Goal: Information Seeking & Learning: Learn about a topic

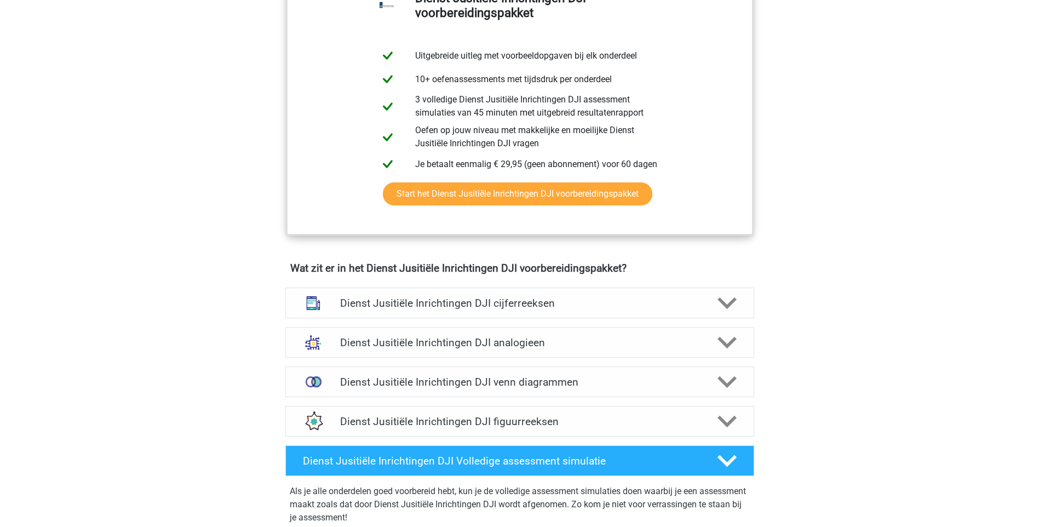
scroll to position [603, 0]
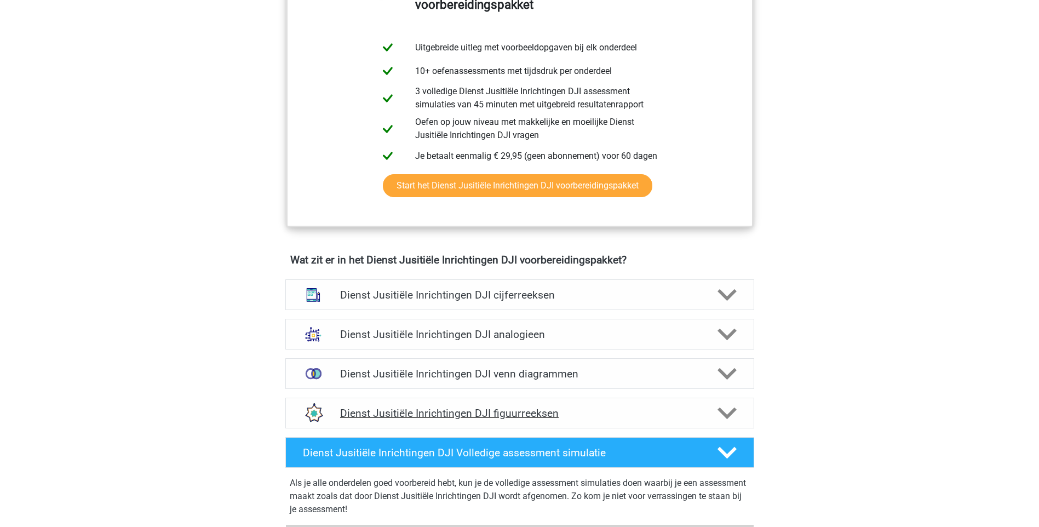
click at [504, 415] on h4 "Dienst Jusitiële Inrichtingen DJI figuurreeksen" at bounding box center [519, 413] width 359 height 13
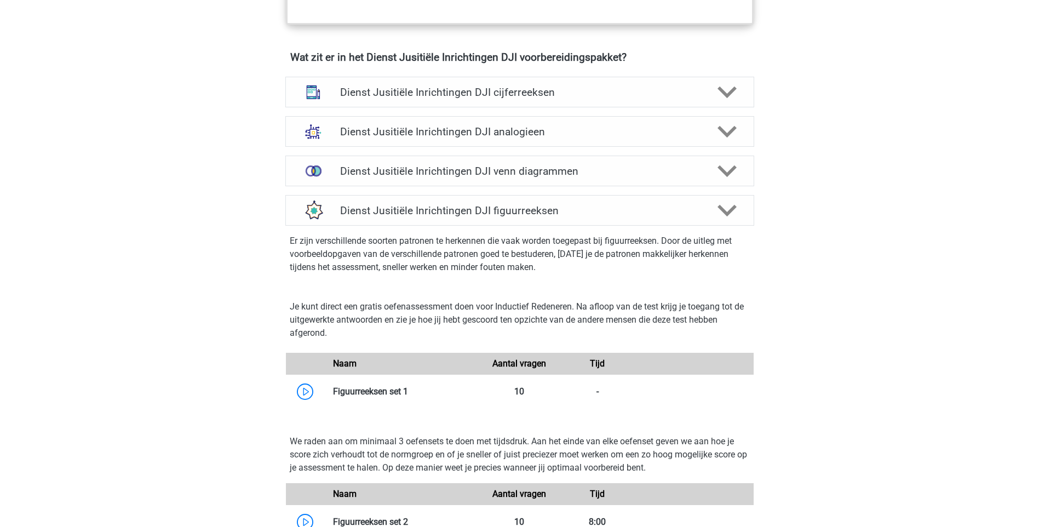
scroll to position [986, 0]
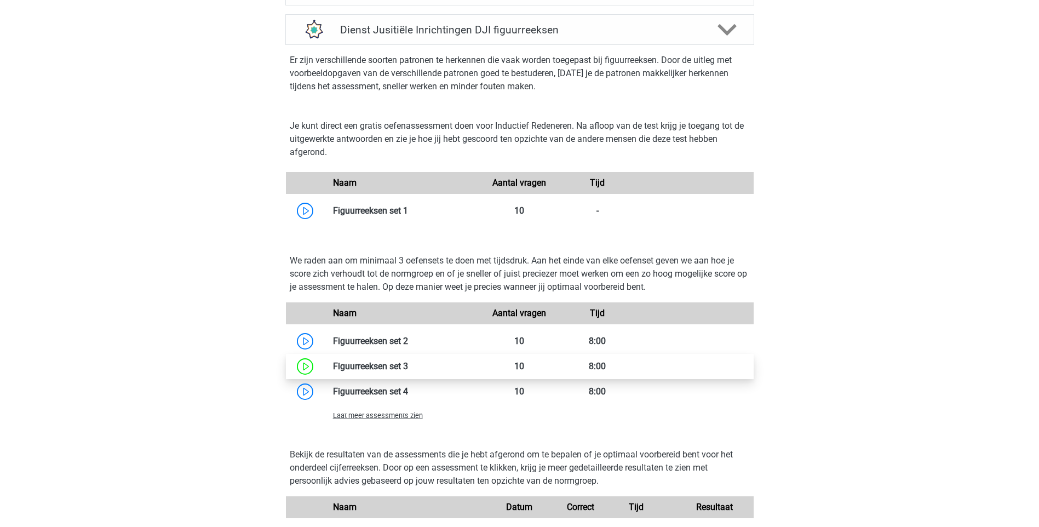
click at [408, 366] on link at bounding box center [408, 366] width 0 height 10
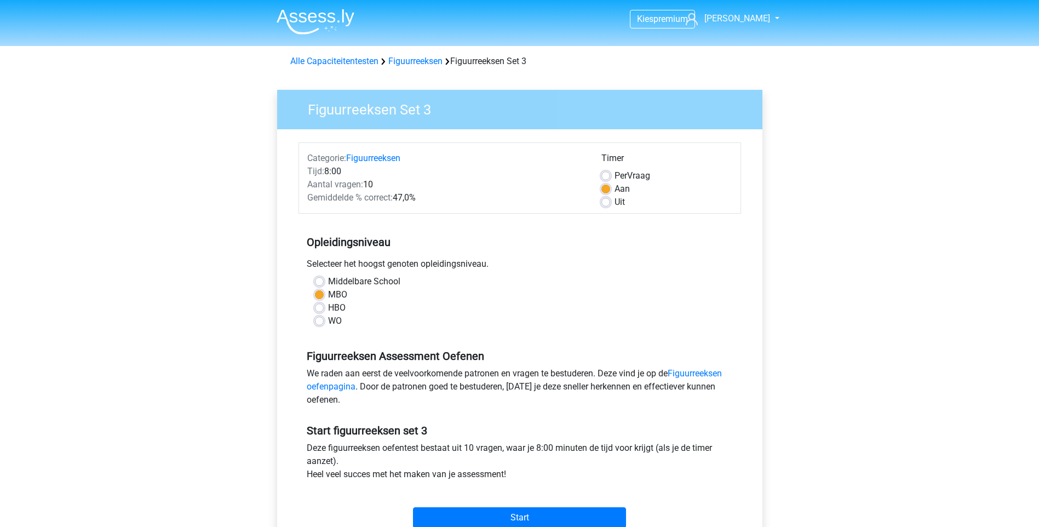
click at [615, 203] on label "Uit" at bounding box center [620, 202] width 10 height 13
click at [605, 203] on input "Uit" at bounding box center [605, 201] width 9 height 11
radio input "true"
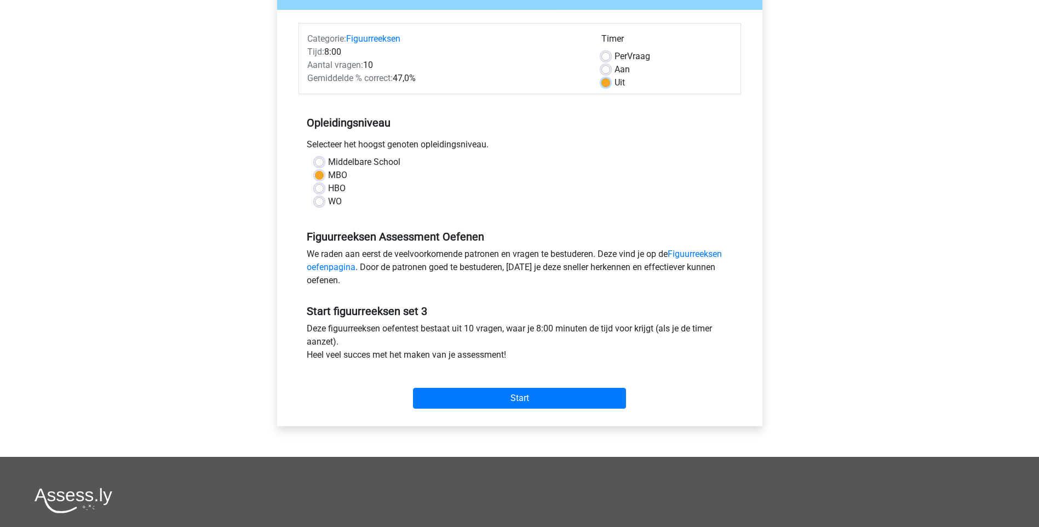
scroll to position [164, 0]
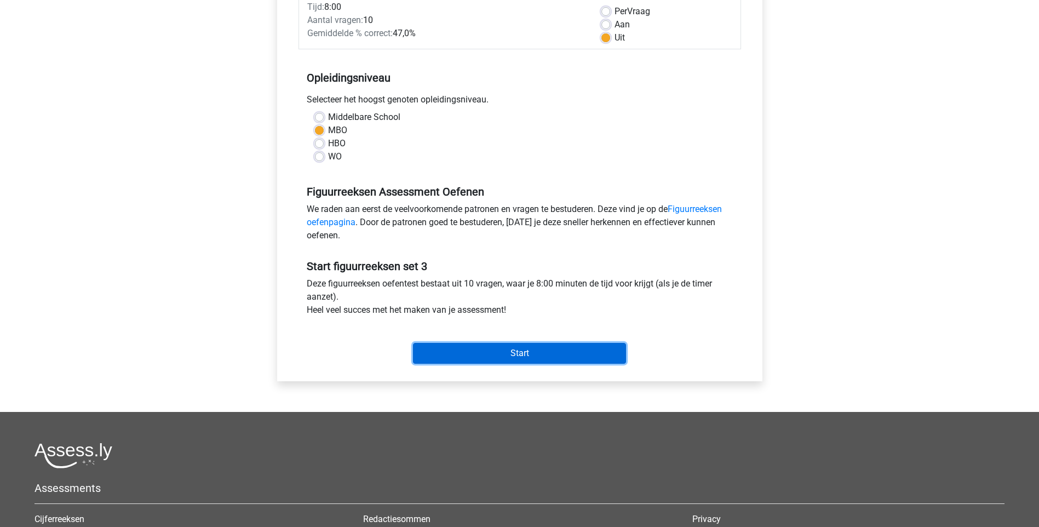
click at [518, 350] on input "Start" at bounding box center [519, 353] width 213 height 21
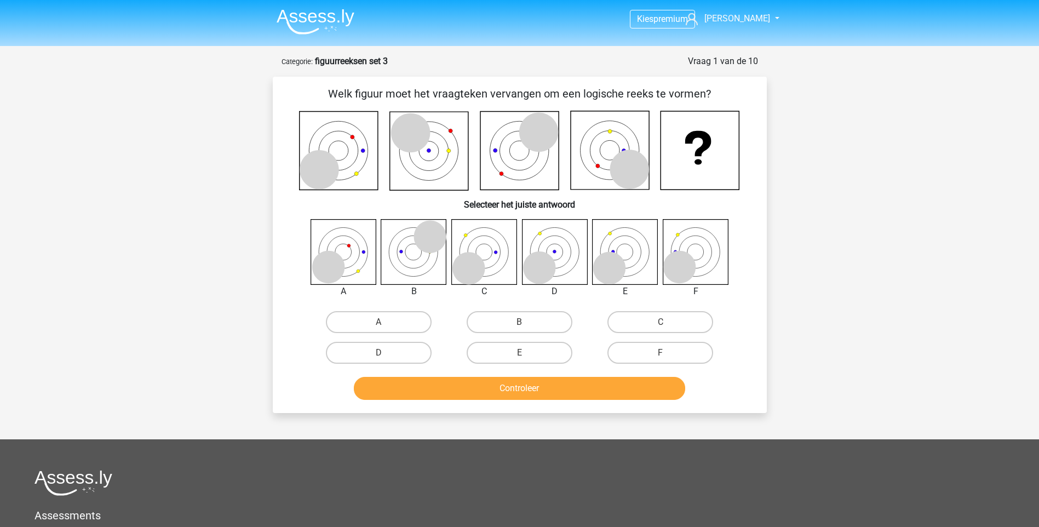
click at [495, 254] on icon at bounding box center [495, 252] width 3 height 3
click at [641, 322] on label "C" at bounding box center [661, 322] width 106 height 22
click at [661, 322] on input "C" at bounding box center [664, 325] width 7 height 7
radio input "true"
click at [515, 393] on button "Controleer" at bounding box center [519, 388] width 331 height 23
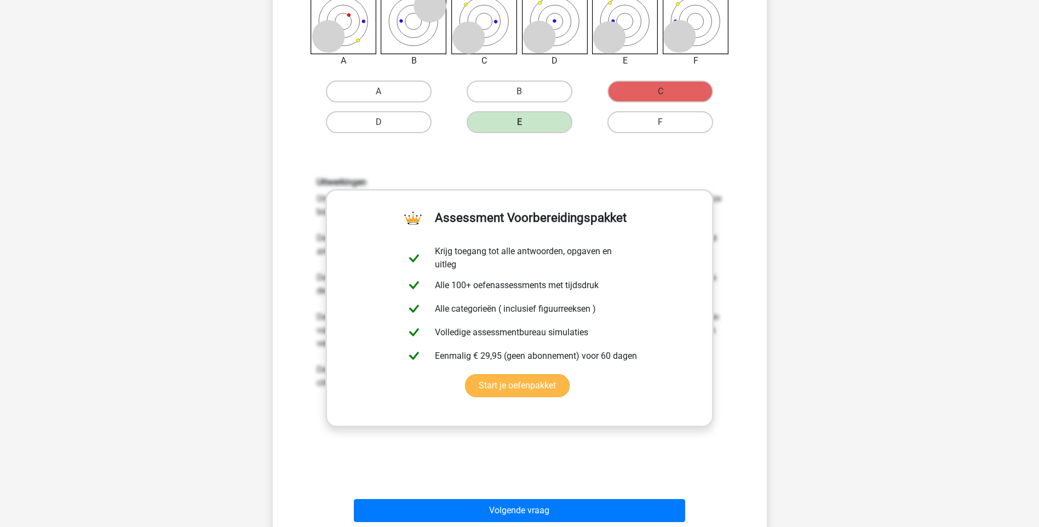
scroll to position [274, 0]
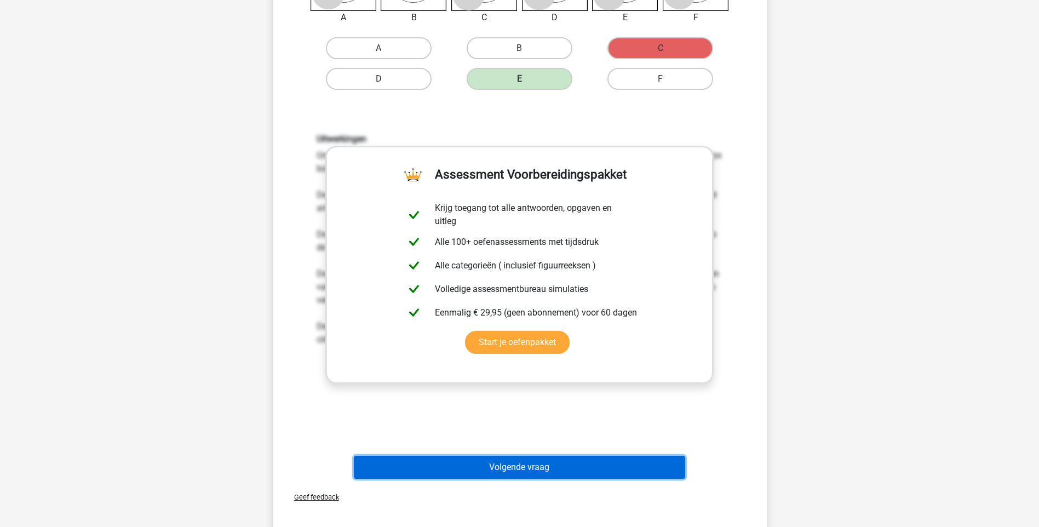
click at [534, 472] on button "Volgende vraag" at bounding box center [519, 467] width 331 height 23
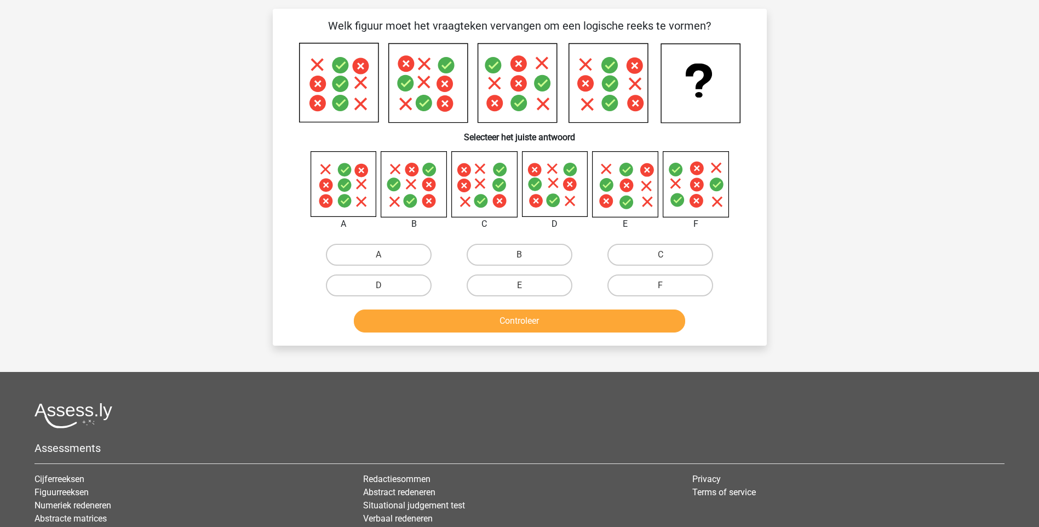
scroll to position [55, 0]
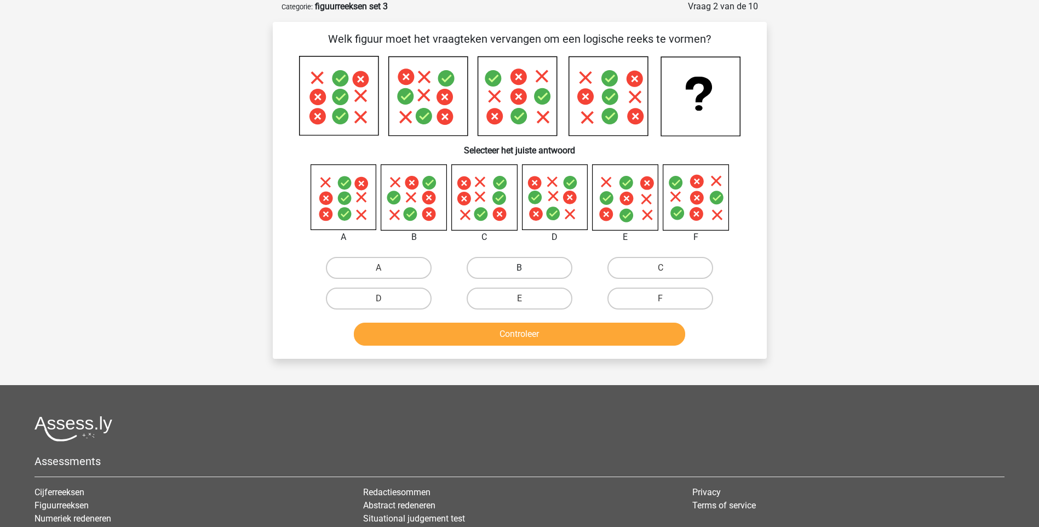
click at [536, 269] on label "B" at bounding box center [520, 268] width 106 height 22
click at [526, 269] on input "B" at bounding box center [522, 271] width 7 height 7
radio input "true"
click at [552, 347] on div "Controleer" at bounding box center [519, 336] width 423 height 27
click at [541, 330] on button "Controleer" at bounding box center [519, 334] width 331 height 23
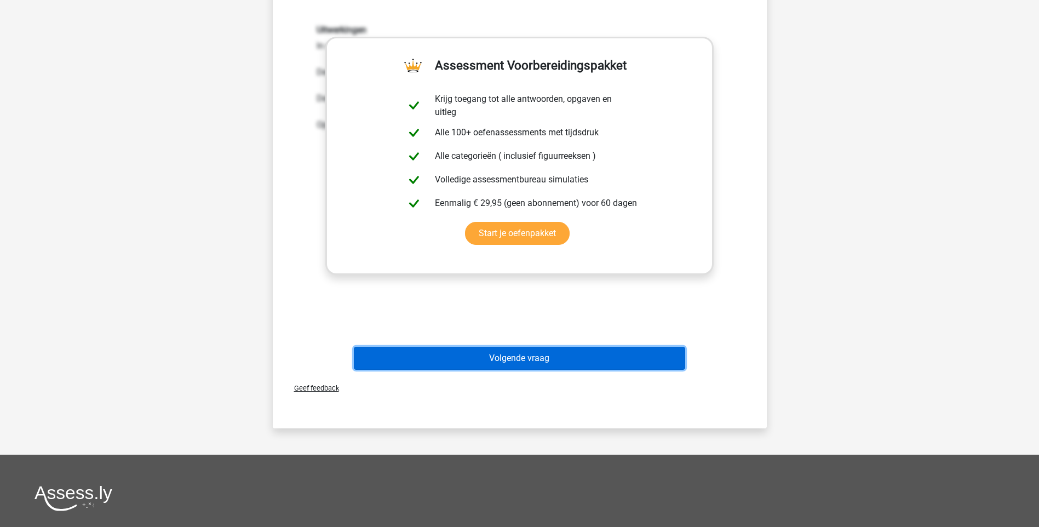
click at [531, 356] on button "Volgende vraag" at bounding box center [519, 358] width 331 height 23
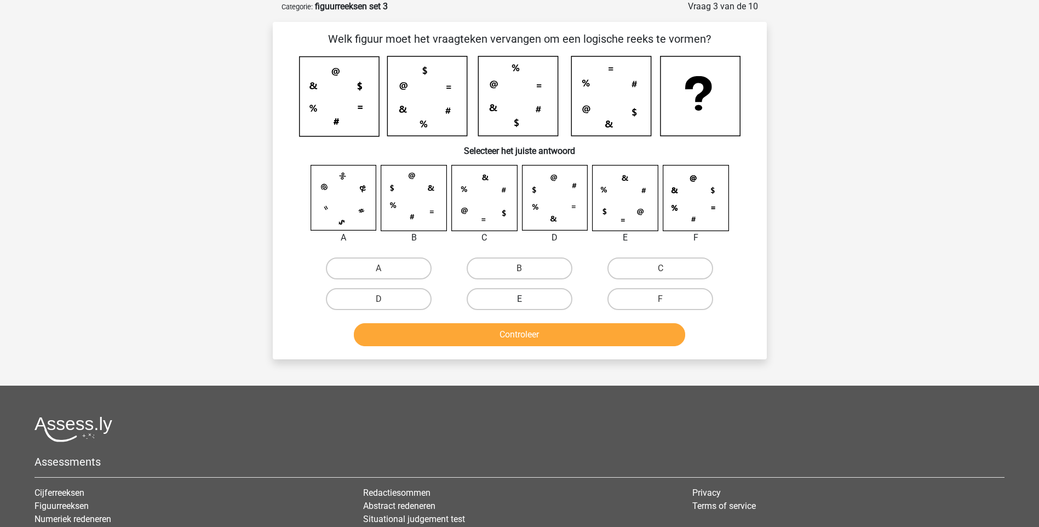
click at [544, 301] on label "E" at bounding box center [520, 299] width 106 height 22
click at [526, 301] on input "E" at bounding box center [522, 302] width 7 height 7
radio input "true"
click at [532, 335] on button "Controleer" at bounding box center [519, 334] width 331 height 23
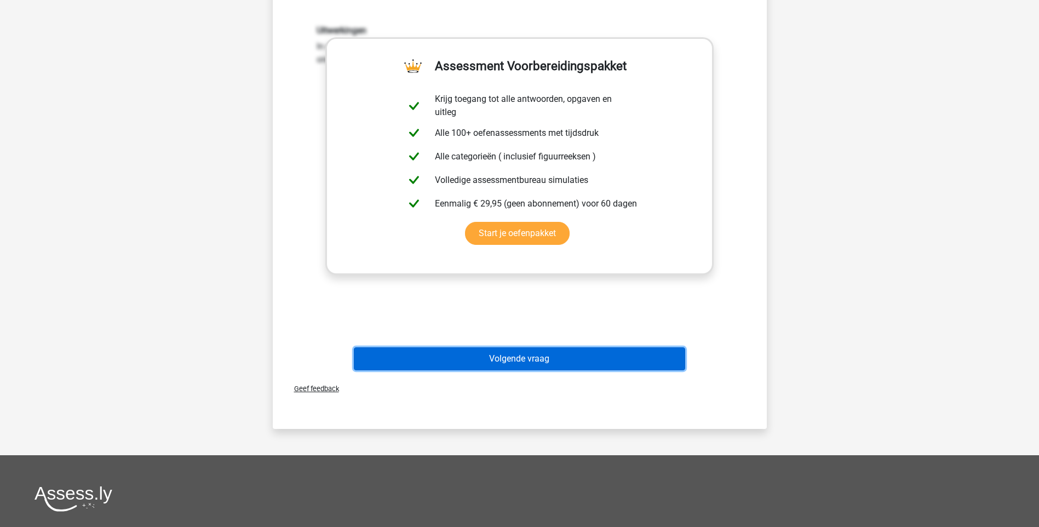
click at [547, 357] on button "Volgende vraag" at bounding box center [519, 358] width 331 height 23
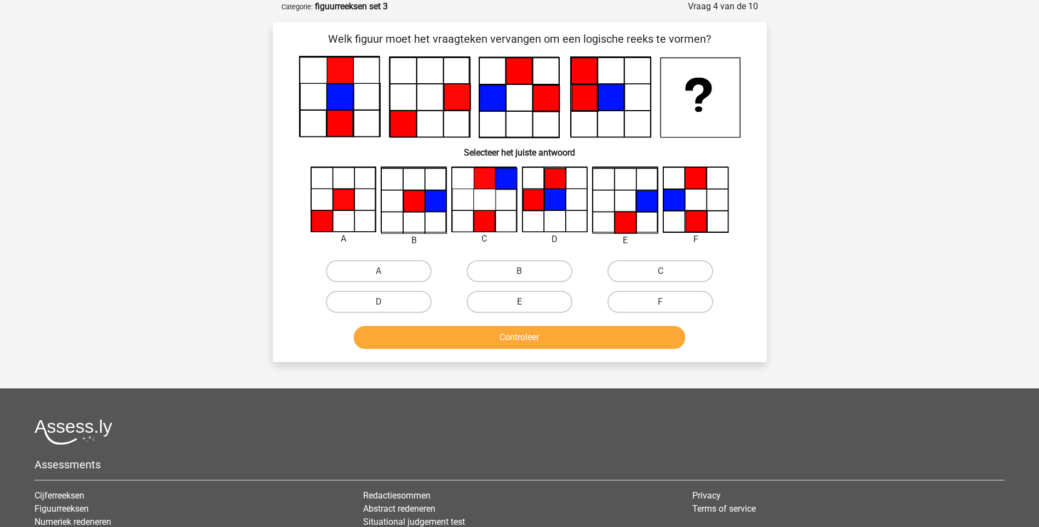
click at [537, 301] on label "E" at bounding box center [520, 302] width 106 height 22
click at [526, 302] on input "E" at bounding box center [522, 305] width 7 height 7
radio input "true"
click at [546, 339] on button "Controleer" at bounding box center [519, 337] width 331 height 23
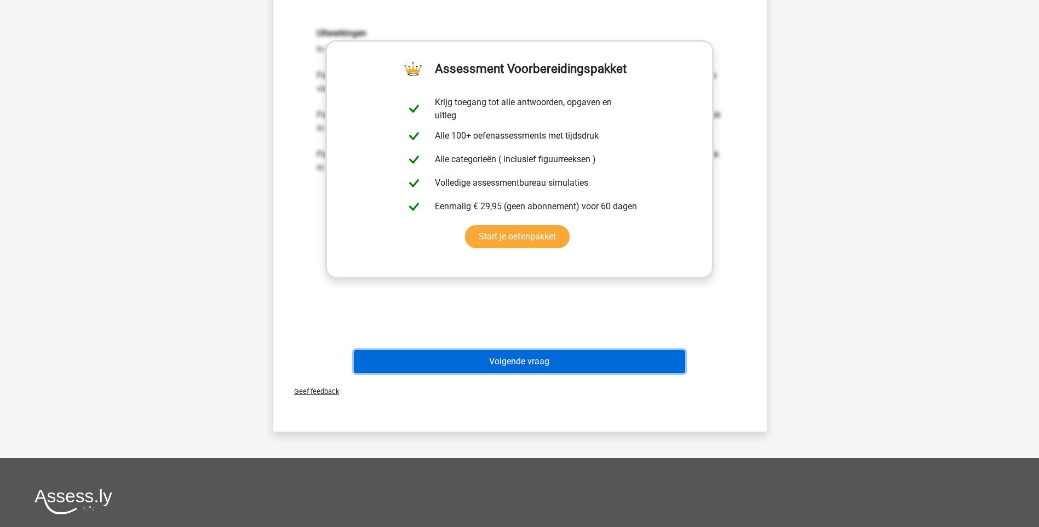
click at [537, 363] on button "Volgende vraag" at bounding box center [519, 361] width 331 height 23
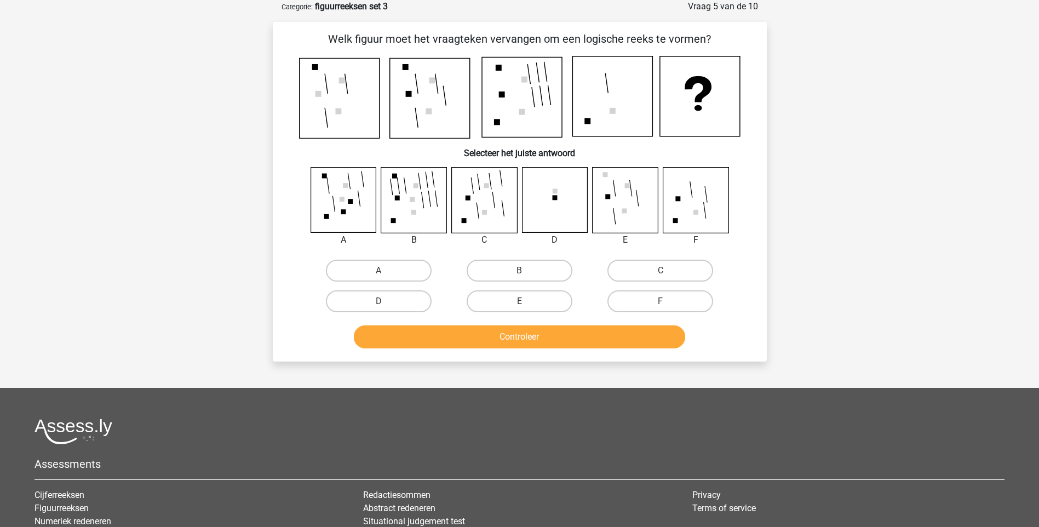
click at [661, 271] on input "C" at bounding box center [664, 274] width 7 height 7
radio input "true"
click at [529, 342] on button "Controleer" at bounding box center [519, 336] width 331 height 23
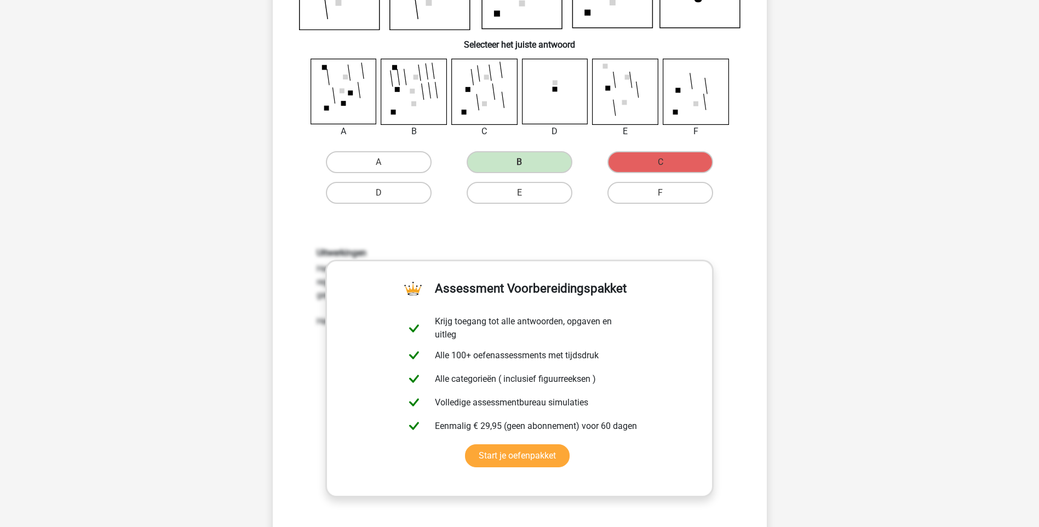
scroll to position [329, 0]
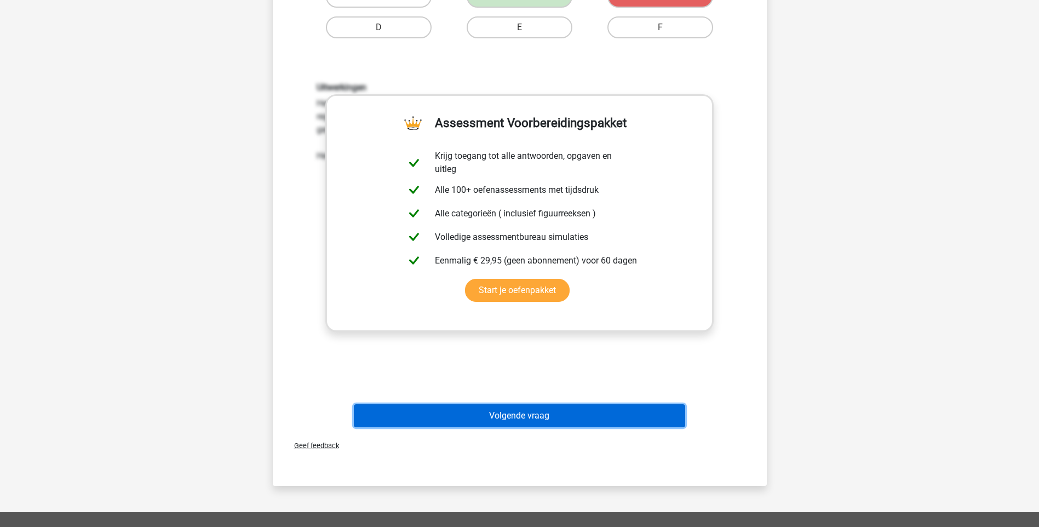
click at [547, 417] on button "Volgende vraag" at bounding box center [519, 415] width 331 height 23
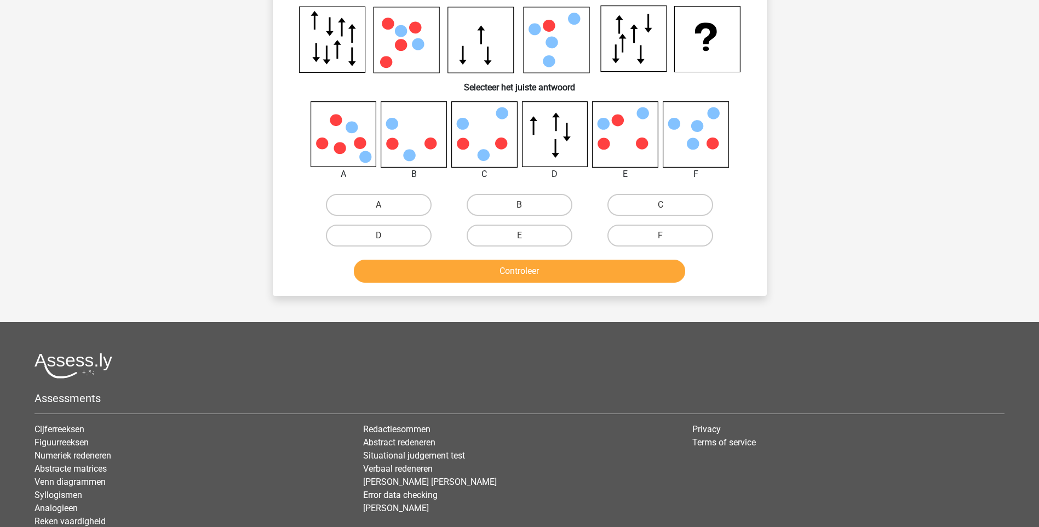
scroll to position [55, 0]
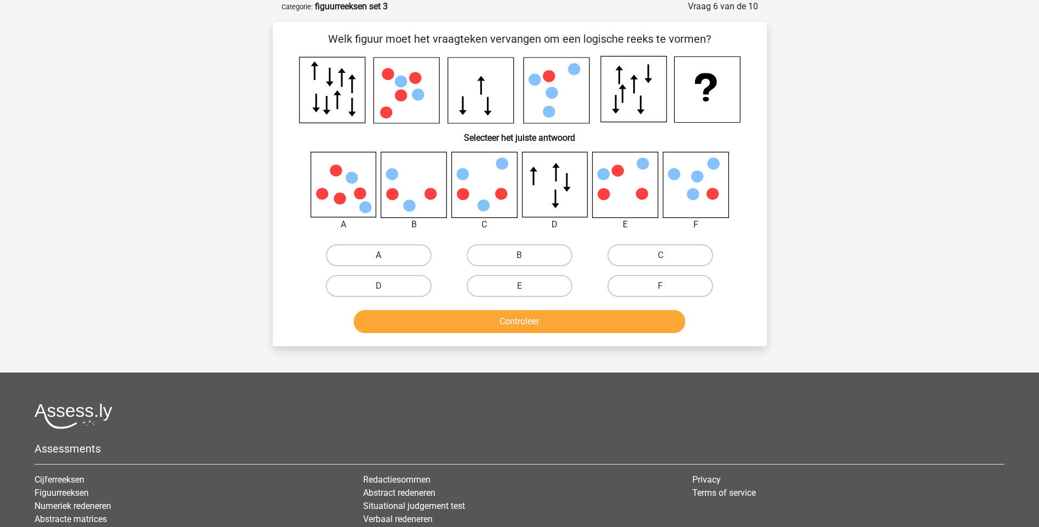
click at [386, 249] on label "A" at bounding box center [379, 255] width 106 height 22
click at [386, 255] on input "A" at bounding box center [382, 258] width 7 height 7
radio input "true"
click at [525, 325] on button "Controleer" at bounding box center [519, 321] width 331 height 23
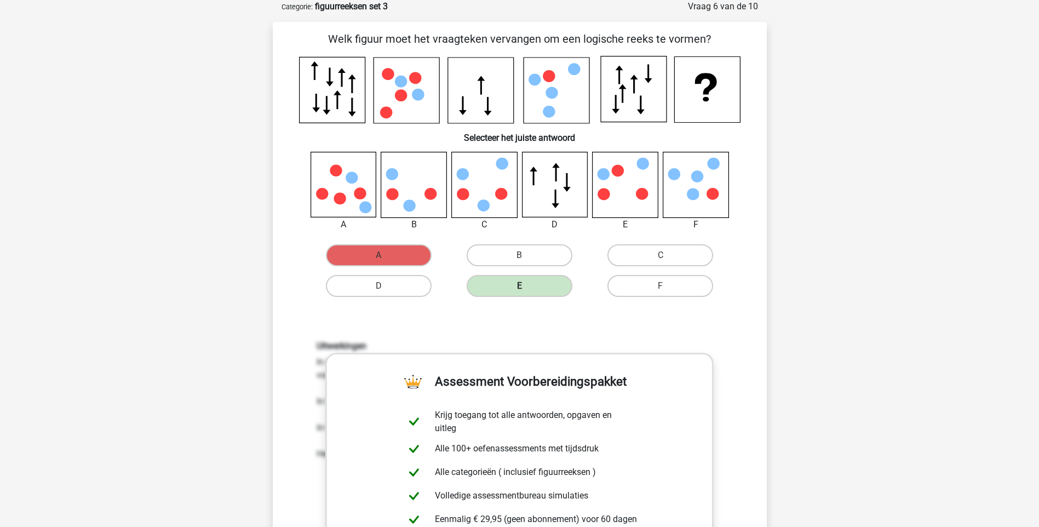
click at [536, 285] on label "E" at bounding box center [520, 286] width 106 height 22
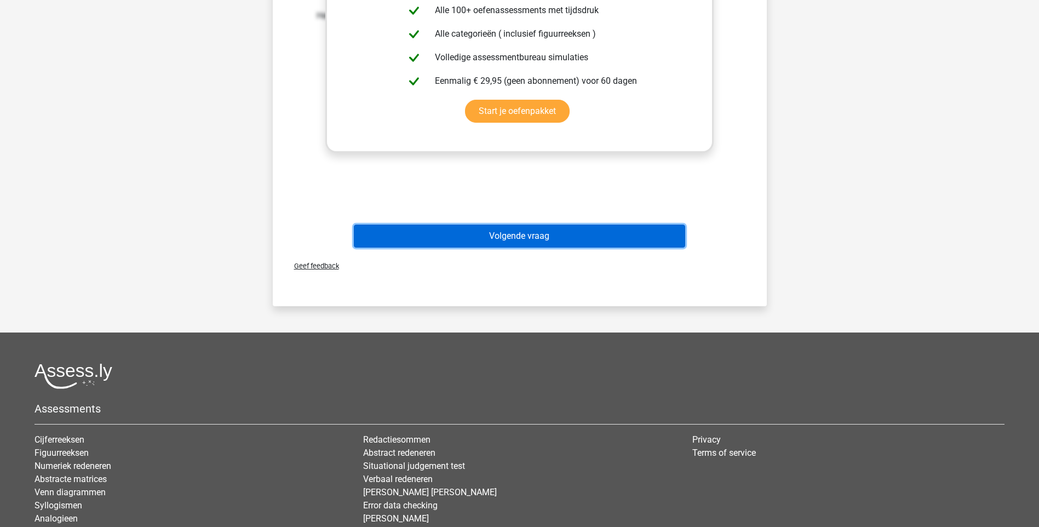
click at [514, 237] on button "Volgende vraag" at bounding box center [519, 236] width 331 height 23
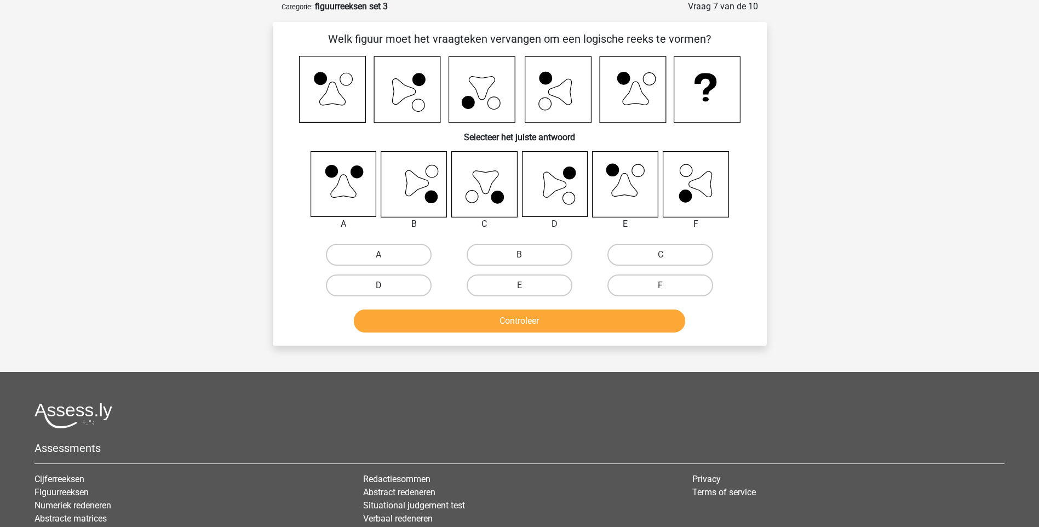
click at [399, 287] on label "D" at bounding box center [379, 285] width 106 height 22
click at [386, 287] on input "D" at bounding box center [382, 288] width 7 height 7
radio input "true"
click at [535, 325] on button "Controleer" at bounding box center [519, 321] width 331 height 23
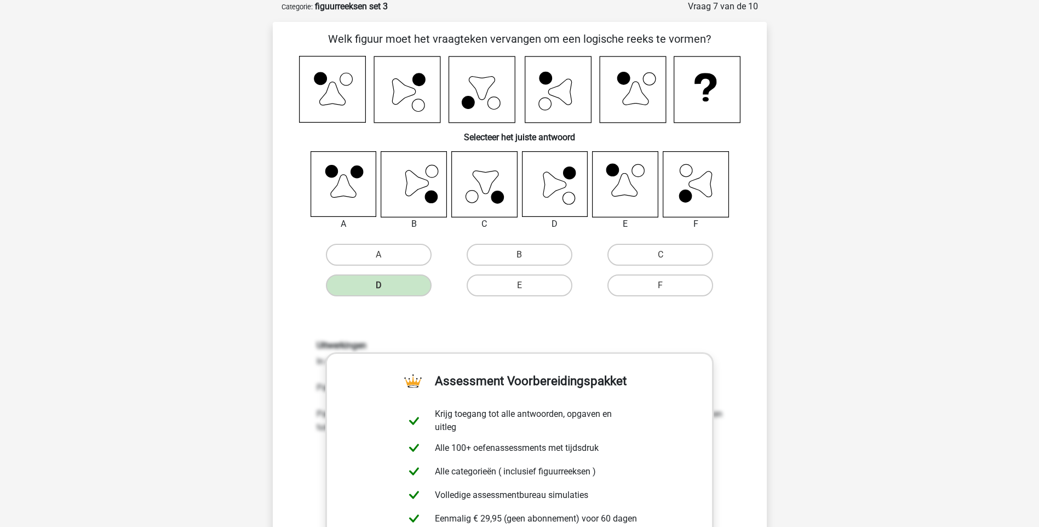
scroll to position [383, 0]
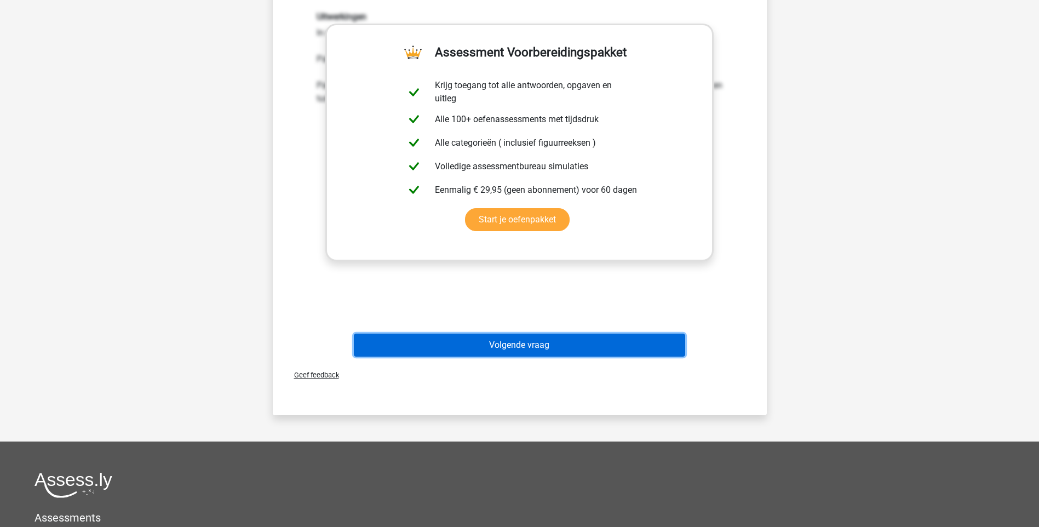
click at [519, 342] on button "Volgende vraag" at bounding box center [519, 345] width 331 height 23
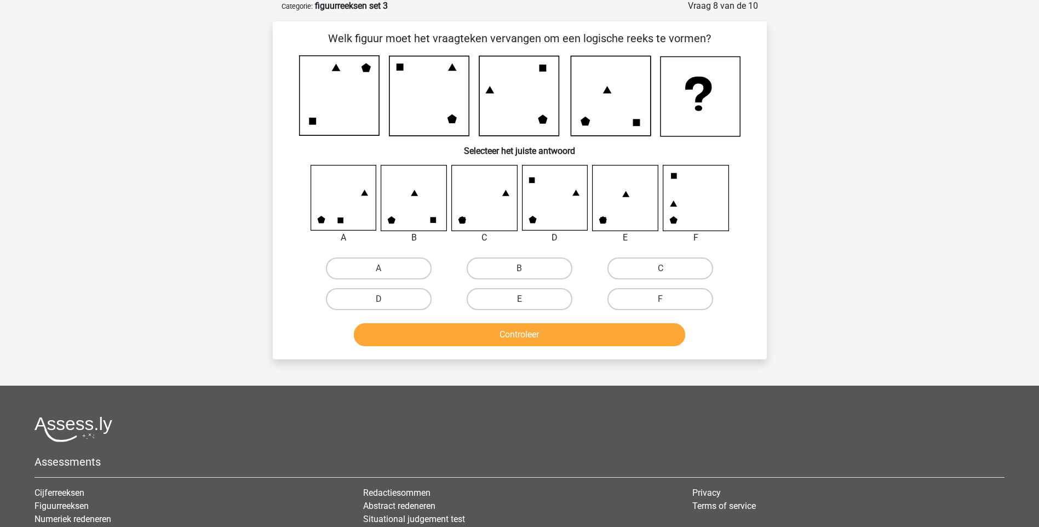
scroll to position [55, 0]
click at [517, 298] on label "E" at bounding box center [520, 300] width 106 height 22
click at [519, 300] on input "E" at bounding box center [522, 303] width 7 height 7
radio input "true"
click at [529, 338] on button "Controleer" at bounding box center [519, 335] width 331 height 23
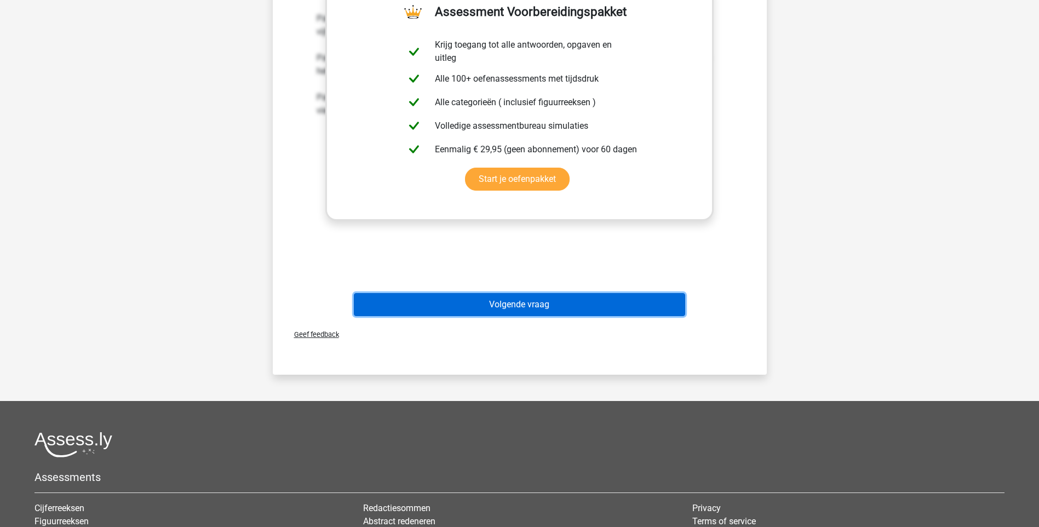
click at [518, 307] on button "Volgende vraag" at bounding box center [519, 304] width 331 height 23
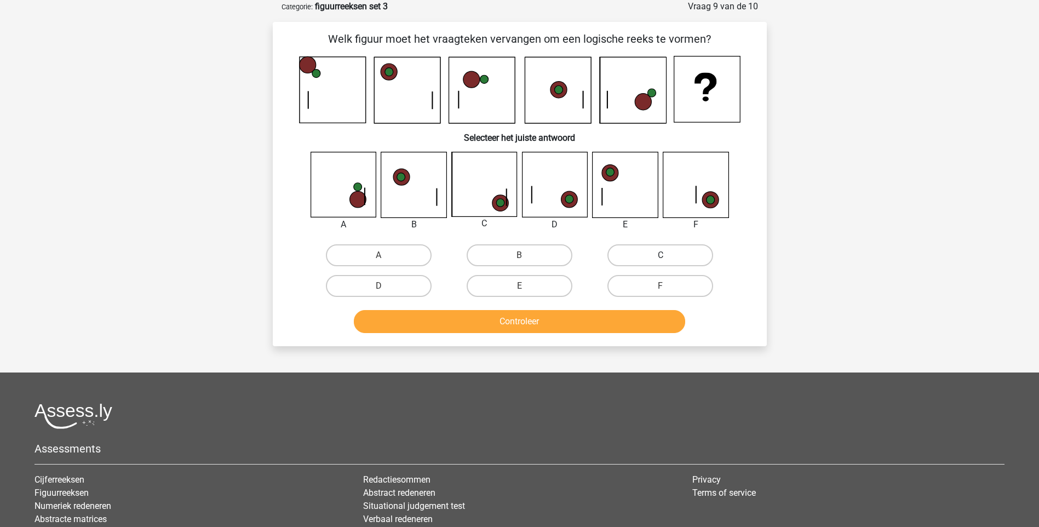
click at [642, 257] on label "C" at bounding box center [661, 255] width 106 height 22
click at [661, 257] on input "C" at bounding box center [664, 258] width 7 height 7
radio input "true"
click at [540, 323] on button "Controleer" at bounding box center [519, 321] width 331 height 23
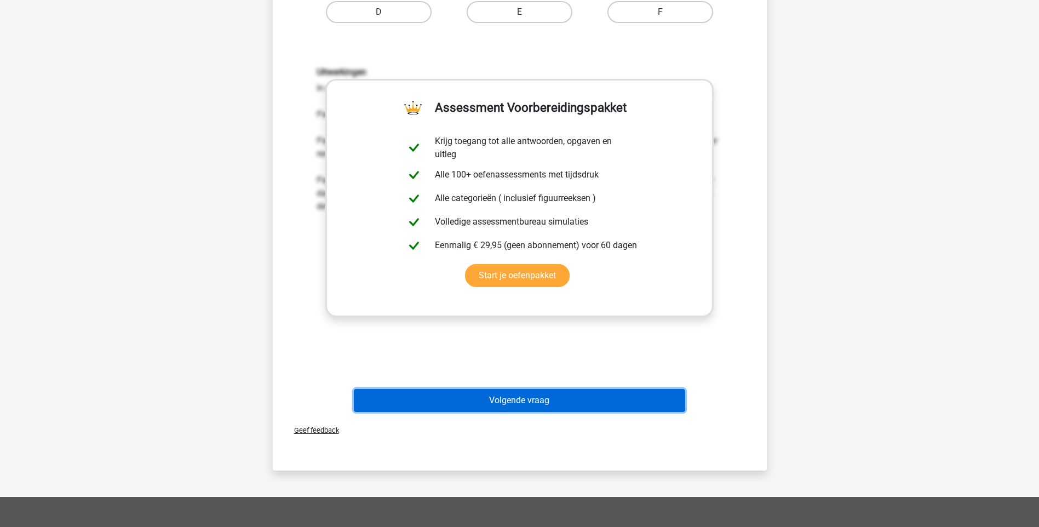
click at [535, 399] on button "Volgende vraag" at bounding box center [519, 400] width 331 height 23
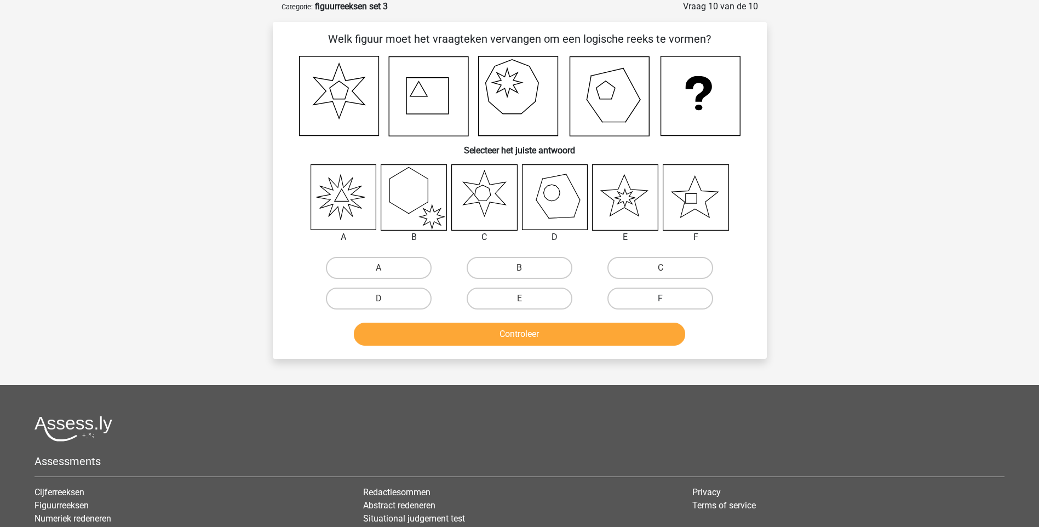
click at [675, 290] on label "F" at bounding box center [661, 299] width 106 height 22
click at [668, 299] on input "F" at bounding box center [664, 302] width 7 height 7
radio input "true"
click at [609, 333] on button "Controleer" at bounding box center [519, 334] width 331 height 23
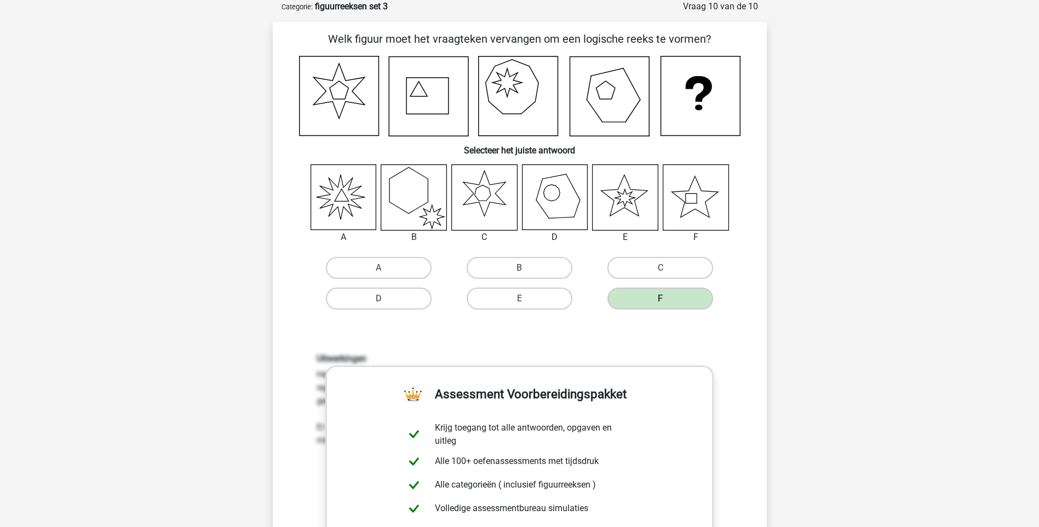
scroll to position [274, 0]
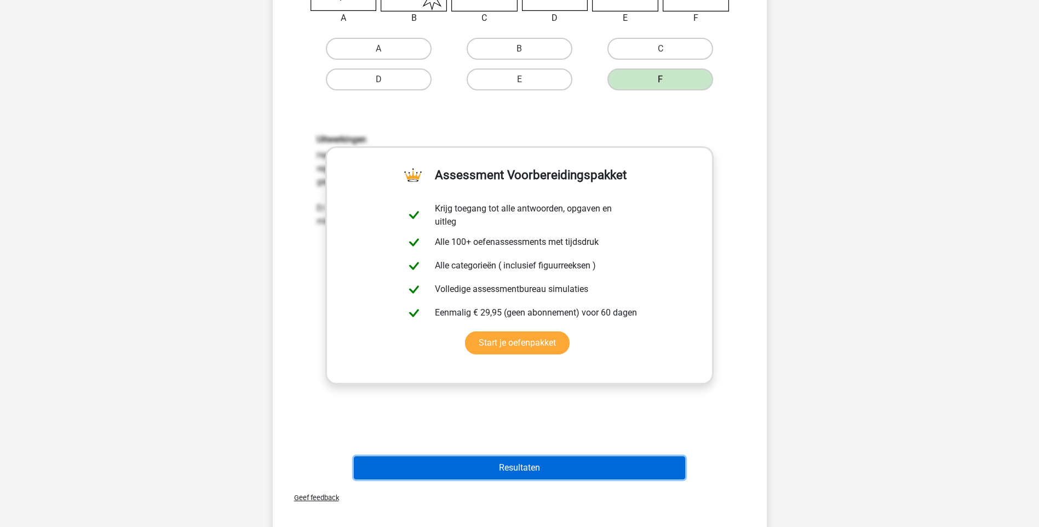
click at [530, 460] on button "Resultaten" at bounding box center [519, 467] width 331 height 23
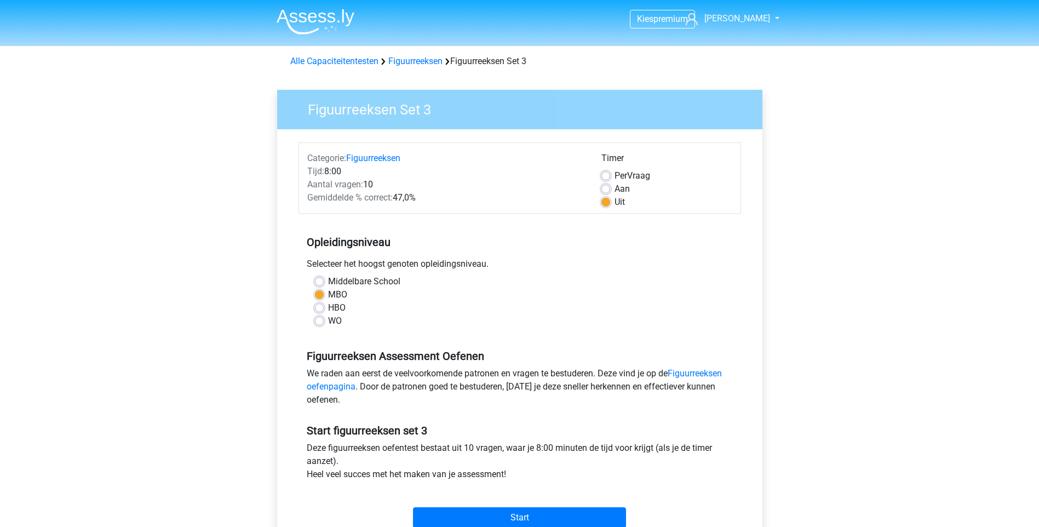
scroll to position [164, 0]
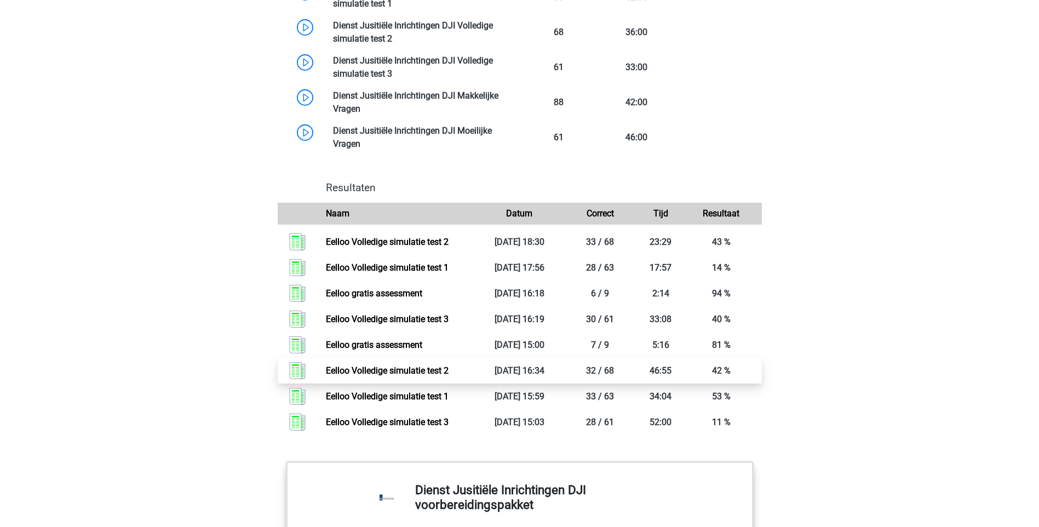
scroll to position [1205, 0]
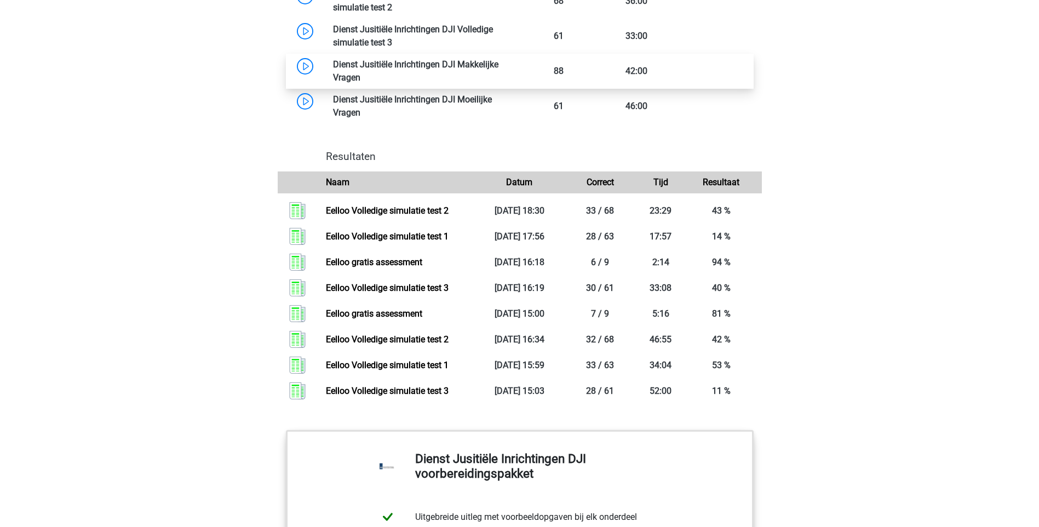
click at [360, 72] on link at bounding box center [360, 77] width 0 height 10
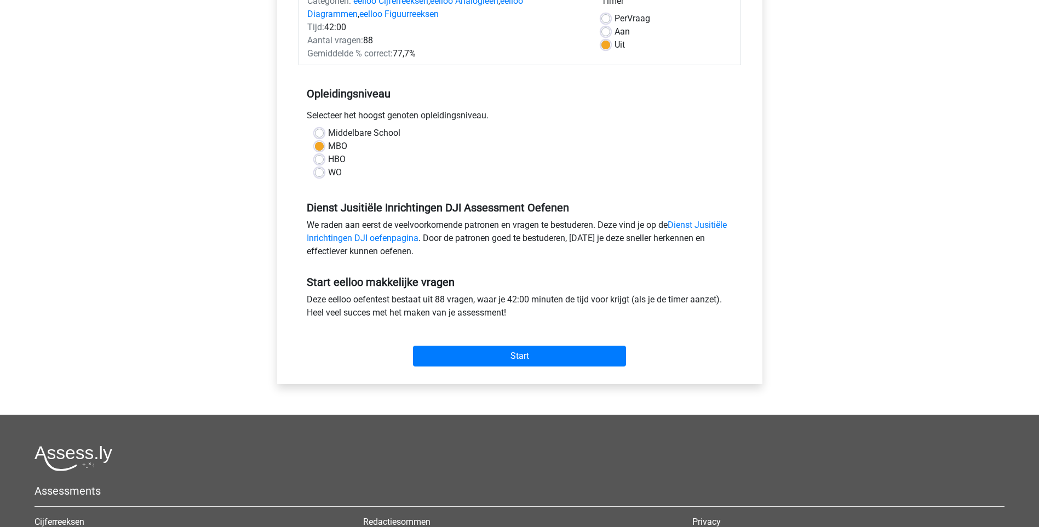
scroll to position [164, 0]
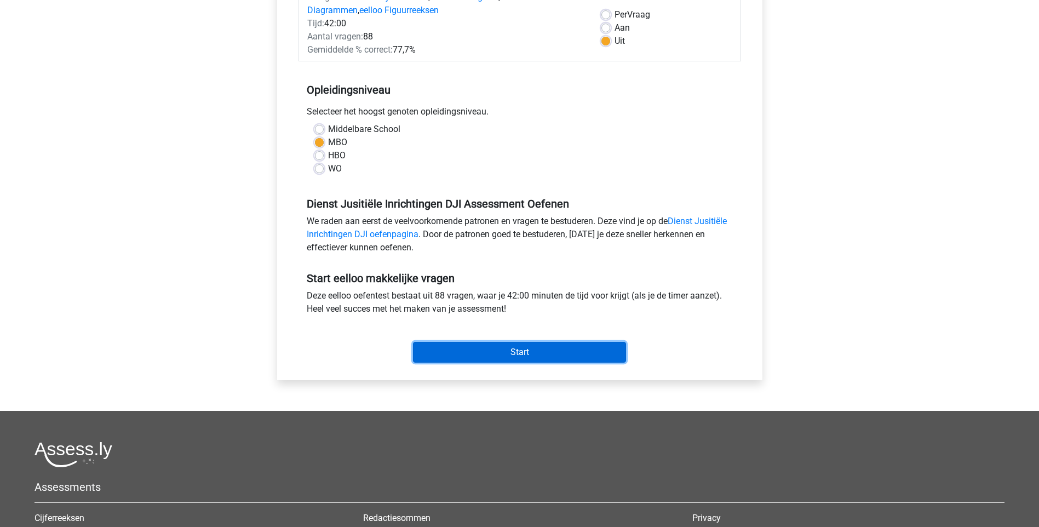
click at [536, 349] on input "Start" at bounding box center [519, 352] width 213 height 21
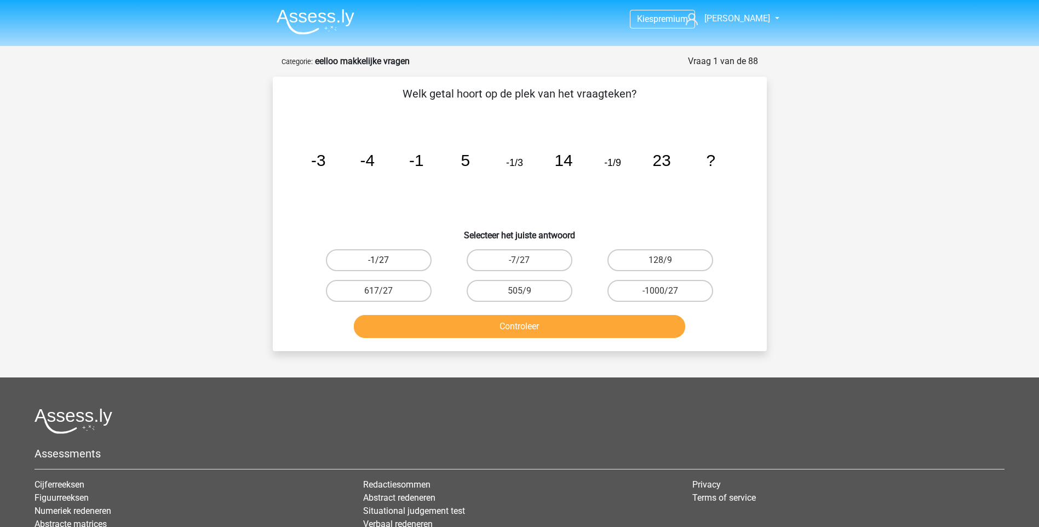
click at [398, 260] on label "-1/27" at bounding box center [379, 260] width 106 height 22
click at [386, 260] on input "-1/27" at bounding box center [382, 263] width 7 height 7
radio input "true"
click at [524, 329] on button "Controleer" at bounding box center [519, 326] width 331 height 23
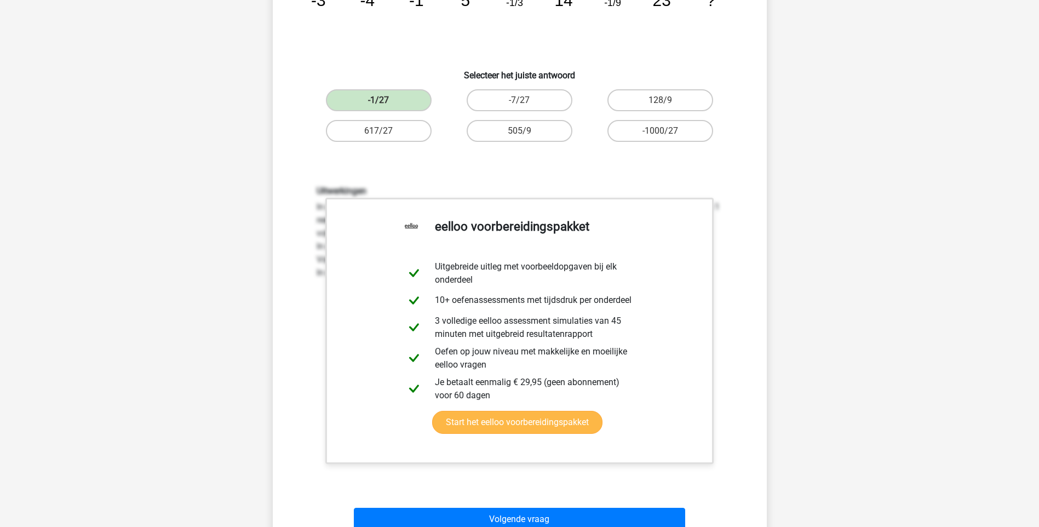
scroll to position [219, 0]
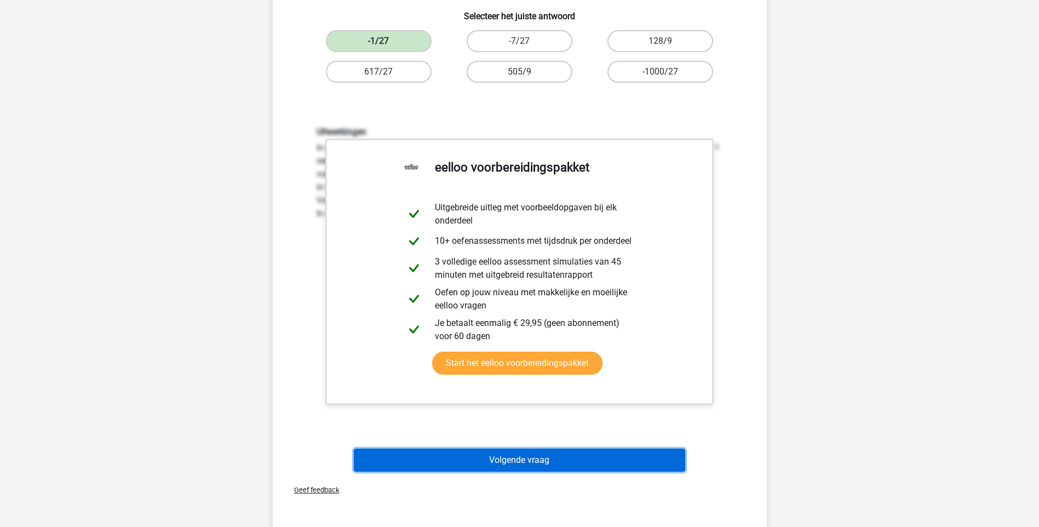
click at [500, 461] on button "Volgende vraag" at bounding box center [519, 460] width 331 height 23
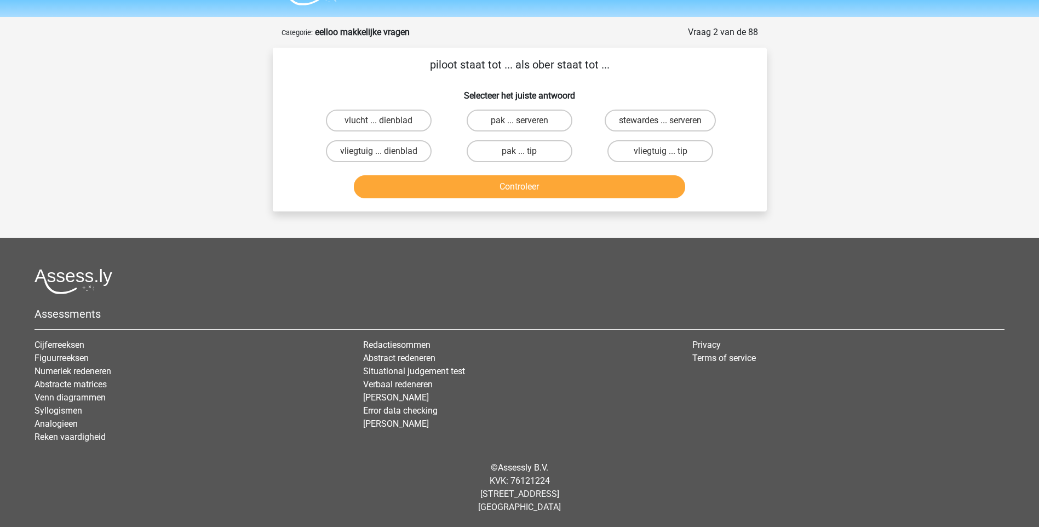
scroll to position [29, 0]
click at [360, 153] on label "vliegtuig ... dienblad" at bounding box center [379, 151] width 106 height 22
click at [379, 153] on input "vliegtuig ... dienblad" at bounding box center [382, 154] width 7 height 7
radio input "true"
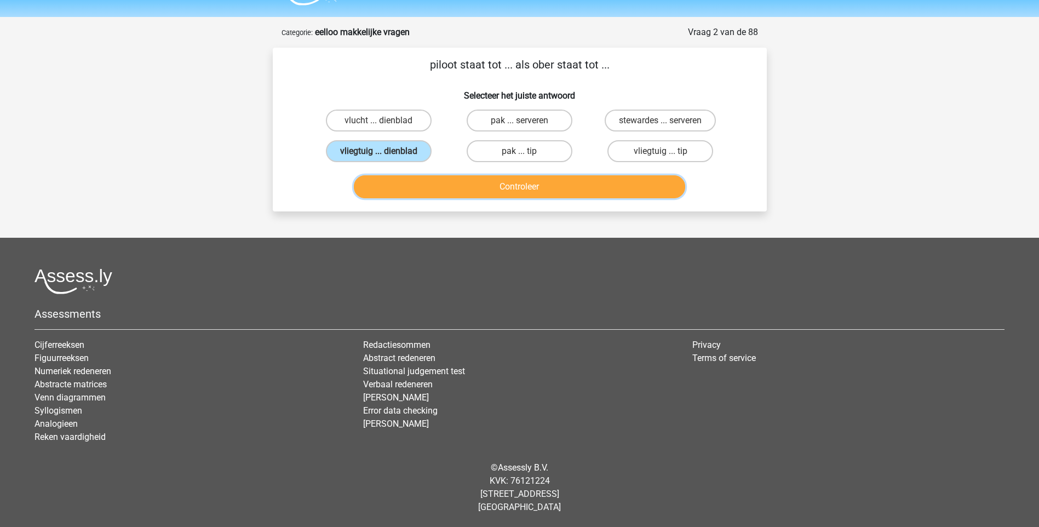
click at [529, 188] on button "Controleer" at bounding box center [519, 186] width 331 height 23
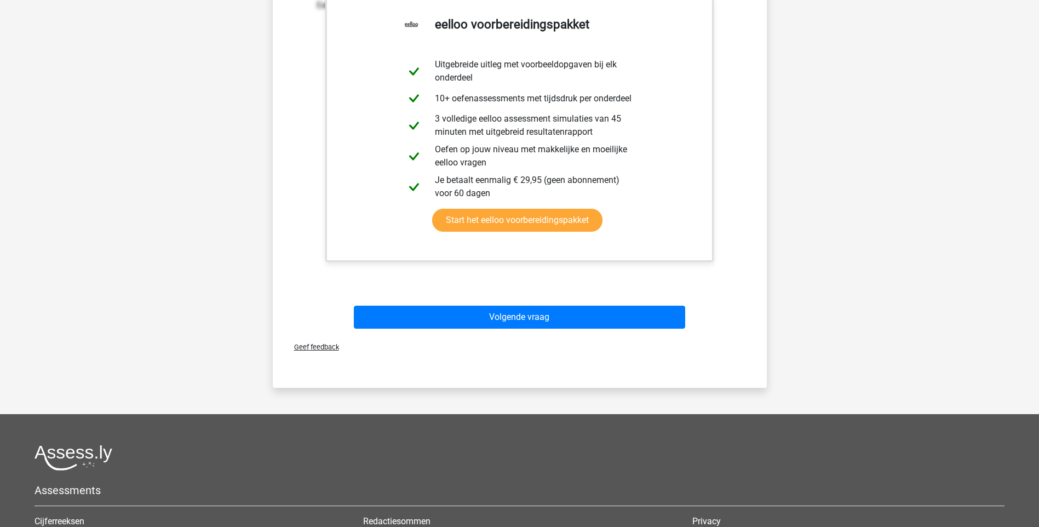
scroll to position [412, 0]
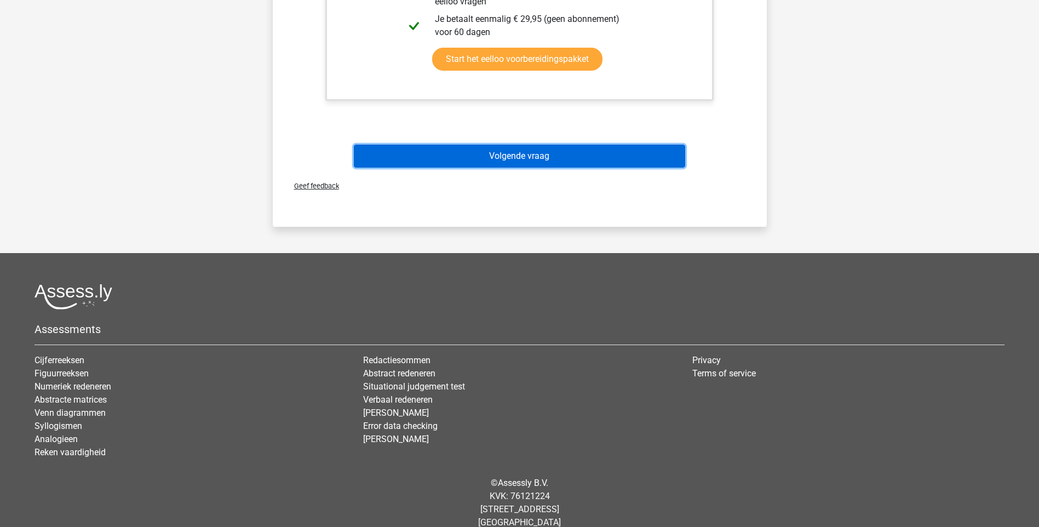
click at [518, 158] on button "Volgende vraag" at bounding box center [519, 156] width 331 height 23
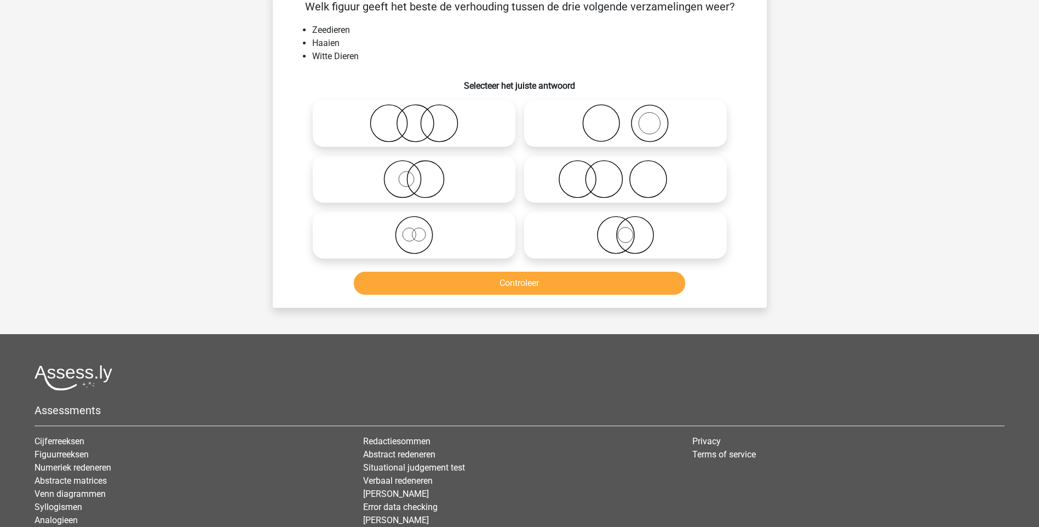
scroll to position [55, 0]
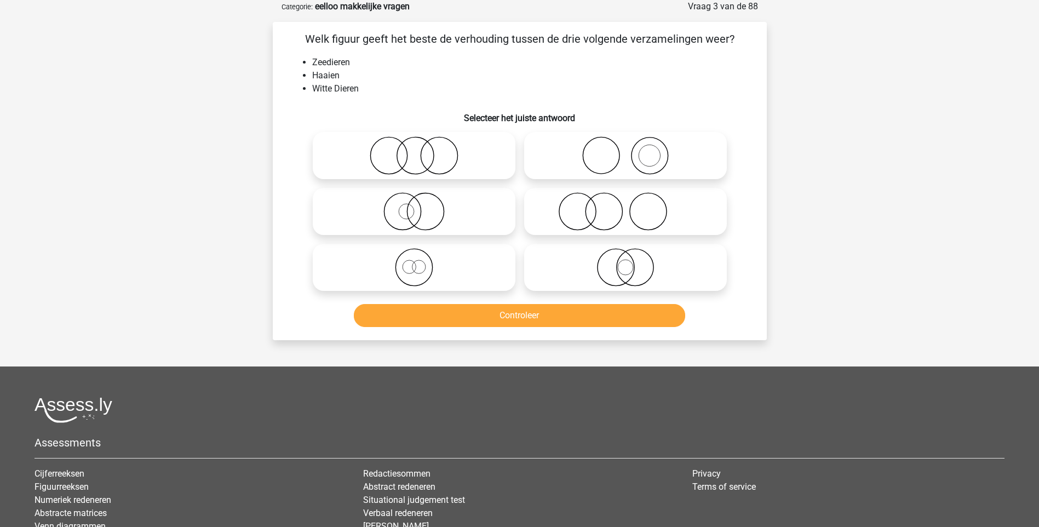
click at [402, 220] on icon at bounding box center [414, 211] width 194 height 38
click at [414, 206] on input "radio" at bounding box center [417, 202] width 7 height 7
radio input "true"
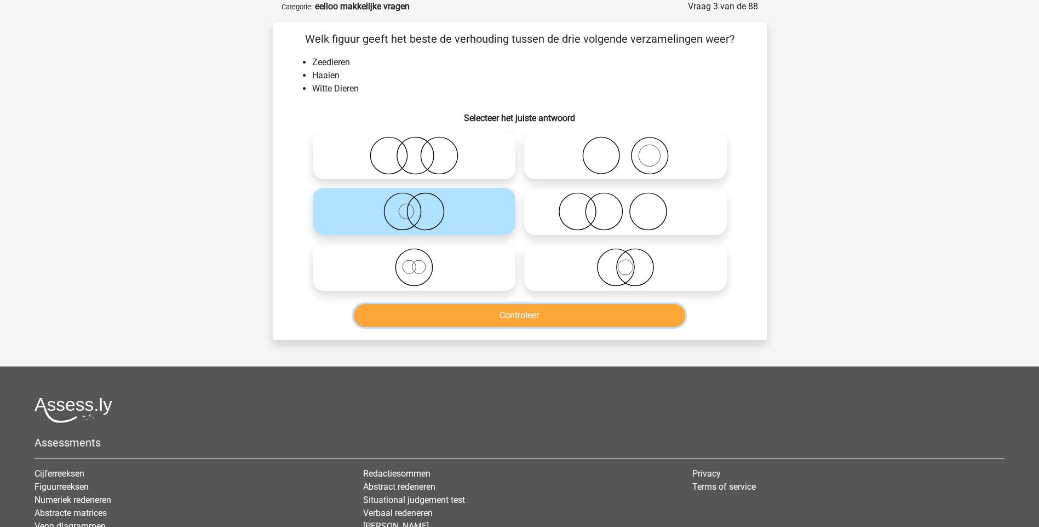
click at [525, 320] on button "Controleer" at bounding box center [519, 315] width 331 height 23
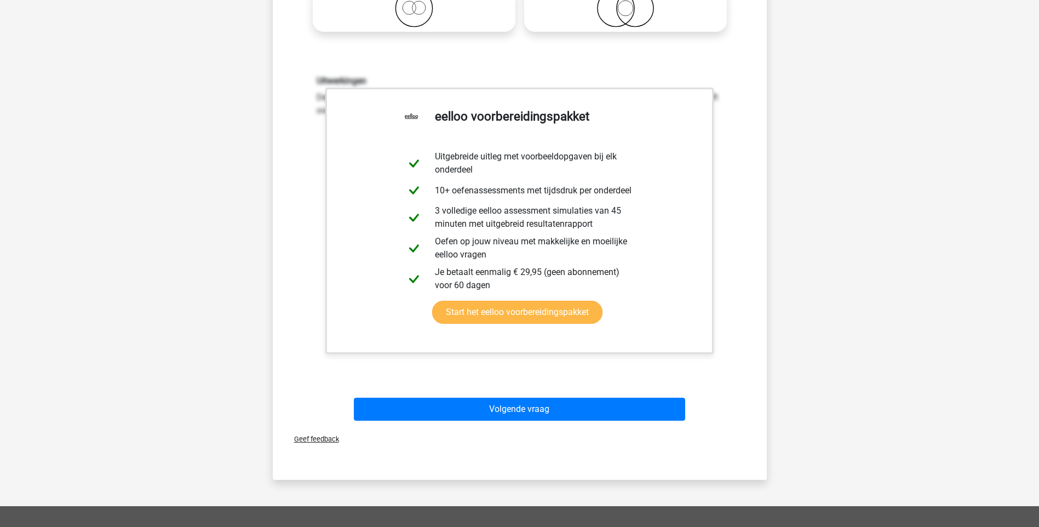
scroll to position [329, 0]
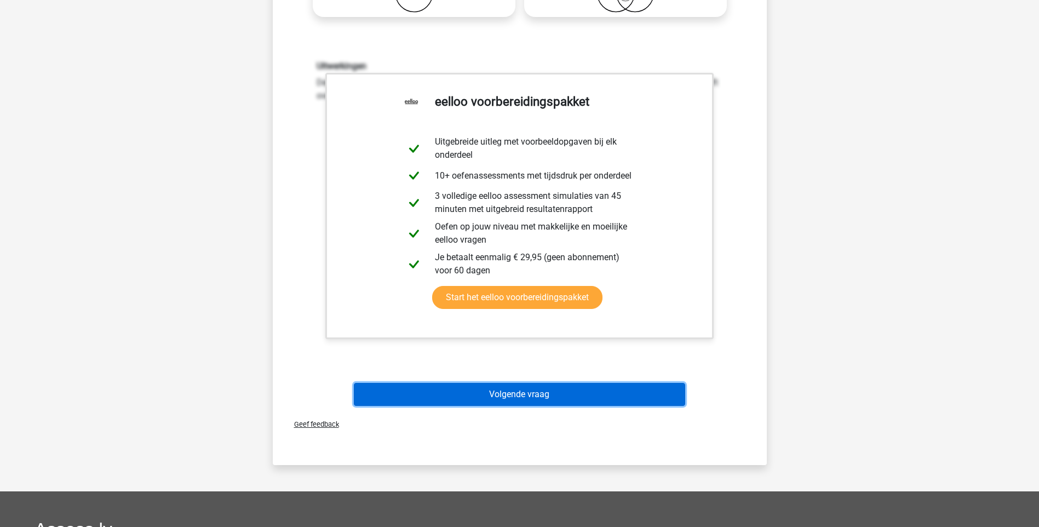
click at [540, 398] on button "Volgende vraag" at bounding box center [519, 394] width 331 height 23
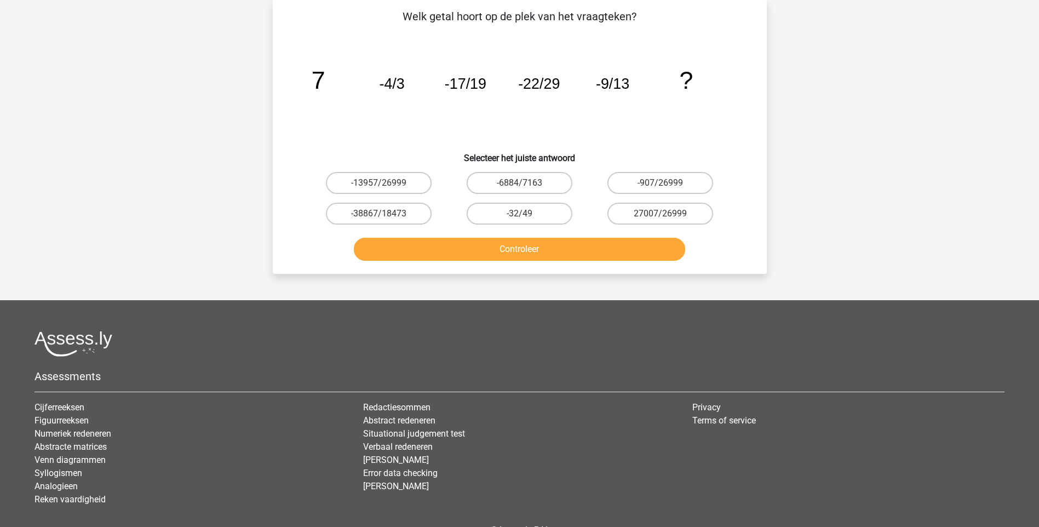
scroll to position [55, 0]
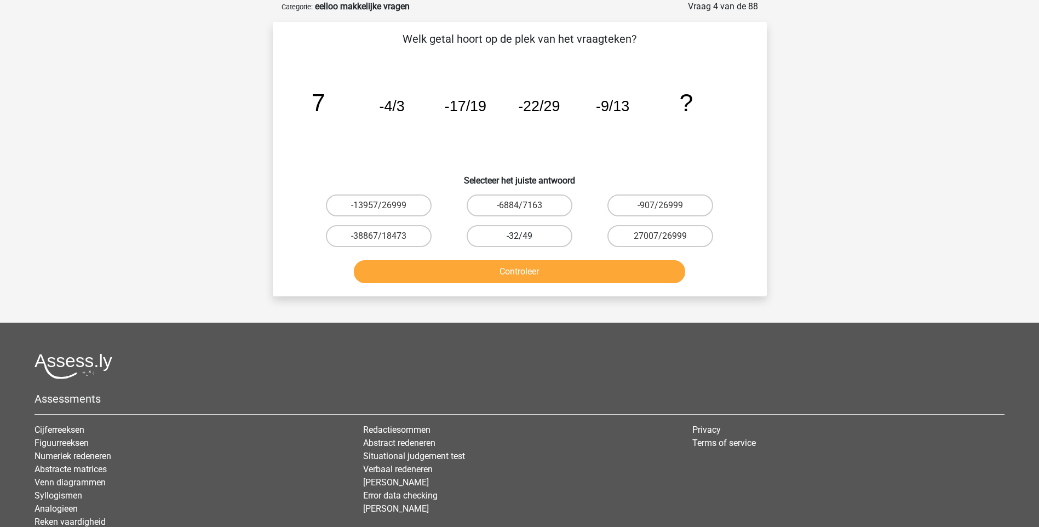
click at [528, 238] on label "-32/49" at bounding box center [520, 236] width 106 height 22
click at [526, 238] on input "-32/49" at bounding box center [522, 239] width 7 height 7
radio input "true"
click at [527, 276] on button "Controleer" at bounding box center [519, 271] width 331 height 23
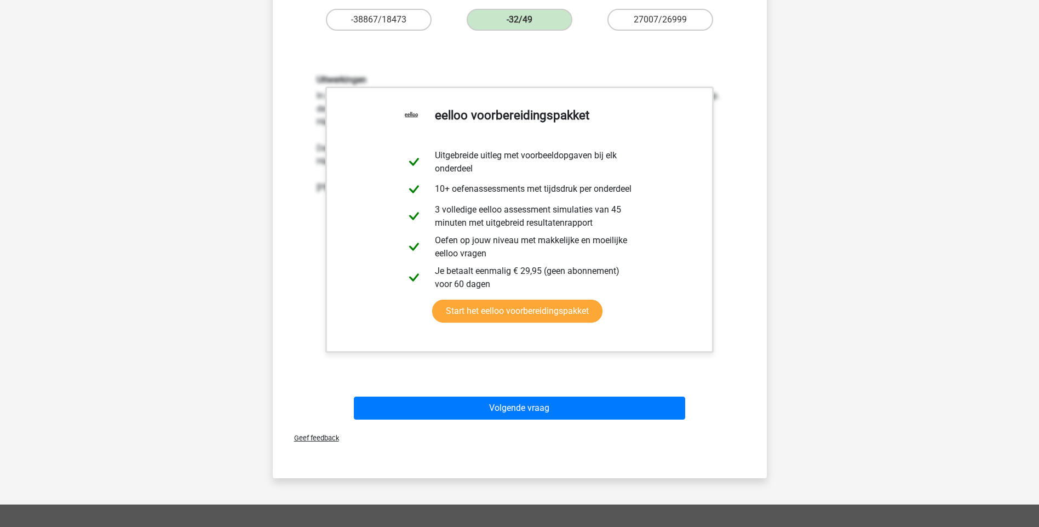
scroll to position [329, 0]
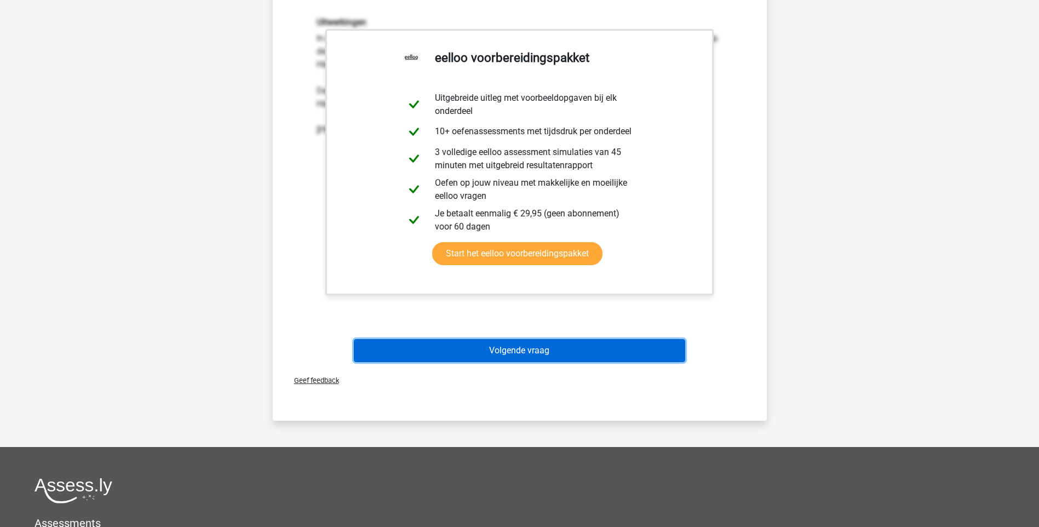
click at [534, 344] on button "Volgende vraag" at bounding box center [519, 350] width 331 height 23
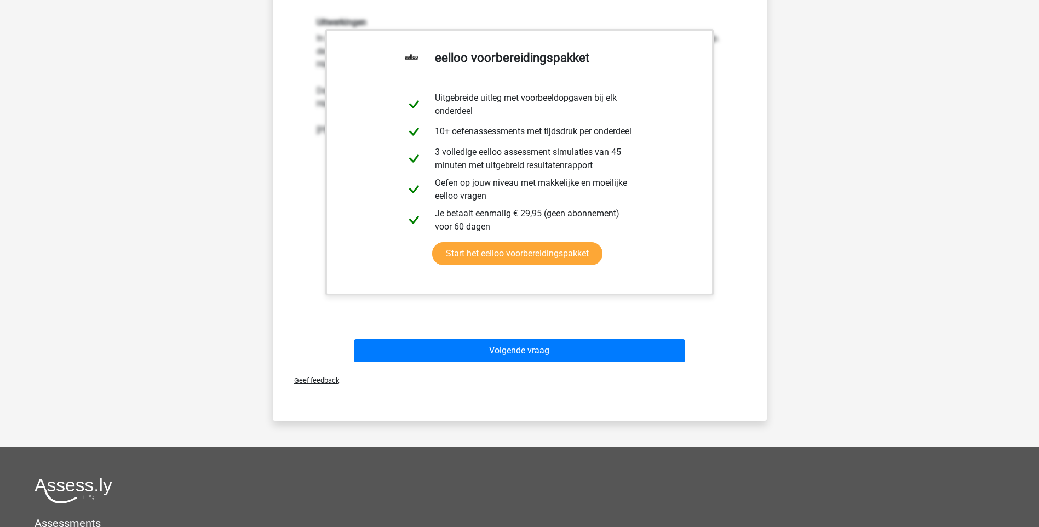
scroll to position [29, 0]
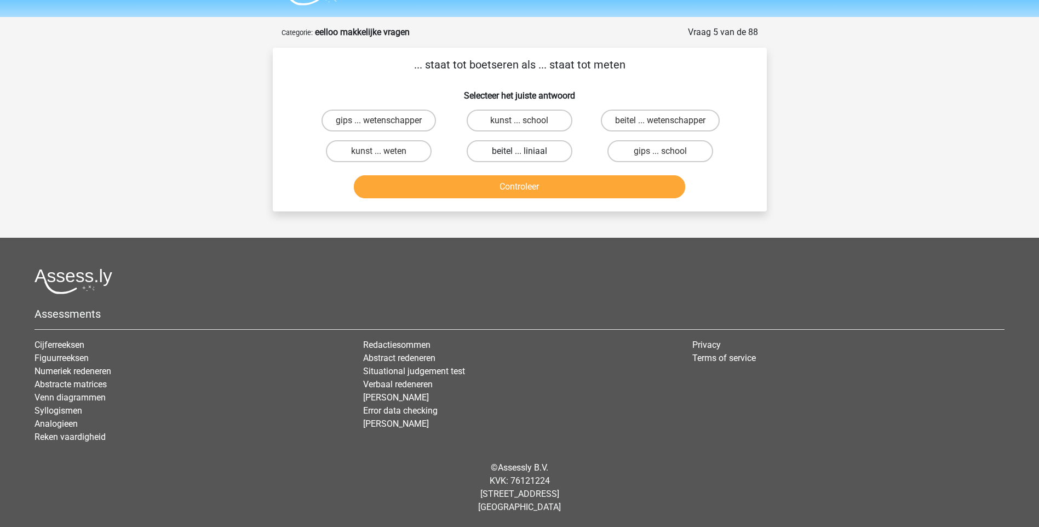
click at [503, 153] on label "beitel ... liniaal" at bounding box center [520, 151] width 106 height 22
click at [519, 153] on input "beitel ... liniaal" at bounding box center [522, 154] width 7 height 7
radio input "true"
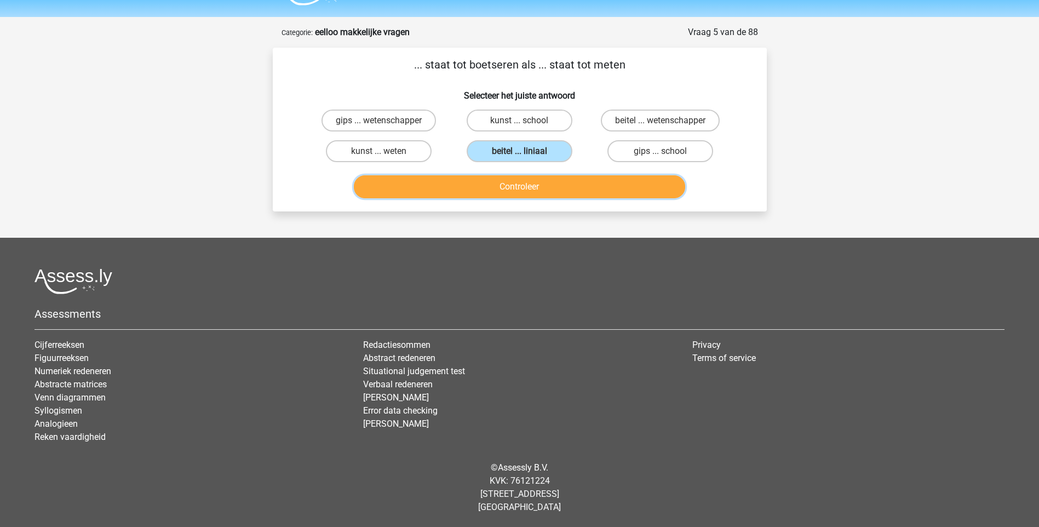
click at [510, 193] on button "Controleer" at bounding box center [519, 186] width 331 height 23
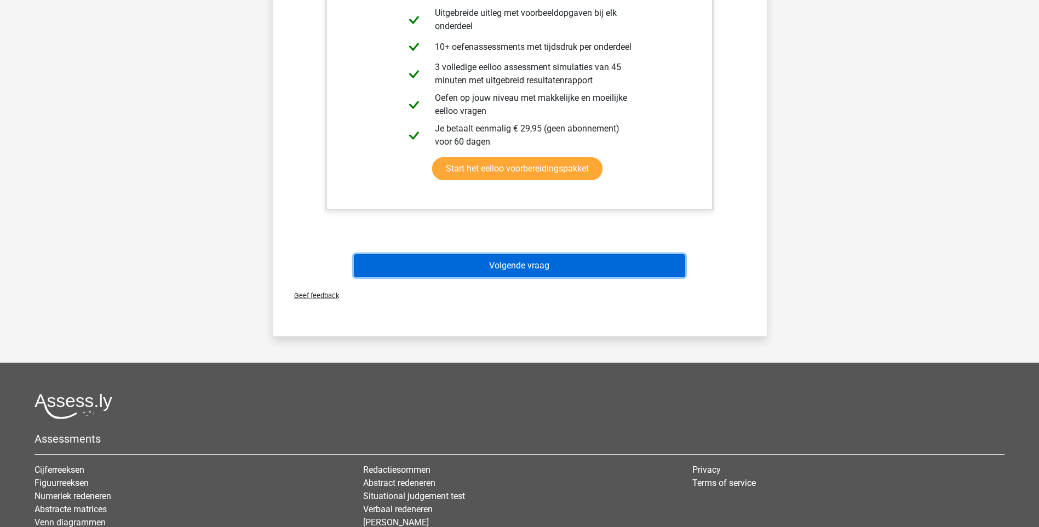
click at [528, 267] on button "Volgende vraag" at bounding box center [519, 265] width 331 height 23
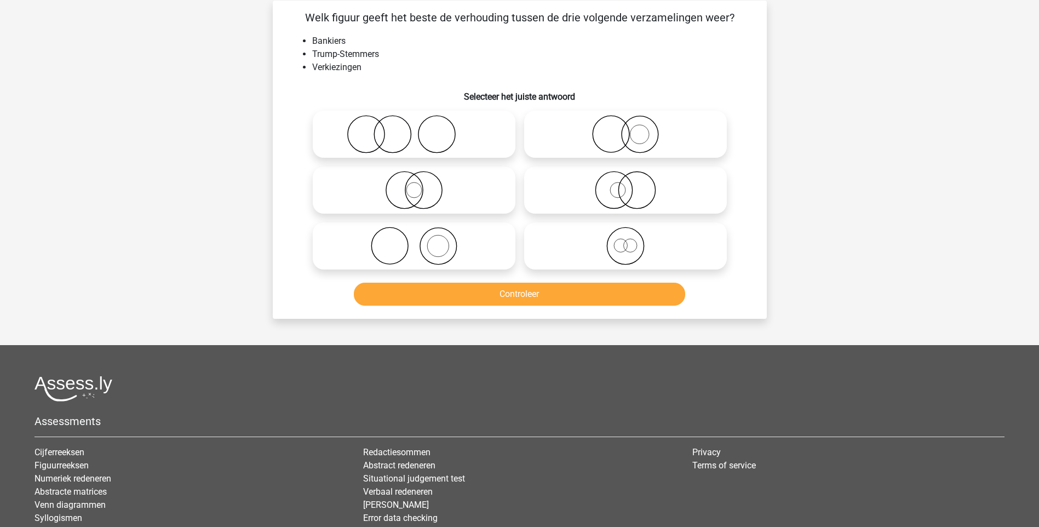
scroll to position [55, 0]
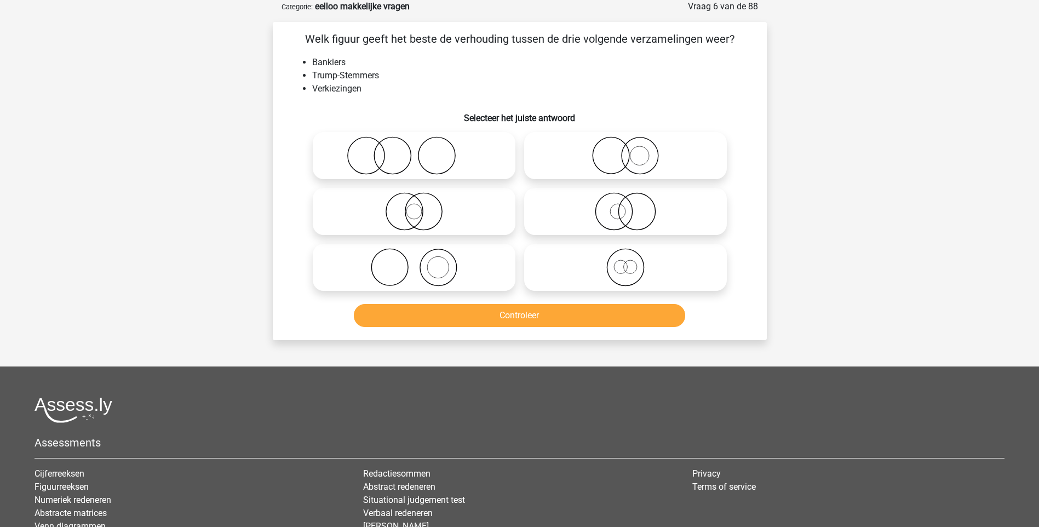
click at [423, 278] on icon at bounding box center [414, 267] width 194 height 38
click at [421, 262] on input "radio" at bounding box center [417, 258] width 7 height 7
radio input "true"
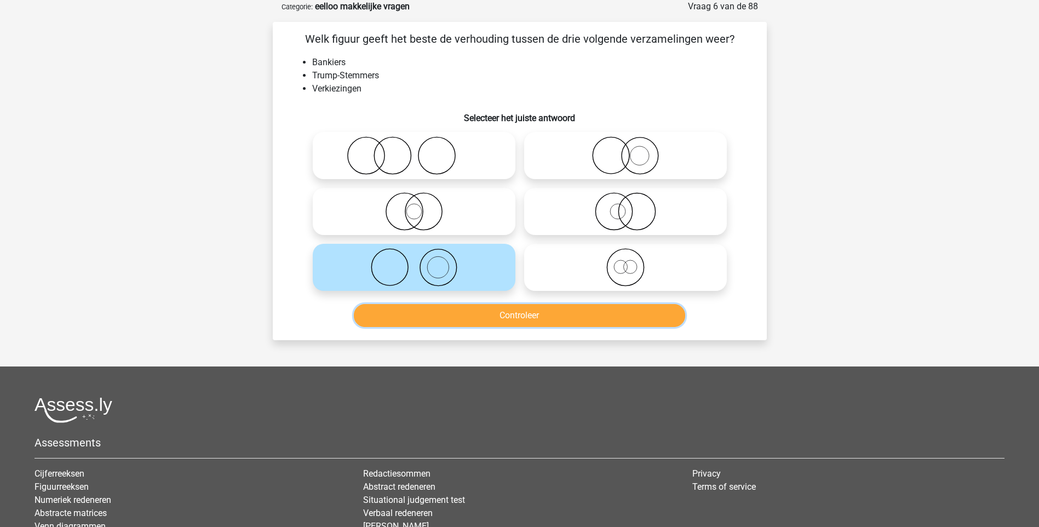
click at [522, 316] on button "Controleer" at bounding box center [519, 315] width 331 height 23
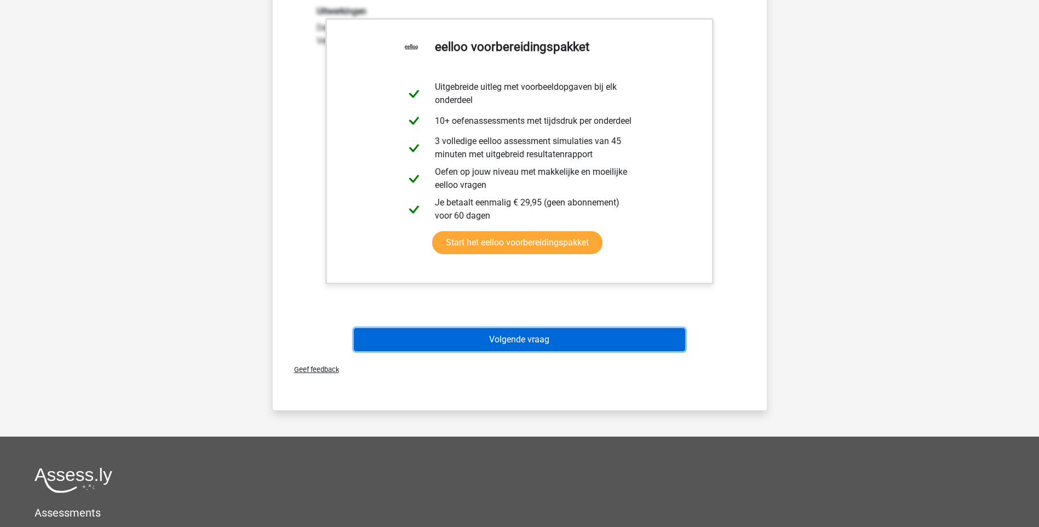
click at [535, 330] on button "Volgende vraag" at bounding box center [519, 339] width 331 height 23
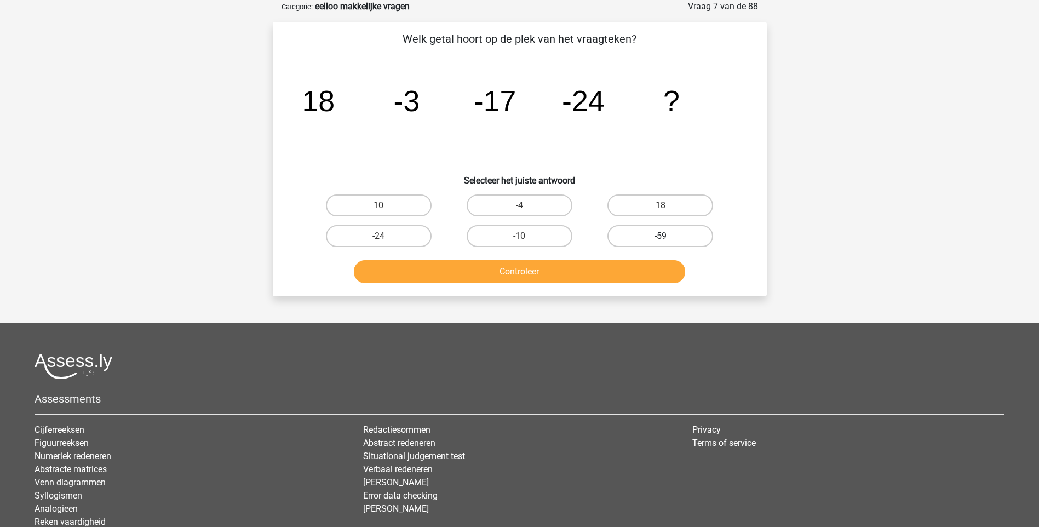
click at [685, 238] on label "-59" at bounding box center [661, 236] width 106 height 22
click at [668, 238] on input "-59" at bounding box center [664, 239] width 7 height 7
radio input "true"
click at [528, 270] on button "Controleer" at bounding box center [519, 271] width 331 height 23
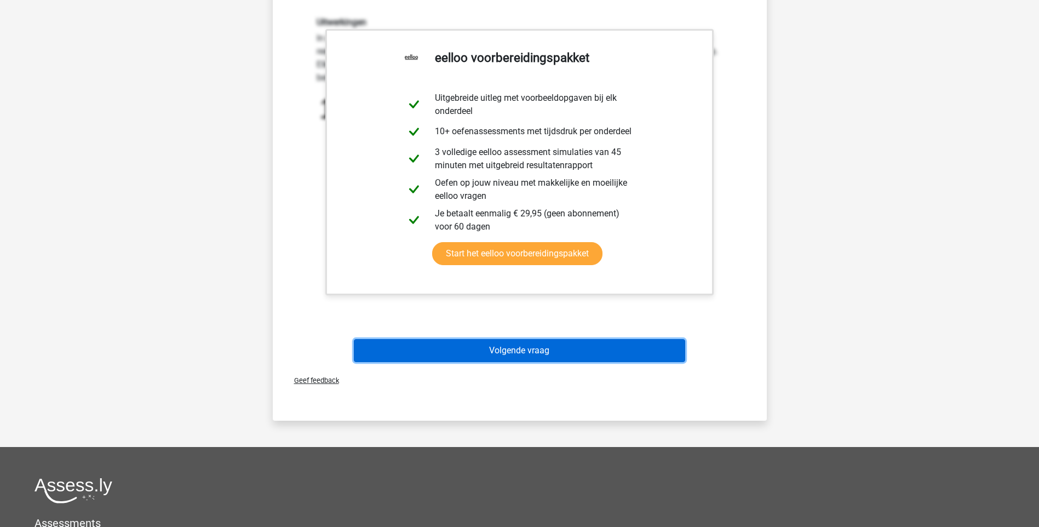
click at [515, 349] on button "Volgende vraag" at bounding box center [519, 350] width 331 height 23
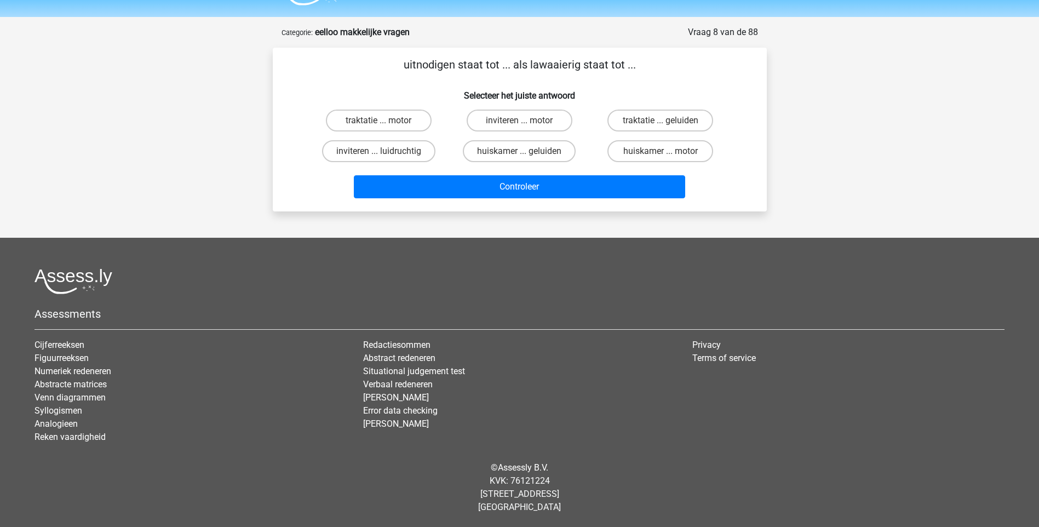
scroll to position [29, 0]
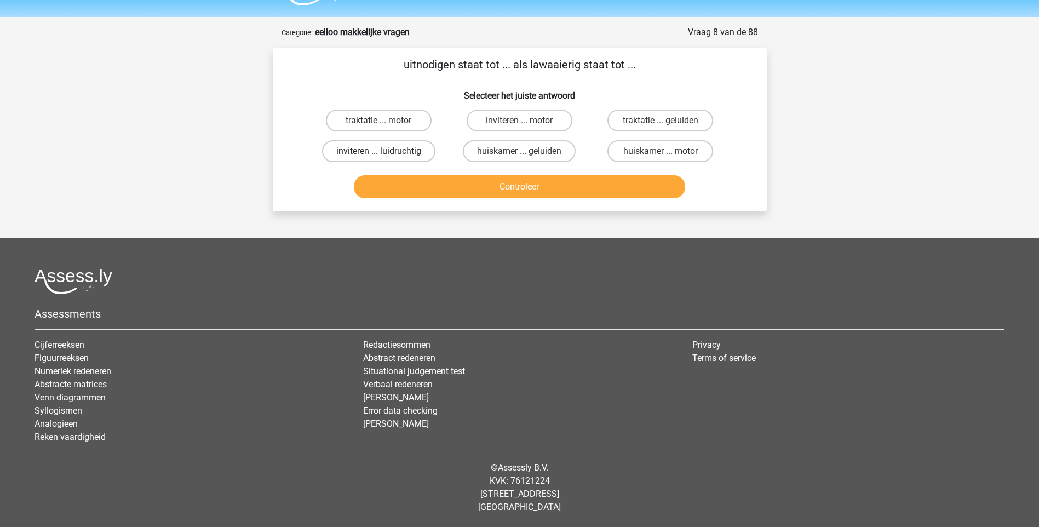
click at [395, 152] on label "inviteren ... luidruchtig" at bounding box center [378, 151] width 113 height 22
click at [386, 152] on input "inviteren ... luidruchtig" at bounding box center [382, 154] width 7 height 7
radio input "true"
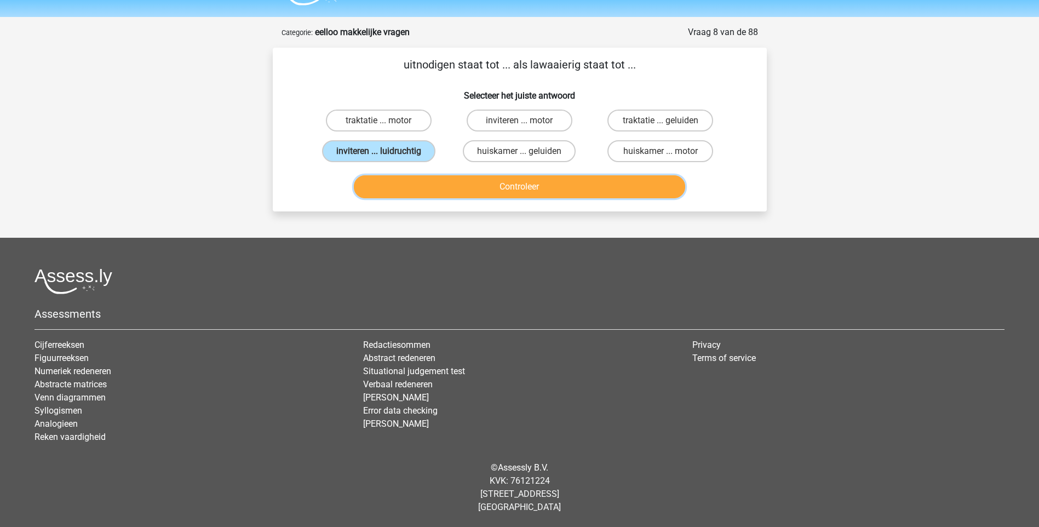
click at [511, 185] on button "Controleer" at bounding box center [519, 186] width 331 height 23
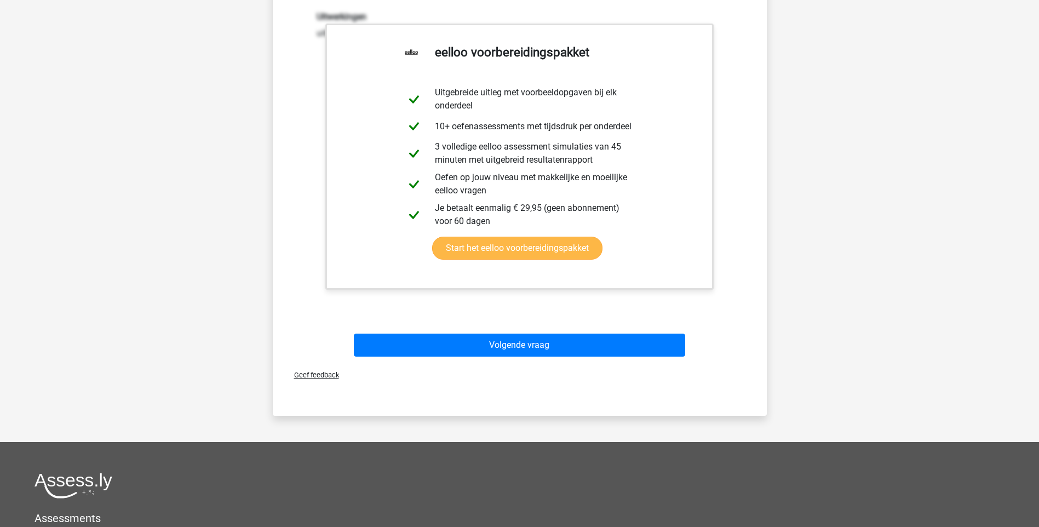
scroll to position [248, 0]
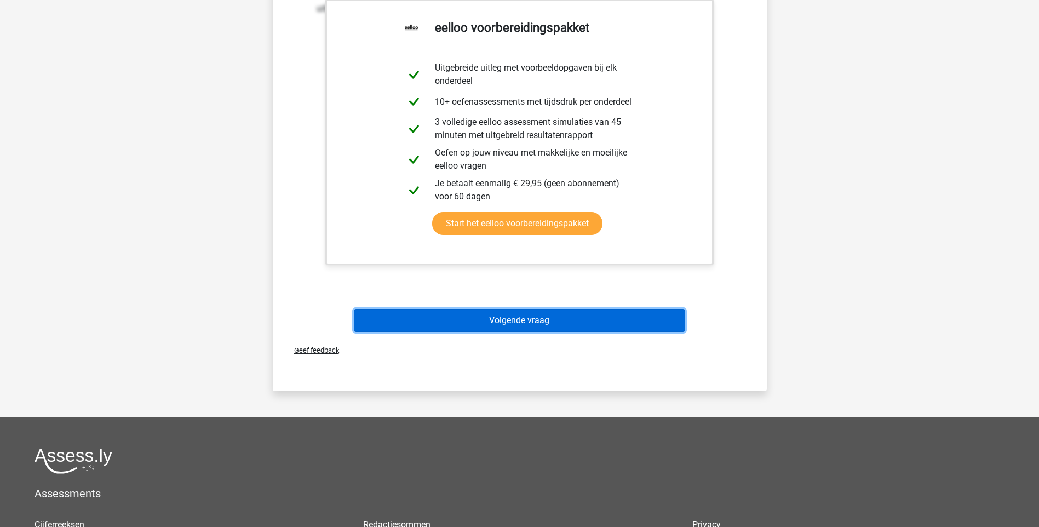
click at [513, 322] on button "Volgende vraag" at bounding box center [519, 320] width 331 height 23
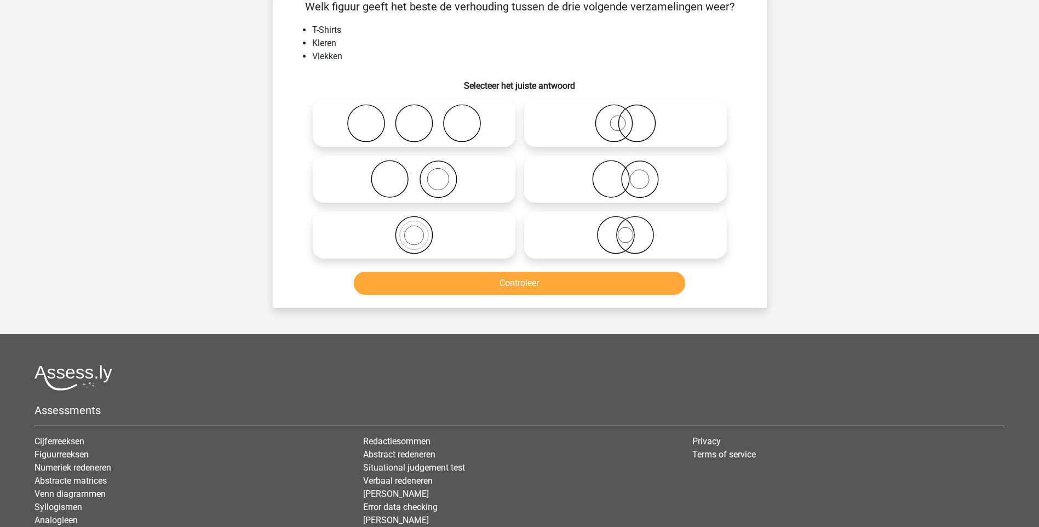
scroll to position [55, 0]
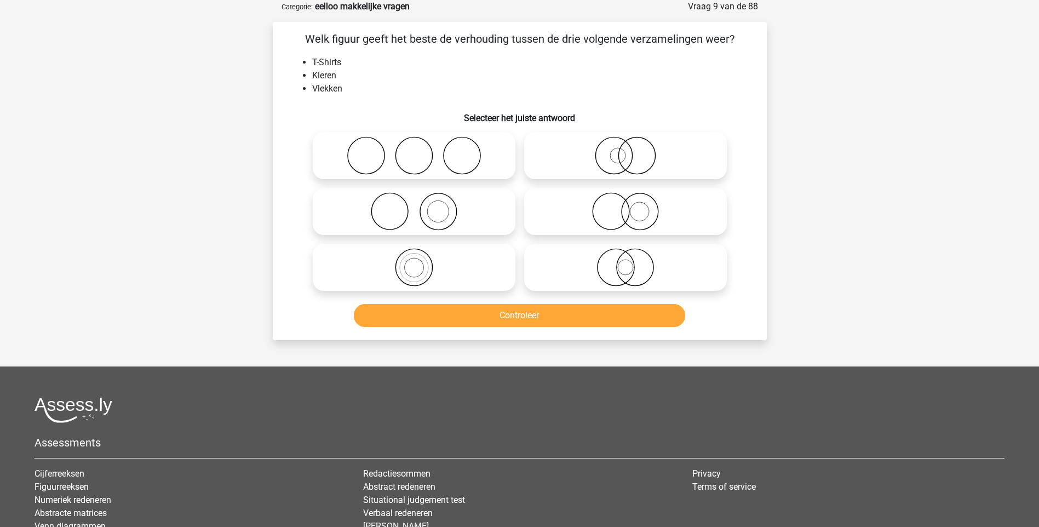
click at [642, 215] on icon at bounding box center [626, 211] width 194 height 38
click at [633, 206] on input "radio" at bounding box center [629, 202] width 7 height 7
radio input "true"
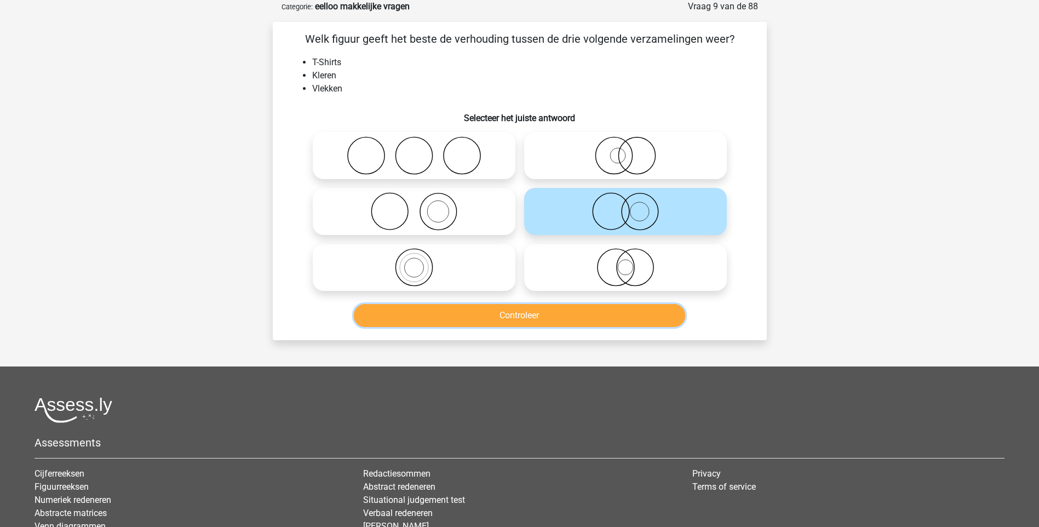
click at [571, 316] on button "Controleer" at bounding box center [519, 315] width 331 height 23
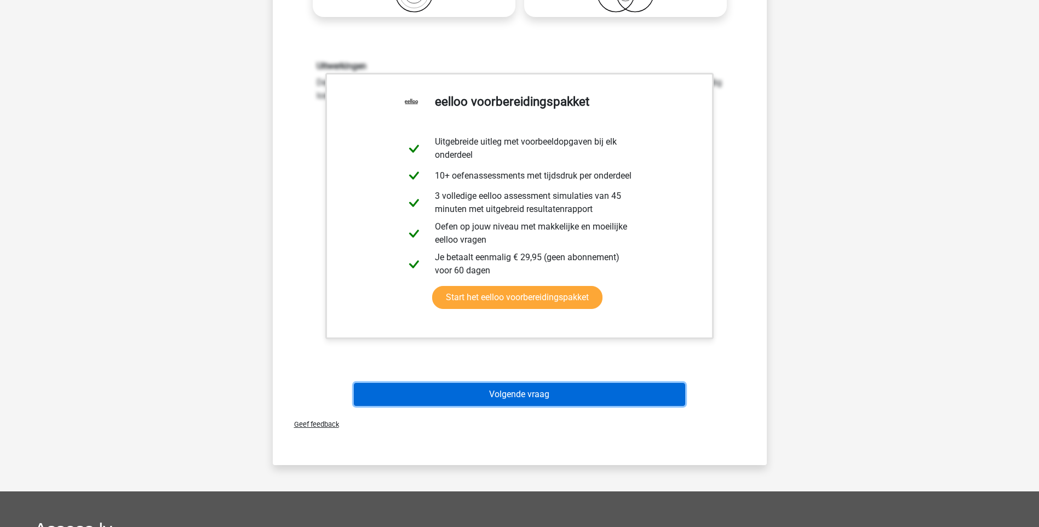
click at [533, 397] on button "Volgende vraag" at bounding box center [519, 394] width 331 height 23
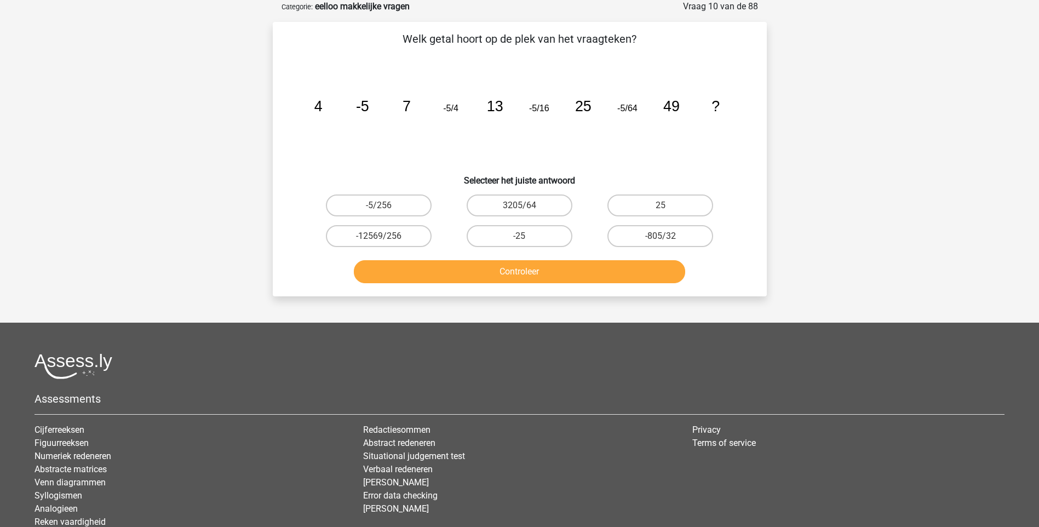
click at [379, 207] on input "-5/256" at bounding box center [382, 208] width 7 height 7
radio input "true"
click at [509, 274] on button "Controleer" at bounding box center [519, 271] width 331 height 23
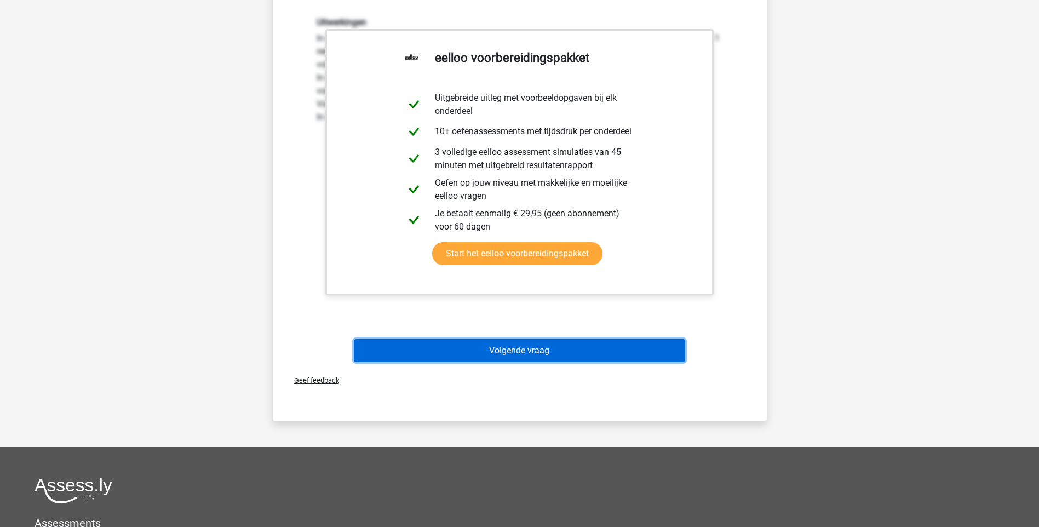
click at [534, 346] on button "Volgende vraag" at bounding box center [519, 350] width 331 height 23
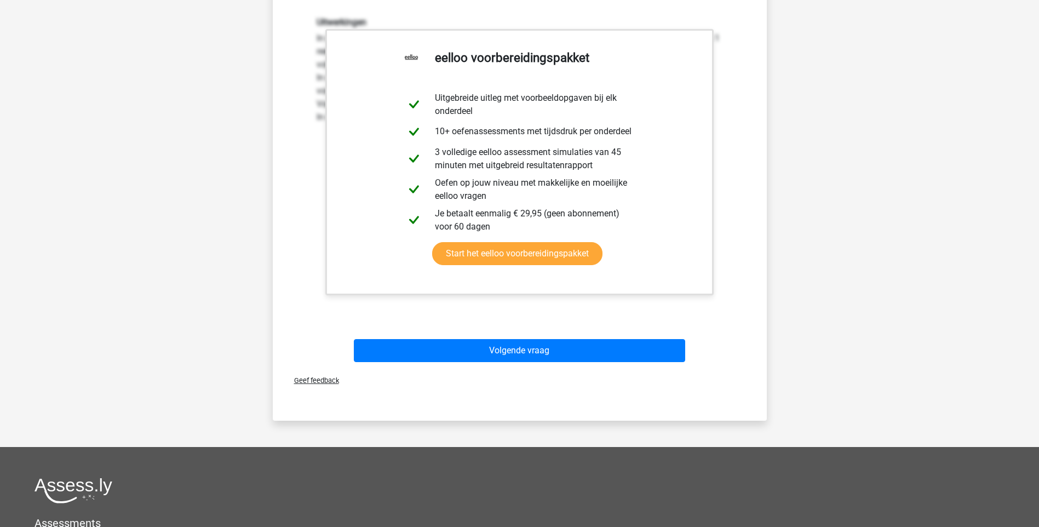
scroll to position [29, 0]
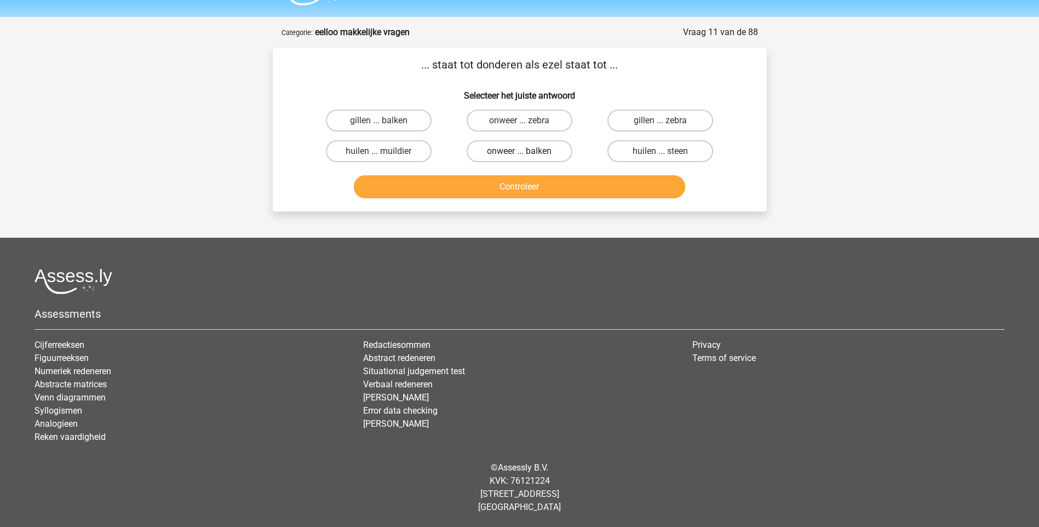
click at [508, 153] on label "onweer ... balken" at bounding box center [520, 151] width 106 height 22
click at [519, 153] on input "onweer ... balken" at bounding box center [522, 154] width 7 height 7
radio input "true"
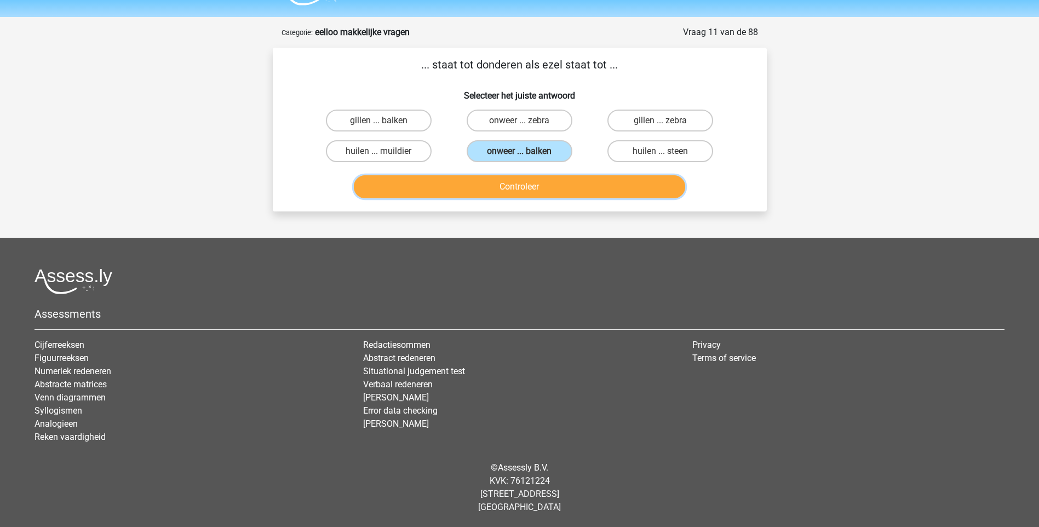
click at [514, 188] on button "Controleer" at bounding box center [519, 186] width 331 height 23
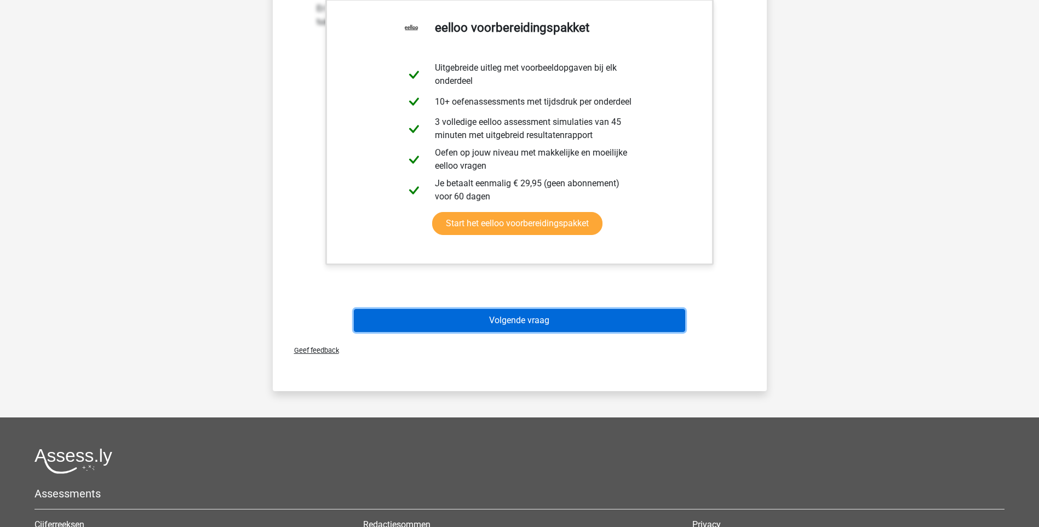
click at [523, 318] on button "Volgende vraag" at bounding box center [519, 320] width 331 height 23
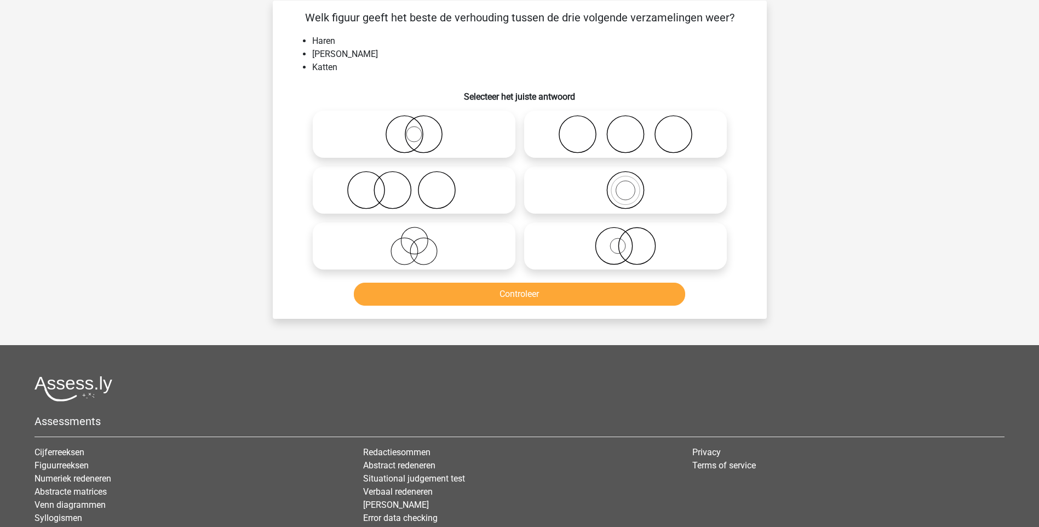
scroll to position [55, 0]
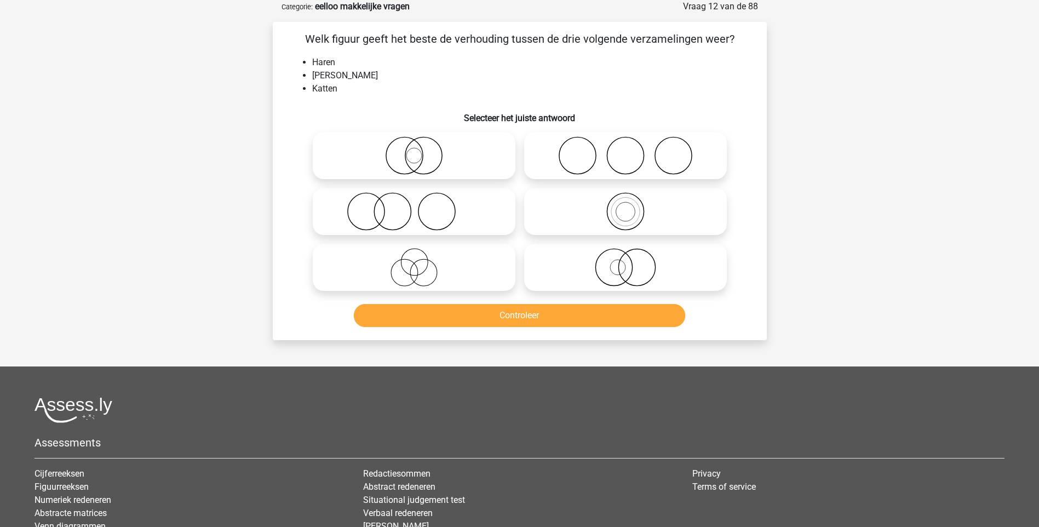
click at [414, 157] on icon at bounding box center [414, 155] width 194 height 38
click at [414, 150] on input "radio" at bounding box center [417, 146] width 7 height 7
radio input "true"
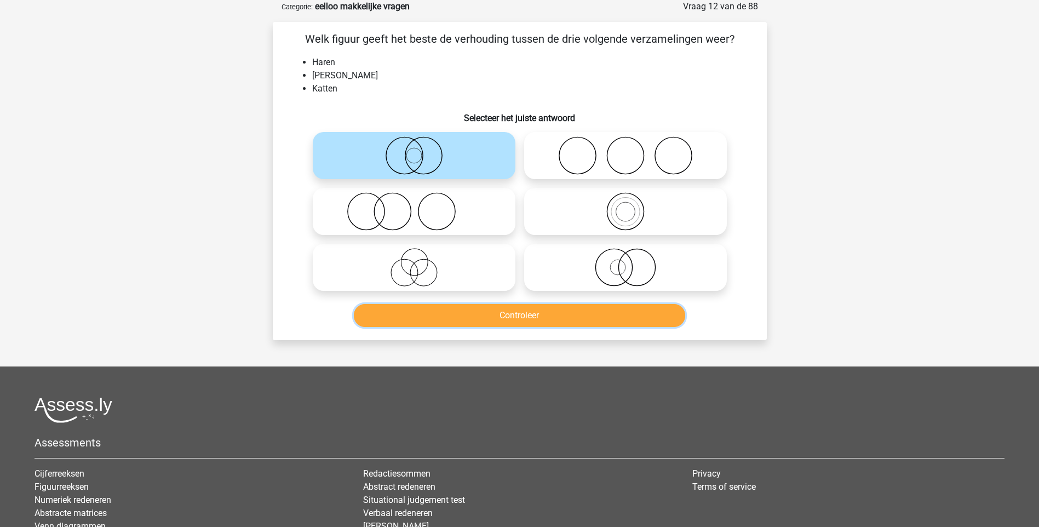
click at [509, 317] on button "Controleer" at bounding box center [519, 315] width 331 height 23
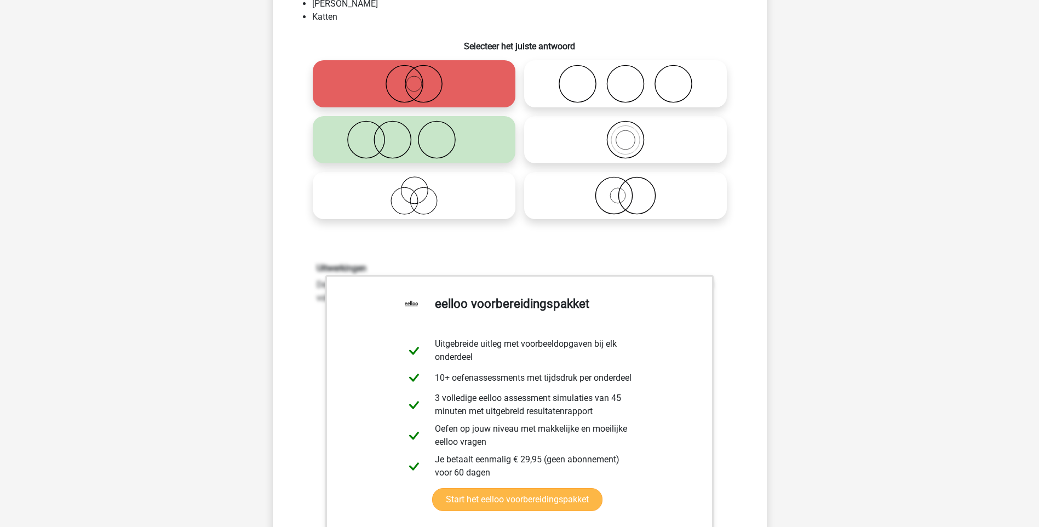
scroll to position [329, 0]
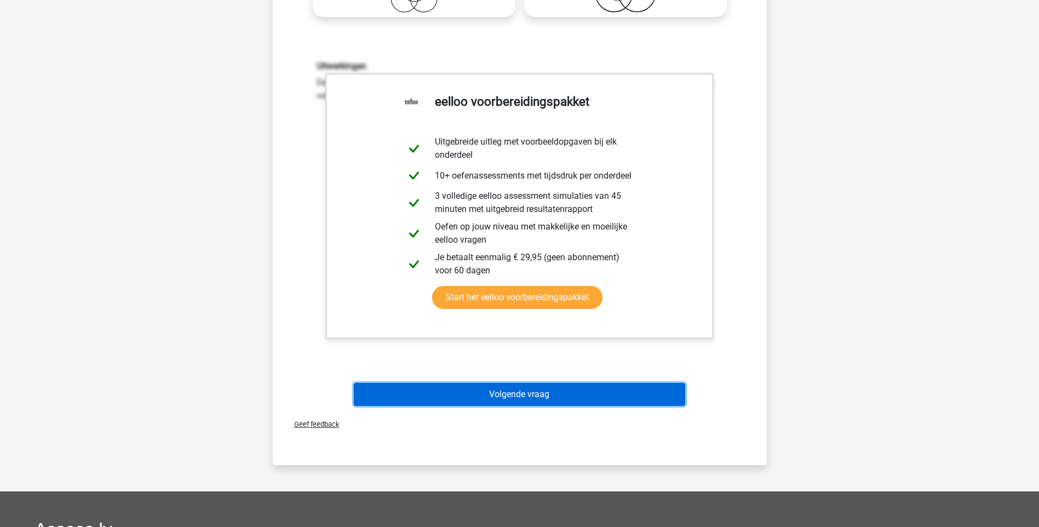
click at [545, 398] on button "Volgende vraag" at bounding box center [519, 394] width 331 height 23
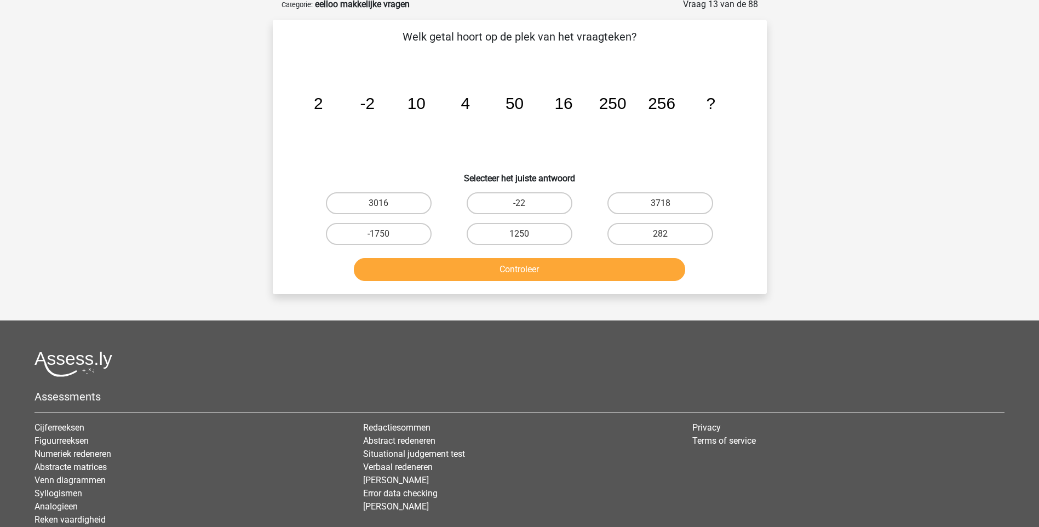
scroll to position [55, 0]
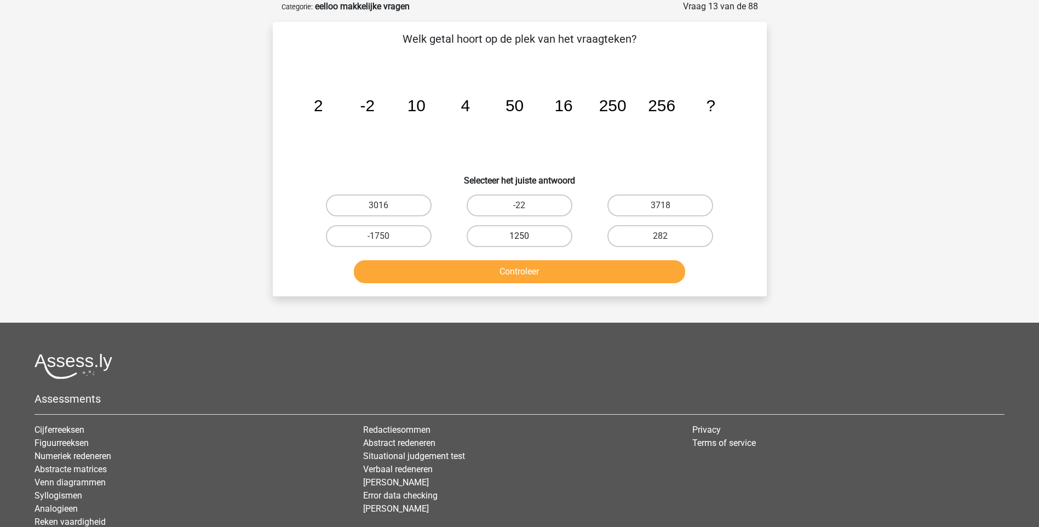
click at [519, 238] on label "1250" at bounding box center [520, 236] width 106 height 22
click at [519, 238] on input "1250" at bounding box center [522, 239] width 7 height 7
radio input "true"
click at [531, 268] on button "Controleer" at bounding box center [519, 271] width 331 height 23
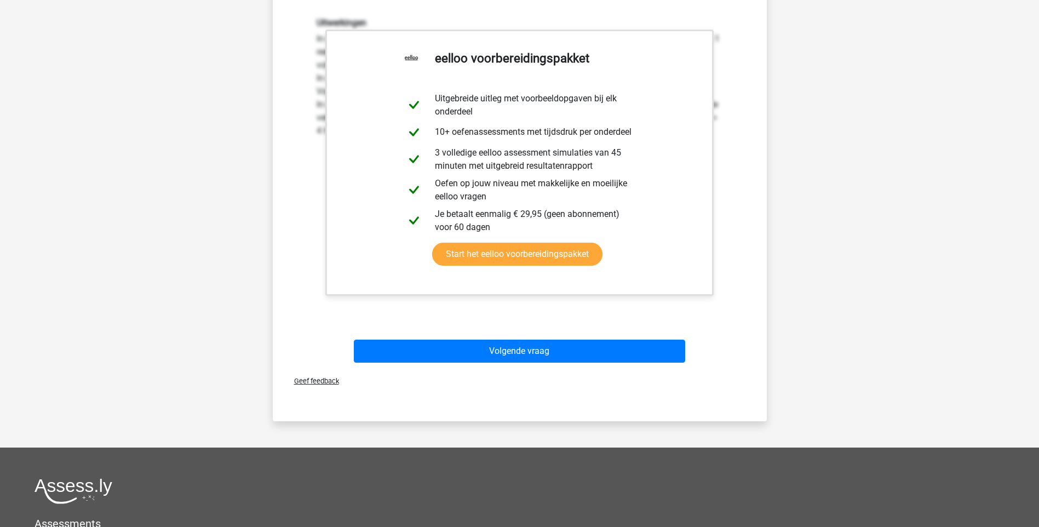
scroll to position [329, 0]
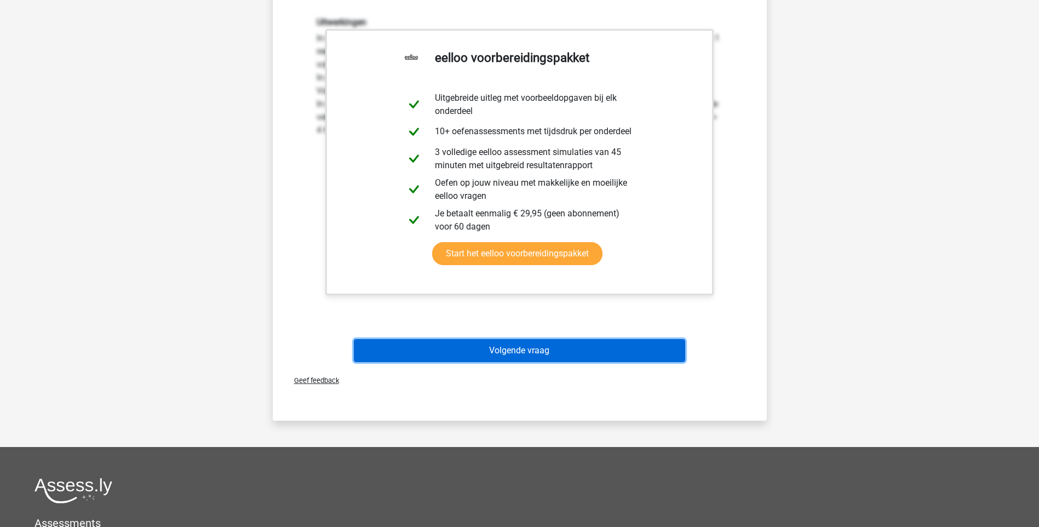
click at [546, 350] on button "Volgende vraag" at bounding box center [519, 350] width 331 height 23
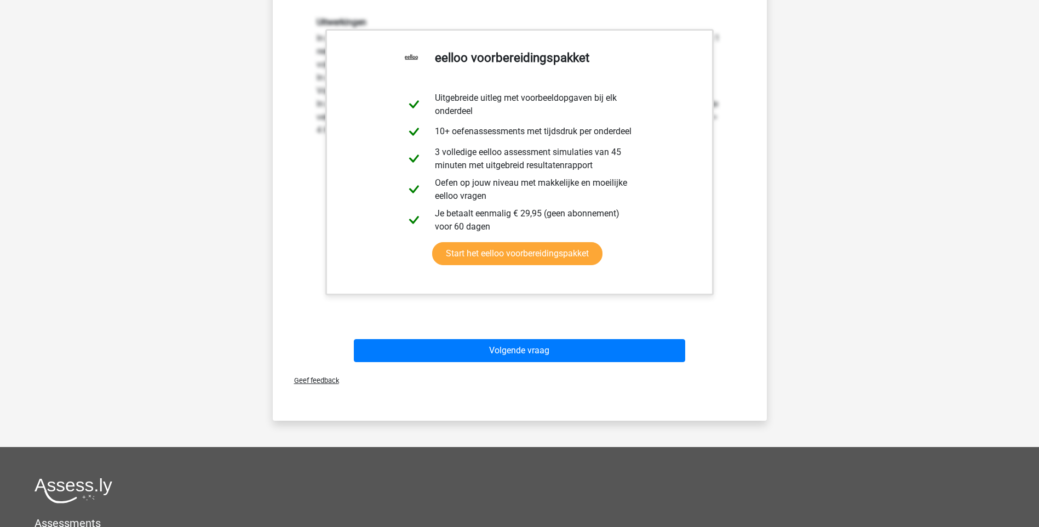
scroll to position [29, 0]
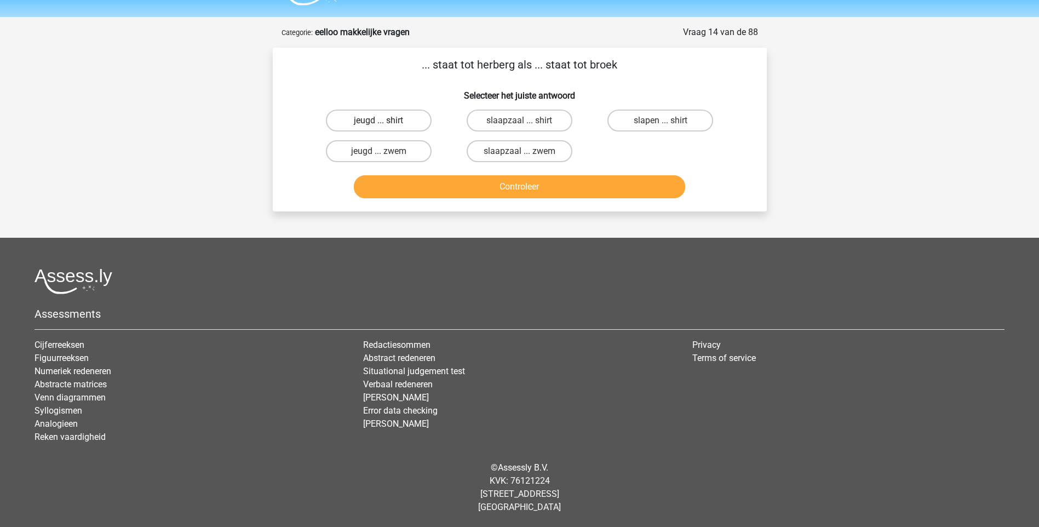
click at [404, 123] on label "jeugd ... shirt" at bounding box center [379, 121] width 106 height 22
click at [386, 123] on input "jeugd ... shirt" at bounding box center [382, 124] width 7 height 7
radio input "true"
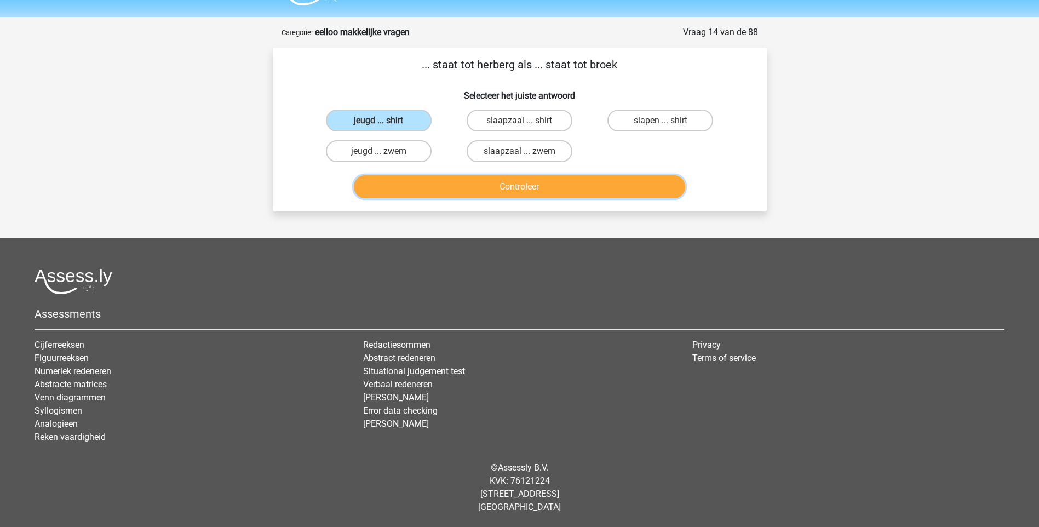
click at [513, 191] on button "Controleer" at bounding box center [519, 186] width 331 height 23
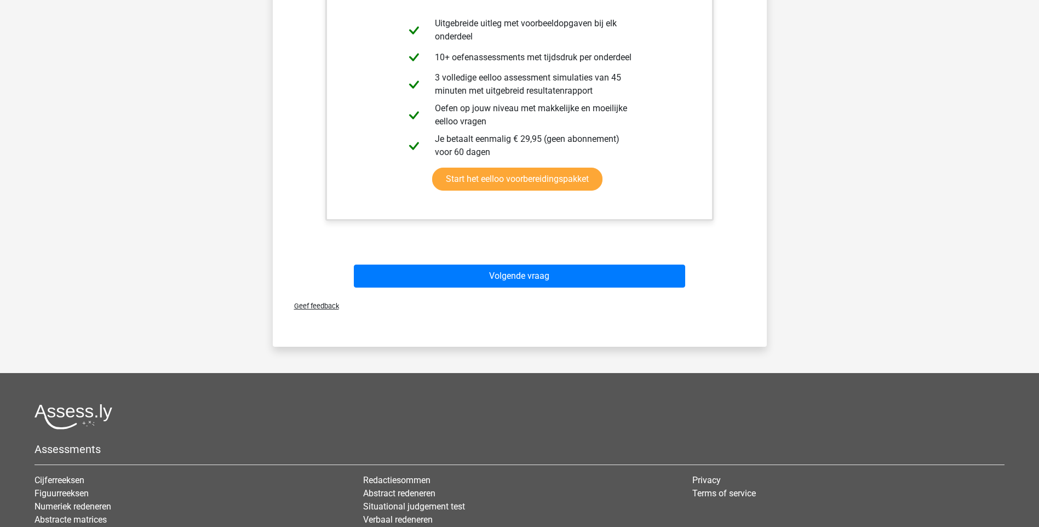
scroll to position [358, 0]
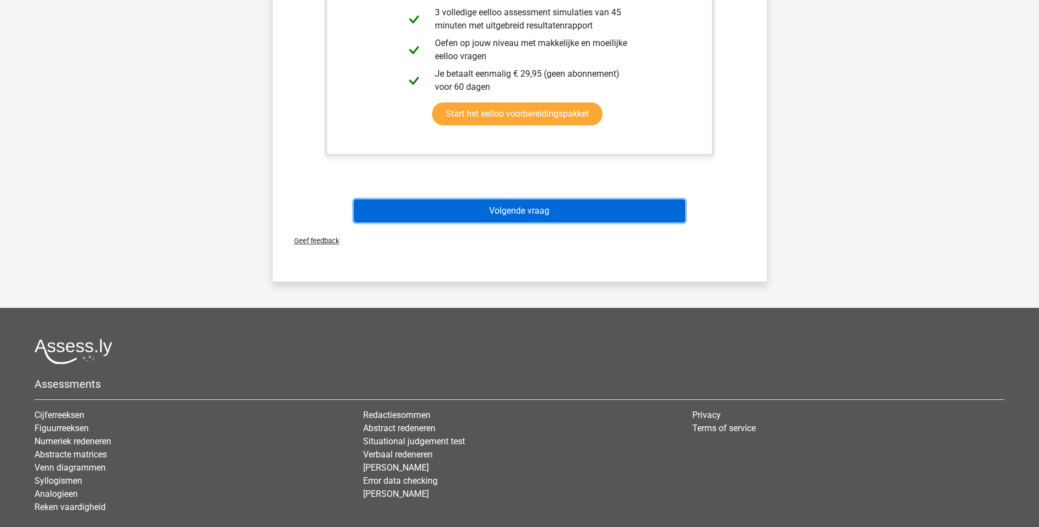
click at [525, 213] on button "Volgende vraag" at bounding box center [519, 210] width 331 height 23
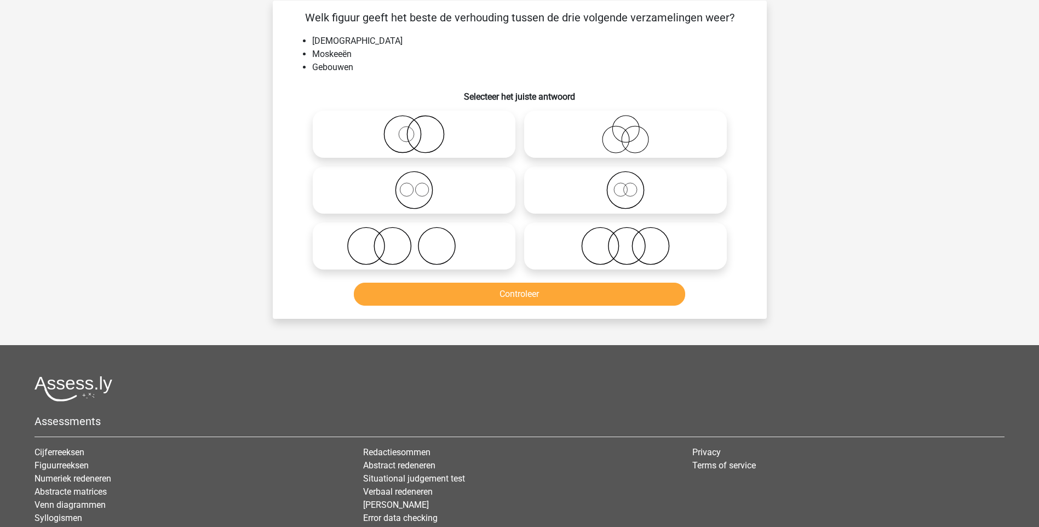
scroll to position [55, 0]
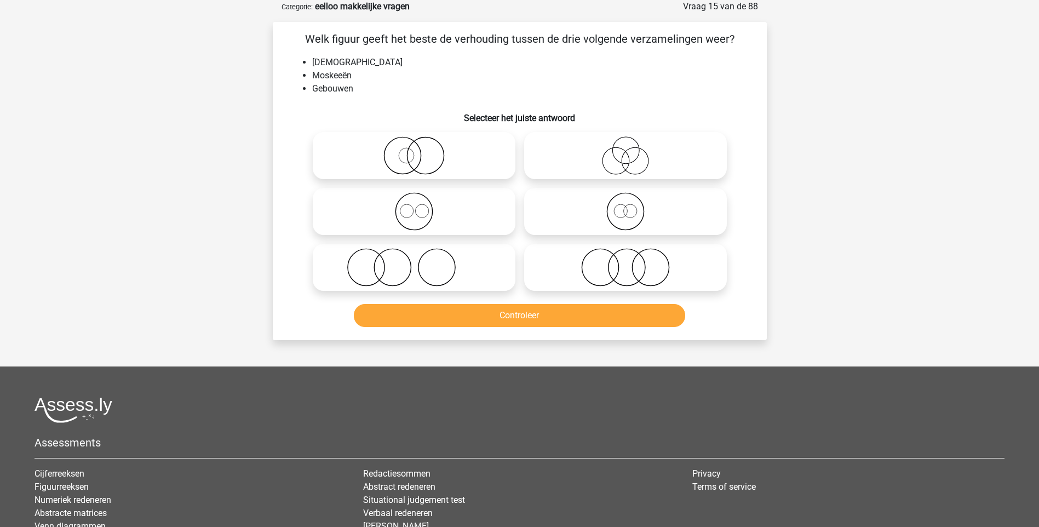
click at [631, 212] on icon at bounding box center [626, 211] width 194 height 38
click at [631, 206] on input "radio" at bounding box center [629, 202] width 7 height 7
radio input "true"
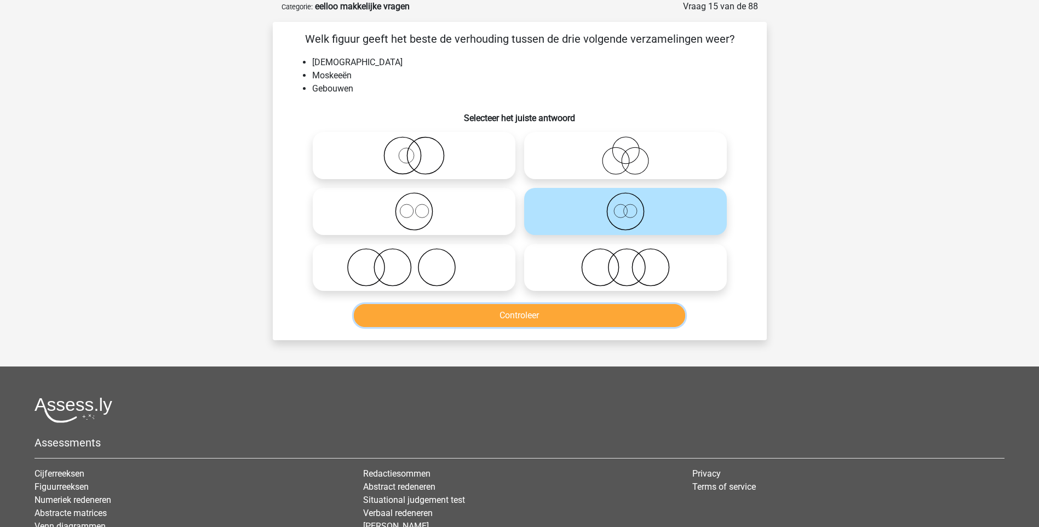
click at [544, 310] on button "Controleer" at bounding box center [519, 315] width 331 height 23
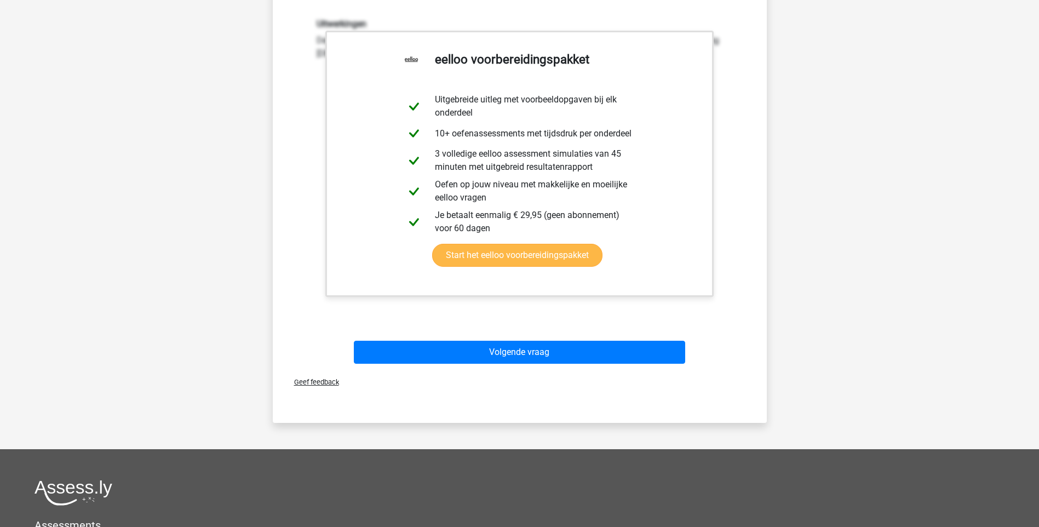
scroll to position [383, 0]
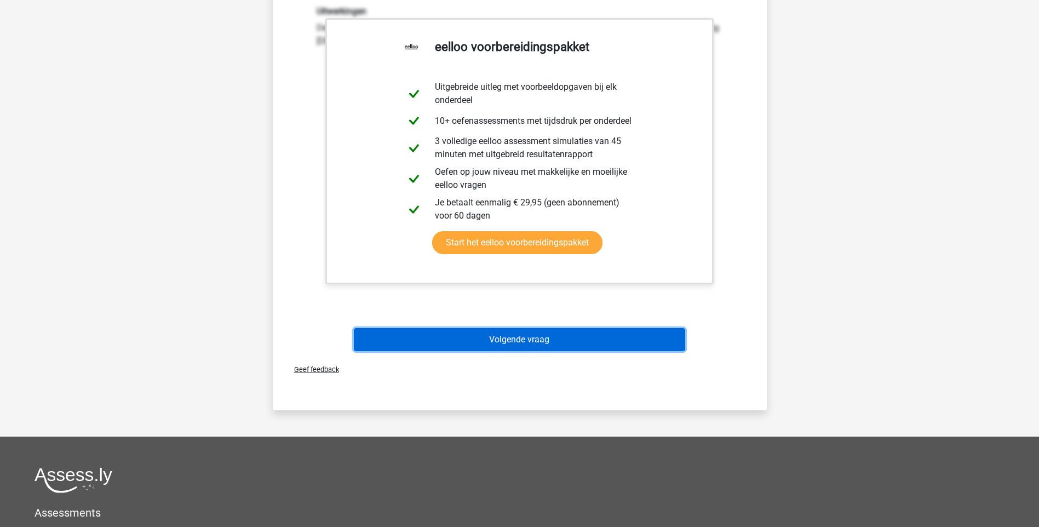
click at [527, 335] on button "Volgende vraag" at bounding box center [519, 339] width 331 height 23
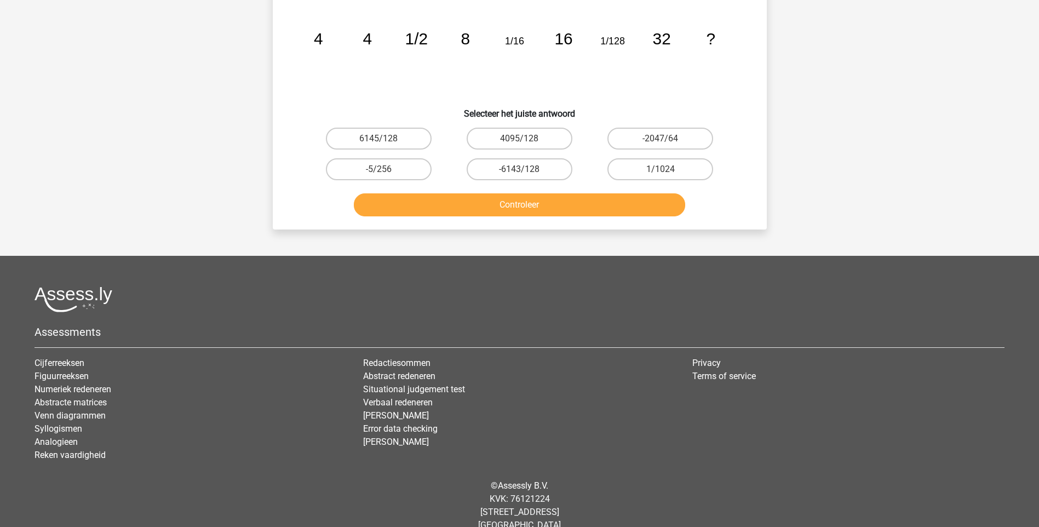
scroll to position [55, 0]
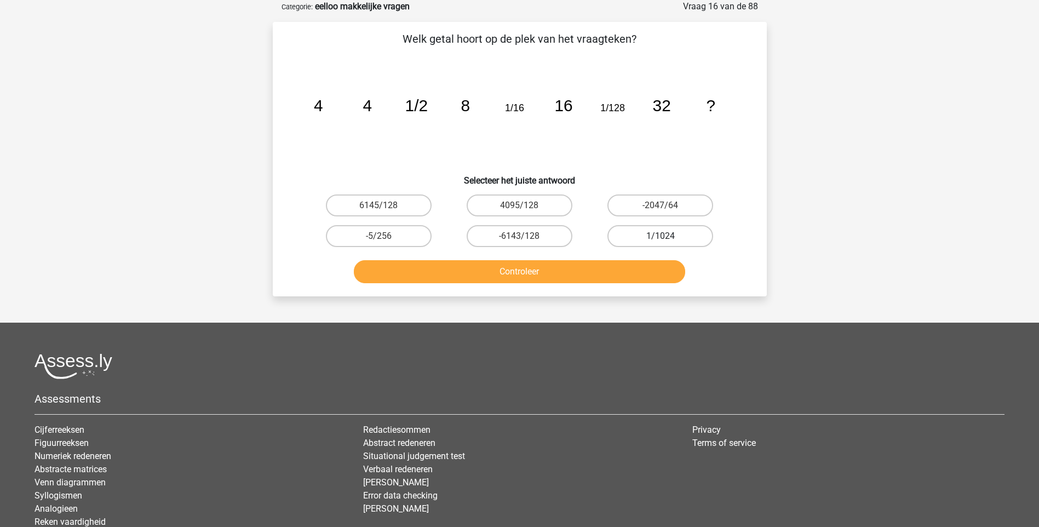
click at [641, 240] on label "1/1024" at bounding box center [661, 236] width 106 height 22
click at [661, 240] on input "1/1024" at bounding box center [664, 239] width 7 height 7
radio input "true"
click at [587, 271] on button "Controleer" at bounding box center [519, 271] width 331 height 23
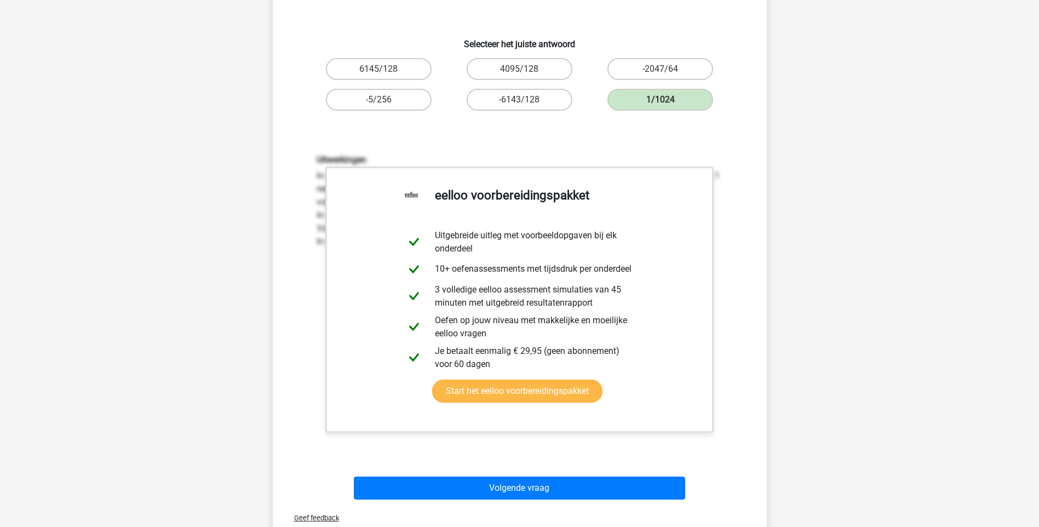
scroll to position [219, 0]
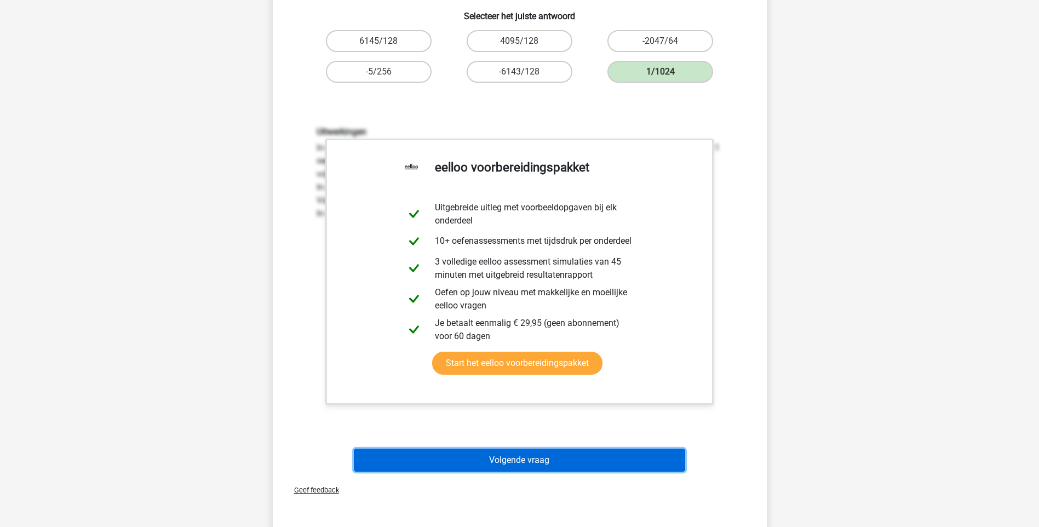
drag, startPoint x: 509, startPoint y: 461, endPoint x: 511, endPoint y: 467, distance: 5.7
click at [509, 462] on button "Volgende vraag" at bounding box center [519, 460] width 331 height 23
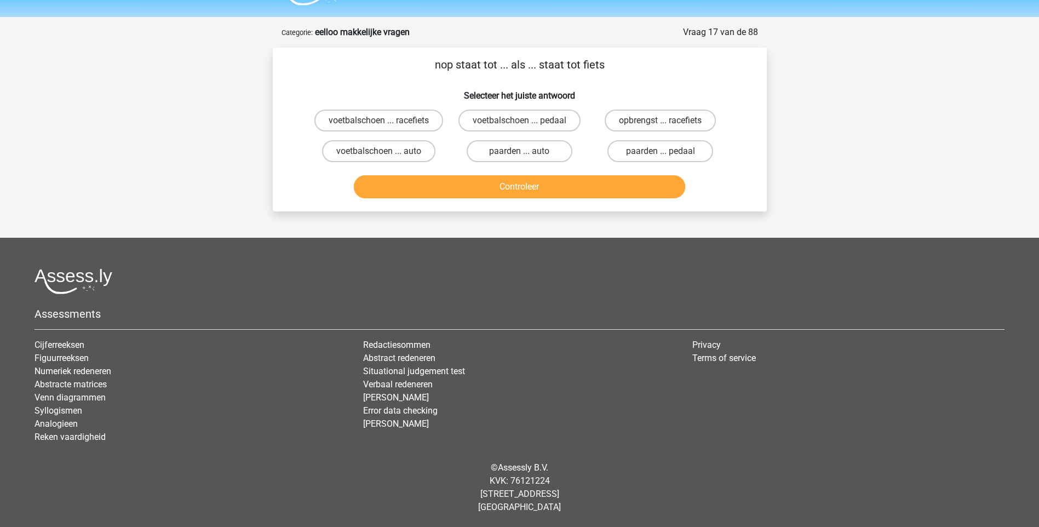
scroll to position [29, 0]
click at [531, 121] on label "voetbalschoen ... pedaal" at bounding box center [520, 121] width 122 height 22
click at [526, 121] on input "voetbalschoen ... pedaal" at bounding box center [522, 124] width 7 height 7
radio input "true"
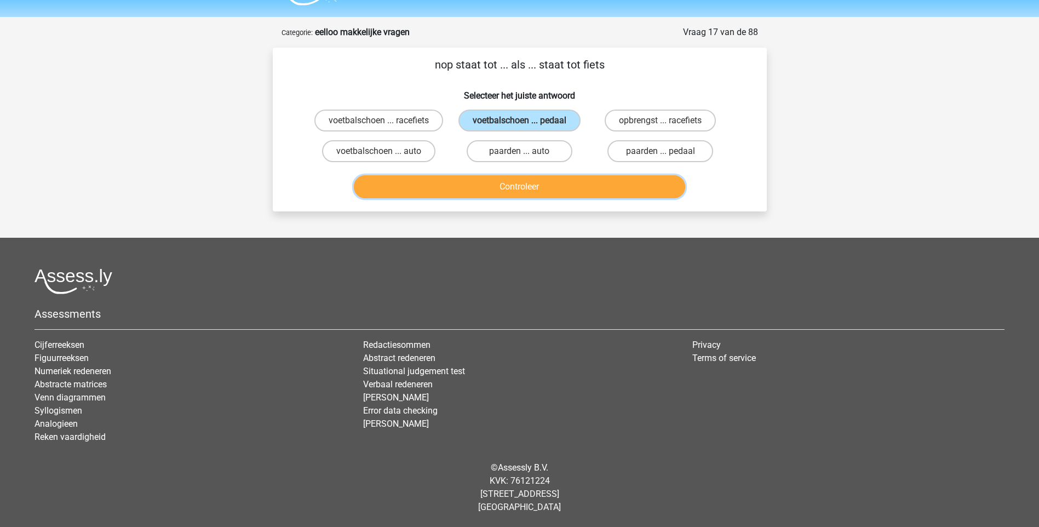
click at [531, 184] on button "Controleer" at bounding box center [519, 186] width 331 height 23
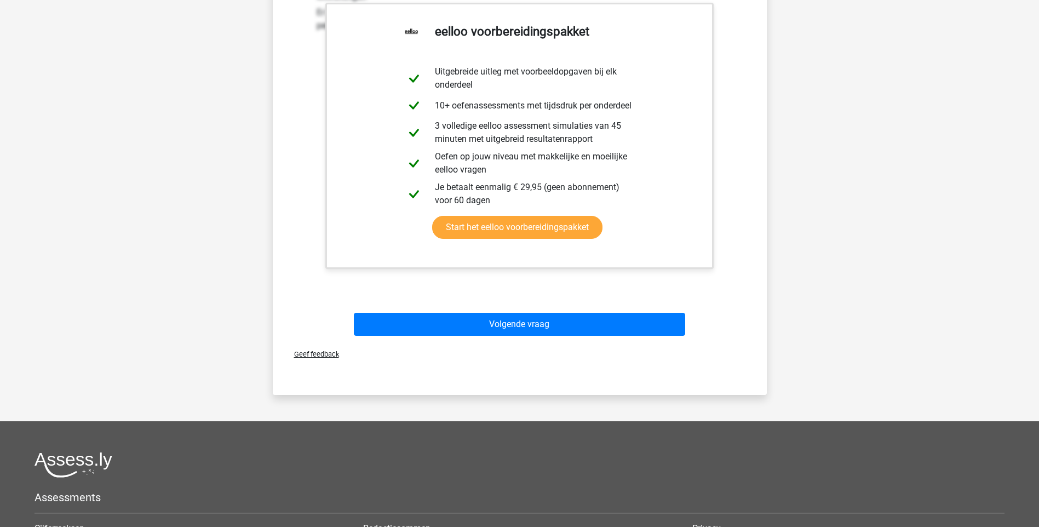
scroll to position [248, 0]
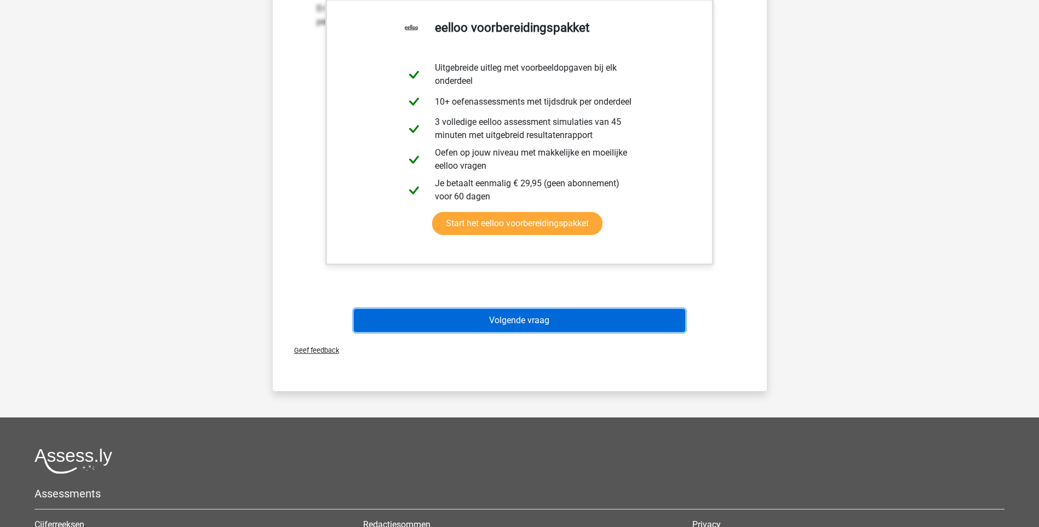
click at [523, 322] on button "Volgende vraag" at bounding box center [519, 320] width 331 height 23
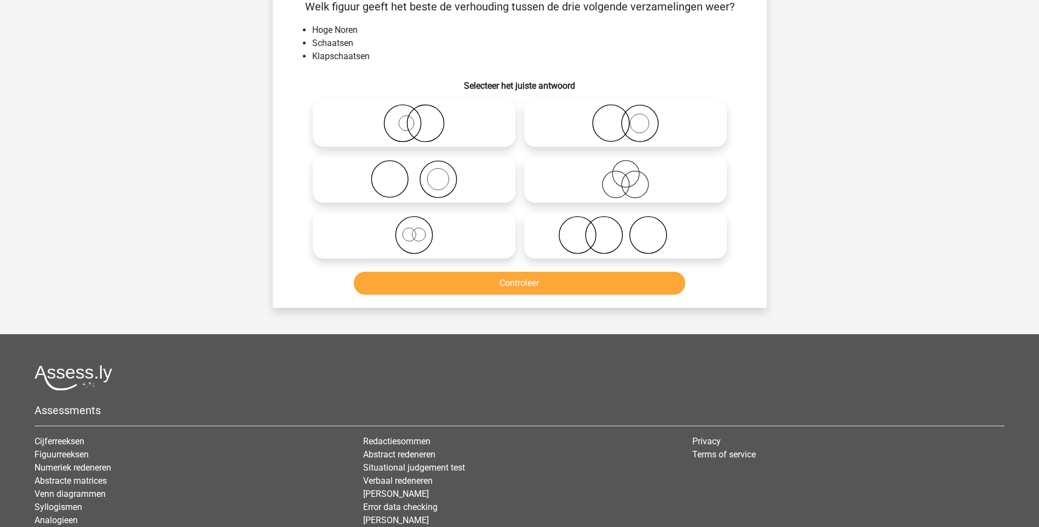
scroll to position [55, 0]
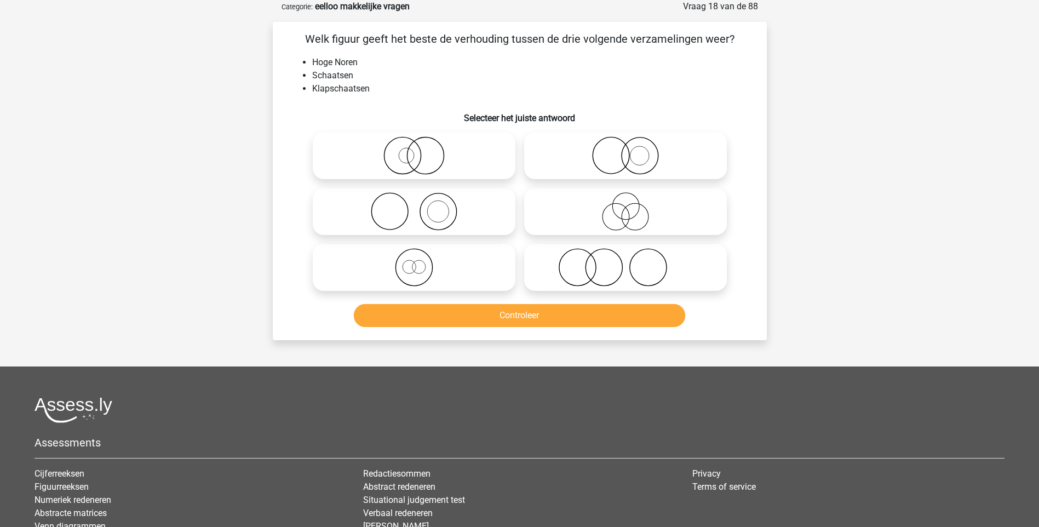
click at [411, 269] on icon at bounding box center [414, 267] width 194 height 38
click at [414, 262] on input "radio" at bounding box center [417, 258] width 7 height 7
radio input "true"
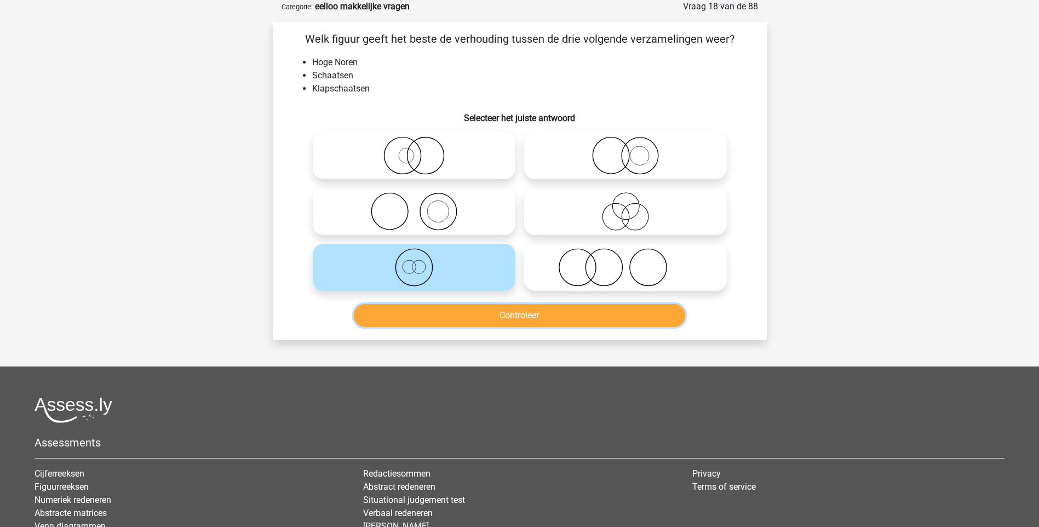
click at [524, 323] on button "Controleer" at bounding box center [519, 315] width 331 height 23
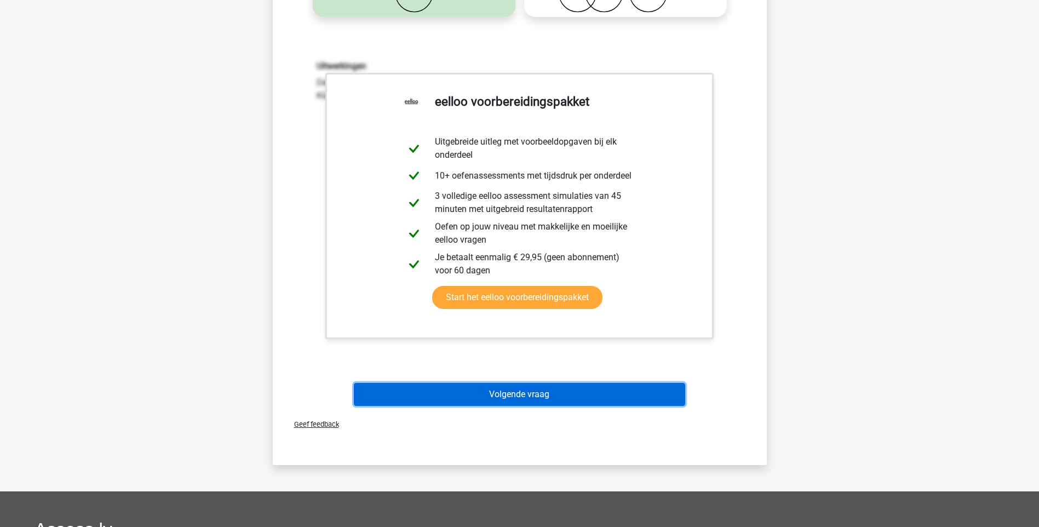
click at [524, 398] on button "Volgende vraag" at bounding box center [519, 394] width 331 height 23
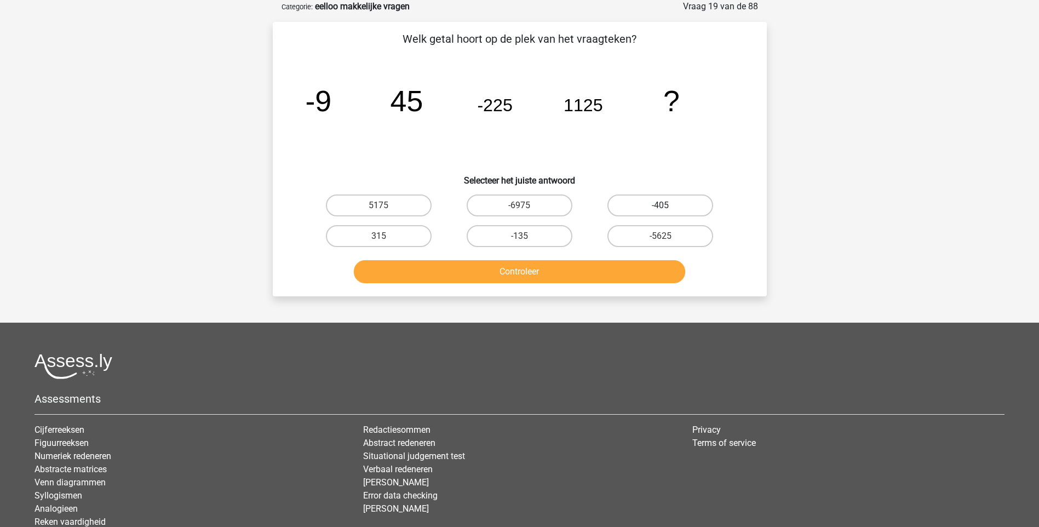
click at [660, 211] on label "-405" at bounding box center [661, 205] width 106 height 22
click at [661, 211] on input "-405" at bounding box center [664, 208] width 7 height 7
radio input "true"
click at [514, 272] on button "Controleer" at bounding box center [519, 271] width 331 height 23
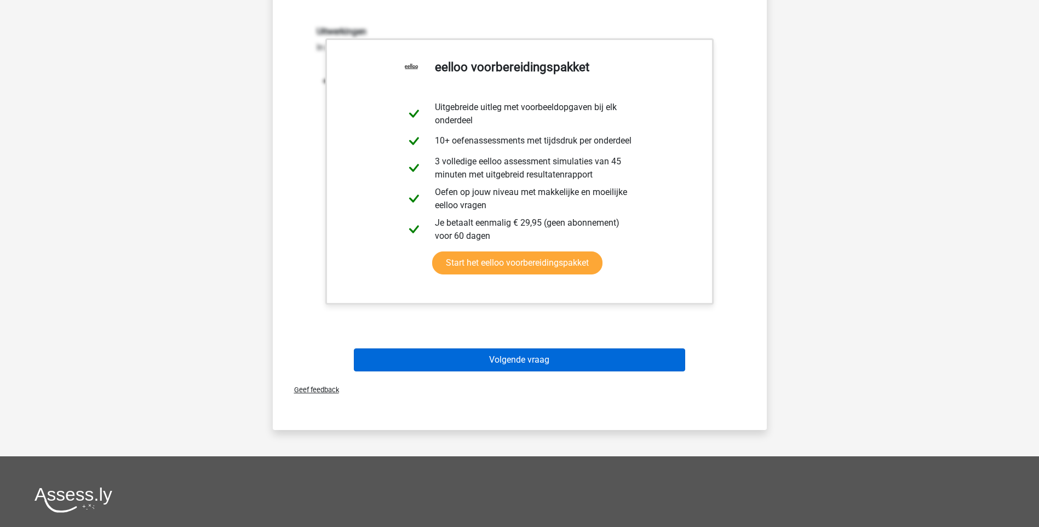
scroll to position [329, 0]
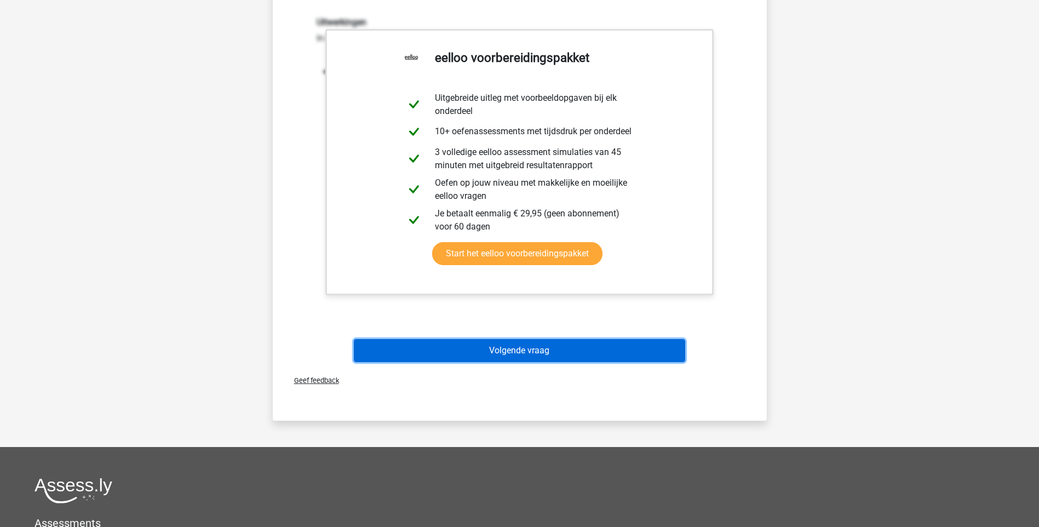
click at [509, 354] on button "Volgende vraag" at bounding box center [519, 350] width 331 height 23
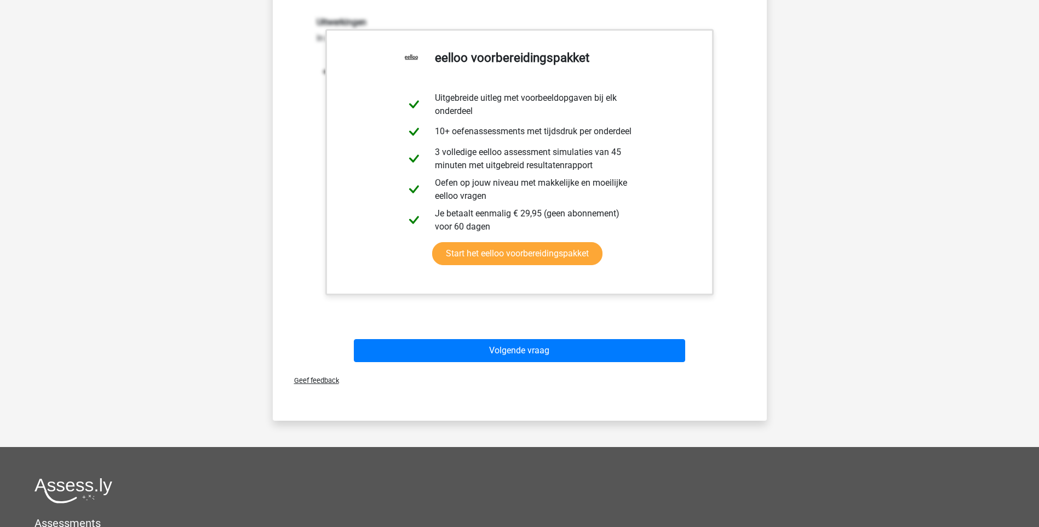
scroll to position [29, 0]
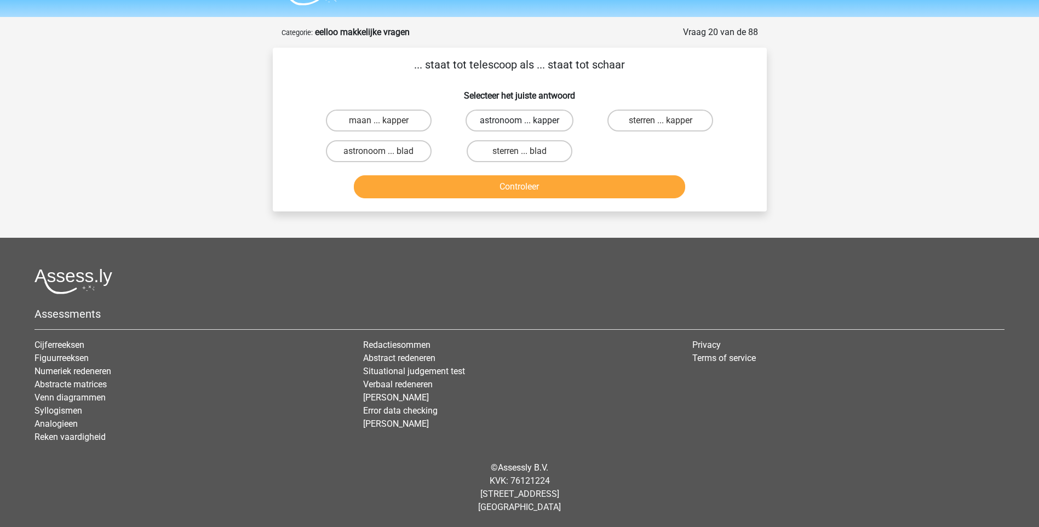
click at [506, 121] on label "astronoom ... kapper" at bounding box center [520, 121] width 108 height 22
click at [519, 121] on input "astronoom ... kapper" at bounding box center [522, 124] width 7 height 7
radio input "true"
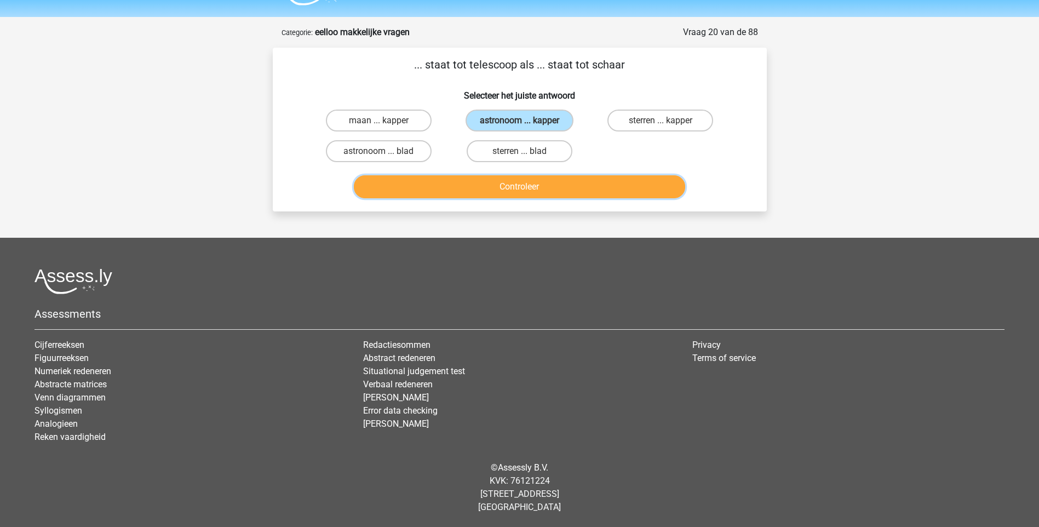
click at [518, 188] on button "Controleer" at bounding box center [519, 186] width 331 height 23
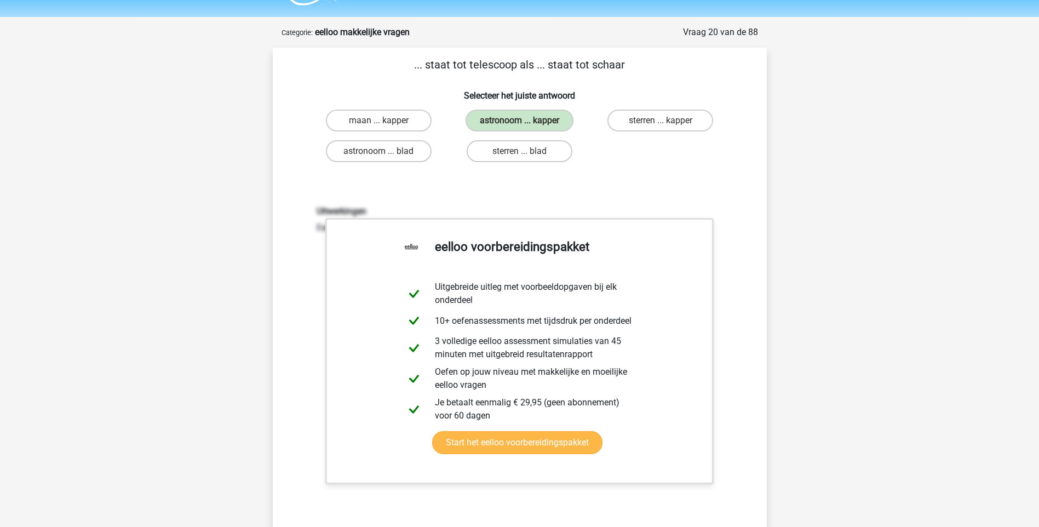
scroll to position [248, 0]
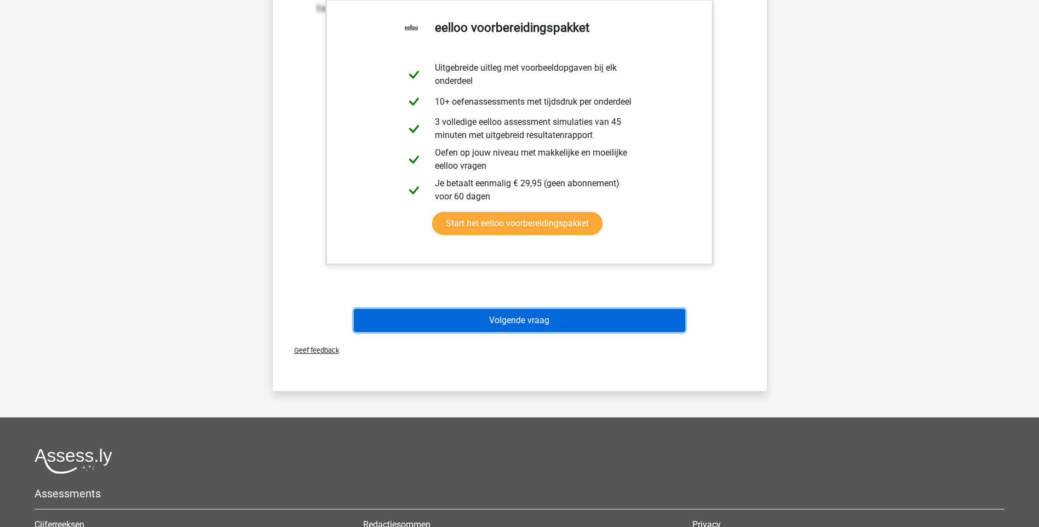
click at [523, 322] on button "Volgende vraag" at bounding box center [519, 320] width 331 height 23
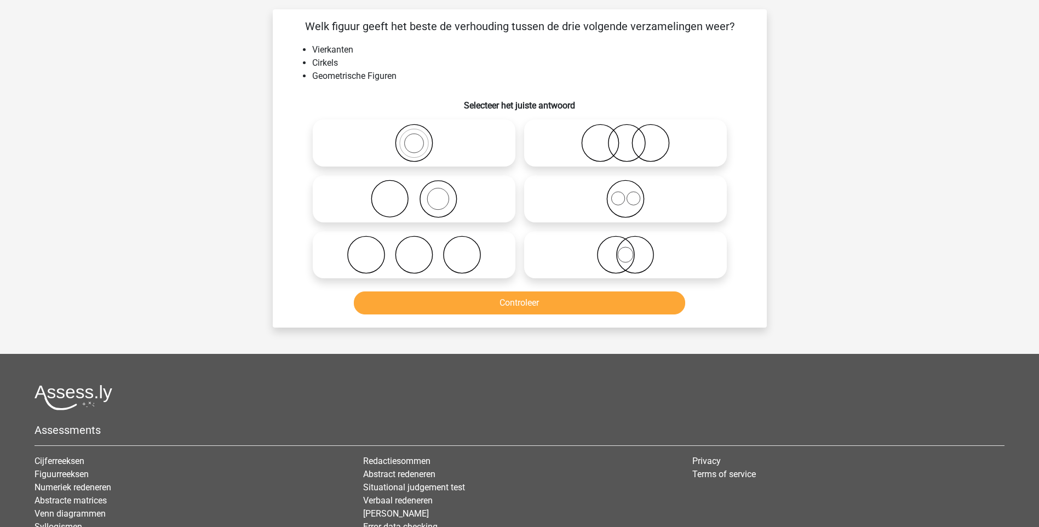
scroll to position [55, 0]
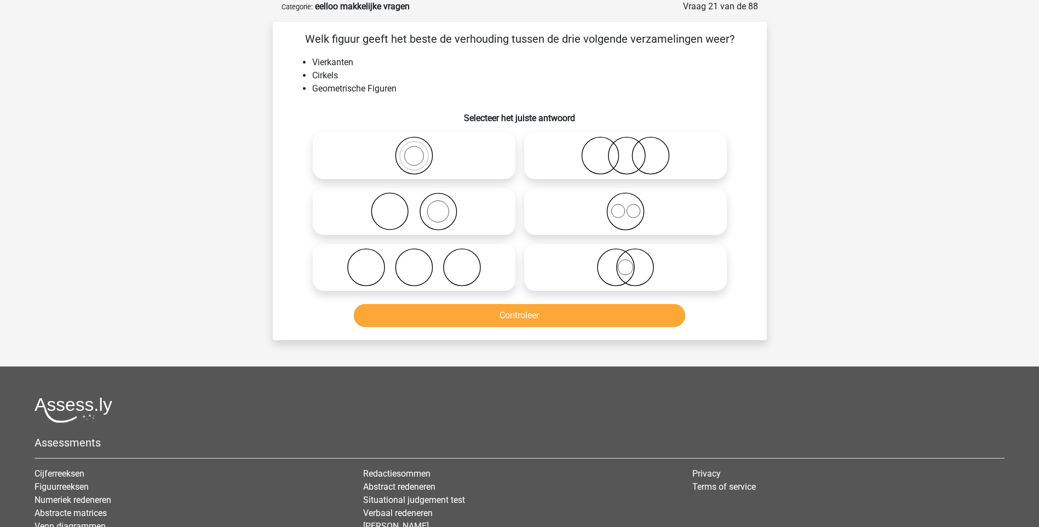
click at [629, 221] on icon at bounding box center [626, 211] width 194 height 38
click at [629, 206] on input "radio" at bounding box center [629, 202] width 7 height 7
radio input "true"
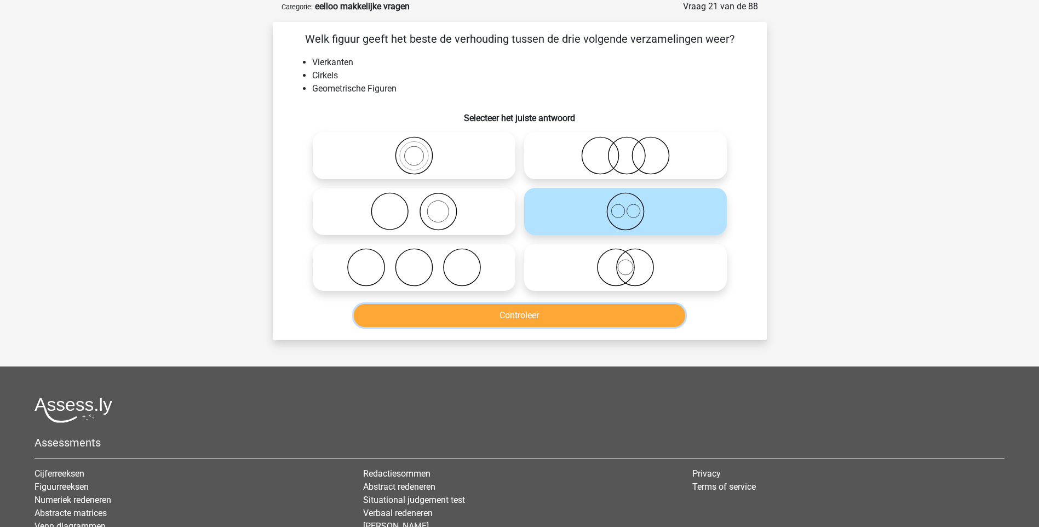
click at [521, 316] on button "Controleer" at bounding box center [519, 315] width 331 height 23
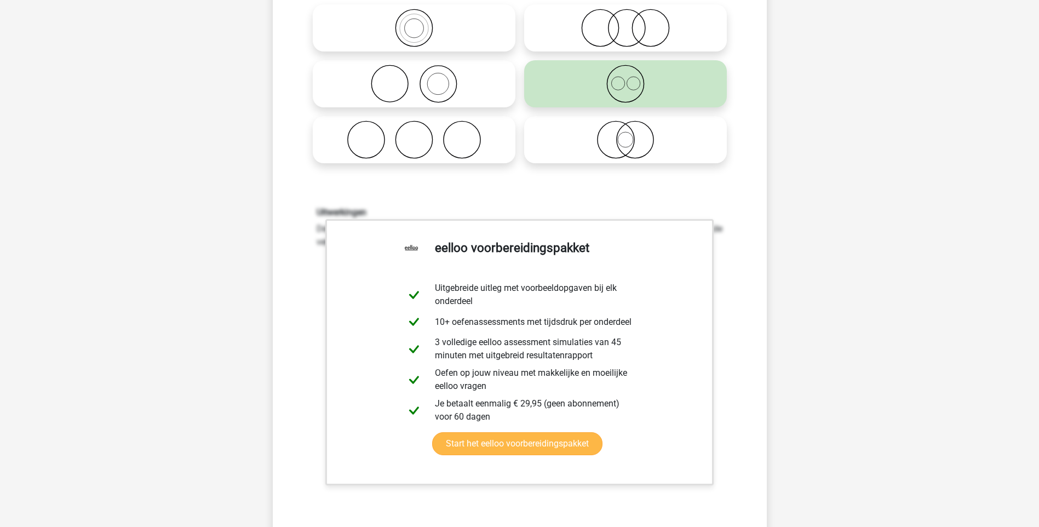
scroll to position [329, 0]
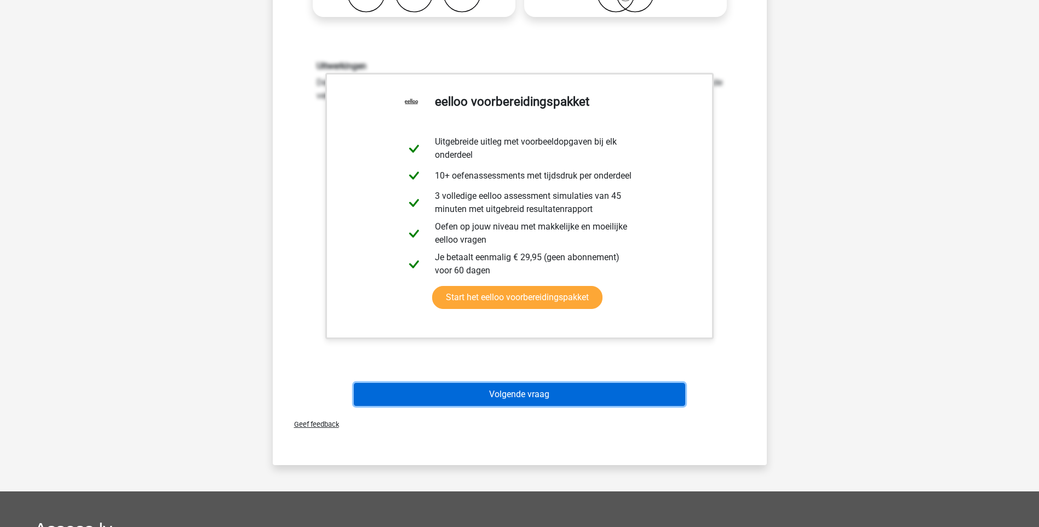
click at [513, 399] on button "Volgende vraag" at bounding box center [519, 394] width 331 height 23
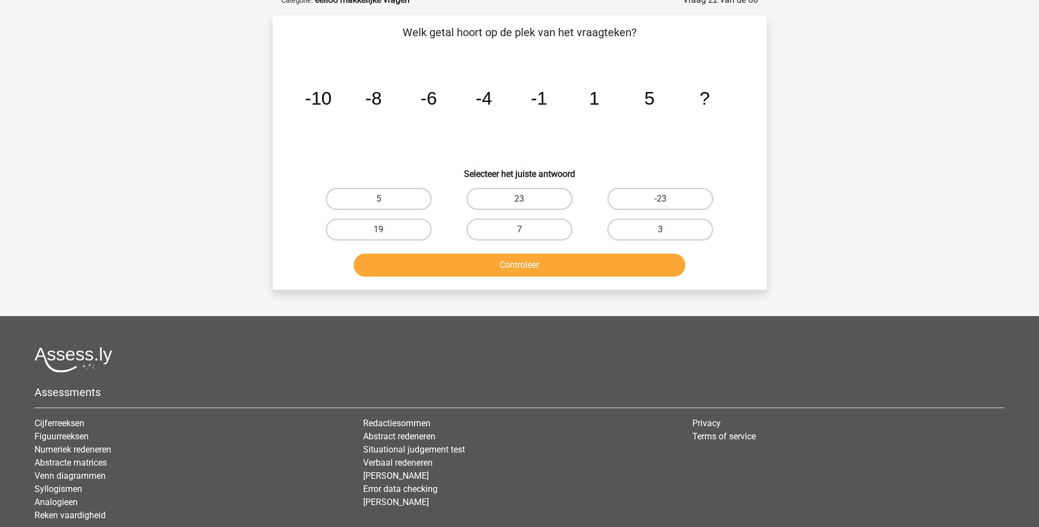
scroll to position [55, 0]
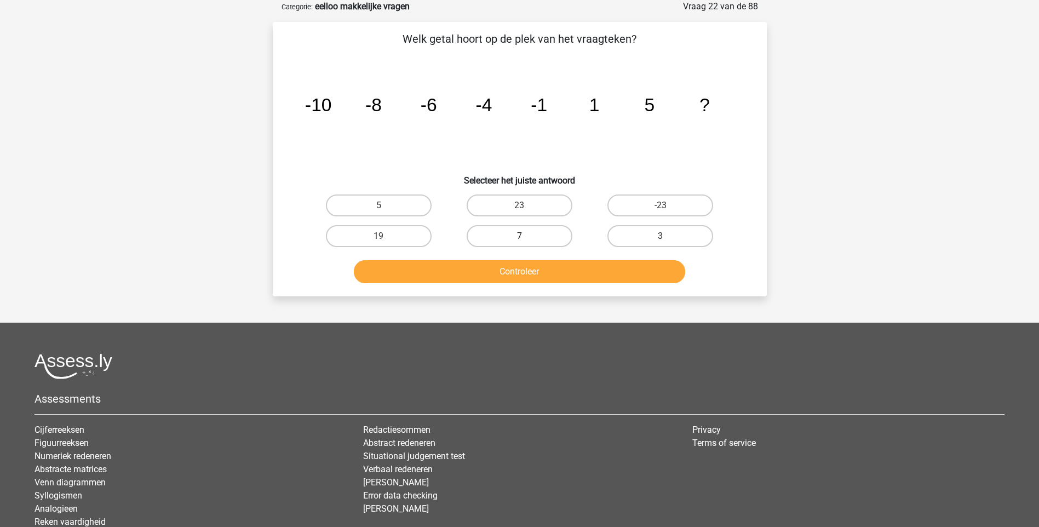
click at [526, 232] on label "7" at bounding box center [520, 236] width 106 height 22
click at [526, 236] on input "7" at bounding box center [522, 239] width 7 height 7
radio input "true"
click at [530, 270] on button "Controleer" at bounding box center [519, 271] width 331 height 23
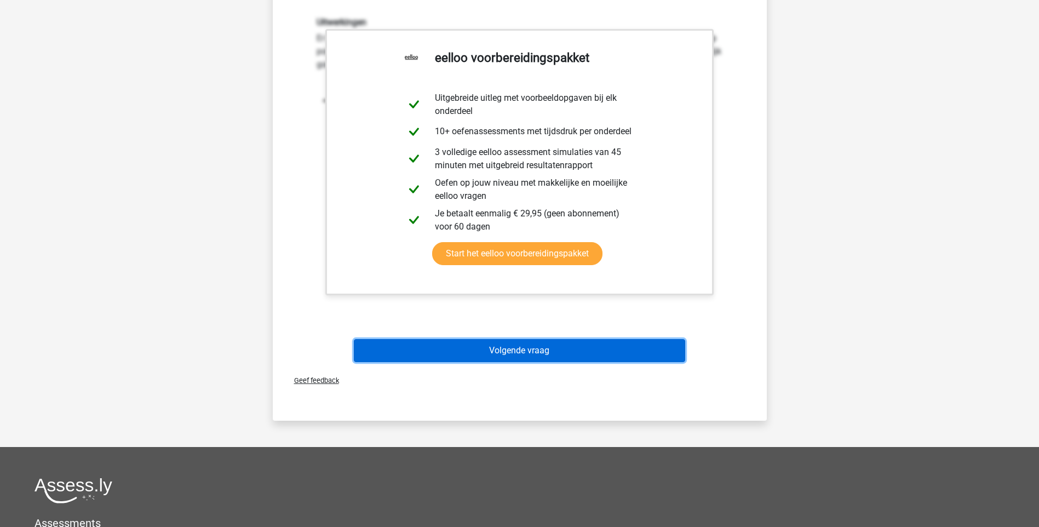
click at [529, 354] on button "Volgende vraag" at bounding box center [519, 350] width 331 height 23
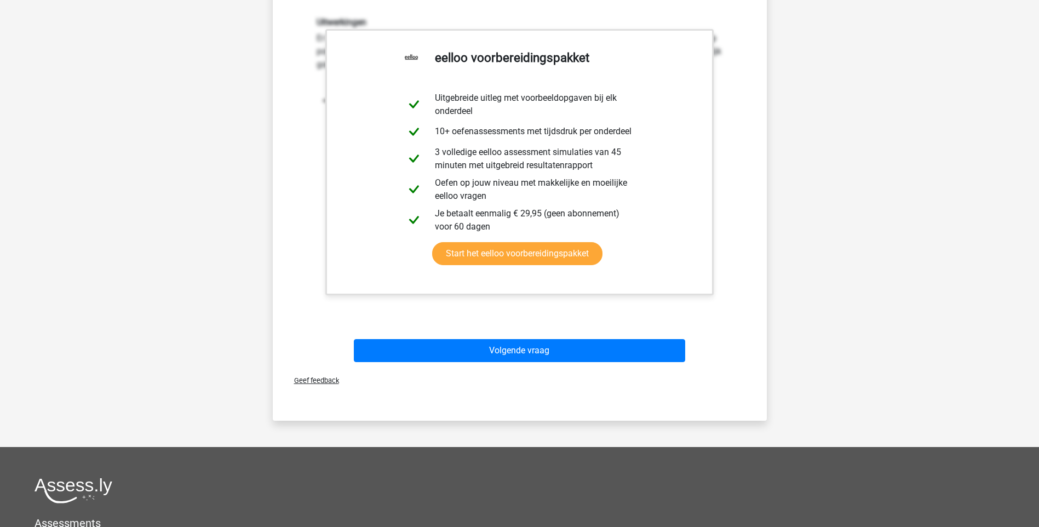
scroll to position [29, 0]
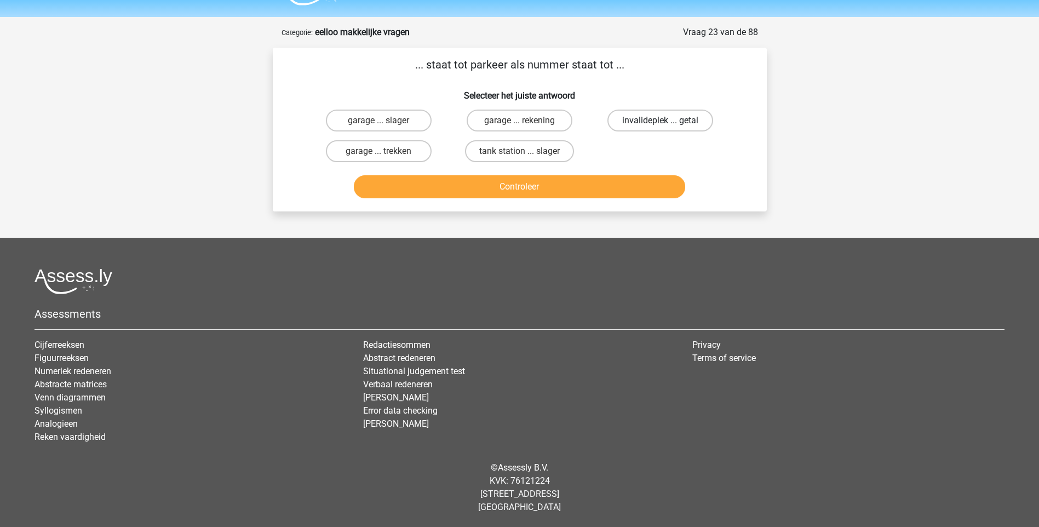
click at [640, 124] on label "invalideplek ... getal" at bounding box center [661, 121] width 106 height 22
click at [661, 124] on input "invalideplek ... getal" at bounding box center [664, 124] width 7 height 7
radio input "true"
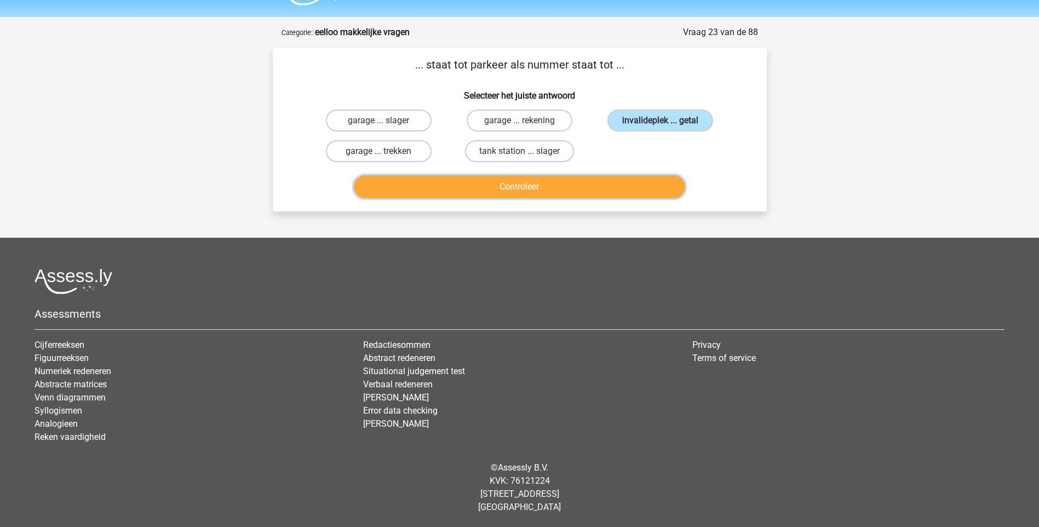
click at [520, 191] on button "Controleer" at bounding box center [519, 186] width 331 height 23
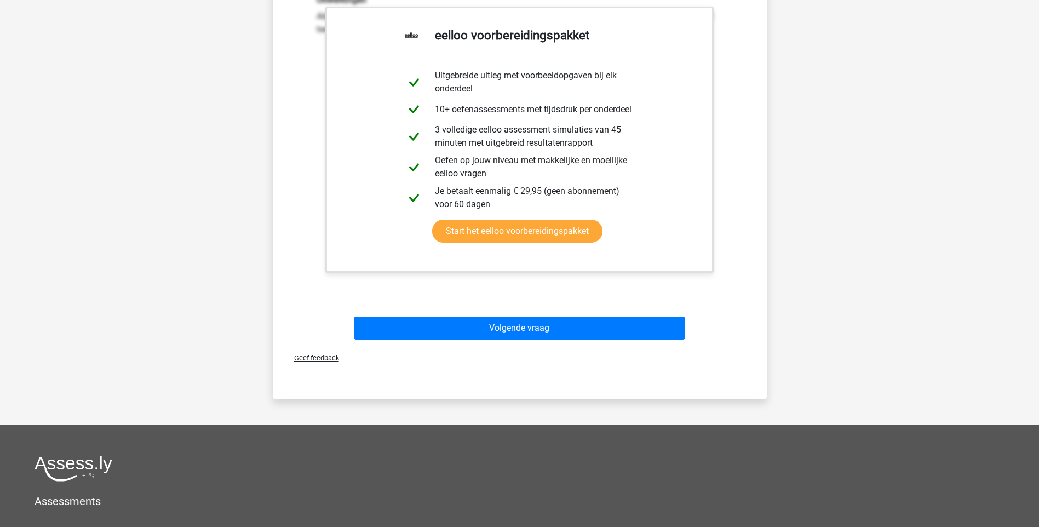
scroll to position [248, 0]
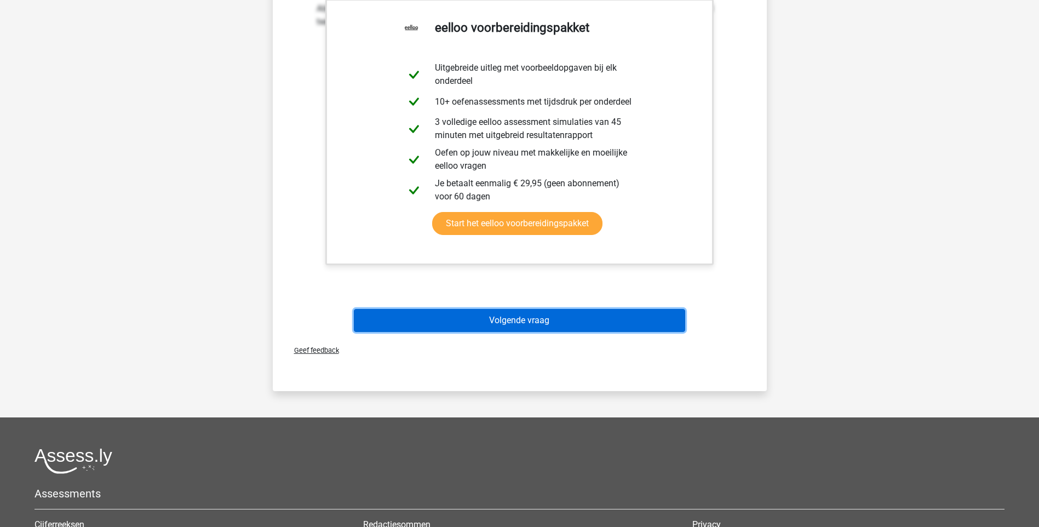
click at [521, 325] on button "Volgende vraag" at bounding box center [519, 320] width 331 height 23
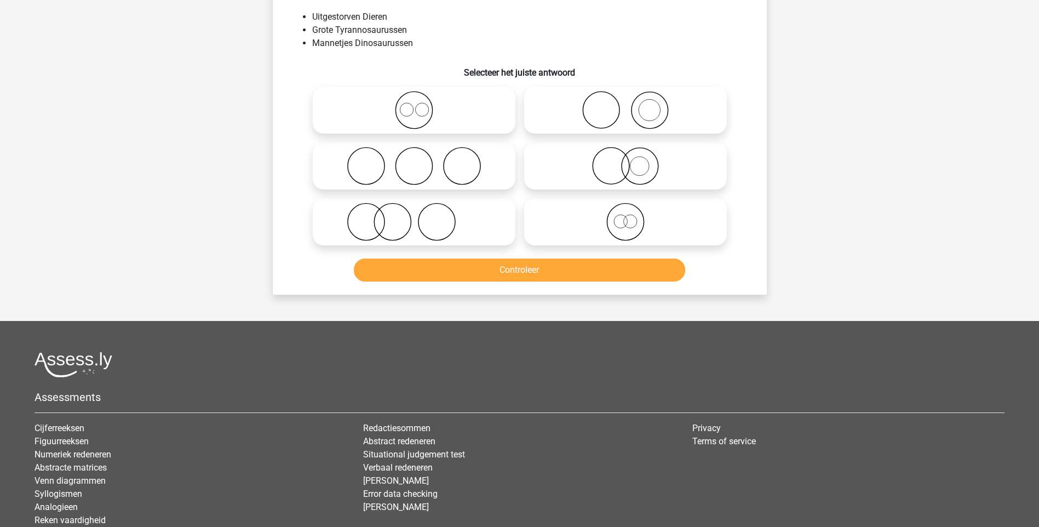
scroll to position [55, 0]
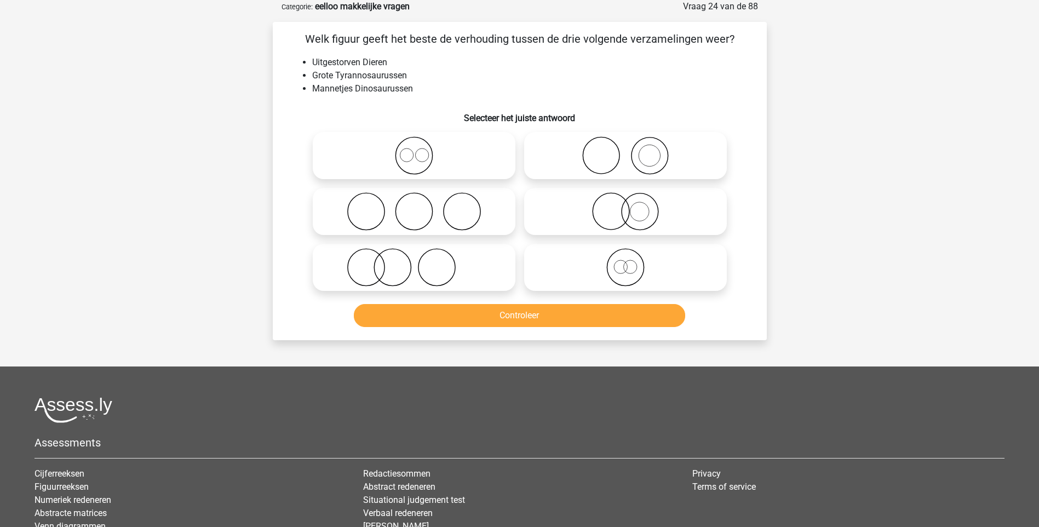
click at [624, 276] on icon at bounding box center [626, 267] width 194 height 38
click at [626, 262] on input "radio" at bounding box center [629, 258] width 7 height 7
radio input "true"
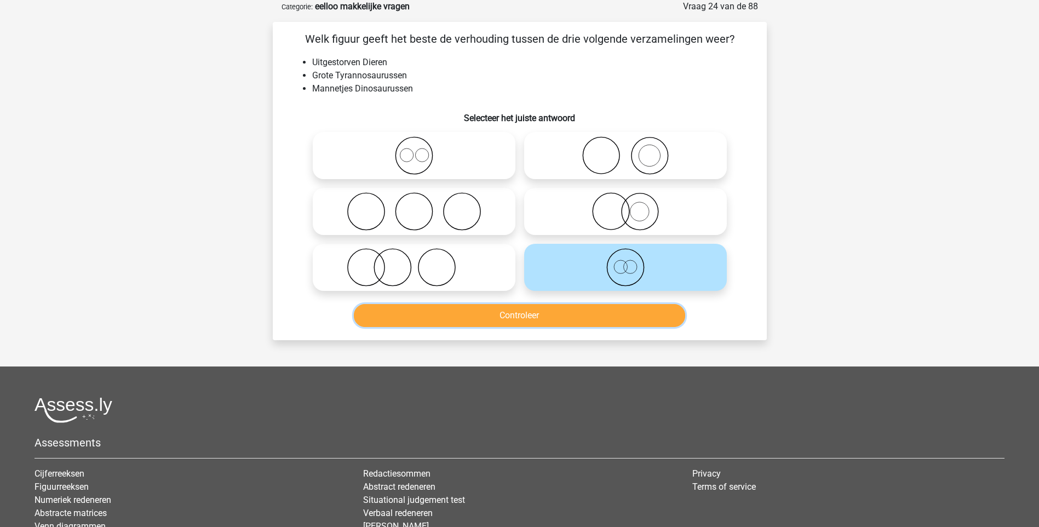
click at [528, 313] on button "Controleer" at bounding box center [519, 315] width 331 height 23
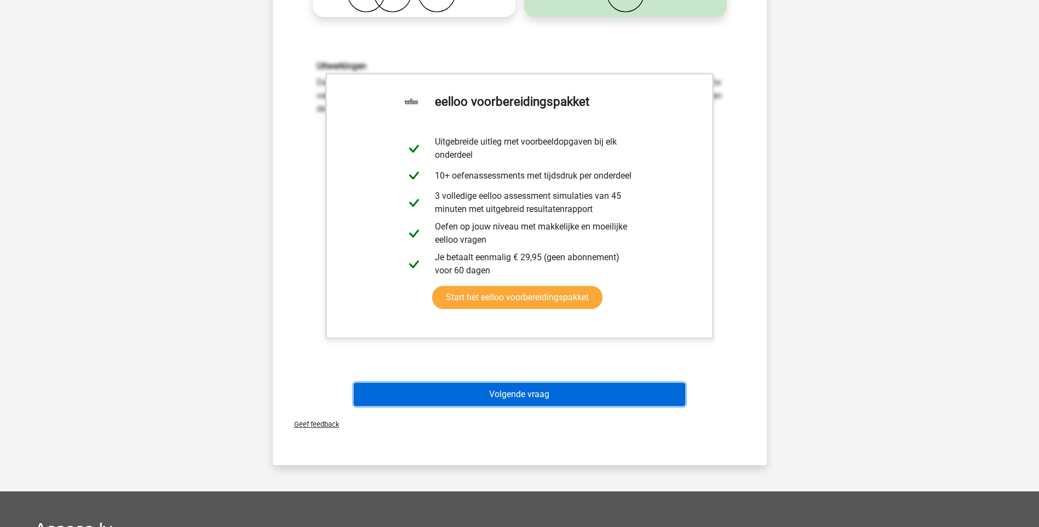
click at [529, 396] on button "Volgende vraag" at bounding box center [519, 394] width 331 height 23
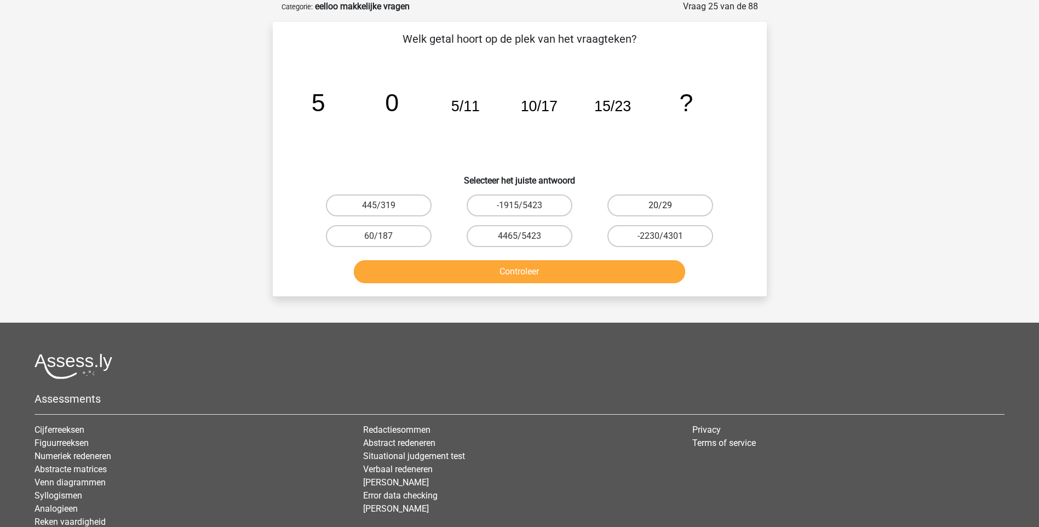
click at [679, 207] on label "20/29" at bounding box center [661, 205] width 106 height 22
click at [668, 207] on input "20/29" at bounding box center [664, 208] width 7 height 7
radio input "true"
click at [579, 273] on button "Controleer" at bounding box center [519, 271] width 331 height 23
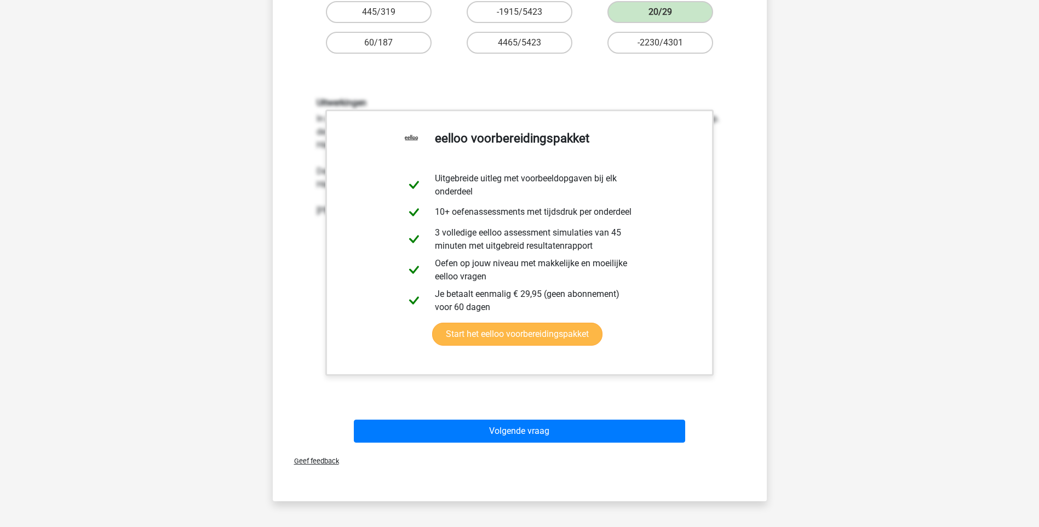
scroll to position [274, 0]
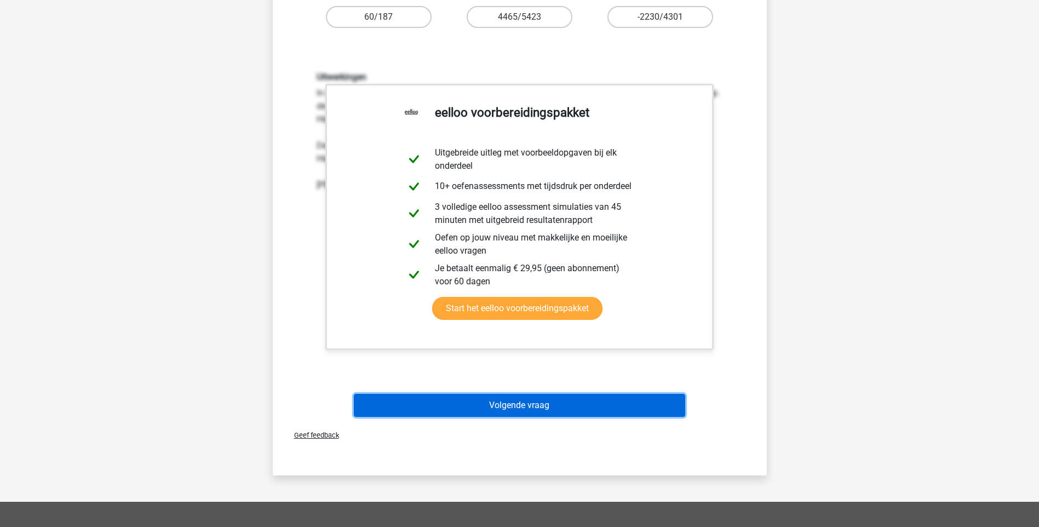
click at [525, 405] on button "Volgende vraag" at bounding box center [519, 405] width 331 height 23
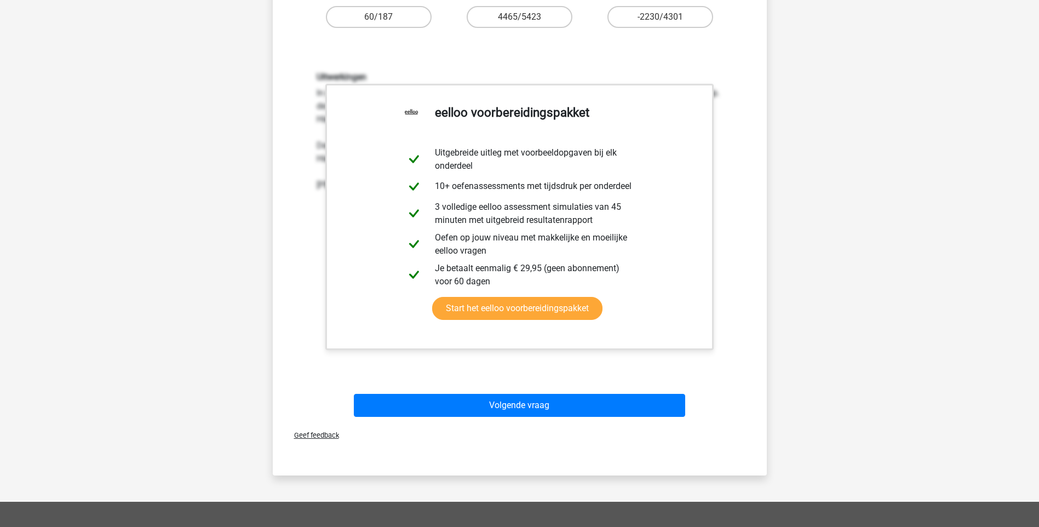
scroll to position [29, 0]
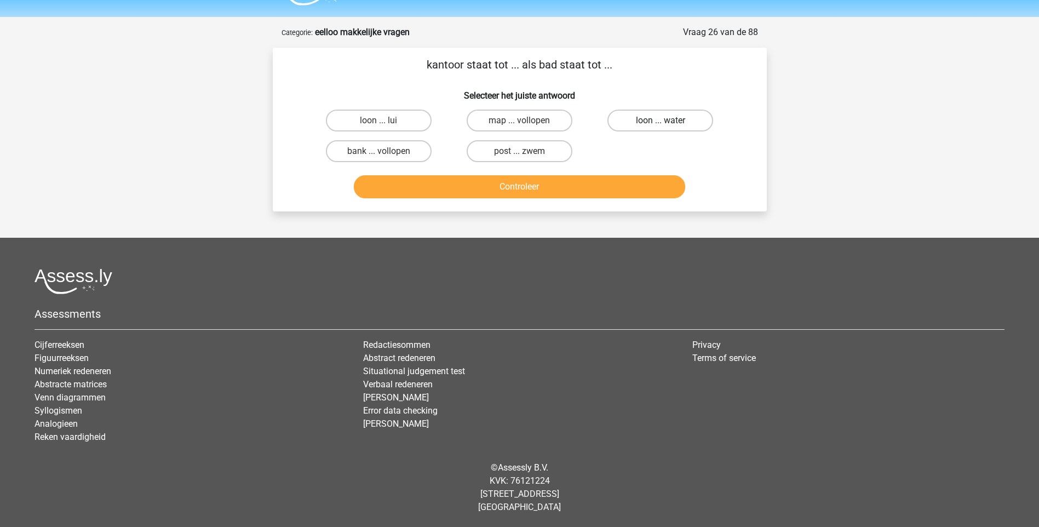
click at [646, 123] on label "loon ... water" at bounding box center [661, 121] width 106 height 22
click at [661, 123] on input "loon ... water" at bounding box center [664, 124] width 7 height 7
radio input "true"
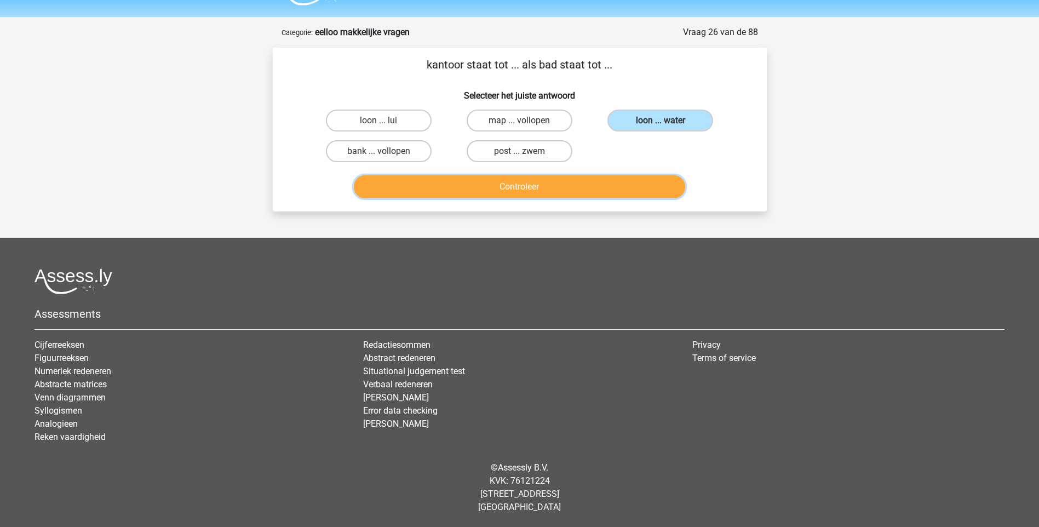
click at [523, 182] on button "Controleer" at bounding box center [519, 186] width 331 height 23
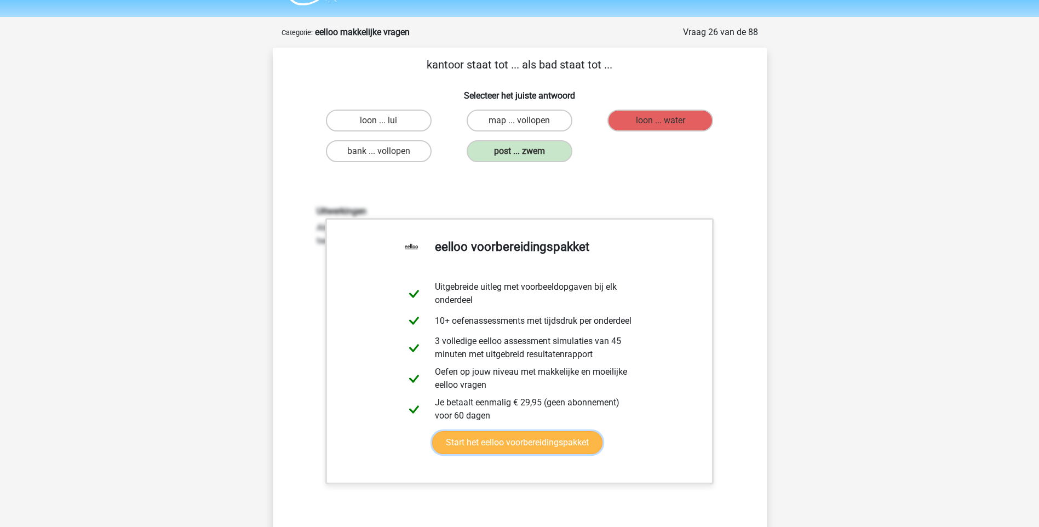
click at [552, 453] on link "Start het eelloo voorbereidingspakket" at bounding box center [517, 442] width 170 height 23
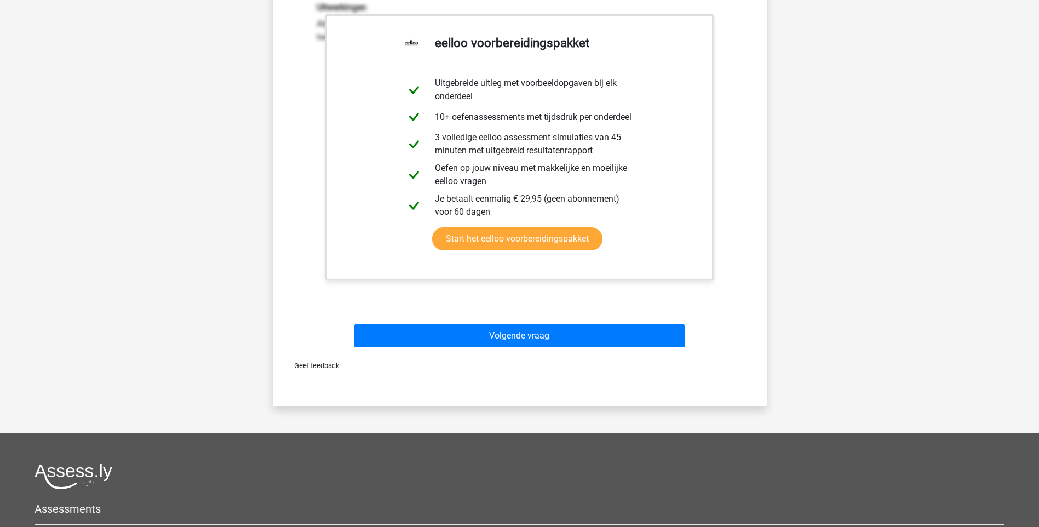
scroll to position [303, 0]
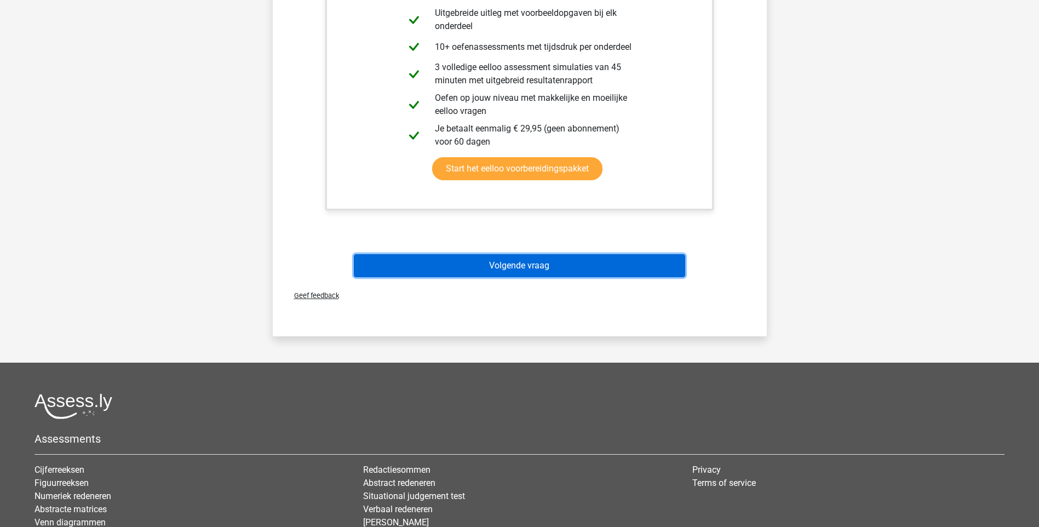
click at [484, 262] on button "Volgende vraag" at bounding box center [519, 265] width 331 height 23
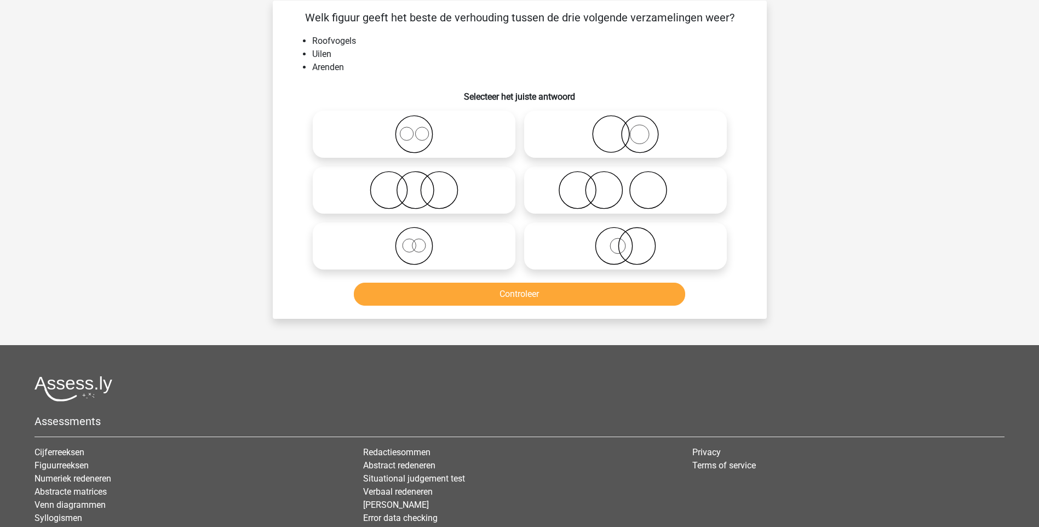
scroll to position [55, 0]
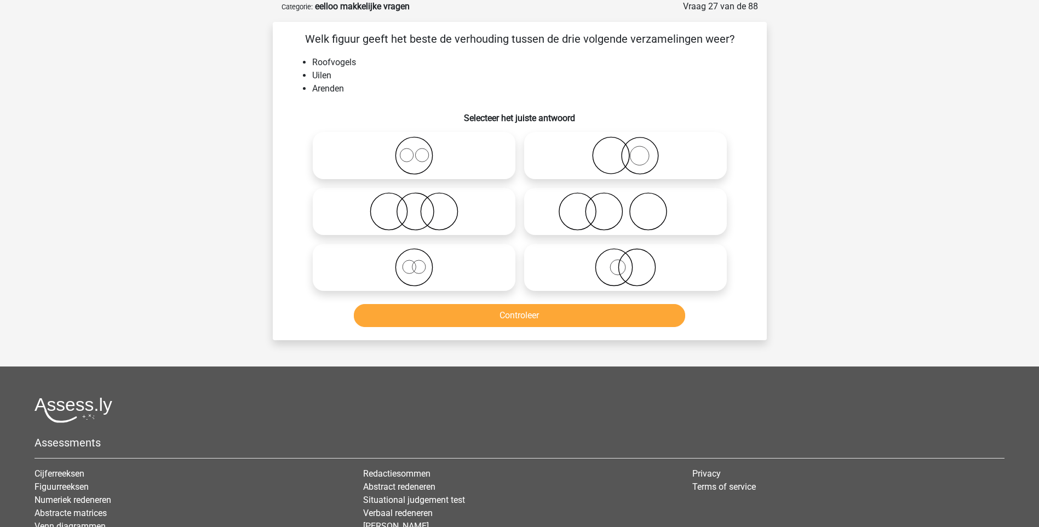
click at [414, 165] on icon at bounding box center [414, 155] width 194 height 38
click at [414, 150] on input "radio" at bounding box center [417, 146] width 7 height 7
radio input "true"
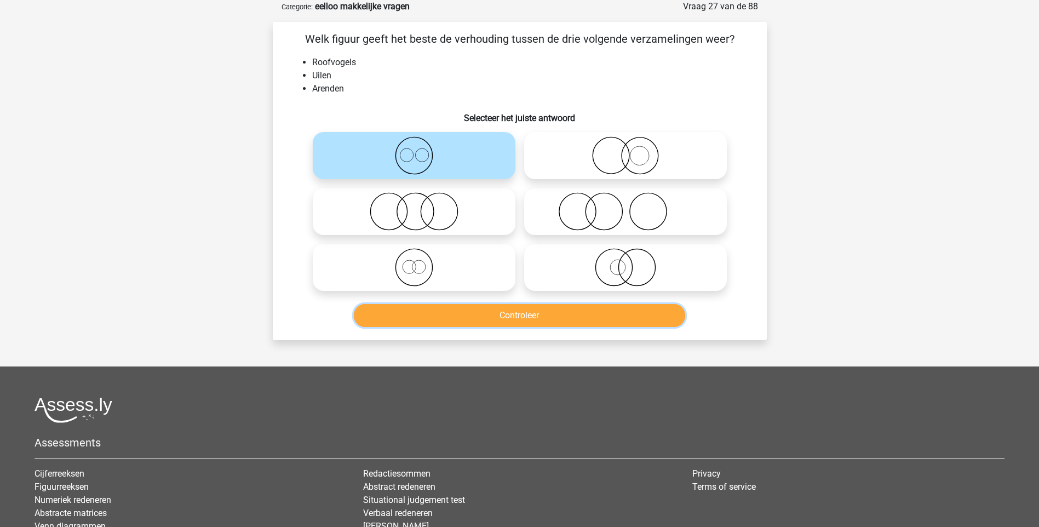
click at [522, 318] on button "Controleer" at bounding box center [519, 315] width 331 height 23
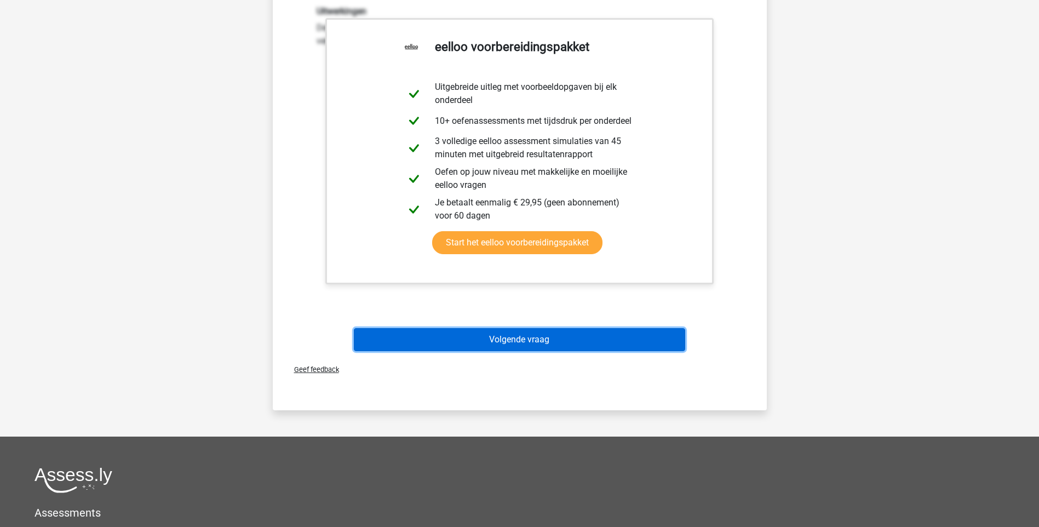
click at [531, 341] on button "Volgende vraag" at bounding box center [519, 339] width 331 height 23
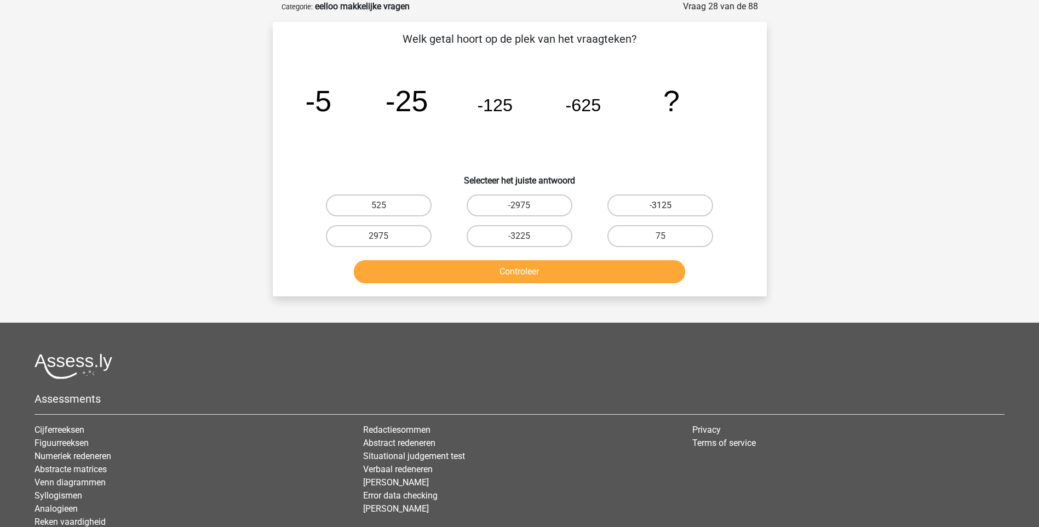
click at [655, 207] on label "-3125" at bounding box center [661, 205] width 106 height 22
click at [661, 207] on input "-3125" at bounding box center [664, 208] width 7 height 7
radio input "true"
click at [516, 274] on button "Controleer" at bounding box center [519, 271] width 331 height 23
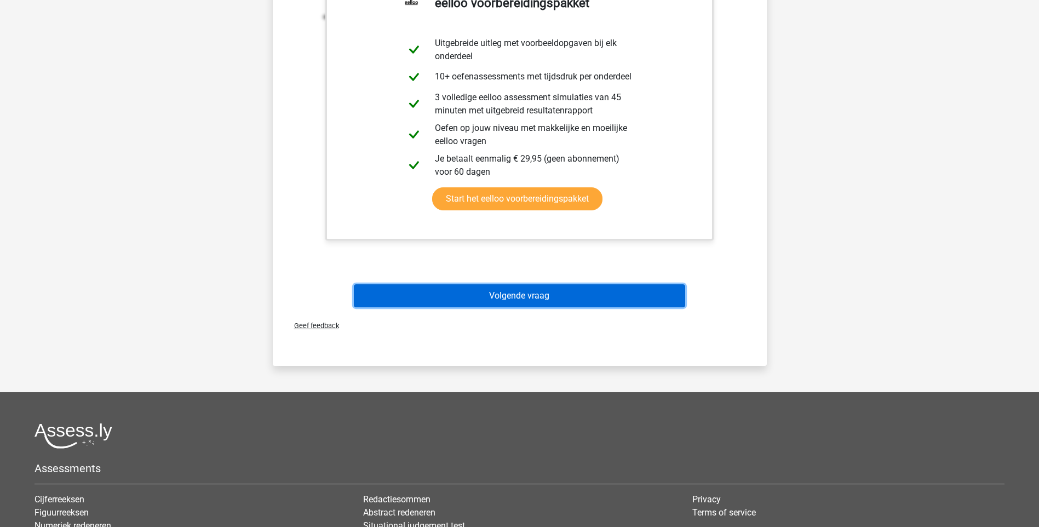
click at [519, 295] on button "Volgende vraag" at bounding box center [519, 295] width 331 height 23
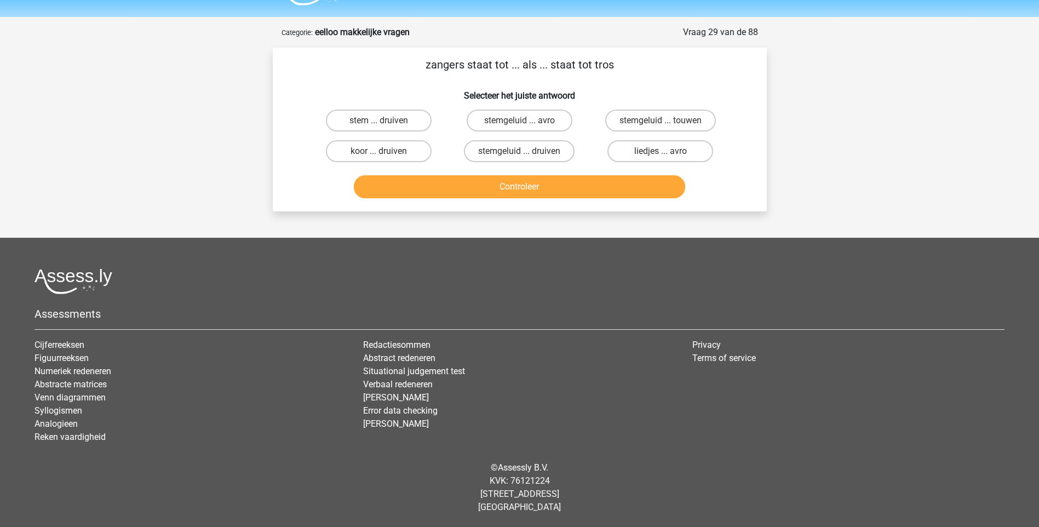
scroll to position [29, 0]
click at [391, 150] on label "koor ... druiven" at bounding box center [379, 151] width 106 height 22
click at [386, 151] on input "koor ... druiven" at bounding box center [382, 154] width 7 height 7
radio input "true"
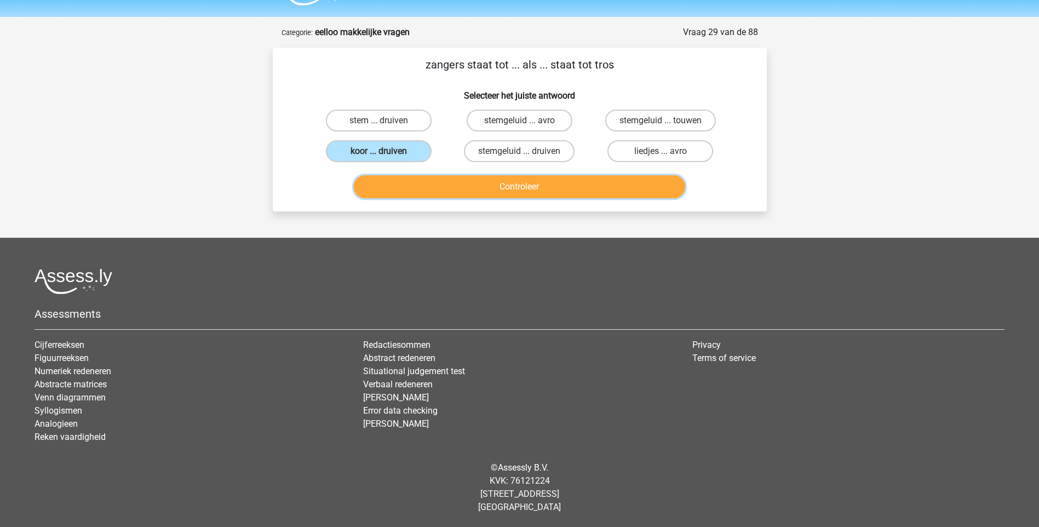
click at [536, 188] on button "Controleer" at bounding box center [519, 186] width 331 height 23
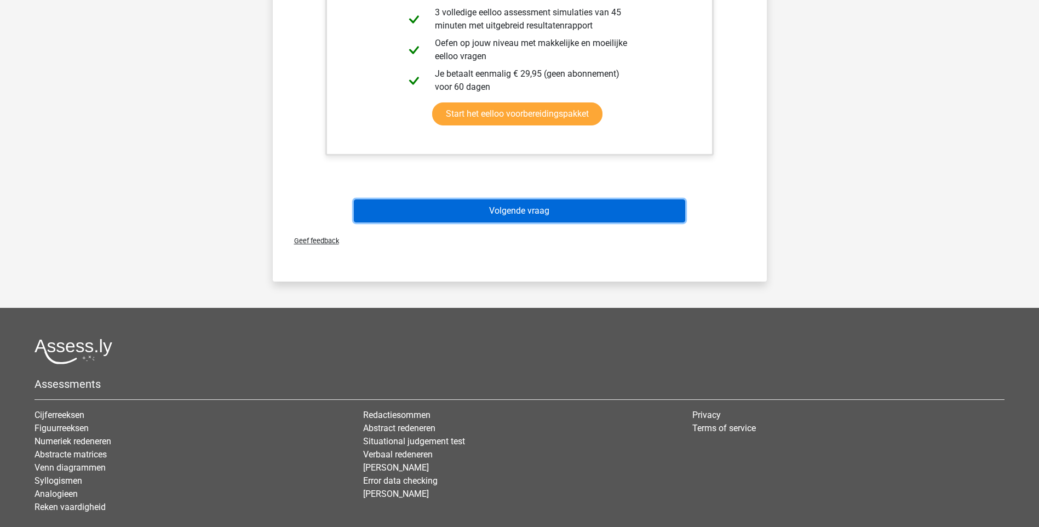
click at [516, 206] on button "Volgende vraag" at bounding box center [519, 210] width 331 height 23
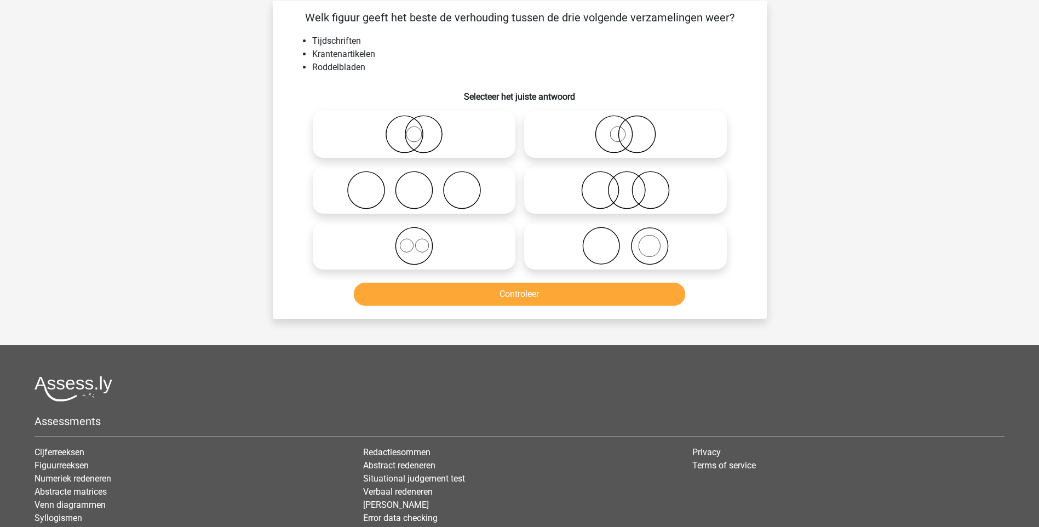
scroll to position [55, 0]
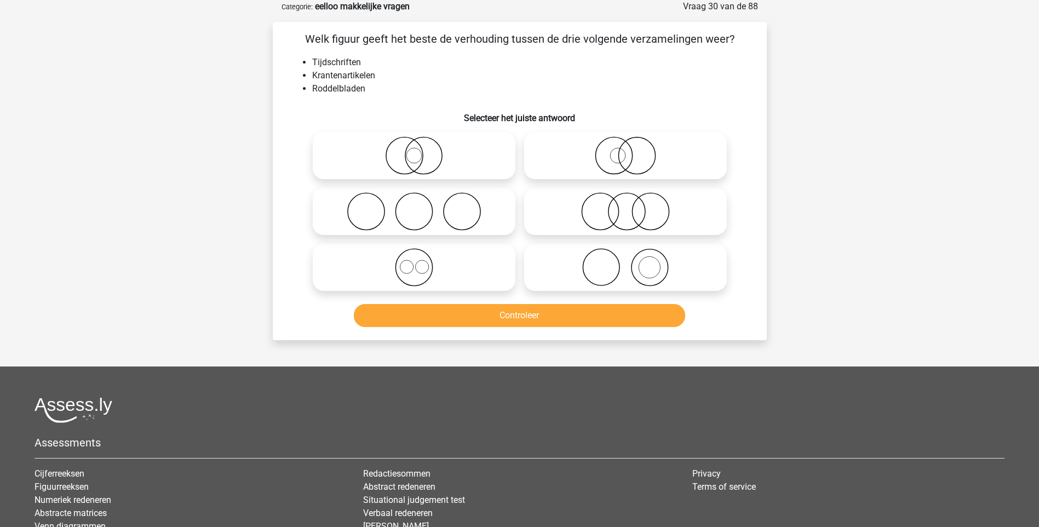
click at [604, 276] on icon at bounding box center [626, 267] width 194 height 38
click at [626, 262] on input "radio" at bounding box center [629, 258] width 7 height 7
radio input "true"
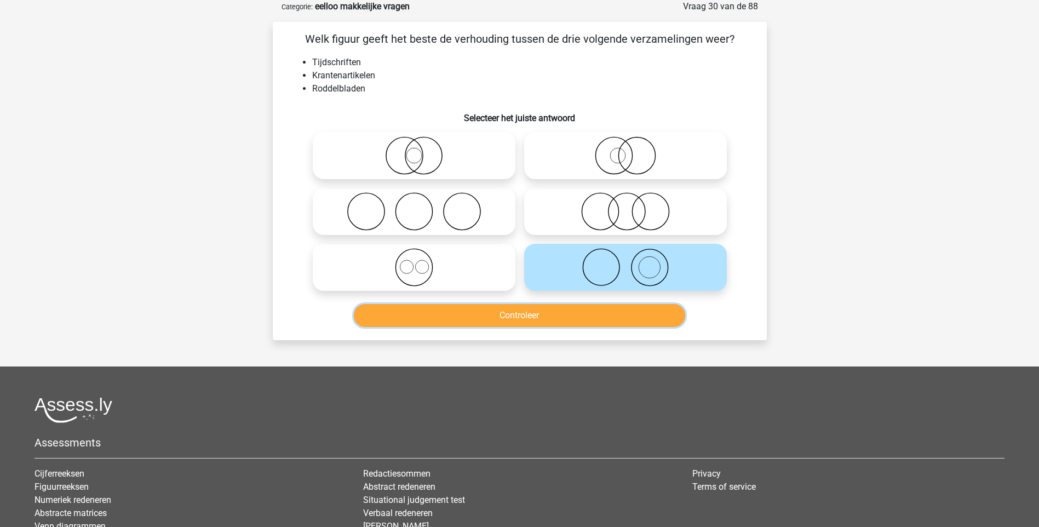
click at [525, 311] on button "Controleer" at bounding box center [519, 315] width 331 height 23
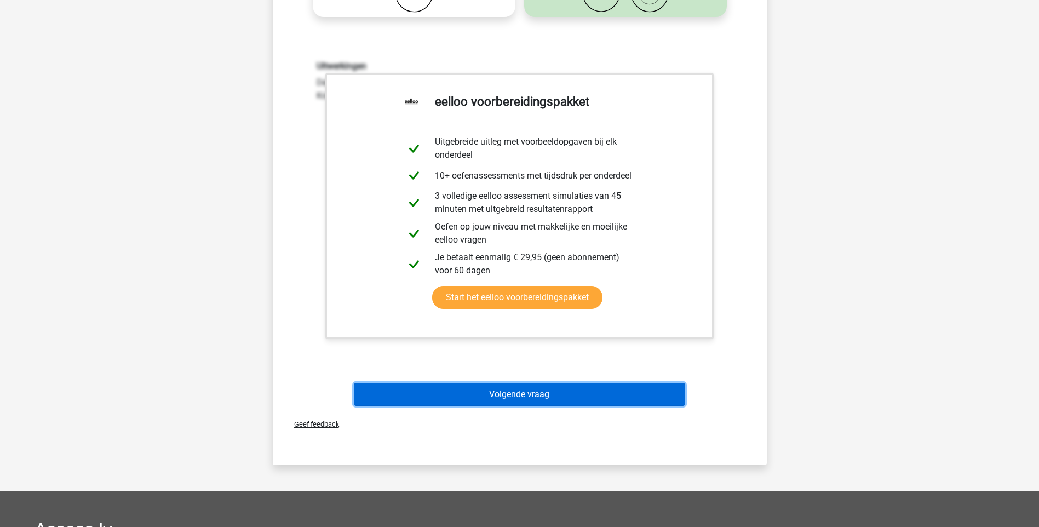
click at [546, 395] on button "Volgende vraag" at bounding box center [519, 394] width 331 height 23
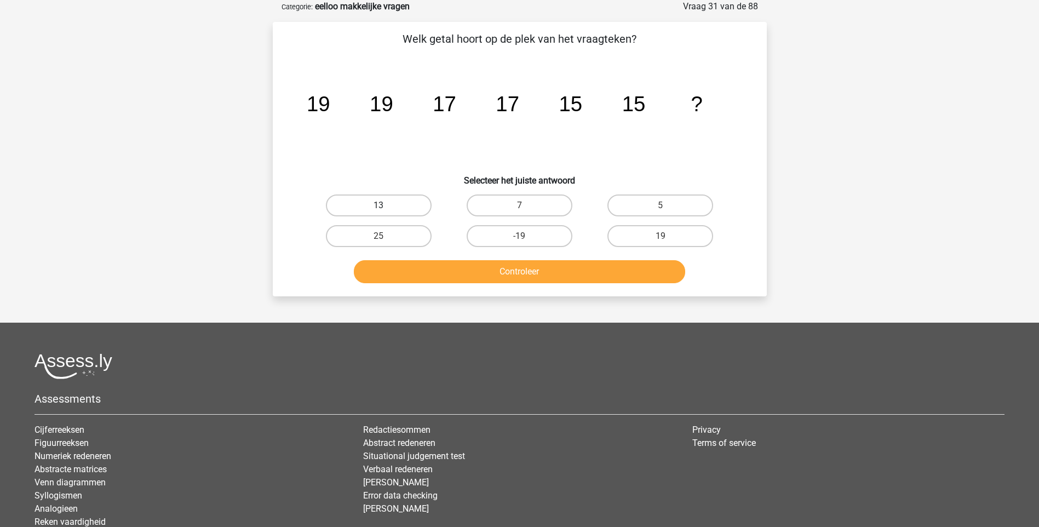
click at [399, 209] on label "13" at bounding box center [379, 205] width 106 height 22
click at [386, 209] on input "13" at bounding box center [382, 208] width 7 height 7
radio input "true"
click at [532, 276] on button "Controleer" at bounding box center [519, 271] width 331 height 23
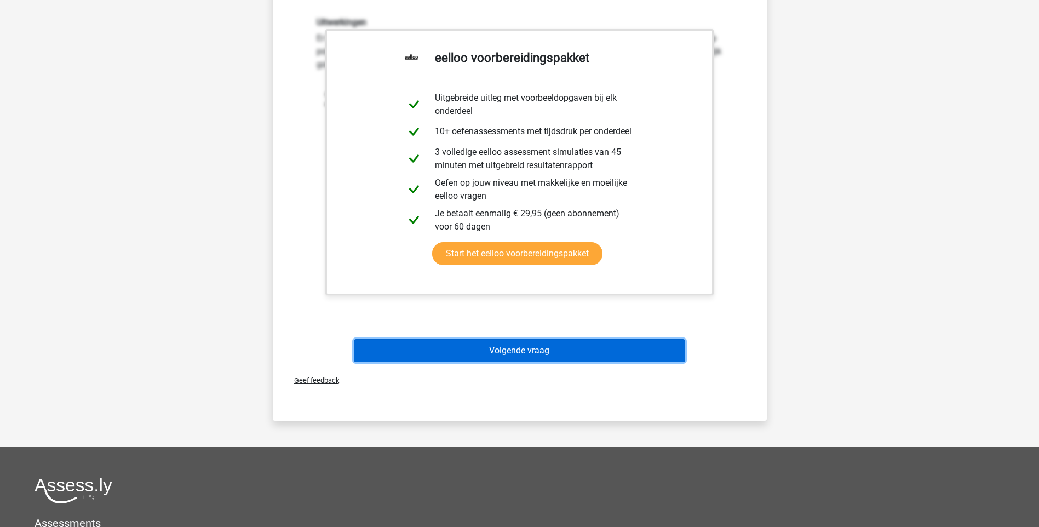
click at [513, 352] on button "Volgende vraag" at bounding box center [519, 350] width 331 height 23
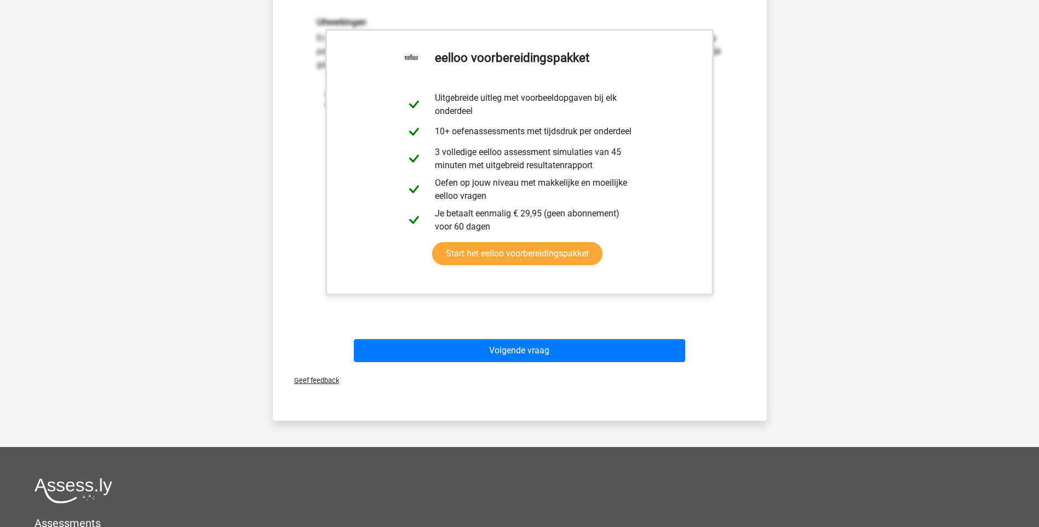
scroll to position [29, 0]
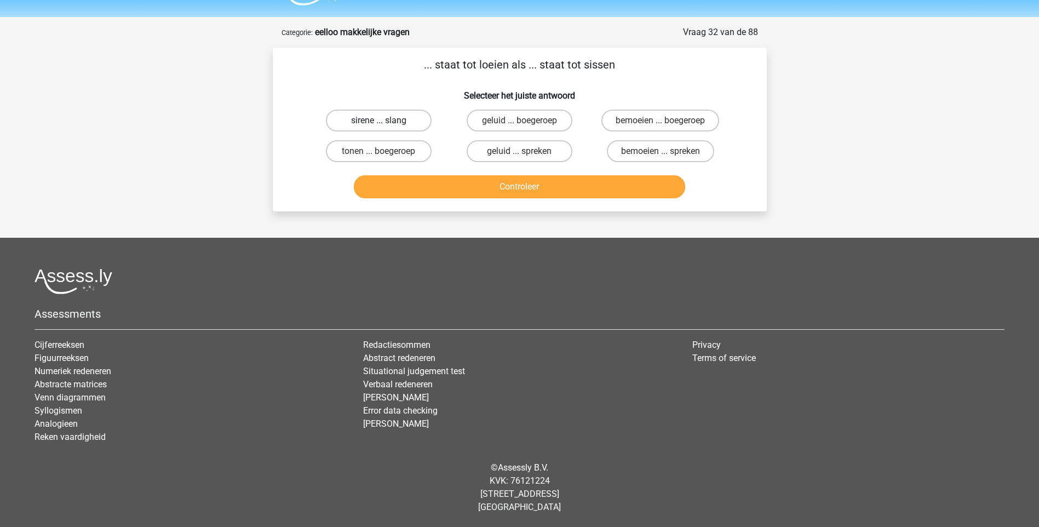
click at [377, 117] on label "sirene ... slang" at bounding box center [379, 121] width 106 height 22
click at [379, 121] on input "sirene ... slang" at bounding box center [382, 124] width 7 height 7
radio input "true"
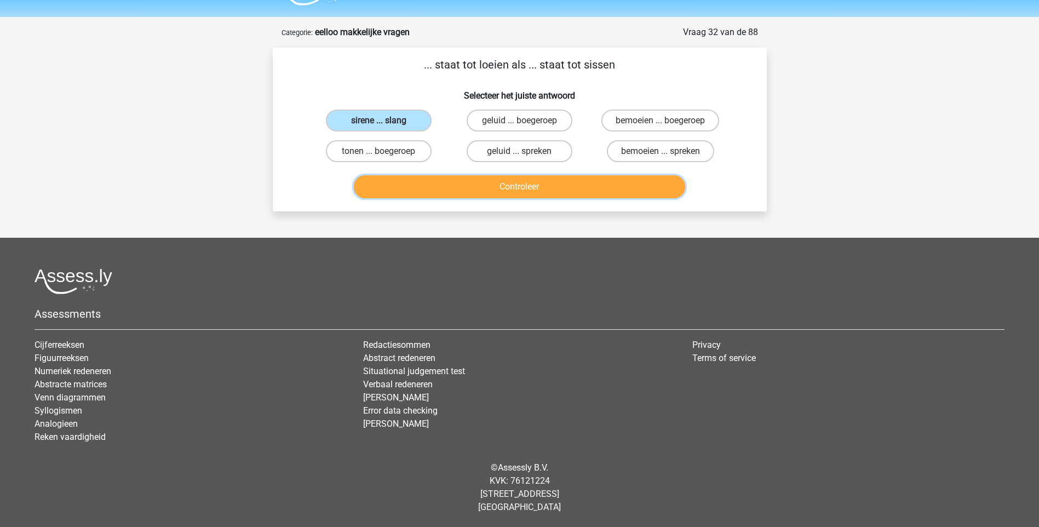
click at [532, 188] on button "Controleer" at bounding box center [519, 186] width 331 height 23
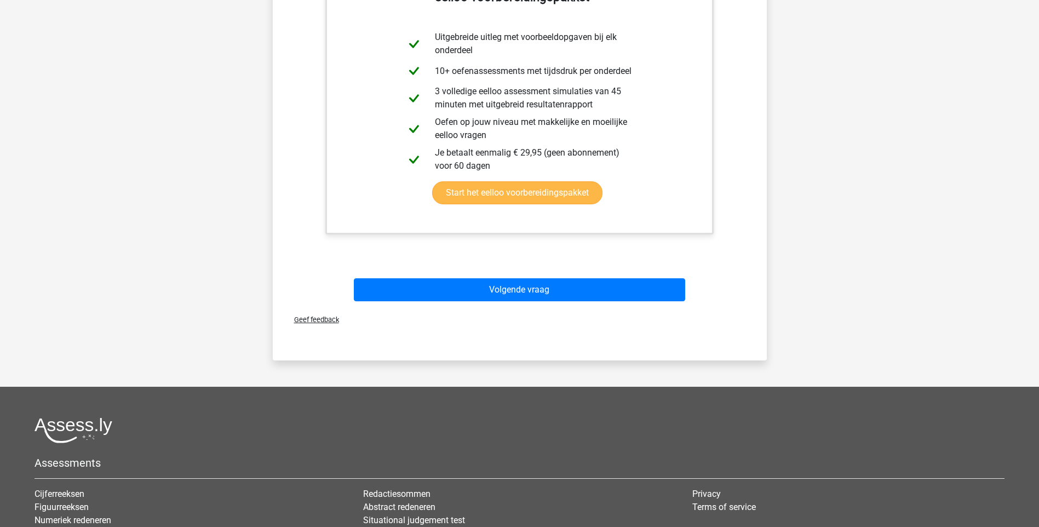
scroll to position [303, 0]
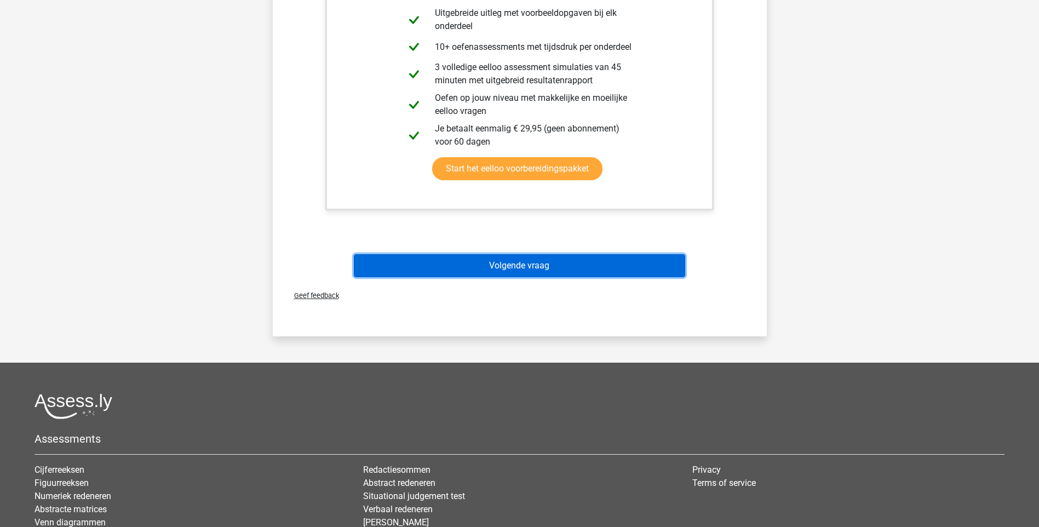
click at [509, 262] on button "Volgende vraag" at bounding box center [519, 265] width 331 height 23
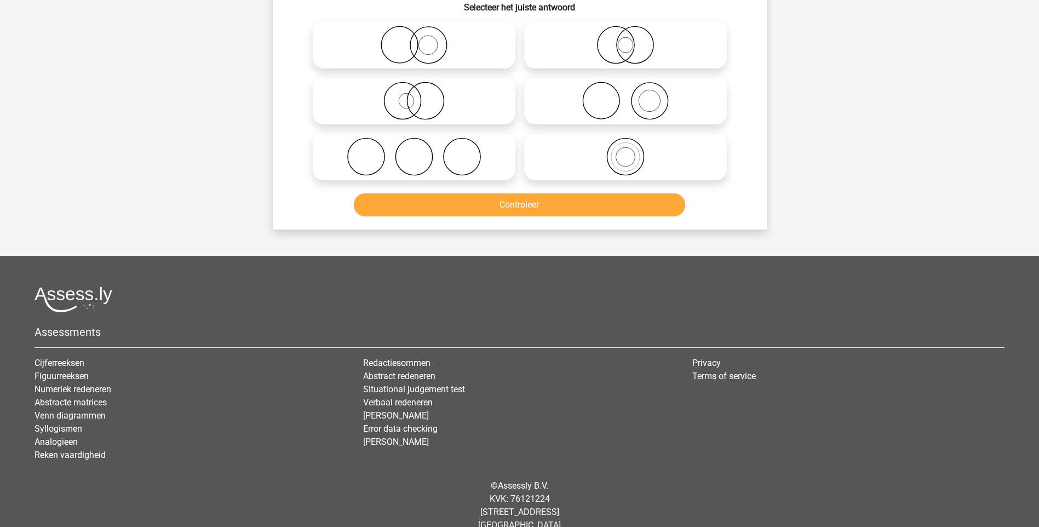
scroll to position [55, 0]
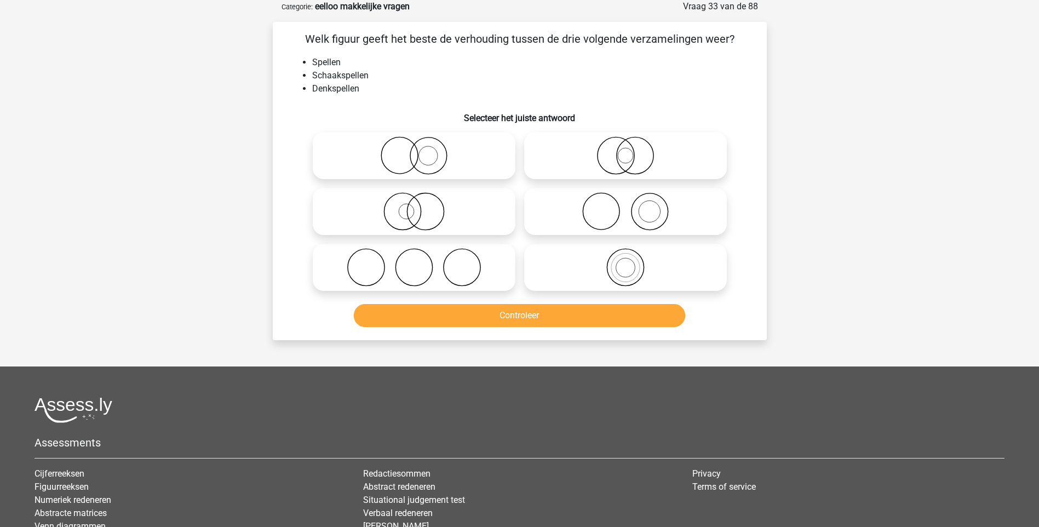
click at [624, 159] on icon at bounding box center [626, 155] width 194 height 38
click at [626, 150] on input "radio" at bounding box center [629, 146] width 7 height 7
radio input "true"
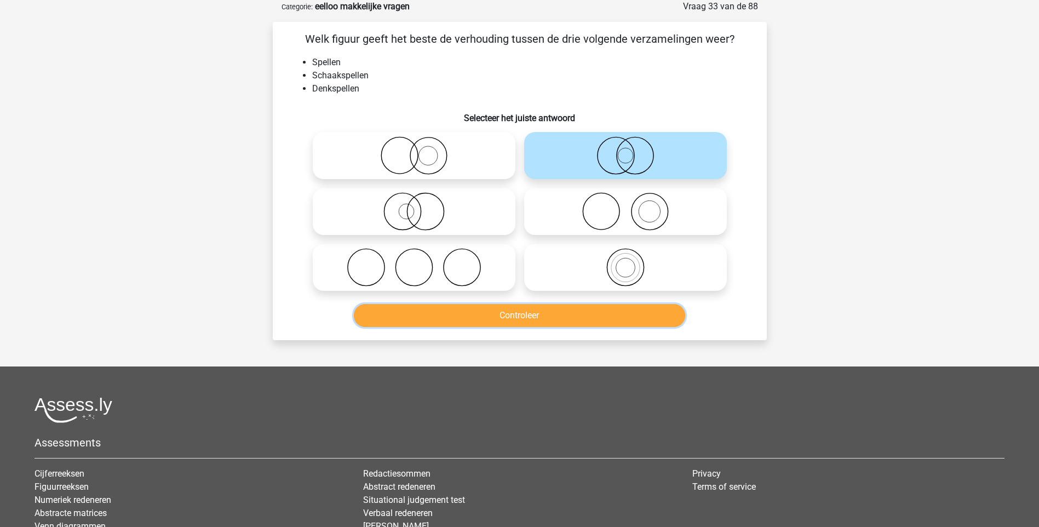
click at [524, 317] on button "Controleer" at bounding box center [519, 315] width 331 height 23
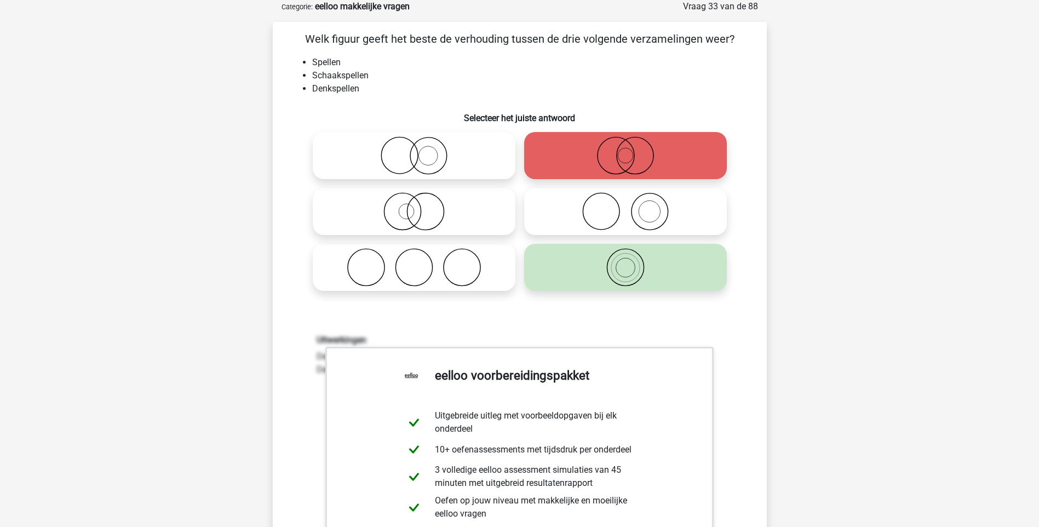
scroll to position [329, 0]
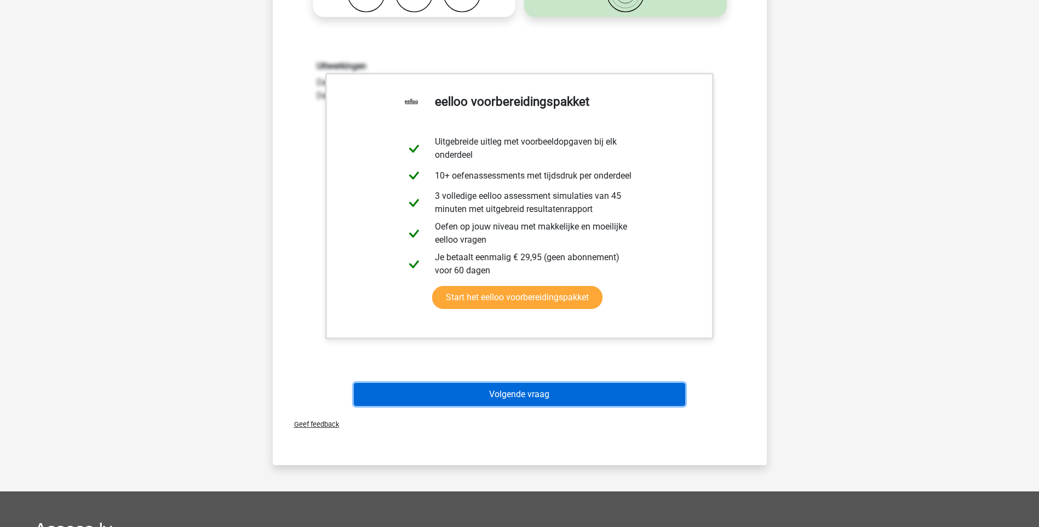
click at [527, 397] on button "Volgende vraag" at bounding box center [519, 394] width 331 height 23
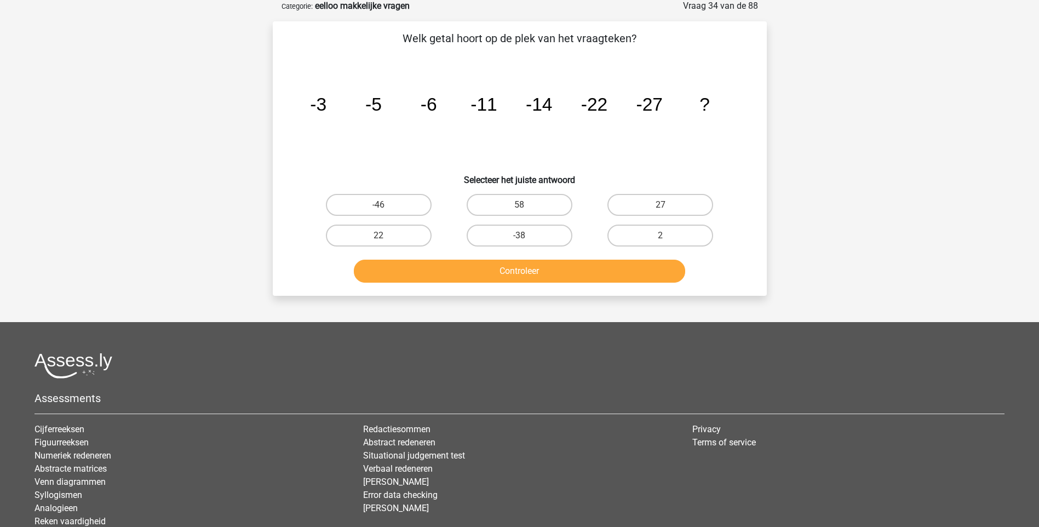
scroll to position [55, 0]
click at [517, 238] on label "-38" at bounding box center [520, 236] width 106 height 22
click at [519, 238] on input "-38" at bounding box center [522, 239] width 7 height 7
radio input "true"
click at [524, 273] on button "Controleer" at bounding box center [519, 271] width 331 height 23
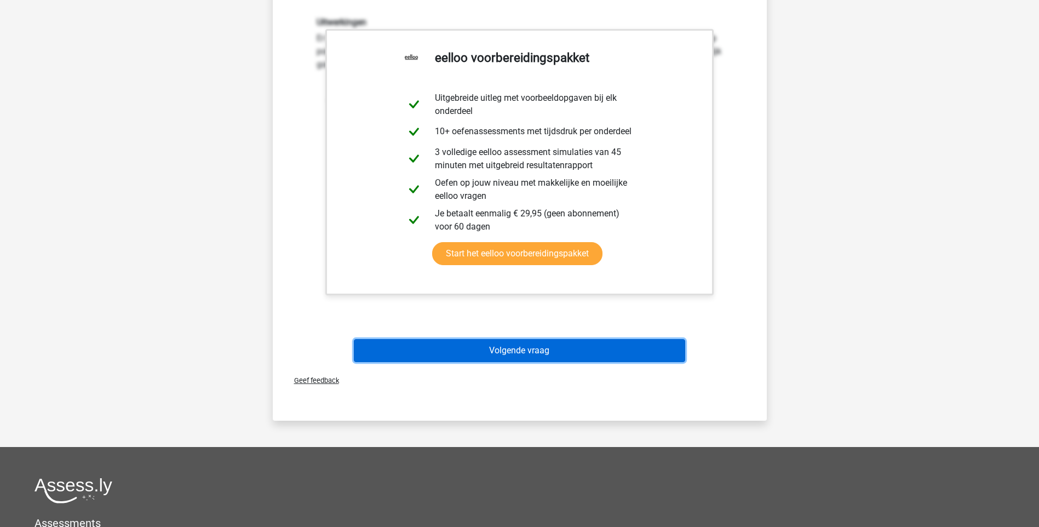
click at [504, 354] on button "Volgende vraag" at bounding box center [519, 350] width 331 height 23
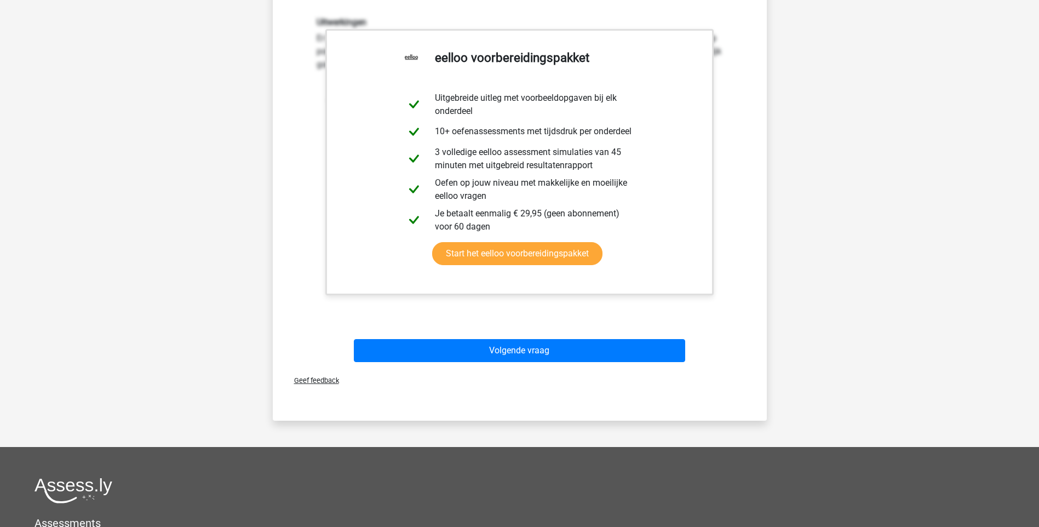
scroll to position [29, 0]
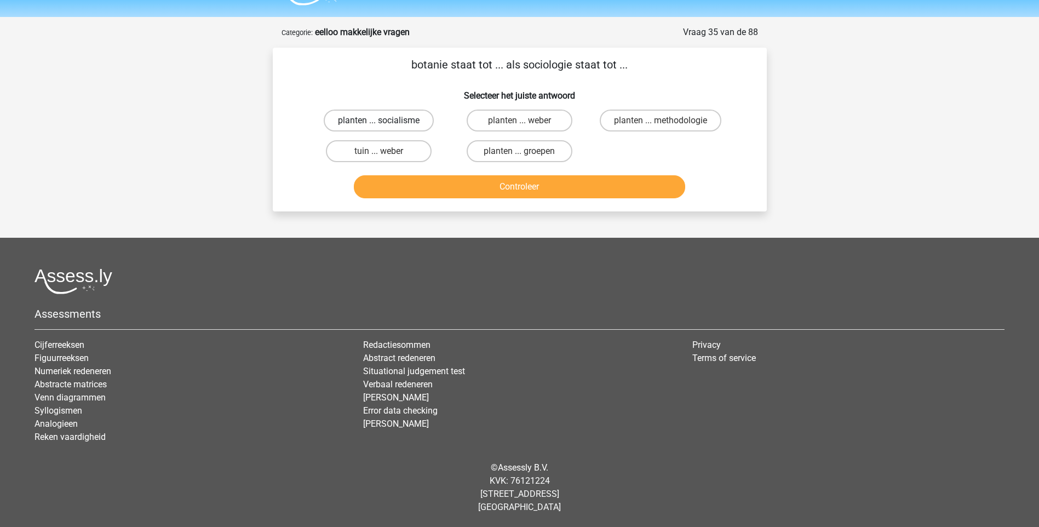
click at [410, 123] on label "planten ... socialisme" at bounding box center [379, 121] width 110 height 22
click at [386, 123] on input "planten ... socialisme" at bounding box center [382, 124] width 7 height 7
radio input "true"
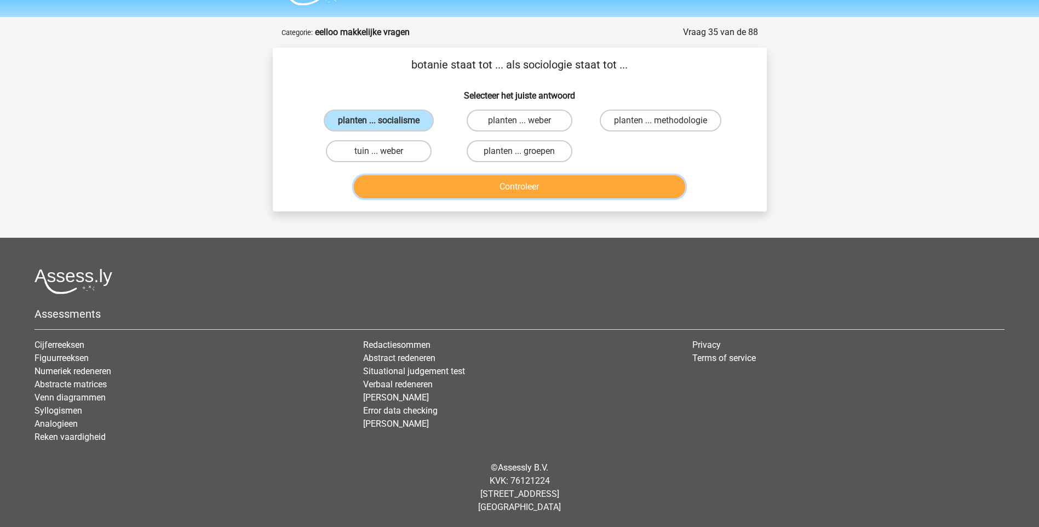
click at [531, 189] on button "Controleer" at bounding box center [519, 186] width 331 height 23
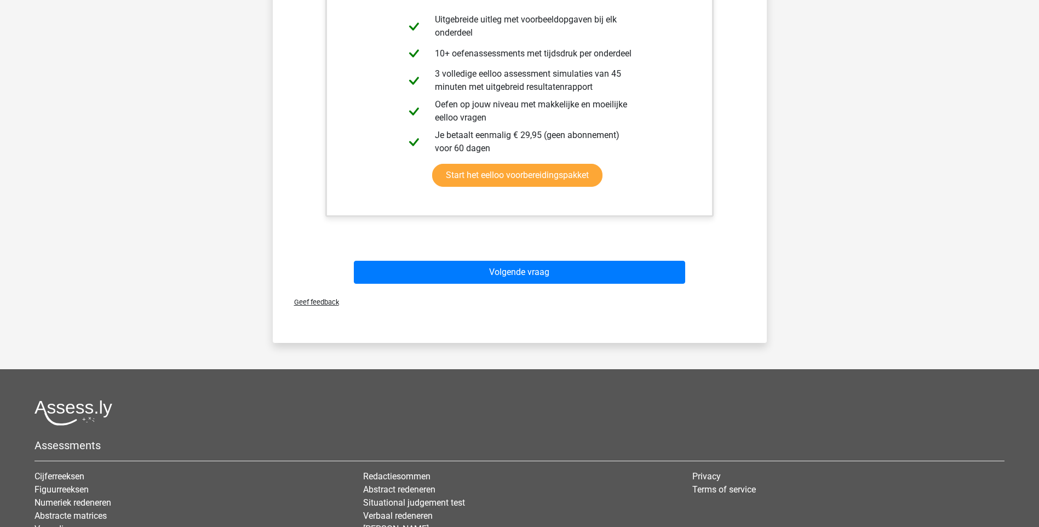
scroll to position [303, 0]
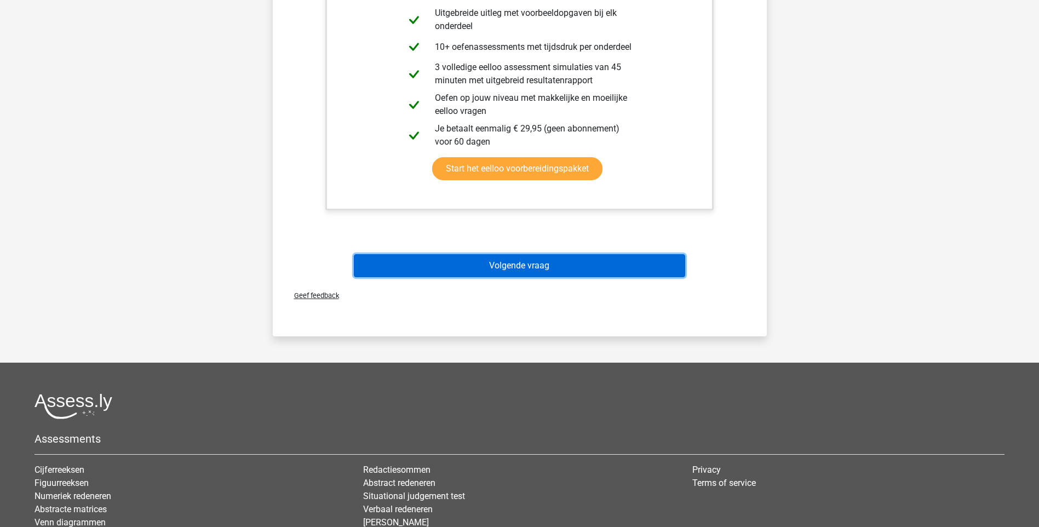
click at [523, 263] on button "Volgende vraag" at bounding box center [519, 265] width 331 height 23
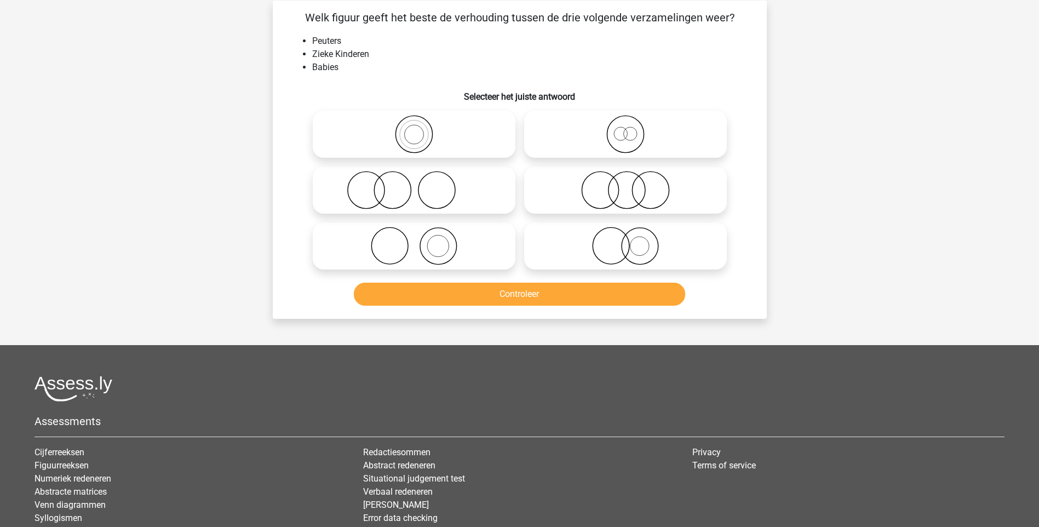
scroll to position [55, 0]
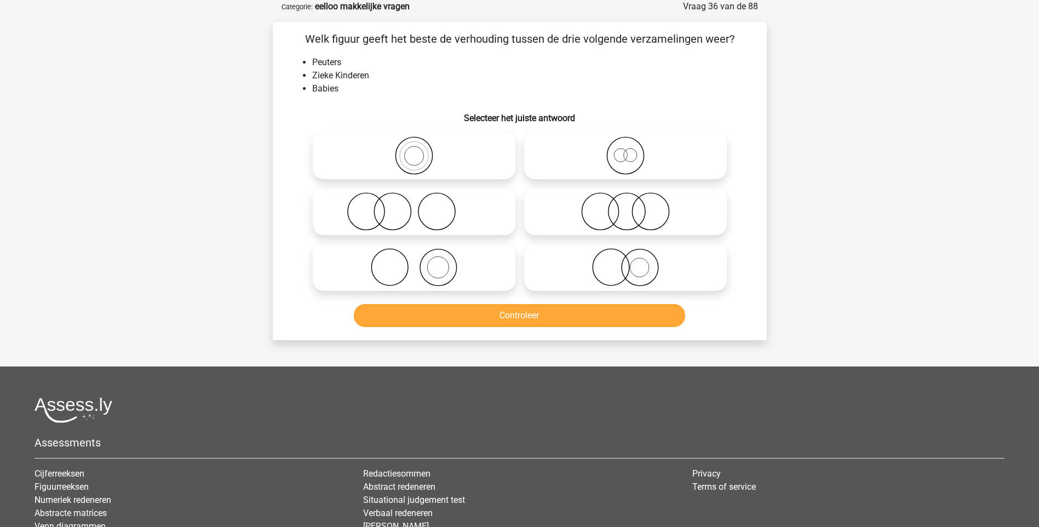
click at [632, 157] on icon at bounding box center [626, 155] width 194 height 38
click at [632, 150] on input "radio" at bounding box center [629, 146] width 7 height 7
radio input "true"
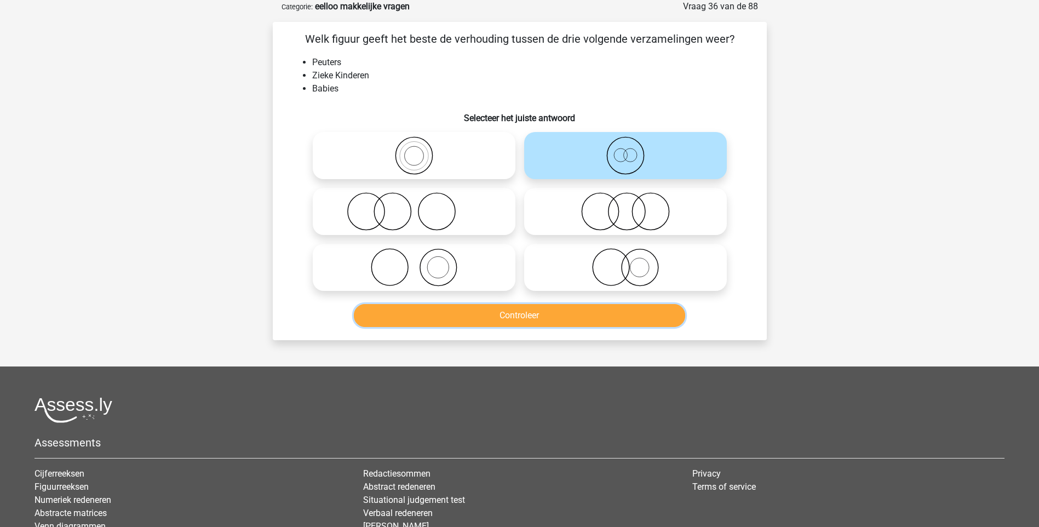
click at [530, 310] on button "Controleer" at bounding box center [519, 315] width 331 height 23
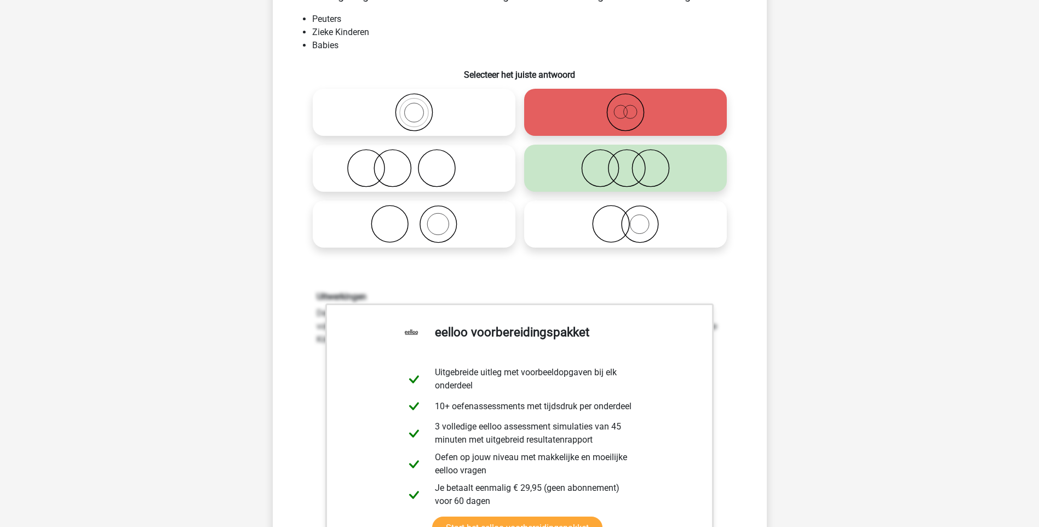
scroll to position [383, 0]
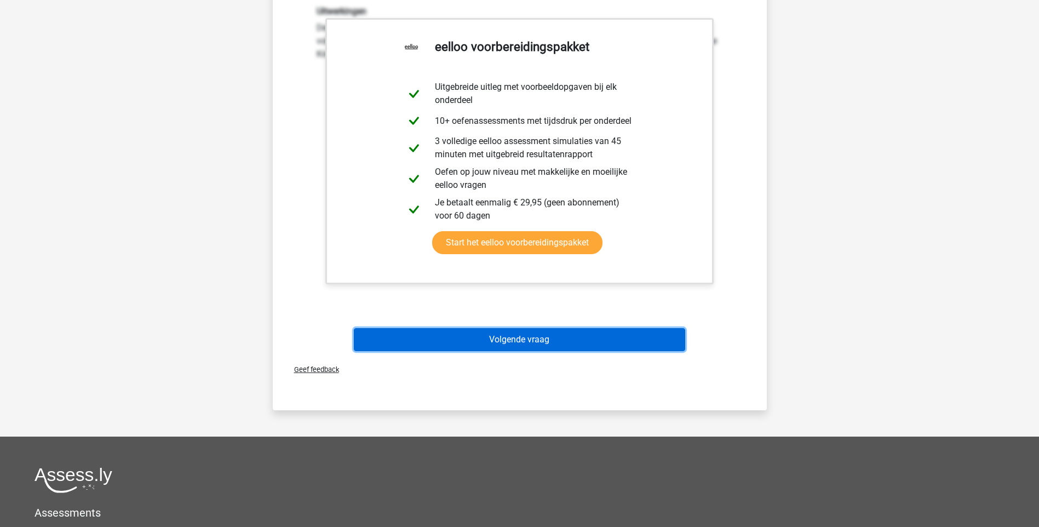
click at [506, 339] on button "Volgende vraag" at bounding box center [519, 339] width 331 height 23
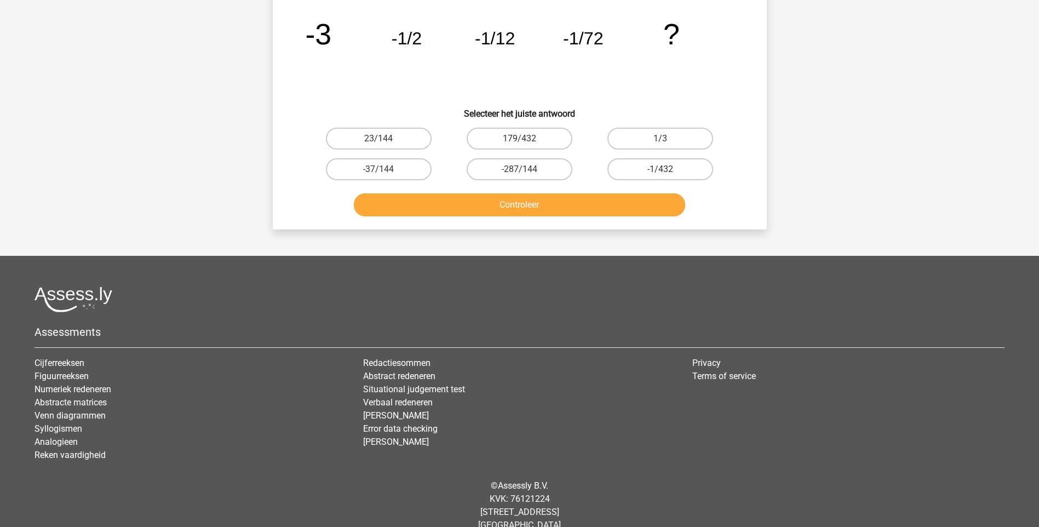
scroll to position [55, 0]
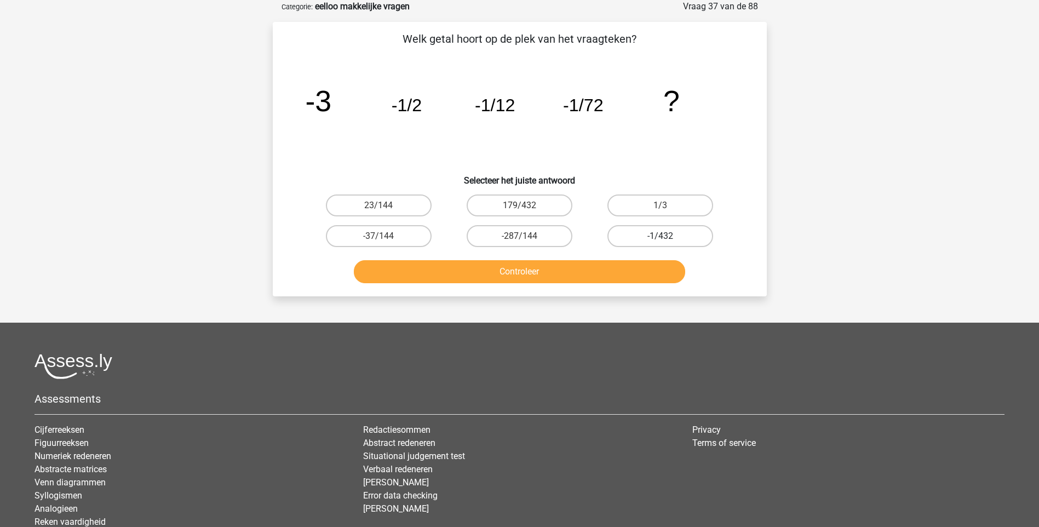
click at [645, 236] on label "-1/432" at bounding box center [661, 236] width 106 height 22
click at [661, 236] on input "-1/432" at bounding box center [664, 239] width 7 height 7
radio input "true"
click at [534, 263] on button "Controleer" at bounding box center [519, 271] width 331 height 23
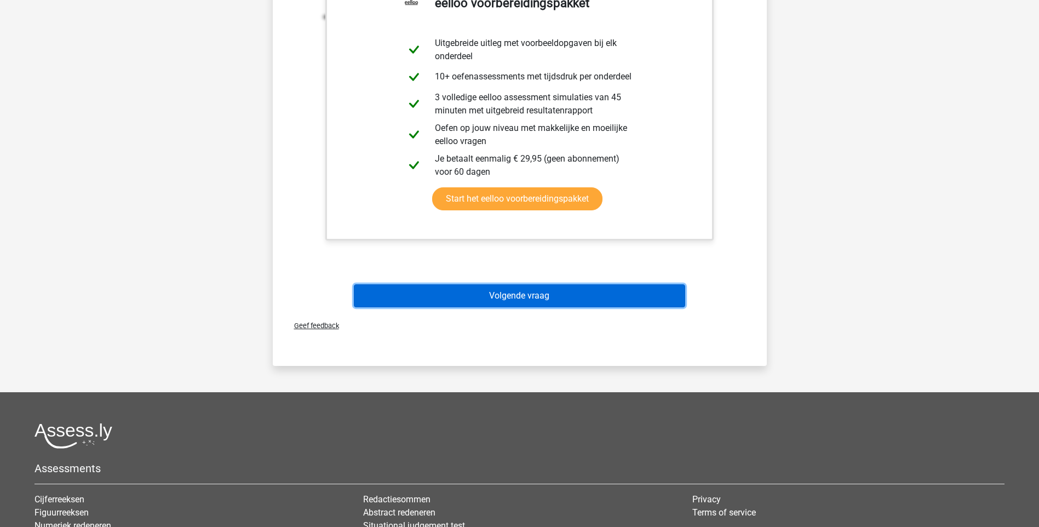
click at [513, 294] on button "Volgende vraag" at bounding box center [519, 295] width 331 height 23
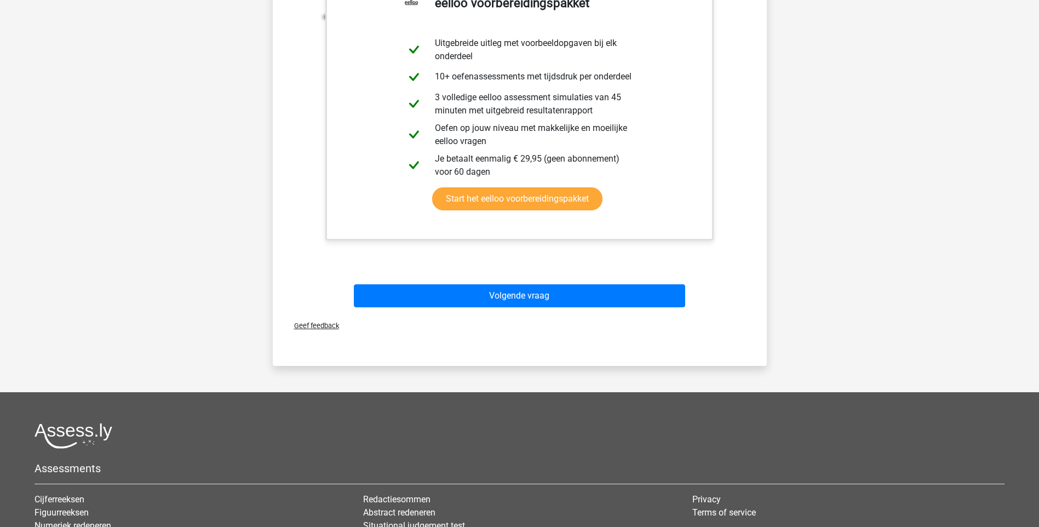
scroll to position [42, 0]
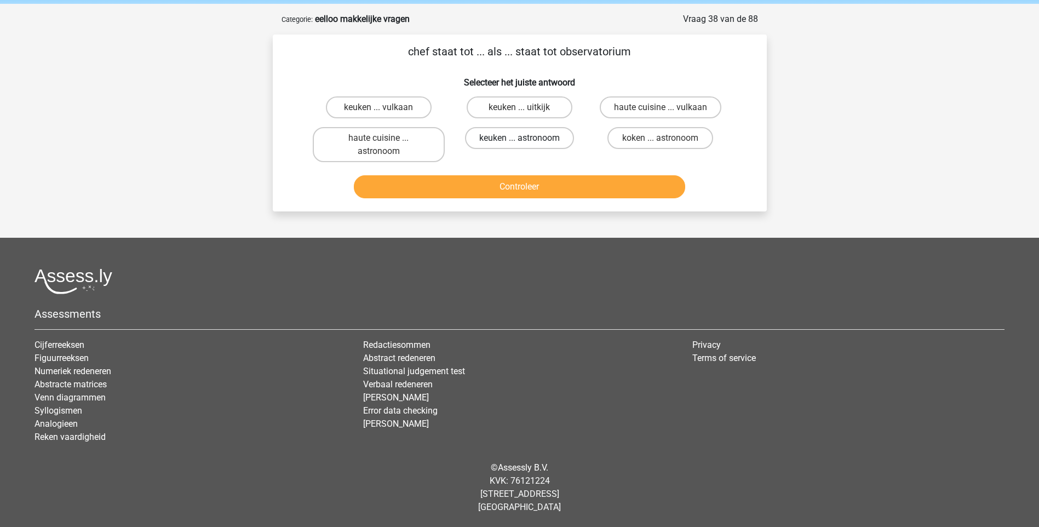
click at [526, 138] on input "keuken ... astronoom" at bounding box center [522, 141] width 7 height 7
radio input "true"
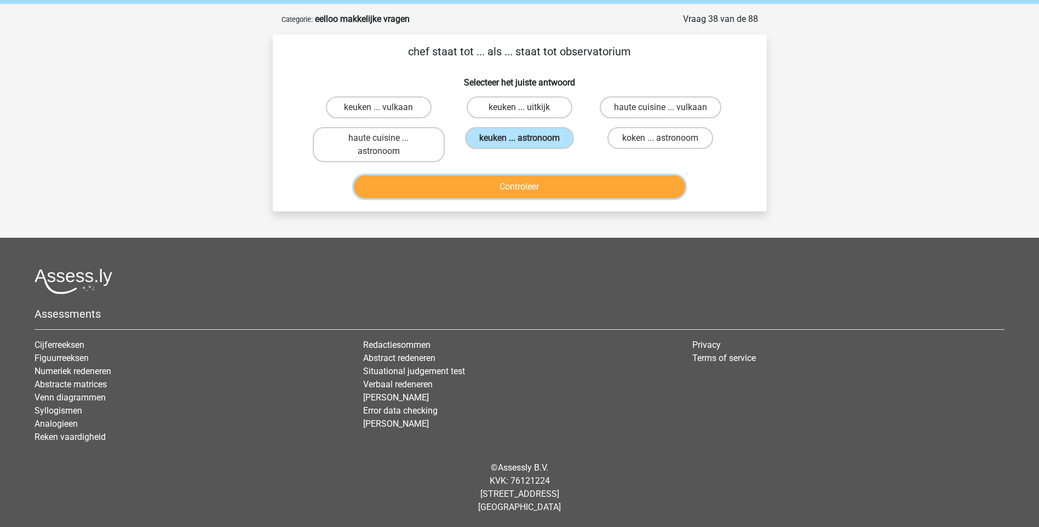
click at [520, 188] on button "Controleer" at bounding box center [519, 186] width 331 height 23
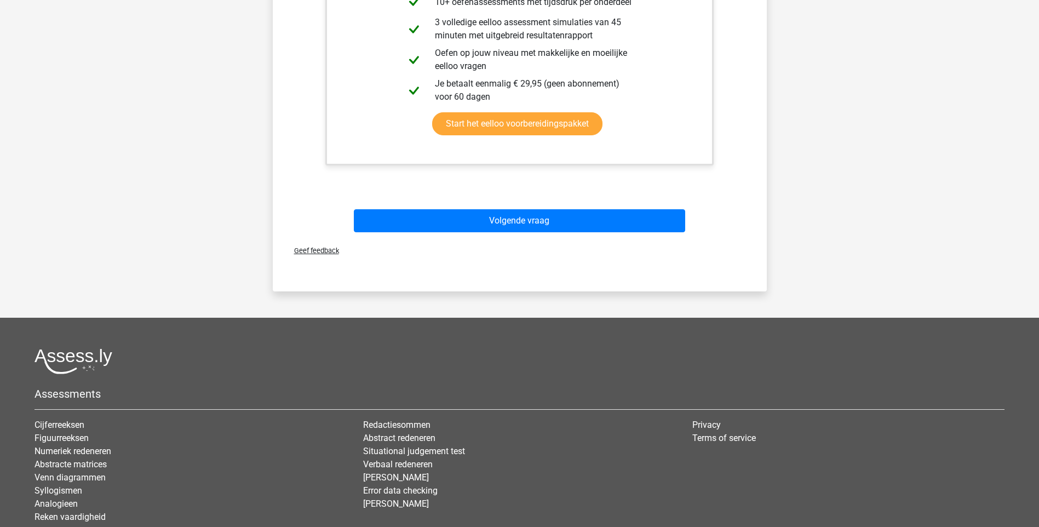
scroll to position [371, 0]
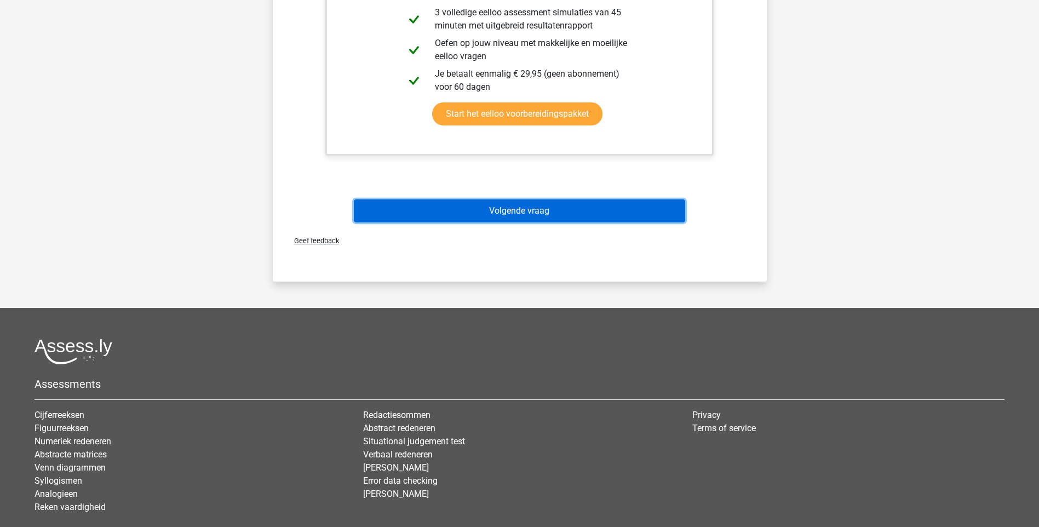
click at [535, 217] on button "Volgende vraag" at bounding box center [519, 210] width 331 height 23
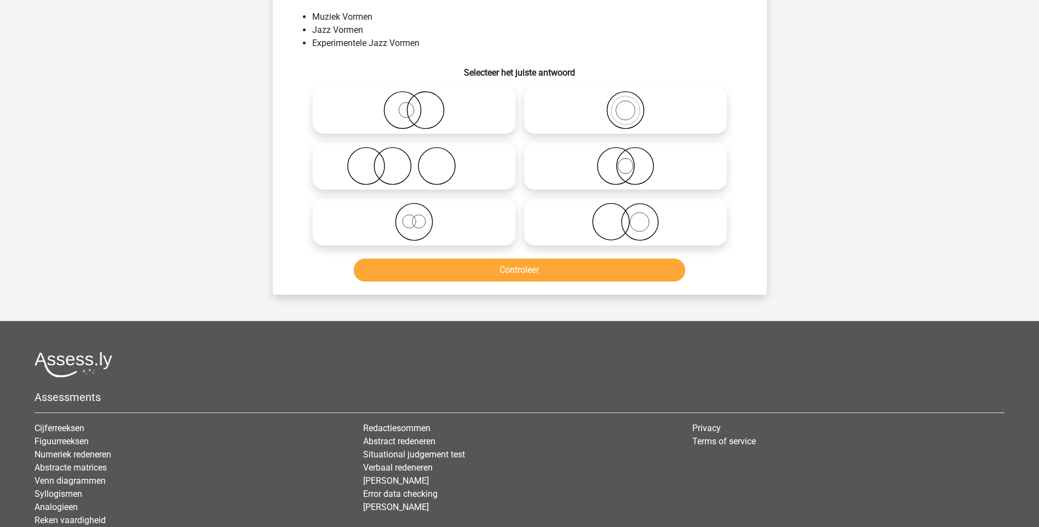
scroll to position [55, 0]
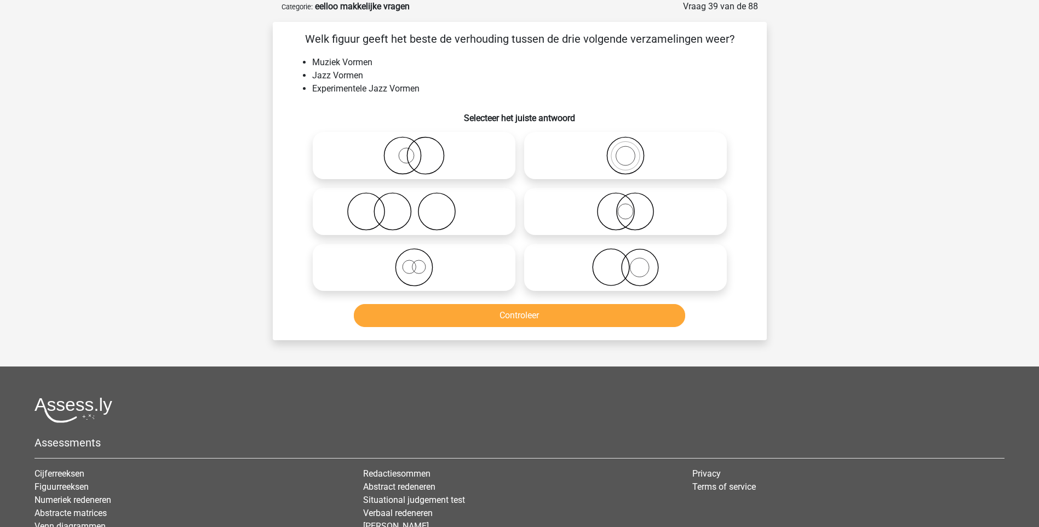
click at [631, 276] on icon at bounding box center [626, 267] width 194 height 38
click at [631, 262] on input "radio" at bounding box center [629, 258] width 7 height 7
radio input "true"
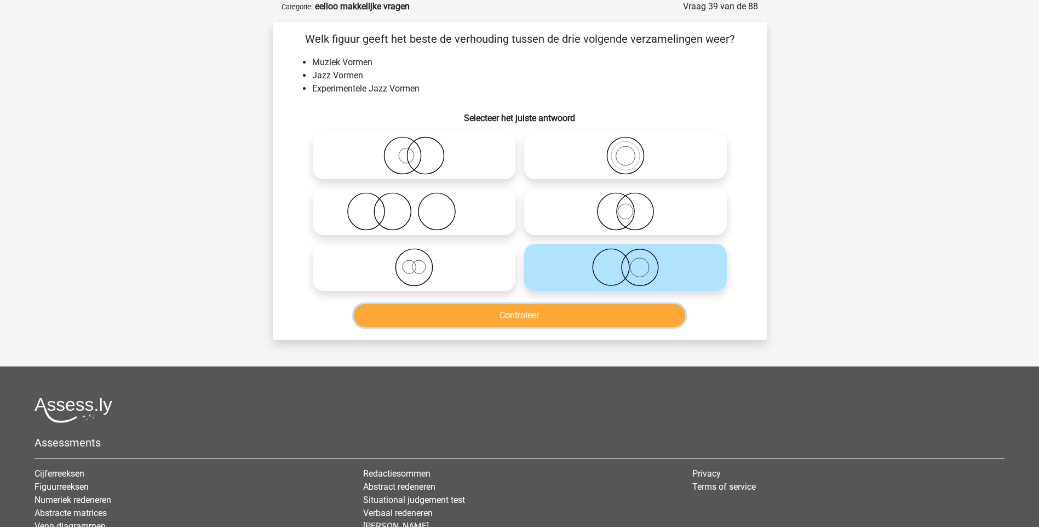
click at [530, 314] on button "Controleer" at bounding box center [519, 315] width 331 height 23
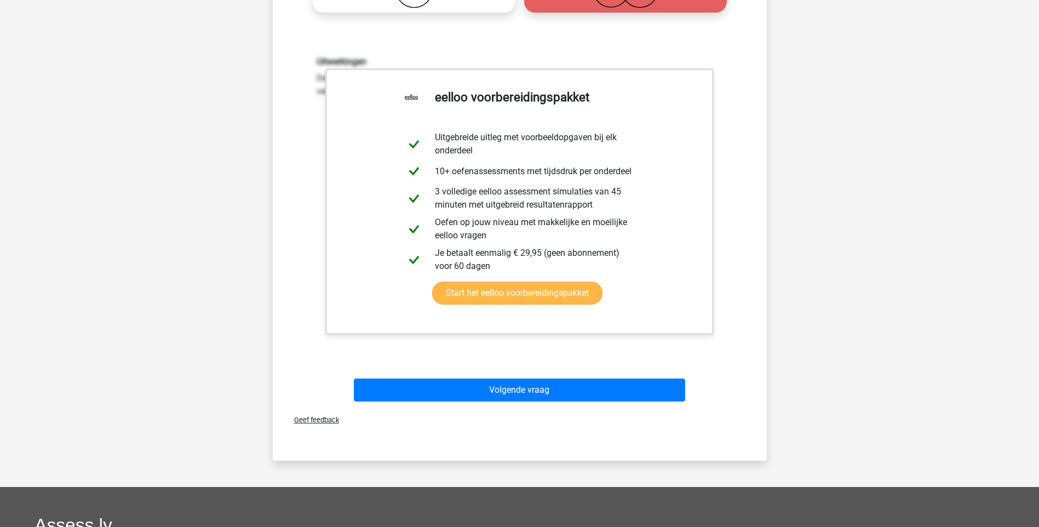
scroll to position [383, 0]
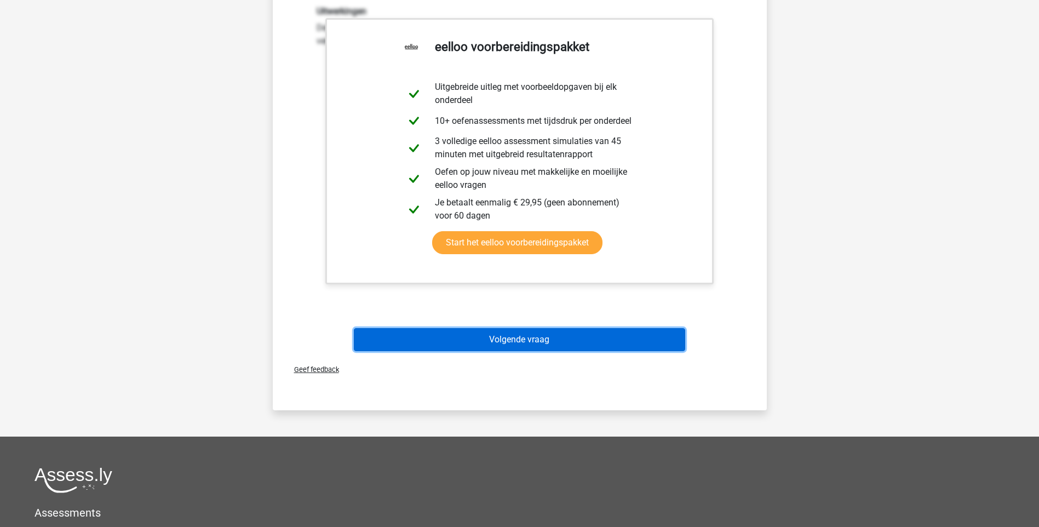
drag, startPoint x: 527, startPoint y: 357, endPoint x: 531, endPoint y: 366, distance: 10.6
click at [528, 360] on div "Welk figuur geeft het beste de verhouding tussen de drie volgende verzamelingen…" at bounding box center [520, 51] width 494 height 717
click at [523, 341] on button "Volgende vraag" at bounding box center [519, 339] width 331 height 23
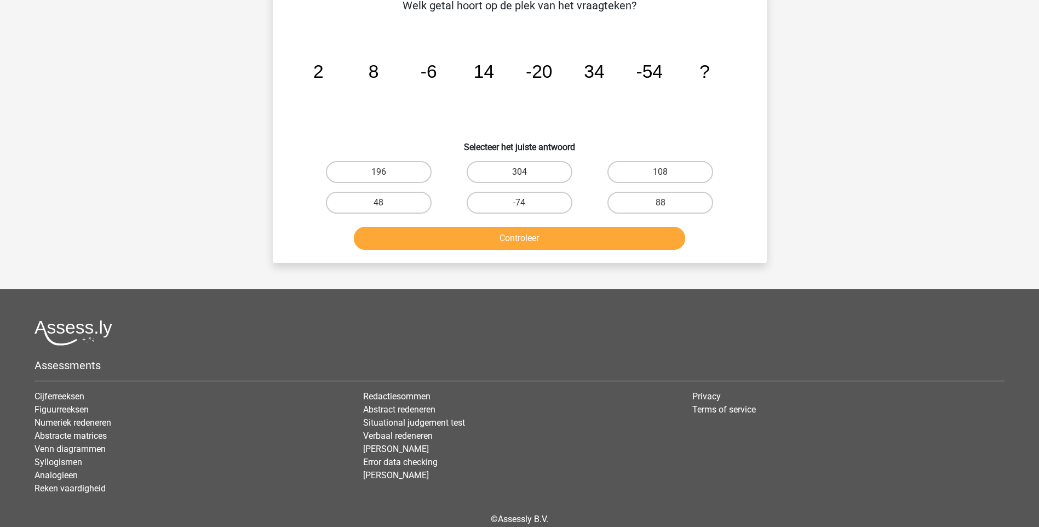
scroll to position [55, 0]
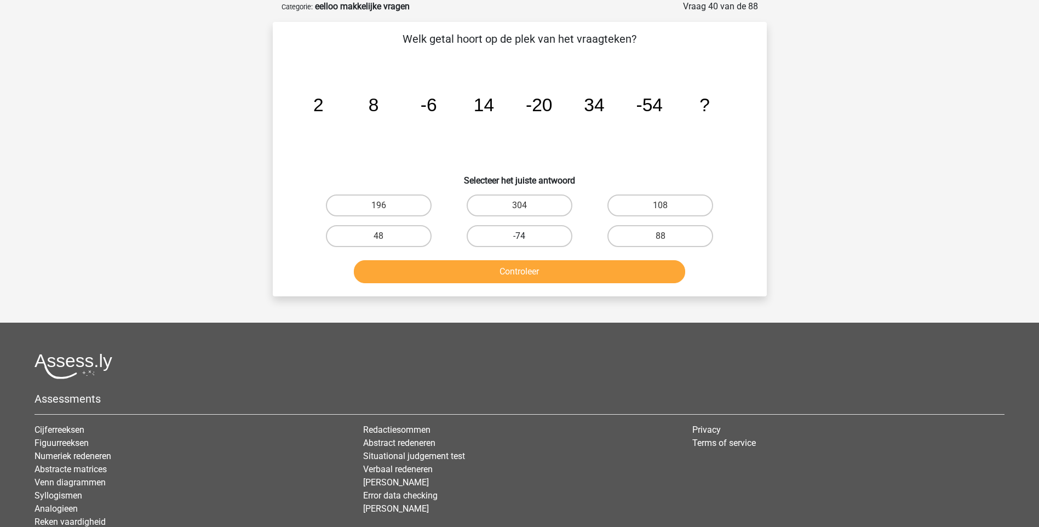
click at [511, 233] on label "-74" at bounding box center [520, 236] width 106 height 22
click at [519, 236] on input "-74" at bounding box center [522, 239] width 7 height 7
radio input "true"
click at [515, 276] on button "Controleer" at bounding box center [519, 271] width 331 height 23
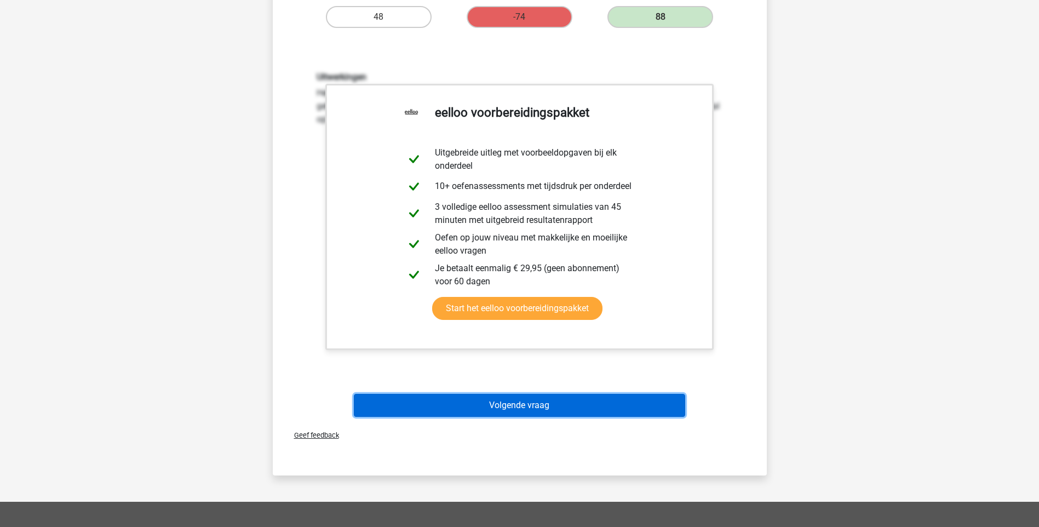
click at [532, 408] on button "Volgende vraag" at bounding box center [519, 405] width 331 height 23
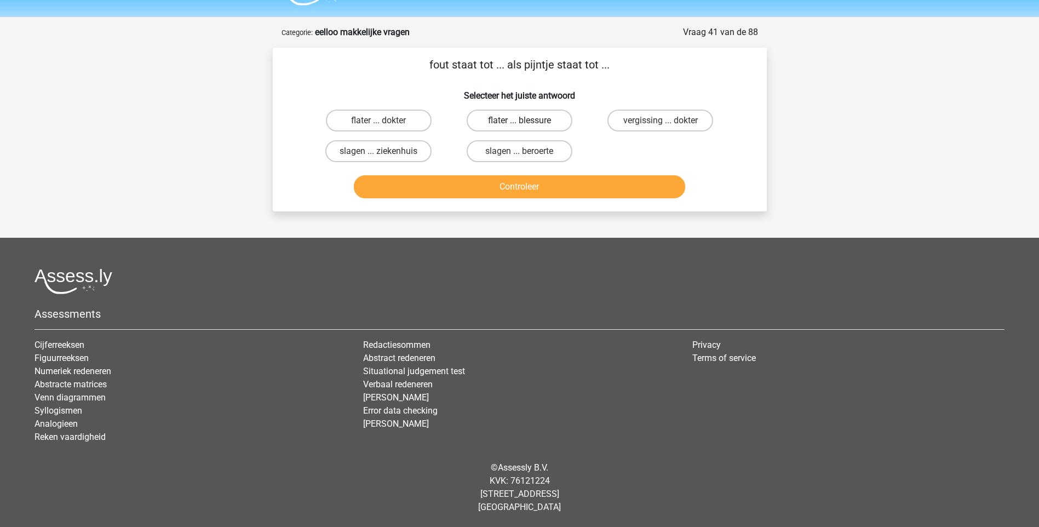
click at [500, 125] on label "flater ... blessure" at bounding box center [520, 121] width 106 height 22
click at [519, 125] on input "flater ... blessure" at bounding box center [522, 124] width 7 height 7
radio input "true"
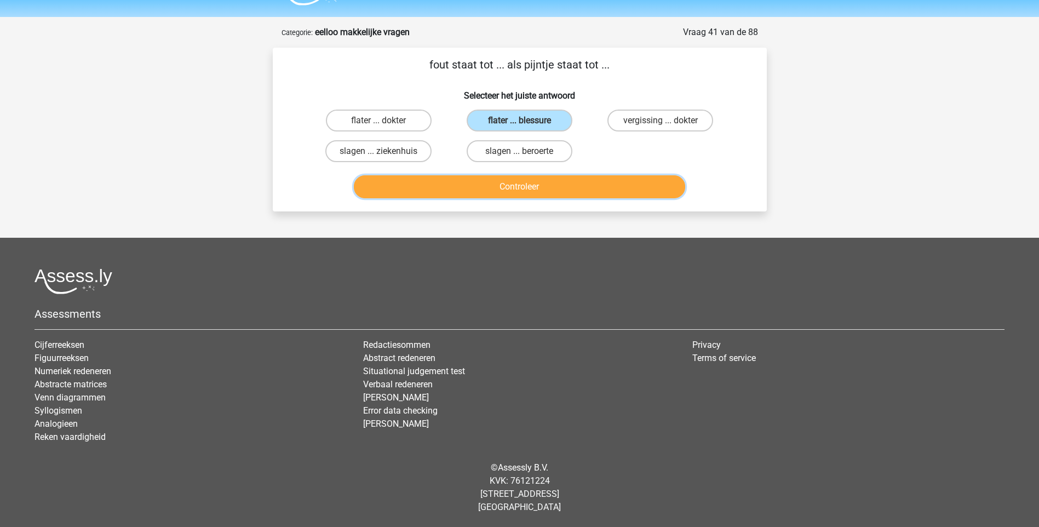
click at [520, 184] on button "Controleer" at bounding box center [519, 186] width 331 height 23
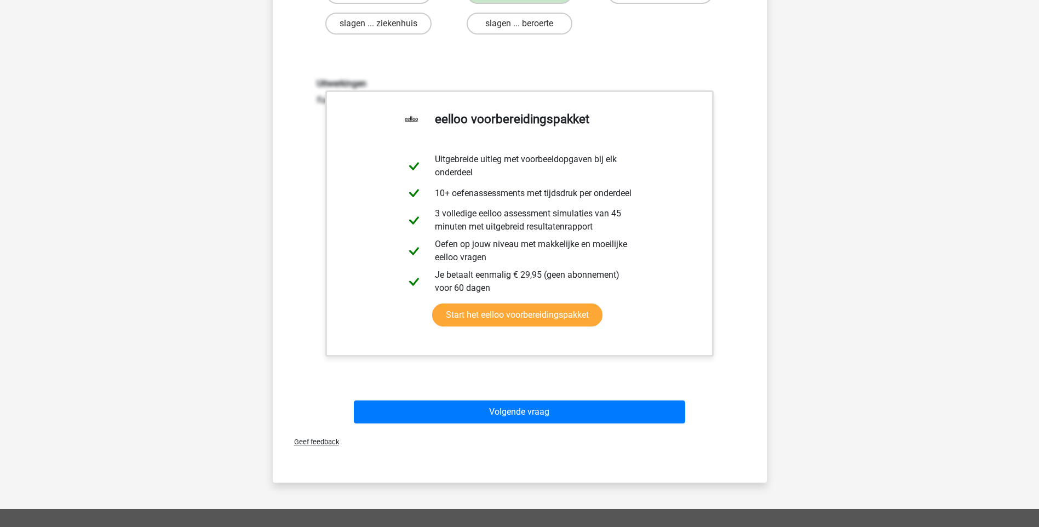
scroll to position [303, 0]
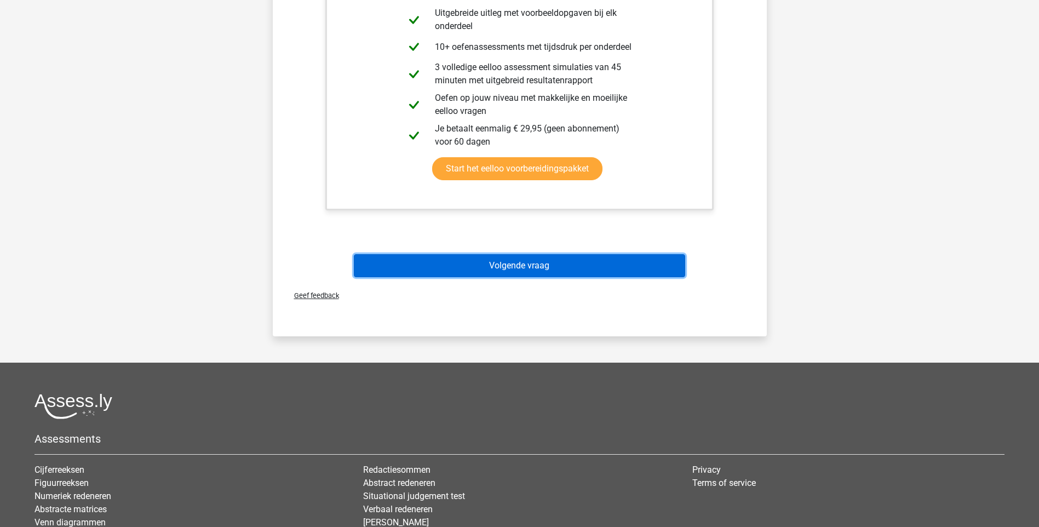
click at [496, 263] on button "Volgende vraag" at bounding box center [519, 265] width 331 height 23
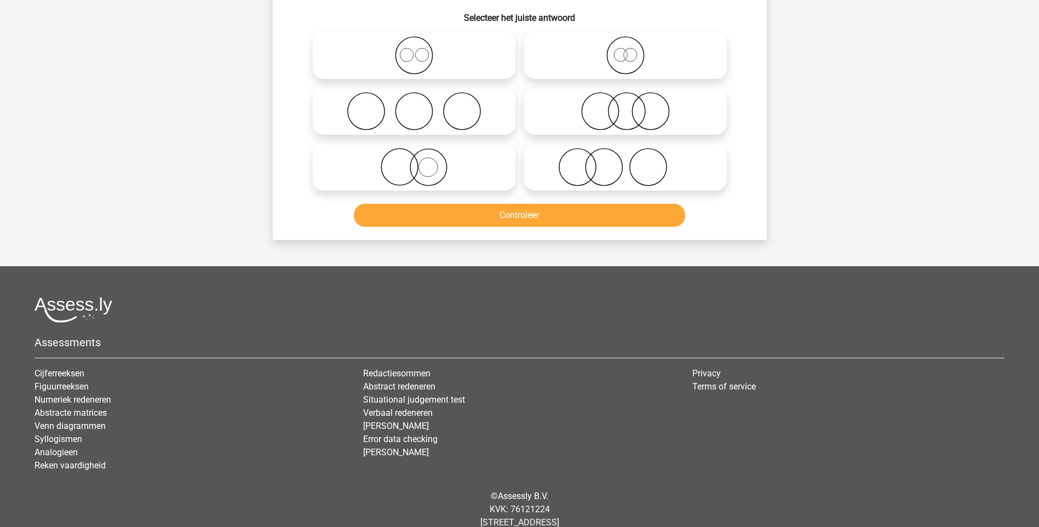
scroll to position [55, 0]
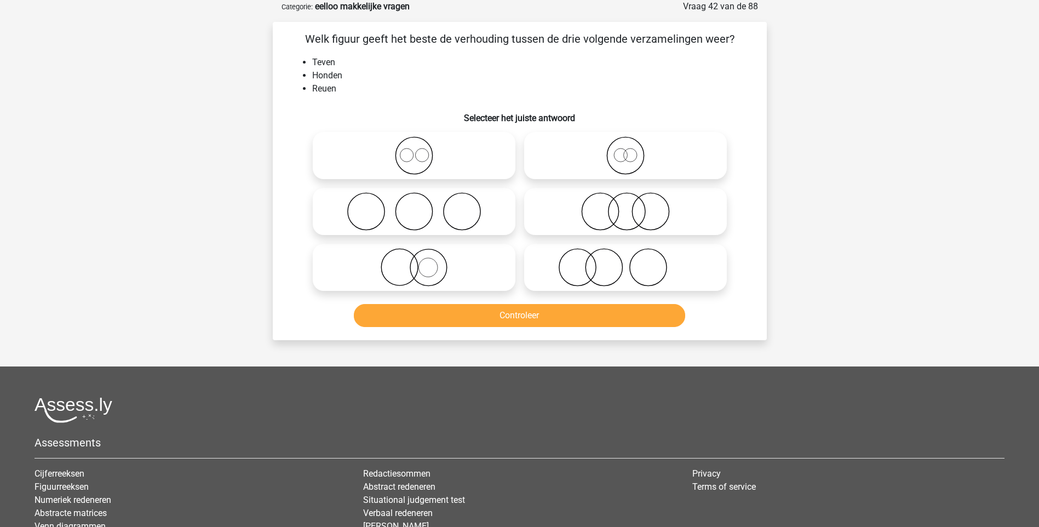
click at [417, 155] on icon at bounding box center [414, 155] width 194 height 38
click at [417, 150] on input "radio" at bounding box center [417, 146] width 7 height 7
radio input "true"
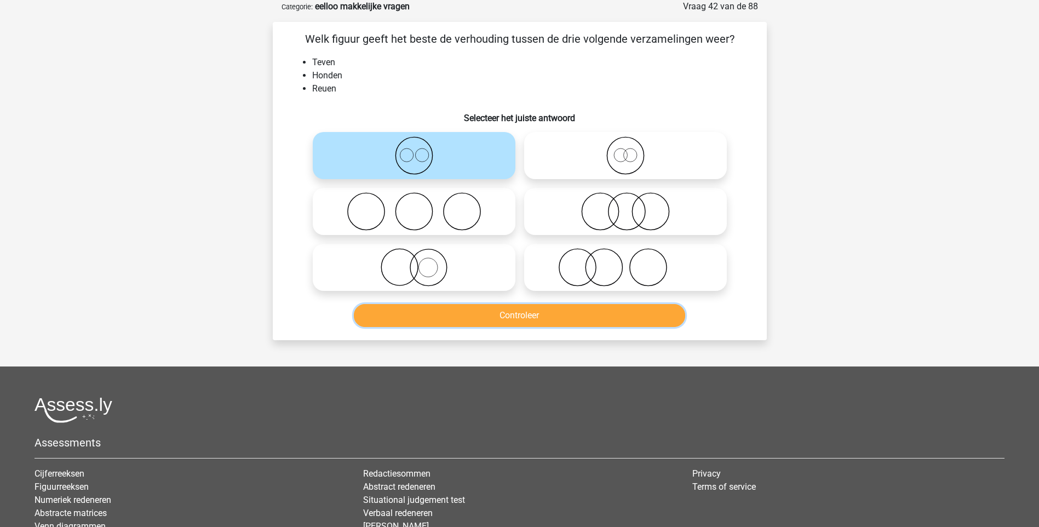
click at [500, 310] on button "Controleer" at bounding box center [519, 315] width 331 height 23
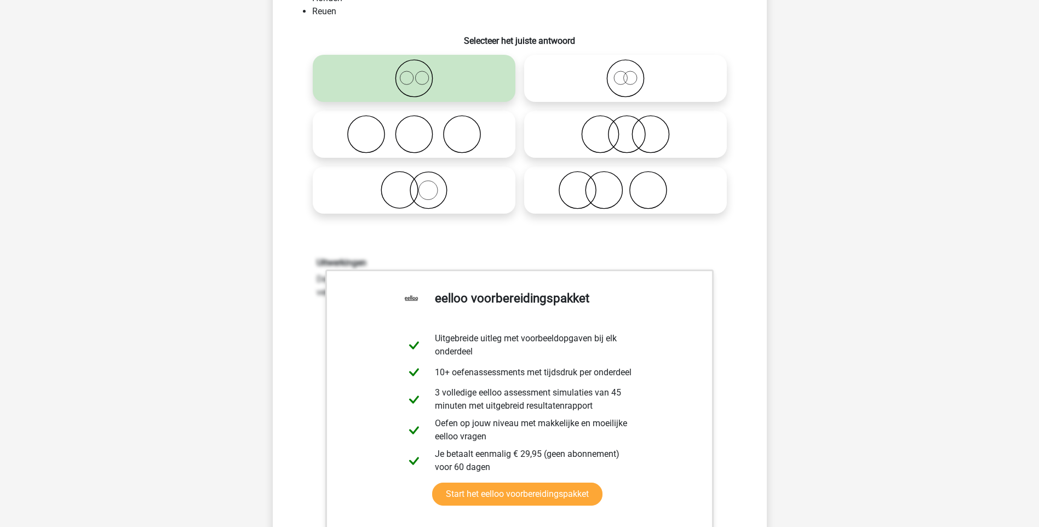
scroll to position [329, 0]
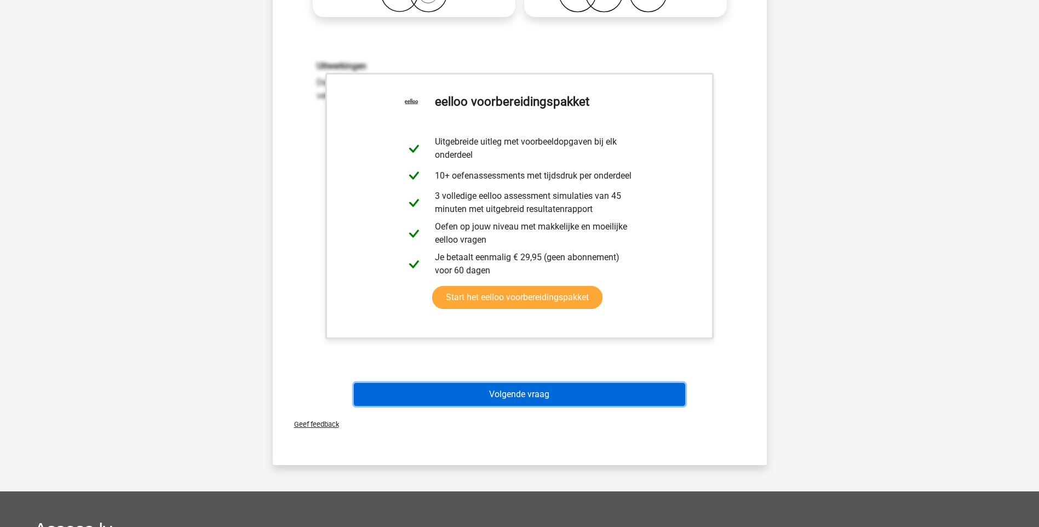
click at [537, 395] on button "Volgende vraag" at bounding box center [519, 394] width 331 height 23
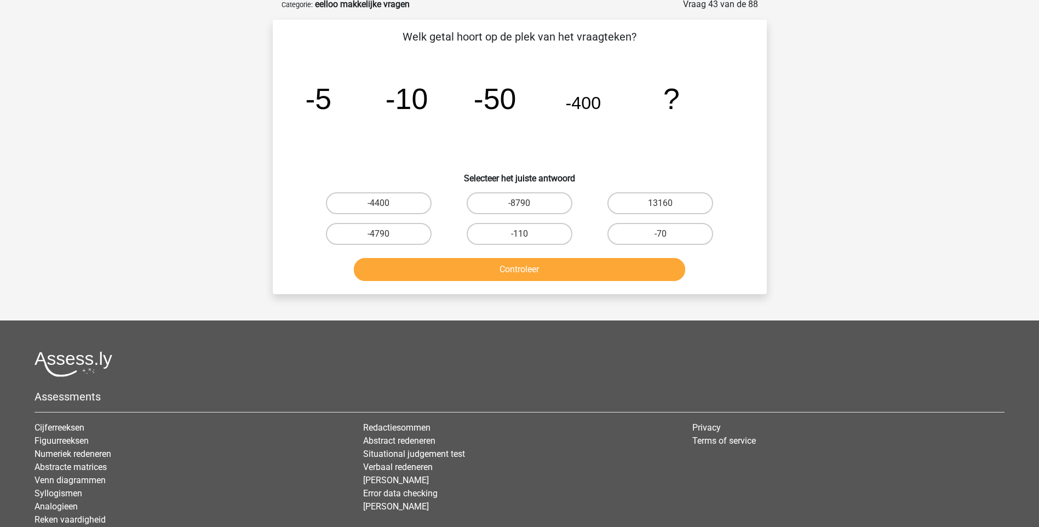
scroll to position [55, 0]
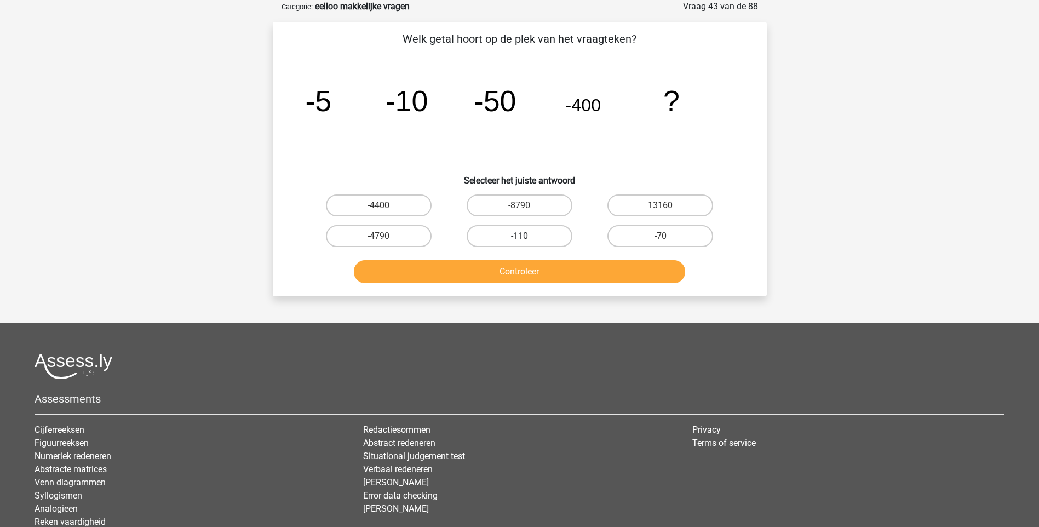
click at [549, 237] on label "-110" at bounding box center [520, 236] width 106 height 22
click at [526, 237] on input "-110" at bounding box center [522, 239] width 7 height 7
radio input "true"
click at [522, 267] on button "Controleer" at bounding box center [519, 271] width 331 height 23
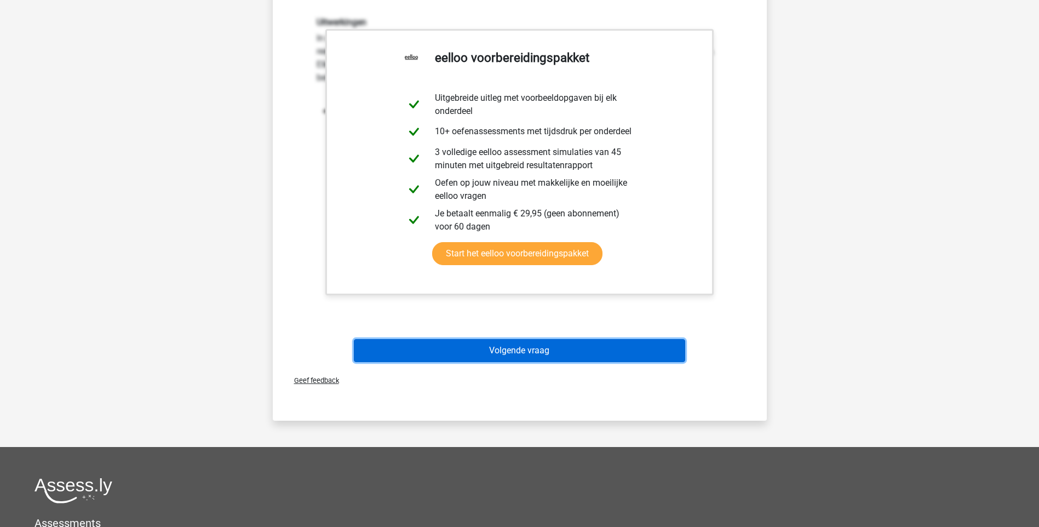
click at [526, 356] on button "Volgende vraag" at bounding box center [519, 350] width 331 height 23
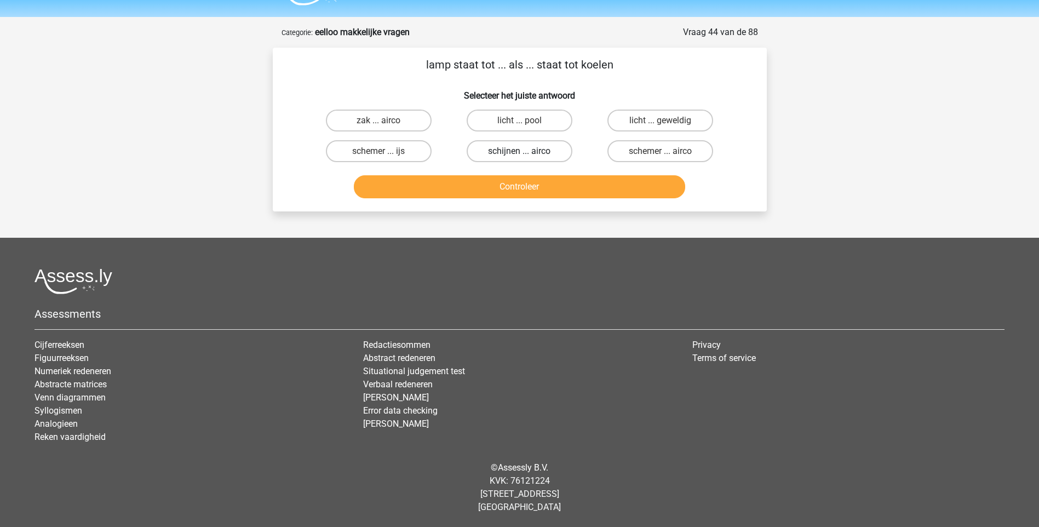
click at [512, 153] on label "schijnen ... airco" at bounding box center [520, 151] width 106 height 22
click at [519, 153] on input "schijnen ... airco" at bounding box center [522, 154] width 7 height 7
radio input "true"
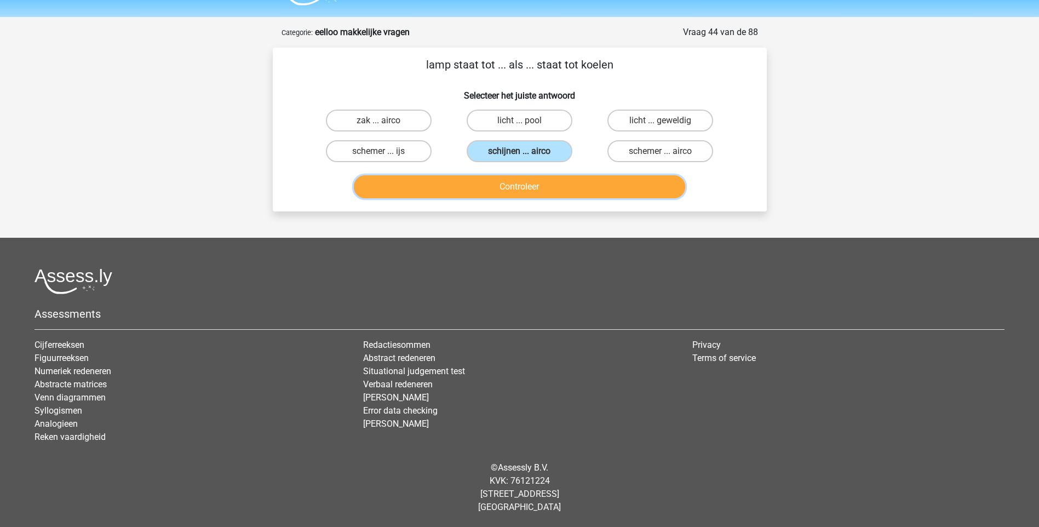
click at [521, 183] on button "Controleer" at bounding box center [519, 186] width 331 height 23
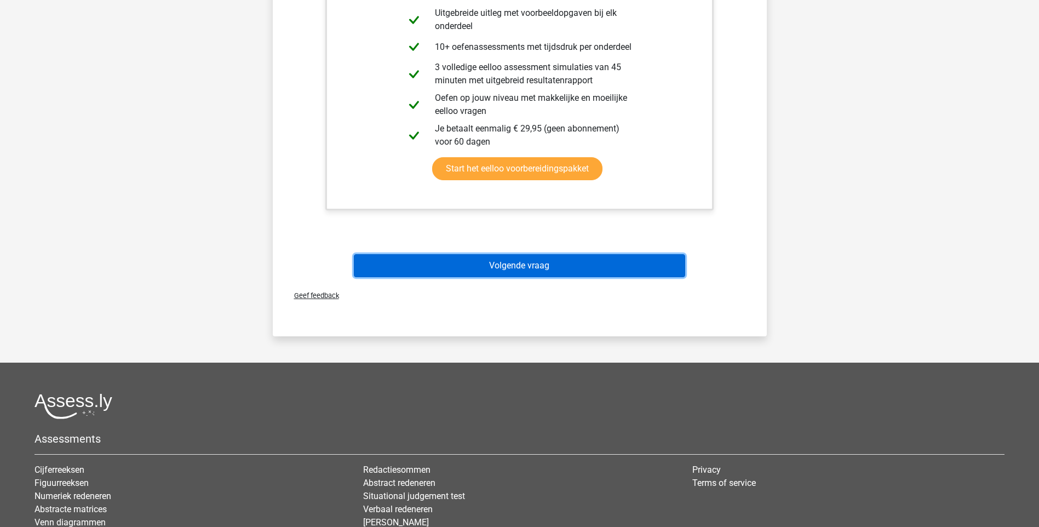
click at [517, 268] on button "Volgende vraag" at bounding box center [519, 265] width 331 height 23
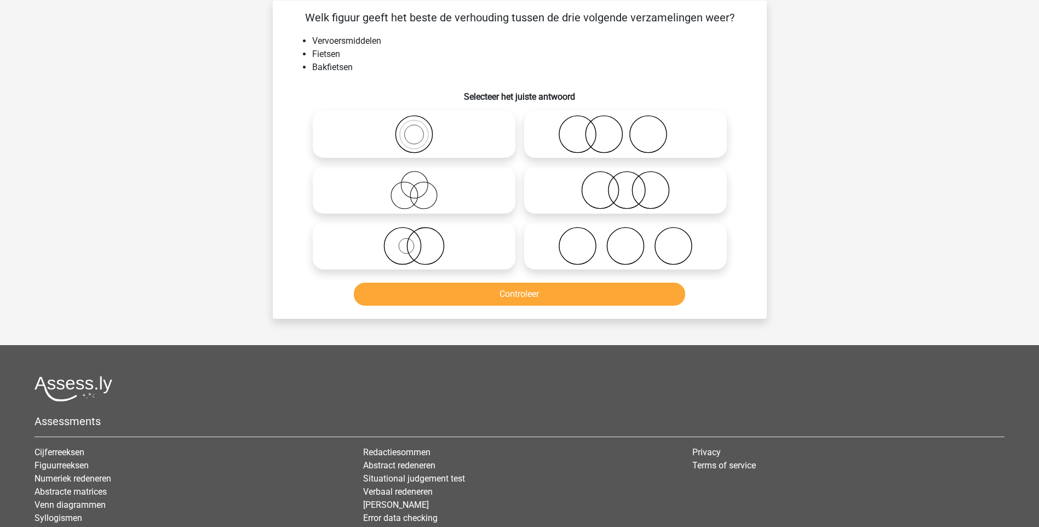
scroll to position [55, 0]
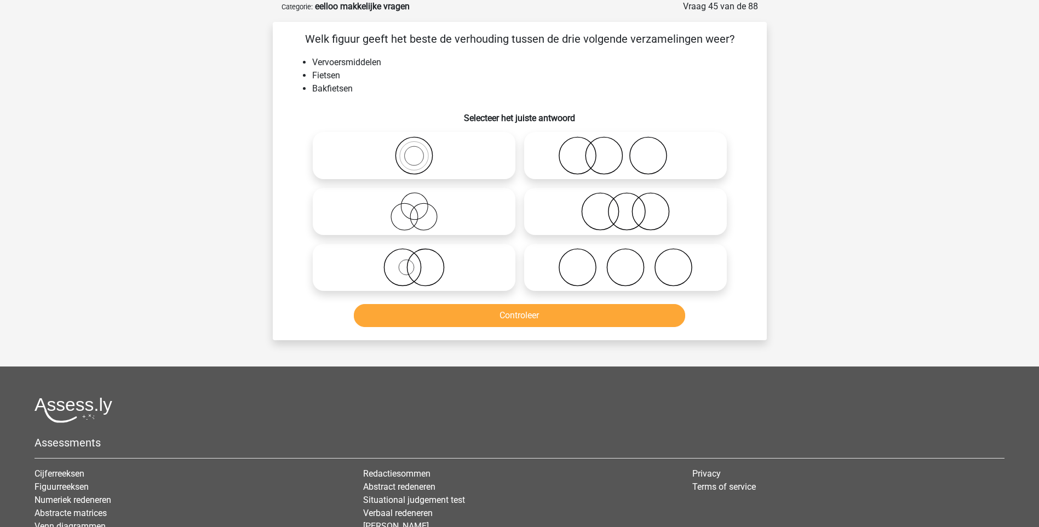
click at [417, 162] on icon at bounding box center [414, 155] width 194 height 38
click at [417, 150] on input "radio" at bounding box center [417, 146] width 7 height 7
radio input "true"
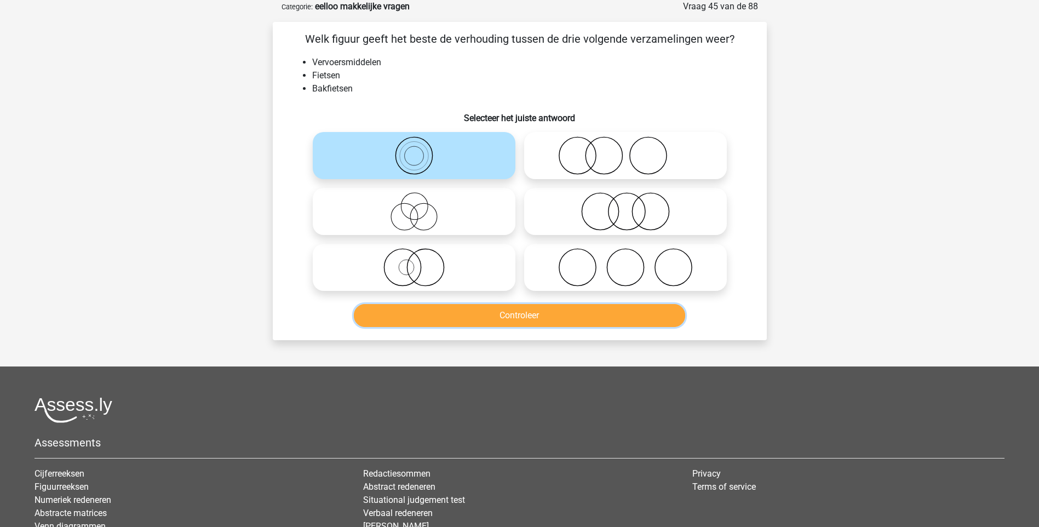
click at [513, 312] on button "Controleer" at bounding box center [519, 315] width 331 height 23
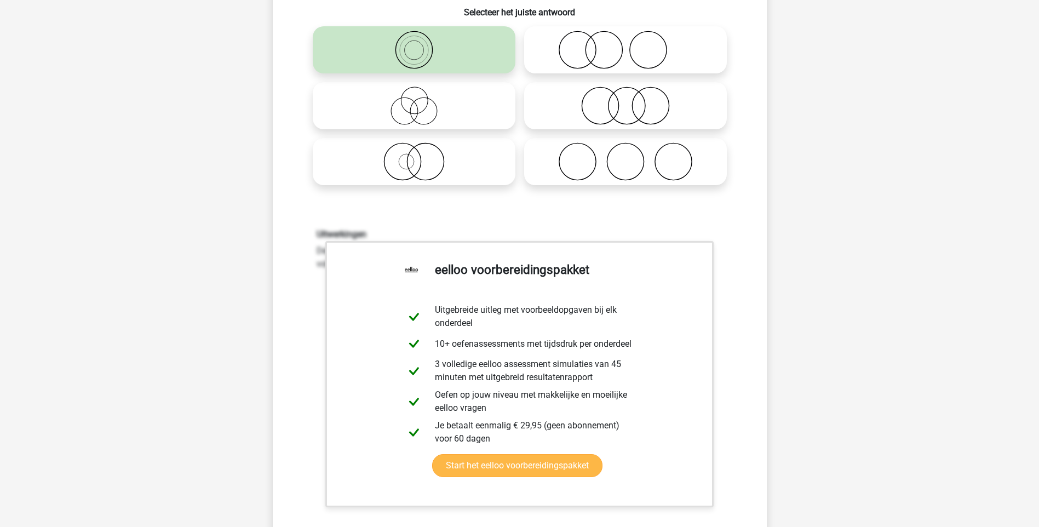
scroll to position [274, 0]
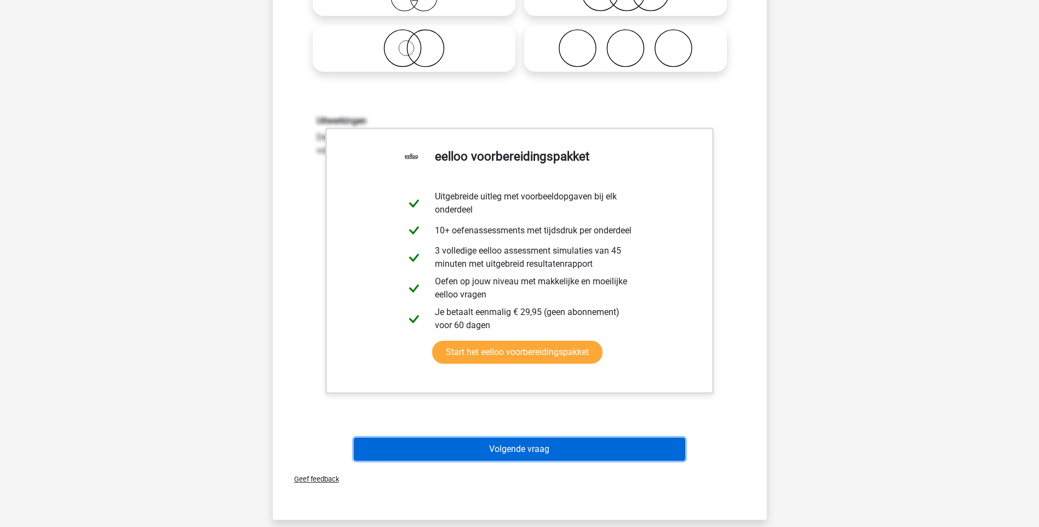
click at [530, 449] on button "Volgende vraag" at bounding box center [519, 449] width 331 height 23
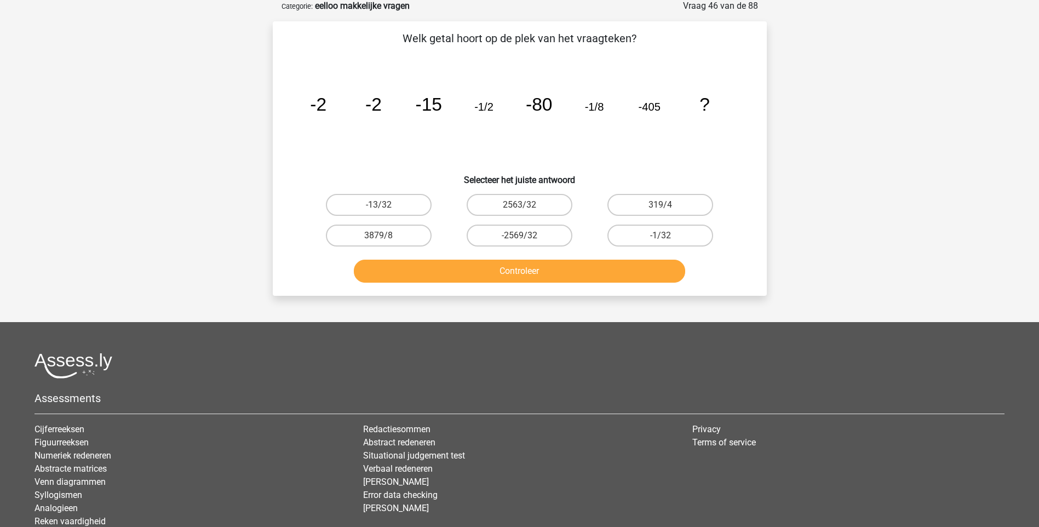
scroll to position [55, 0]
click at [668, 239] on label "-1/32" at bounding box center [661, 236] width 106 height 22
click at [668, 239] on input "-1/32" at bounding box center [664, 239] width 7 height 7
radio input "true"
click at [632, 274] on button "Controleer" at bounding box center [519, 271] width 331 height 23
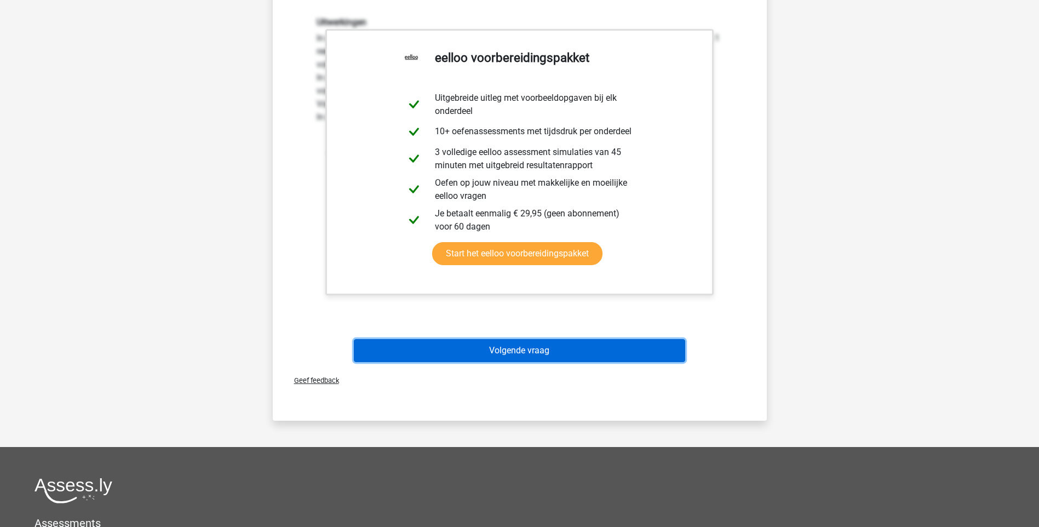
click at [549, 356] on button "Volgende vraag" at bounding box center [519, 350] width 331 height 23
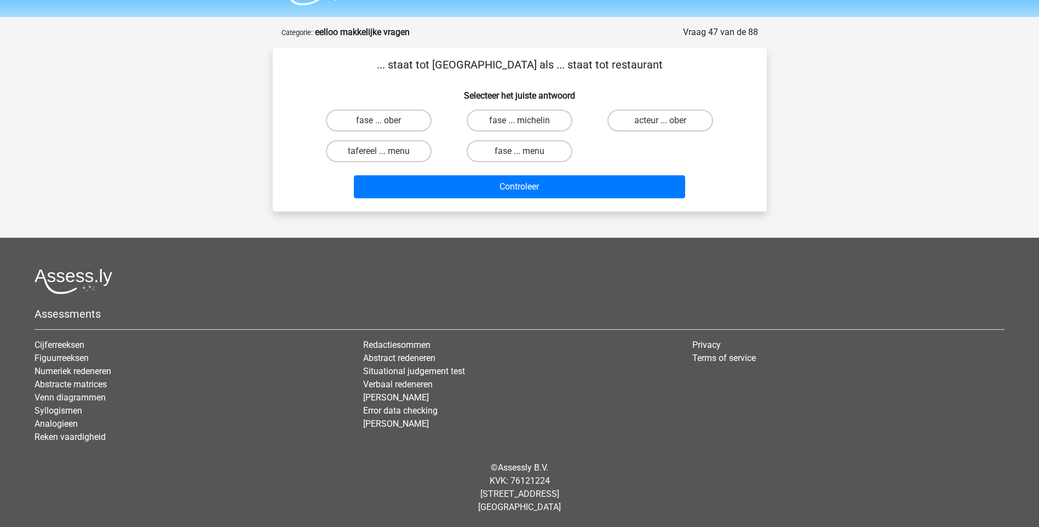
scroll to position [29, 0]
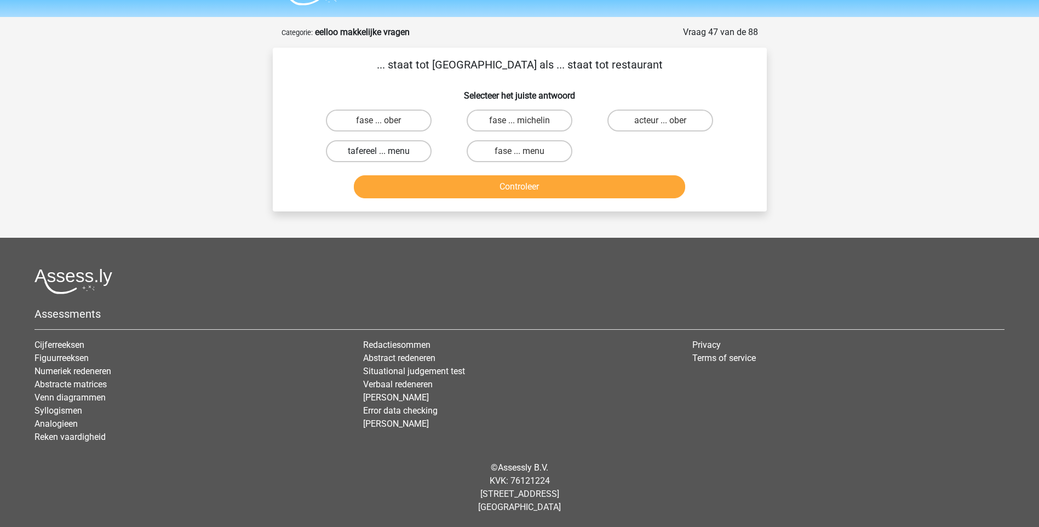
click at [367, 149] on label "tafereel ... menu" at bounding box center [379, 151] width 106 height 22
click at [379, 151] on input "tafereel ... menu" at bounding box center [382, 154] width 7 height 7
radio input "true"
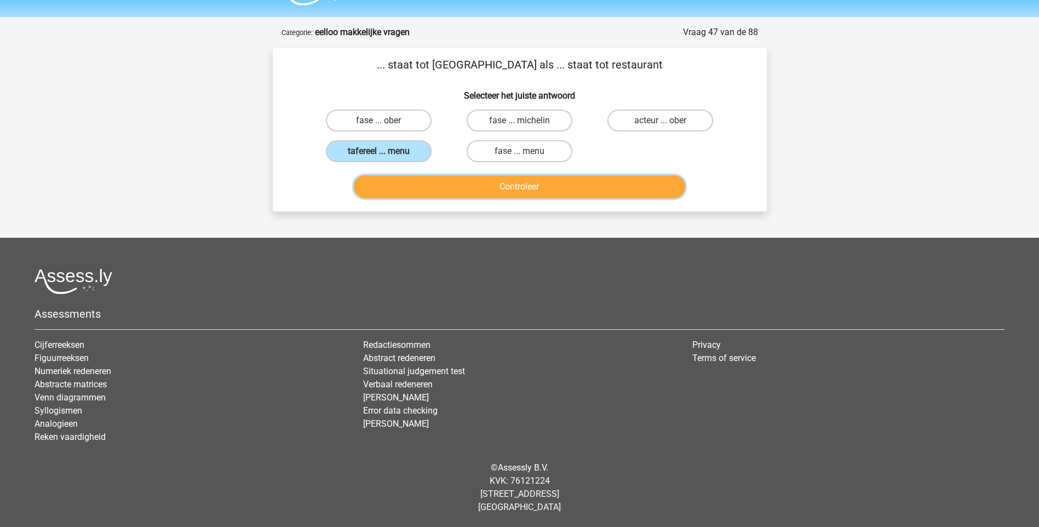
click at [529, 187] on button "Controleer" at bounding box center [519, 186] width 331 height 23
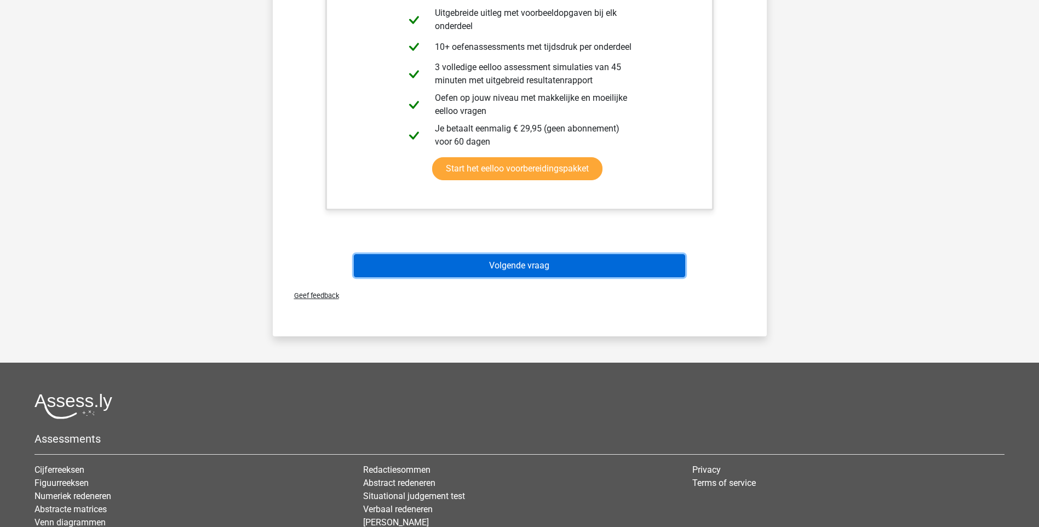
click at [518, 265] on button "Volgende vraag" at bounding box center [519, 265] width 331 height 23
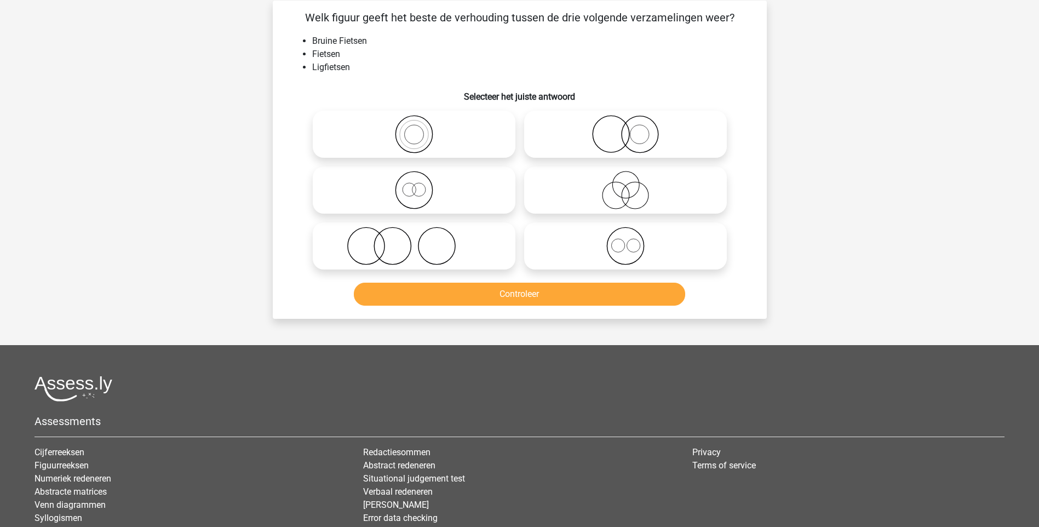
scroll to position [55, 0]
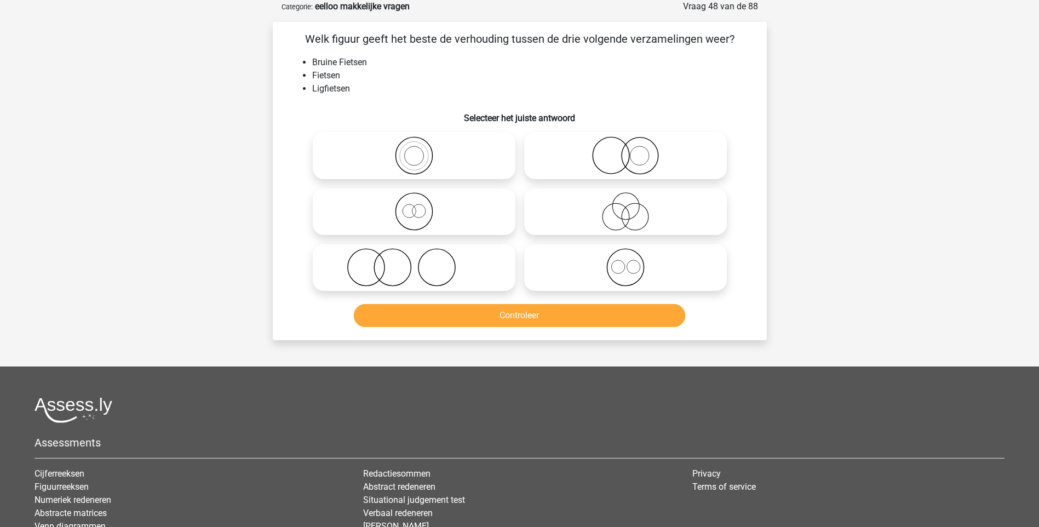
click at [416, 222] on icon at bounding box center [414, 211] width 194 height 38
click at [416, 206] on input "radio" at bounding box center [417, 202] width 7 height 7
radio input "true"
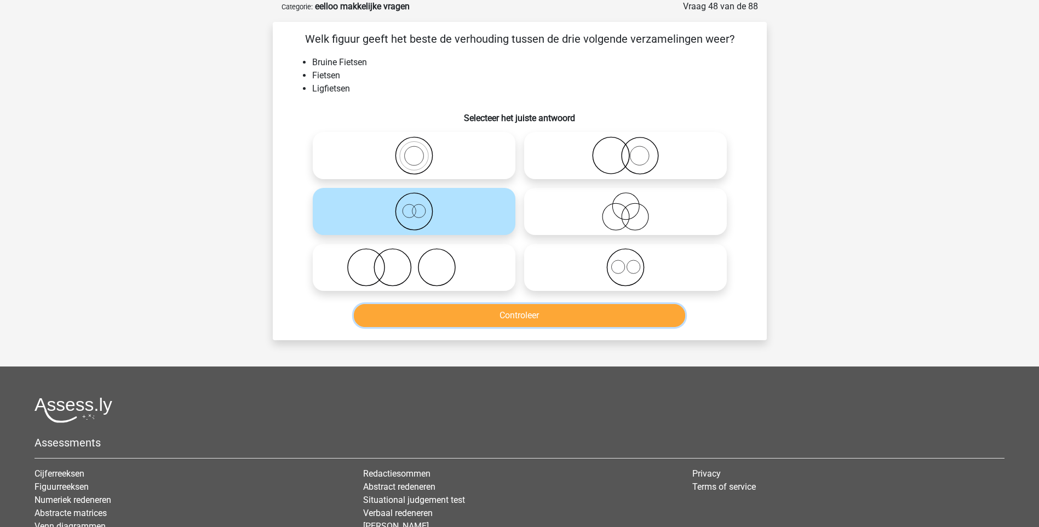
click at [524, 317] on button "Controleer" at bounding box center [519, 315] width 331 height 23
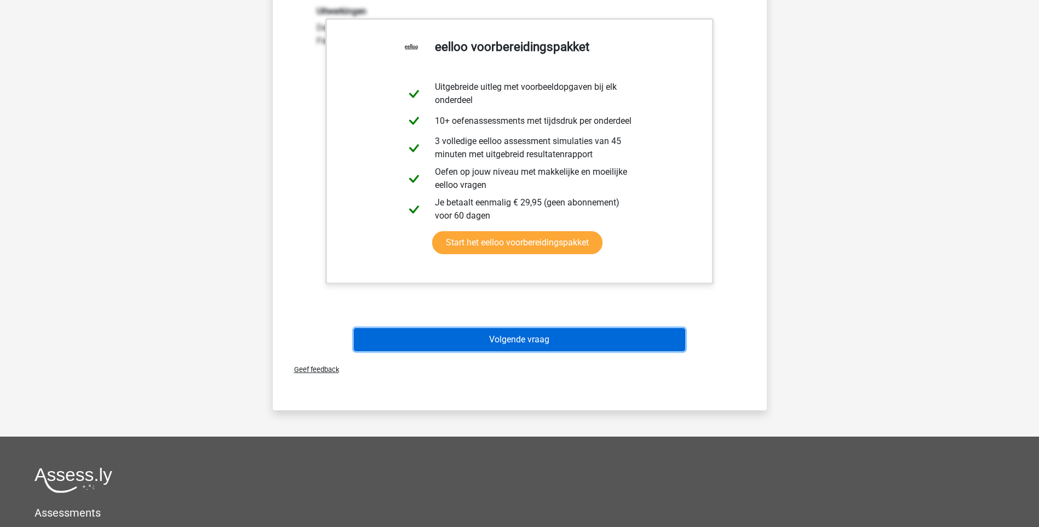
click at [534, 333] on button "Volgende vraag" at bounding box center [519, 339] width 331 height 23
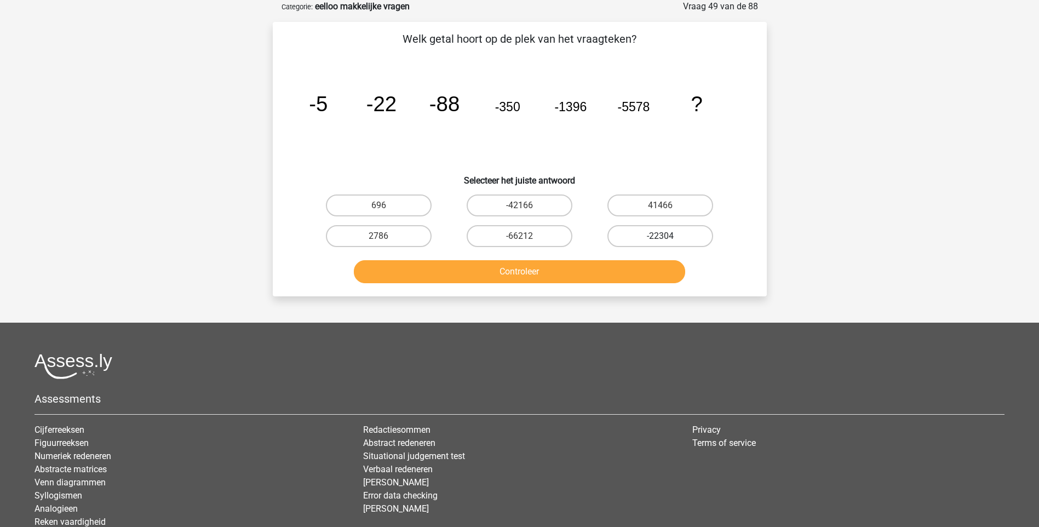
drag, startPoint x: 665, startPoint y: 238, endPoint x: 654, endPoint y: 242, distance: 11.6
click at [666, 240] on input "-22304" at bounding box center [664, 239] width 7 height 7
radio input "true"
click at [604, 277] on button "Controleer" at bounding box center [519, 271] width 331 height 23
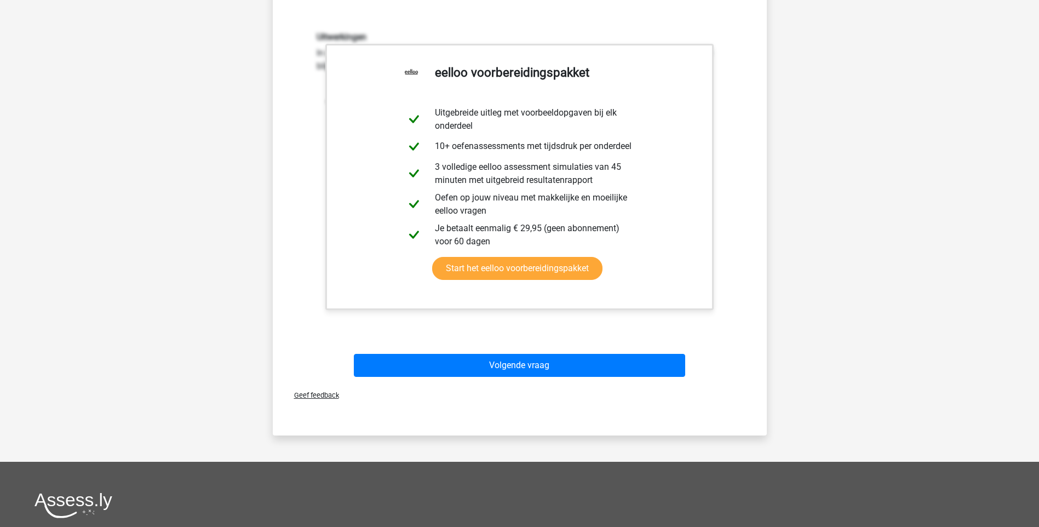
scroll to position [383, 0]
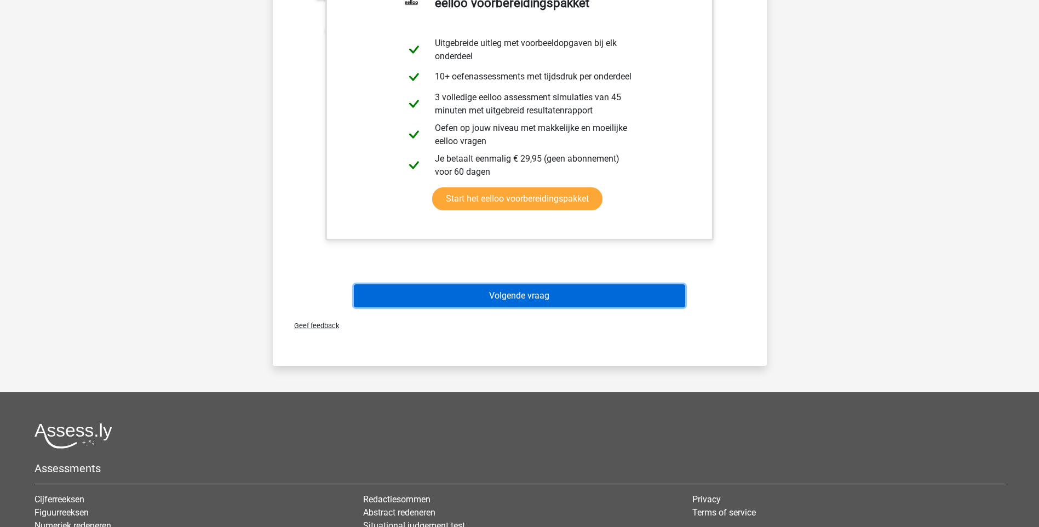
click at [531, 296] on button "Volgende vraag" at bounding box center [519, 295] width 331 height 23
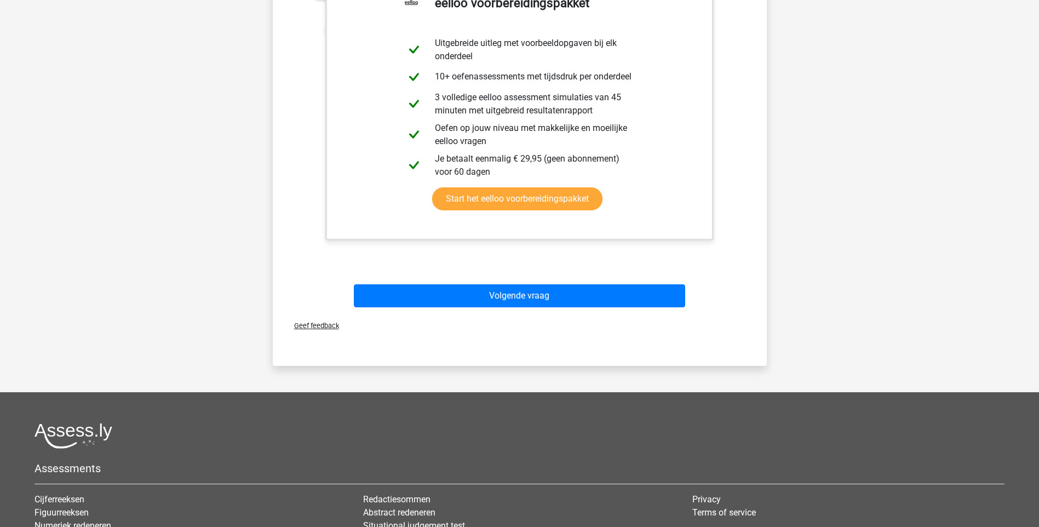
scroll to position [29, 0]
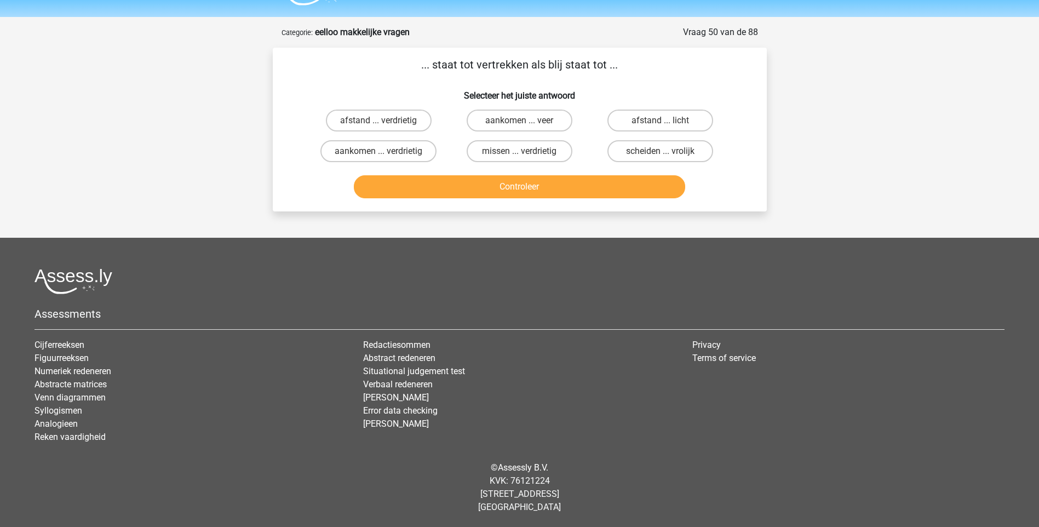
click at [382, 151] on input "aankomen ... verdrietig" at bounding box center [382, 154] width 7 height 7
radio input "true"
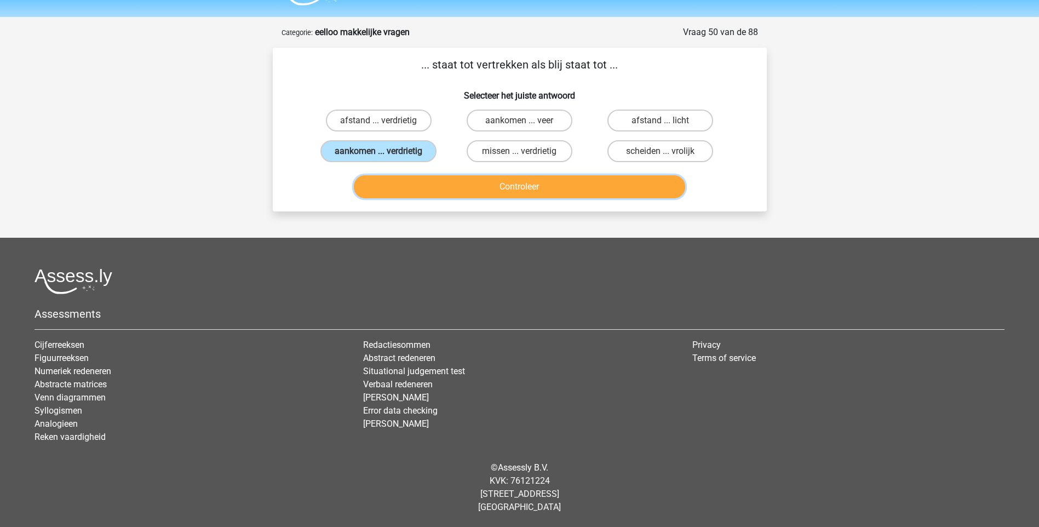
click at [512, 182] on button "Controleer" at bounding box center [519, 186] width 331 height 23
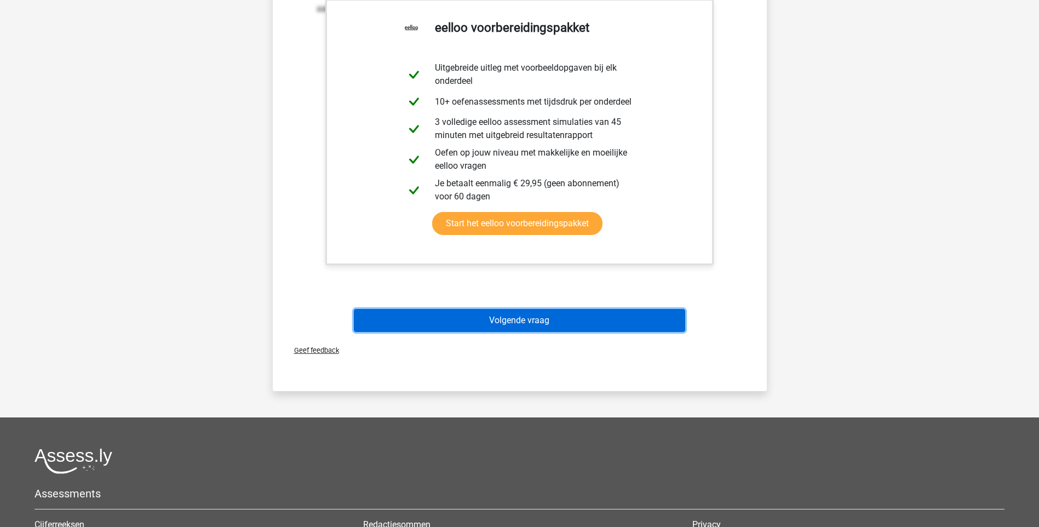
click at [514, 315] on button "Volgende vraag" at bounding box center [519, 320] width 331 height 23
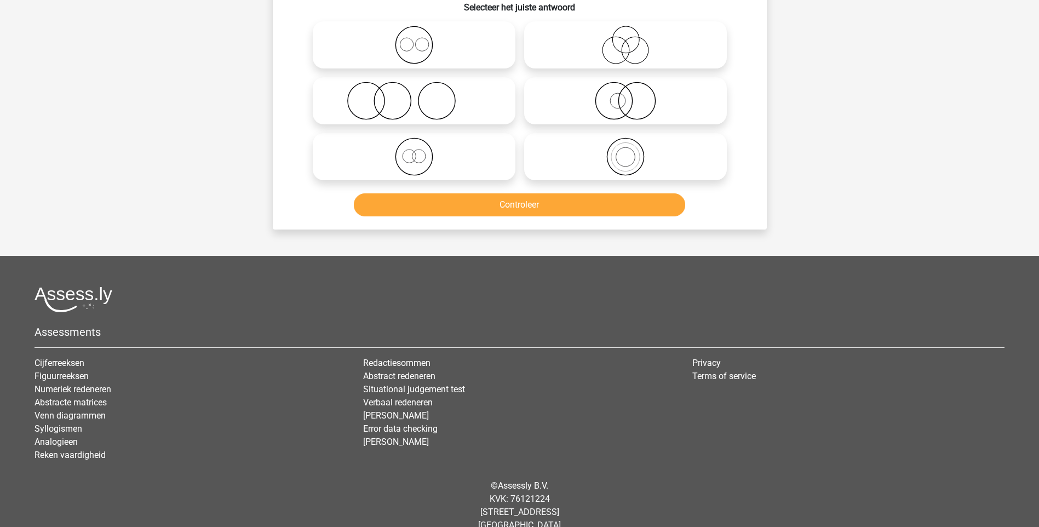
scroll to position [55, 0]
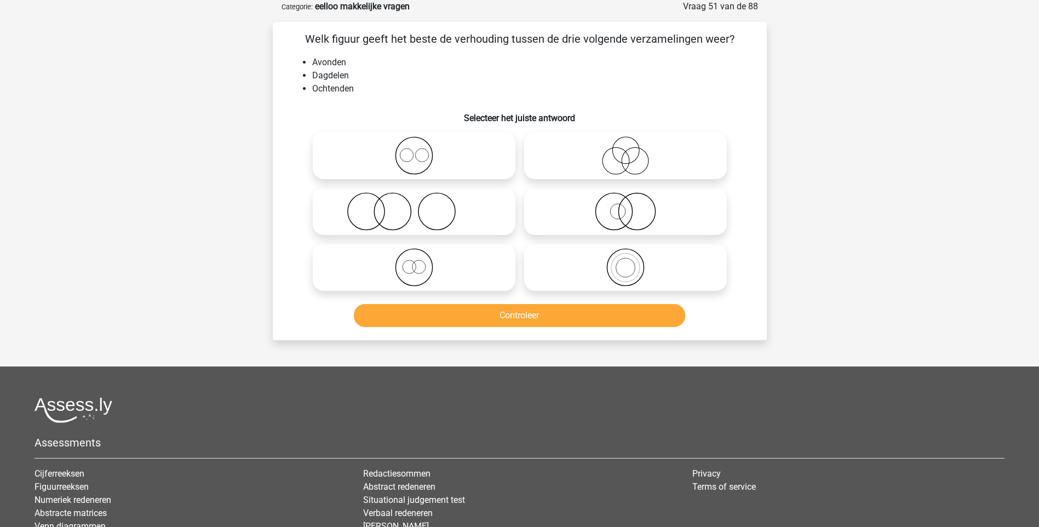
click at [423, 158] on icon at bounding box center [414, 155] width 194 height 38
click at [421, 150] on input "radio" at bounding box center [417, 146] width 7 height 7
radio input "true"
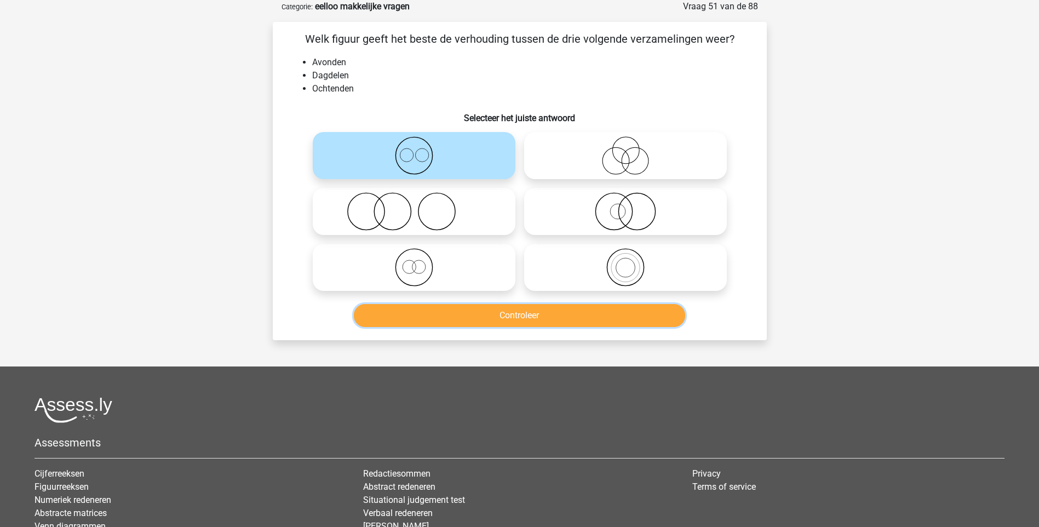
click at [517, 320] on button "Controleer" at bounding box center [519, 315] width 331 height 23
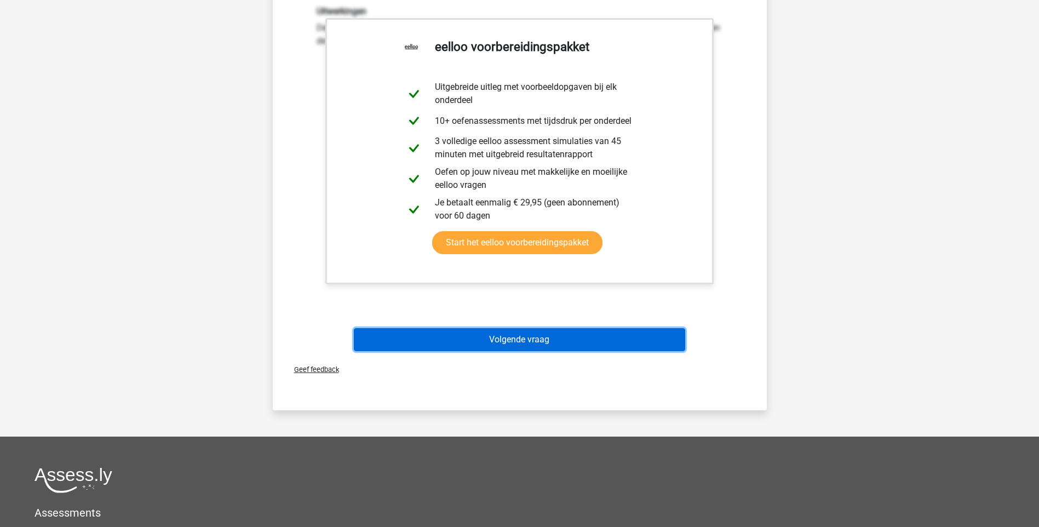
click at [543, 345] on button "Volgende vraag" at bounding box center [519, 339] width 331 height 23
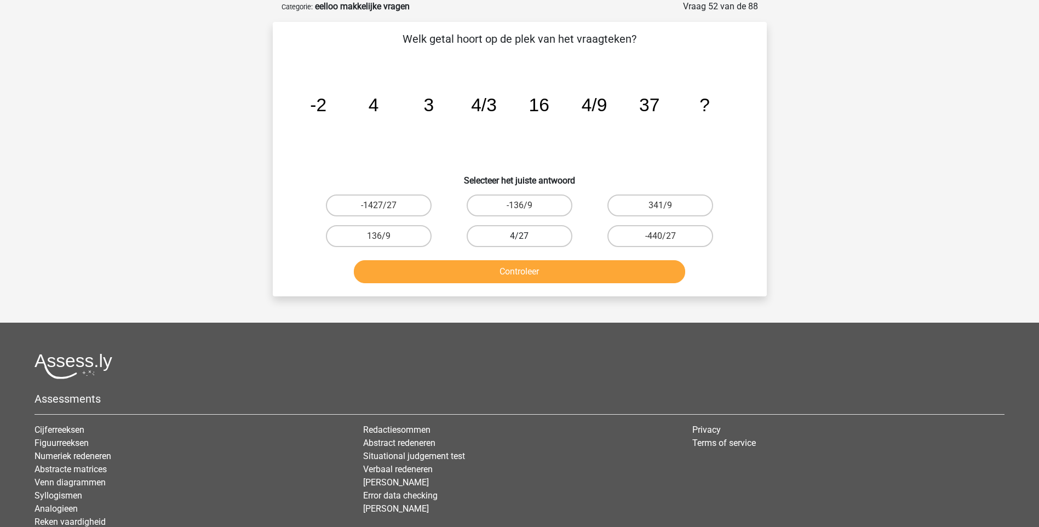
click at [532, 240] on label "4/27" at bounding box center [520, 236] width 106 height 22
click at [526, 240] on input "4/27" at bounding box center [522, 239] width 7 height 7
radio input "true"
click at [538, 271] on button "Controleer" at bounding box center [519, 271] width 331 height 23
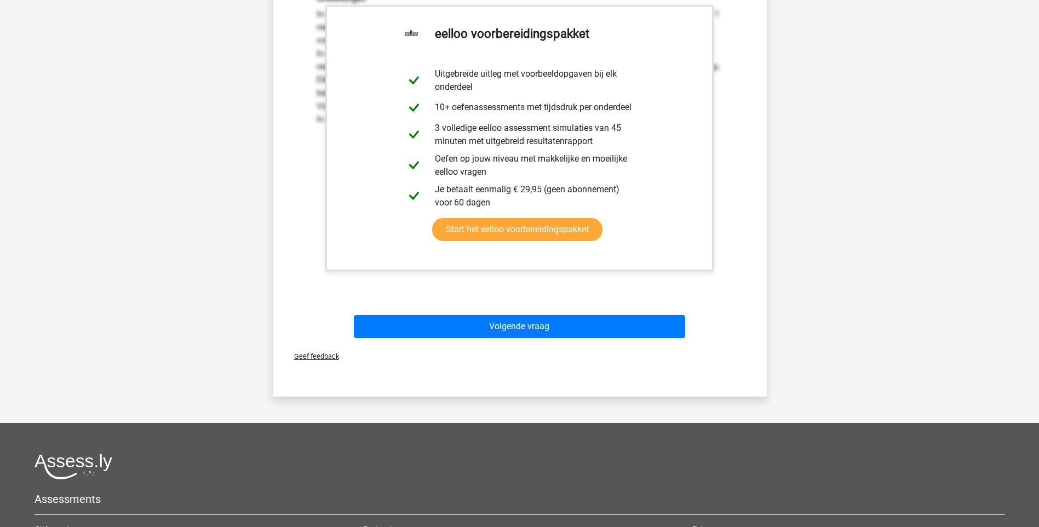
scroll to position [438, 0]
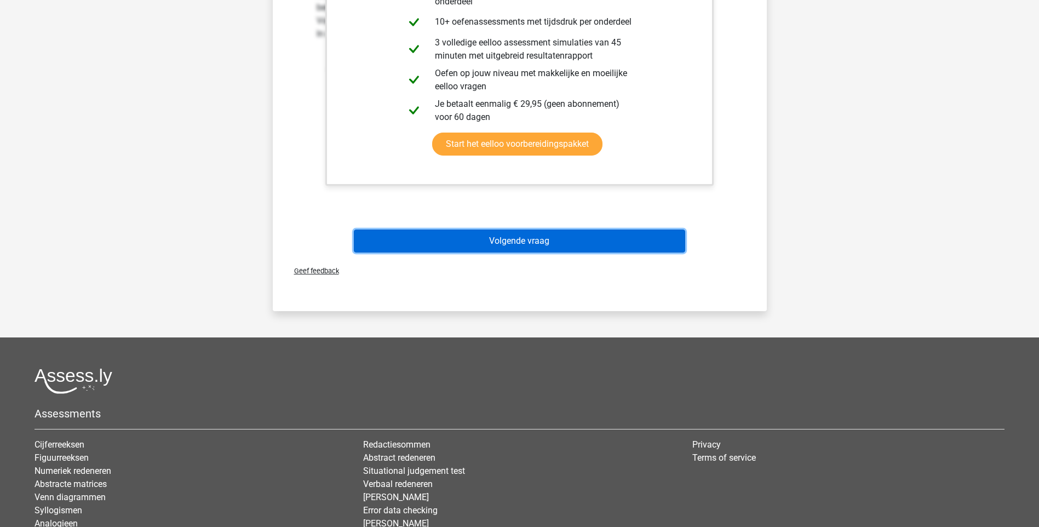
click at [518, 239] on button "Volgende vraag" at bounding box center [519, 241] width 331 height 23
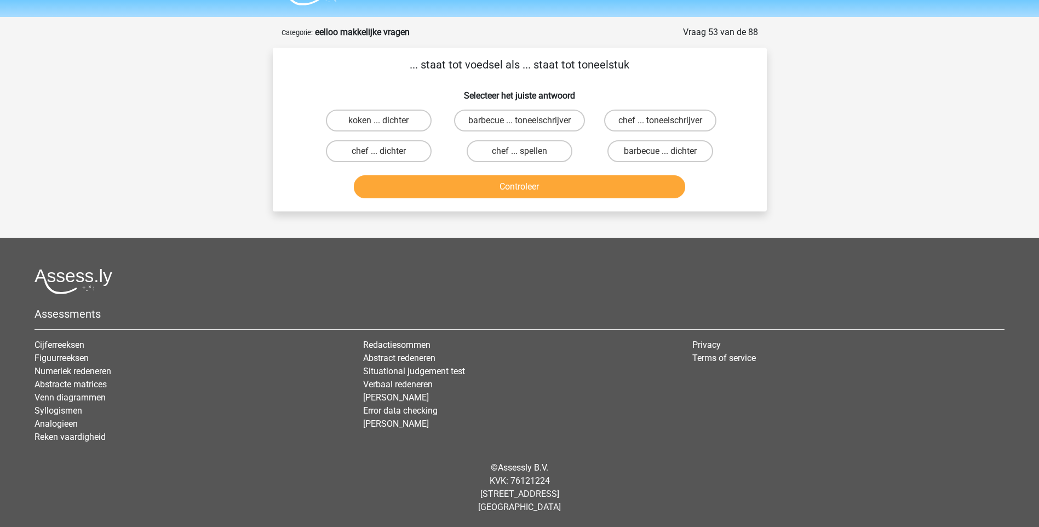
scroll to position [42, 0]
click at [509, 118] on label "barbecue ... toneelschrijver" at bounding box center [519, 121] width 131 height 22
click at [519, 121] on input "barbecue ... toneelschrijver" at bounding box center [522, 124] width 7 height 7
radio input "true"
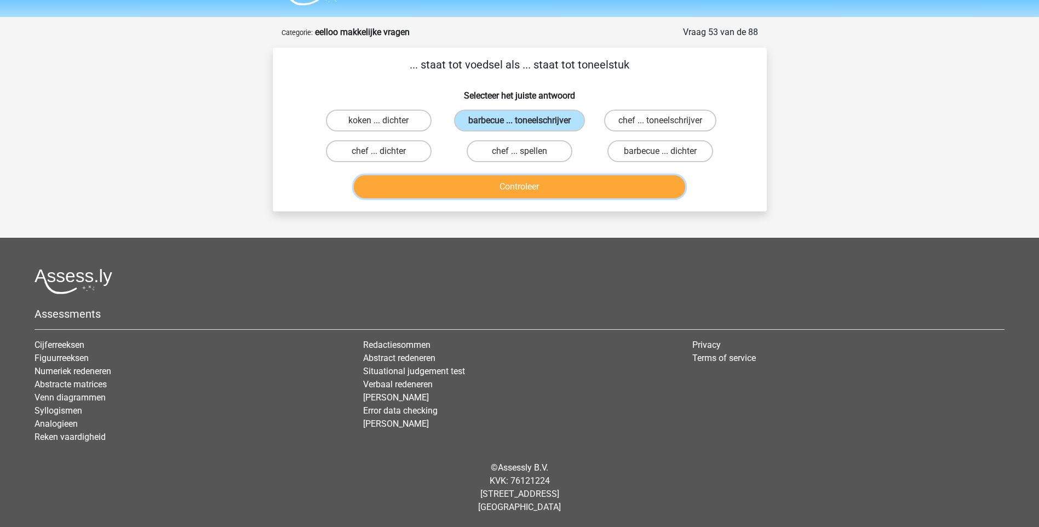
click at [529, 184] on button "Controleer" at bounding box center [519, 186] width 331 height 23
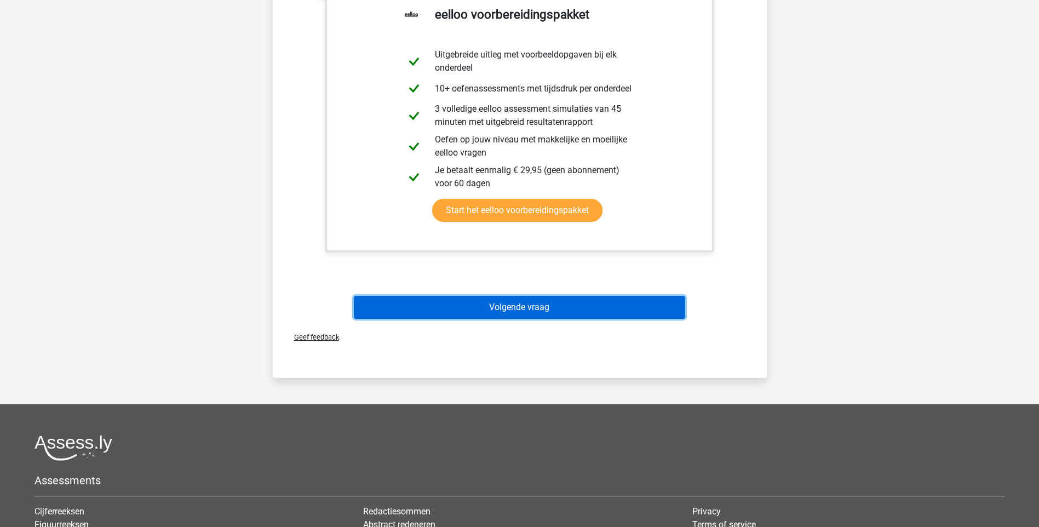
click at [522, 319] on button "Volgende vraag" at bounding box center [519, 307] width 331 height 23
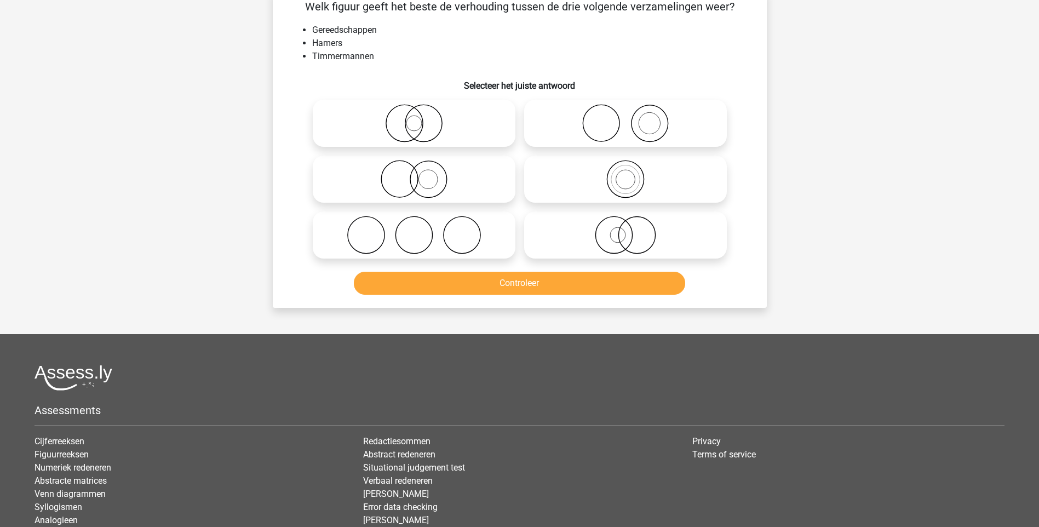
scroll to position [55, 0]
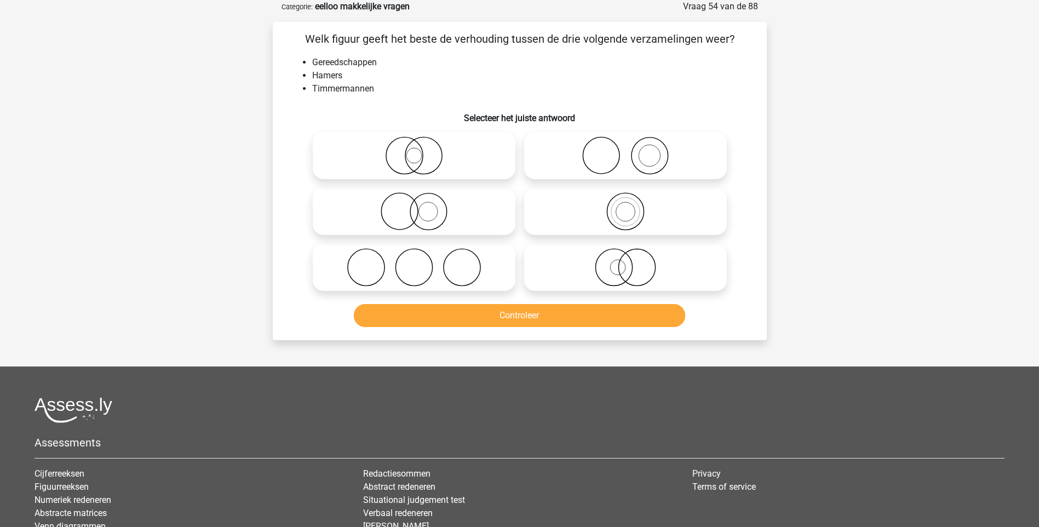
click at [599, 165] on icon at bounding box center [626, 155] width 194 height 38
click at [626, 150] on input "radio" at bounding box center [629, 146] width 7 height 7
radio input "true"
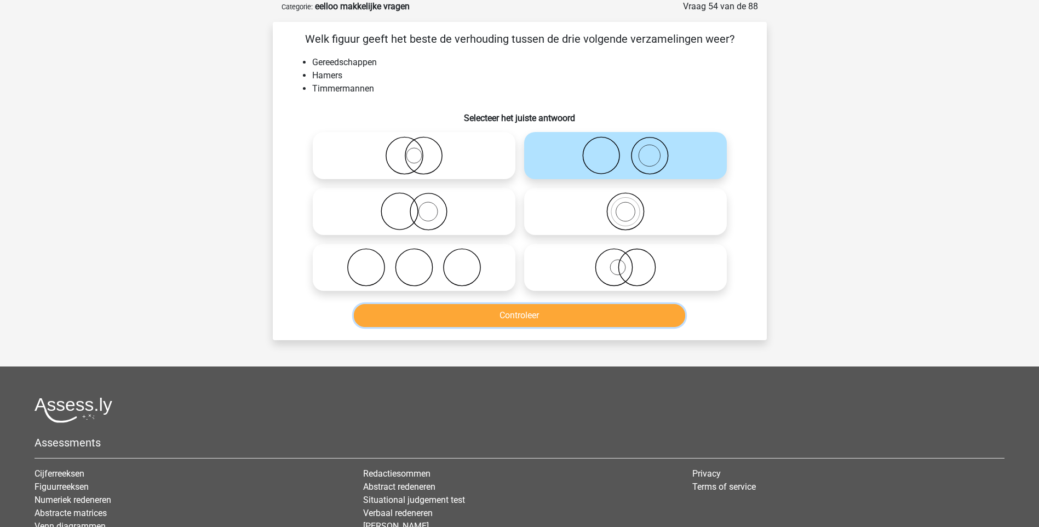
click at [508, 318] on button "Controleer" at bounding box center [519, 315] width 331 height 23
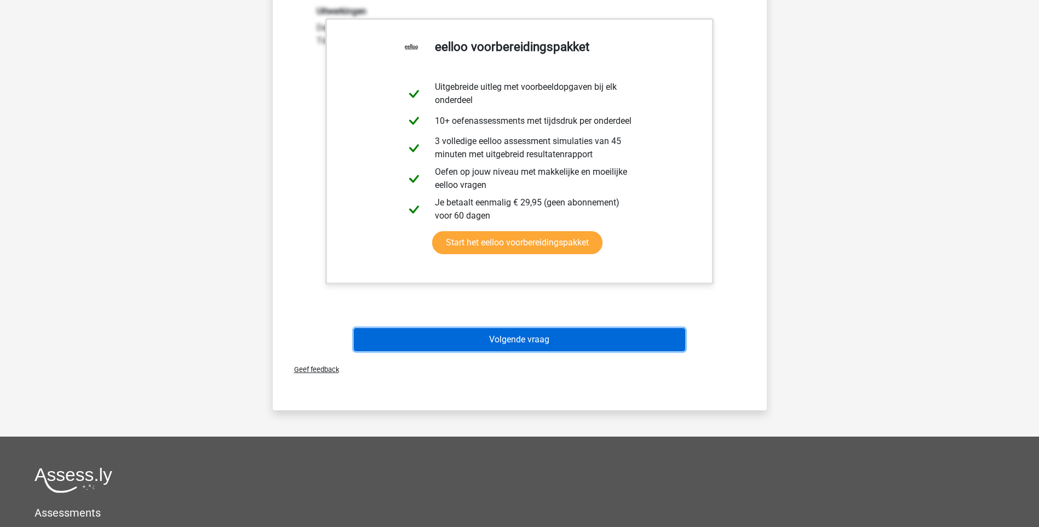
click at [516, 343] on button "Volgende vraag" at bounding box center [519, 339] width 331 height 23
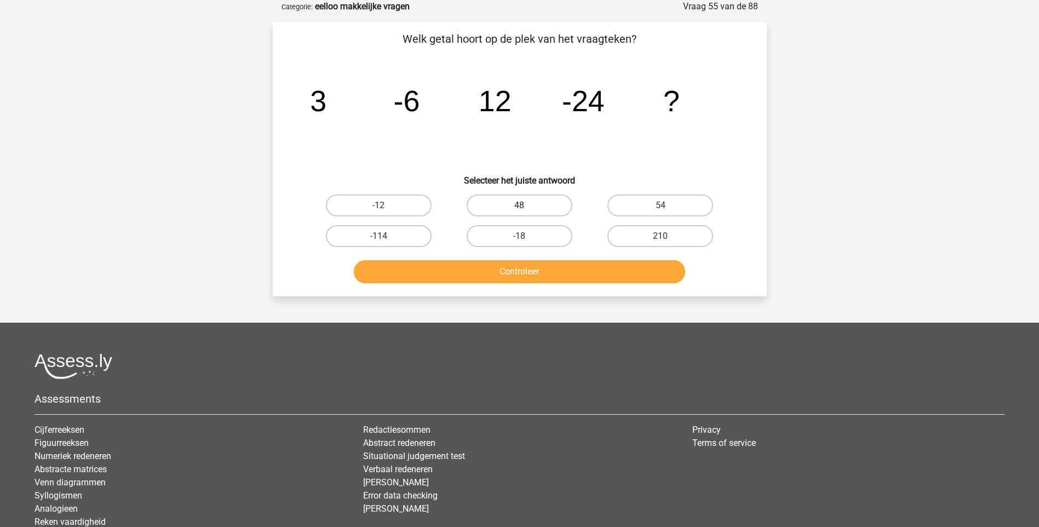
click at [548, 210] on label "48" at bounding box center [520, 205] width 106 height 22
click at [526, 210] on input "48" at bounding box center [522, 208] width 7 height 7
radio input "true"
click at [546, 272] on button "Controleer" at bounding box center [519, 271] width 331 height 23
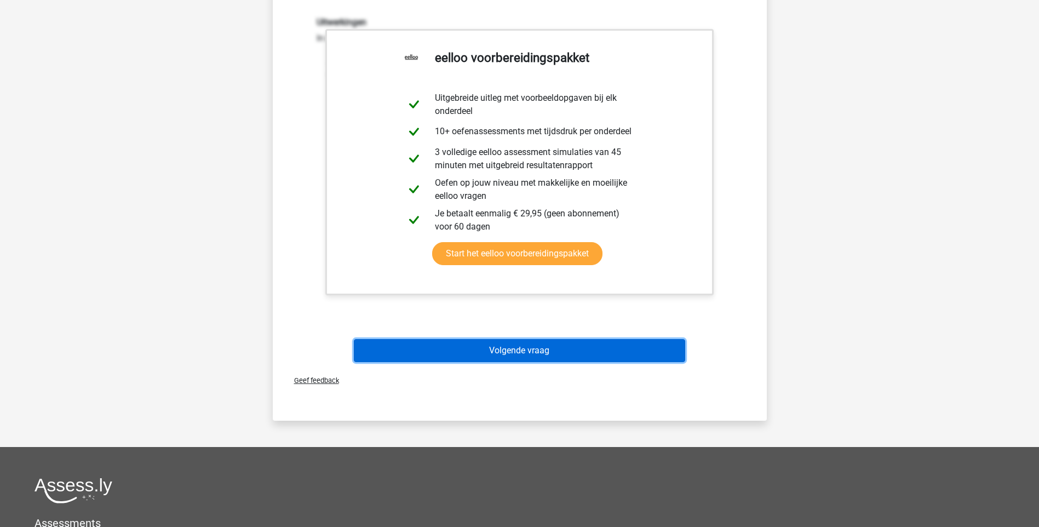
click at [514, 352] on button "Volgende vraag" at bounding box center [519, 350] width 331 height 23
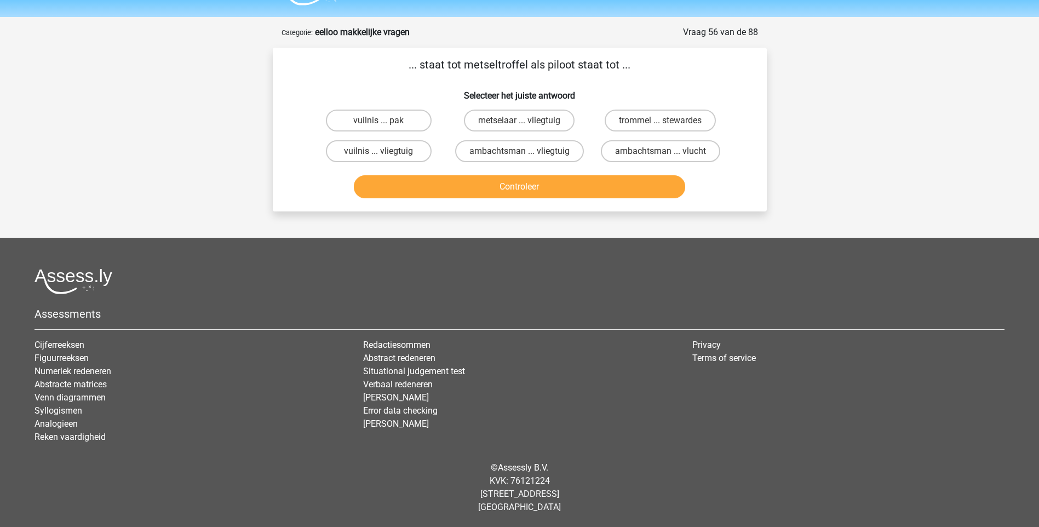
scroll to position [29, 0]
click at [515, 124] on label "metselaar ... vliegtuig" at bounding box center [519, 121] width 111 height 22
click at [519, 124] on input "metselaar ... vliegtuig" at bounding box center [522, 124] width 7 height 7
radio input "true"
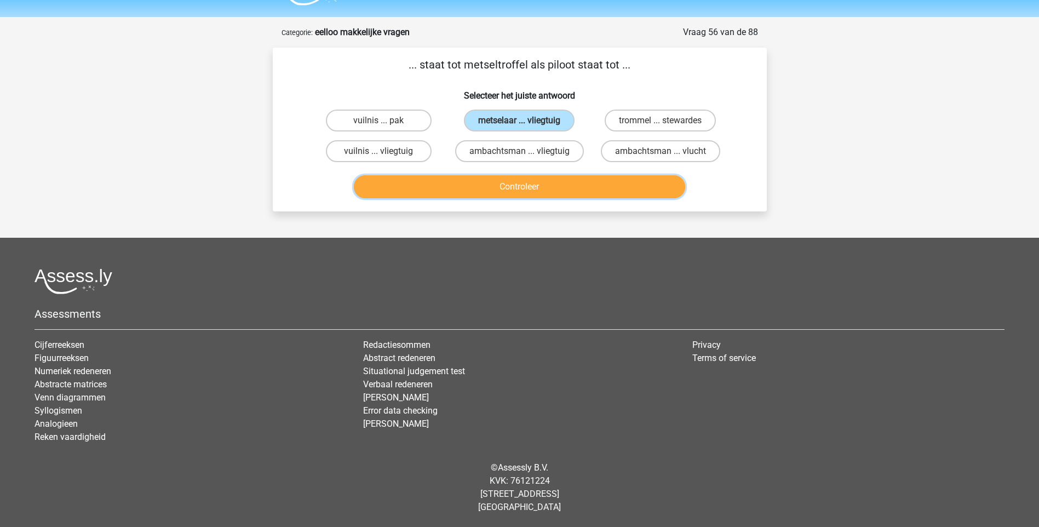
click at [519, 188] on button "Controleer" at bounding box center [519, 186] width 331 height 23
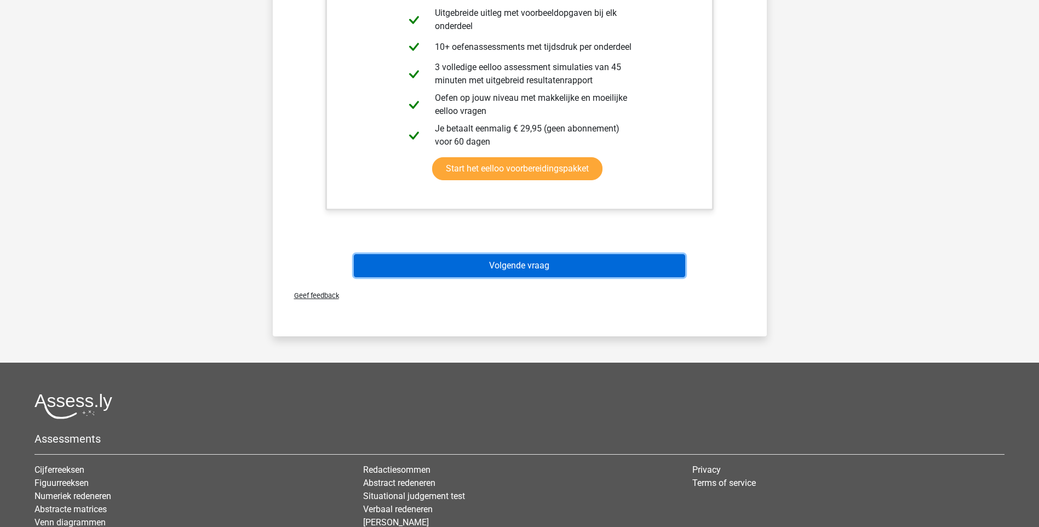
click at [507, 261] on button "Volgende vraag" at bounding box center [519, 265] width 331 height 23
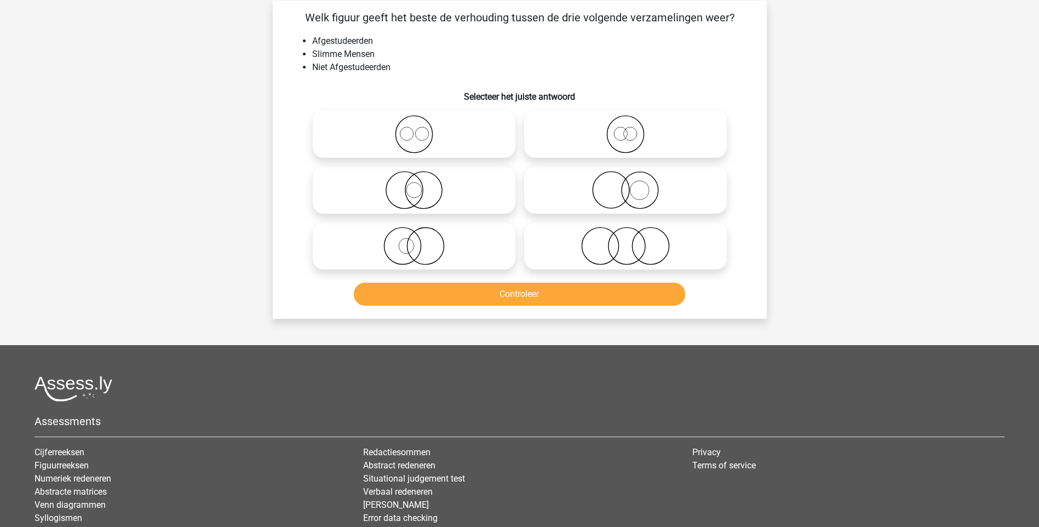
scroll to position [55, 0]
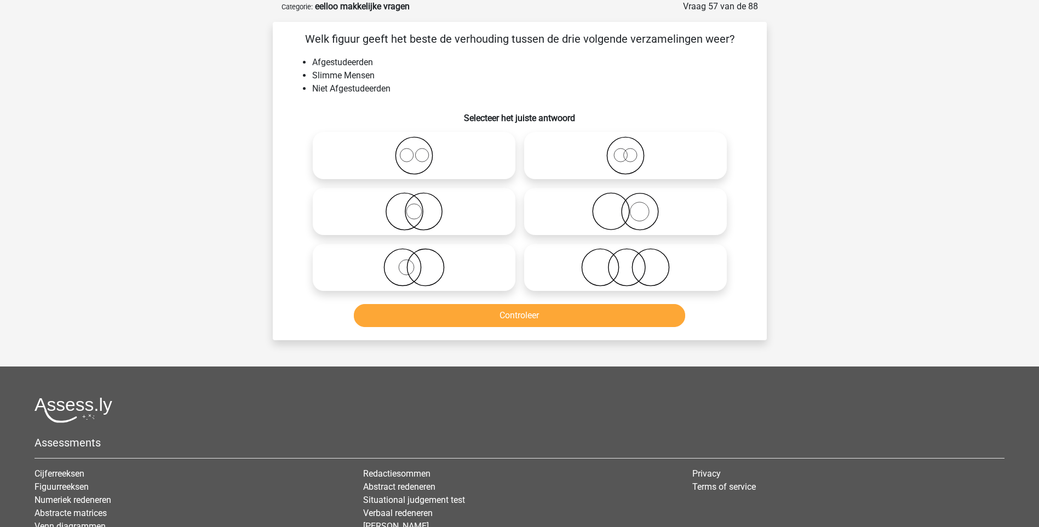
click at [645, 210] on icon at bounding box center [626, 211] width 194 height 38
click at [633, 206] on input "radio" at bounding box center [629, 202] width 7 height 7
radio input "true"
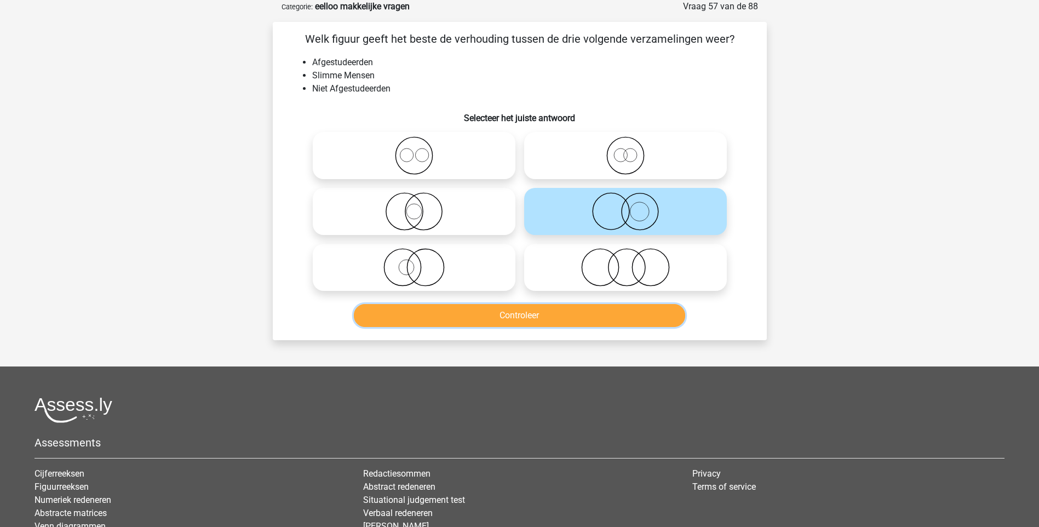
click at [570, 313] on button "Controleer" at bounding box center [519, 315] width 331 height 23
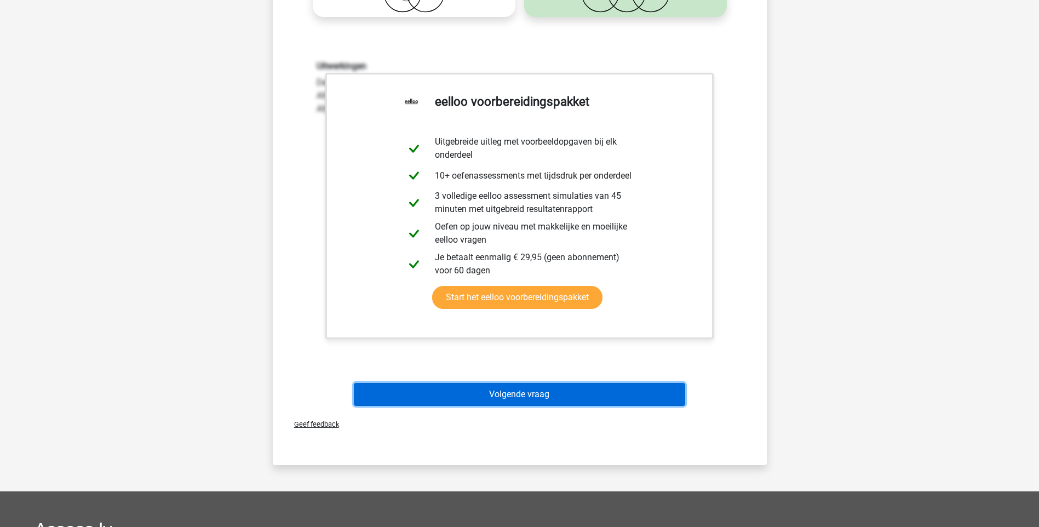
click at [530, 394] on button "Volgende vraag" at bounding box center [519, 394] width 331 height 23
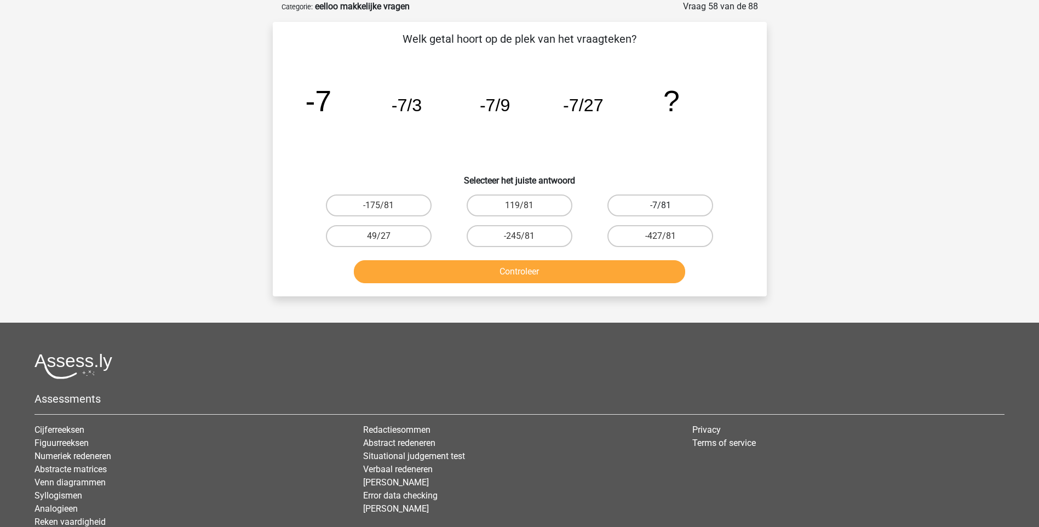
click at [680, 199] on label "-7/81" at bounding box center [661, 205] width 106 height 22
click at [668, 205] on input "-7/81" at bounding box center [664, 208] width 7 height 7
radio input "true"
click at [524, 277] on button "Controleer" at bounding box center [519, 271] width 331 height 23
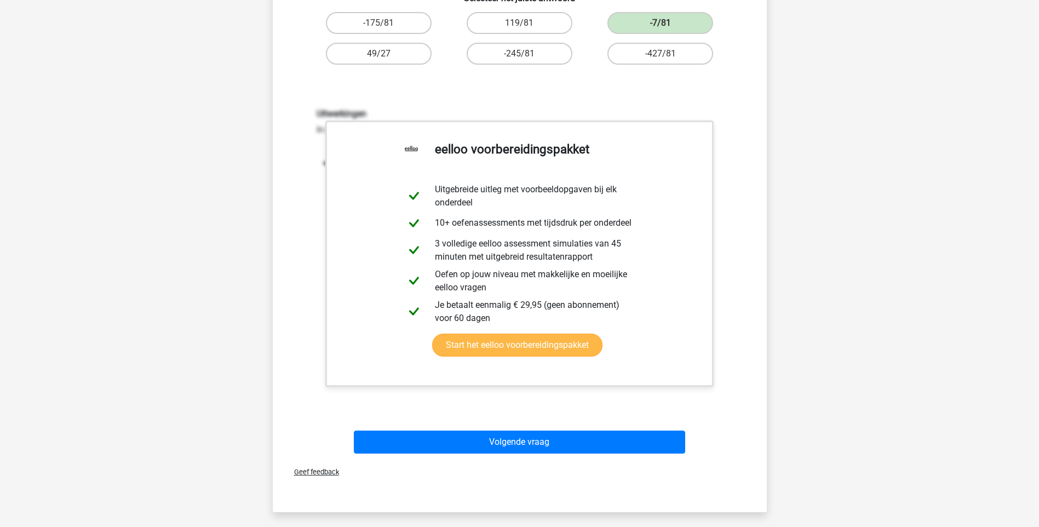
scroll to position [329, 0]
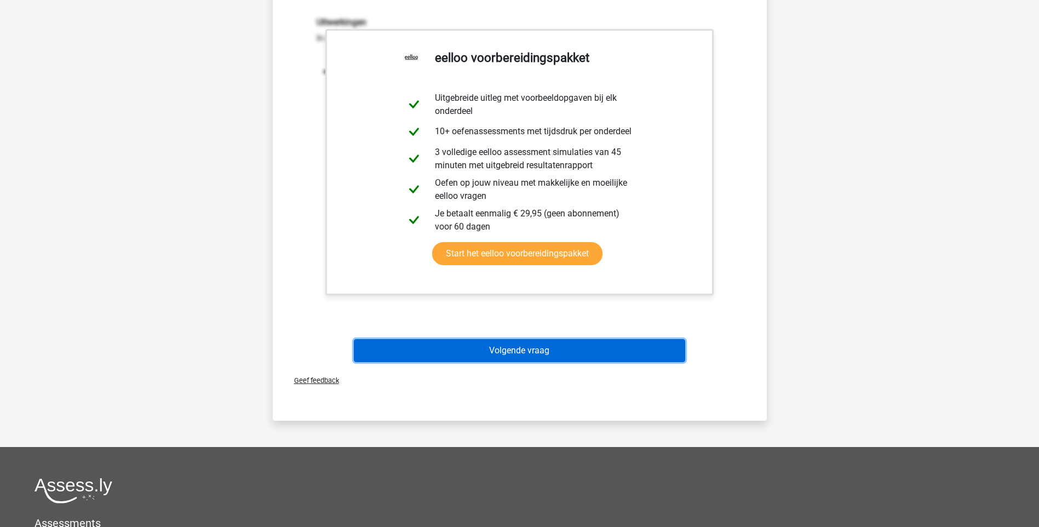
click at [528, 356] on button "Volgende vraag" at bounding box center [519, 350] width 331 height 23
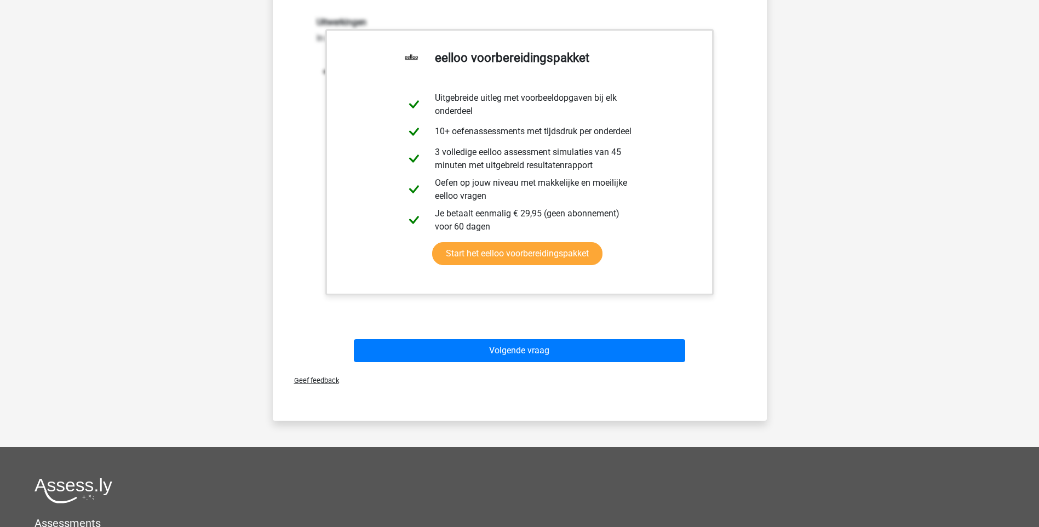
scroll to position [29, 0]
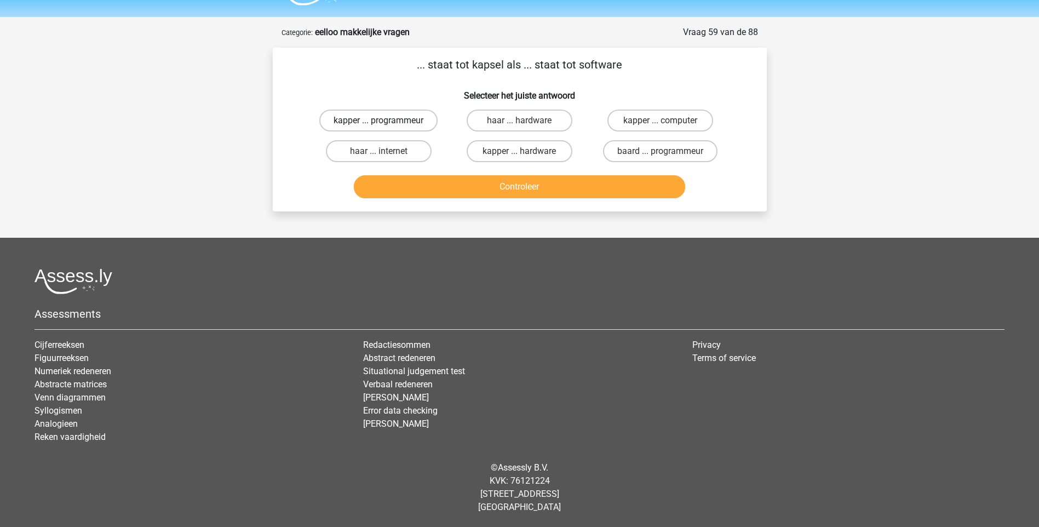
click at [410, 120] on label "kapper ... programmeur" at bounding box center [378, 121] width 118 height 22
click at [386, 121] on input "kapper ... programmeur" at bounding box center [382, 124] width 7 height 7
radio input "true"
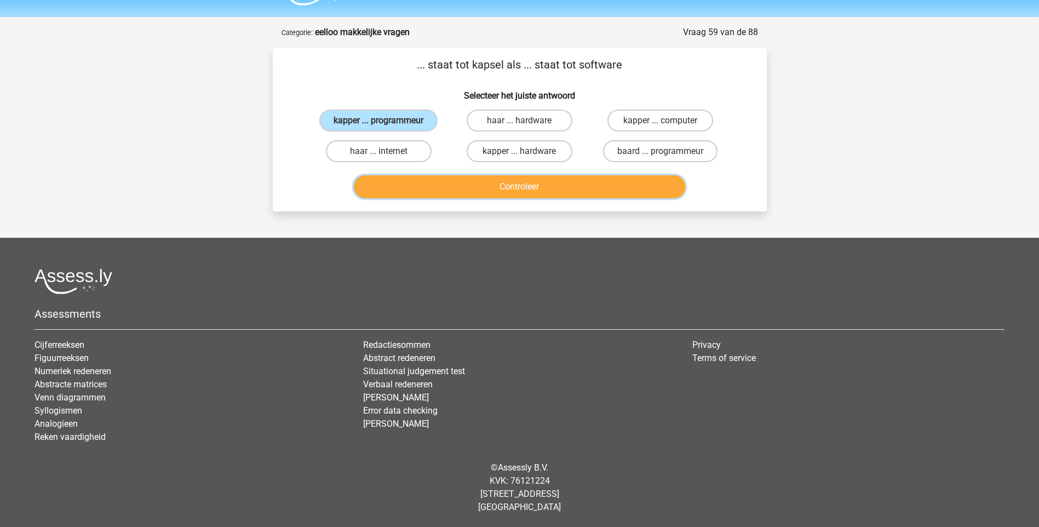
click at [524, 190] on button "Controleer" at bounding box center [519, 186] width 331 height 23
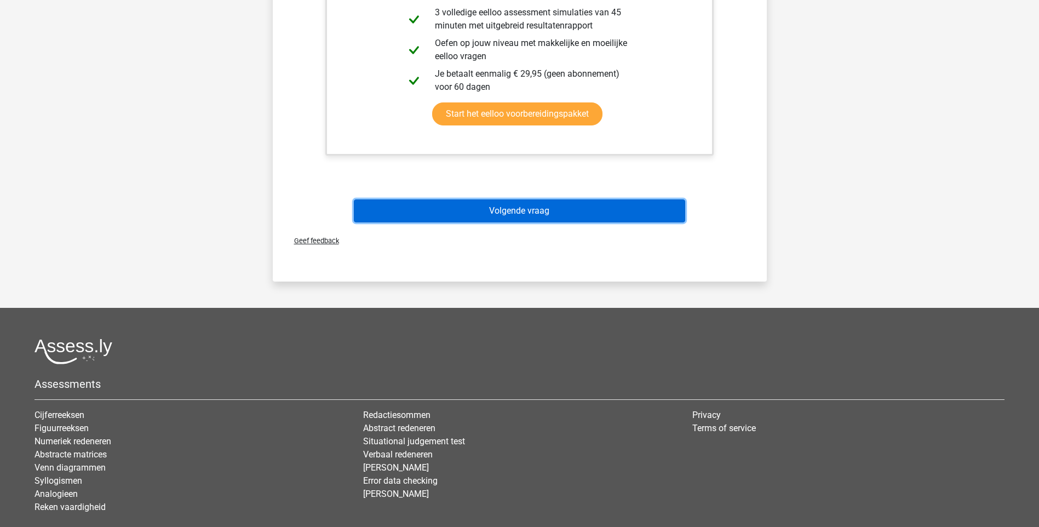
click at [515, 209] on button "Volgende vraag" at bounding box center [519, 210] width 331 height 23
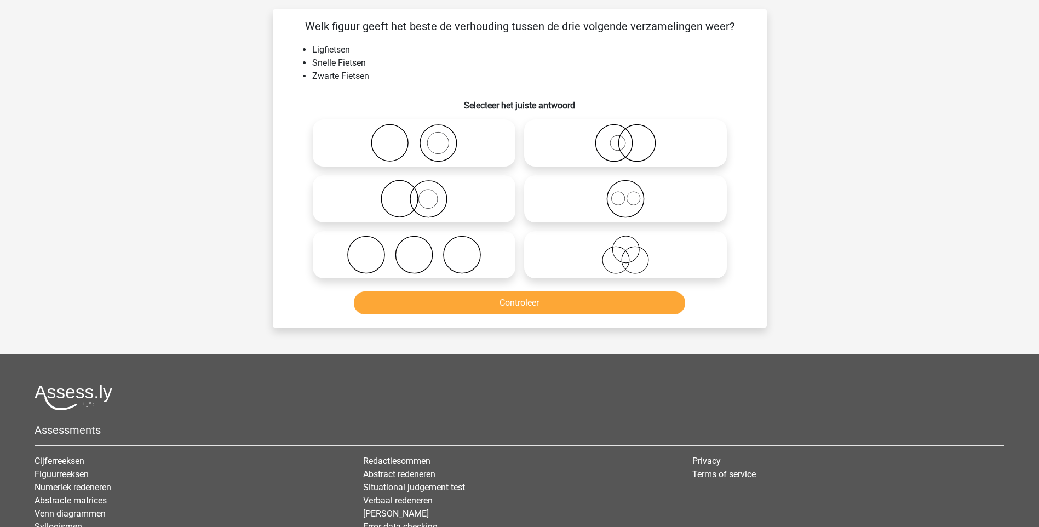
scroll to position [55, 0]
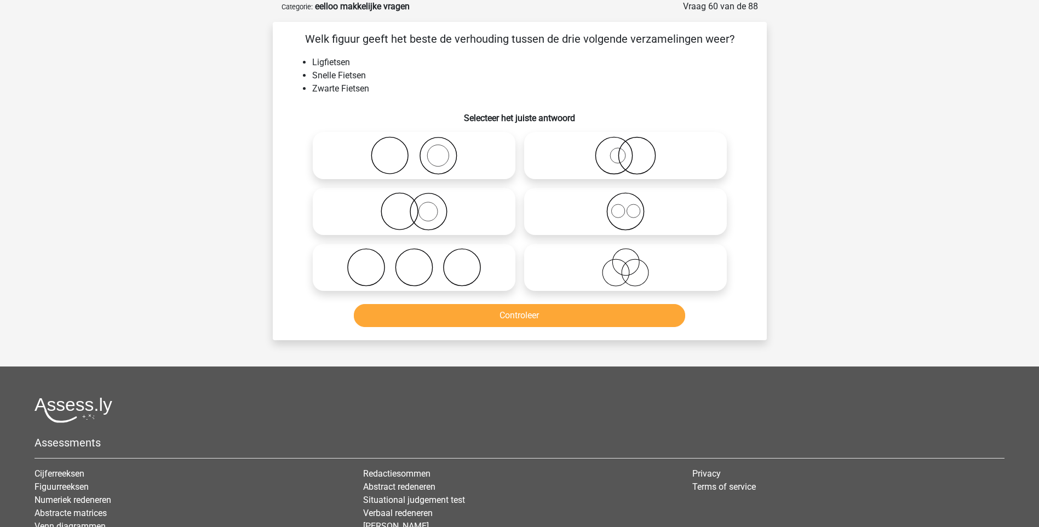
click at [629, 276] on circle at bounding box center [616, 273] width 27 height 27
click at [629, 262] on input "radio" at bounding box center [629, 258] width 7 height 7
radio input "true"
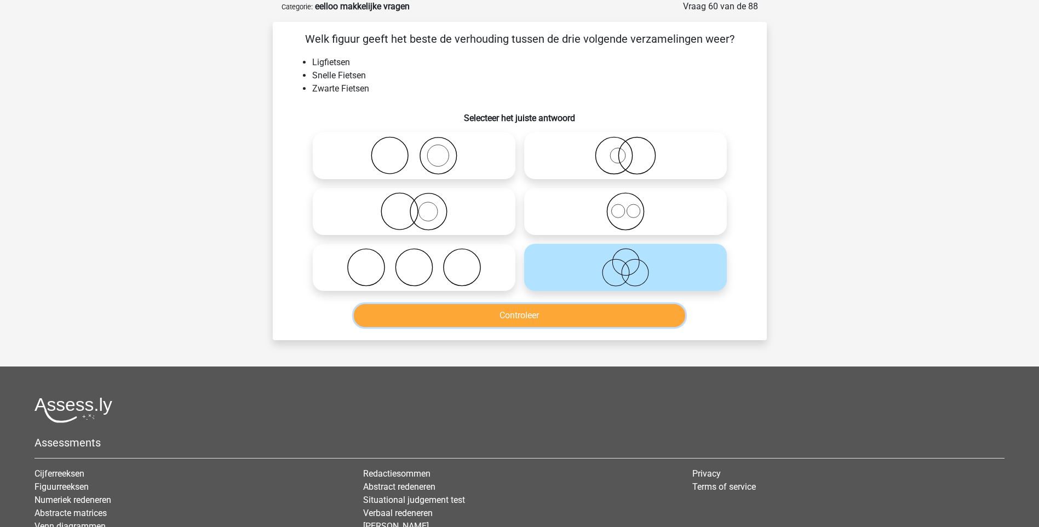
click at [569, 320] on button "Controleer" at bounding box center [519, 315] width 331 height 23
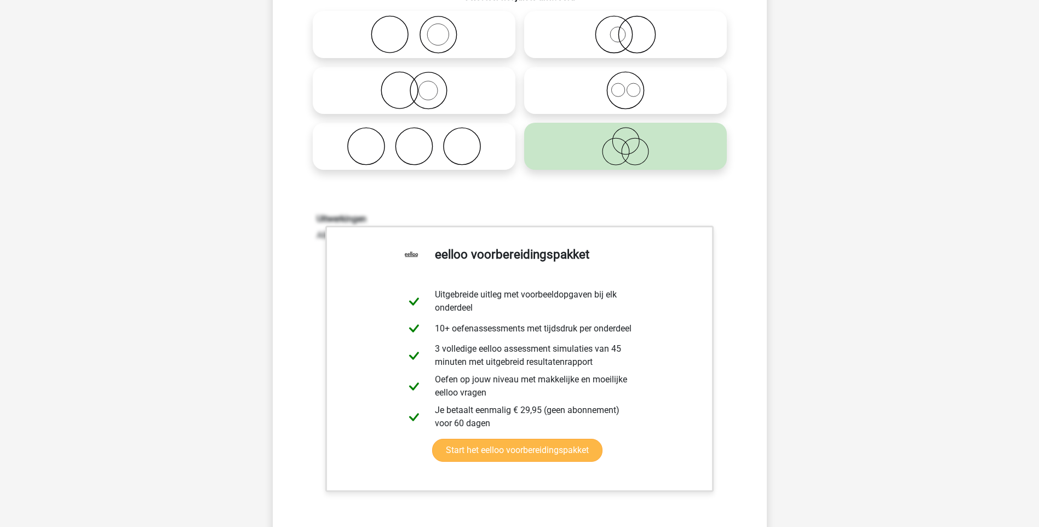
scroll to position [329, 0]
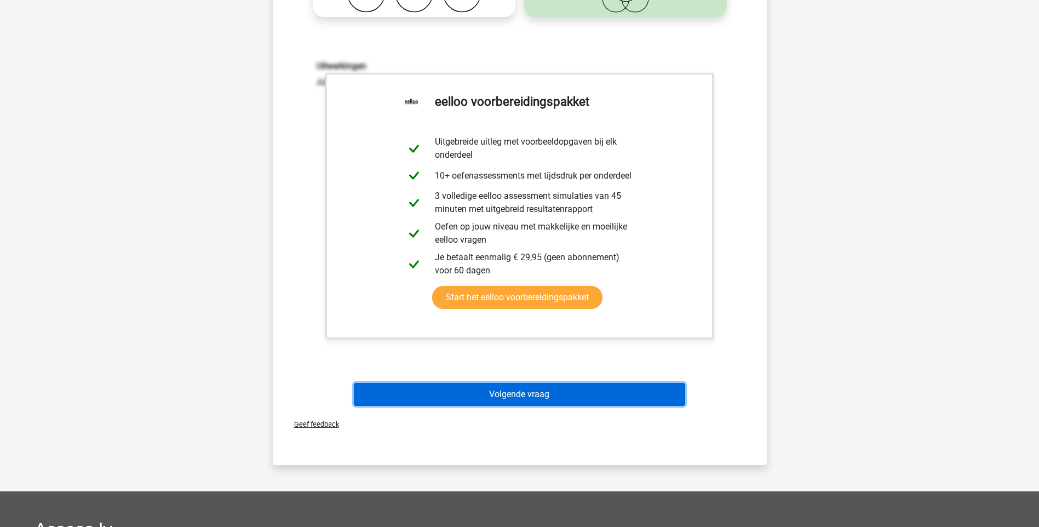
click at [553, 394] on button "Volgende vraag" at bounding box center [519, 394] width 331 height 23
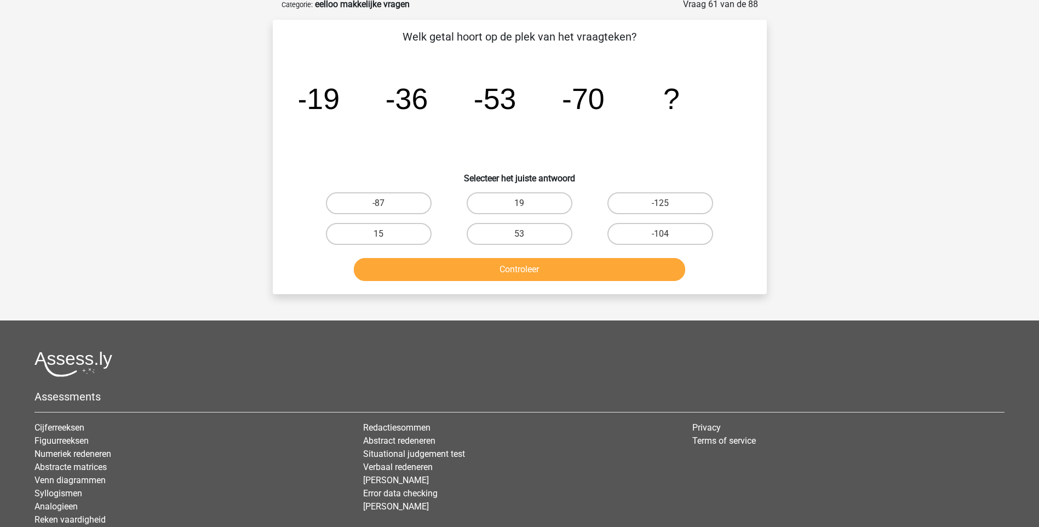
scroll to position [55, 0]
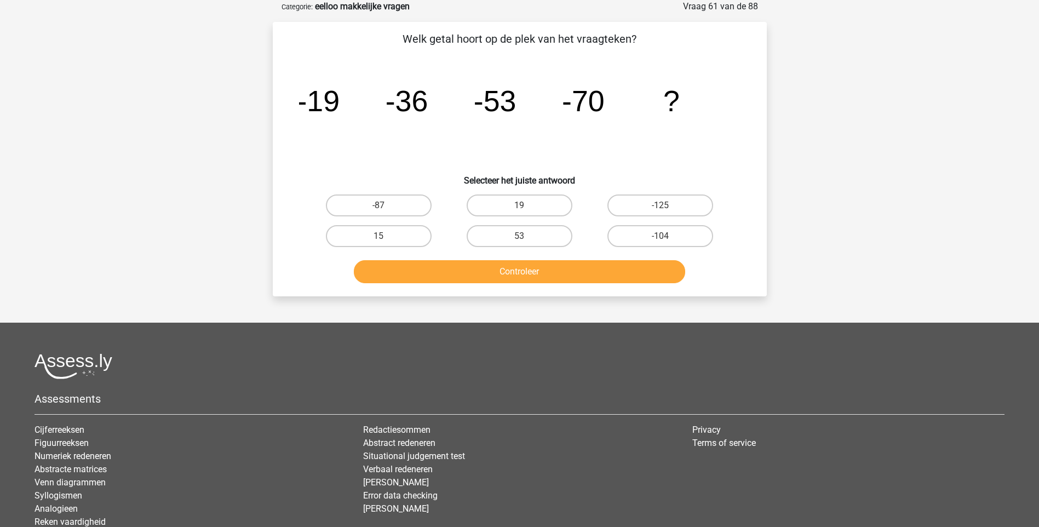
click at [381, 209] on input "-87" at bounding box center [382, 208] width 7 height 7
radio input "true"
click at [503, 274] on button "Controleer" at bounding box center [519, 271] width 331 height 23
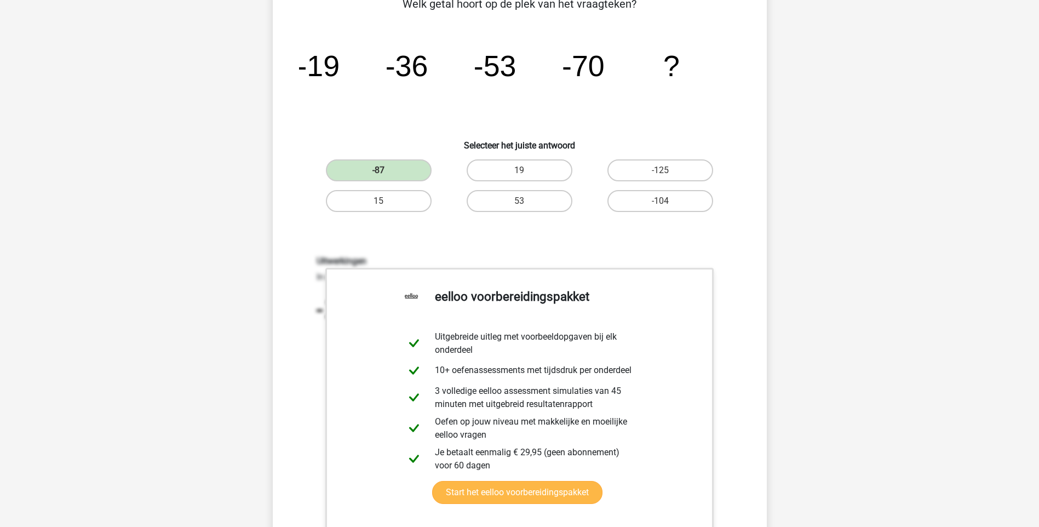
scroll to position [274, 0]
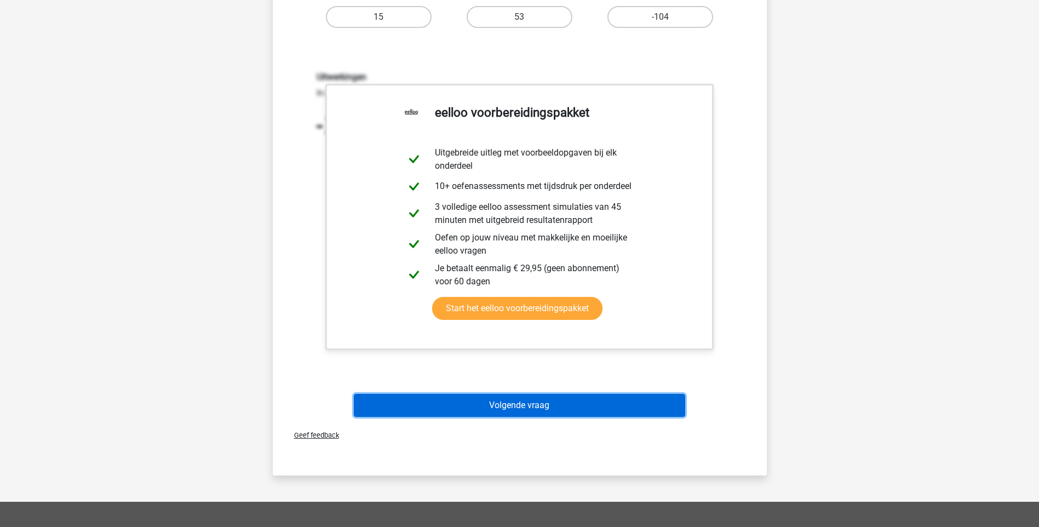
click at [549, 408] on button "Volgende vraag" at bounding box center [519, 405] width 331 height 23
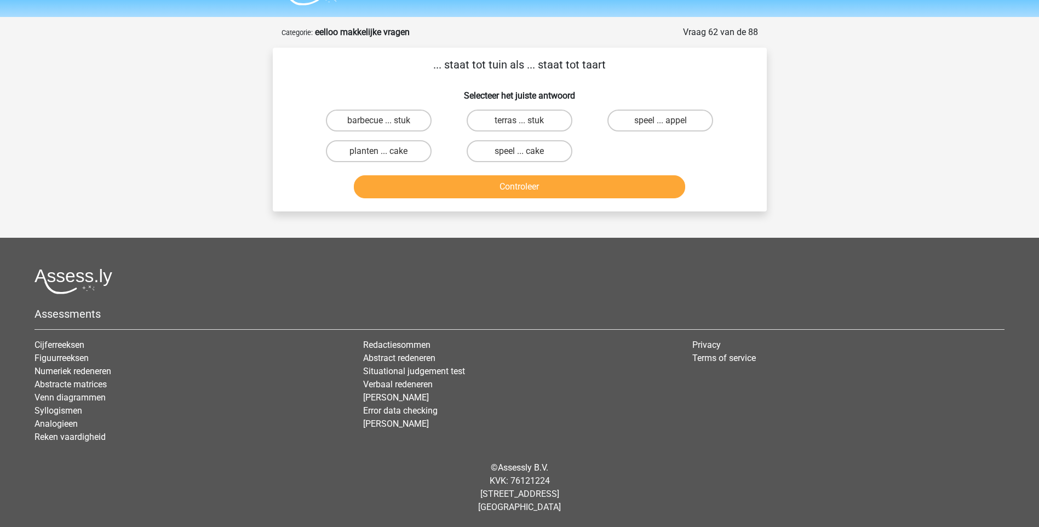
scroll to position [29, 0]
click at [656, 122] on label "speel ... appel" at bounding box center [661, 121] width 106 height 22
click at [661, 122] on input "speel ... appel" at bounding box center [664, 124] width 7 height 7
radio input "true"
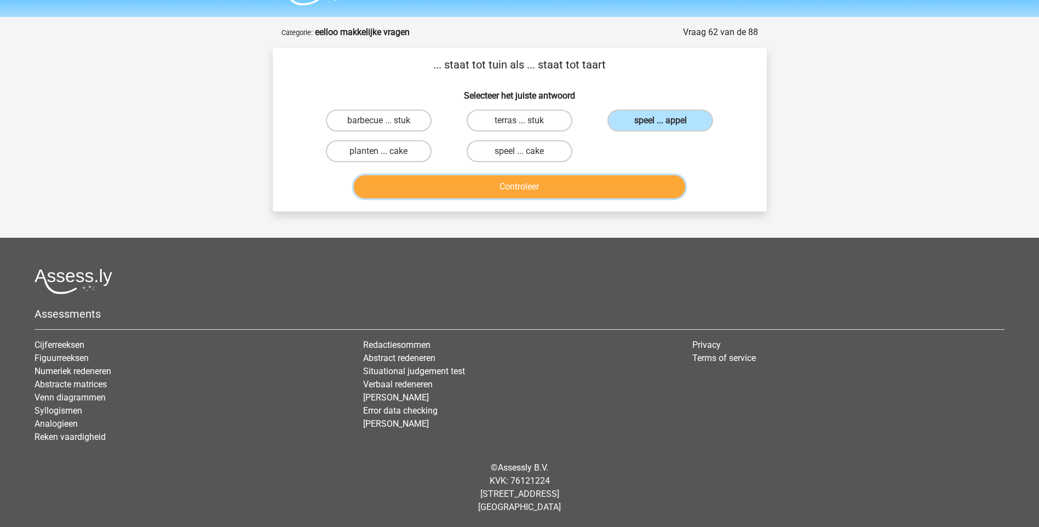
click at [525, 188] on button "Controleer" at bounding box center [519, 186] width 331 height 23
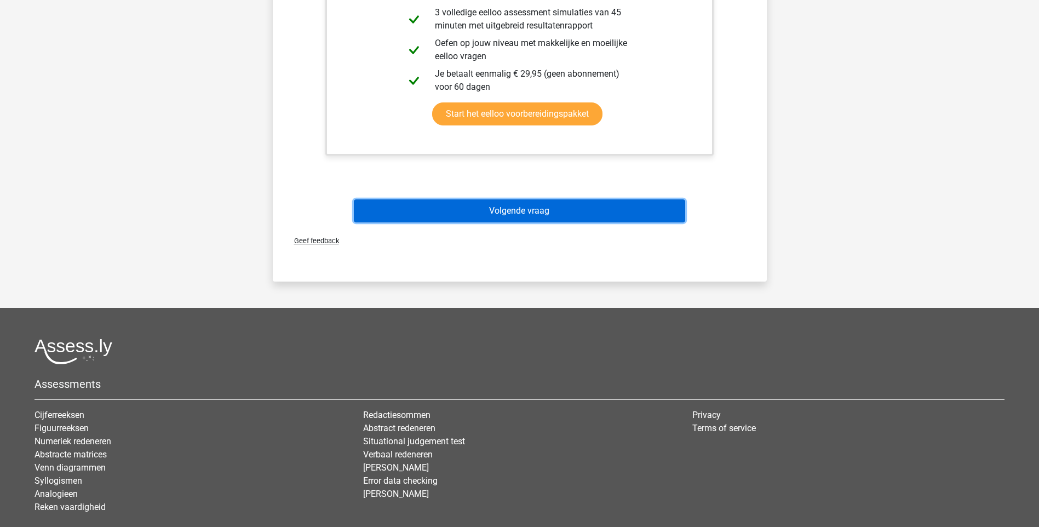
click at [493, 216] on button "Volgende vraag" at bounding box center [519, 210] width 331 height 23
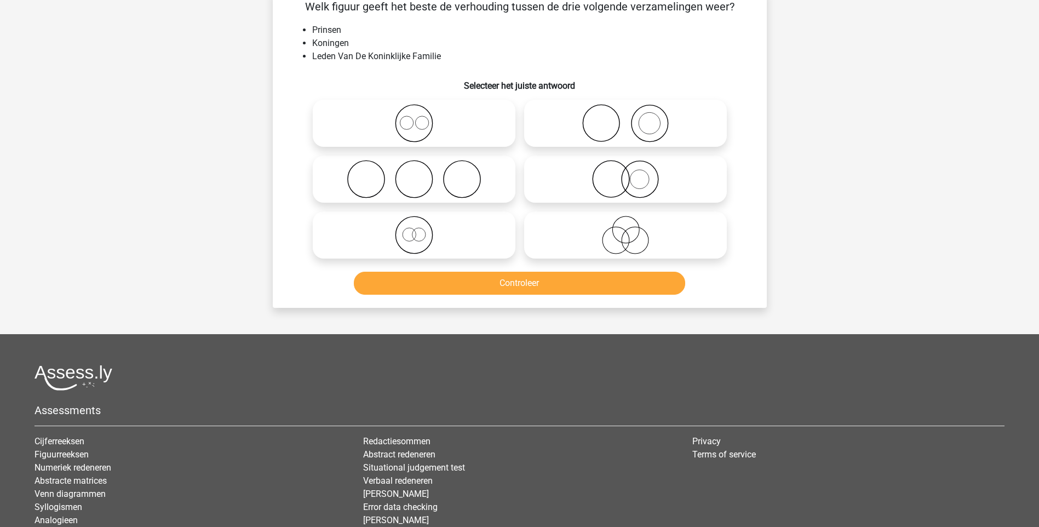
scroll to position [55, 0]
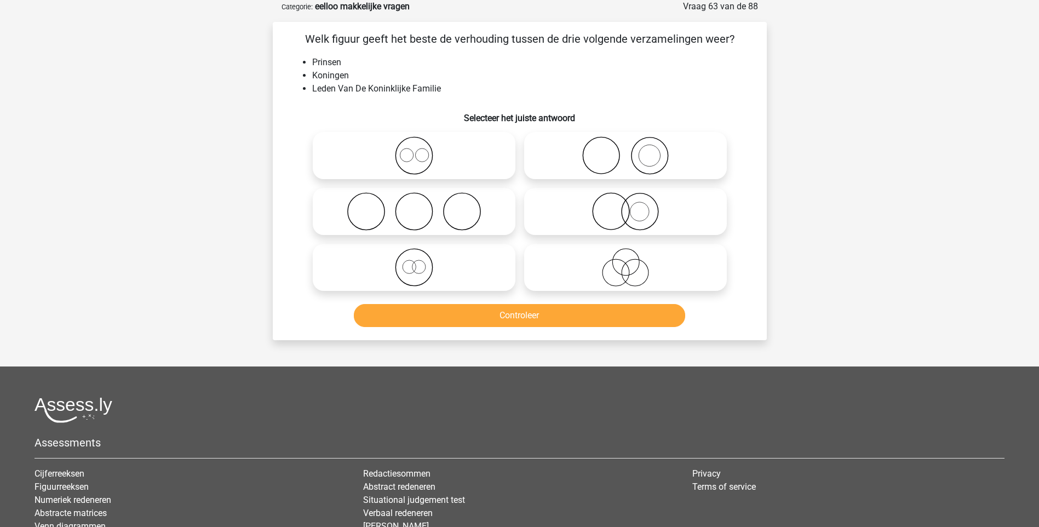
click at [416, 160] on icon at bounding box center [414, 155] width 194 height 38
click at [416, 150] on input "radio" at bounding box center [417, 146] width 7 height 7
radio input "true"
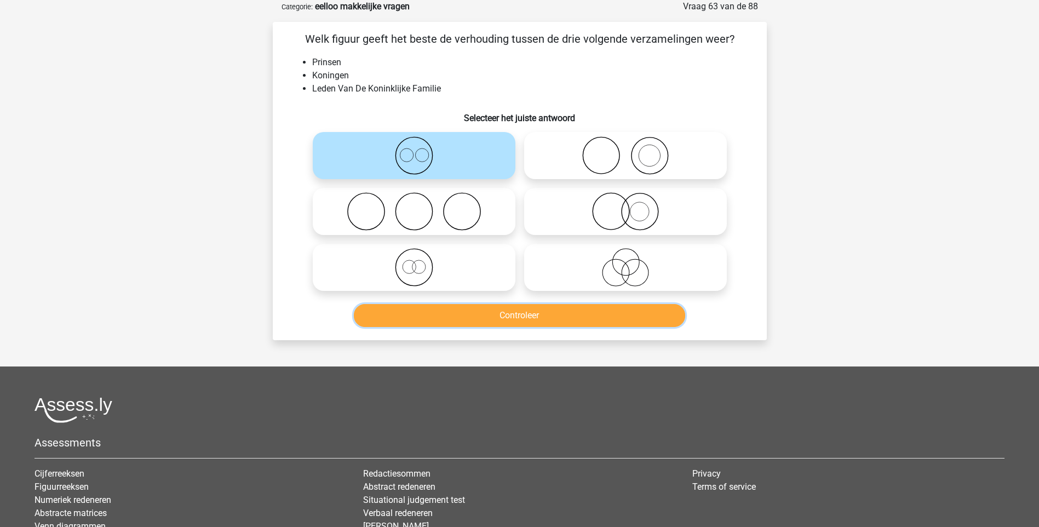
click at [523, 315] on button "Controleer" at bounding box center [519, 315] width 331 height 23
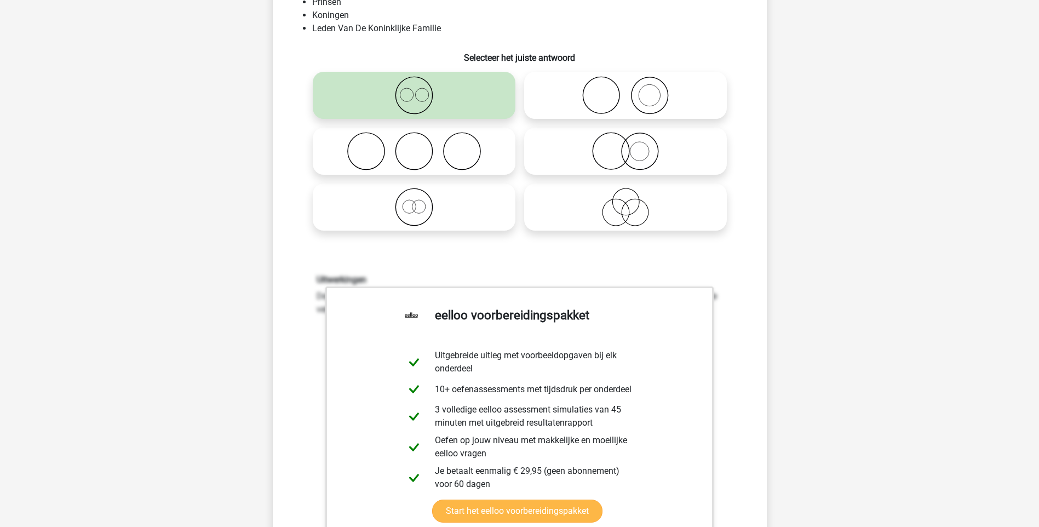
scroll to position [329, 0]
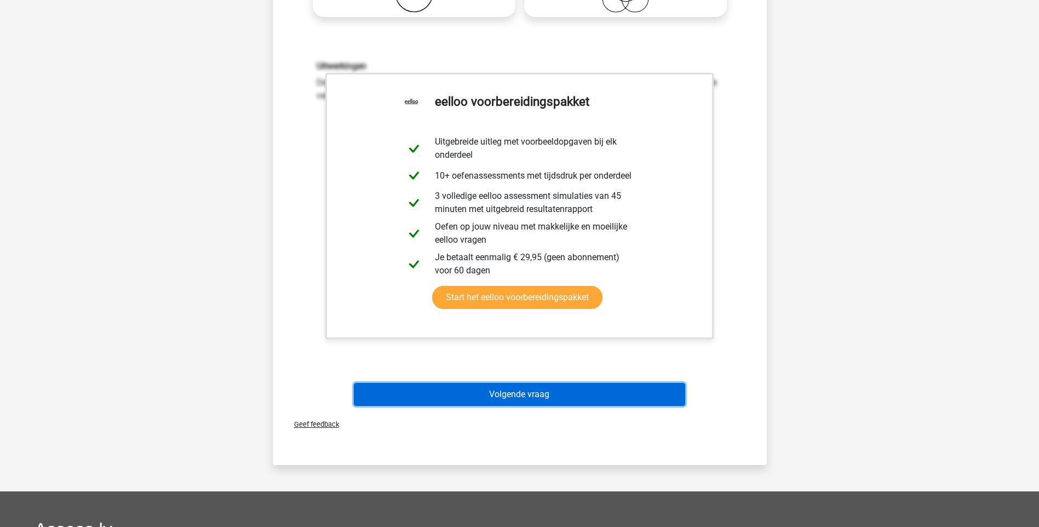
click at [545, 392] on button "Volgende vraag" at bounding box center [519, 394] width 331 height 23
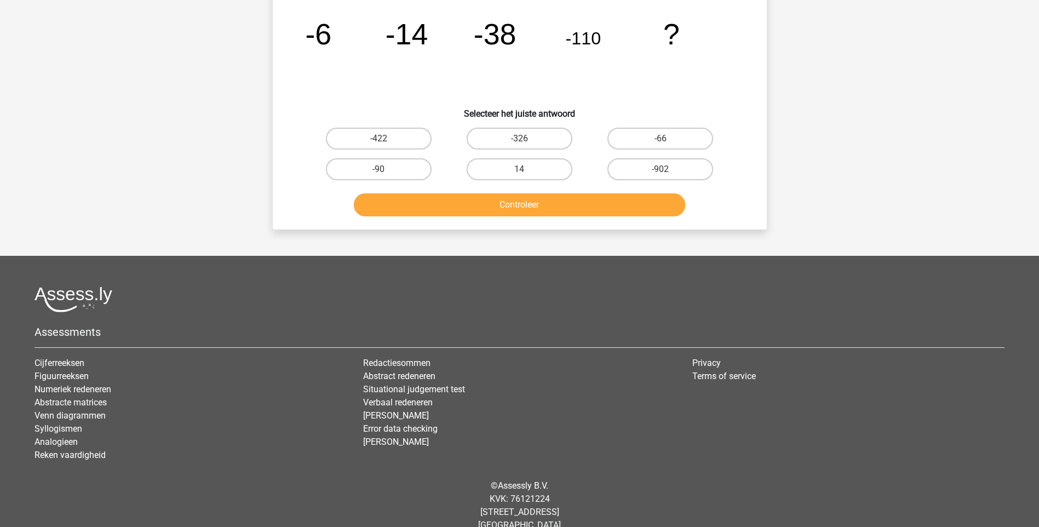
scroll to position [55, 0]
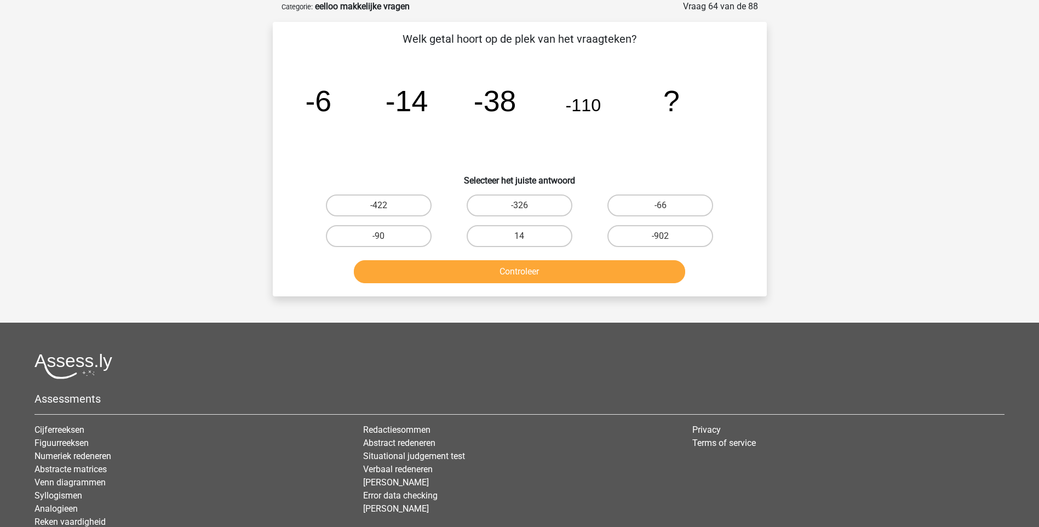
click at [520, 206] on input "-326" at bounding box center [522, 208] width 7 height 7
radio input "true"
click at [513, 278] on button "Controleer" at bounding box center [519, 271] width 331 height 23
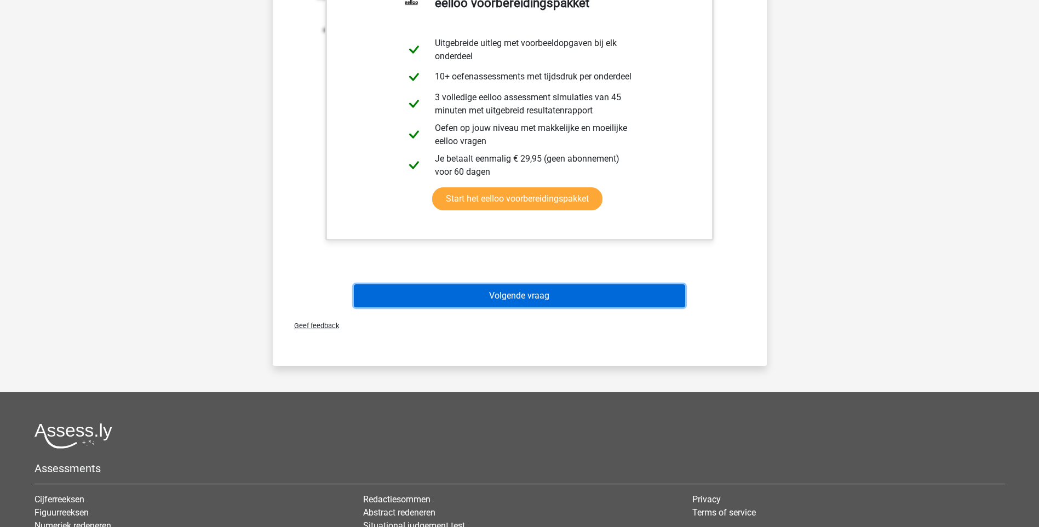
click at [506, 303] on button "Volgende vraag" at bounding box center [519, 295] width 331 height 23
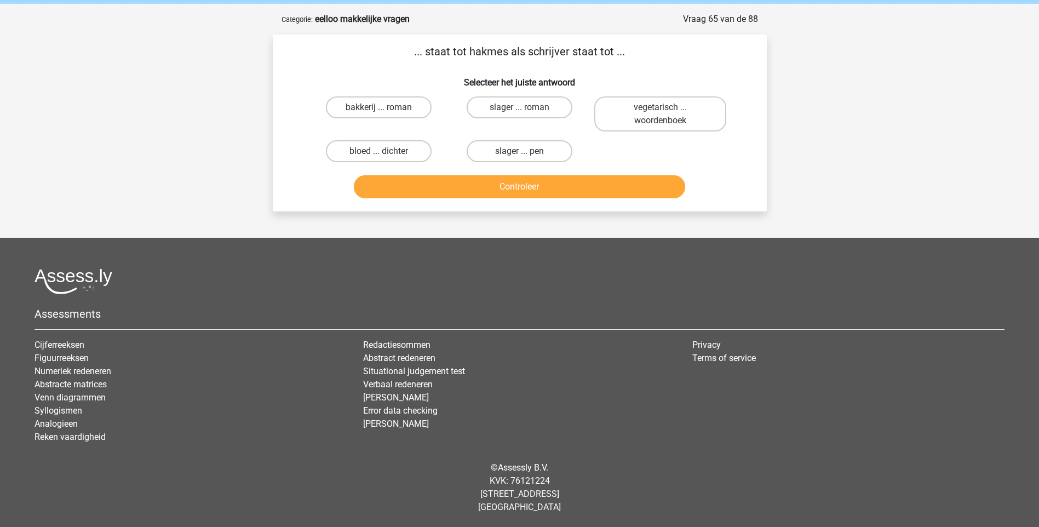
scroll to position [42, 0]
click at [514, 153] on label "slager ... pen" at bounding box center [520, 151] width 106 height 22
click at [519, 153] on input "slager ... pen" at bounding box center [522, 154] width 7 height 7
radio input "true"
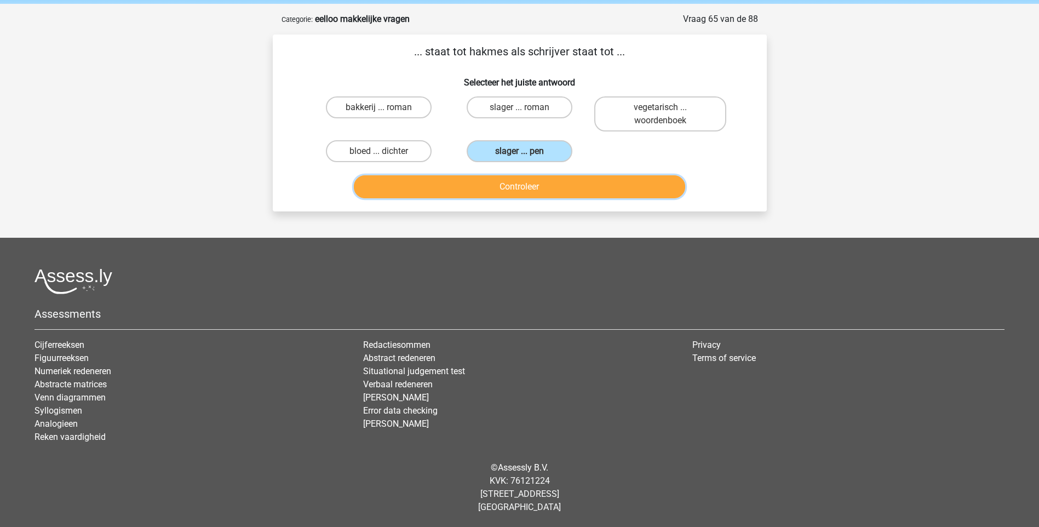
click at [513, 182] on button "Controleer" at bounding box center [519, 186] width 331 height 23
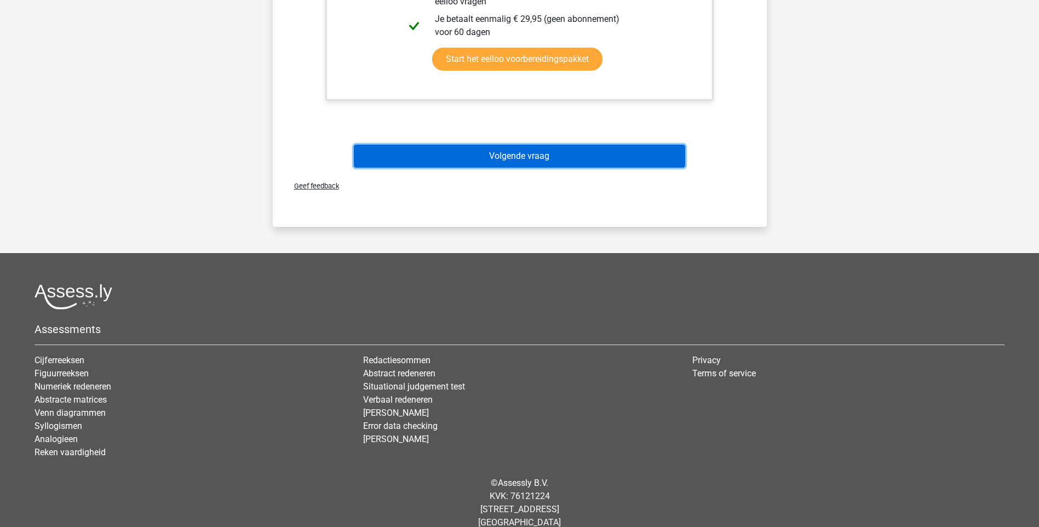
click at [522, 159] on button "Volgende vraag" at bounding box center [519, 156] width 331 height 23
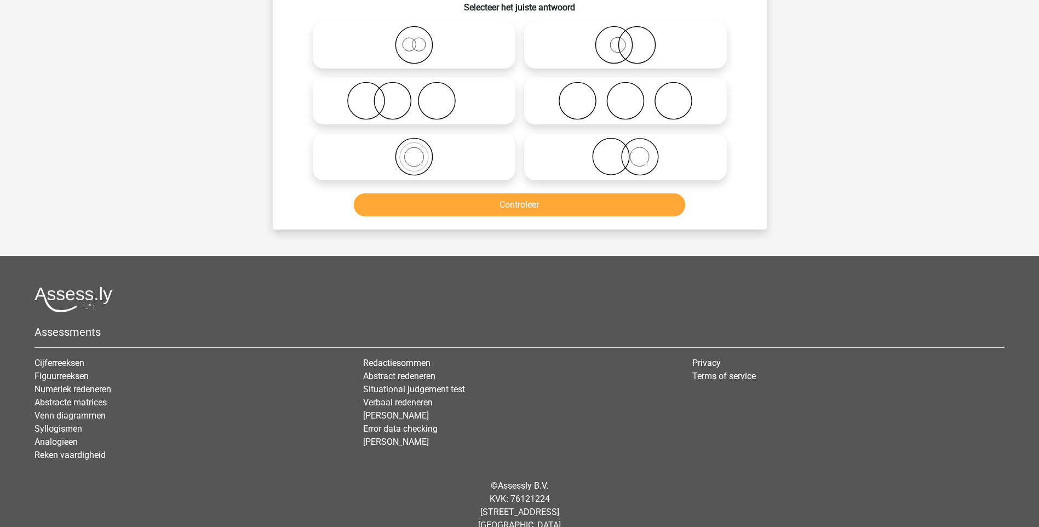
scroll to position [55, 0]
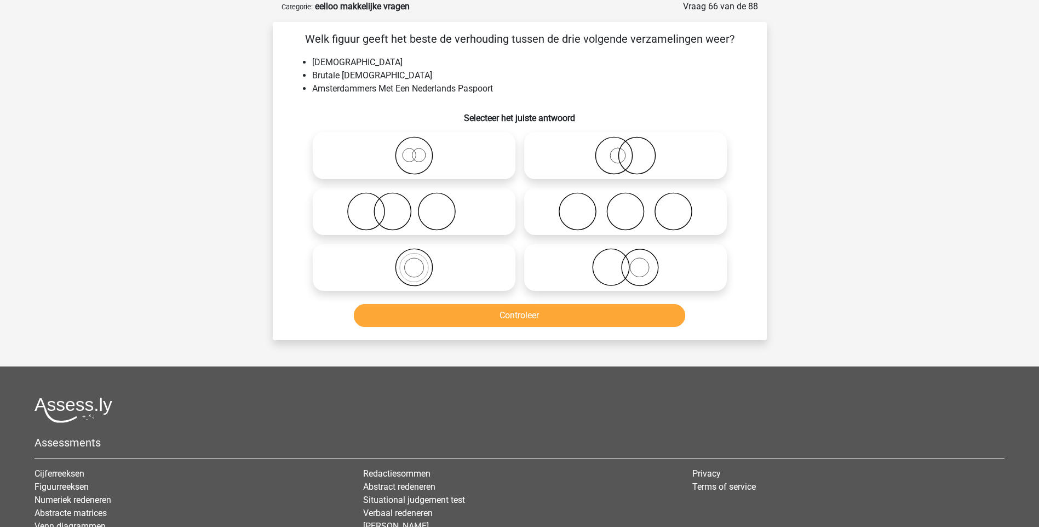
click at [414, 164] on icon at bounding box center [414, 155] width 194 height 38
click at [414, 150] on input "radio" at bounding box center [417, 146] width 7 height 7
radio input "true"
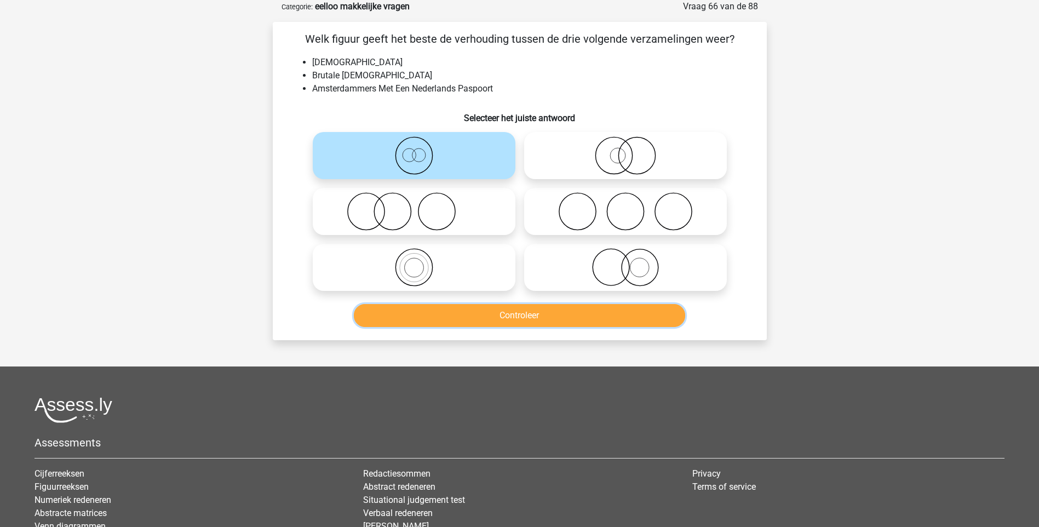
click at [515, 322] on button "Controleer" at bounding box center [519, 315] width 331 height 23
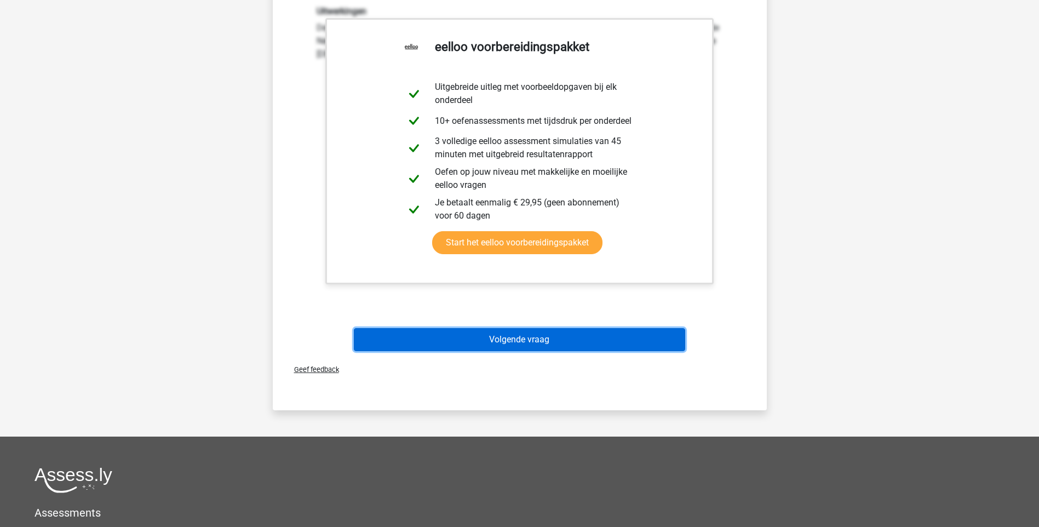
click at [533, 343] on button "Volgende vraag" at bounding box center [519, 339] width 331 height 23
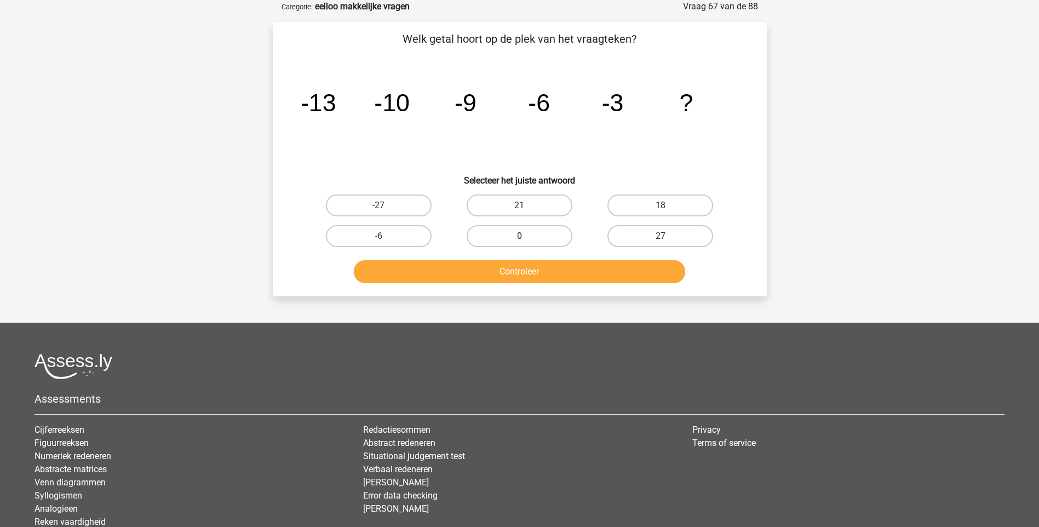
click at [527, 238] on label "0" at bounding box center [520, 236] width 106 height 22
click at [526, 238] on input "0" at bounding box center [522, 239] width 7 height 7
radio input "true"
click at [544, 272] on button "Controleer" at bounding box center [519, 271] width 331 height 23
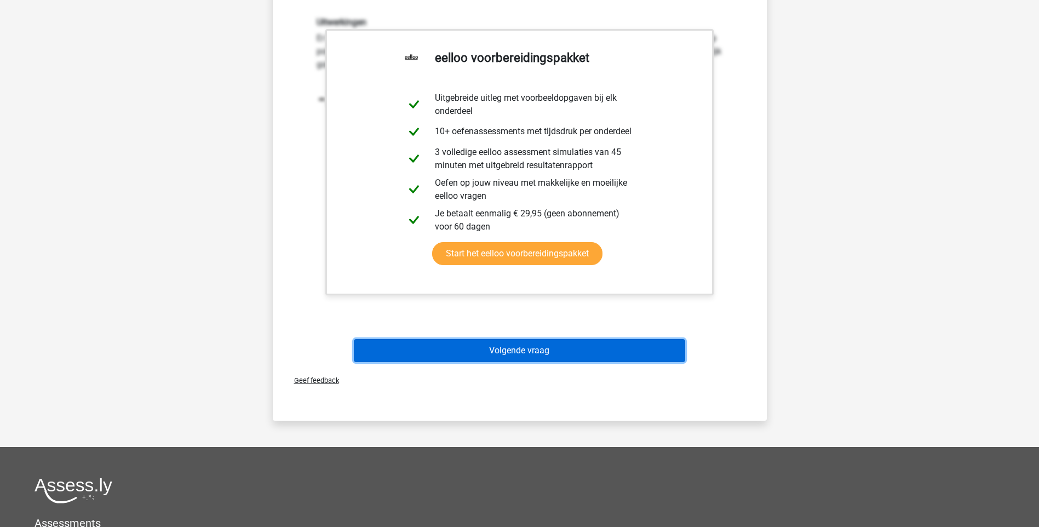
click at [534, 356] on button "Volgende vraag" at bounding box center [519, 350] width 331 height 23
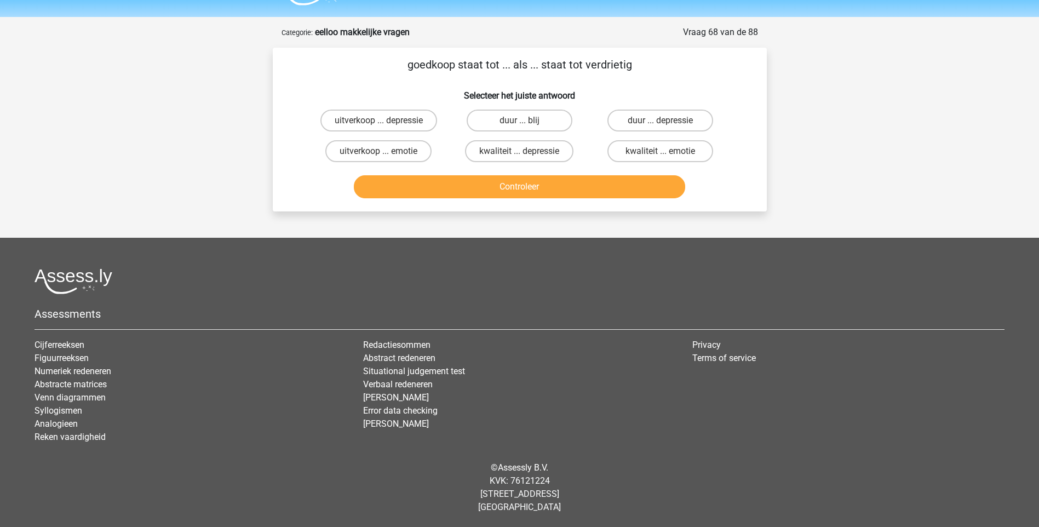
scroll to position [29, 0]
click at [535, 121] on label "duur ... blij" at bounding box center [520, 121] width 106 height 22
click at [526, 121] on input "duur ... blij" at bounding box center [522, 124] width 7 height 7
radio input "true"
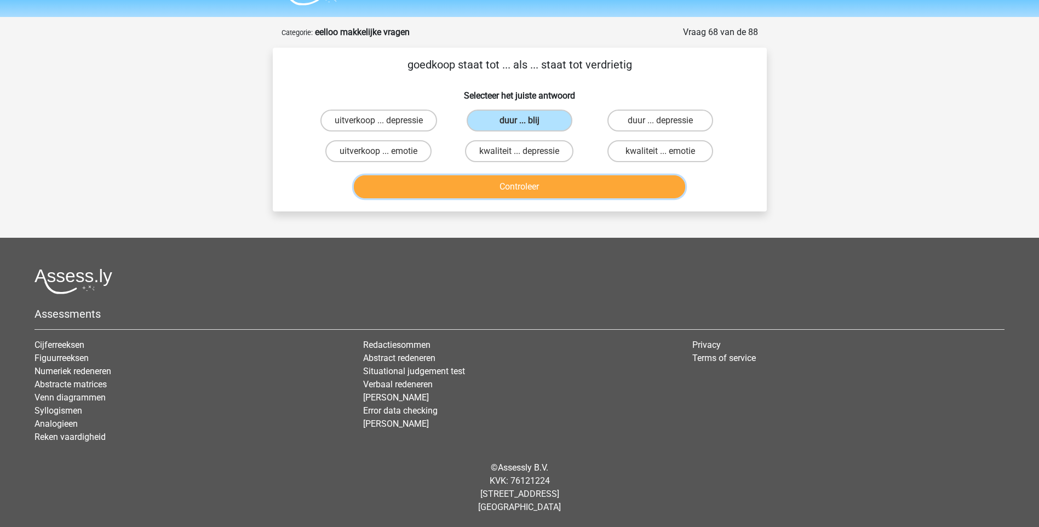
click at [530, 197] on button "Controleer" at bounding box center [519, 186] width 331 height 23
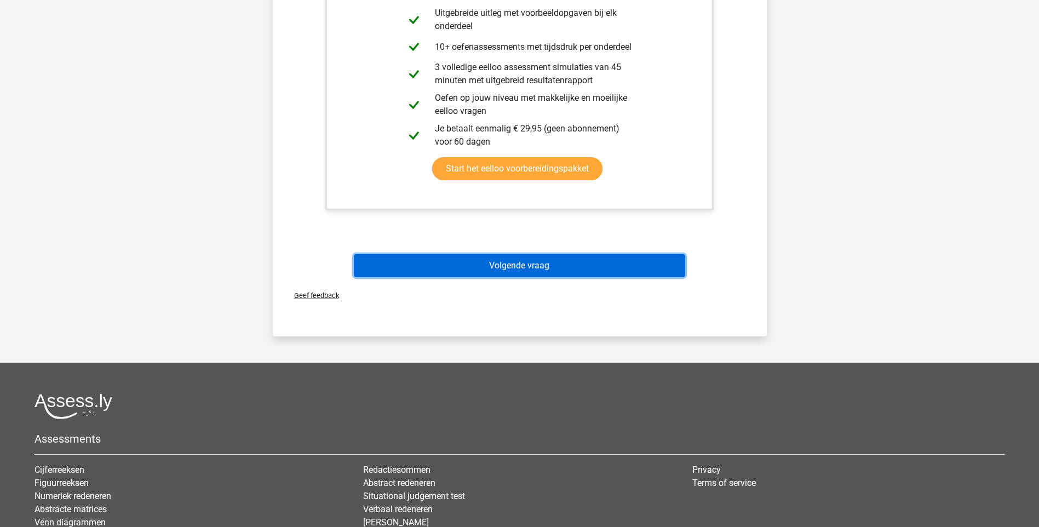
click at [508, 269] on button "Volgende vraag" at bounding box center [519, 265] width 331 height 23
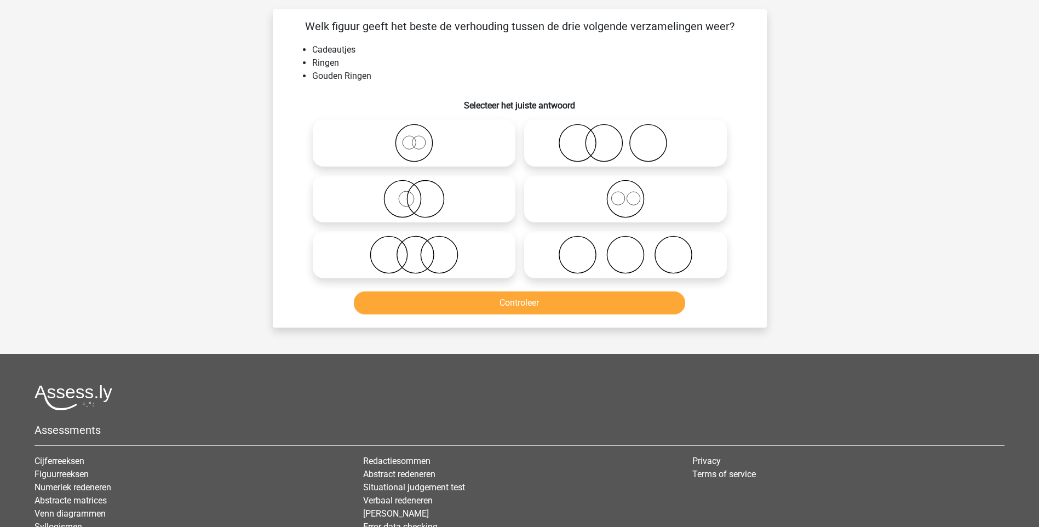
scroll to position [55, 0]
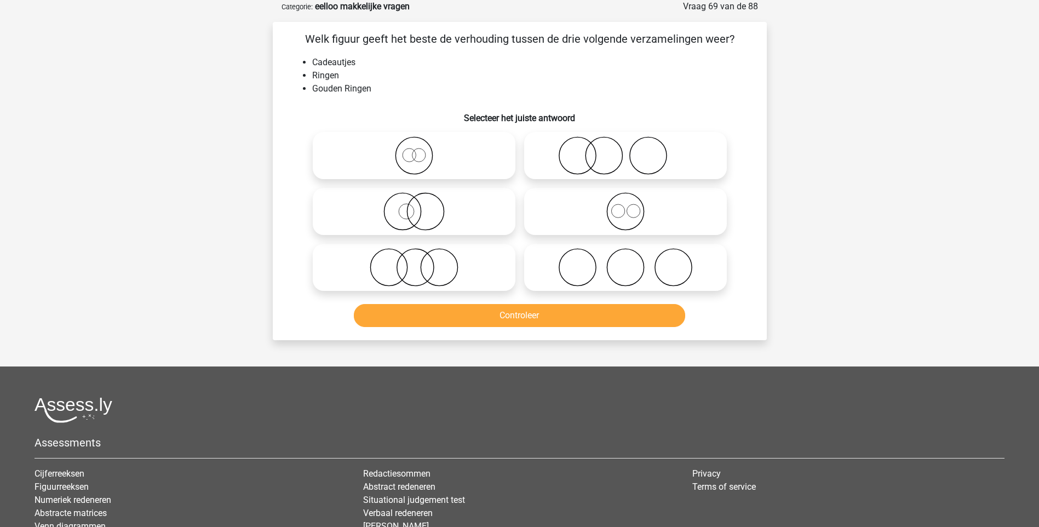
click at [413, 168] on icon at bounding box center [414, 155] width 194 height 38
click at [414, 150] on input "radio" at bounding box center [417, 146] width 7 height 7
radio input "true"
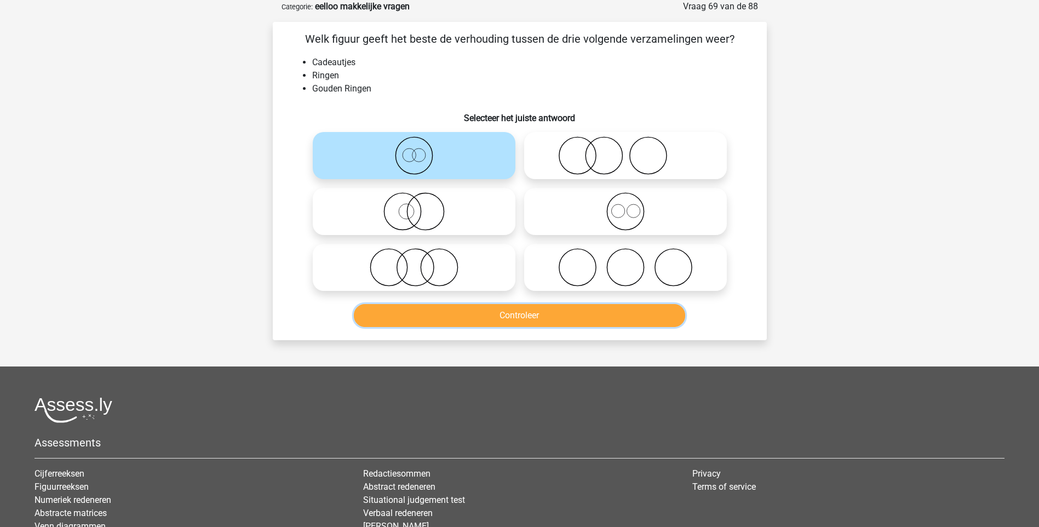
click at [509, 319] on button "Controleer" at bounding box center [519, 315] width 331 height 23
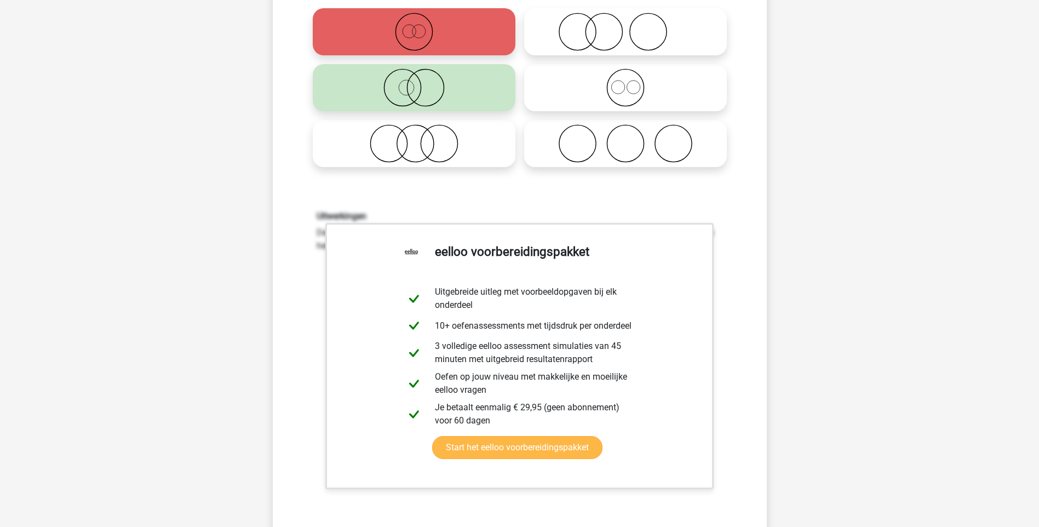
scroll to position [329, 0]
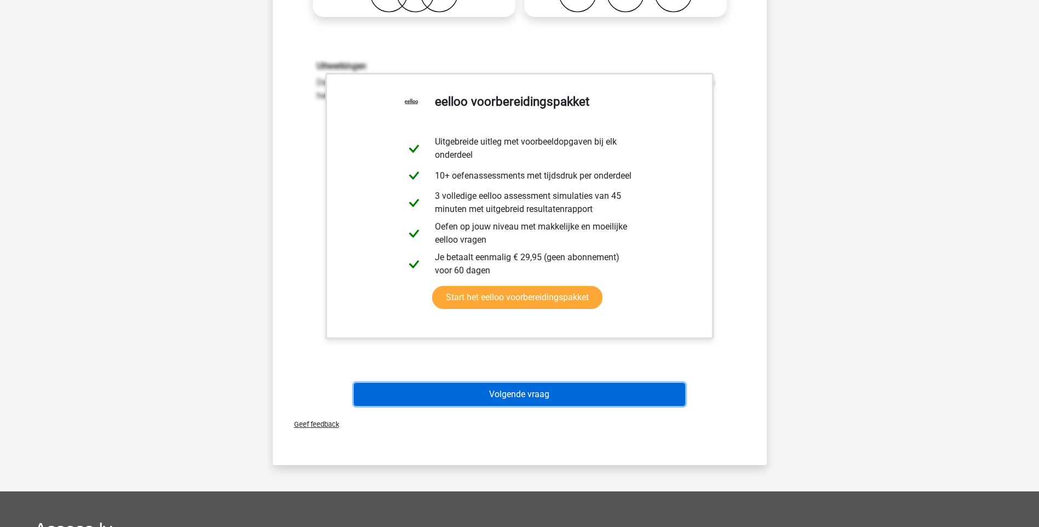
click at [520, 395] on button "Volgende vraag" at bounding box center [519, 394] width 331 height 23
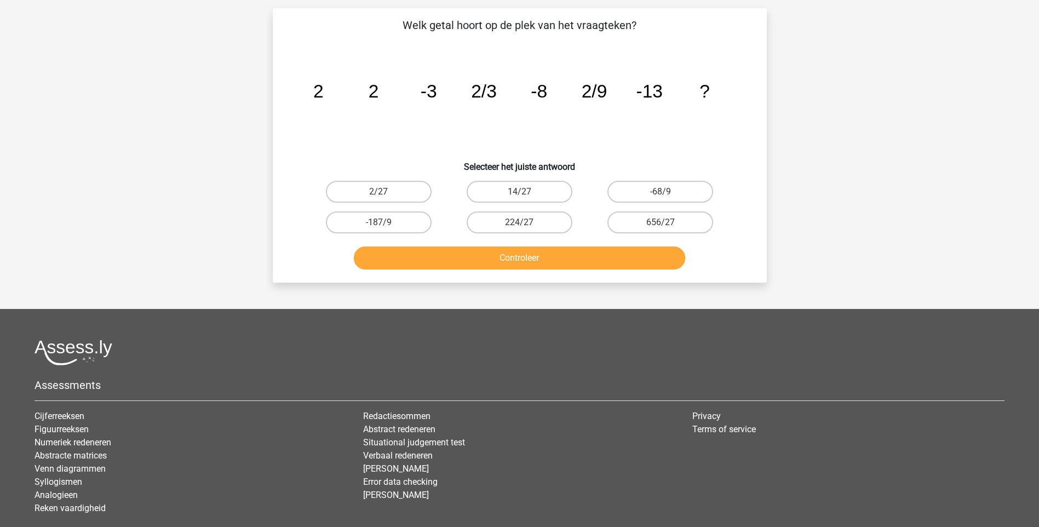
scroll to position [55, 0]
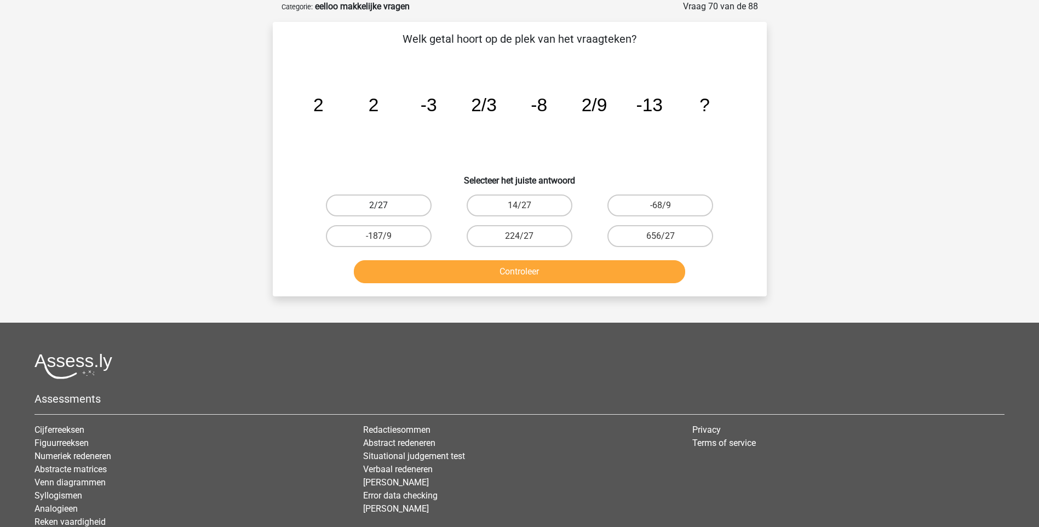
click at [370, 206] on label "2/27" at bounding box center [379, 205] width 106 height 22
click at [379, 206] on input "2/27" at bounding box center [382, 208] width 7 height 7
radio input "true"
click at [500, 273] on button "Controleer" at bounding box center [519, 271] width 331 height 23
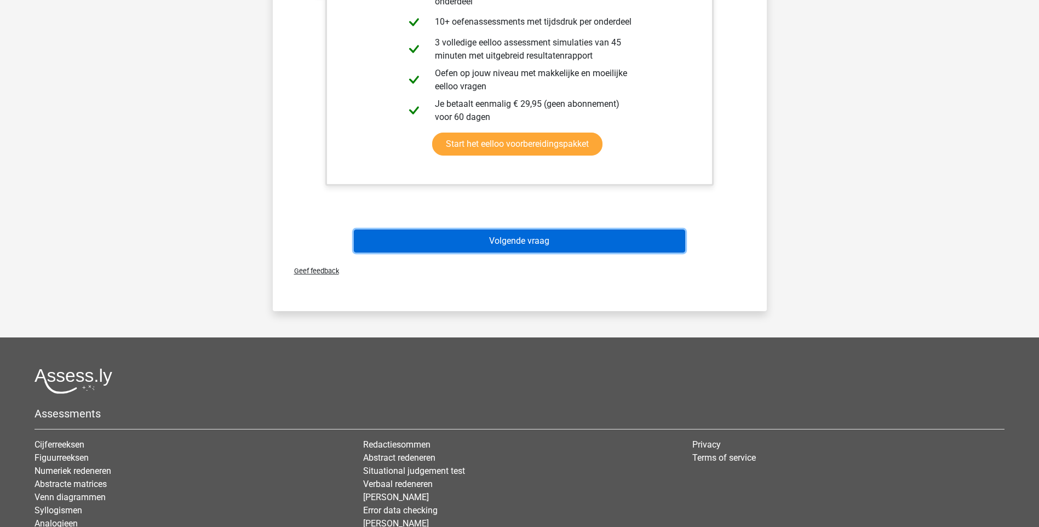
click at [513, 244] on button "Volgende vraag" at bounding box center [519, 241] width 331 height 23
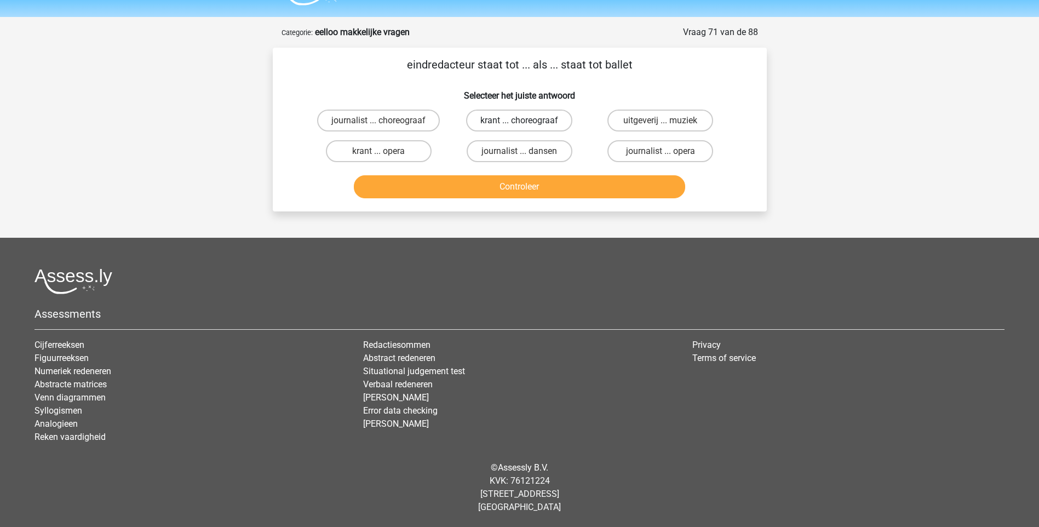
click at [514, 120] on label "krant ... choreograaf" at bounding box center [519, 121] width 106 height 22
click at [519, 121] on input "krant ... choreograaf" at bounding box center [522, 124] width 7 height 7
radio input "true"
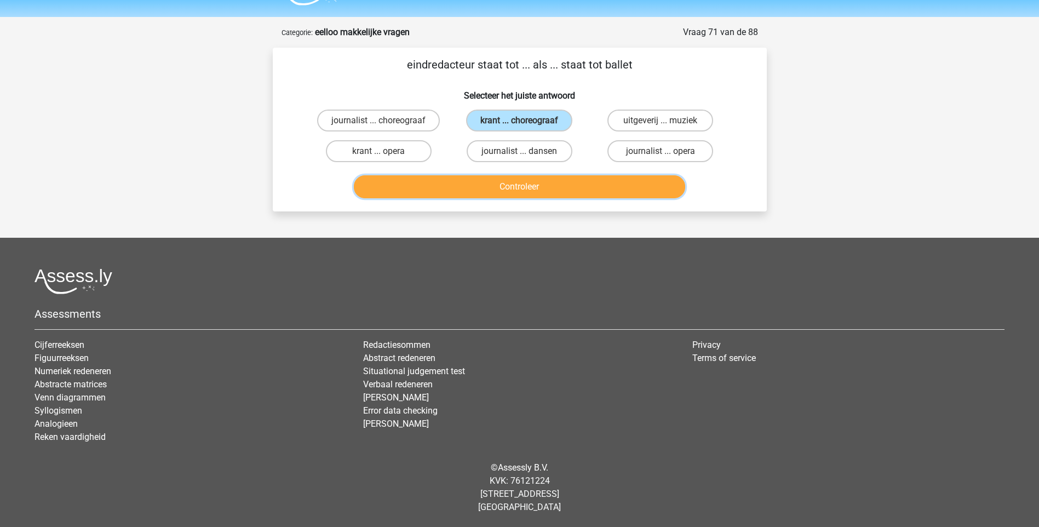
click at [524, 181] on button "Controleer" at bounding box center [519, 186] width 331 height 23
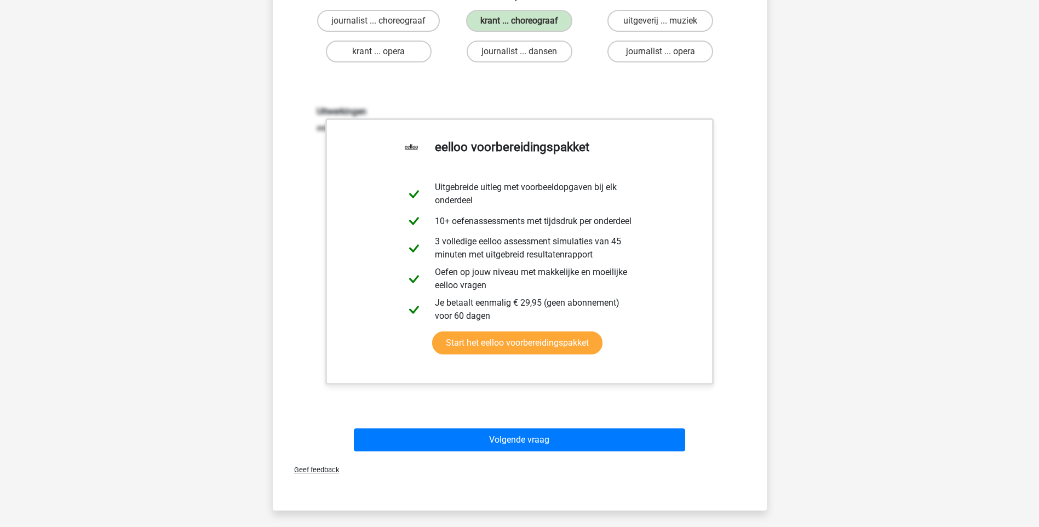
scroll to position [358, 0]
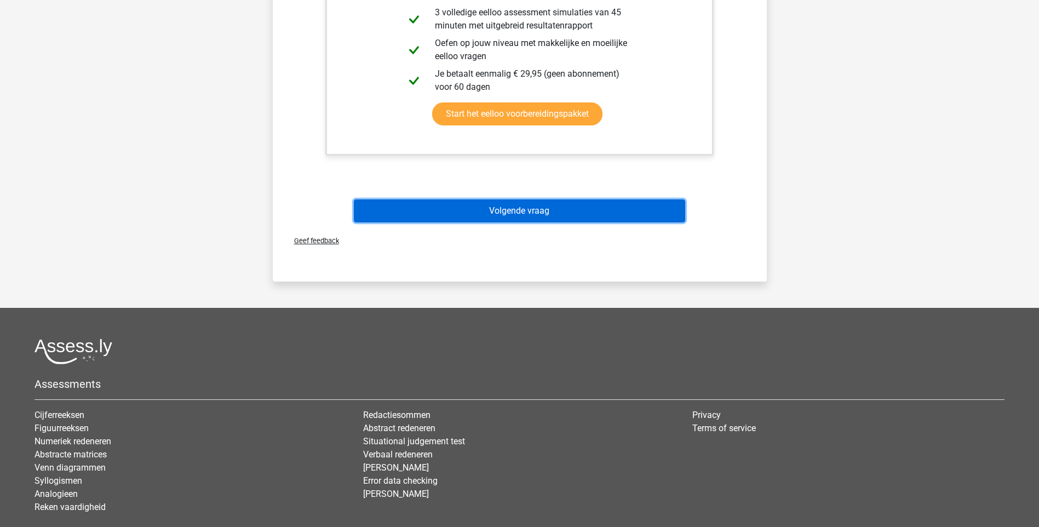
click at [509, 210] on button "Volgende vraag" at bounding box center [519, 210] width 331 height 23
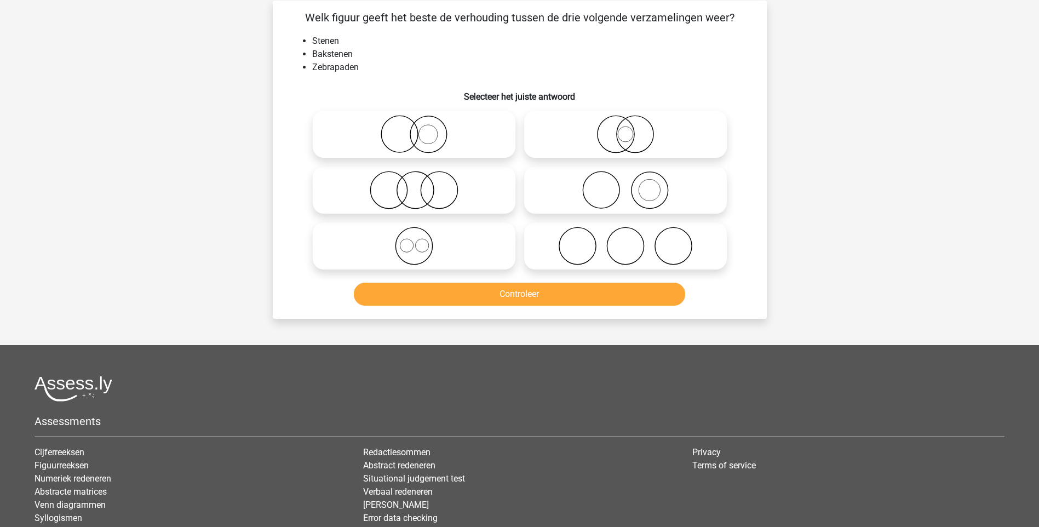
scroll to position [55, 0]
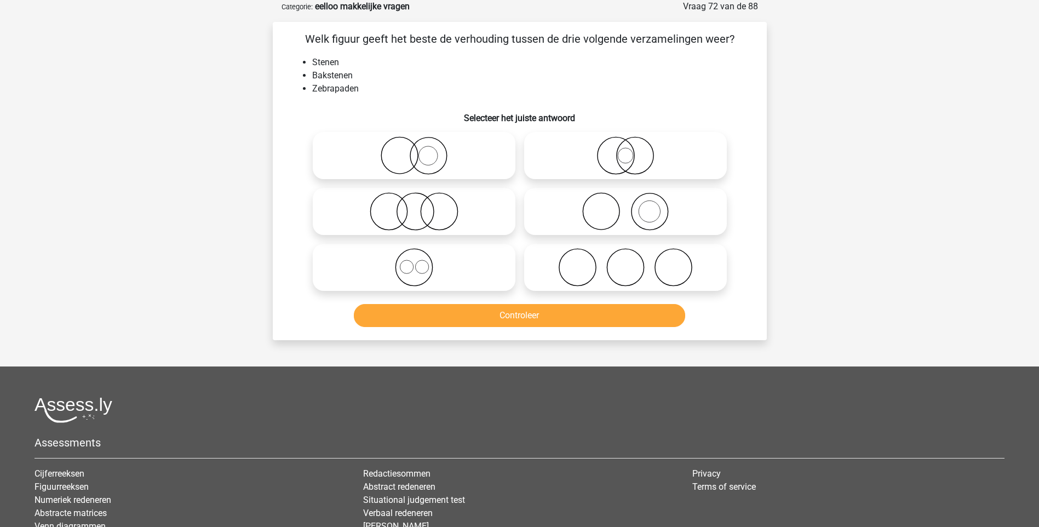
click at [637, 217] on icon at bounding box center [626, 211] width 194 height 38
click at [633, 206] on input "radio" at bounding box center [629, 202] width 7 height 7
radio input "true"
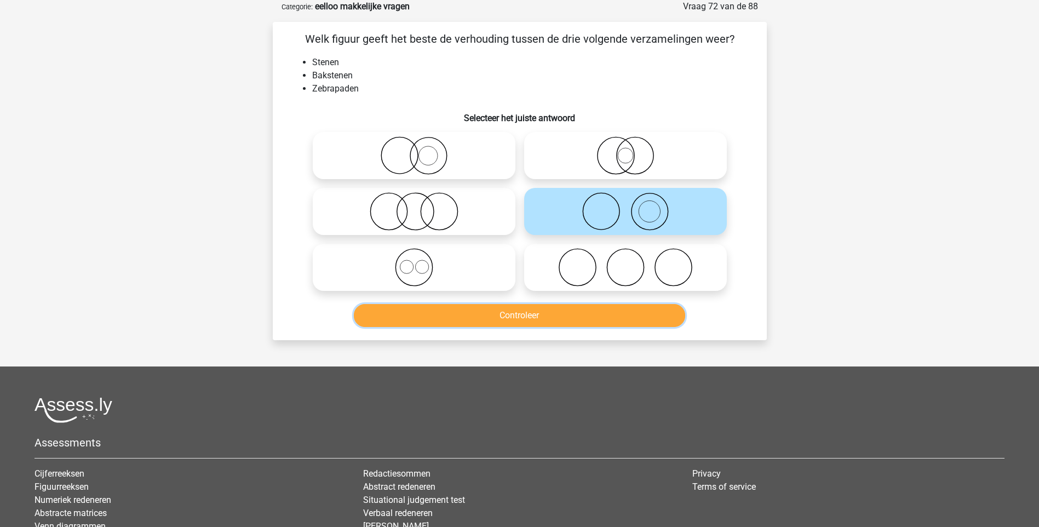
click at [575, 315] on button "Controleer" at bounding box center [519, 315] width 331 height 23
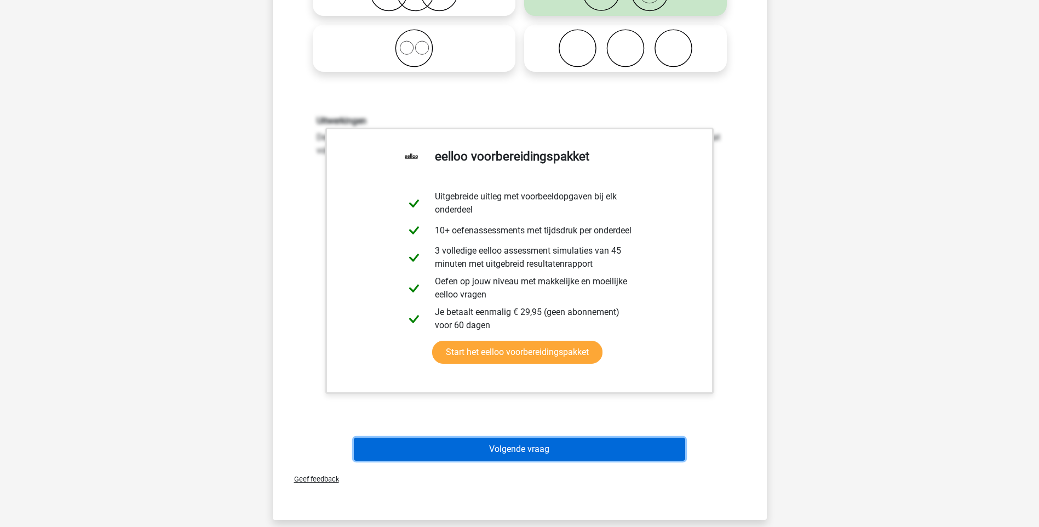
click at [537, 456] on button "Volgende vraag" at bounding box center [519, 449] width 331 height 23
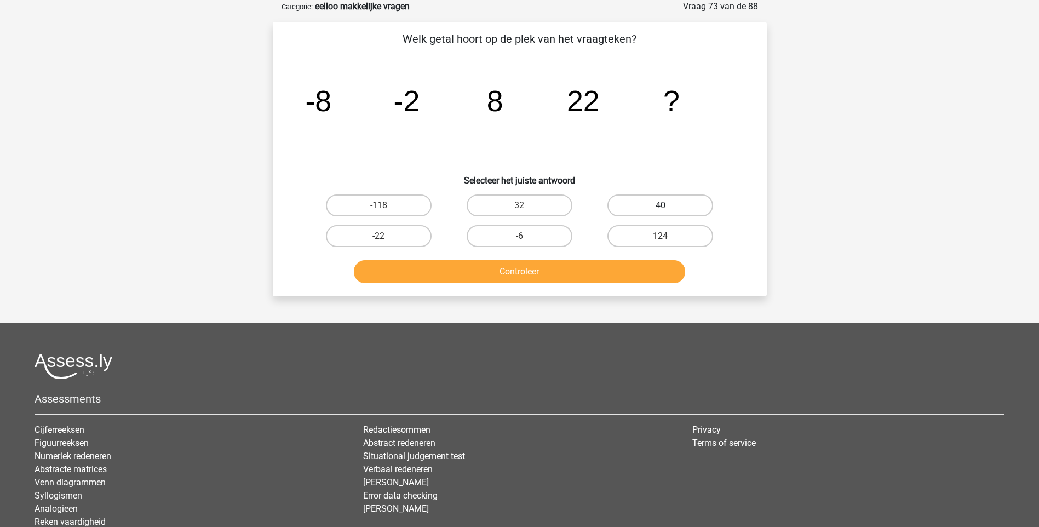
click at [669, 208] on label "40" at bounding box center [661, 205] width 106 height 22
click at [668, 208] on input "40" at bounding box center [664, 208] width 7 height 7
radio input "true"
click at [548, 272] on button "Controleer" at bounding box center [519, 271] width 331 height 23
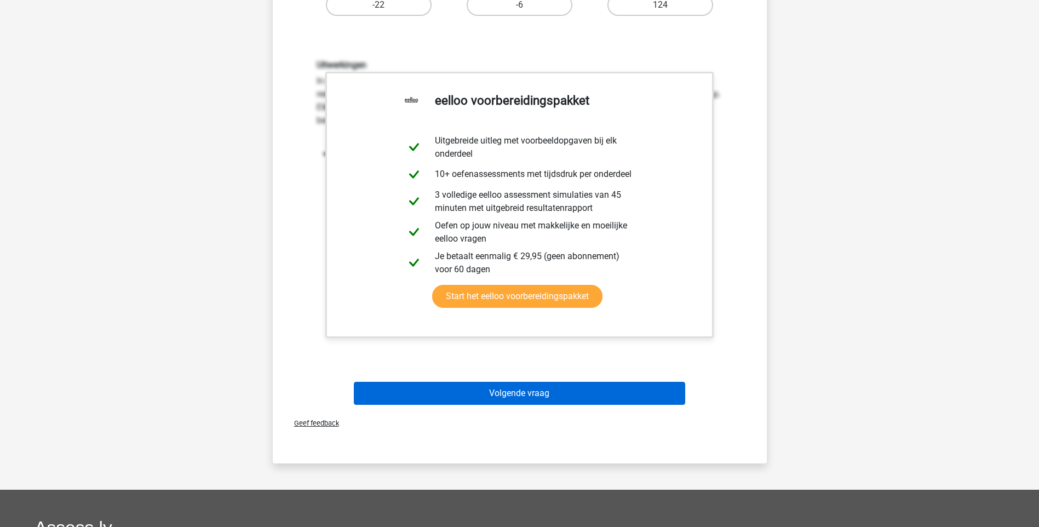
scroll to position [329, 0]
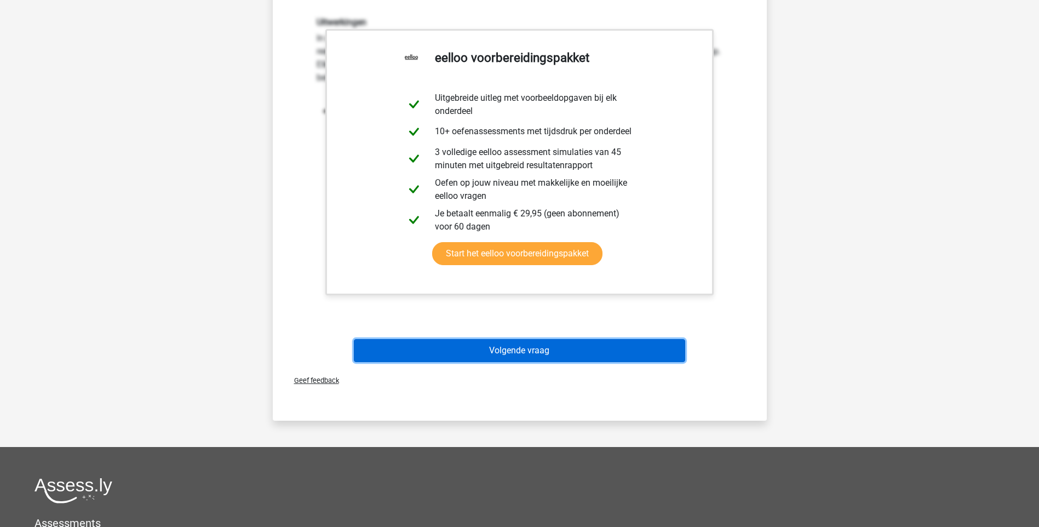
click at [520, 351] on button "Volgende vraag" at bounding box center [519, 350] width 331 height 23
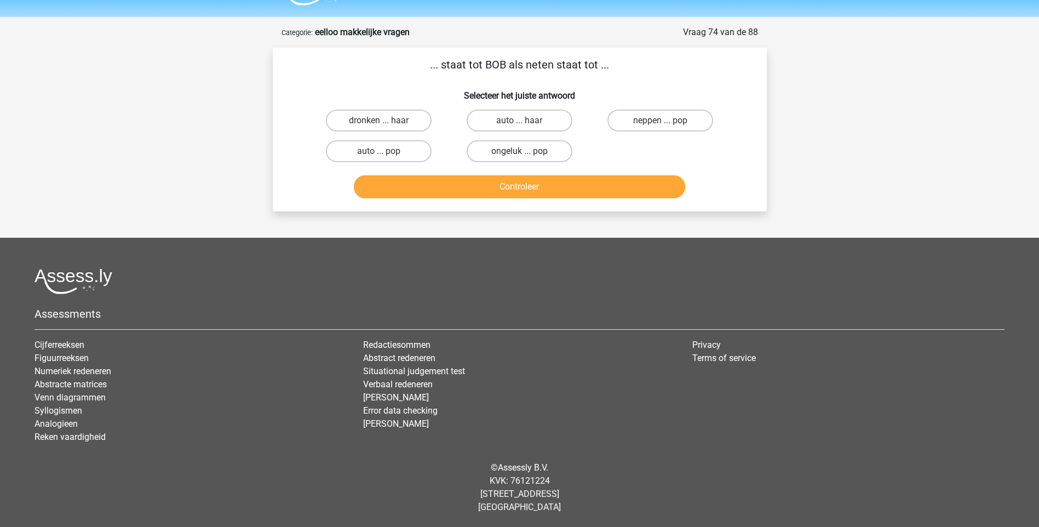
scroll to position [29, 0]
click at [511, 121] on label "auto ... haar" at bounding box center [520, 121] width 106 height 22
click at [519, 121] on input "auto ... haar" at bounding box center [522, 124] width 7 height 7
radio input "true"
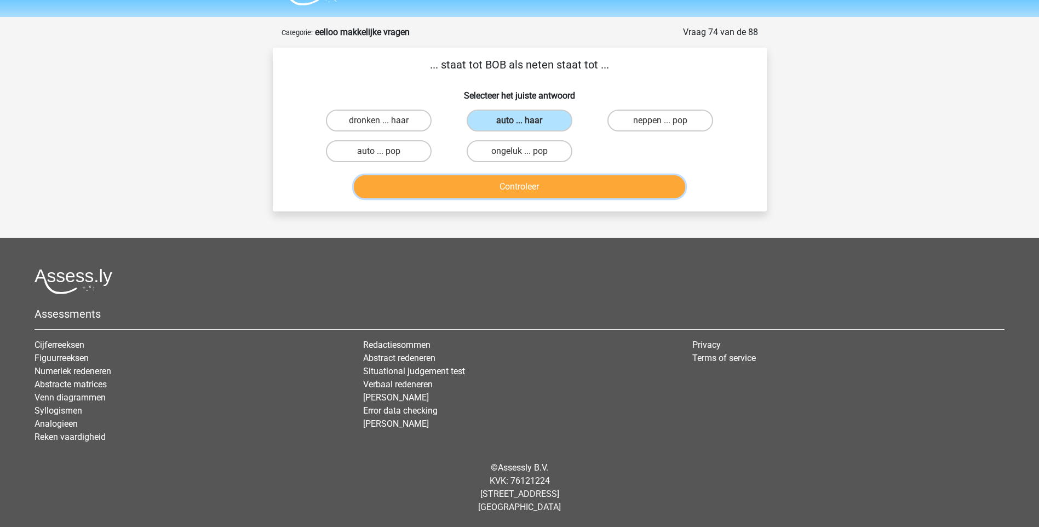
click at [522, 188] on button "Controleer" at bounding box center [519, 186] width 331 height 23
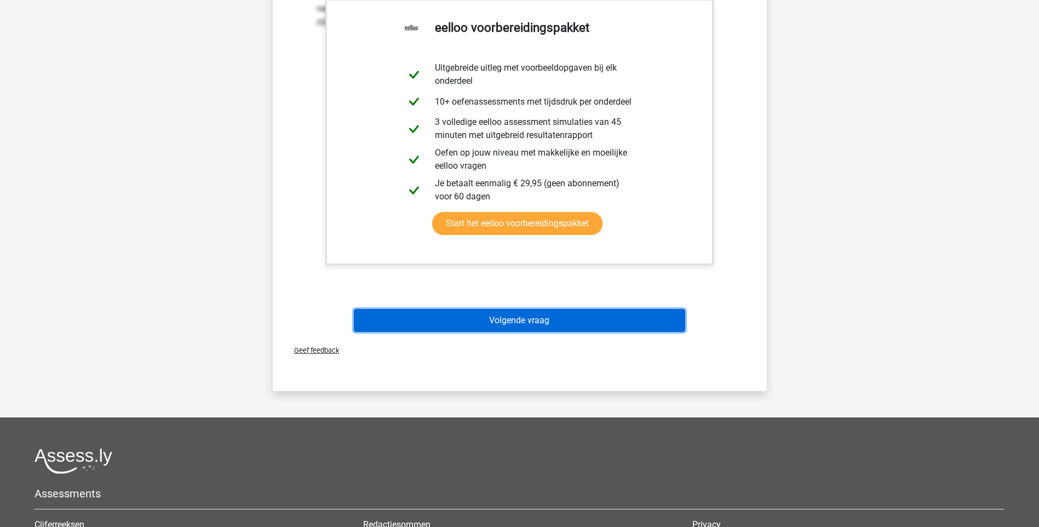
click at [518, 315] on button "Volgende vraag" at bounding box center [519, 320] width 331 height 23
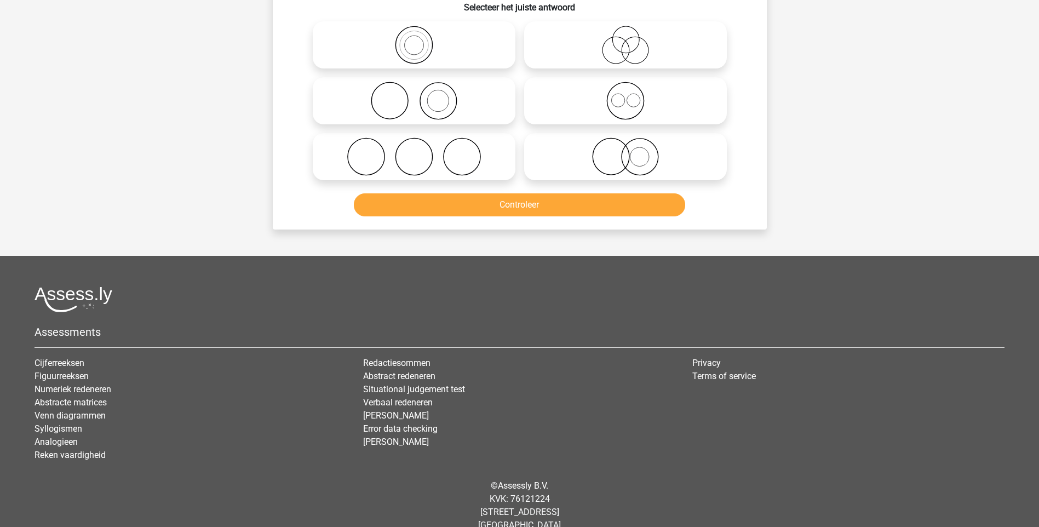
scroll to position [55, 0]
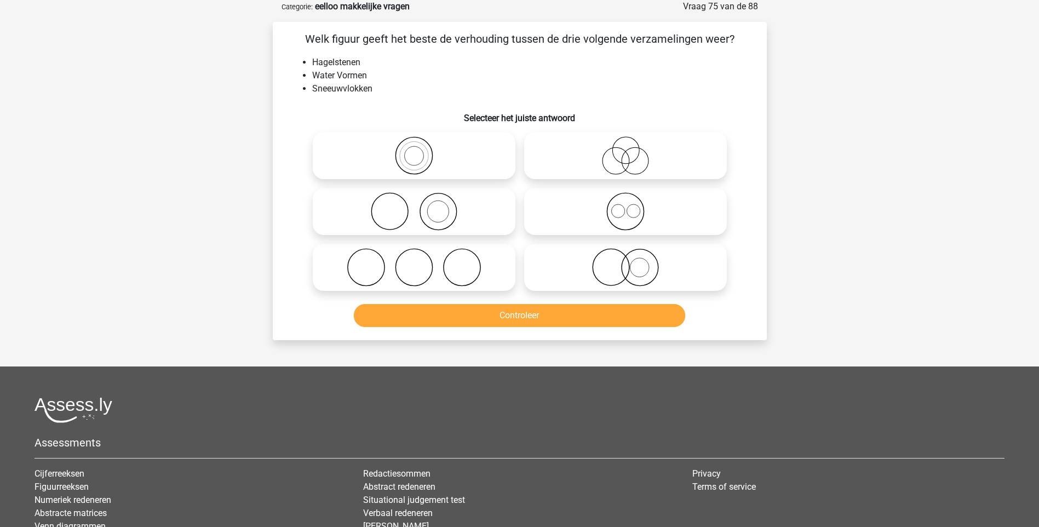
click at [414, 160] on icon at bounding box center [414, 155] width 194 height 38
click at [414, 150] on input "radio" at bounding box center [417, 146] width 7 height 7
radio input "true"
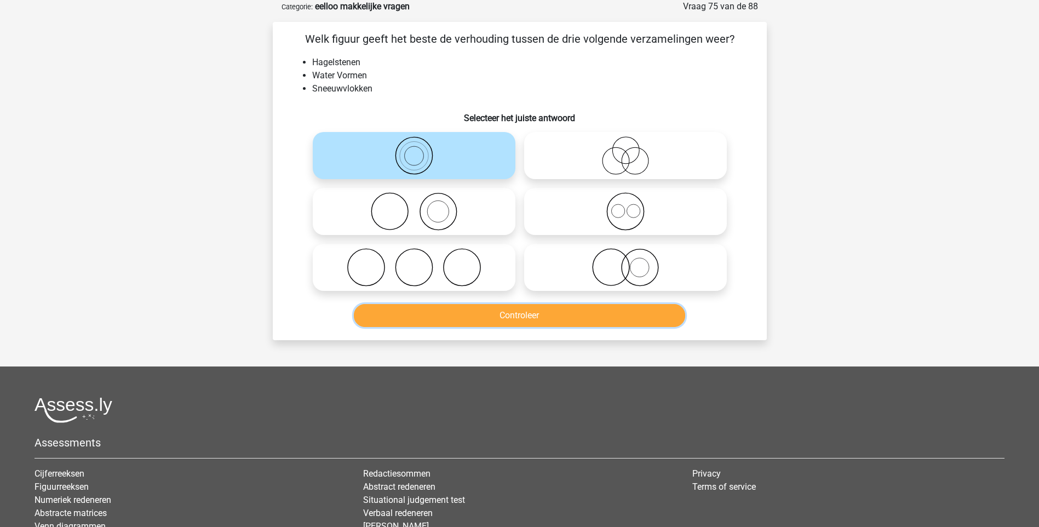
click at [529, 315] on button "Controleer" at bounding box center [519, 315] width 331 height 23
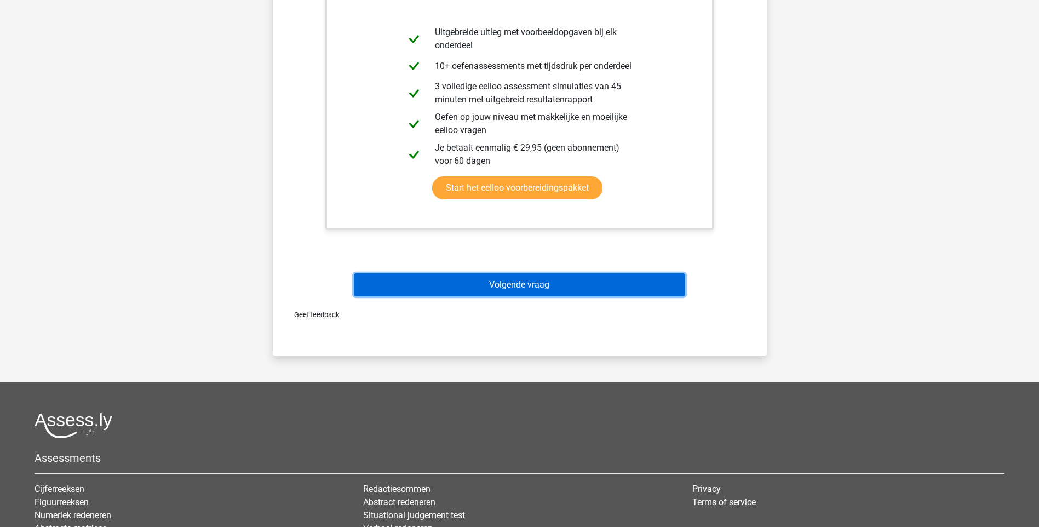
click at [520, 283] on button "Volgende vraag" at bounding box center [519, 284] width 331 height 23
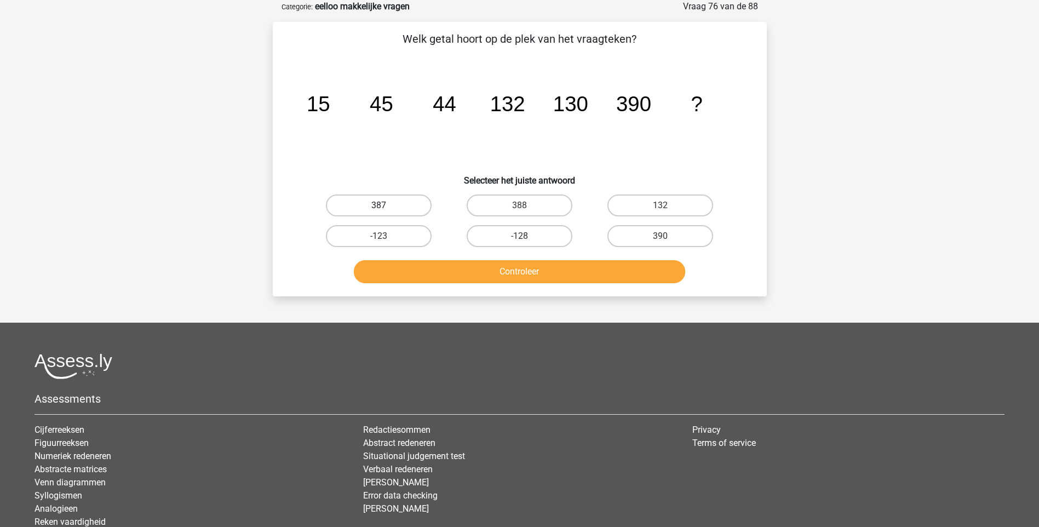
drag, startPoint x: 409, startPoint y: 207, endPoint x: 417, endPoint y: 211, distance: 9.1
click at [409, 208] on label "387" at bounding box center [379, 205] width 106 height 22
click at [386, 208] on input "387" at bounding box center [382, 208] width 7 height 7
radio input "true"
click at [503, 265] on button "Controleer" at bounding box center [519, 271] width 331 height 23
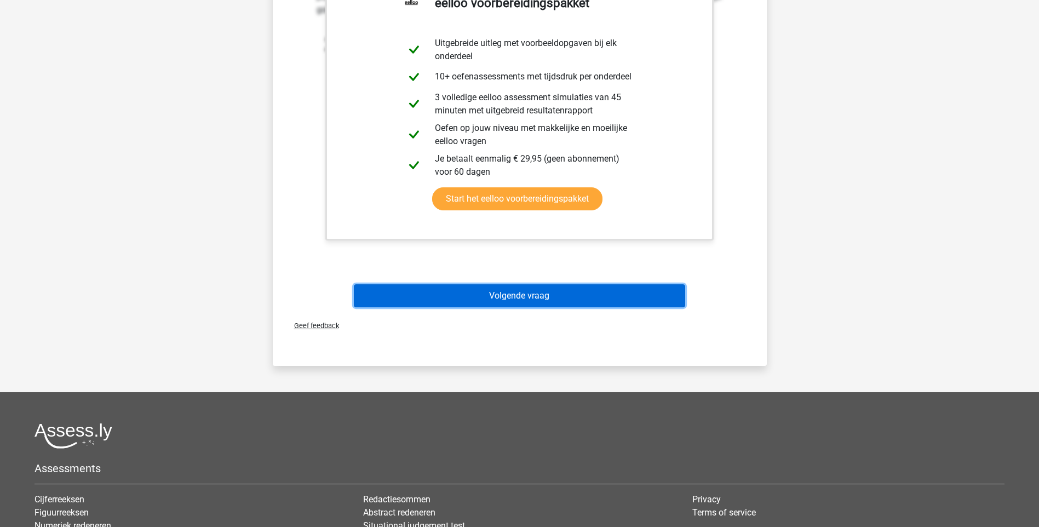
click at [522, 296] on button "Volgende vraag" at bounding box center [519, 295] width 331 height 23
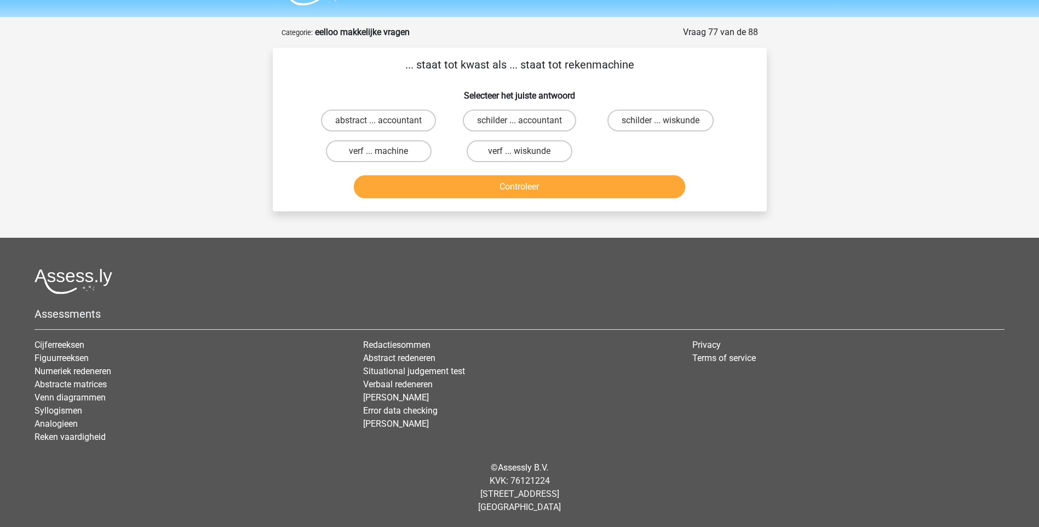
scroll to position [29, 0]
click at [494, 123] on label "schilder ... accountant" at bounding box center [519, 121] width 113 height 22
click at [519, 123] on input "schilder ... accountant" at bounding box center [522, 124] width 7 height 7
radio input "true"
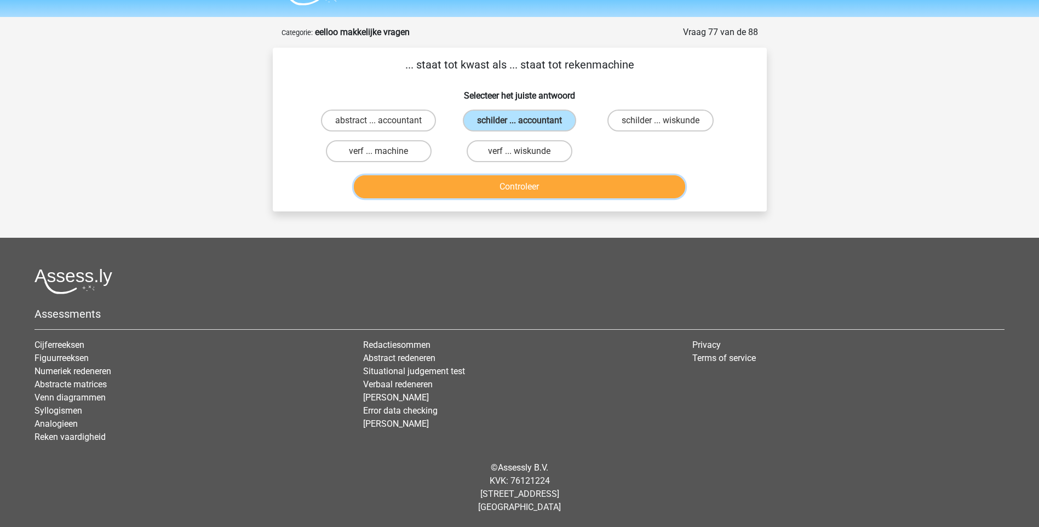
click at [503, 196] on button "Controleer" at bounding box center [519, 186] width 331 height 23
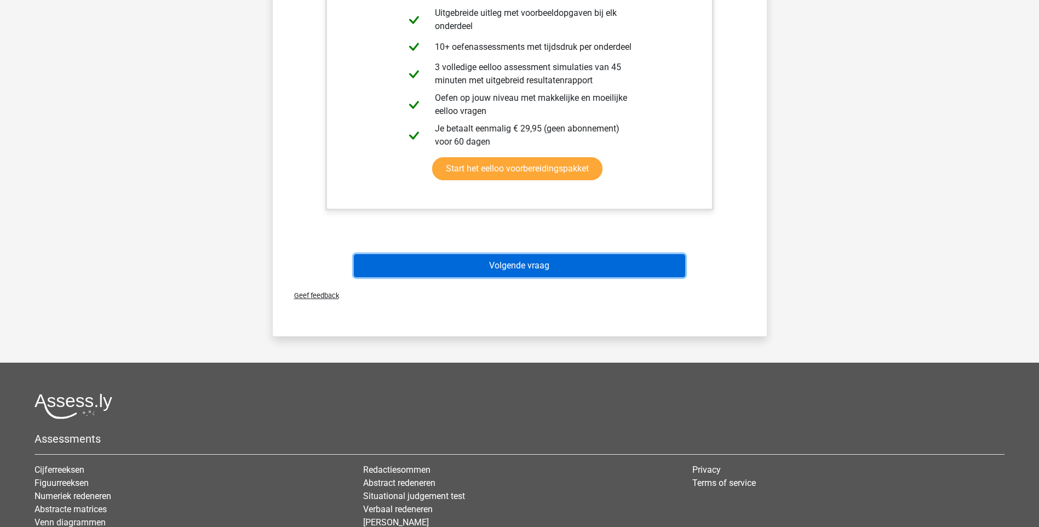
click at [503, 271] on button "Volgende vraag" at bounding box center [519, 265] width 331 height 23
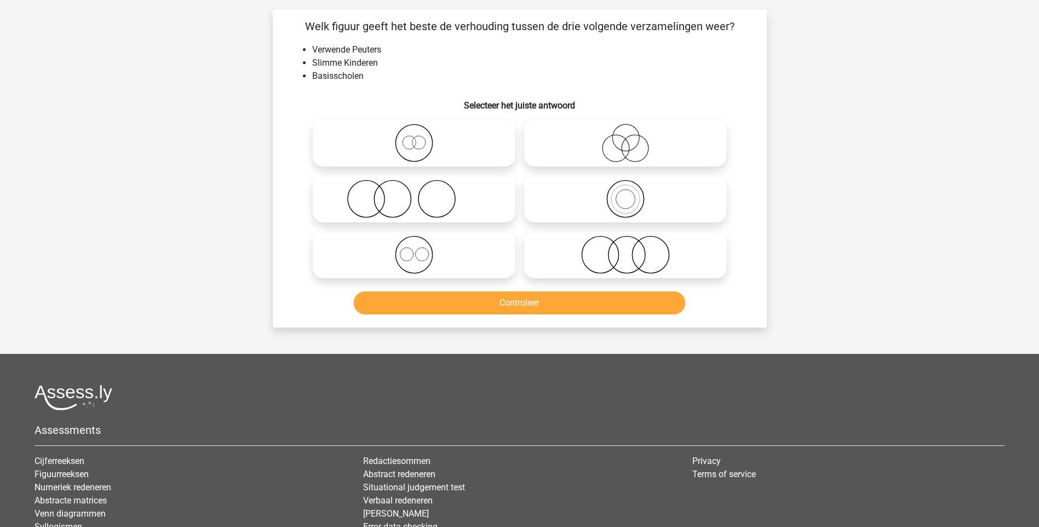
scroll to position [55, 0]
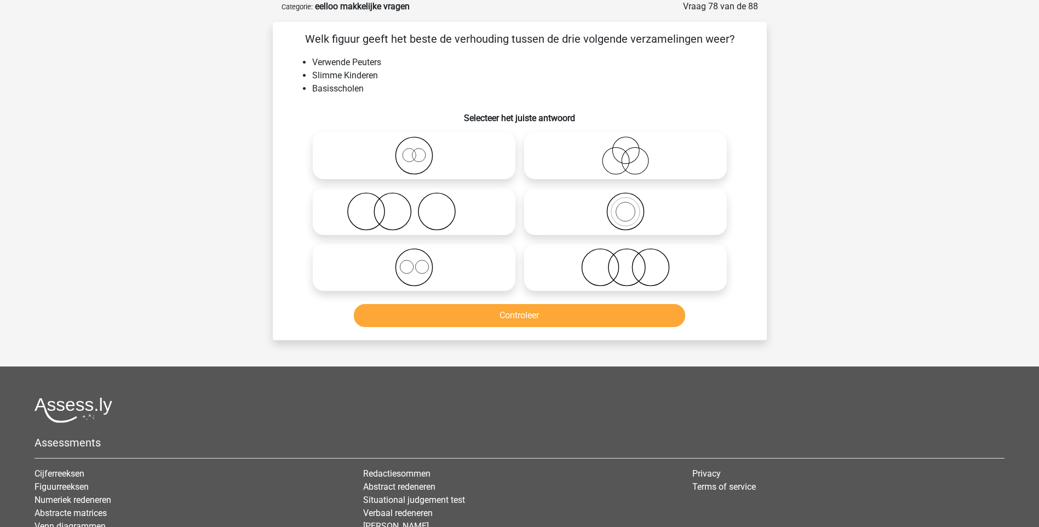
click at [397, 213] on icon at bounding box center [414, 211] width 194 height 38
click at [414, 206] on input "radio" at bounding box center [417, 202] width 7 height 7
radio input "true"
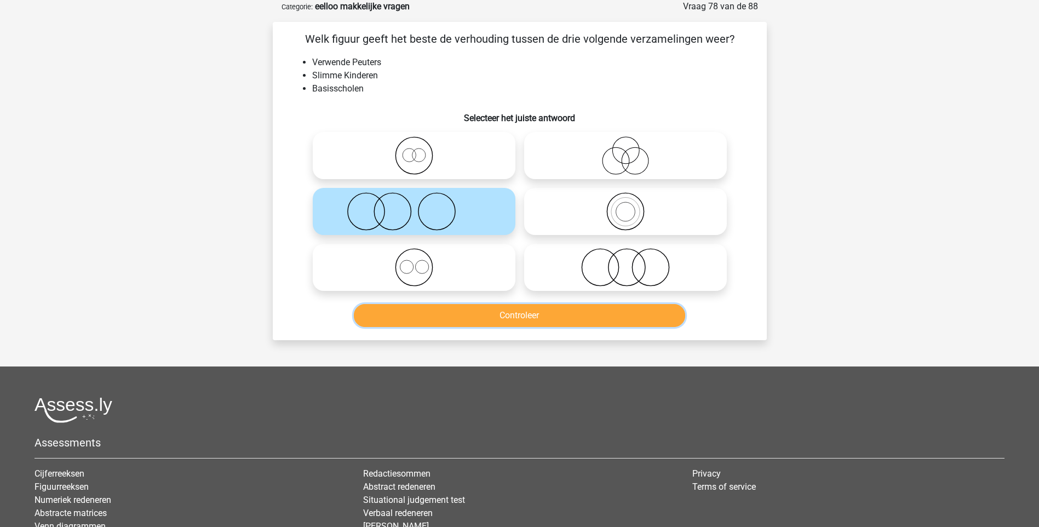
click at [523, 314] on button "Controleer" at bounding box center [519, 315] width 331 height 23
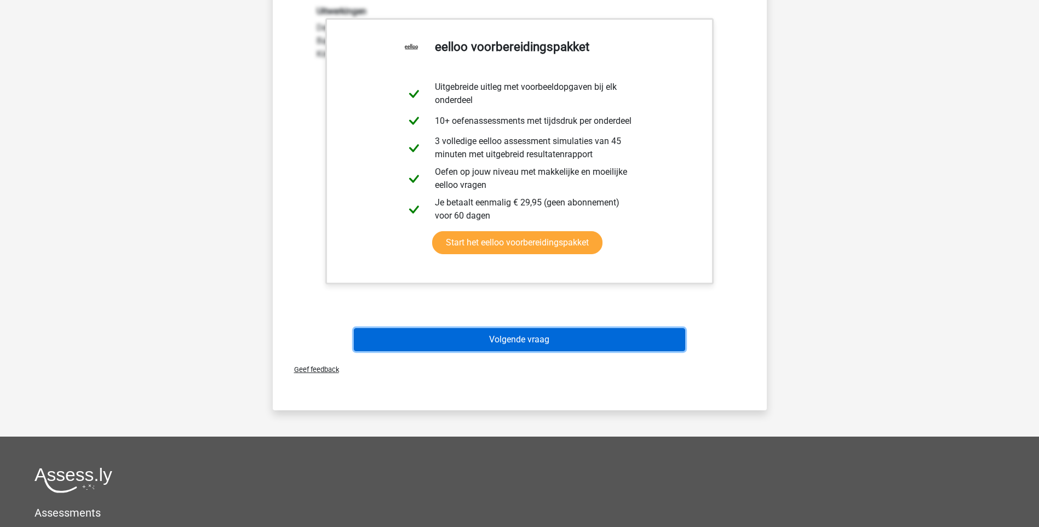
click at [515, 336] on button "Volgende vraag" at bounding box center [519, 339] width 331 height 23
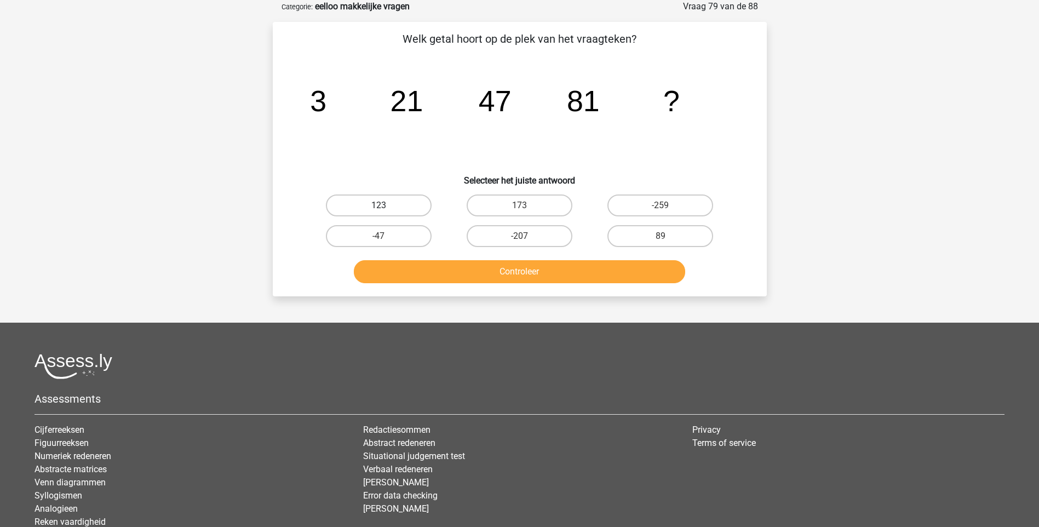
click at [396, 206] on label "123" at bounding box center [379, 205] width 106 height 22
click at [386, 206] on input "123" at bounding box center [382, 208] width 7 height 7
radio input "true"
click at [537, 271] on button "Controleer" at bounding box center [519, 271] width 331 height 23
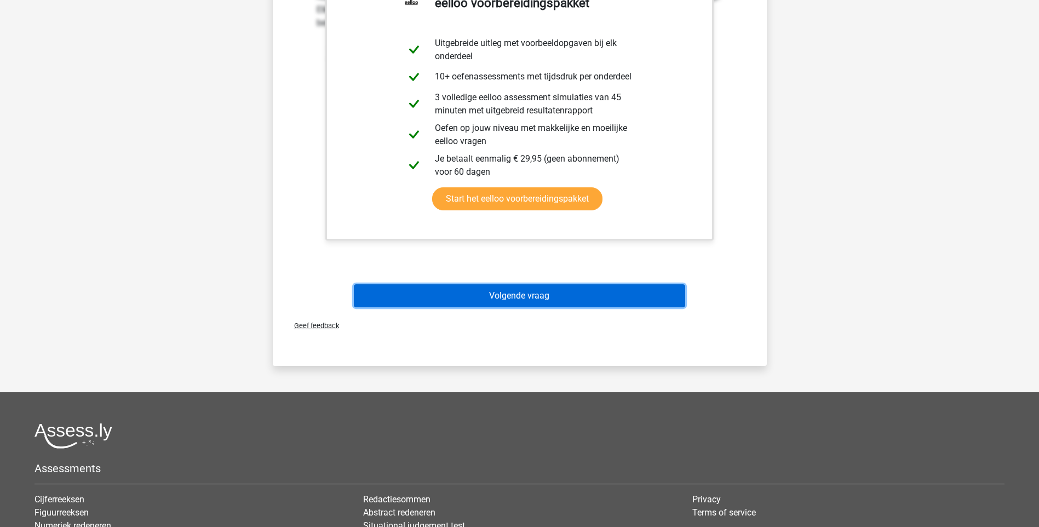
click at [518, 301] on button "Volgende vraag" at bounding box center [519, 295] width 331 height 23
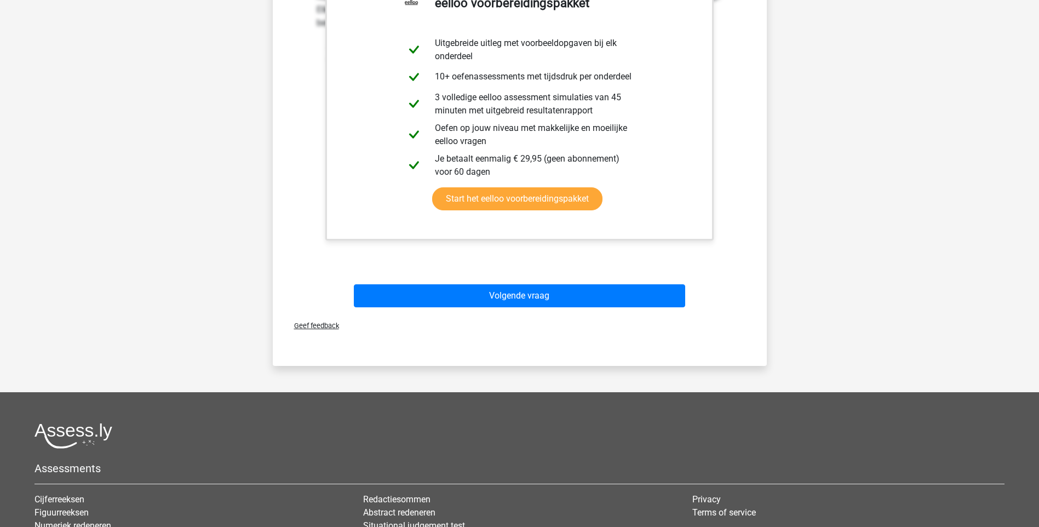
scroll to position [29, 0]
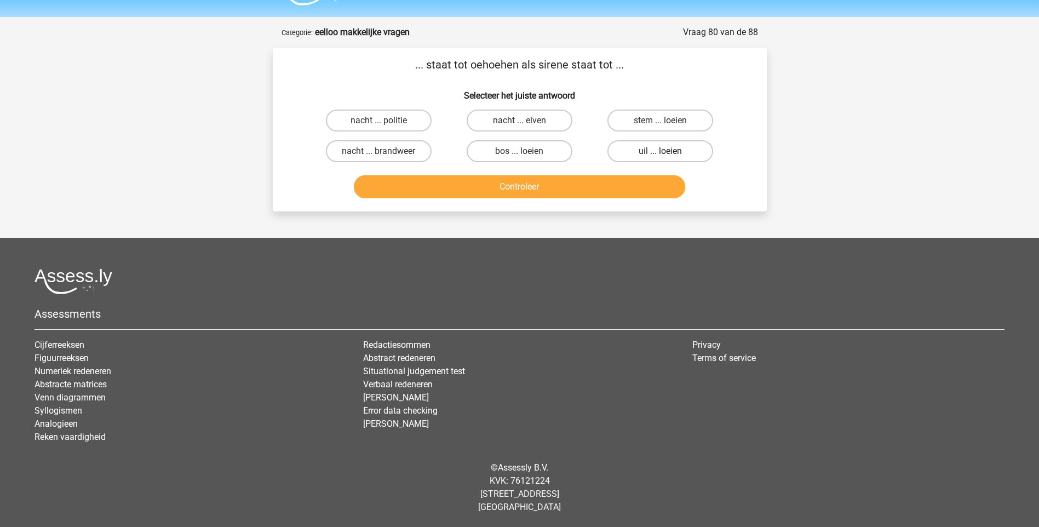
click at [645, 154] on label "uil ... loeien" at bounding box center [661, 151] width 106 height 22
click at [661, 154] on input "uil ... loeien" at bounding box center [664, 154] width 7 height 7
radio input "true"
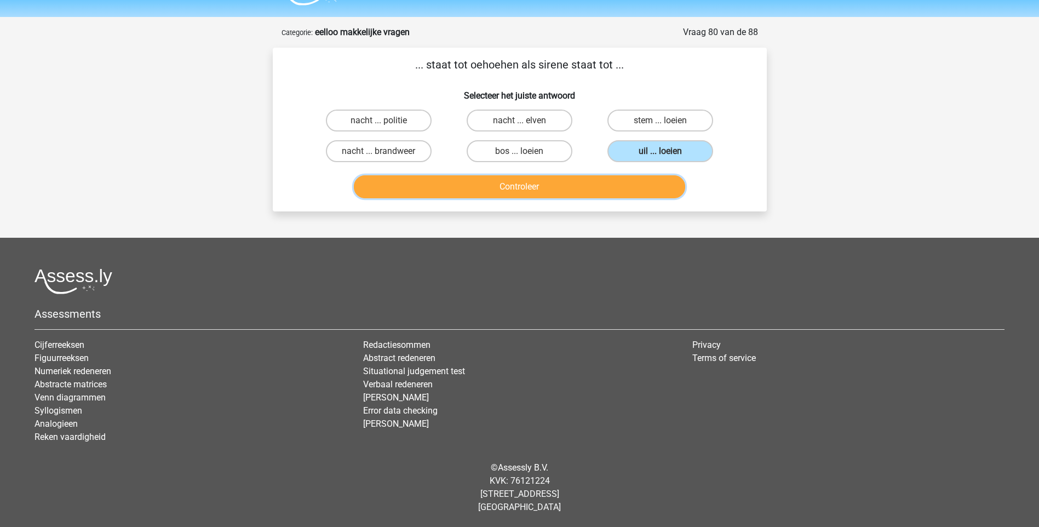
click at [521, 190] on button "Controleer" at bounding box center [519, 186] width 331 height 23
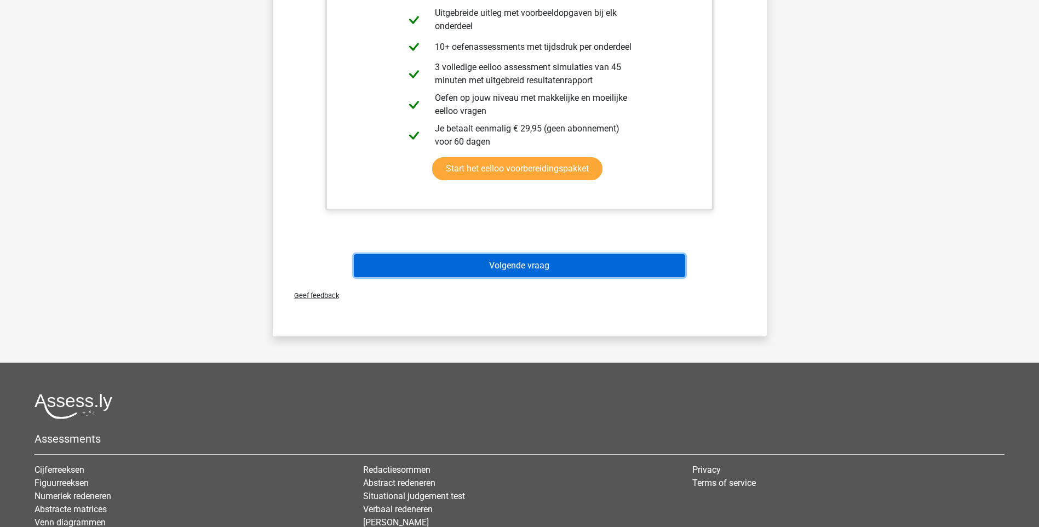
click at [494, 269] on button "Volgende vraag" at bounding box center [519, 265] width 331 height 23
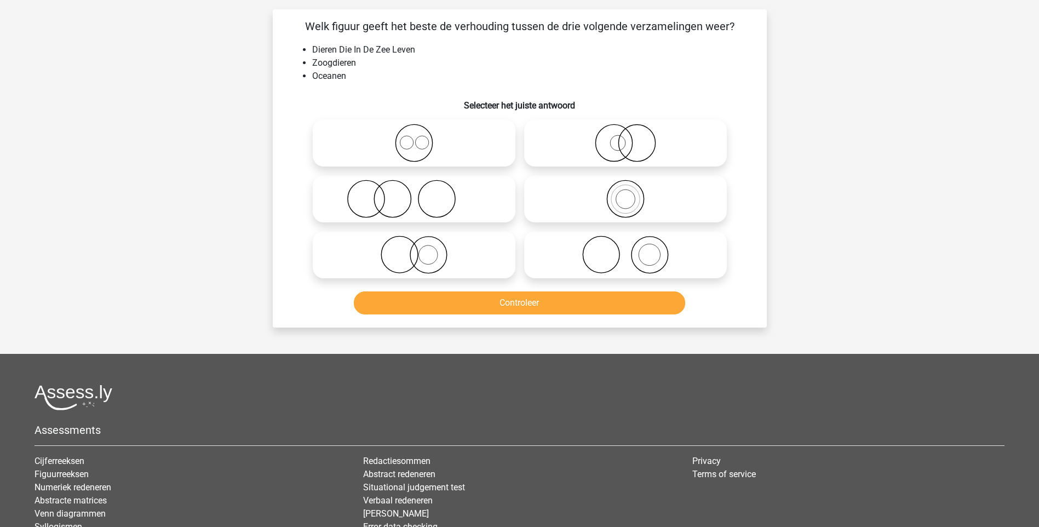
scroll to position [55, 0]
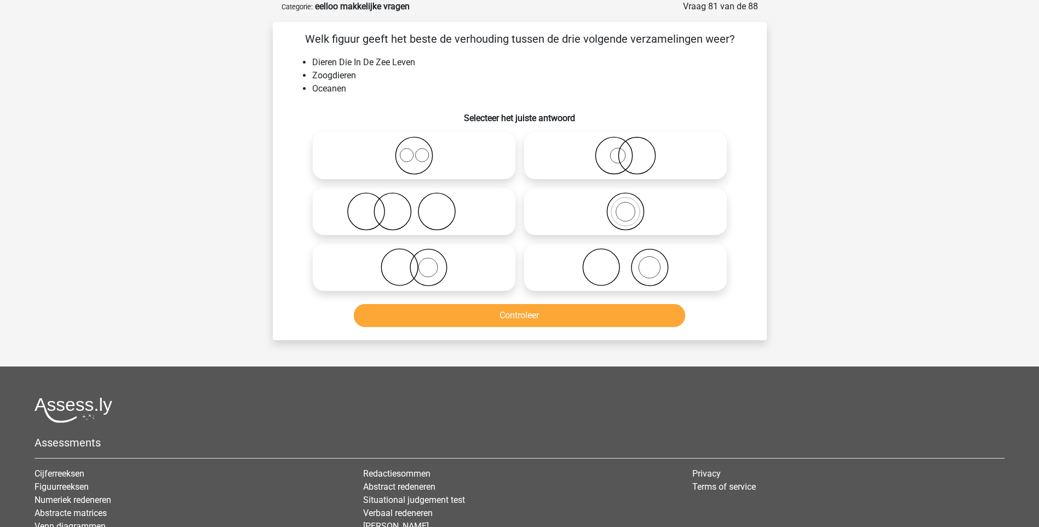
click at [432, 220] on icon at bounding box center [414, 211] width 194 height 38
click at [421, 206] on input "radio" at bounding box center [417, 202] width 7 height 7
radio input "true"
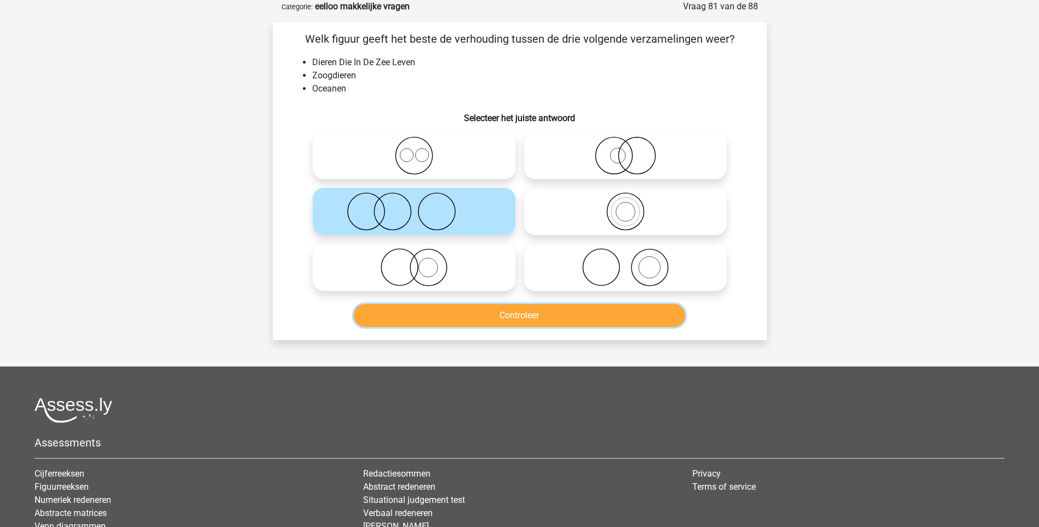
click at [524, 316] on button "Controleer" at bounding box center [519, 315] width 331 height 23
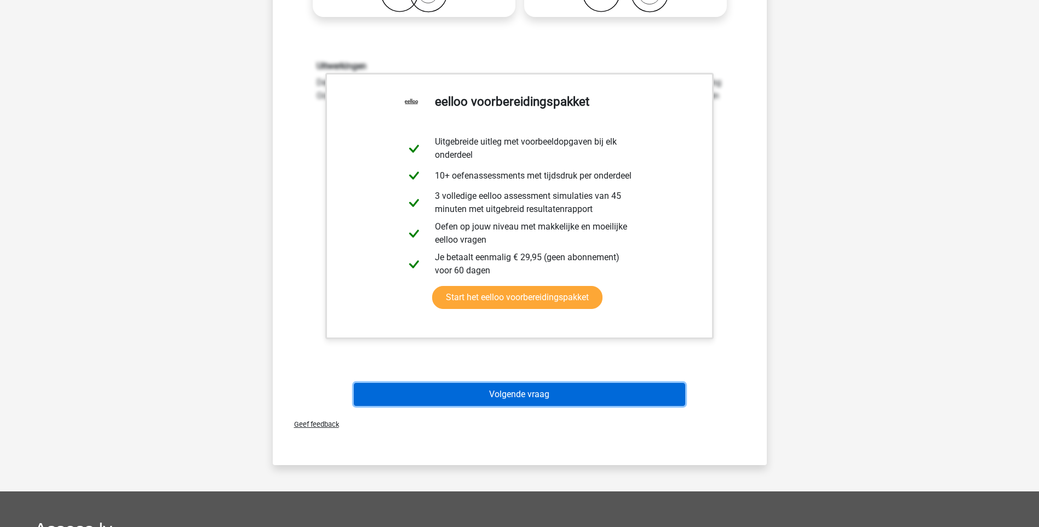
click at [538, 396] on button "Volgende vraag" at bounding box center [519, 394] width 331 height 23
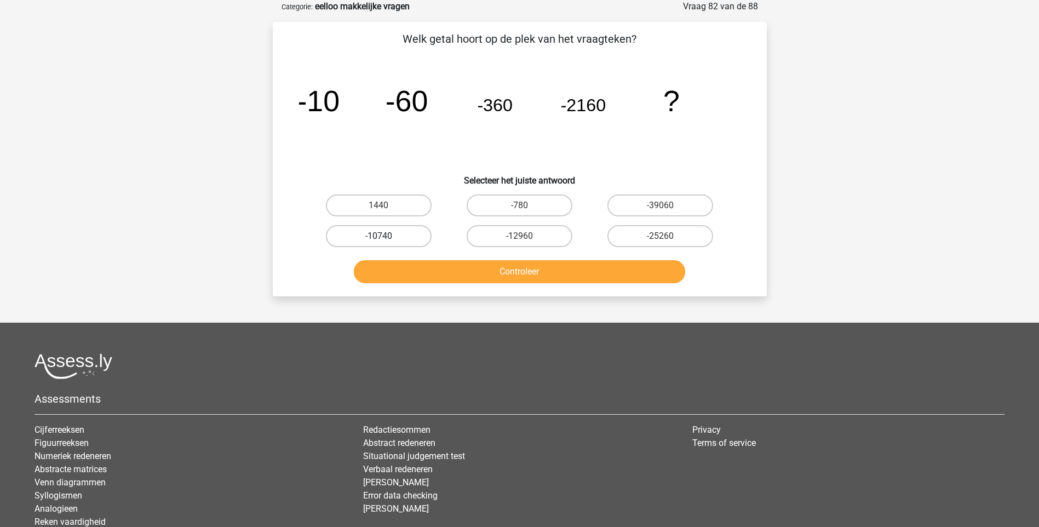
click at [386, 240] on label "-10740" at bounding box center [379, 236] width 106 height 22
click at [386, 240] on input "-10740" at bounding box center [382, 239] width 7 height 7
radio input "true"
click at [489, 267] on button "Controleer" at bounding box center [519, 271] width 331 height 23
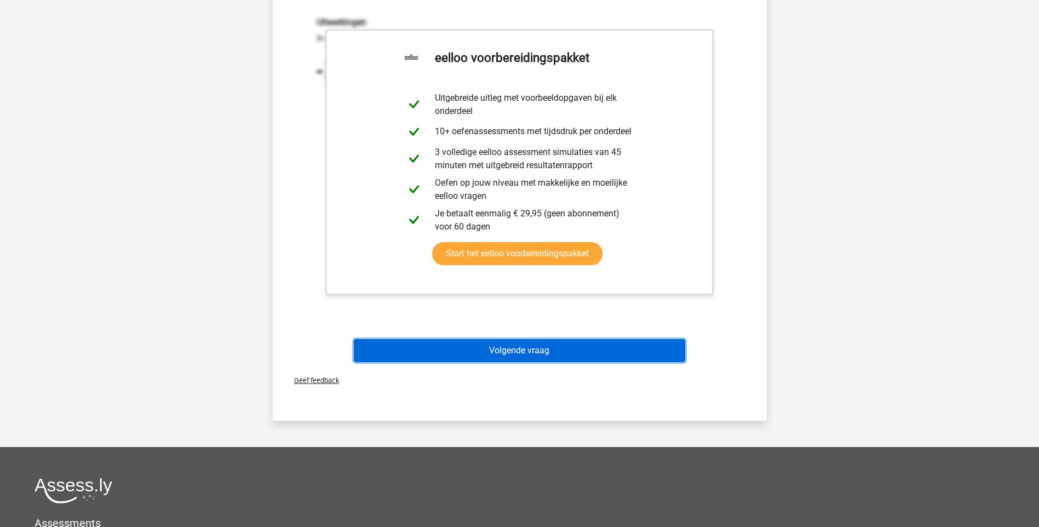
click at [525, 350] on button "Volgende vraag" at bounding box center [519, 350] width 331 height 23
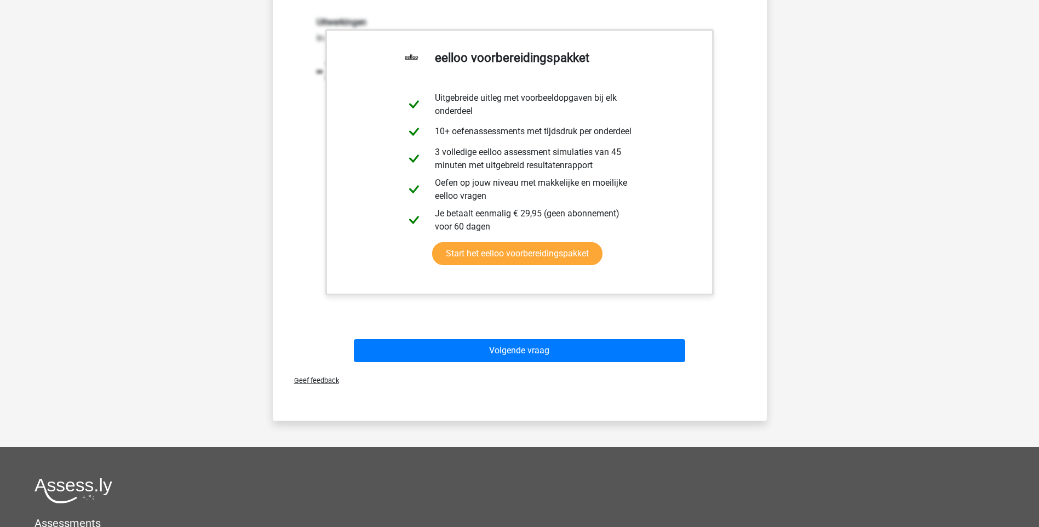
scroll to position [29, 0]
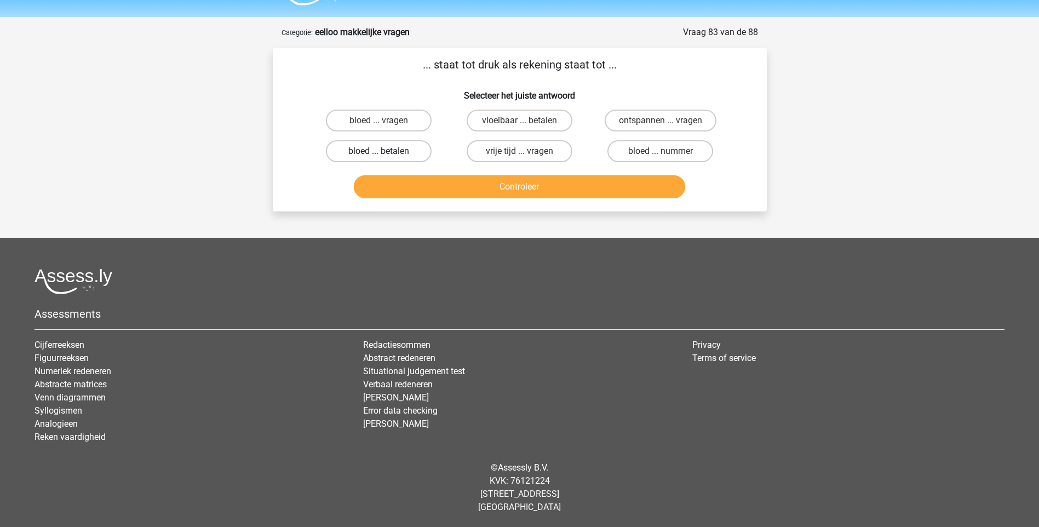
click at [405, 146] on label "bloed ... betalen" at bounding box center [379, 151] width 106 height 22
click at [386, 151] on input "bloed ... betalen" at bounding box center [382, 154] width 7 height 7
radio input "true"
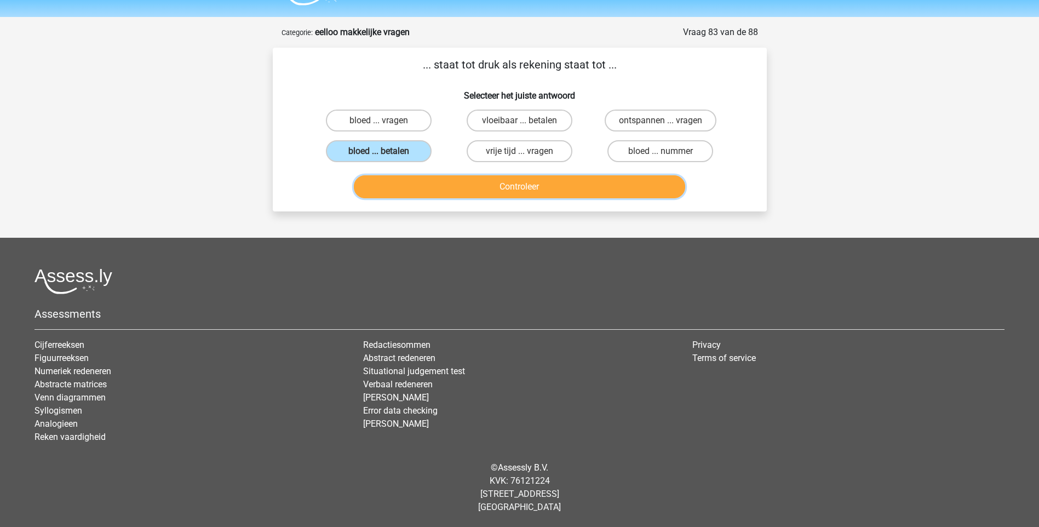
click at [530, 184] on button "Controleer" at bounding box center [519, 186] width 331 height 23
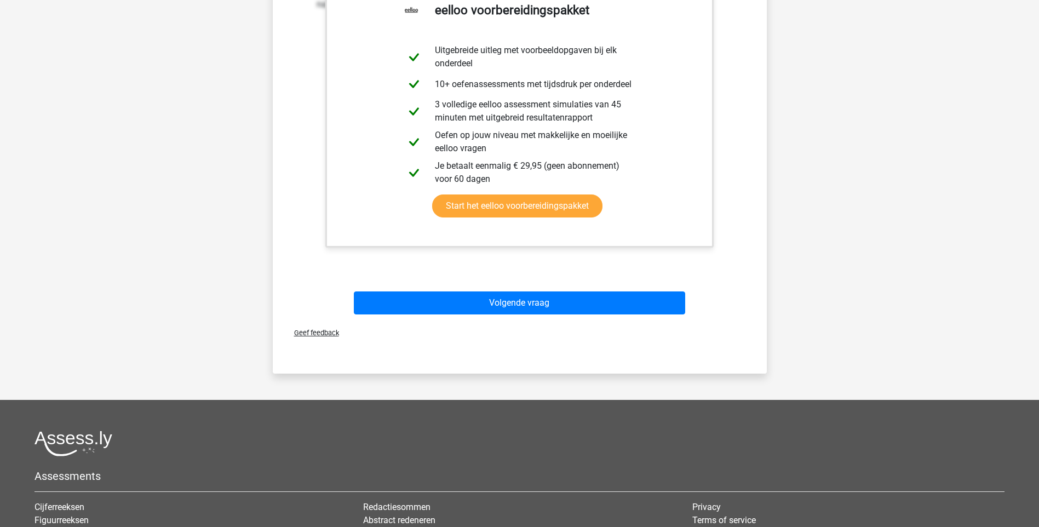
scroll to position [303, 0]
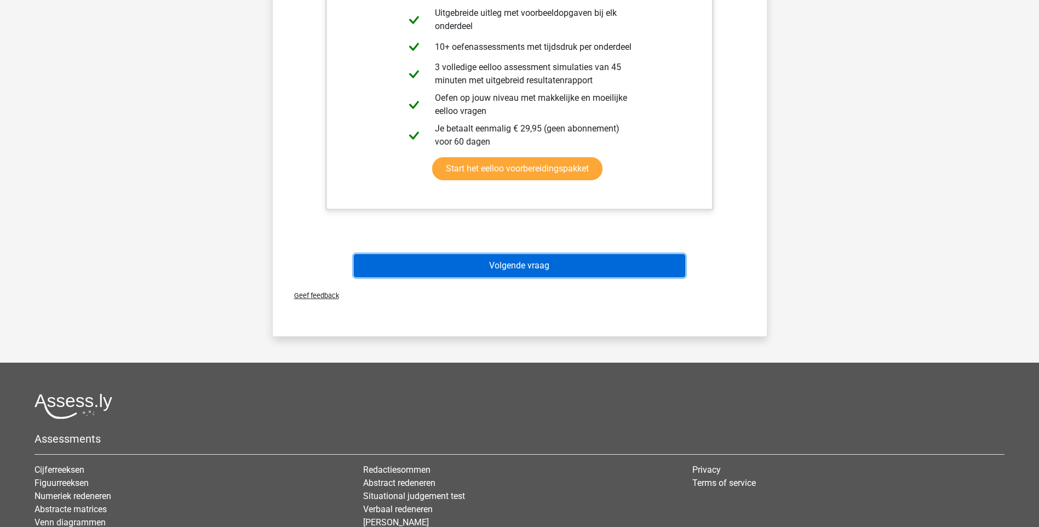
click at [552, 267] on button "Volgende vraag" at bounding box center [519, 265] width 331 height 23
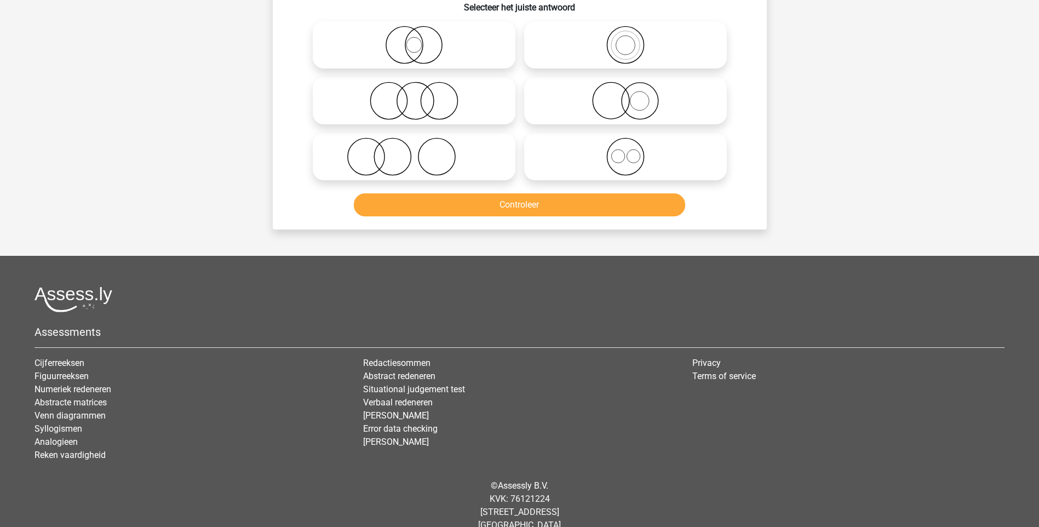
scroll to position [55, 0]
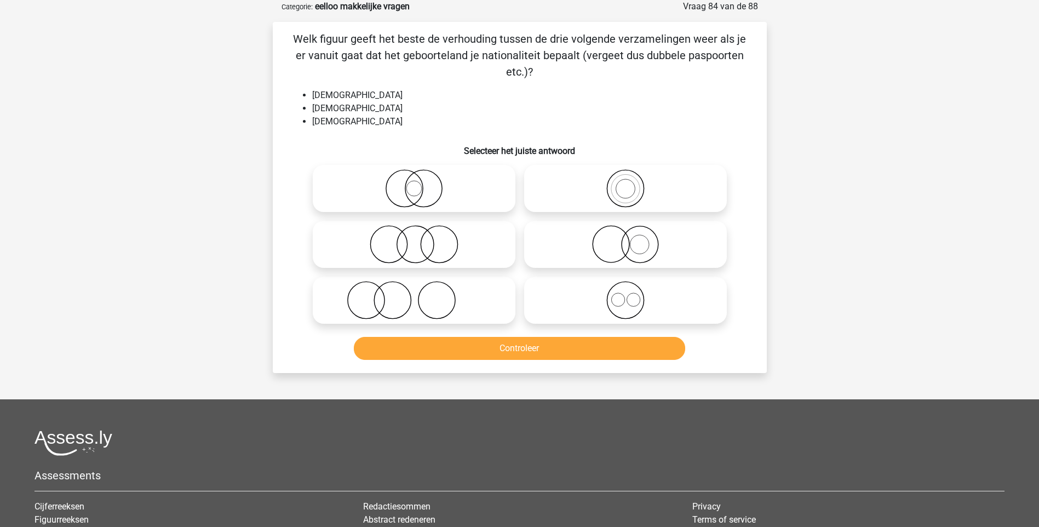
click at [620, 301] on icon at bounding box center [626, 300] width 194 height 38
click at [626, 295] on input "radio" at bounding box center [629, 291] width 7 height 7
radio input "true"
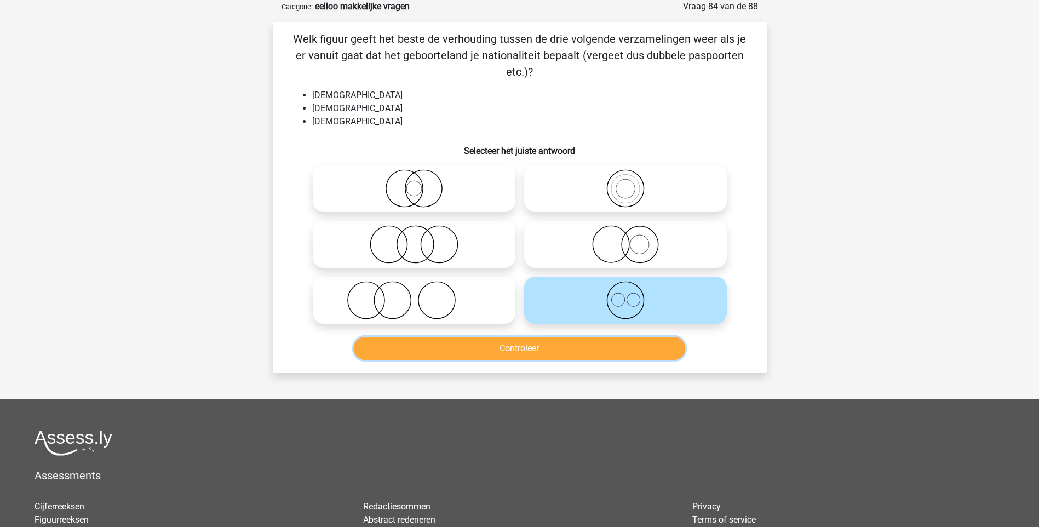
click at [527, 345] on button "Controleer" at bounding box center [519, 348] width 331 height 23
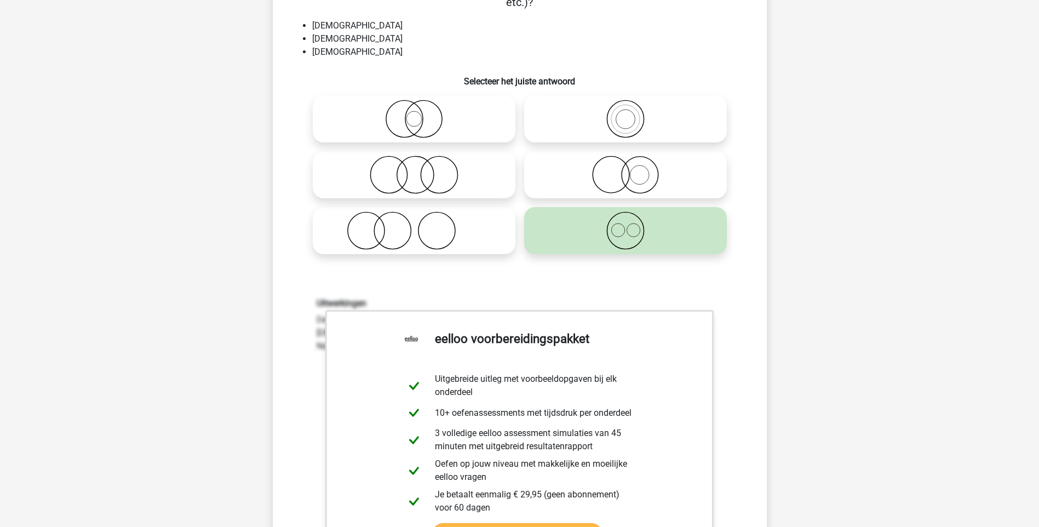
scroll to position [329, 0]
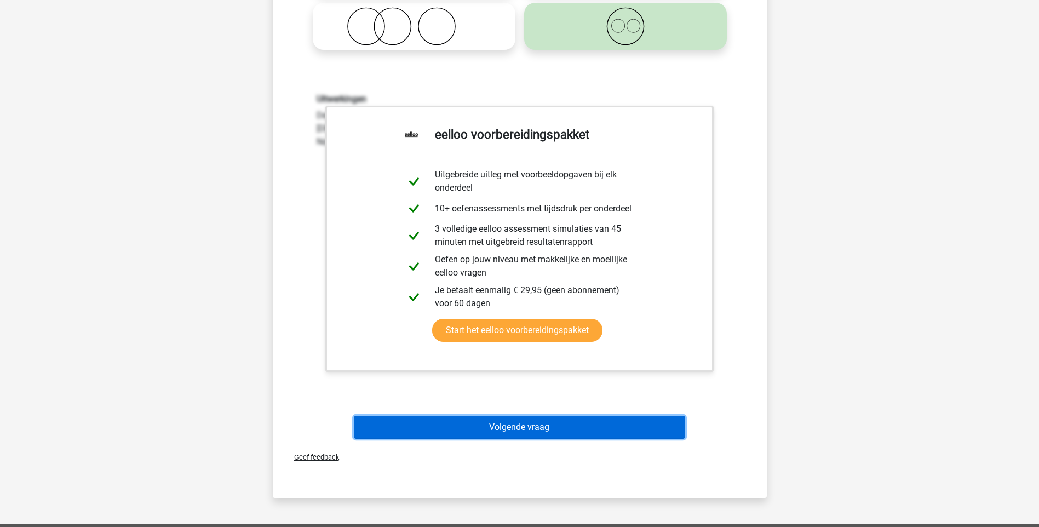
click at [529, 432] on button "Volgende vraag" at bounding box center [519, 427] width 331 height 23
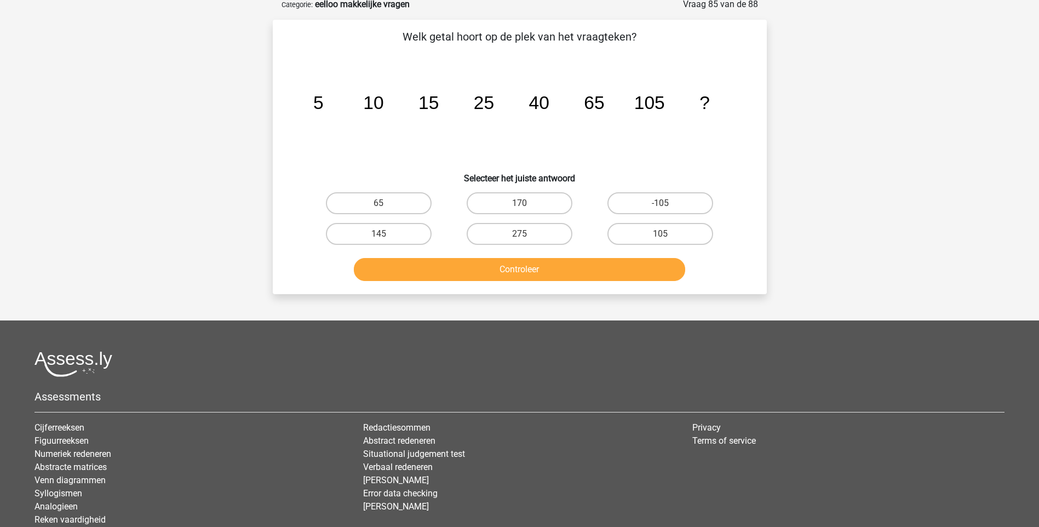
scroll to position [55, 0]
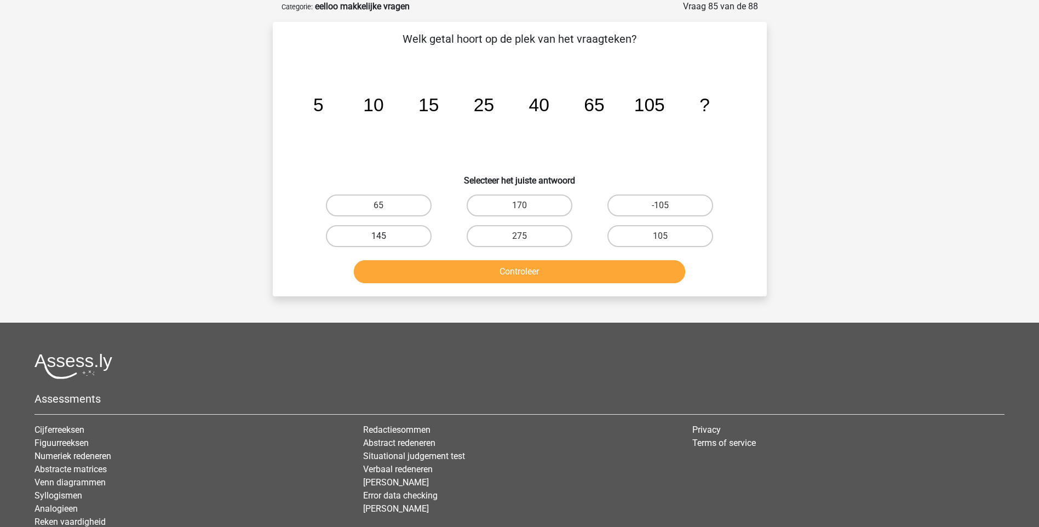
click at [391, 239] on label "145" at bounding box center [379, 236] width 106 height 22
click at [386, 239] on input "145" at bounding box center [382, 239] width 7 height 7
radio input "true"
click at [508, 270] on button "Controleer" at bounding box center [519, 271] width 331 height 23
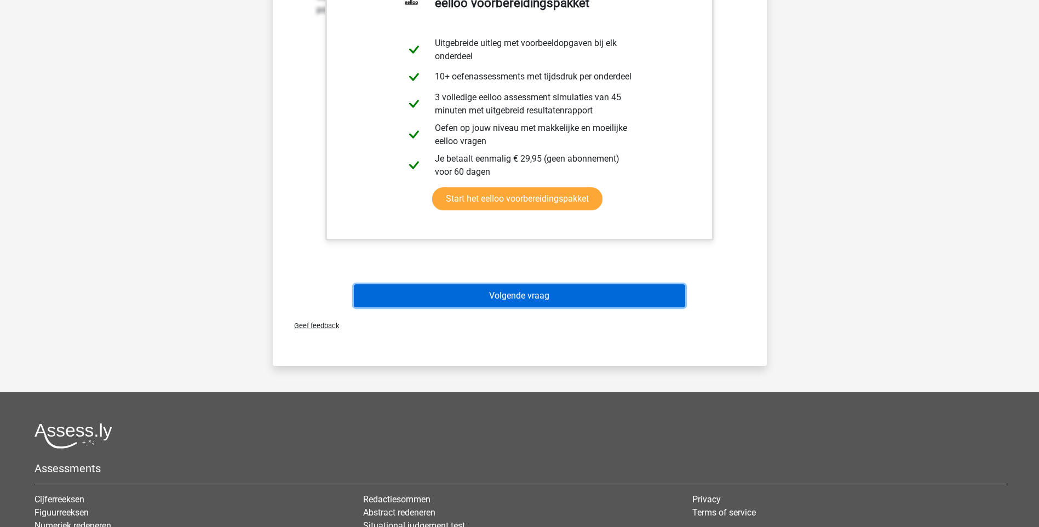
drag, startPoint x: 529, startPoint y: 300, endPoint x: 519, endPoint y: 299, distance: 9.4
click at [527, 300] on button "Volgende vraag" at bounding box center [519, 295] width 331 height 23
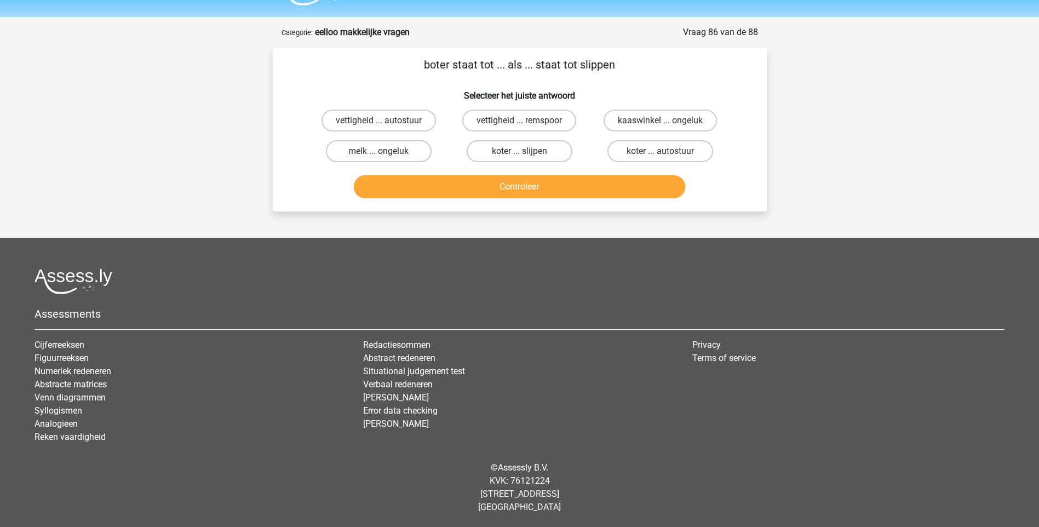
scroll to position [29, 0]
click at [633, 151] on label "koter ... autostuur" at bounding box center [661, 151] width 106 height 22
click at [661, 151] on input "koter ... autostuur" at bounding box center [664, 154] width 7 height 7
radio input "true"
click at [501, 154] on label "koter ... slijpen" at bounding box center [520, 151] width 106 height 22
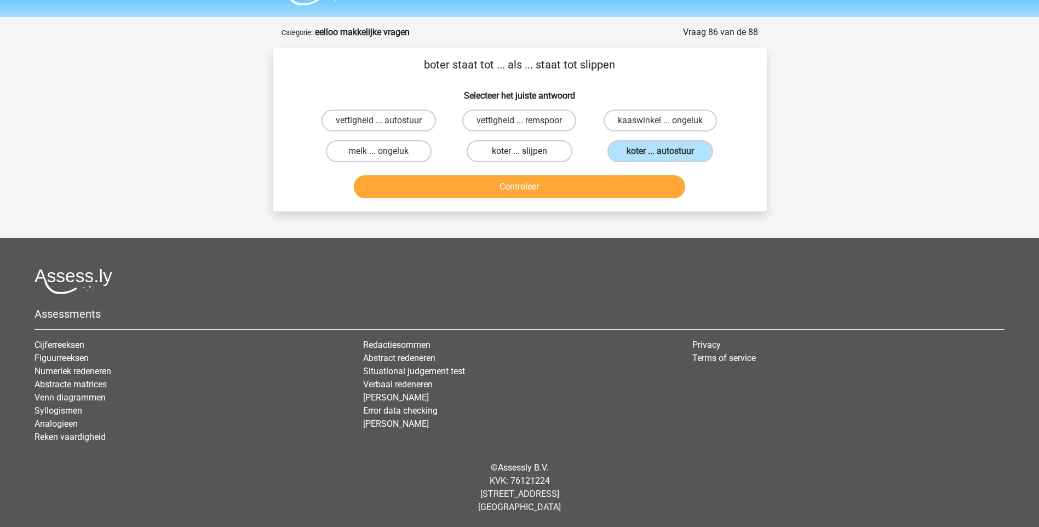
click at [519, 154] on input "koter ... slijpen" at bounding box center [522, 154] width 7 height 7
radio input "true"
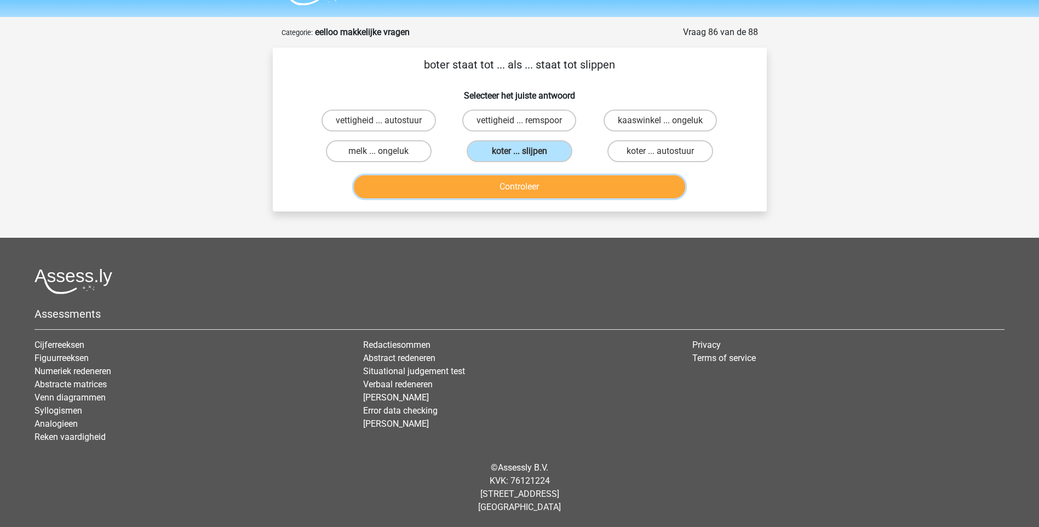
click at [521, 188] on button "Controleer" at bounding box center [519, 186] width 331 height 23
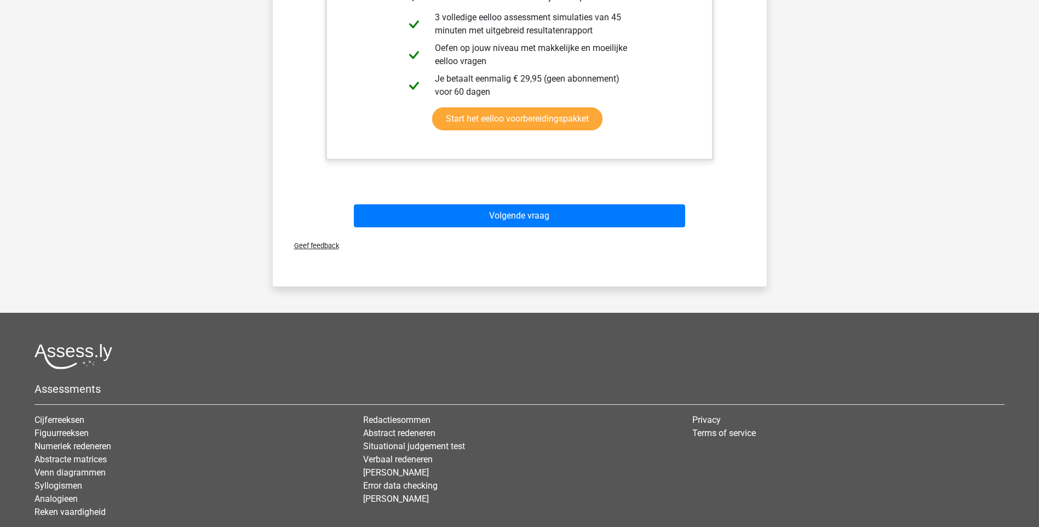
scroll to position [358, 0]
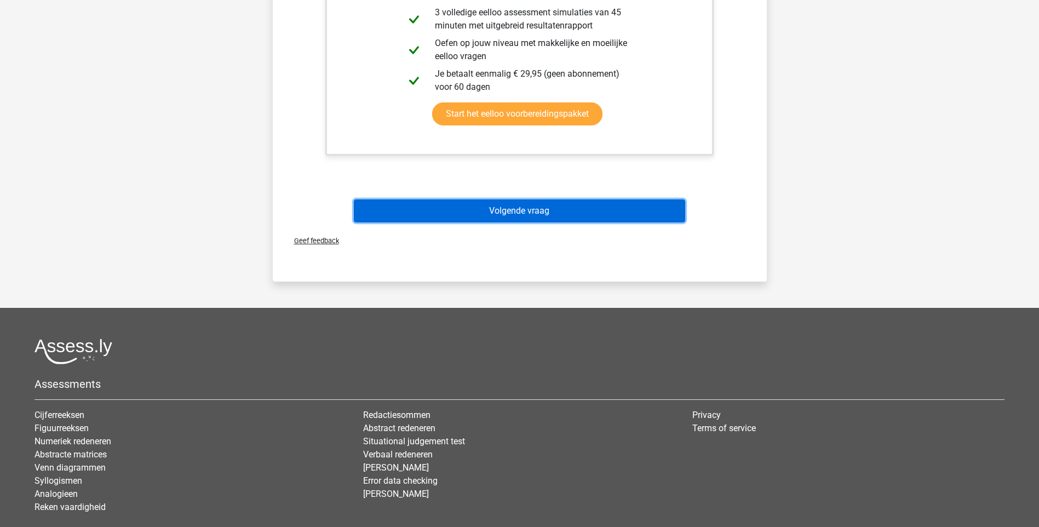
click at [525, 208] on button "Volgende vraag" at bounding box center [519, 210] width 331 height 23
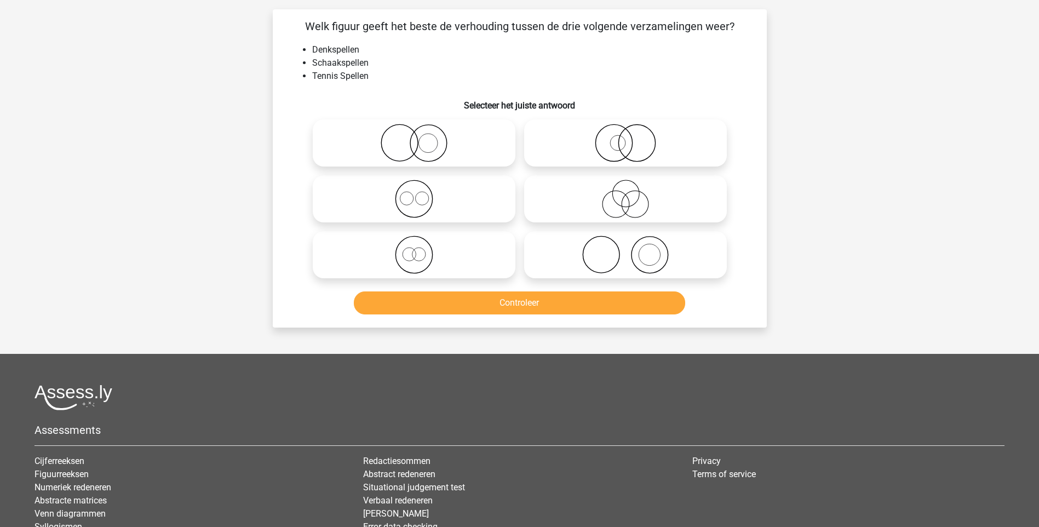
scroll to position [55, 0]
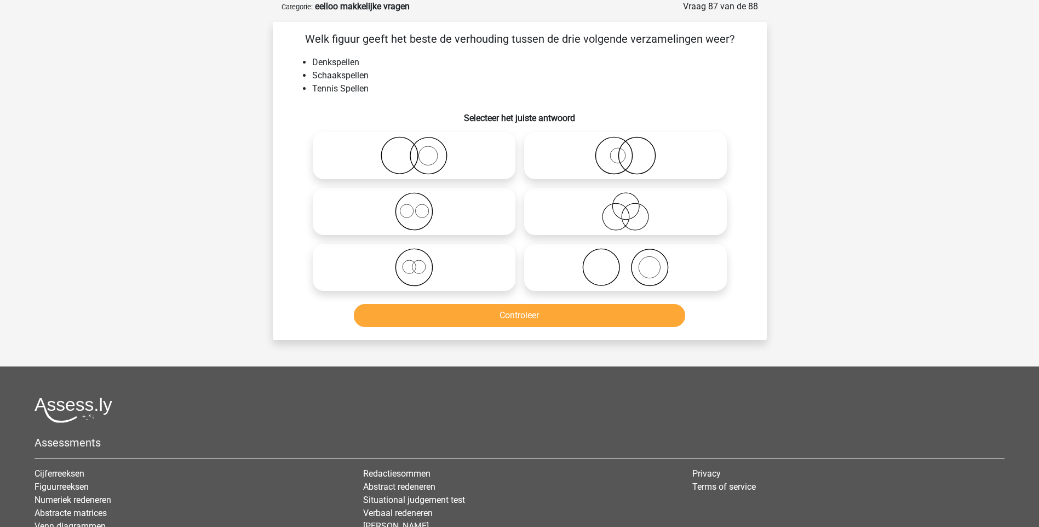
click at [624, 216] on icon at bounding box center [626, 211] width 194 height 38
click at [626, 206] on input "radio" at bounding box center [629, 202] width 7 height 7
radio input "true"
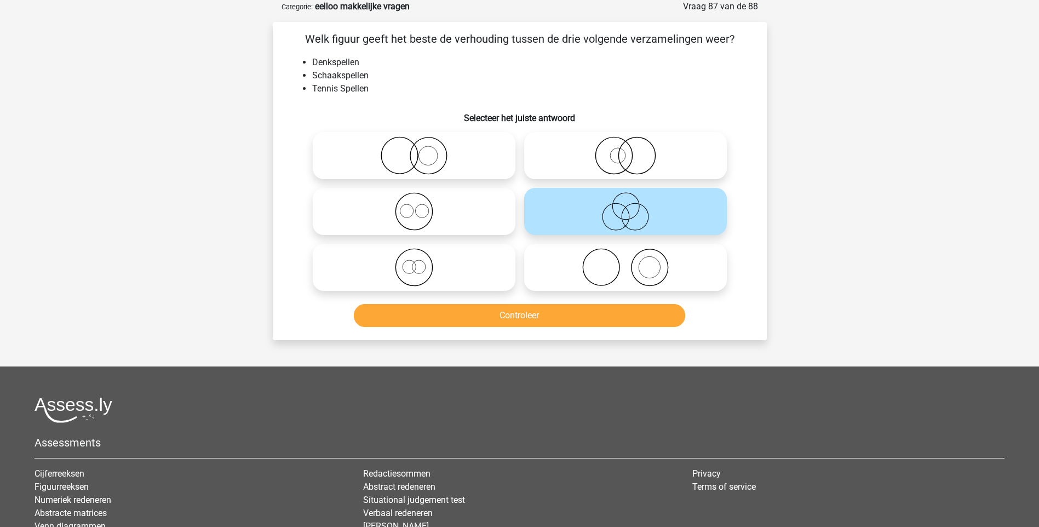
click at [414, 162] on icon at bounding box center [414, 155] width 194 height 38
click at [414, 150] on input "radio" at bounding box center [417, 146] width 7 height 7
radio input "true"
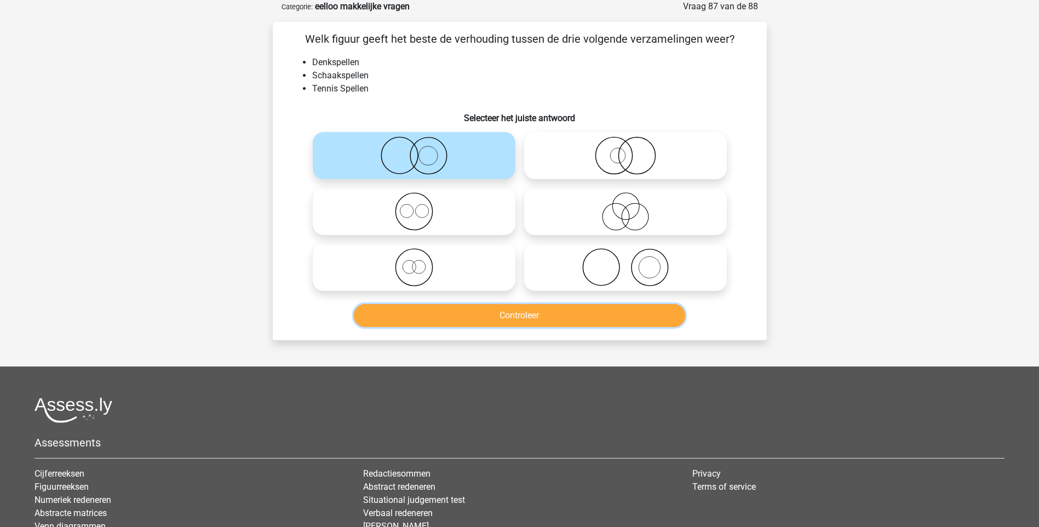
click at [506, 312] on button "Controleer" at bounding box center [519, 315] width 331 height 23
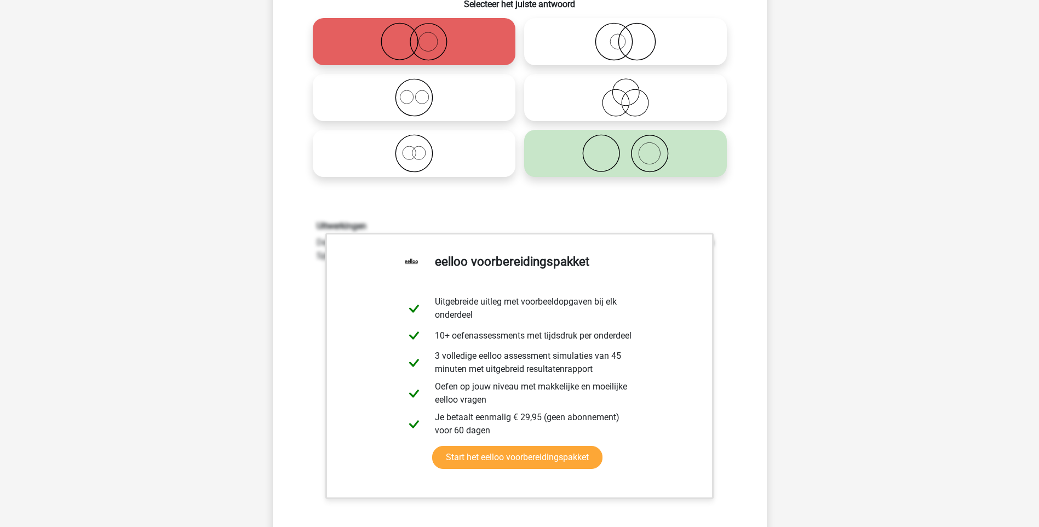
scroll to position [383, 0]
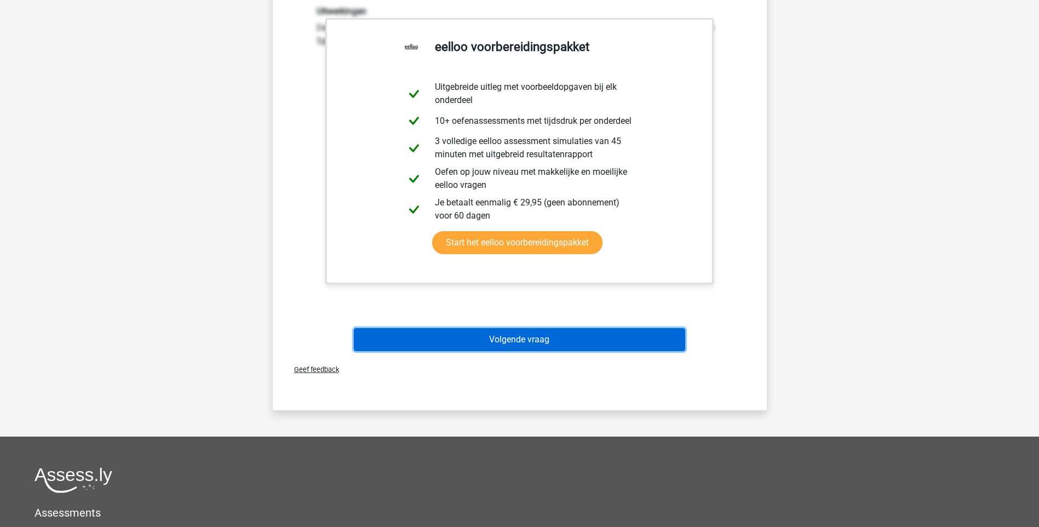
click at [519, 343] on button "Volgende vraag" at bounding box center [519, 339] width 331 height 23
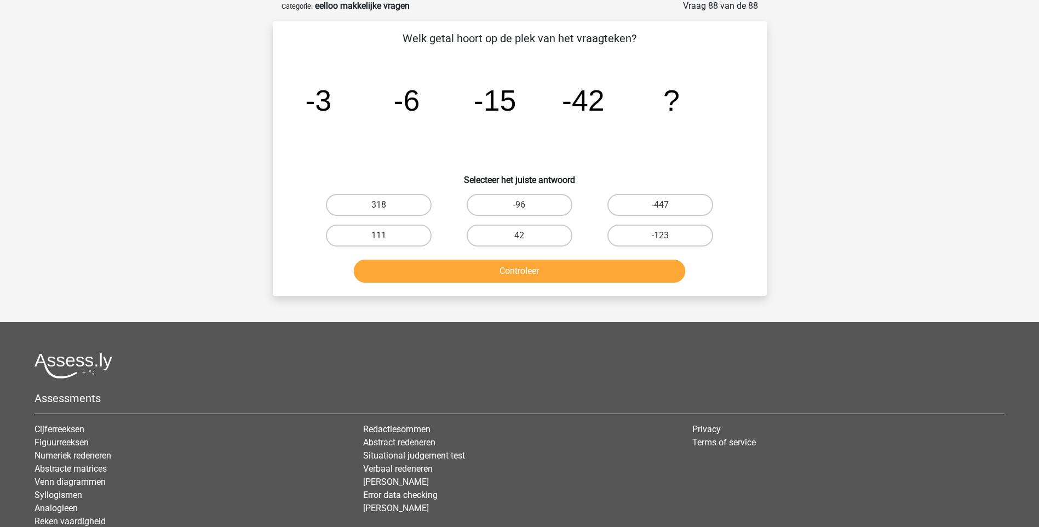
scroll to position [55, 0]
click at [542, 205] on label "-96" at bounding box center [520, 205] width 106 height 22
click at [526, 205] on input "-96" at bounding box center [522, 208] width 7 height 7
radio input "true"
click at [551, 272] on button "Controleer" at bounding box center [519, 271] width 331 height 23
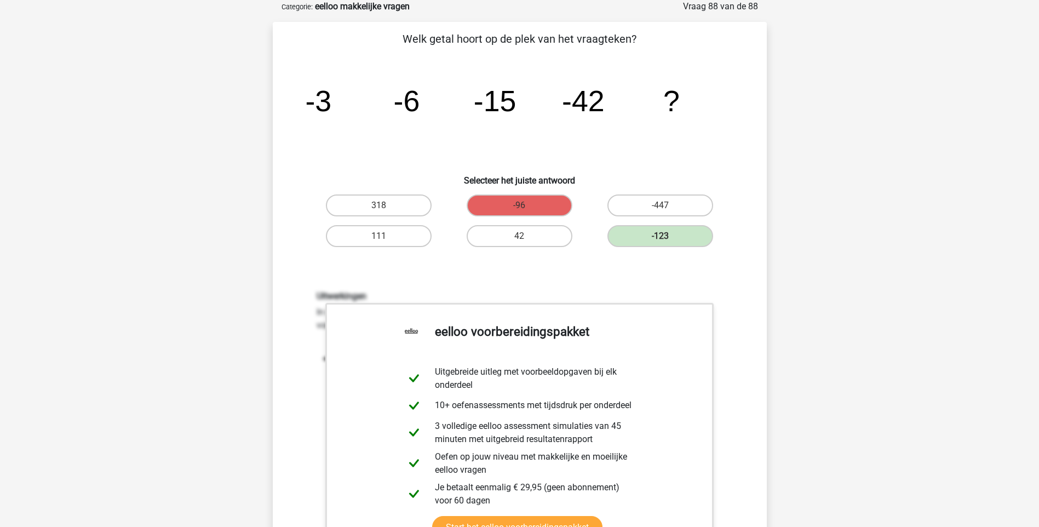
scroll to position [438, 0]
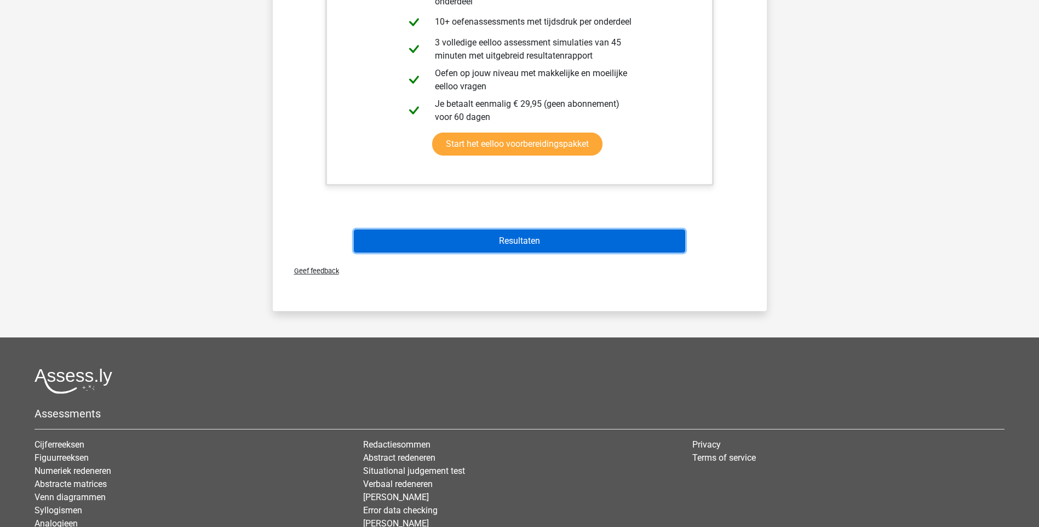
click at [523, 246] on button "Resultaten" at bounding box center [519, 241] width 331 height 23
click at [519, 239] on button "Resultaten" at bounding box center [519, 241] width 331 height 23
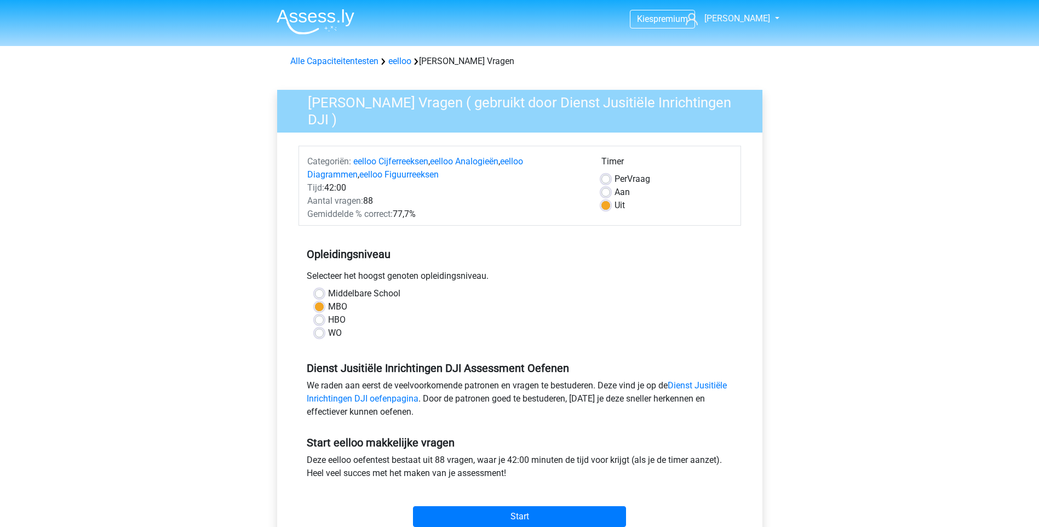
scroll to position [164, 0]
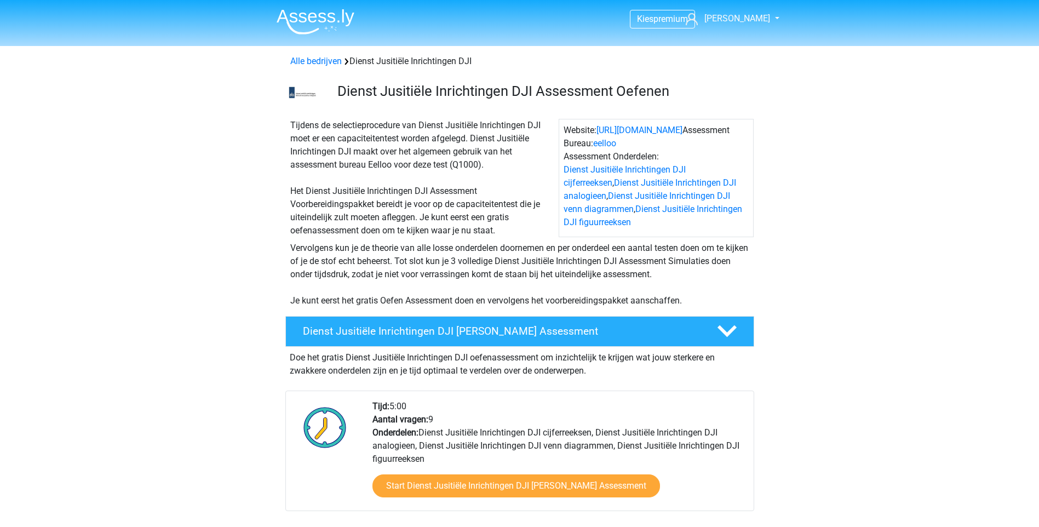
scroll to position [1205, 0]
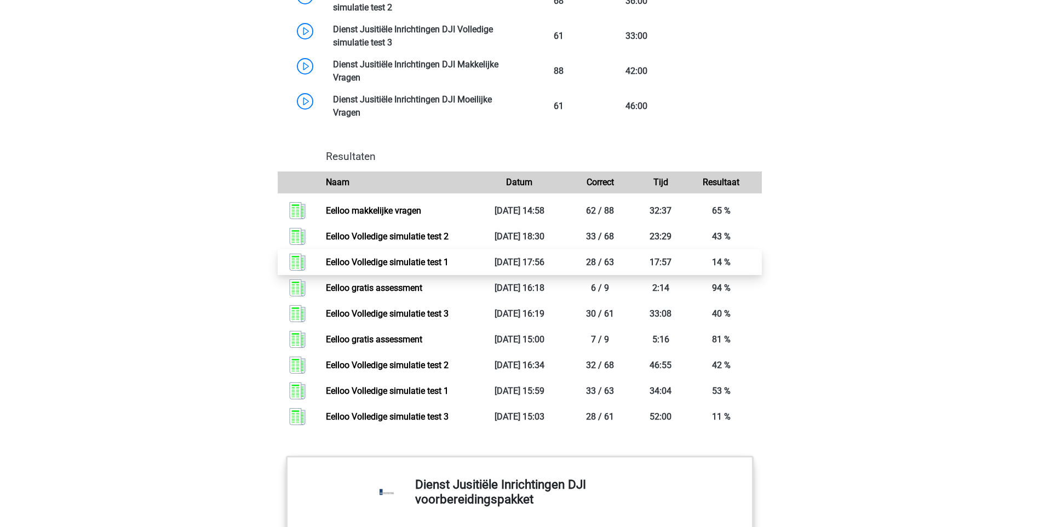
click at [427, 262] on link "Eelloo Volledige simulatie test 1" at bounding box center [387, 262] width 123 height 10
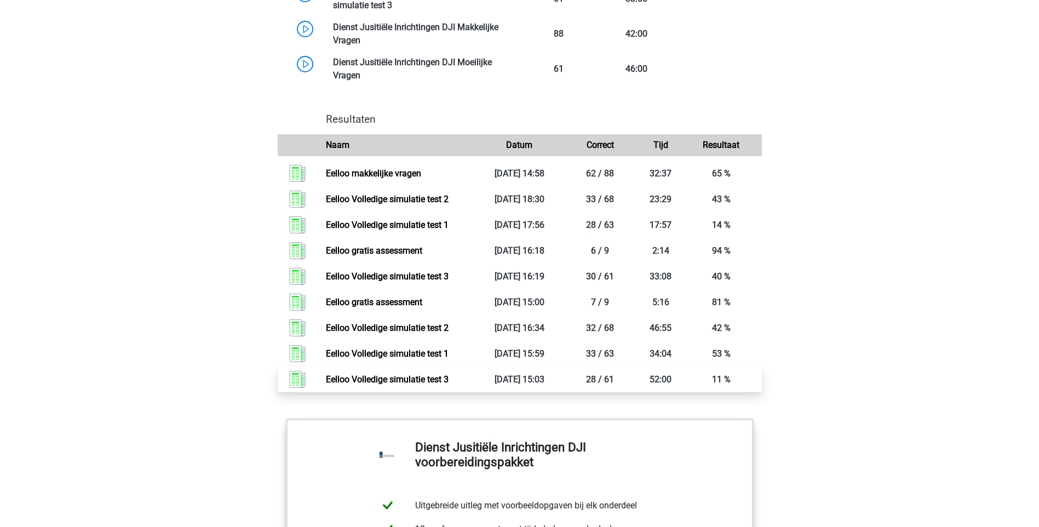
scroll to position [1041, 0]
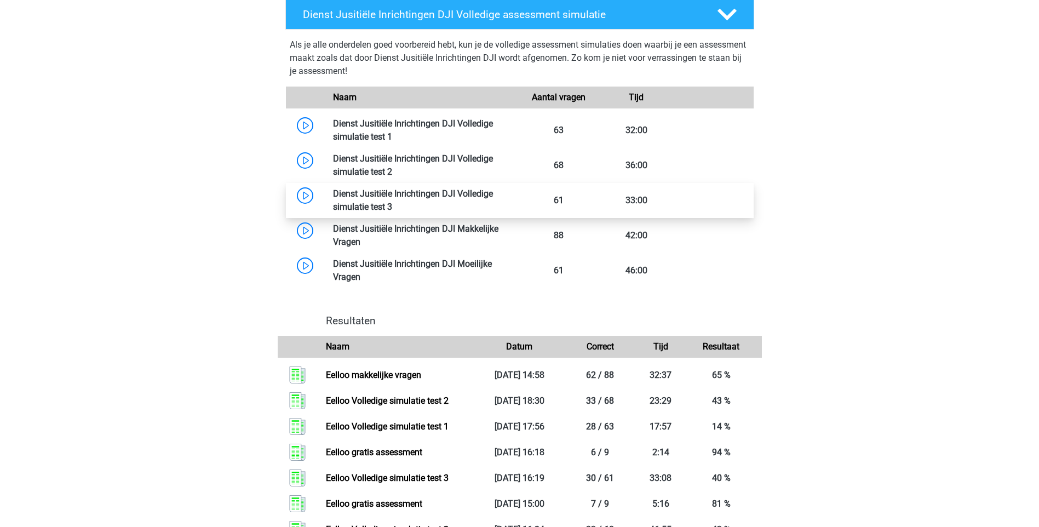
click at [392, 204] on link at bounding box center [392, 207] width 0 height 10
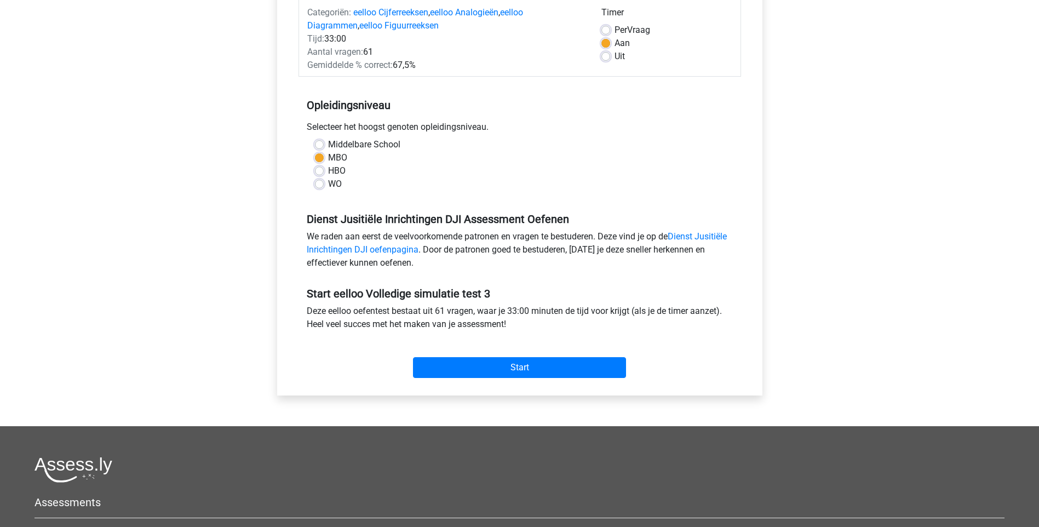
scroll to position [164, 0]
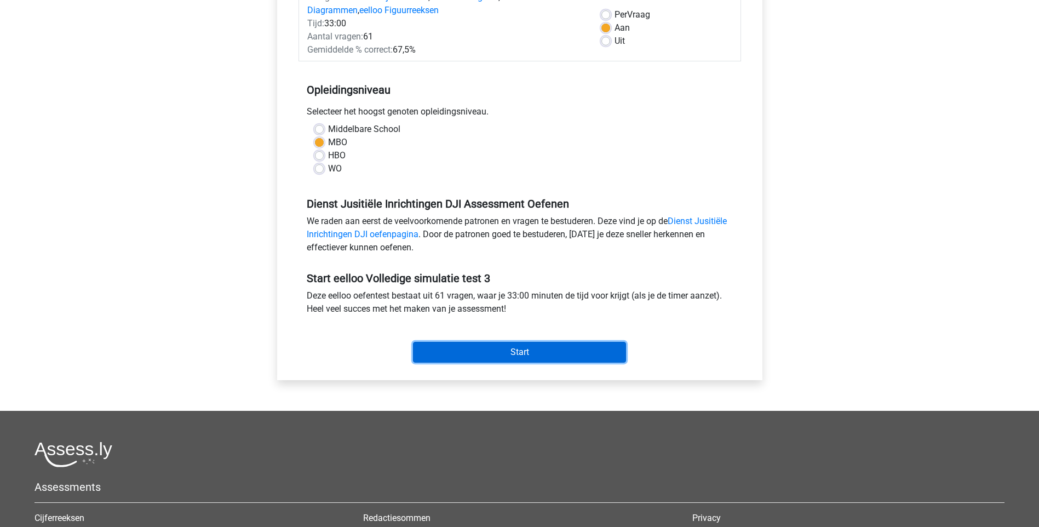
click at [522, 348] on input "Start" at bounding box center [519, 352] width 213 height 21
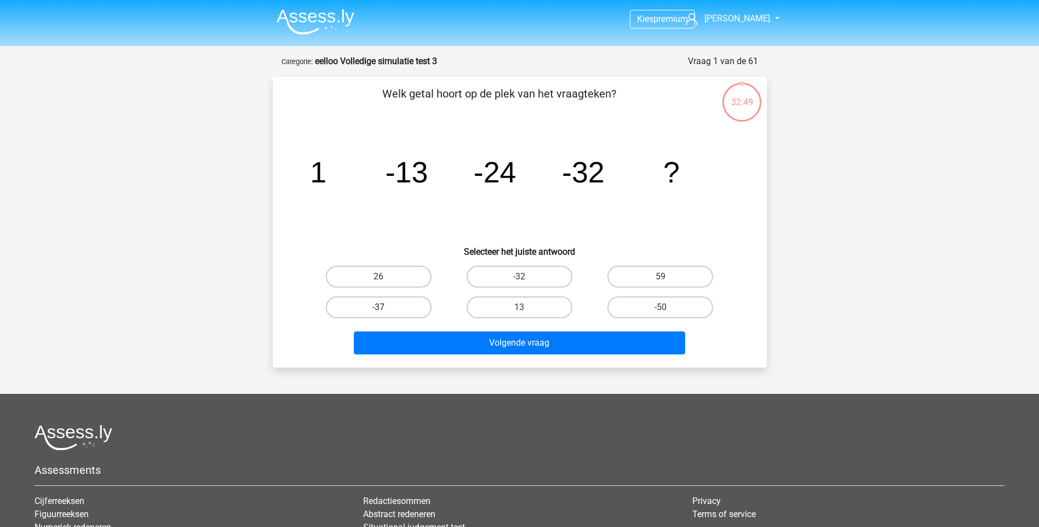
click at [391, 311] on label "-37" at bounding box center [379, 307] width 106 height 22
click at [386, 311] on input "-37" at bounding box center [382, 310] width 7 height 7
radio input "true"
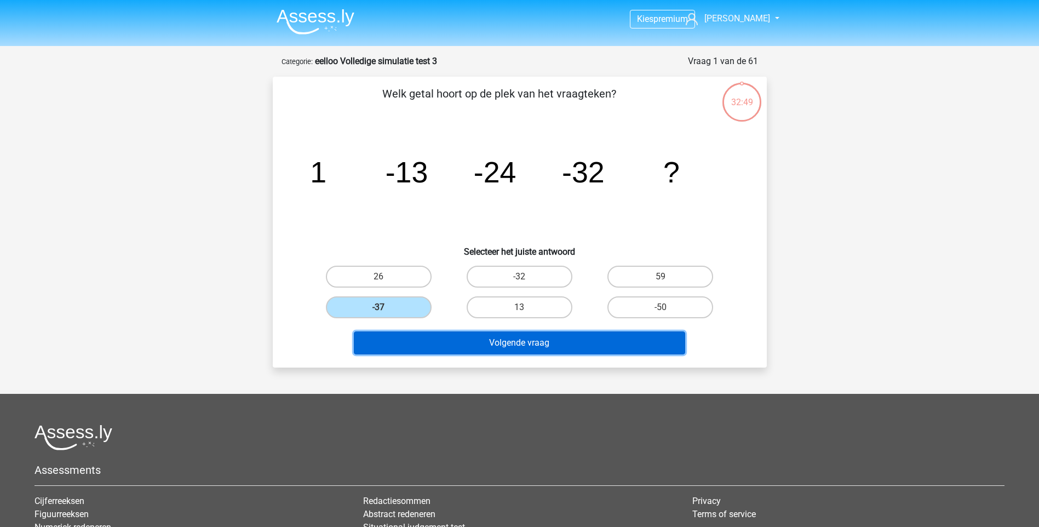
click at [521, 339] on button "Volgende vraag" at bounding box center [519, 342] width 331 height 23
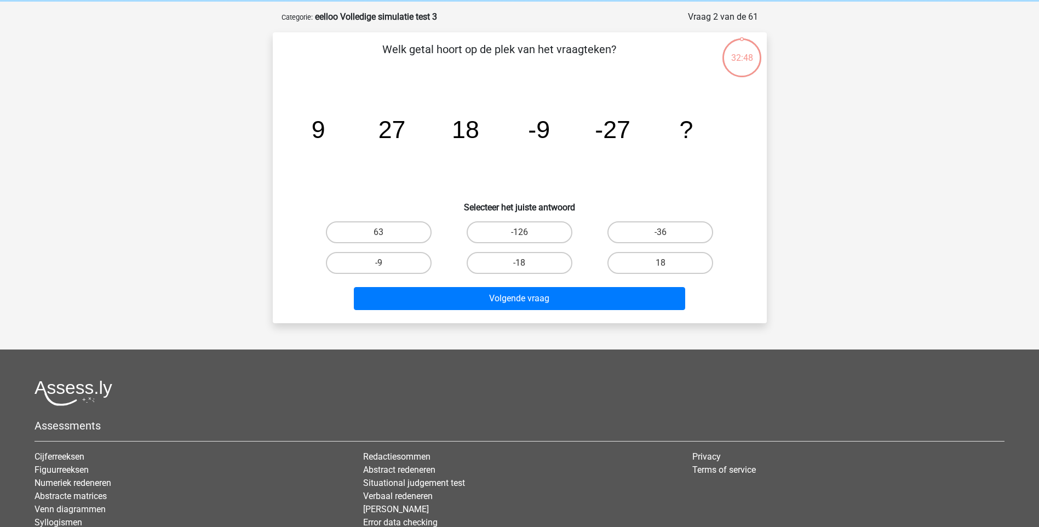
scroll to position [55, 0]
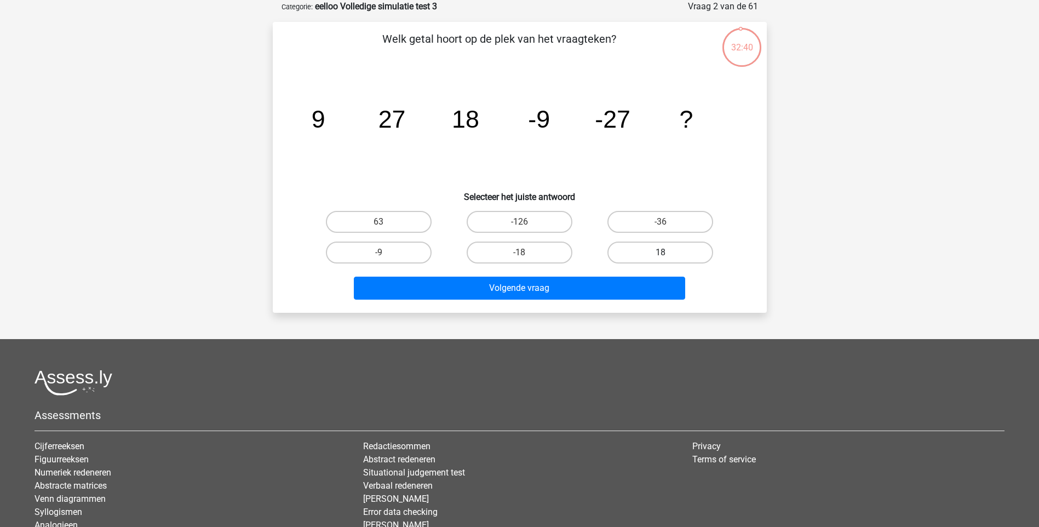
click at [664, 250] on label "18" at bounding box center [661, 253] width 106 height 22
click at [664, 253] on input "18" at bounding box center [664, 256] width 7 height 7
radio input "true"
click at [528, 254] on label "-18" at bounding box center [520, 253] width 106 height 22
click at [526, 254] on input "-18" at bounding box center [522, 256] width 7 height 7
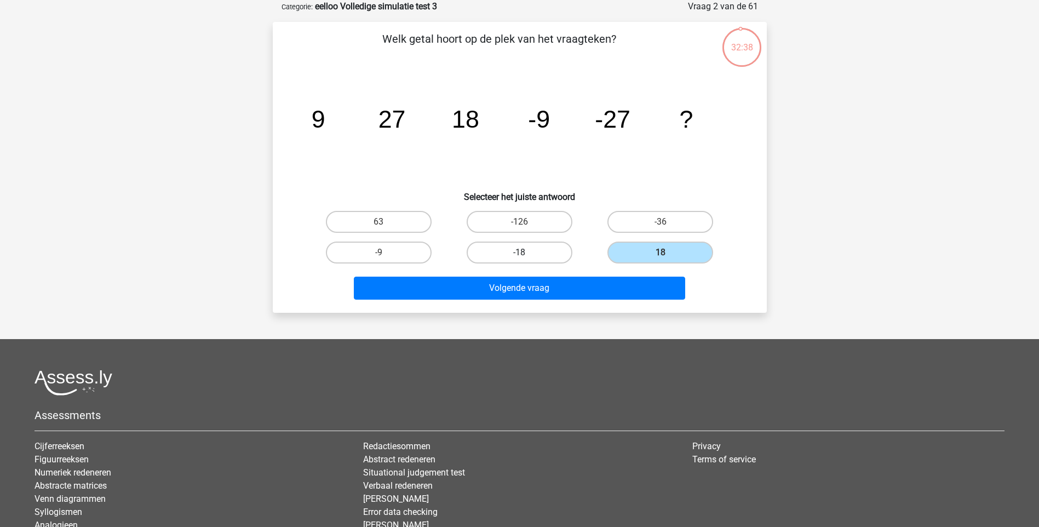
radio input "true"
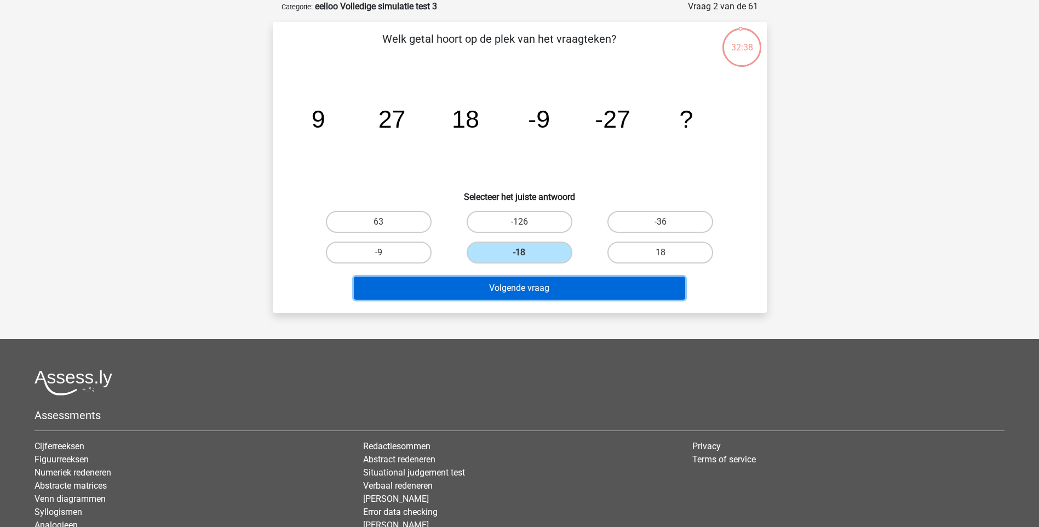
click at [529, 285] on button "Volgende vraag" at bounding box center [519, 288] width 331 height 23
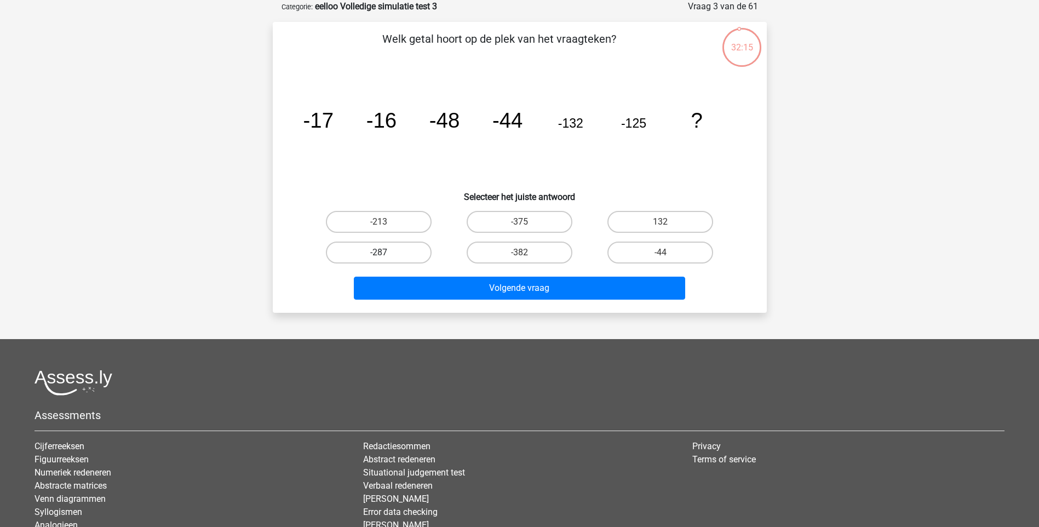
click at [399, 251] on label "-287" at bounding box center [379, 253] width 106 height 22
click at [386, 253] on input "-287" at bounding box center [382, 256] width 7 height 7
radio input "true"
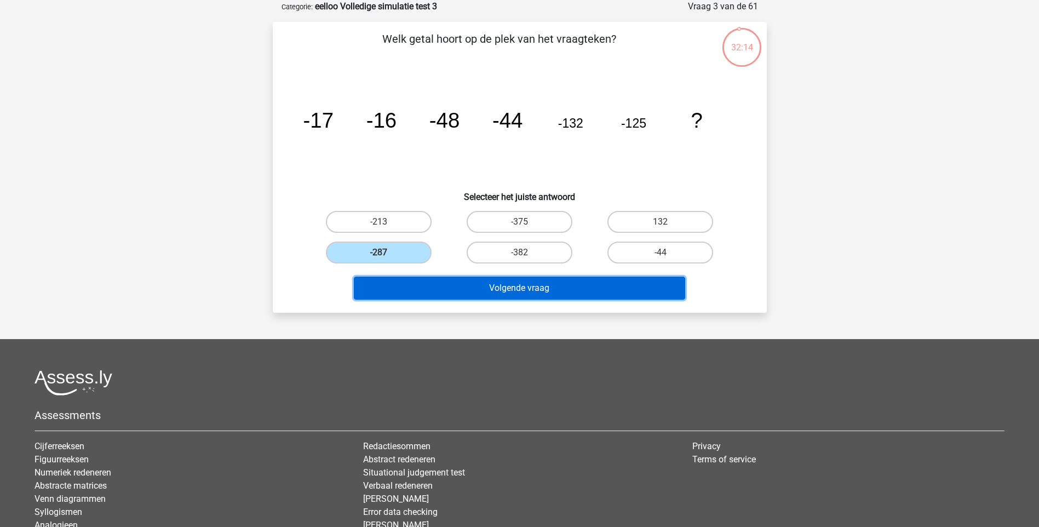
click at [495, 291] on button "Volgende vraag" at bounding box center [519, 288] width 331 height 23
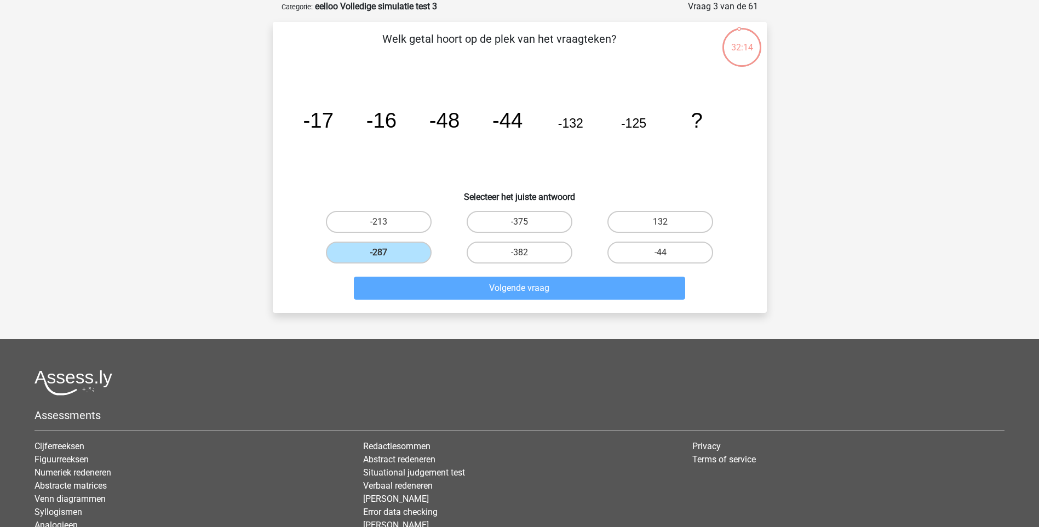
scroll to position [45, 0]
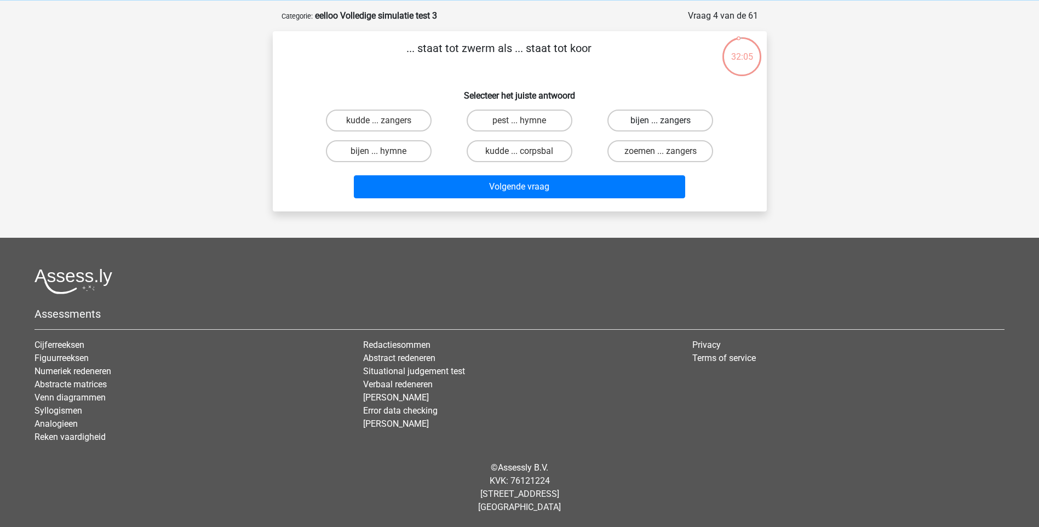
click at [637, 122] on label "bijen ... zangers" at bounding box center [661, 121] width 106 height 22
click at [661, 122] on input "bijen ... zangers" at bounding box center [664, 124] width 7 height 7
radio input "true"
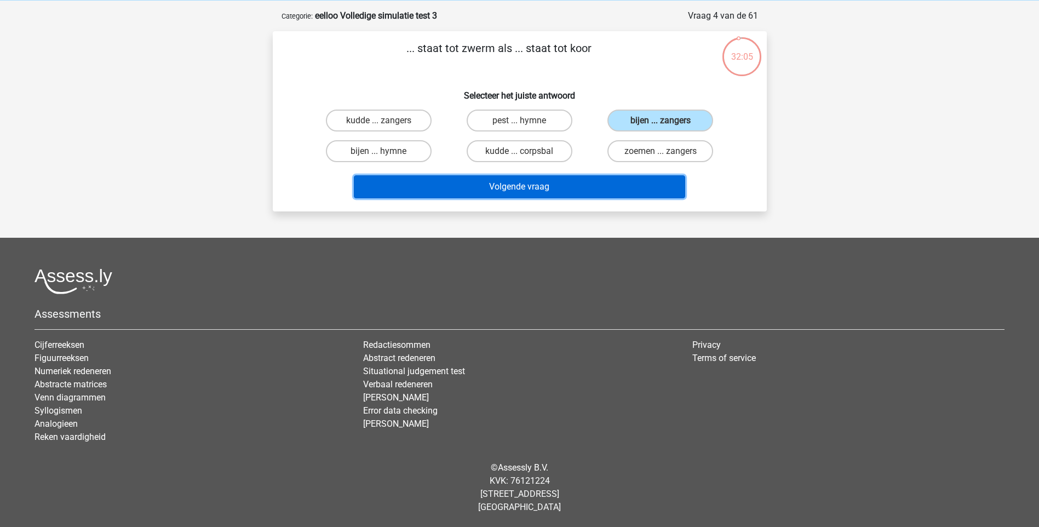
click at [530, 185] on button "Volgende vraag" at bounding box center [519, 186] width 331 height 23
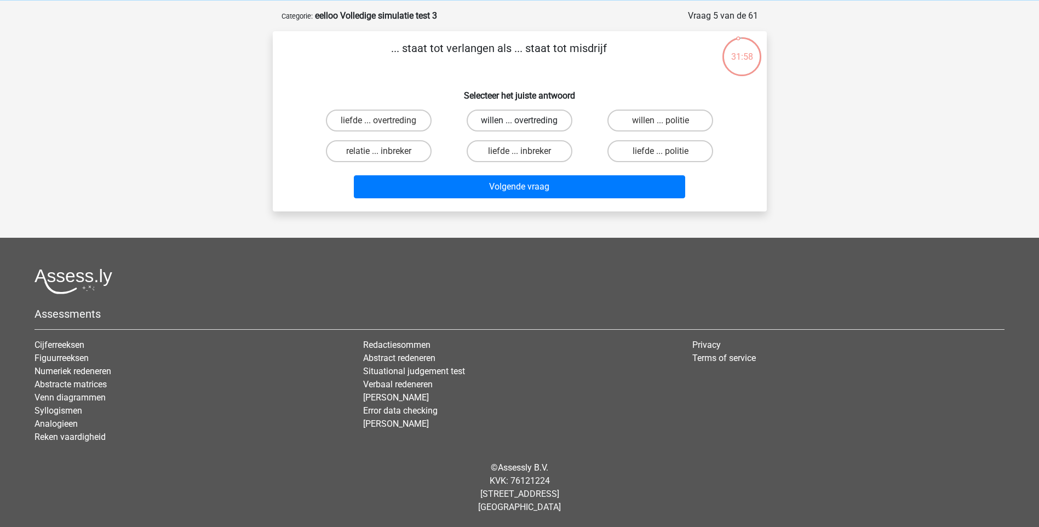
click at [494, 120] on label "willen ... overtreding" at bounding box center [520, 121] width 106 height 22
click at [519, 121] on input "willen ... overtreding" at bounding box center [522, 124] width 7 height 7
radio input "true"
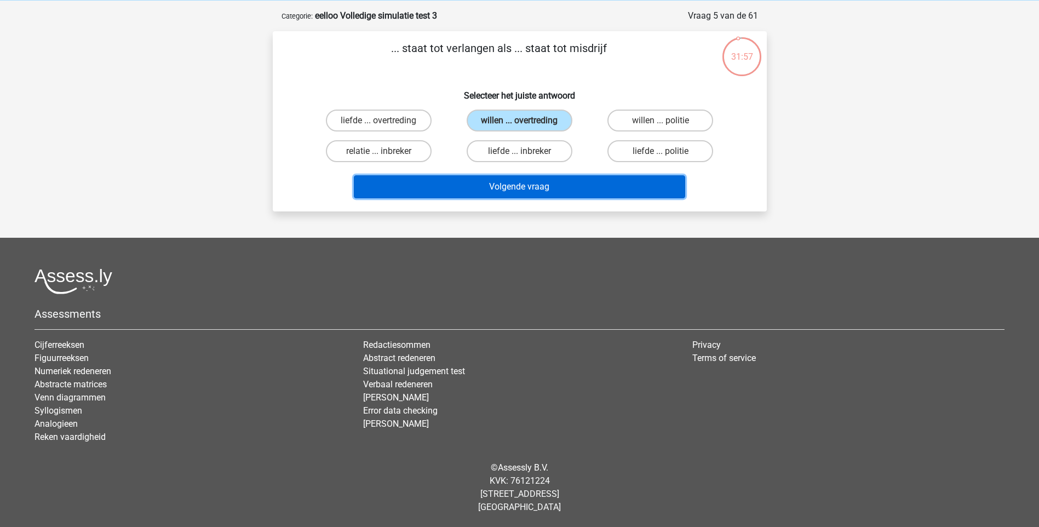
click at [506, 185] on button "Volgende vraag" at bounding box center [519, 186] width 331 height 23
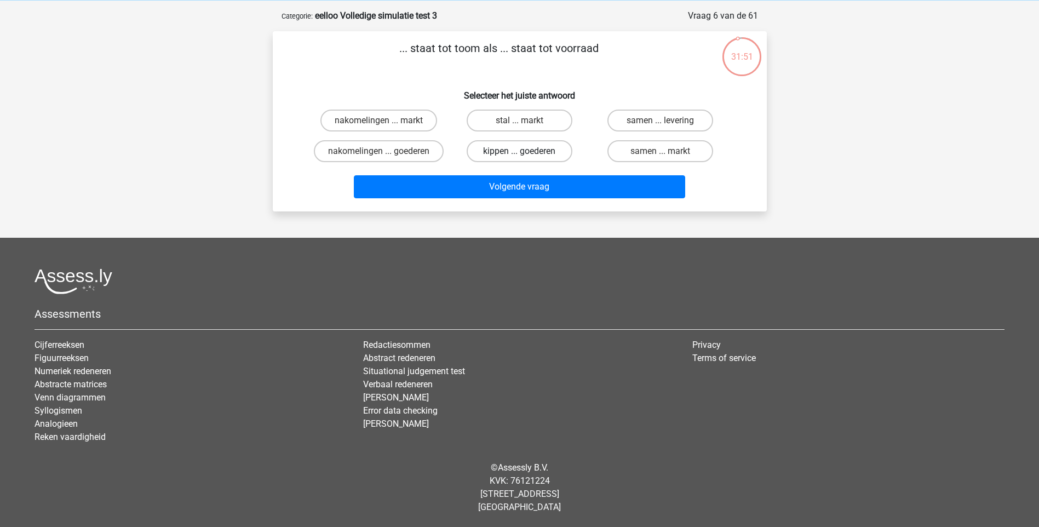
click at [500, 152] on label "kippen ... goederen" at bounding box center [520, 151] width 106 height 22
click at [519, 152] on input "kippen ... goederen" at bounding box center [522, 154] width 7 height 7
radio input "true"
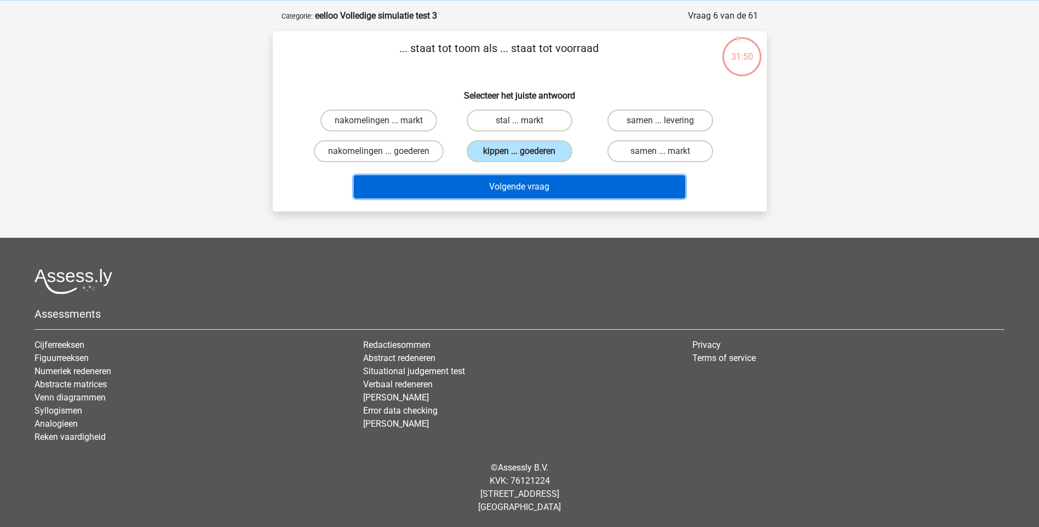
click at [519, 184] on button "Volgende vraag" at bounding box center [519, 186] width 331 height 23
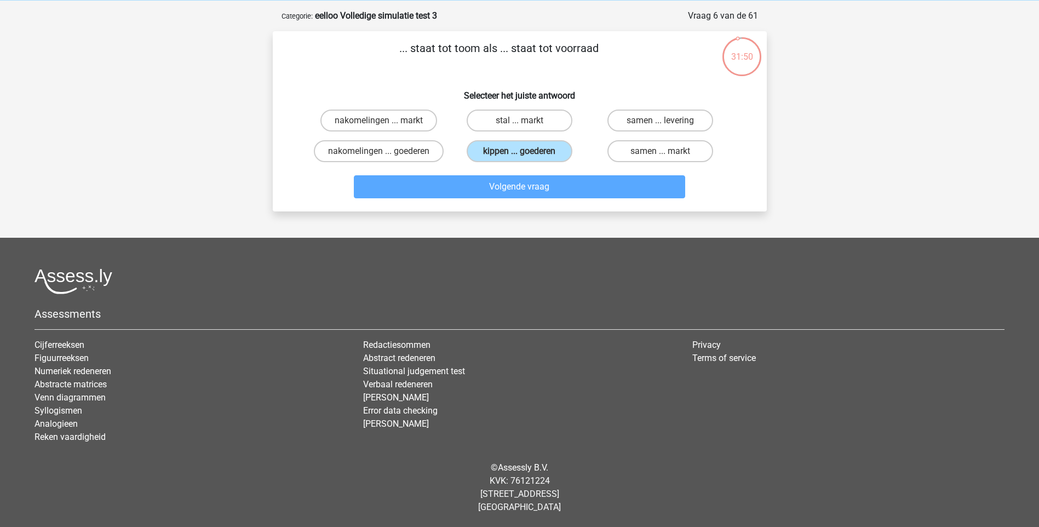
scroll to position [55, 0]
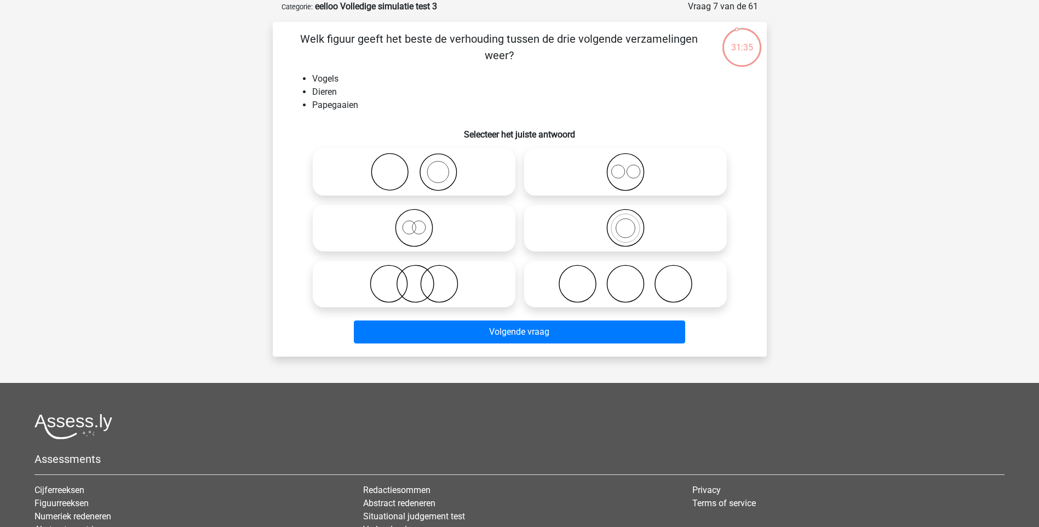
click at [411, 238] on icon at bounding box center [414, 228] width 194 height 38
click at [414, 222] on input "radio" at bounding box center [417, 218] width 7 height 7
radio input "true"
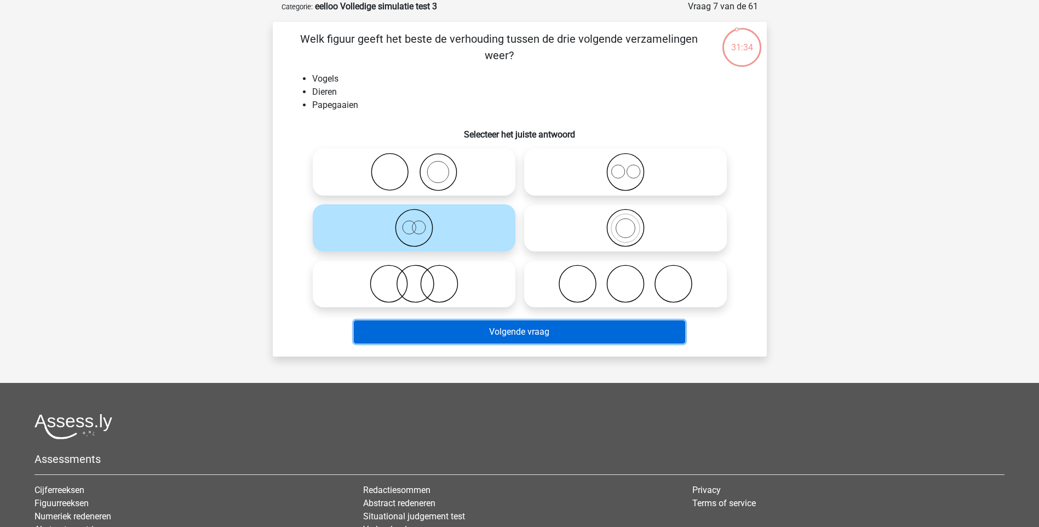
click at [511, 328] on button "Volgende vraag" at bounding box center [519, 331] width 331 height 23
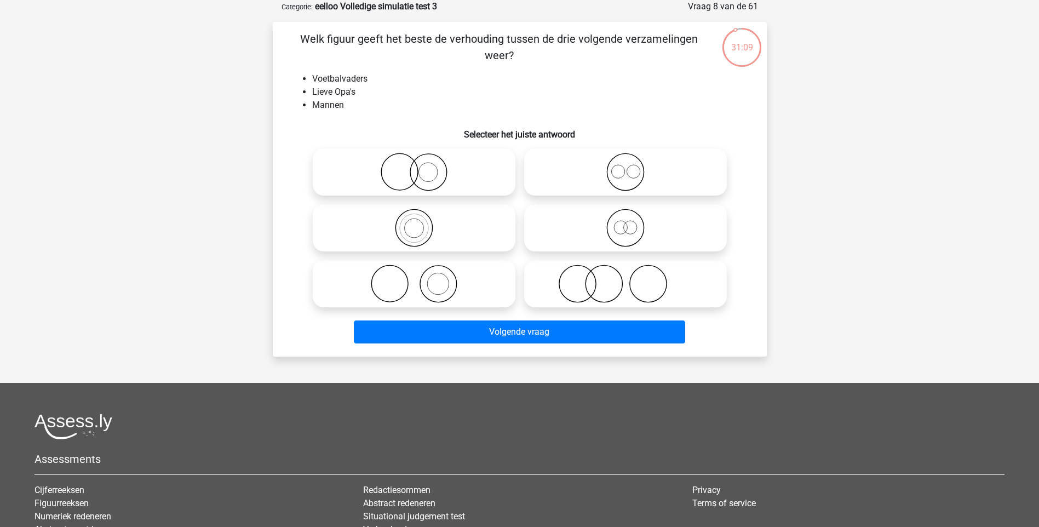
click at [419, 235] on icon at bounding box center [414, 228] width 194 height 38
click at [419, 222] on input "radio" at bounding box center [417, 218] width 7 height 7
radio input "true"
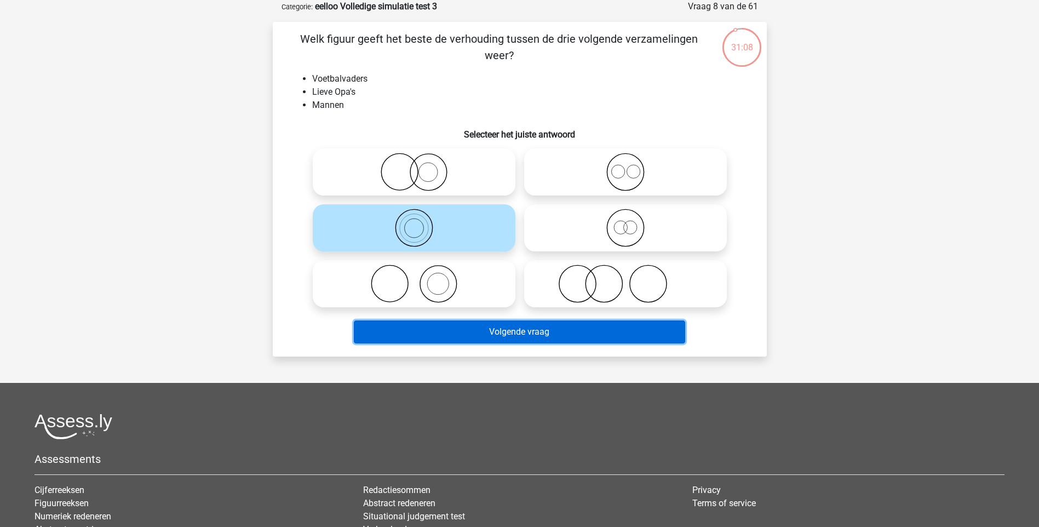
click at [527, 330] on button "Volgende vraag" at bounding box center [519, 331] width 331 height 23
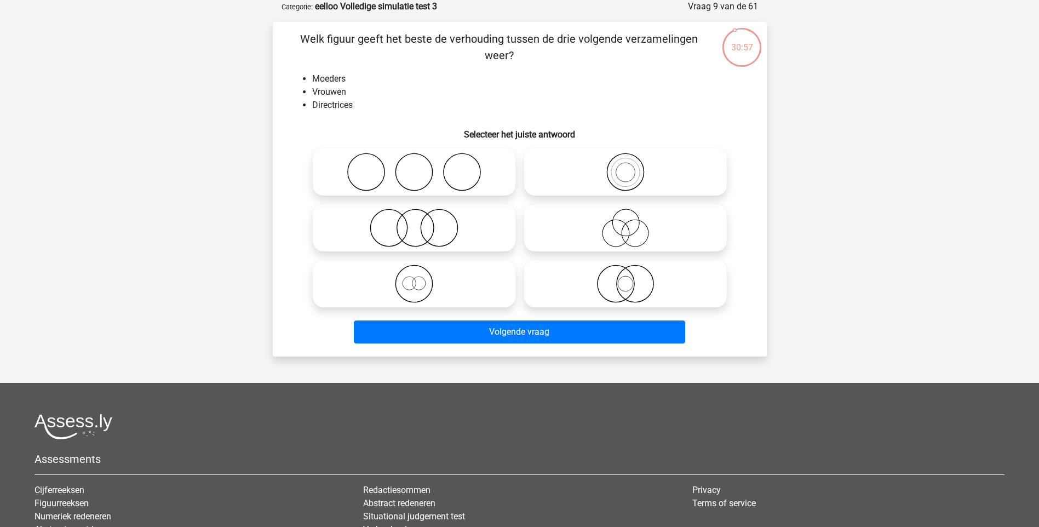
click at [413, 286] on icon at bounding box center [414, 284] width 194 height 38
click at [414, 278] on input "radio" at bounding box center [417, 274] width 7 height 7
radio input "true"
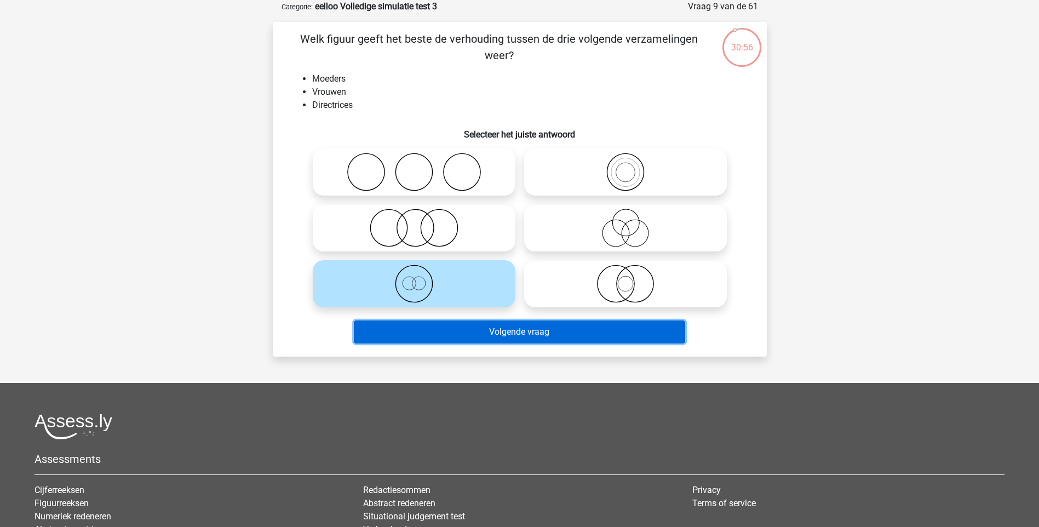
click at [545, 326] on button "Volgende vraag" at bounding box center [519, 331] width 331 height 23
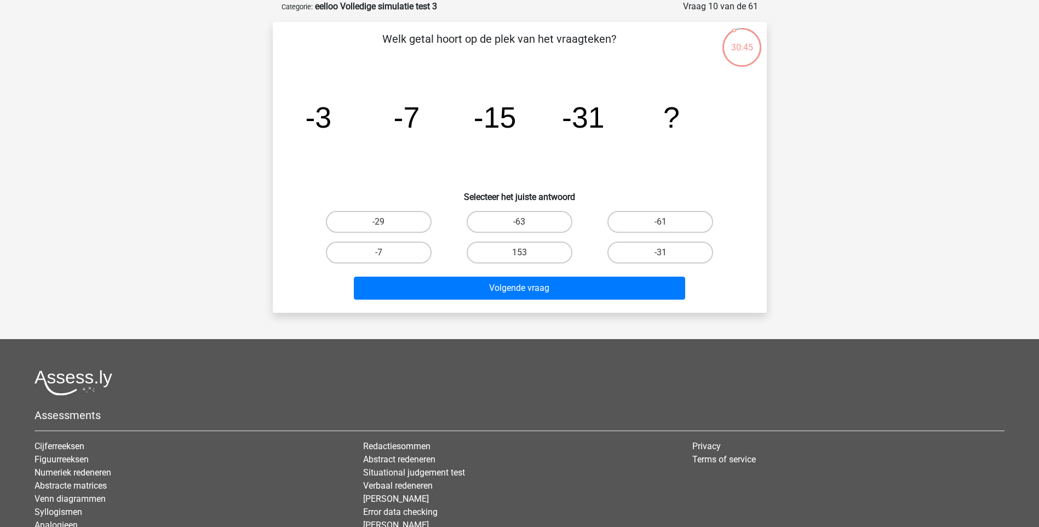
click at [523, 223] on input "-63" at bounding box center [522, 225] width 7 height 7
radio input "true"
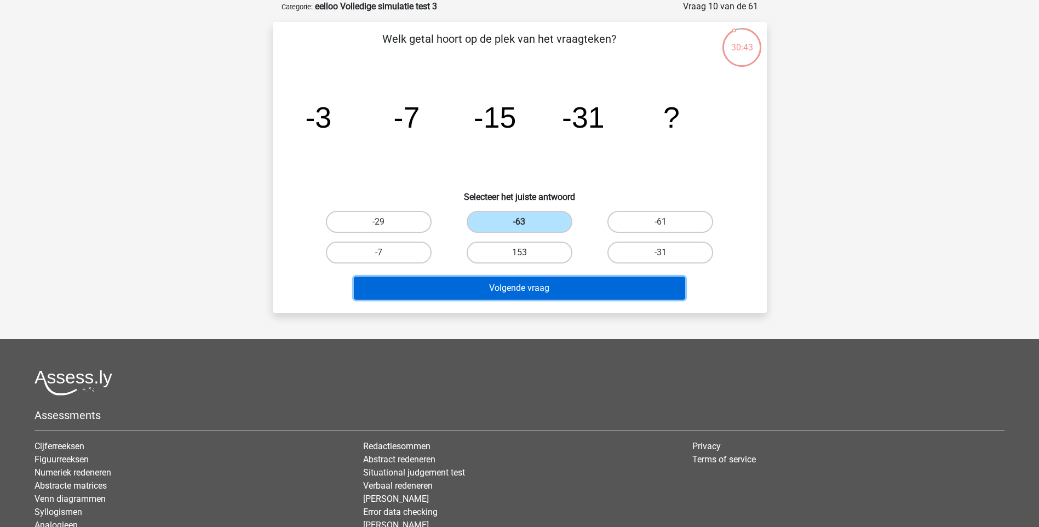
click at [536, 285] on button "Volgende vraag" at bounding box center [519, 288] width 331 height 23
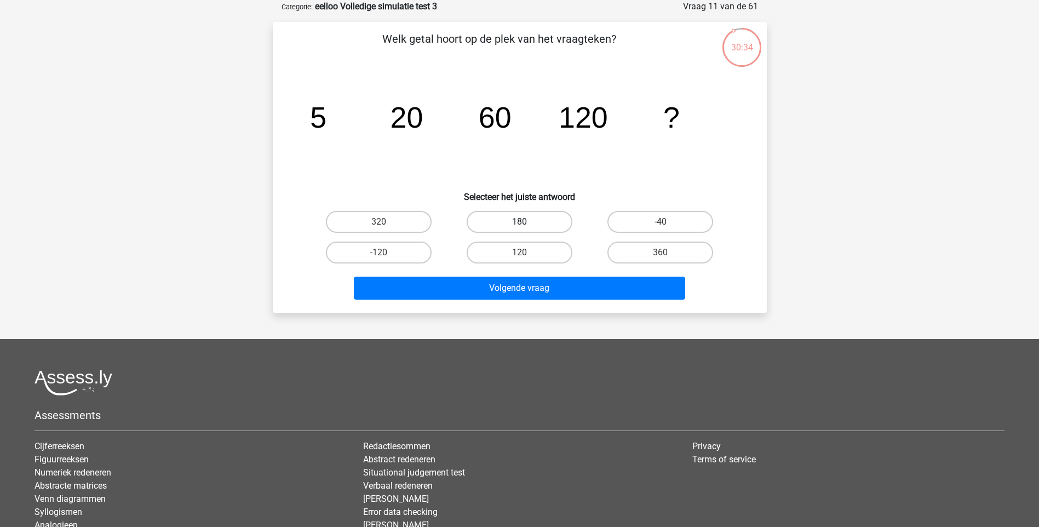
click at [511, 221] on label "180" at bounding box center [520, 222] width 106 height 22
click at [519, 222] on input "180" at bounding box center [522, 225] width 7 height 7
radio input "true"
click at [408, 227] on label "320" at bounding box center [379, 222] width 106 height 22
click at [386, 227] on input "320" at bounding box center [382, 225] width 7 height 7
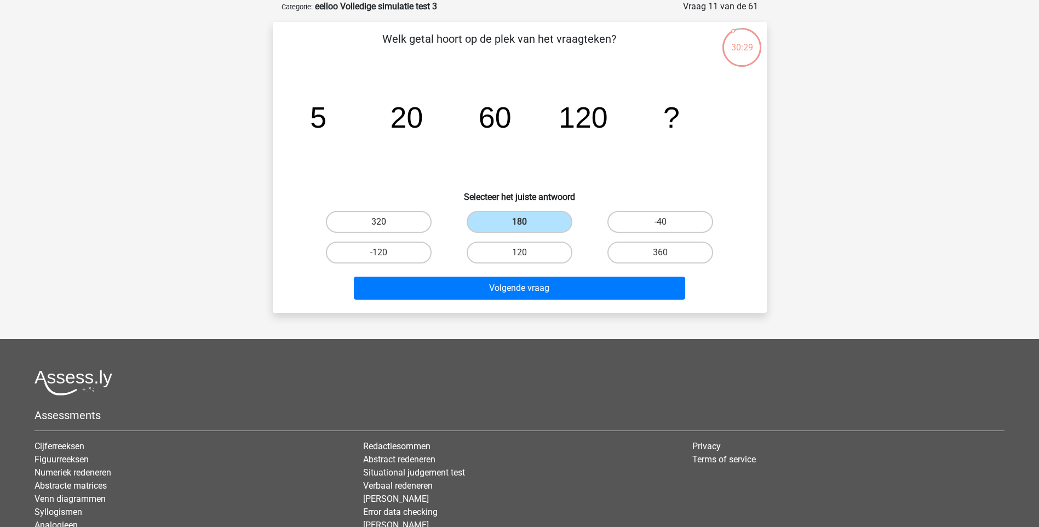
radio input "true"
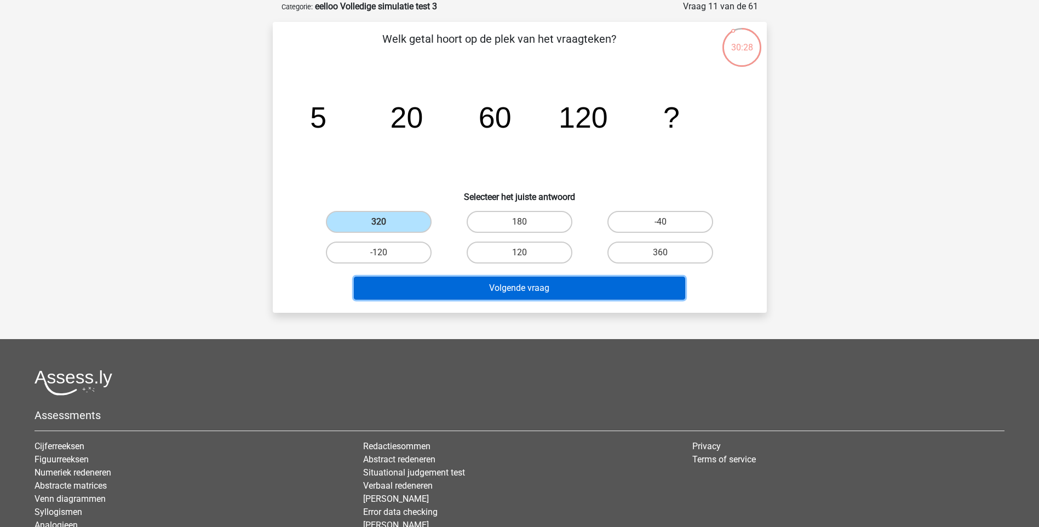
click at [472, 289] on button "Volgende vraag" at bounding box center [519, 288] width 331 height 23
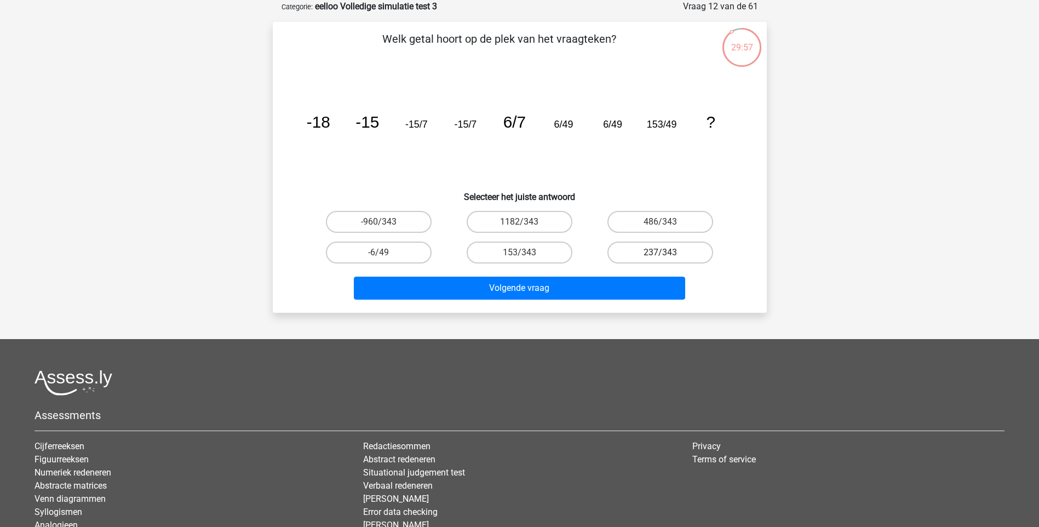
click at [655, 253] on label "237/343" at bounding box center [661, 253] width 106 height 22
click at [661, 253] on input "237/343" at bounding box center [664, 256] width 7 height 7
radio input "true"
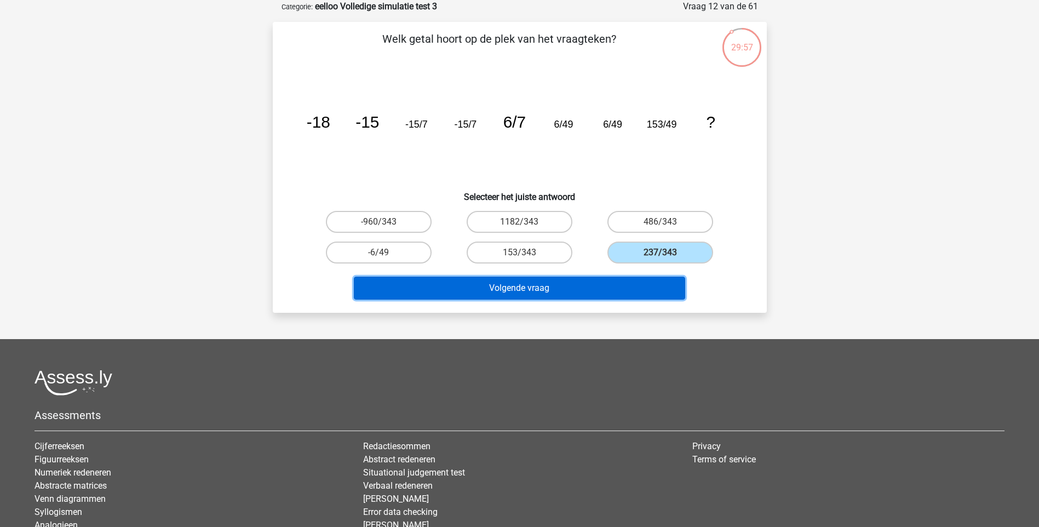
click at [567, 284] on button "Volgende vraag" at bounding box center [519, 288] width 331 height 23
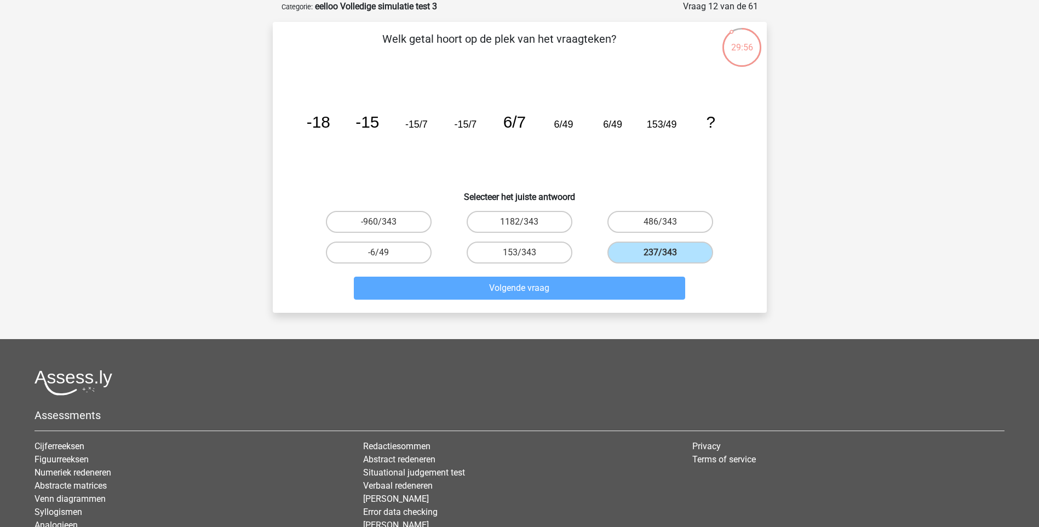
scroll to position [45, 0]
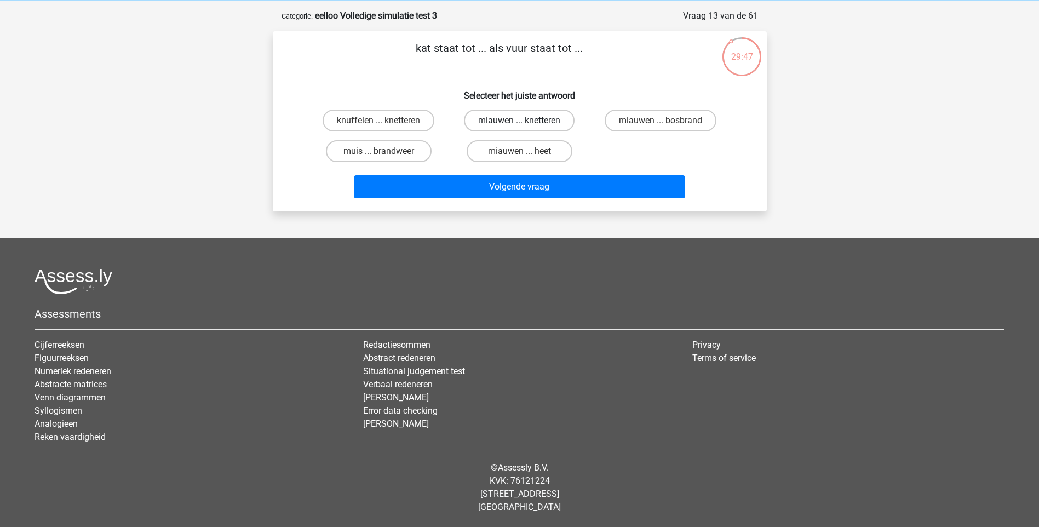
click at [511, 123] on label "miauwen ... knetteren" at bounding box center [519, 121] width 111 height 22
click at [519, 123] on input "miauwen ... knetteren" at bounding box center [522, 124] width 7 height 7
radio input "true"
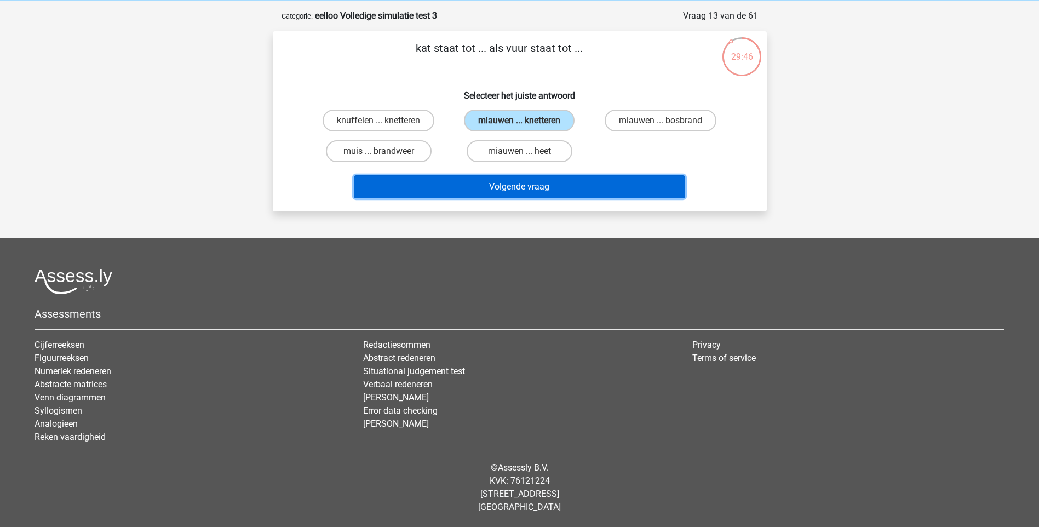
click at [519, 182] on button "Volgende vraag" at bounding box center [519, 186] width 331 height 23
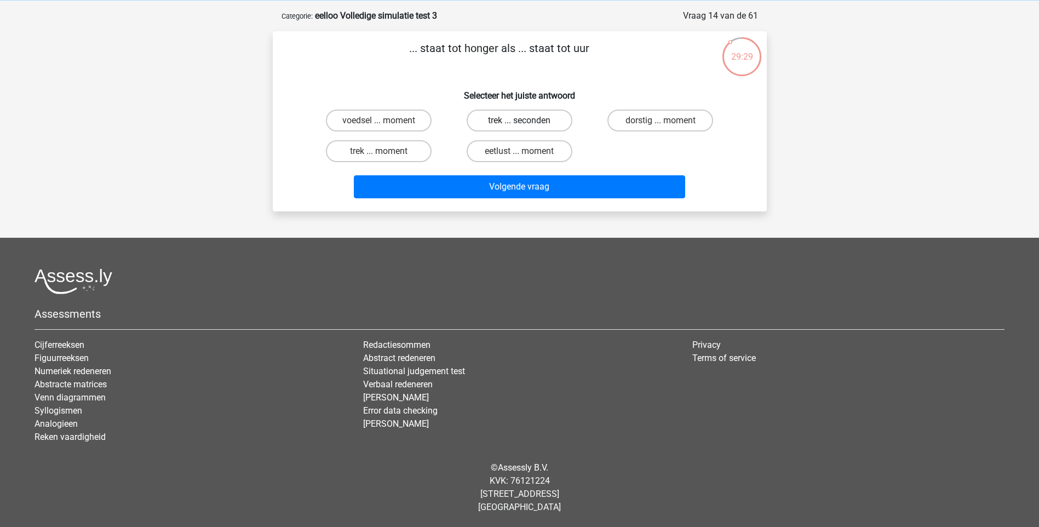
click at [507, 122] on label "trek ... seconden" at bounding box center [520, 121] width 106 height 22
click at [519, 122] on input "trek ... seconden" at bounding box center [522, 124] width 7 height 7
radio input "true"
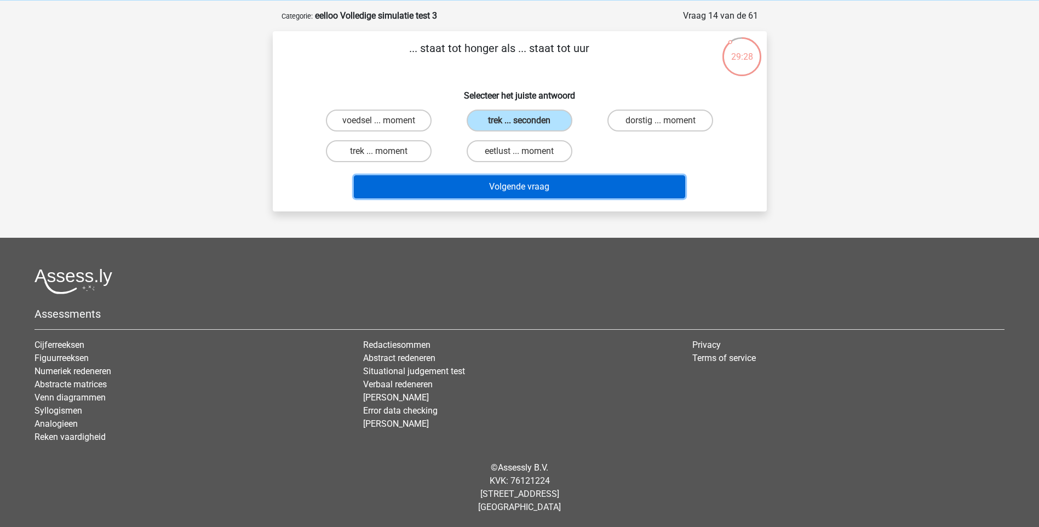
click at [528, 190] on button "Volgende vraag" at bounding box center [519, 186] width 331 height 23
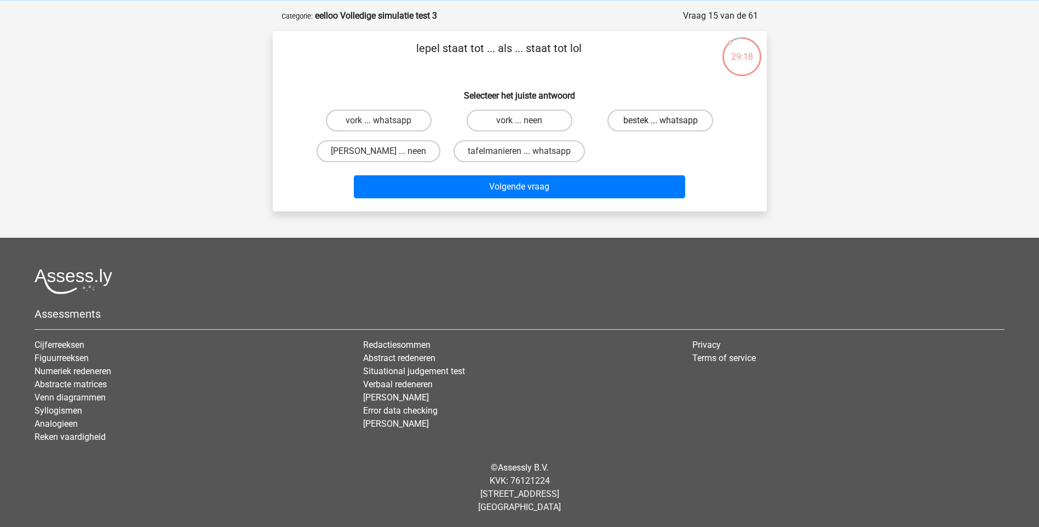
click at [650, 122] on label "bestek ... whatsapp" at bounding box center [661, 121] width 106 height 22
click at [661, 122] on input "bestek ... whatsapp" at bounding box center [664, 124] width 7 height 7
radio input "true"
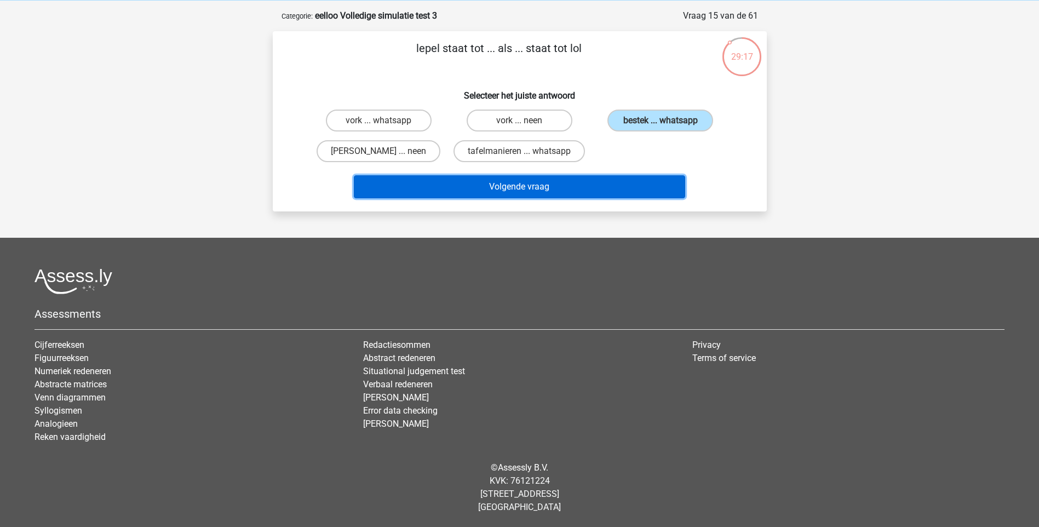
click at [544, 181] on button "Volgende vraag" at bounding box center [519, 186] width 331 height 23
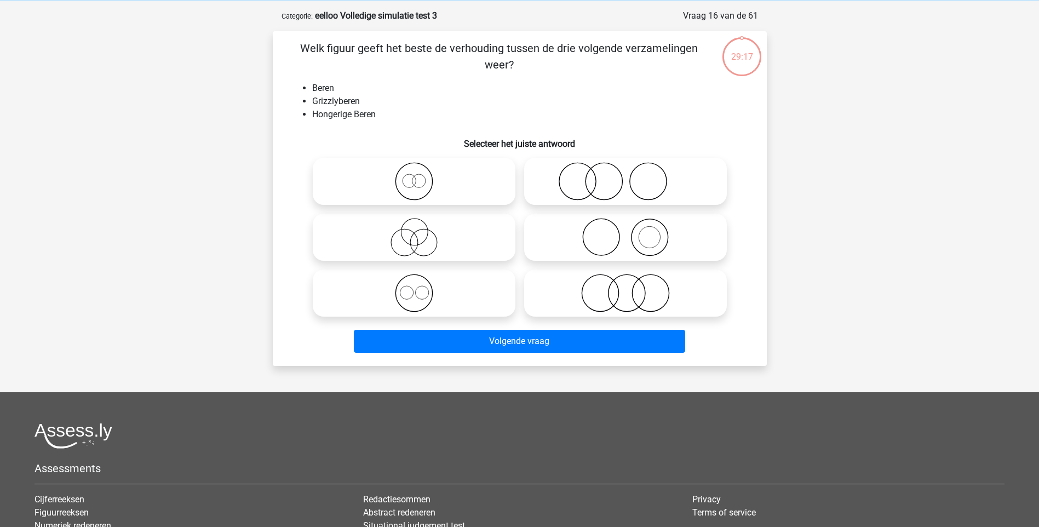
scroll to position [55, 0]
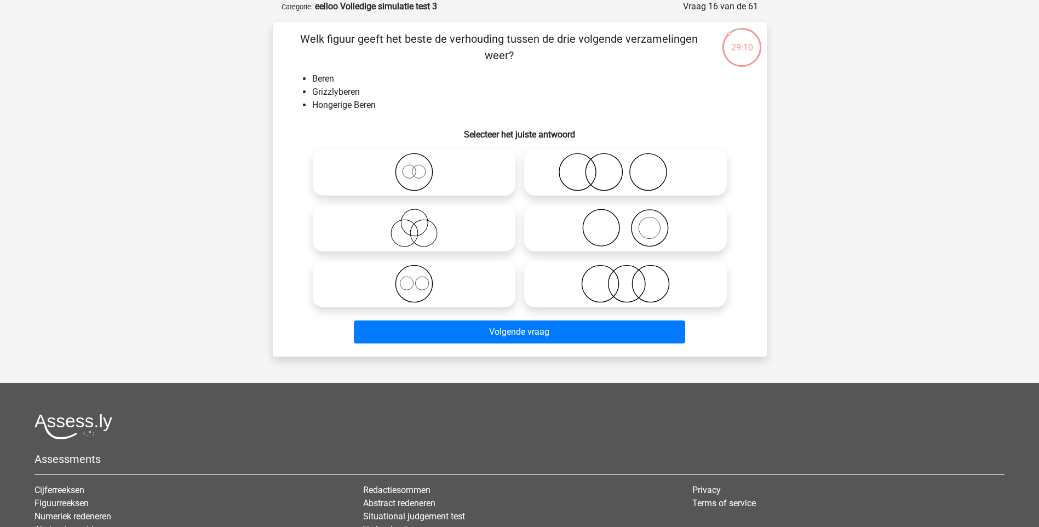
click at [416, 179] on icon at bounding box center [414, 172] width 194 height 38
click at [416, 167] on input "radio" at bounding box center [417, 162] width 7 height 7
radio input "true"
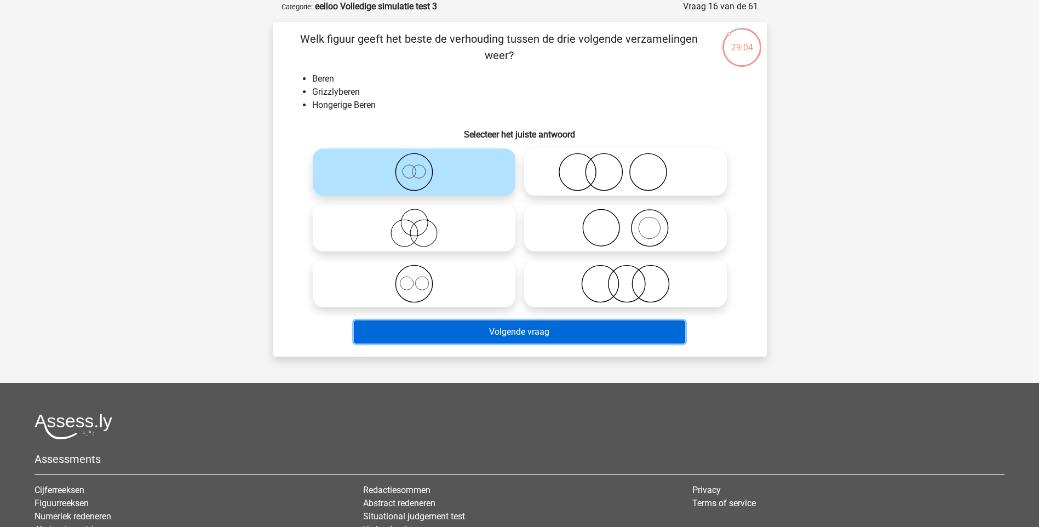
click at [513, 329] on button "Volgende vraag" at bounding box center [519, 331] width 331 height 23
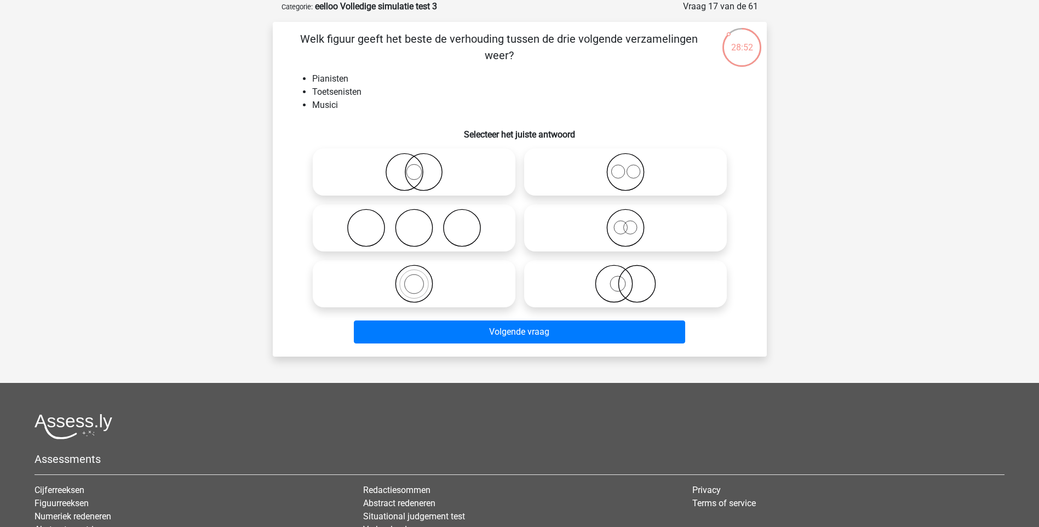
click at [630, 226] on icon at bounding box center [626, 228] width 194 height 38
click at [630, 222] on input "radio" at bounding box center [629, 218] width 7 height 7
radio input "true"
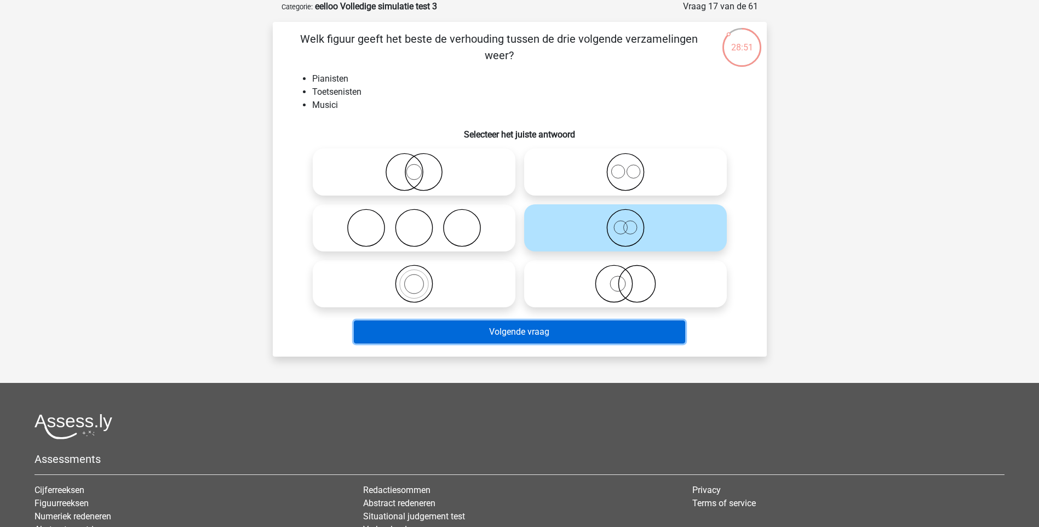
click at [570, 336] on button "Volgende vraag" at bounding box center [519, 331] width 331 height 23
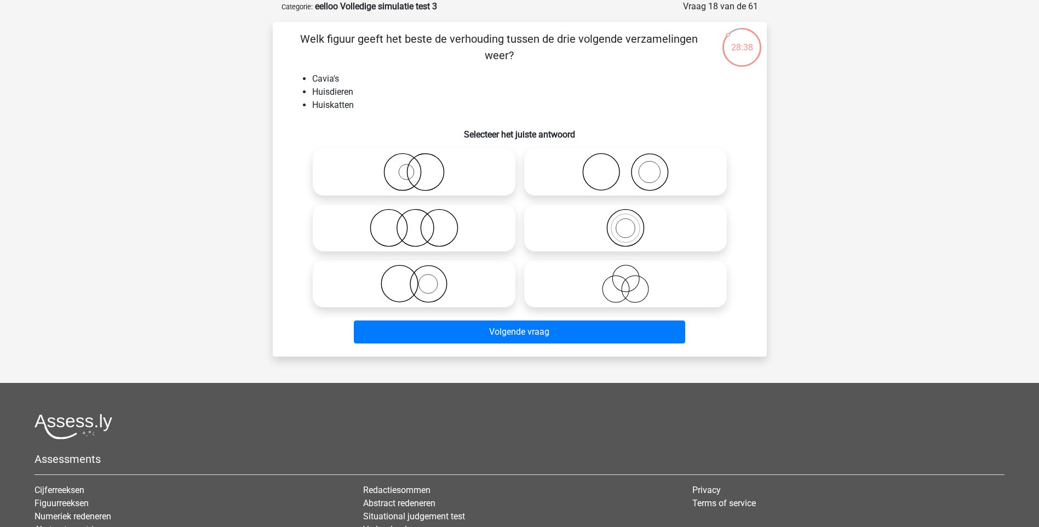
click at [415, 232] on icon at bounding box center [414, 228] width 194 height 38
click at [415, 222] on input "radio" at bounding box center [417, 218] width 7 height 7
radio input "true"
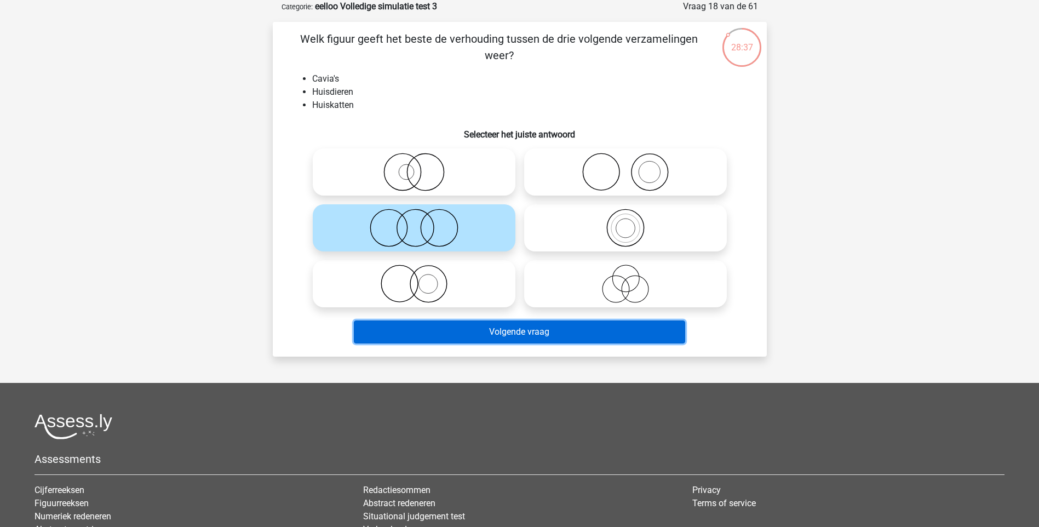
click at [508, 328] on button "Volgende vraag" at bounding box center [519, 331] width 331 height 23
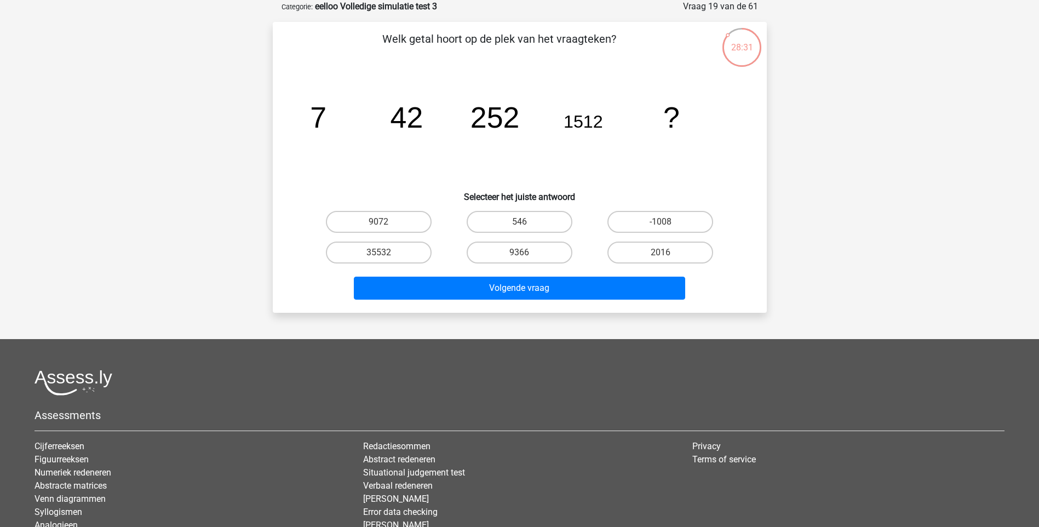
drag, startPoint x: 391, startPoint y: 254, endPoint x: 409, endPoint y: 267, distance: 21.9
click at [393, 254] on label "35532" at bounding box center [379, 253] width 106 height 22
click at [386, 254] on input "35532" at bounding box center [382, 256] width 7 height 7
radio input "true"
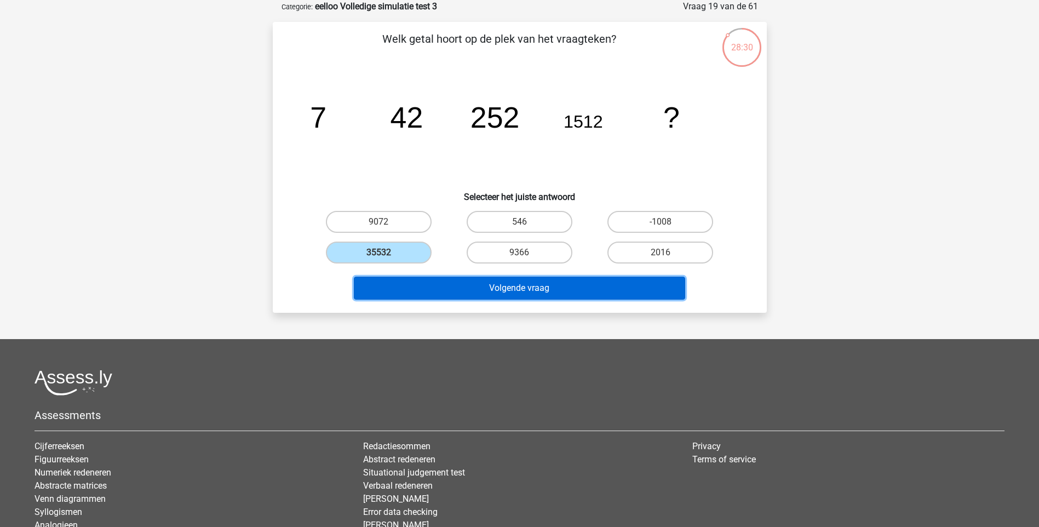
click at [518, 289] on button "Volgende vraag" at bounding box center [519, 288] width 331 height 23
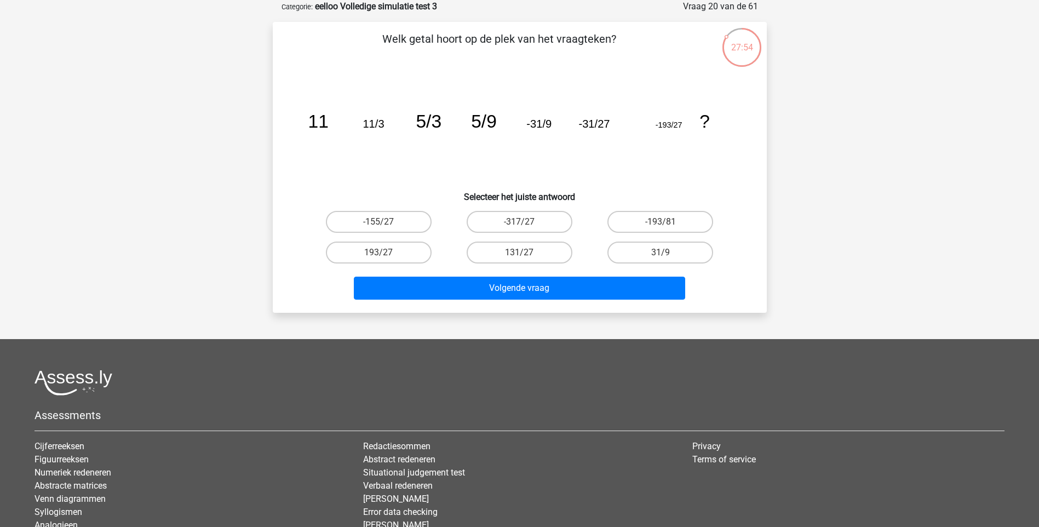
click at [664, 222] on input "-193/81" at bounding box center [664, 225] width 7 height 7
radio input "true"
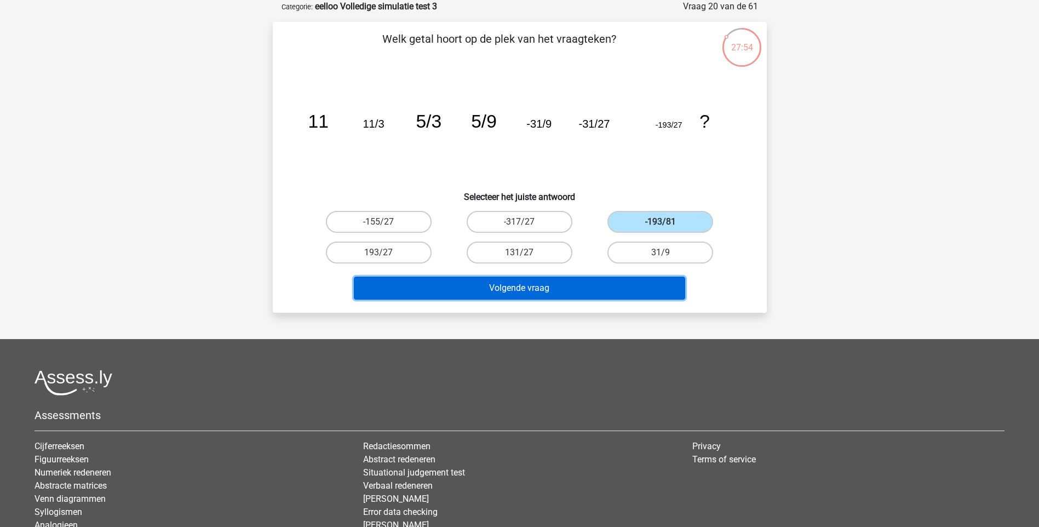
click at [582, 282] on button "Volgende vraag" at bounding box center [519, 288] width 331 height 23
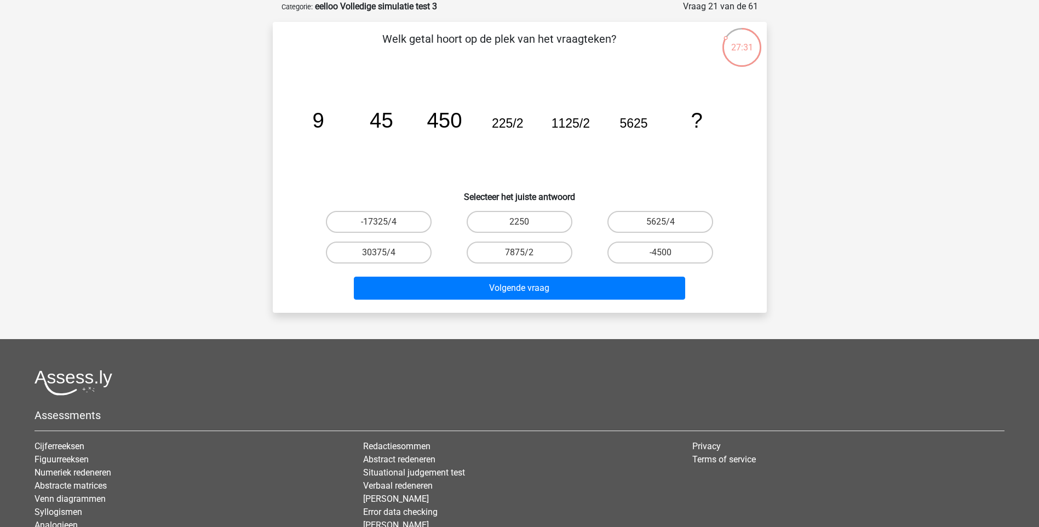
click at [661, 223] on input "5625/4" at bounding box center [664, 225] width 7 height 7
radio input "true"
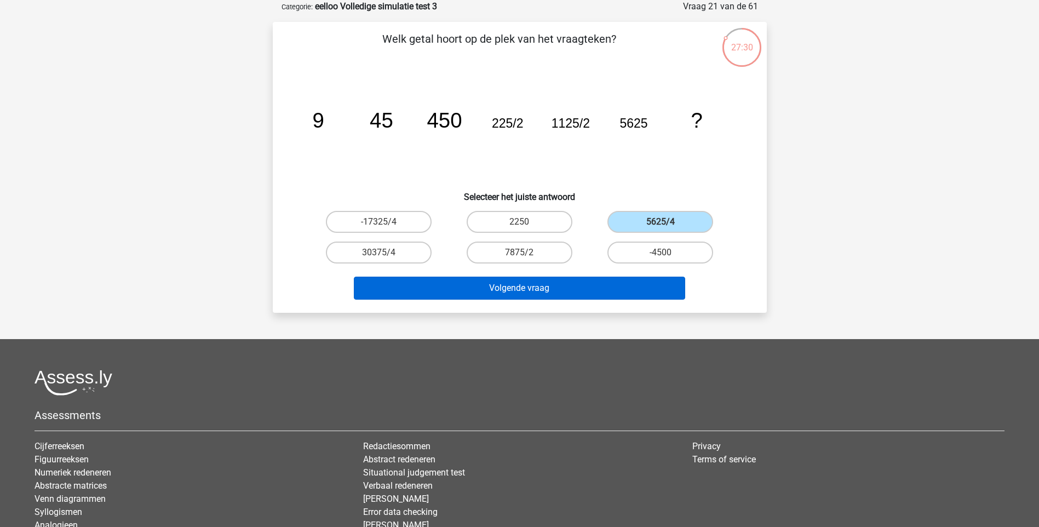
drag, startPoint x: 531, startPoint y: 268, endPoint x: 532, endPoint y: 284, distance: 16.5
click at [531, 271] on div "Volgende vraag" at bounding box center [519, 286] width 459 height 36
click at [531, 286] on button "Volgende vraag" at bounding box center [519, 288] width 331 height 23
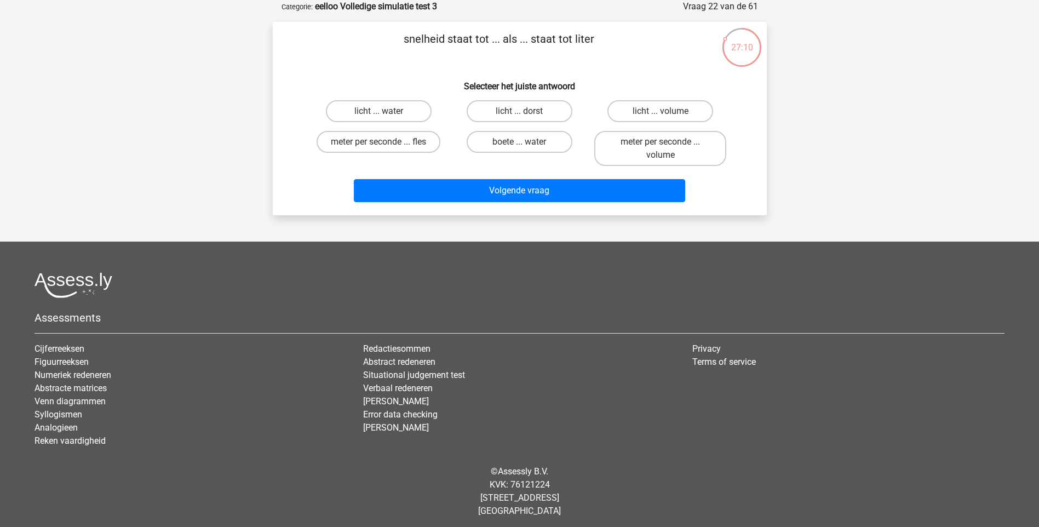
click at [549, 153] on div "boete ... water" at bounding box center [520, 148] width 132 height 35
click at [622, 150] on label "meter per seconde ... volume" at bounding box center [660, 148] width 132 height 35
click at [661, 149] on input "meter per seconde ... volume" at bounding box center [664, 145] width 7 height 7
radio input "true"
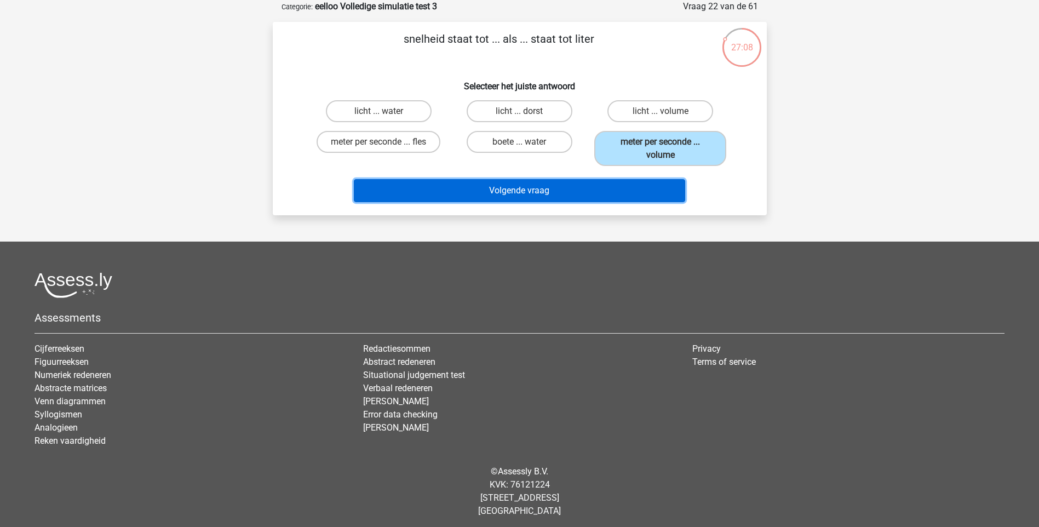
click at [536, 193] on button "Volgende vraag" at bounding box center [519, 190] width 331 height 23
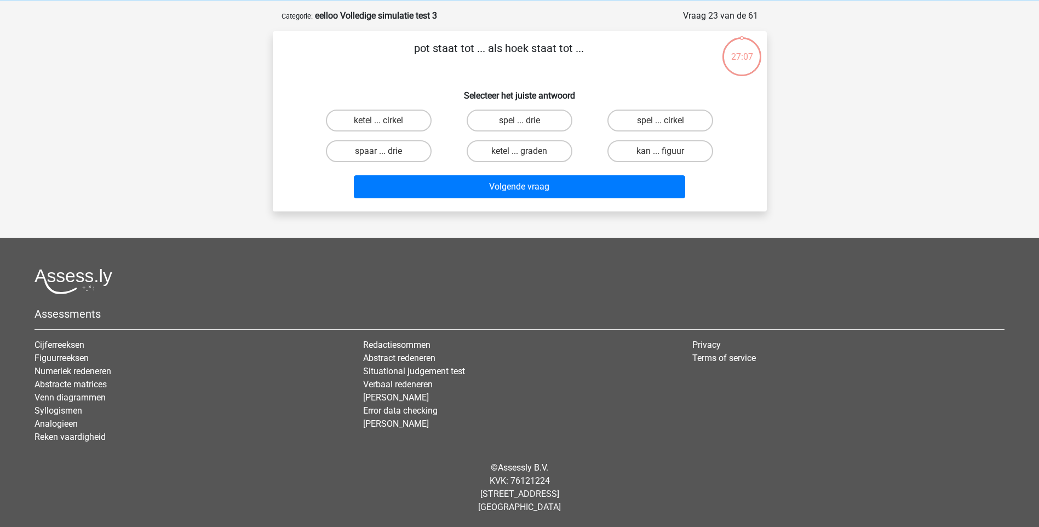
scroll to position [45, 0]
click at [518, 151] on label "ketel ... graden" at bounding box center [520, 151] width 106 height 22
click at [519, 151] on input "ketel ... graden" at bounding box center [522, 154] width 7 height 7
radio input "true"
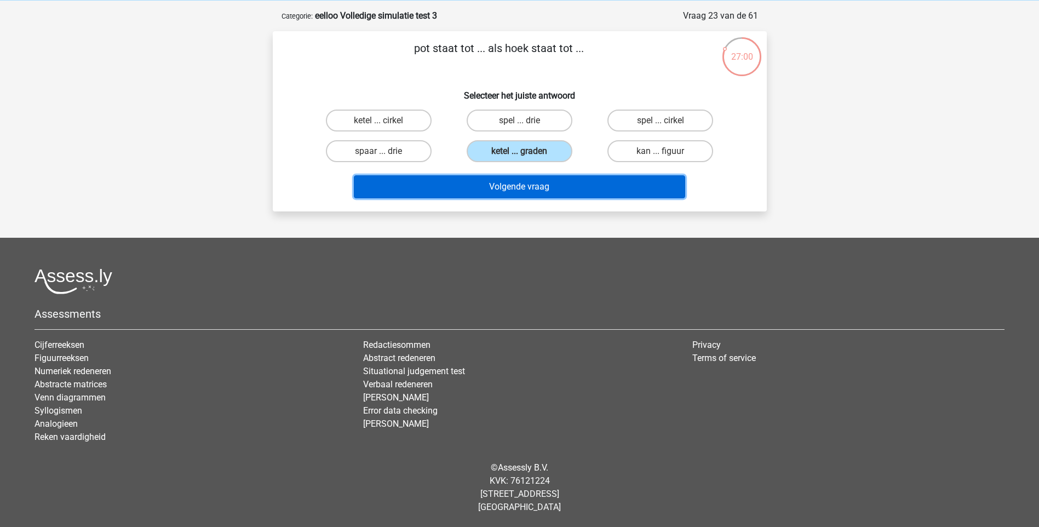
click at [532, 192] on button "Volgende vraag" at bounding box center [519, 186] width 331 height 23
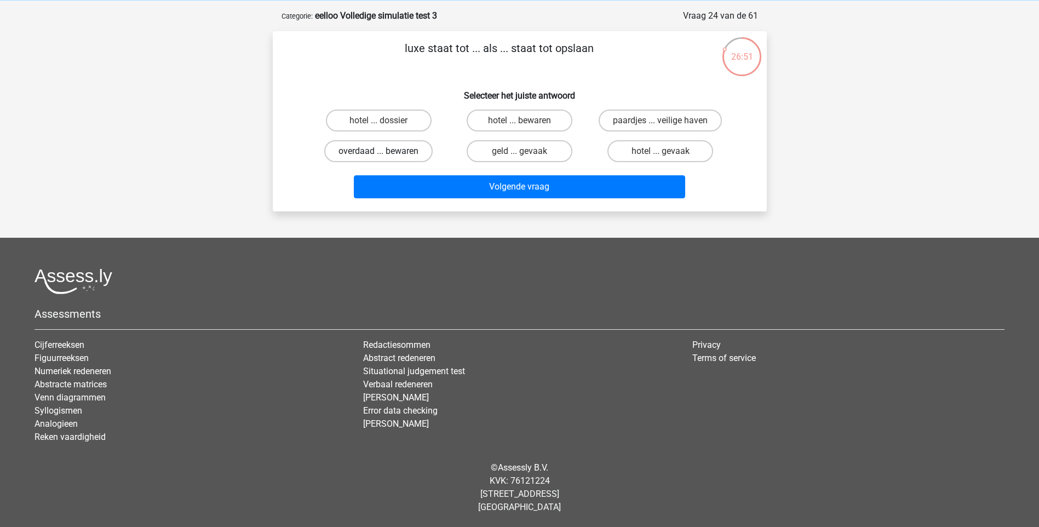
click at [370, 156] on label "overdaad ... bewaren" at bounding box center [378, 151] width 108 height 22
click at [379, 156] on input "overdaad ... bewaren" at bounding box center [382, 154] width 7 height 7
radio input "true"
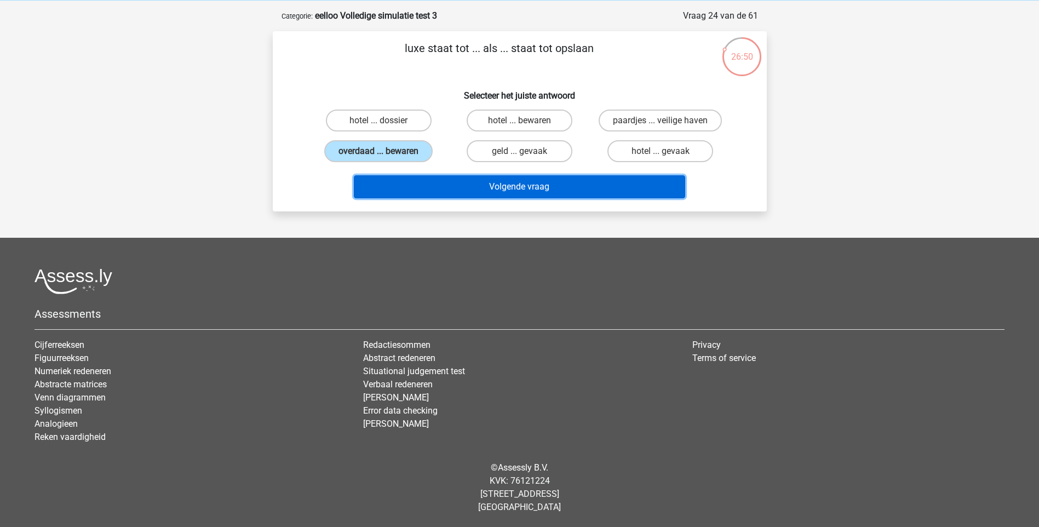
click at [530, 187] on button "Volgende vraag" at bounding box center [519, 186] width 331 height 23
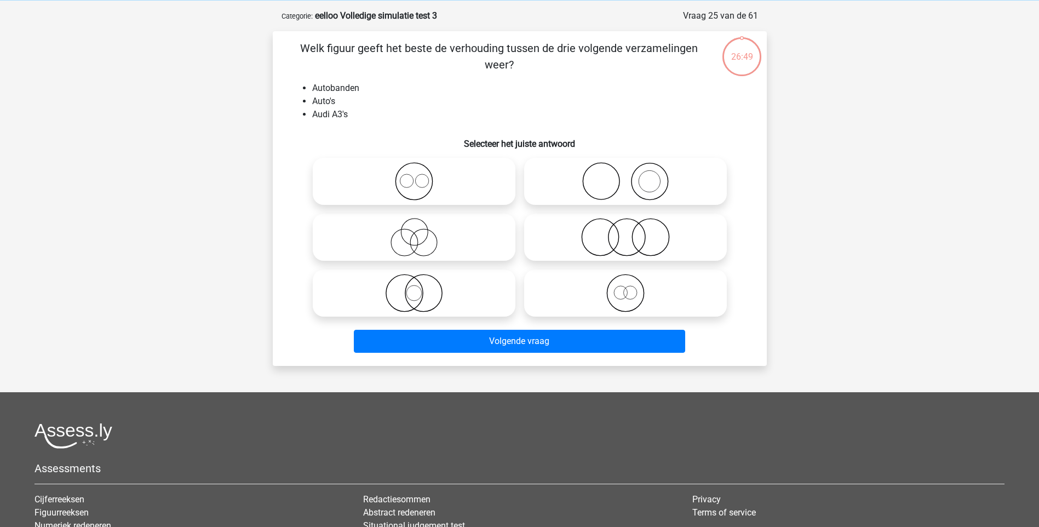
scroll to position [55, 0]
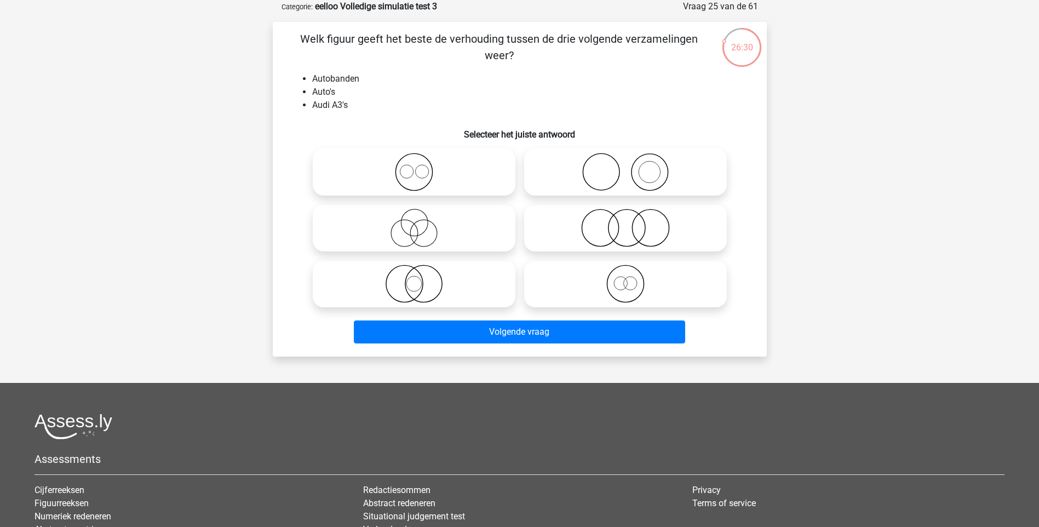
click at [658, 177] on icon at bounding box center [626, 172] width 194 height 38
click at [633, 167] on input "radio" at bounding box center [629, 162] width 7 height 7
radio input "true"
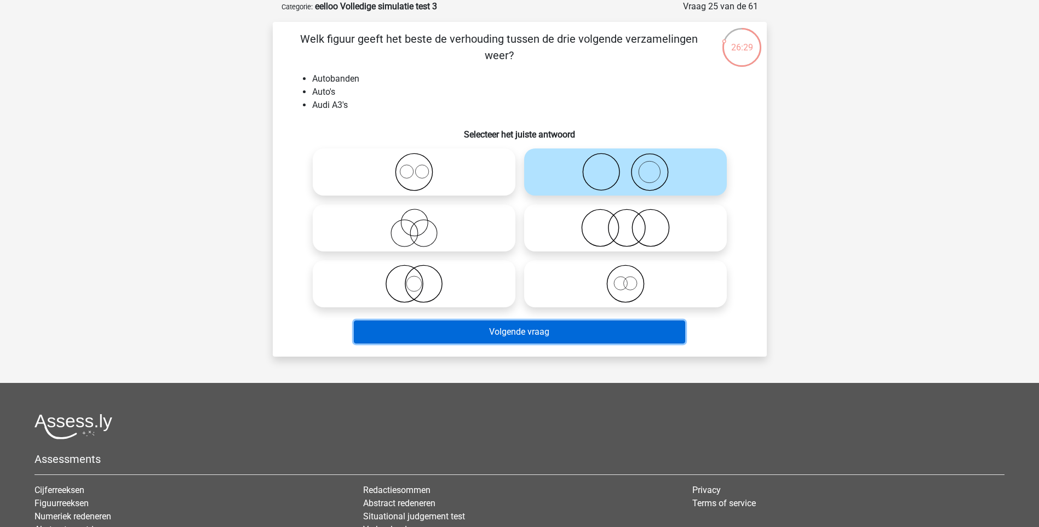
click at [572, 328] on button "Volgende vraag" at bounding box center [519, 331] width 331 height 23
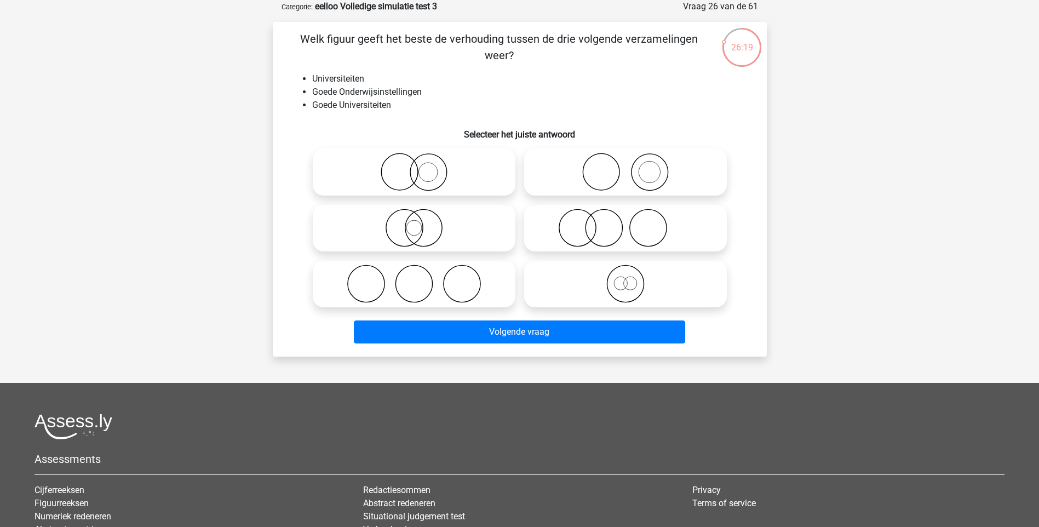
click at [412, 228] on icon at bounding box center [414, 228] width 194 height 38
click at [414, 222] on input "radio" at bounding box center [417, 218] width 7 height 7
radio input "true"
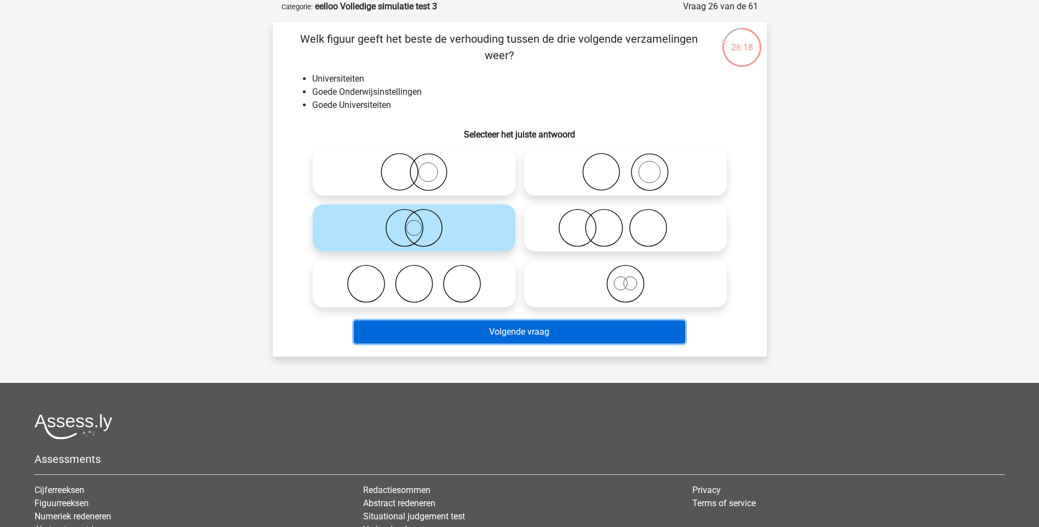
click at [540, 329] on button "Volgende vraag" at bounding box center [519, 331] width 331 height 23
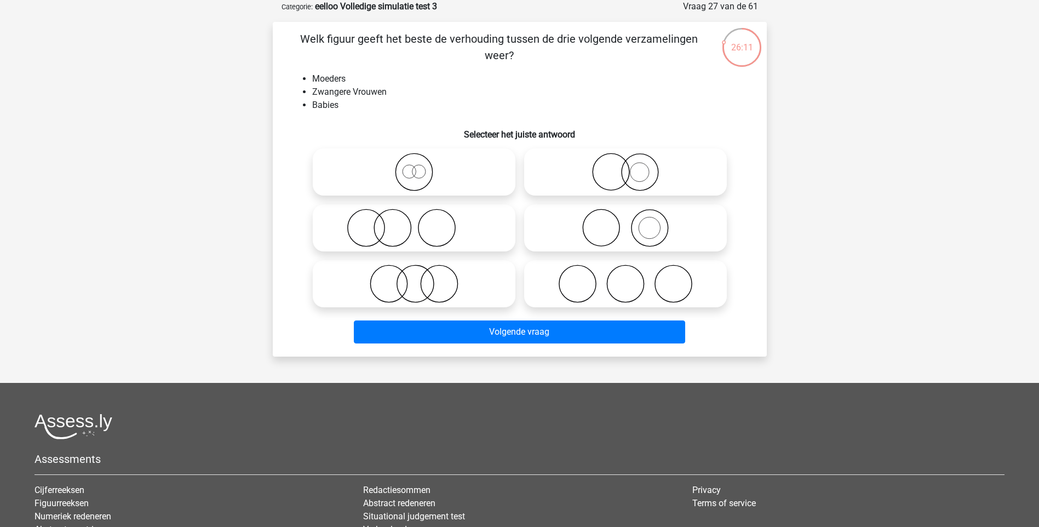
click at [387, 233] on icon at bounding box center [414, 228] width 194 height 38
click at [414, 222] on input "radio" at bounding box center [417, 218] width 7 height 7
radio input "true"
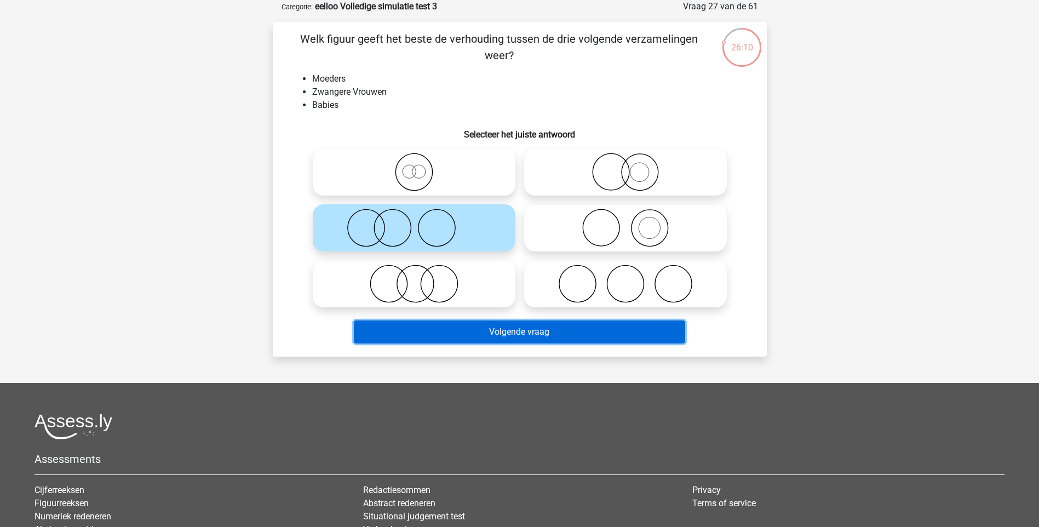
click at [537, 331] on button "Volgende vraag" at bounding box center [519, 331] width 331 height 23
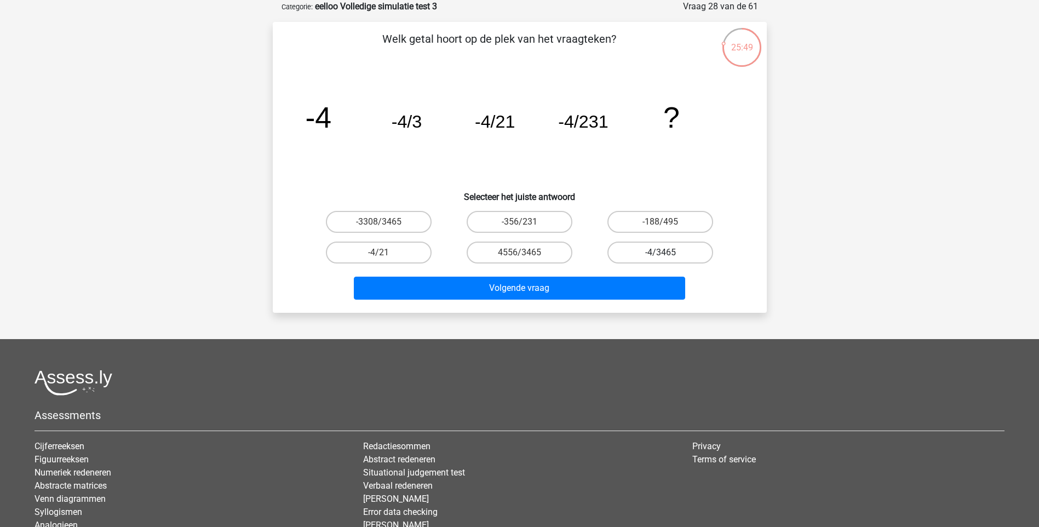
click at [641, 244] on label "-4/3465" at bounding box center [661, 253] width 106 height 22
click at [661, 253] on input "-4/3465" at bounding box center [664, 256] width 7 height 7
radio input "true"
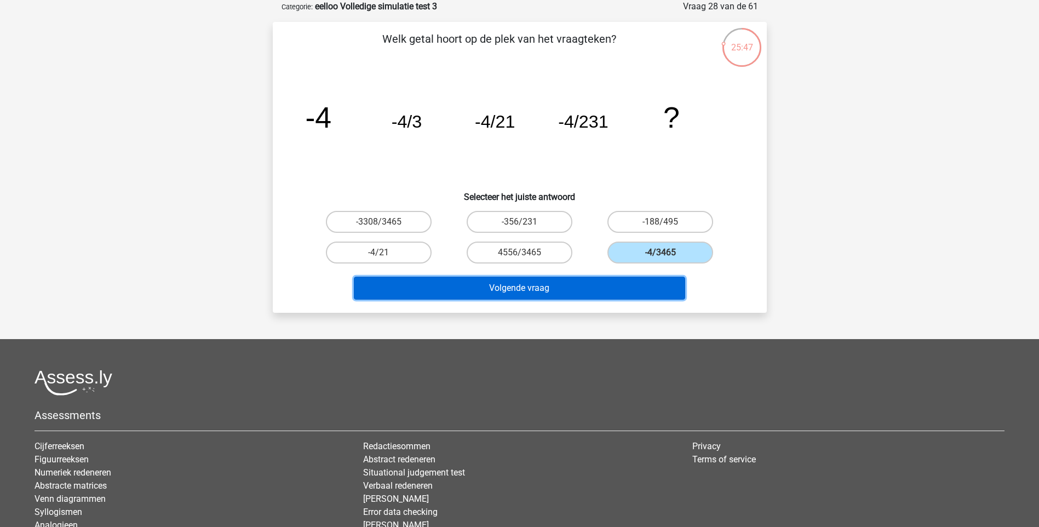
click at [520, 287] on button "Volgende vraag" at bounding box center [519, 288] width 331 height 23
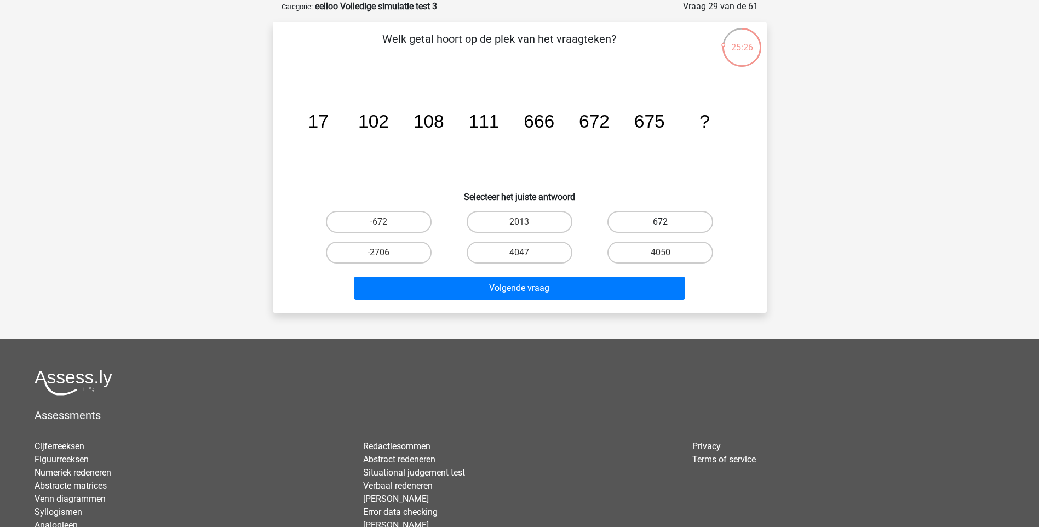
click at [680, 223] on label "672" at bounding box center [661, 222] width 106 height 22
click at [668, 223] on input "672" at bounding box center [664, 225] width 7 height 7
radio input "true"
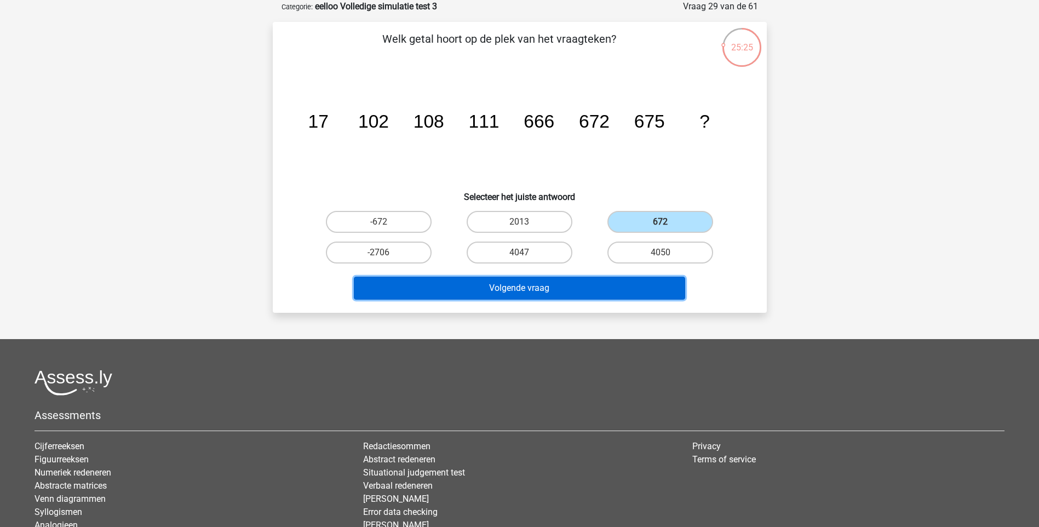
click at [541, 287] on button "Volgende vraag" at bounding box center [519, 288] width 331 height 23
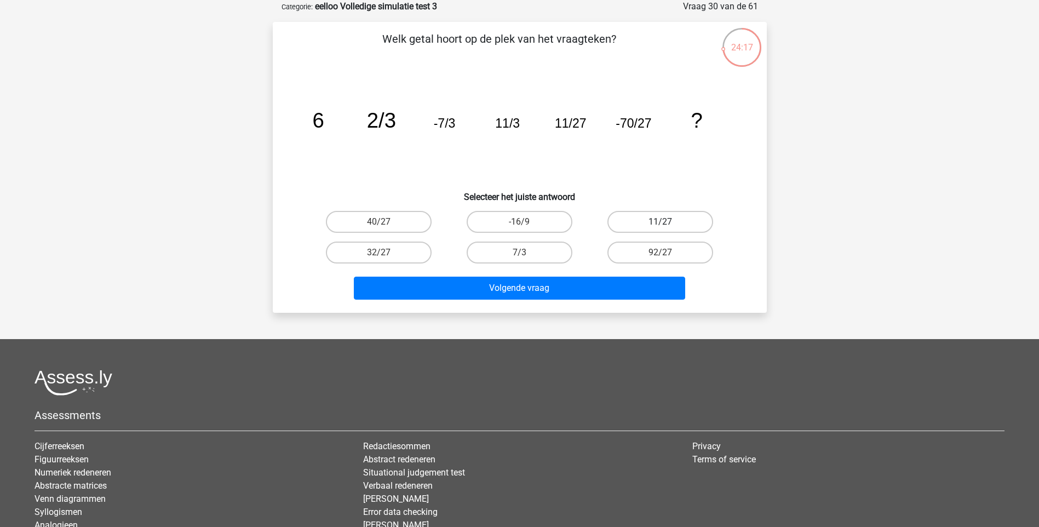
click at [652, 224] on label "11/27" at bounding box center [661, 222] width 106 height 22
click at [661, 224] on input "11/27" at bounding box center [664, 225] width 7 height 7
radio input "true"
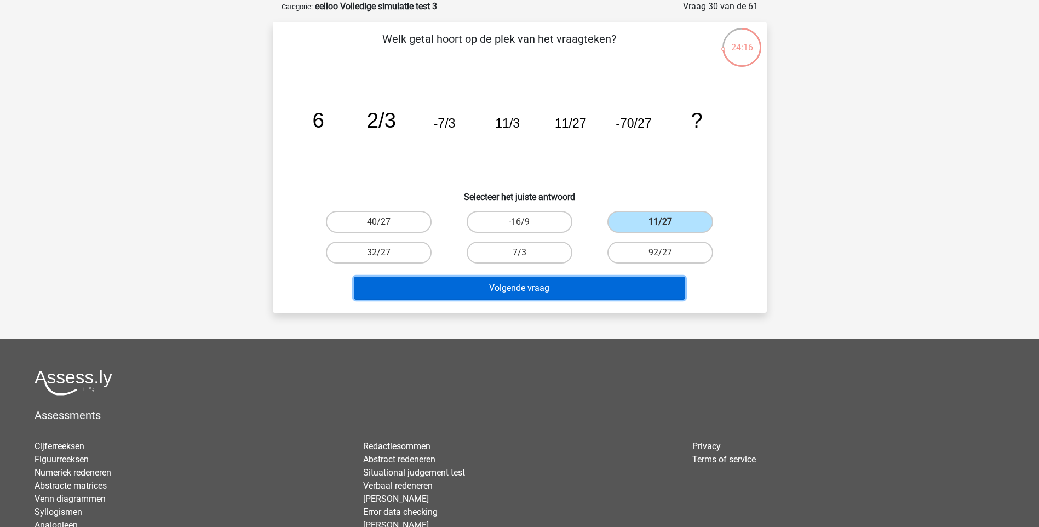
click at [542, 284] on button "Volgende vraag" at bounding box center [519, 288] width 331 height 23
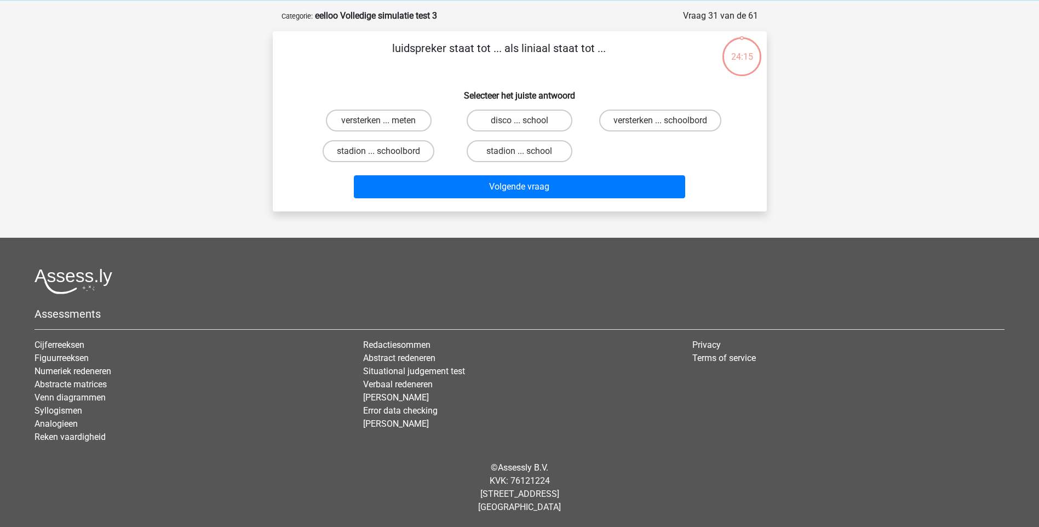
scroll to position [45, 0]
click at [374, 121] on label "versterken ... meten" at bounding box center [379, 121] width 106 height 22
click at [379, 121] on input "versterken ... meten" at bounding box center [382, 124] width 7 height 7
radio input "true"
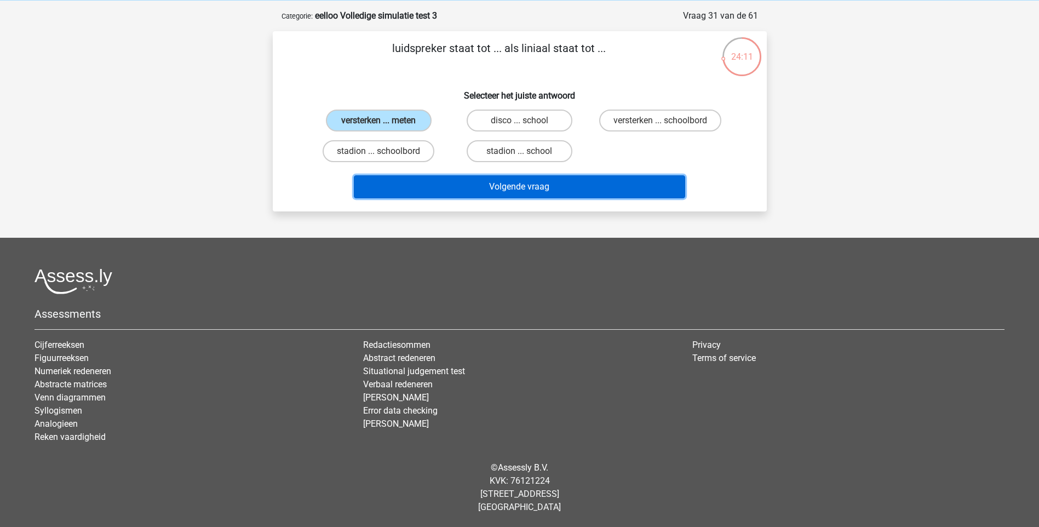
click at [535, 188] on button "Volgende vraag" at bounding box center [519, 186] width 331 height 23
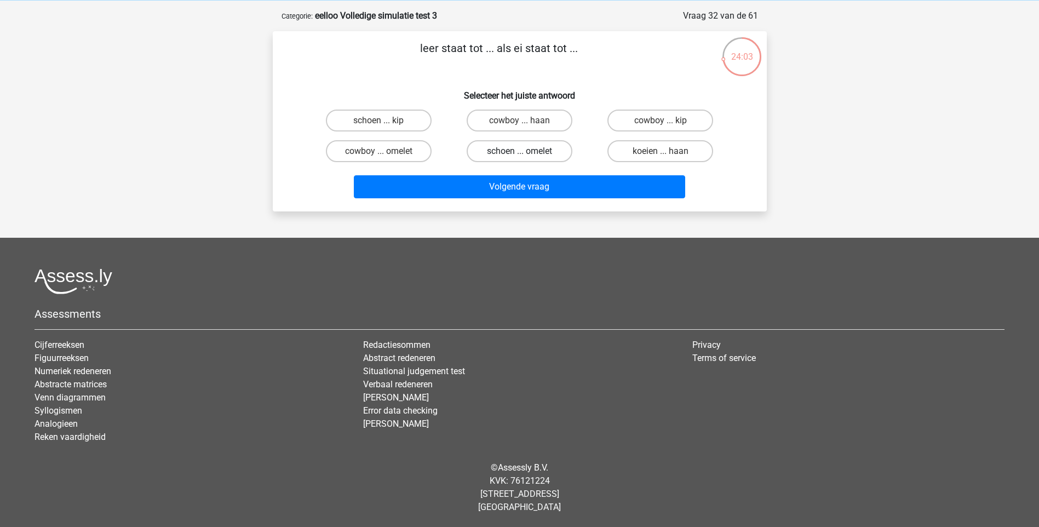
drag, startPoint x: 511, startPoint y: 153, endPoint x: 503, endPoint y: 154, distance: 8.4
click at [511, 153] on label "schoen ... omelet" at bounding box center [520, 151] width 106 height 22
click at [519, 153] on input "schoen ... omelet" at bounding box center [522, 154] width 7 height 7
radio input "true"
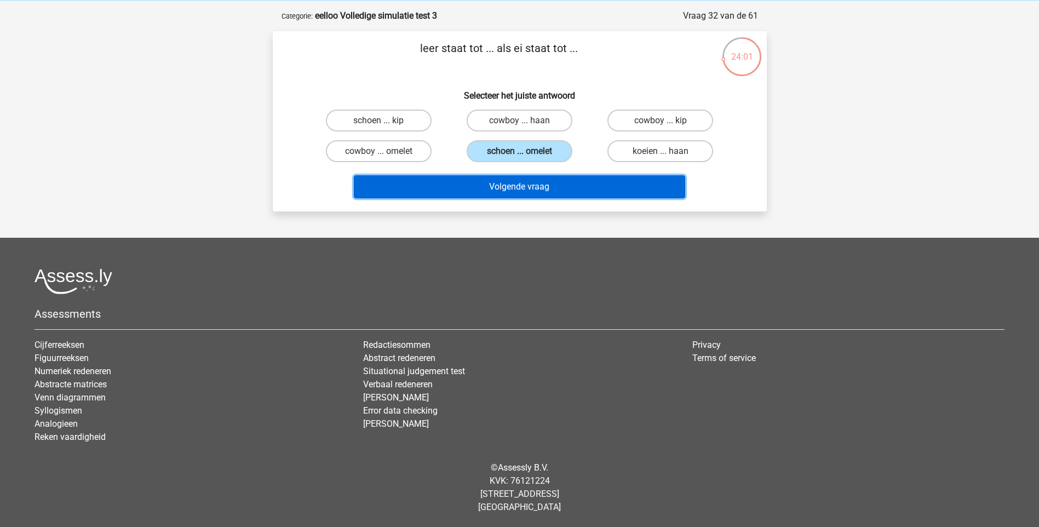
click at [527, 190] on button "Volgende vraag" at bounding box center [519, 186] width 331 height 23
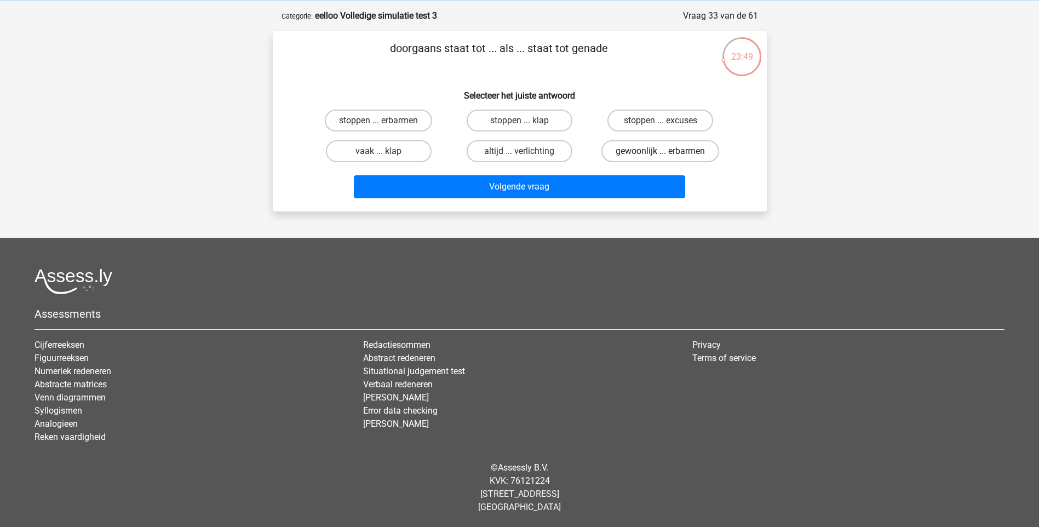
click at [639, 150] on label "gewoonlijk ... erbarmen" at bounding box center [660, 151] width 118 height 22
click at [661, 151] on input "gewoonlijk ... erbarmen" at bounding box center [664, 154] width 7 height 7
radio input "true"
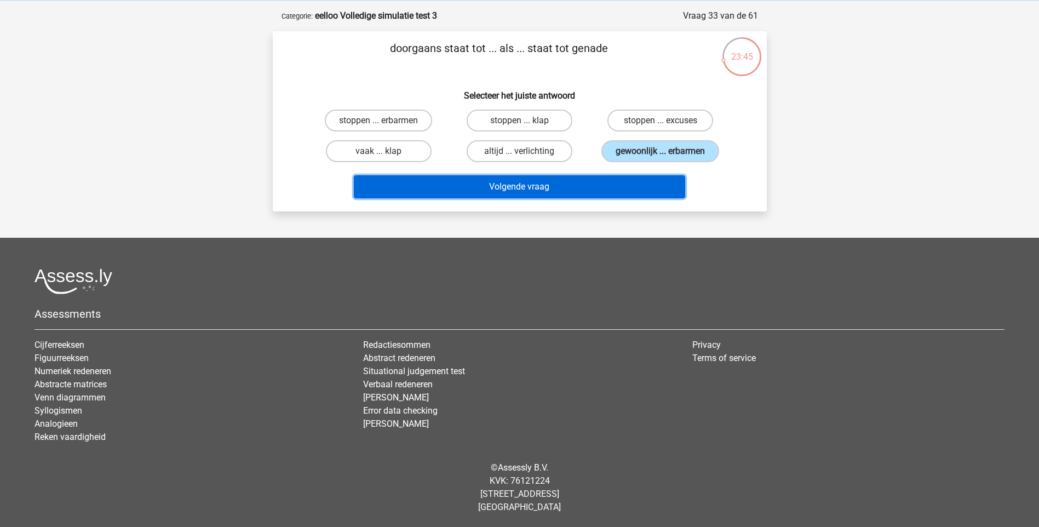
click at [523, 188] on button "Volgende vraag" at bounding box center [519, 186] width 331 height 23
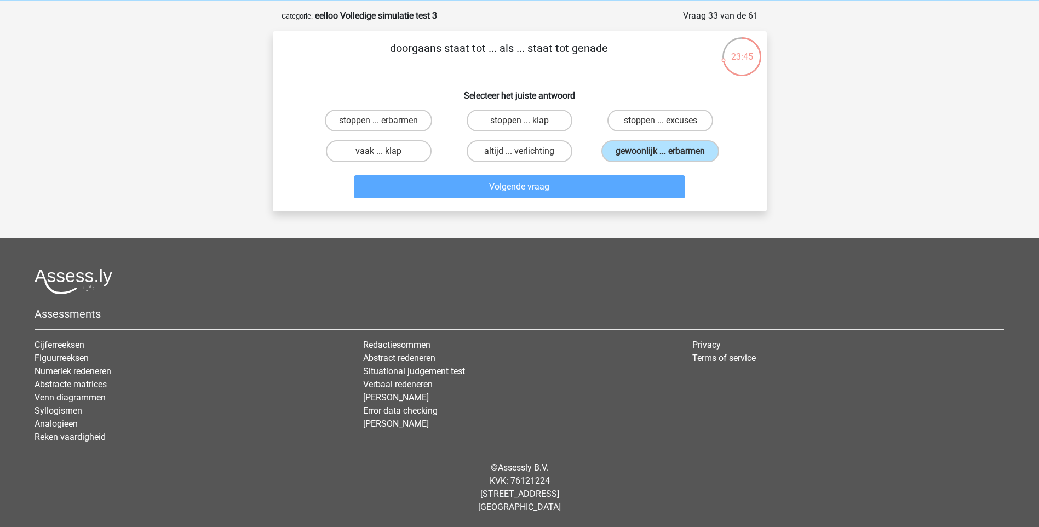
scroll to position [55, 0]
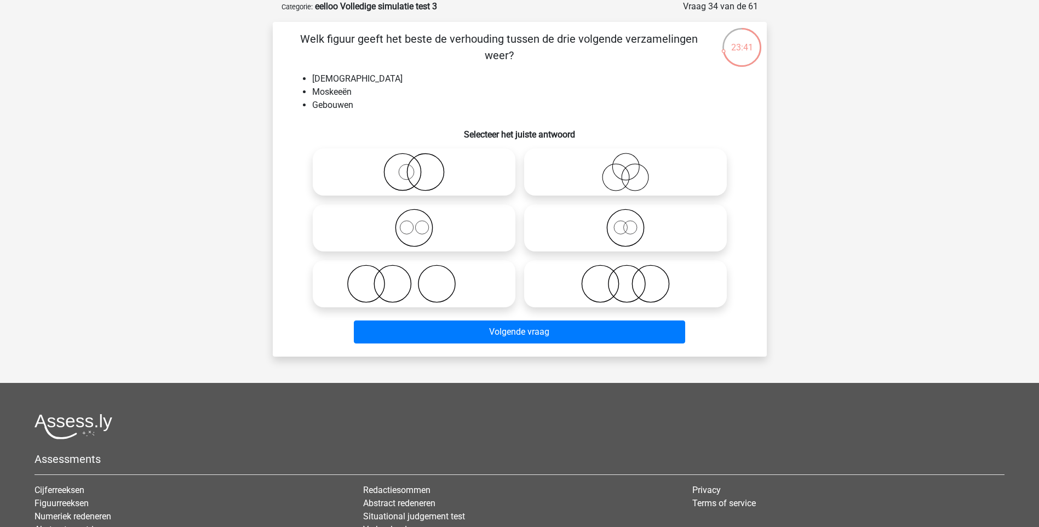
click at [410, 235] on icon at bounding box center [414, 228] width 194 height 38
click at [414, 222] on input "radio" at bounding box center [417, 218] width 7 height 7
radio input "true"
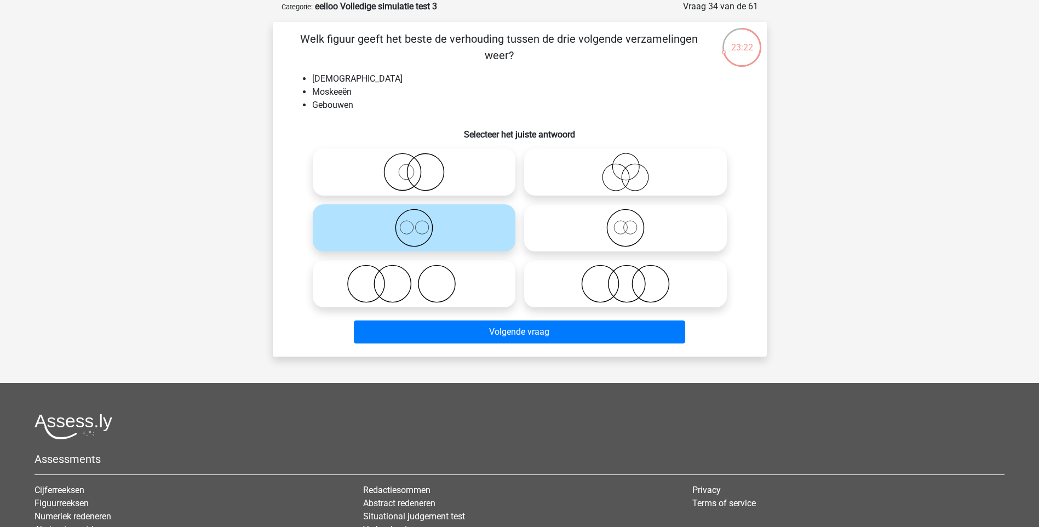
click at [618, 182] on icon at bounding box center [626, 172] width 194 height 38
click at [626, 167] on input "radio" at bounding box center [629, 162] width 7 height 7
radio input "true"
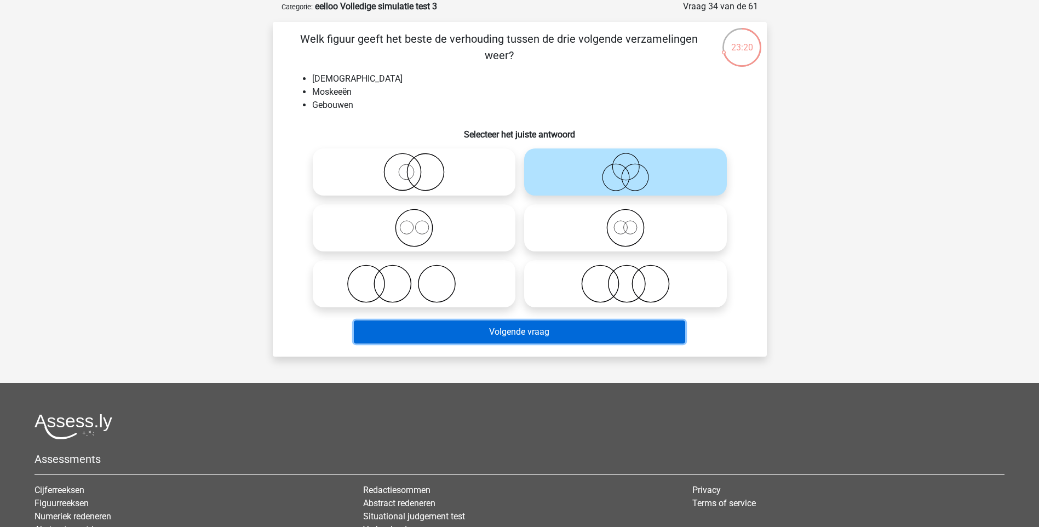
click at [542, 337] on button "Volgende vraag" at bounding box center [519, 331] width 331 height 23
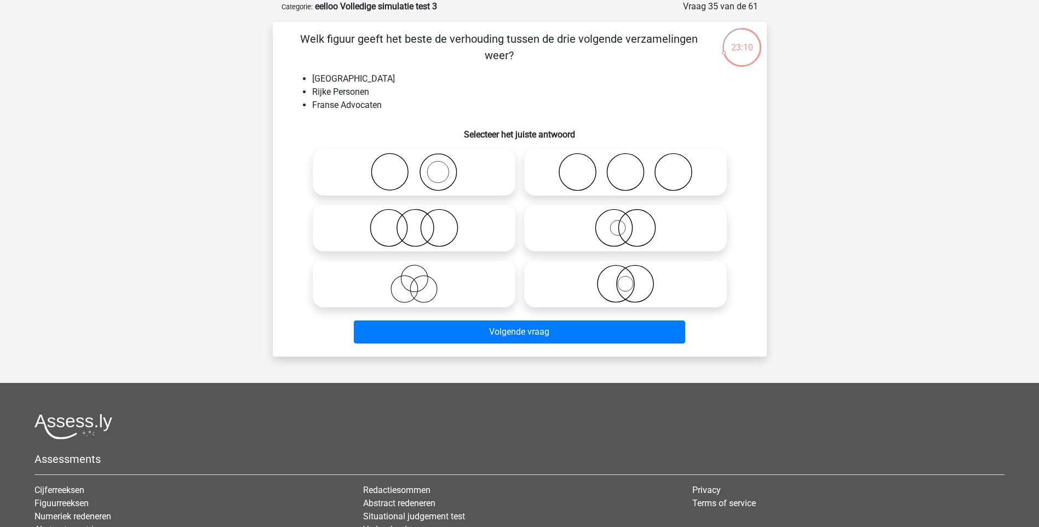
click at [632, 175] on icon at bounding box center [626, 172] width 194 height 38
click at [632, 167] on input "radio" at bounding box center [629, 162] width 7 height 7
radio input "true"
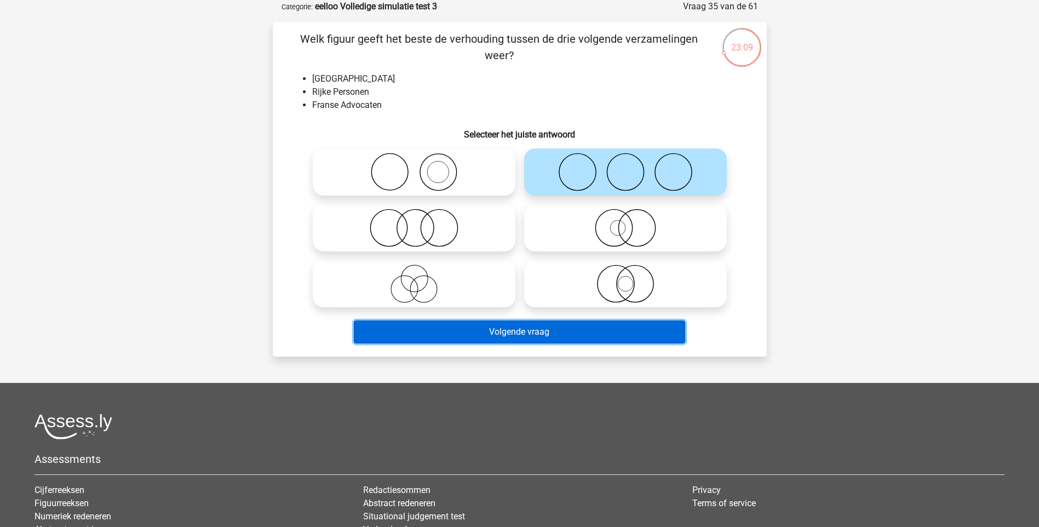
click at [563, 331] on button "Volgende vraag" at bounding box center [519, 331] width 331 height 23
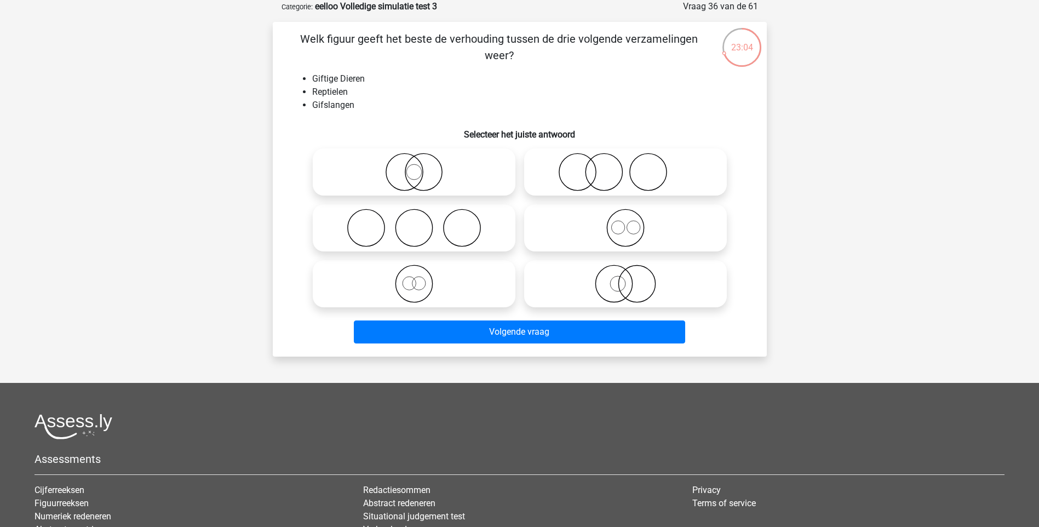
click at [648, 176] on icon at bounding box center [626, 172] width 194 height 38
click at [633, 167] on input "radio" at bounding box center [629, 162] width 7 height 7
radio input "true"
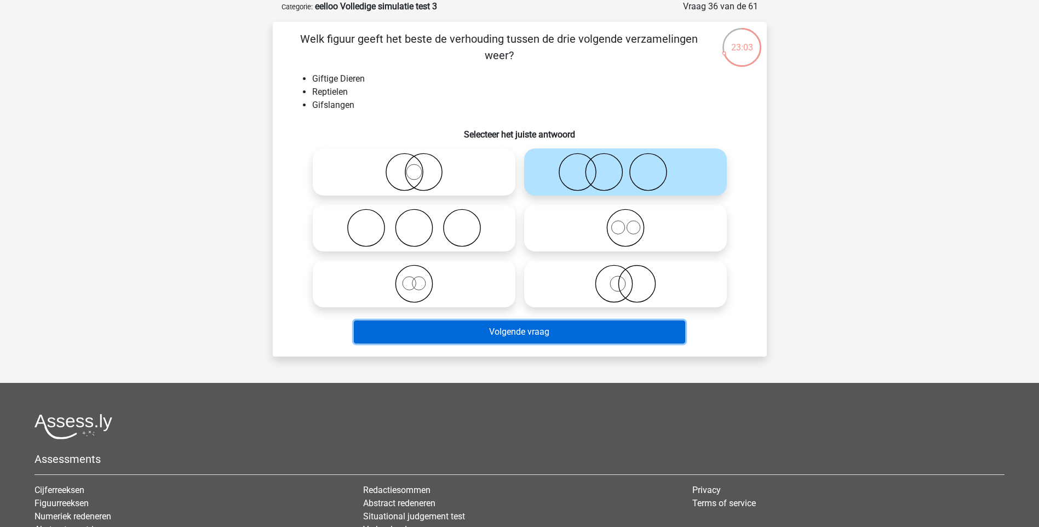
click at [542, 322] on button "Volgende vraag" at bounding box center [519, 331] width 331 height 23
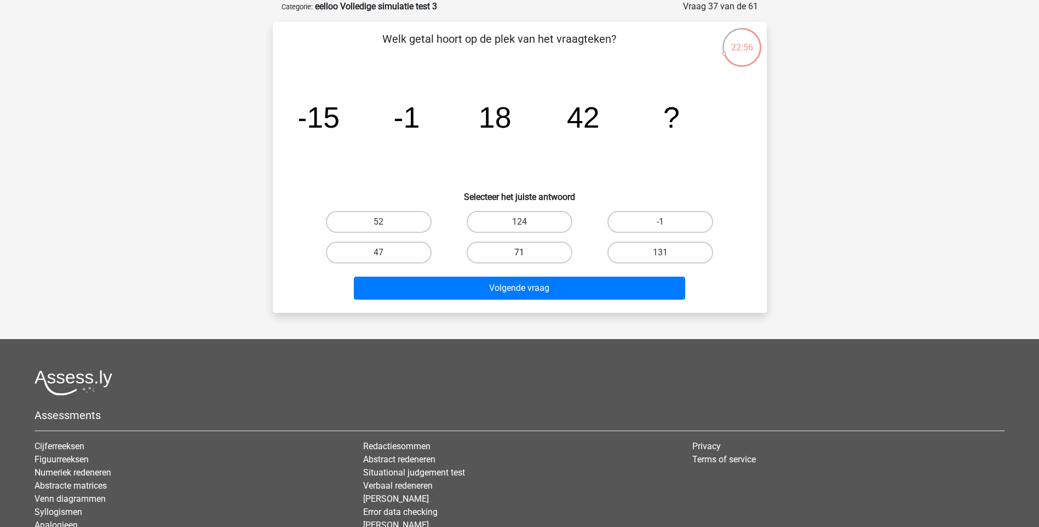
click at [504, 254] on label "71" at bounding box center [520, 253] width 106 height 22
click at [519, 254] on input "71" at bounding box center [522, 256] width 7 height 7
radio input "true"
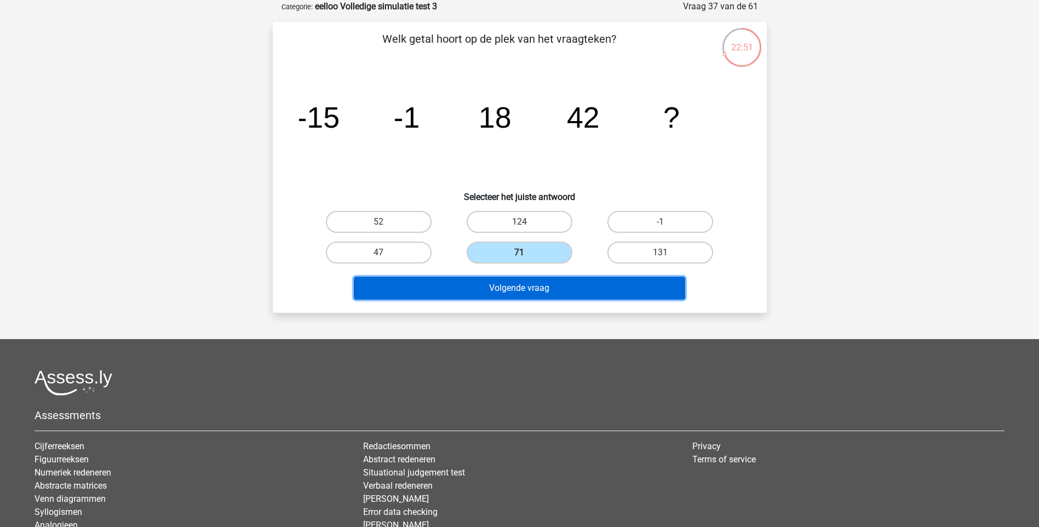
click at [534, 289] on button "Volgende vraag" at bounding box center [519, 288] width 331 height 23
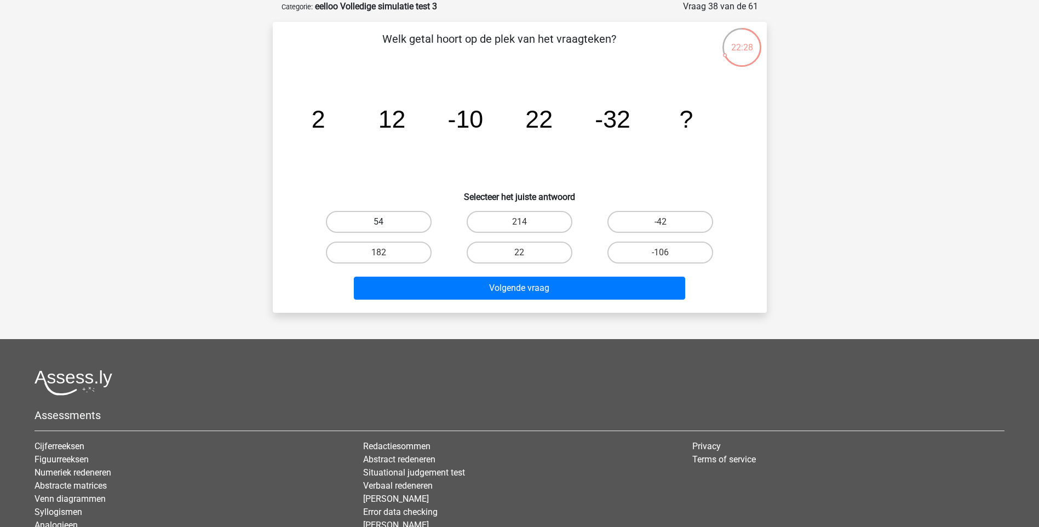
click at [406, 222] on label "54" at bounding box center [379, 222] width 106 height 22
click at [386, 222] on input "54" at bounding box center [382, 225] width 7 height 7
radio input "true"
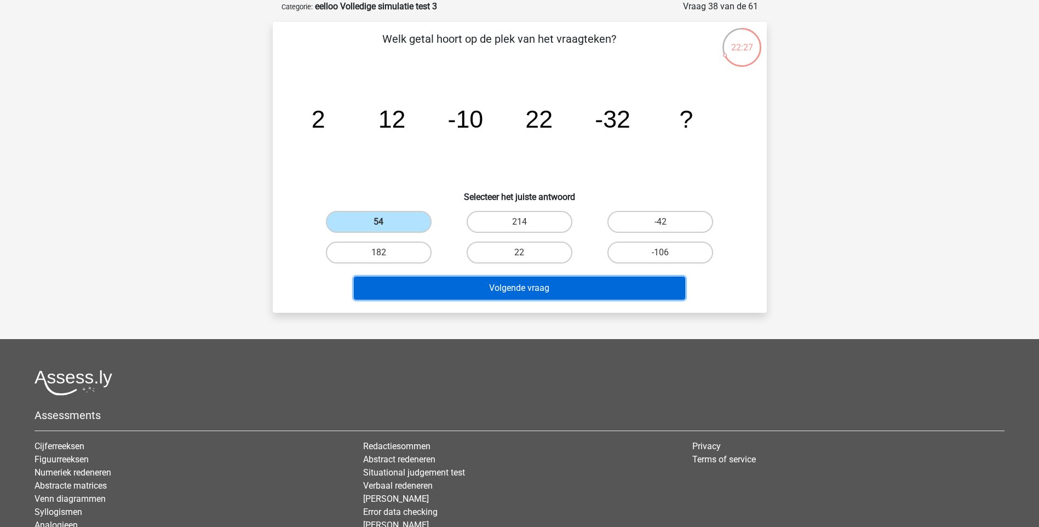
click at [511, 285] on button "Volgende vraag" at bounding box center [519, 288] width 331 height 23
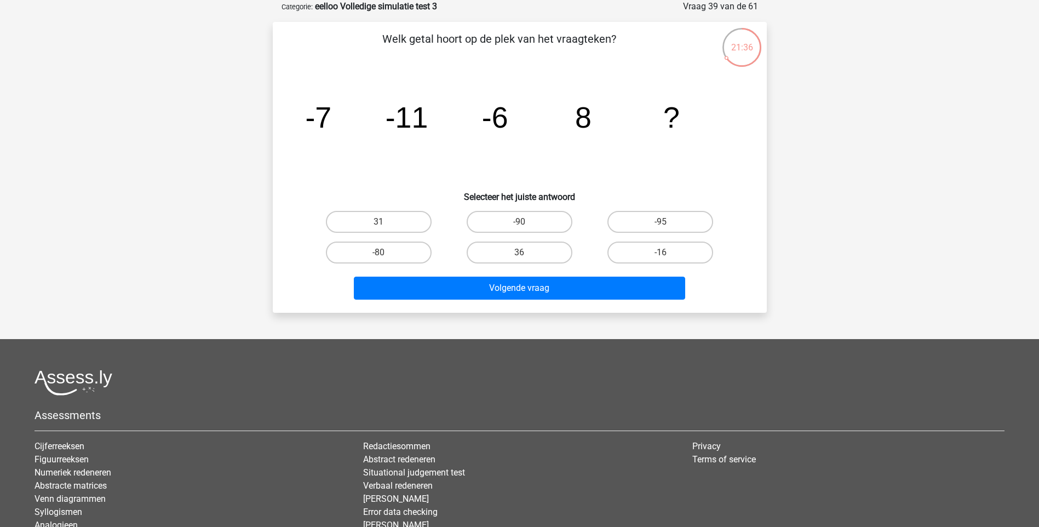
click at [663, 254] on input "-16" at bounding box center [664, 256] width 7 height 7
radio input "true"
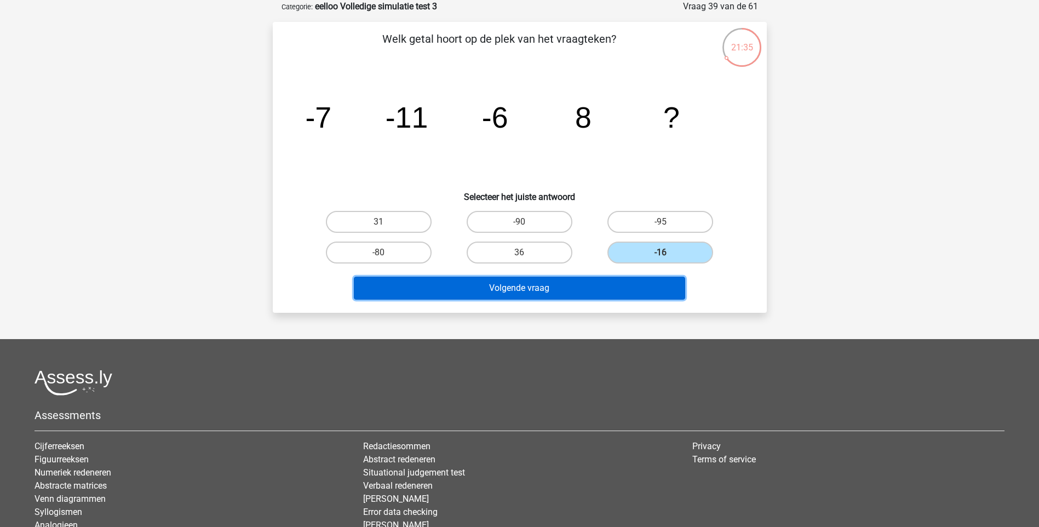
click at [526, 287] on button "Volgende vraag" at bounding box center [519, 288] width 331 height 23
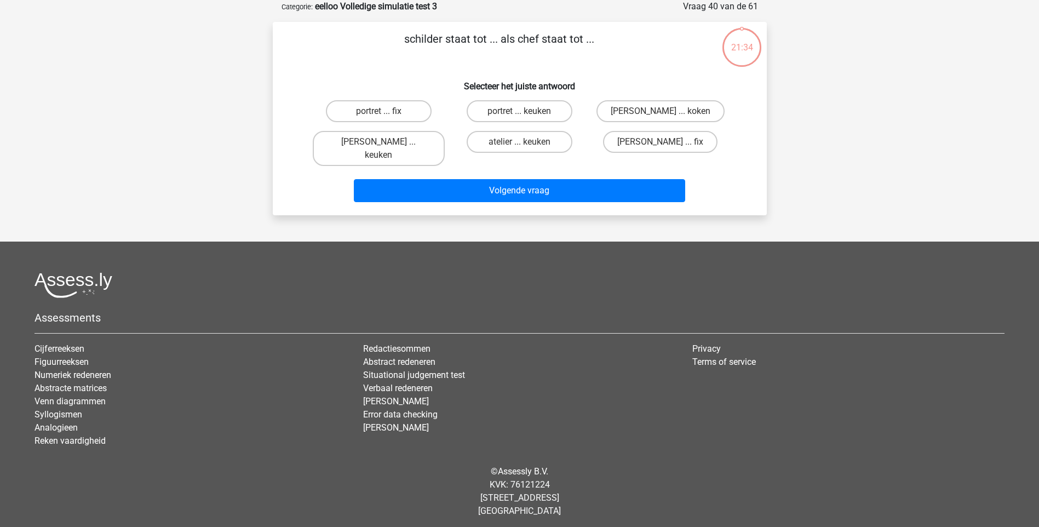
scroll to position [45, 0]
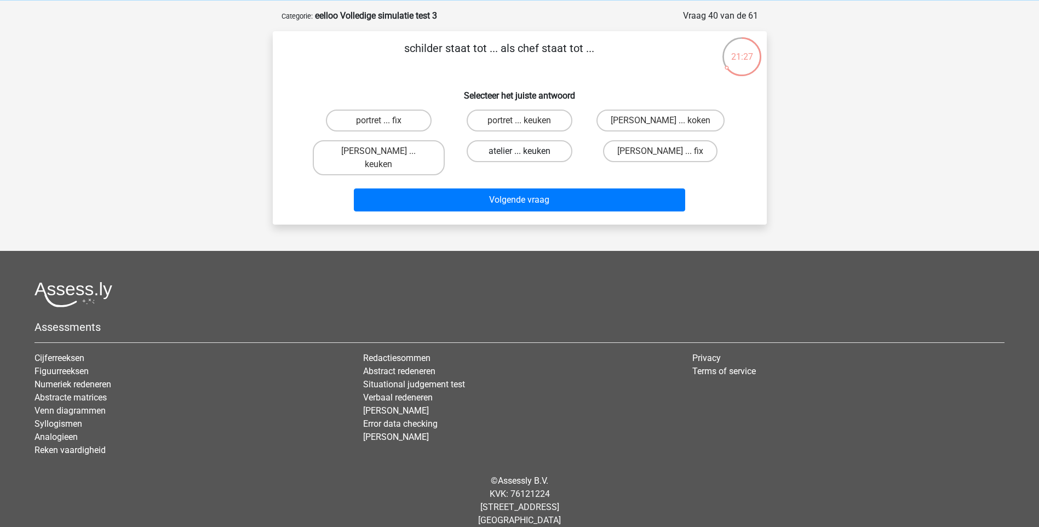
click at [507, 153] on label "atelier ... keuken" at bounding box center [520, 151] width 106 height 22
click at [519, 153] on input "atelier ... keuken" at bounding box center [522, 154] width 7 height 7
radio input "true"
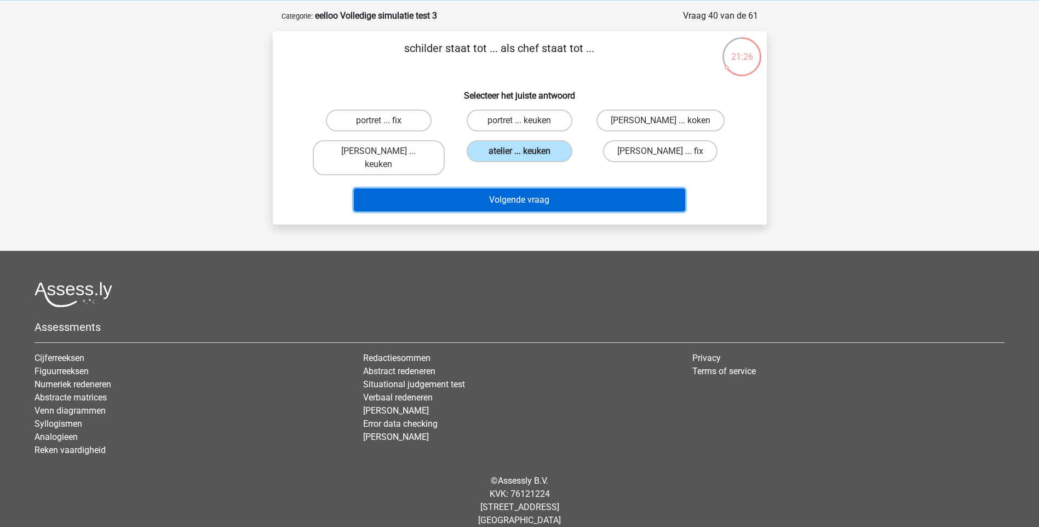
click at [522, 188] on button "Volgende vraag" at bounding box center [519, 199] width 331 height 23
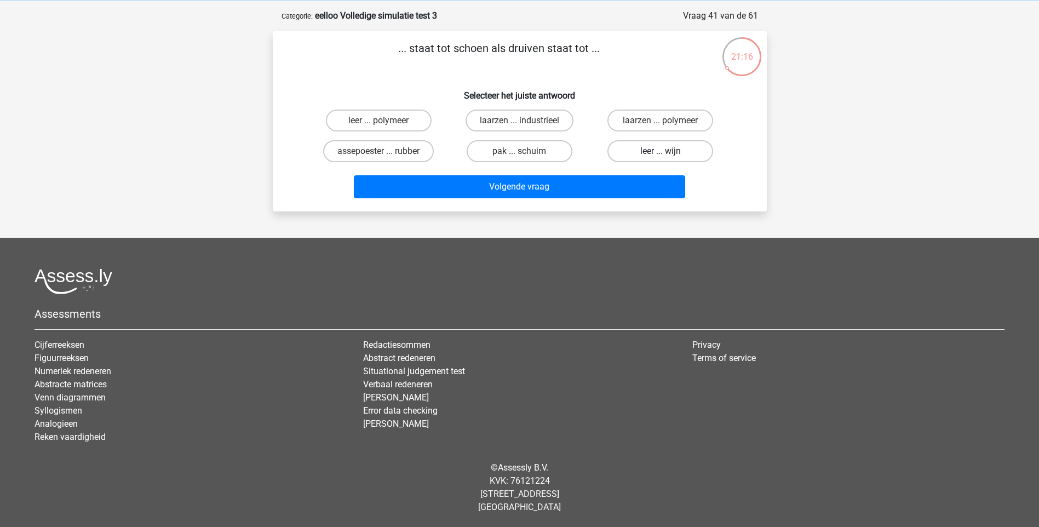
click at [654, 154] on label "leer ... wijn" at bounding box center [661, 151] width 106 height 22
click at [661, 154] on input "leer ... wijn" at bounding box center [664, 154] width 7 height 7
radio input "true"
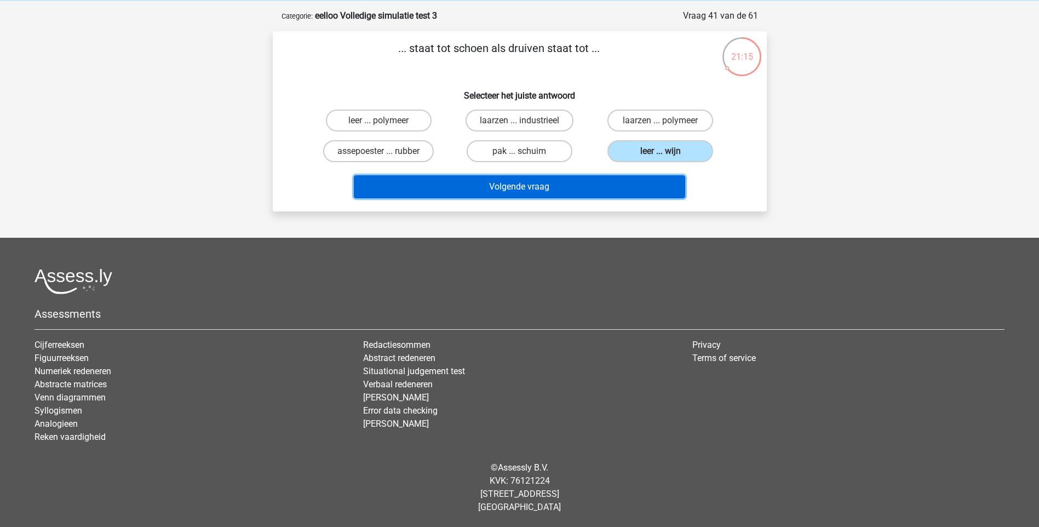
click at [511, 191] on button "Volgende vraag" at bounding box center [519, 186] width 331 height 23
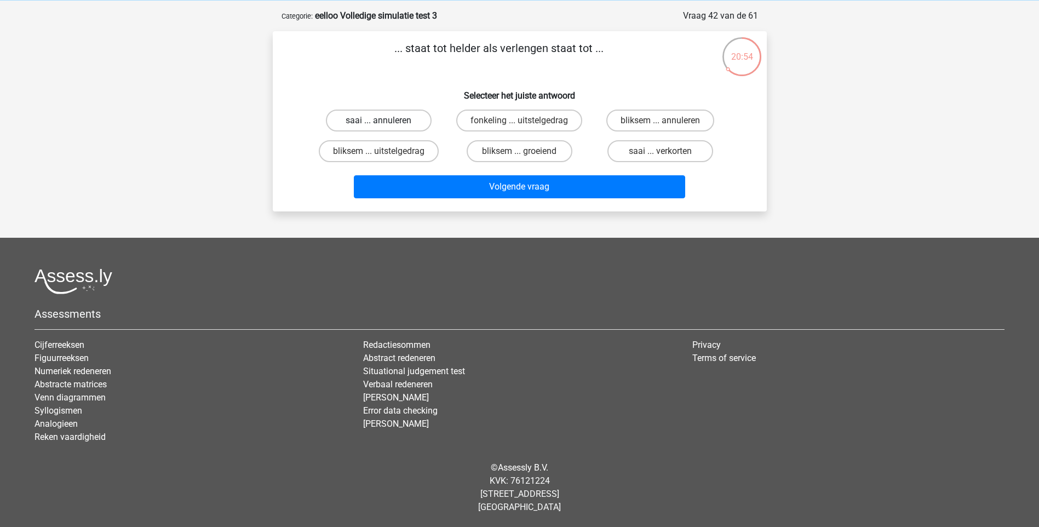
click at [353, 125] on label "saai ... annuleren" at bounding box center [379, 121] width 106 height 22
click at [379, 125] on input "saai ... annuleren" at bounding box center [382, 124] width 7 height 7
radio input "true"
click at [502, 121] on label "fonkeling ... uitstelgedrag" at bounding box center [519, 121] width 126 height 22
click at [519, 121] on input "fonkeling ... uitstelgedrag" at bounding box center [522, 124] width 7 height 7
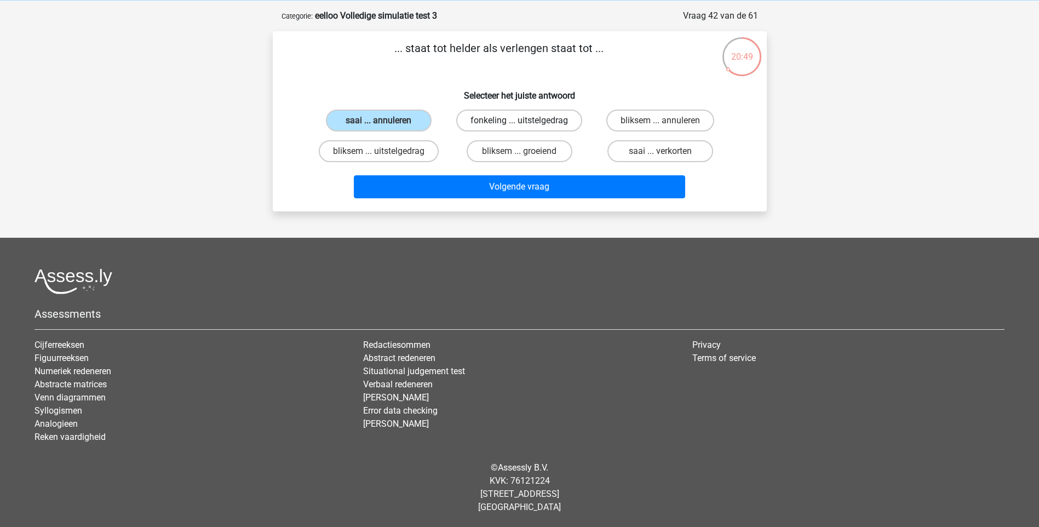
radio input "true"
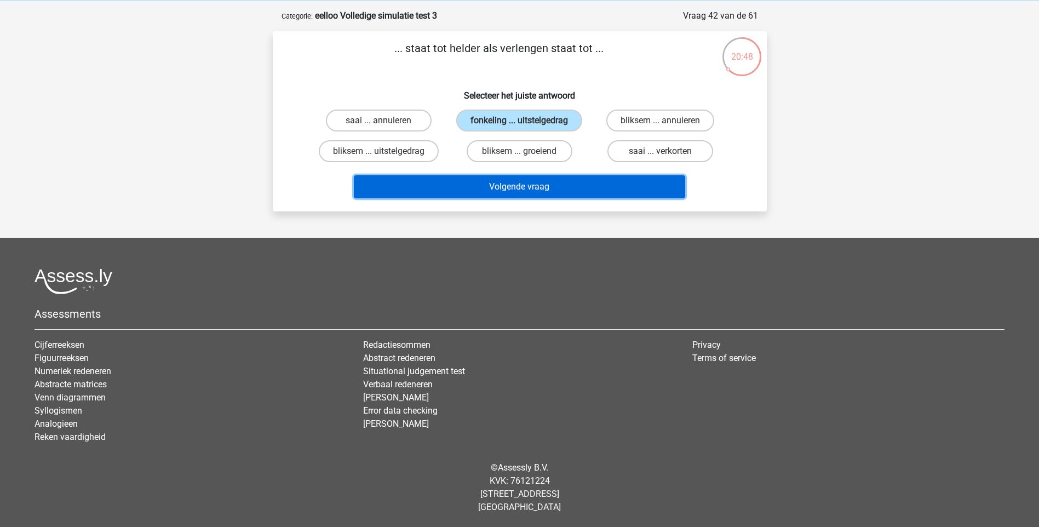
click at [540, 187] on button "Volgende vraag" at bounding box center [519, 186] width 331 height 23
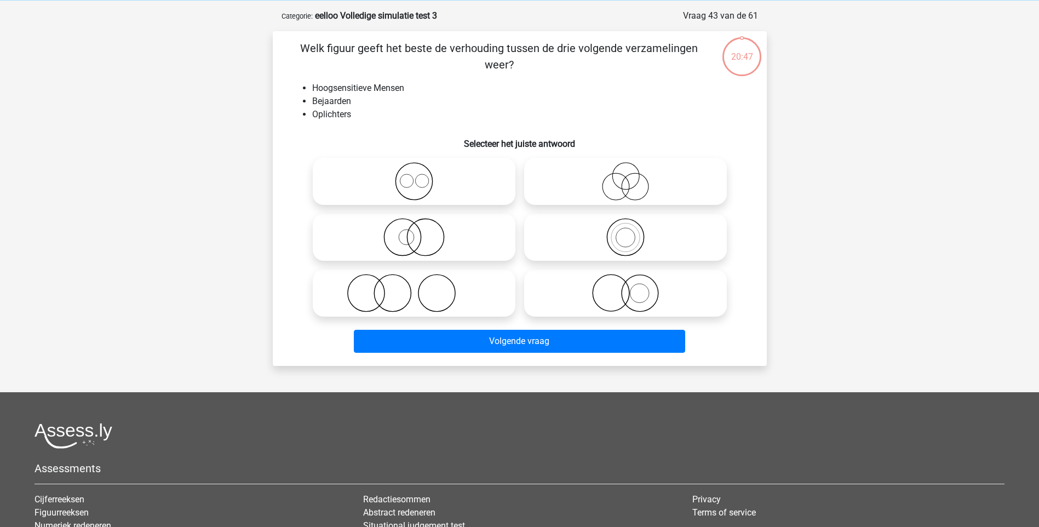
scroll to position [55, 0]
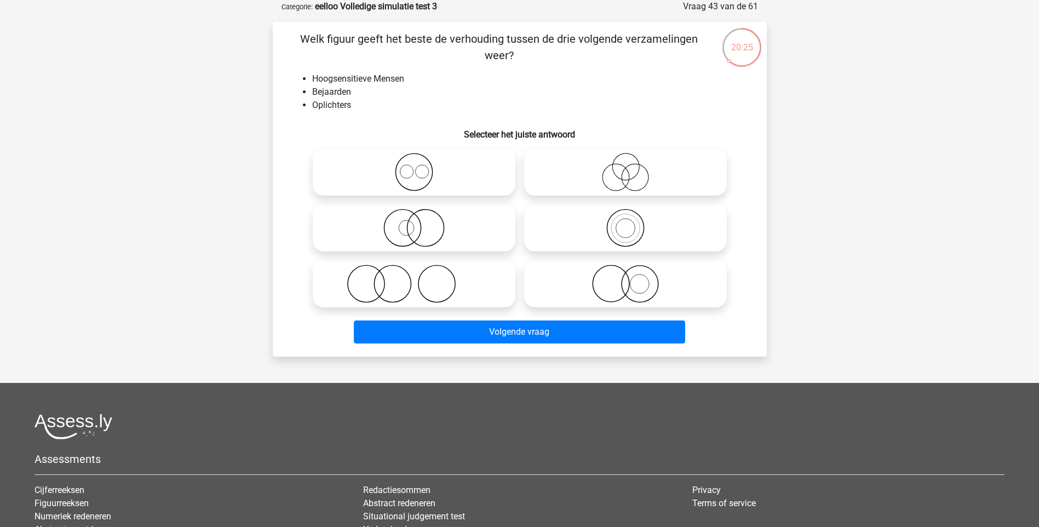
click at [628, 179] on icon at bounding box center [626, 172] width 194 height 38
click at [628, 167] on input "radio" at bounding box center [629, 162] width 7 height 7
radio input "true"
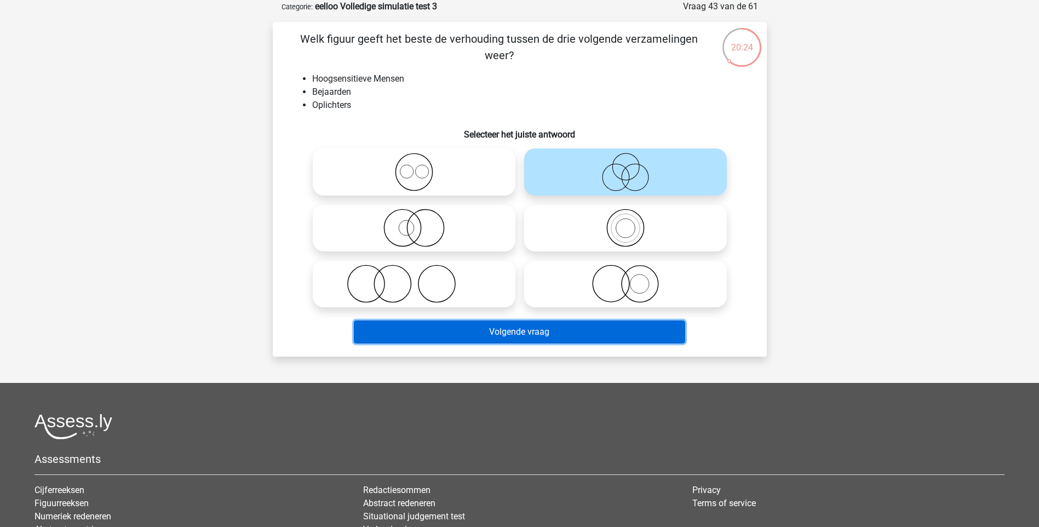
click at [515, 325] on button "Volgende vraag" at bounding box center [519, 331] width 331 height 23
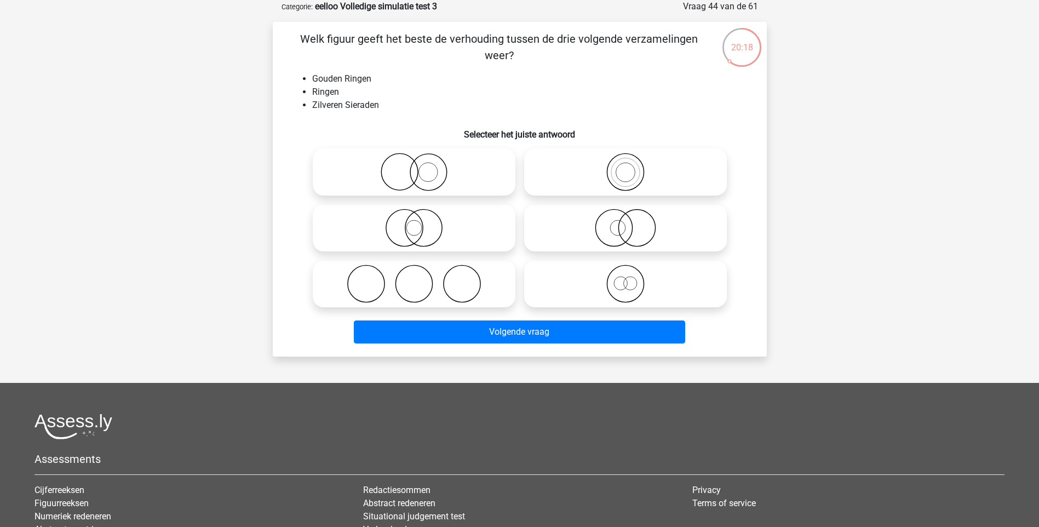
click at [421, 181] on icon at bounding box center [414, 172] width 194 height 38
click at [421, 167] on input "radio" at bounding box center [417, 162] width 7 height 7
radio input "true"
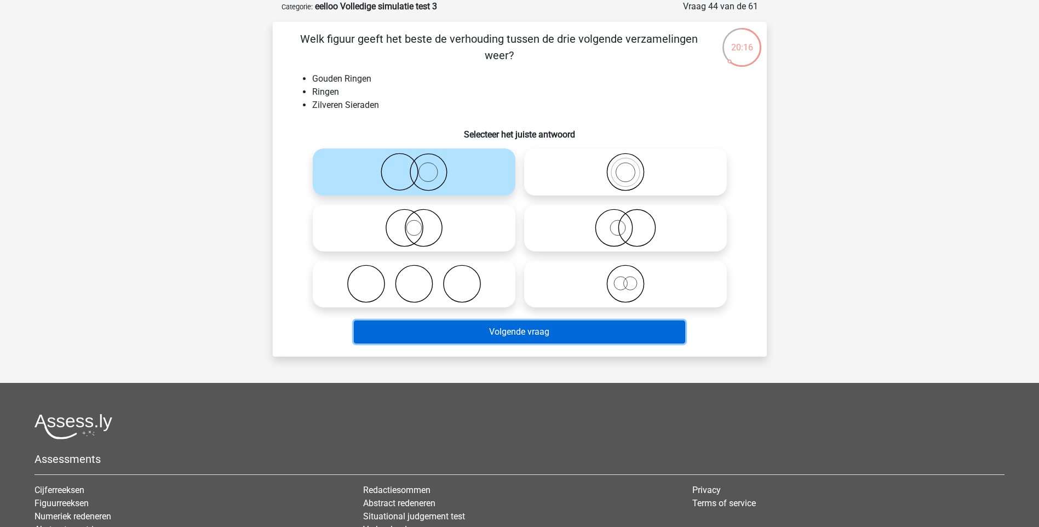
click at [509, 338] on button "Volgende vraag" at bounding box center [519, 331] width 331 height 23
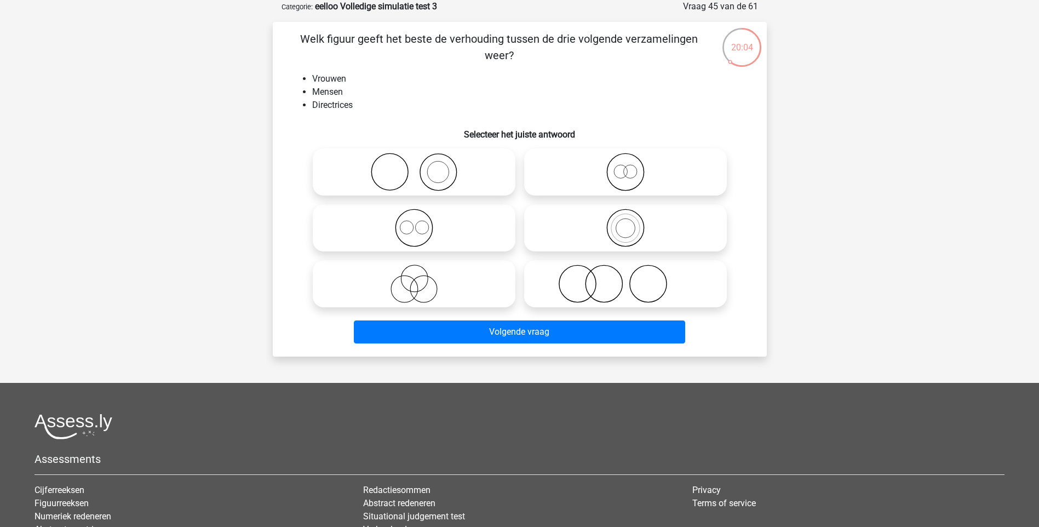
click at [626, 182] on icon at bounding box center [626, 172] width 194 height 38
click at [626, 167] on input "radio" at bounding box center [629, 162] width 7 height 7
radio input "true"
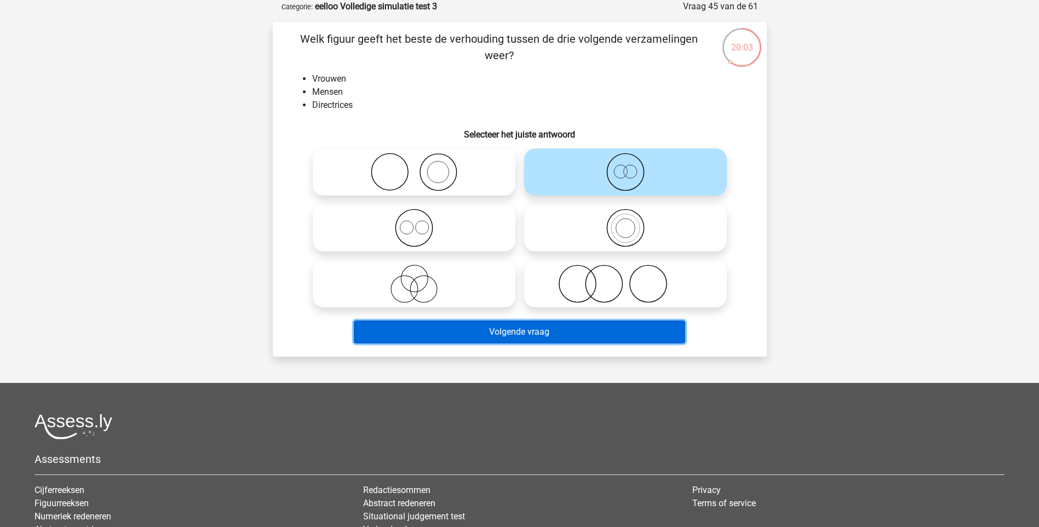
click at [566, 333] on button "Volgende vraag" at bounding box center [519, 331] width 331 height 23
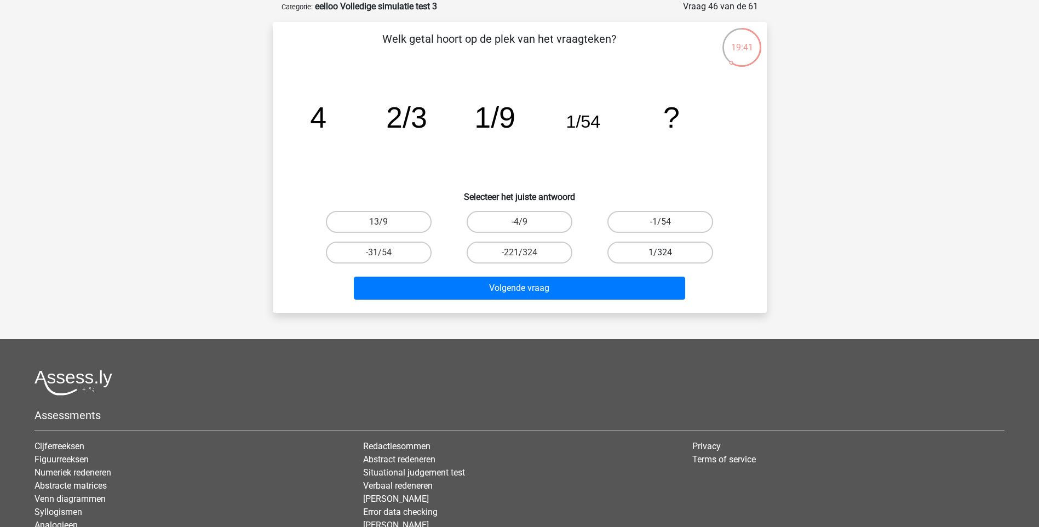
click at [651, 254] on label "1/324" at bounding box center [661, 253] width 106 height 22
click at [661, 254] on input "1/324" at bounding box center [664, 256] width 7 height 7
radio input "true"
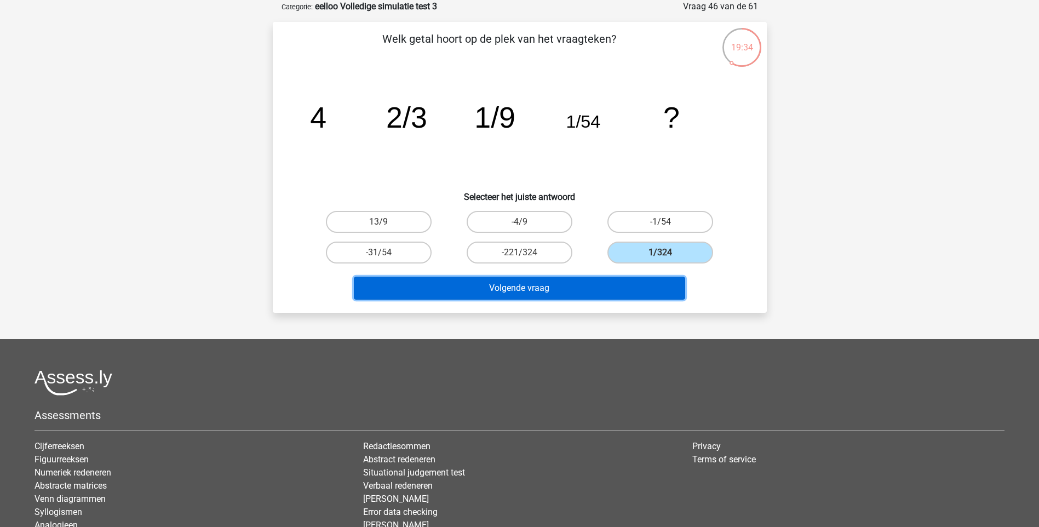
click at [513, 289] on button "Volgende vraag" at bounding box center [519, 288] width 331 height 23
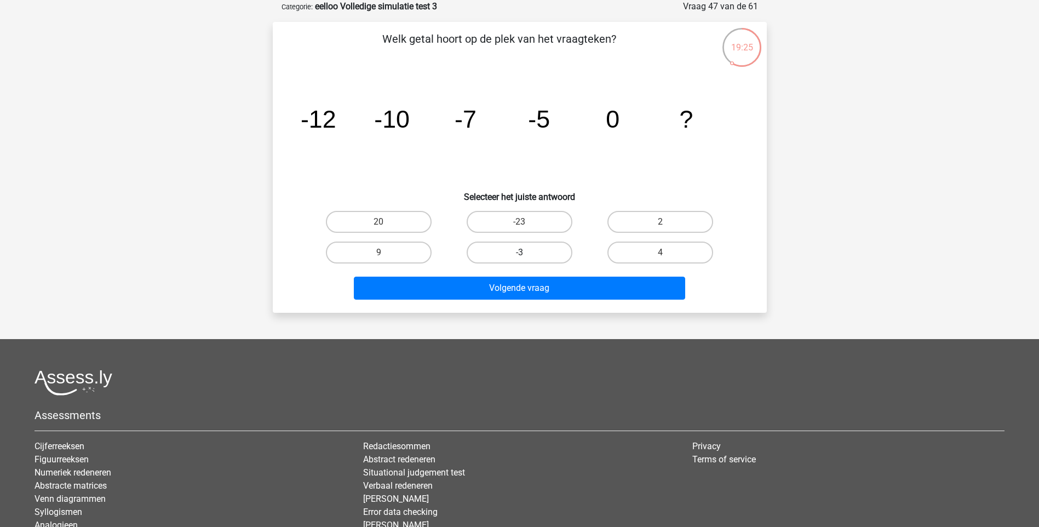
click at [537, 255] on label "-3" at bounding box center [520, 253] width 106 height 22
click at [526, 255] on input "-3" at bounding box center [522, 256] width 7 height 7
radio input "true"
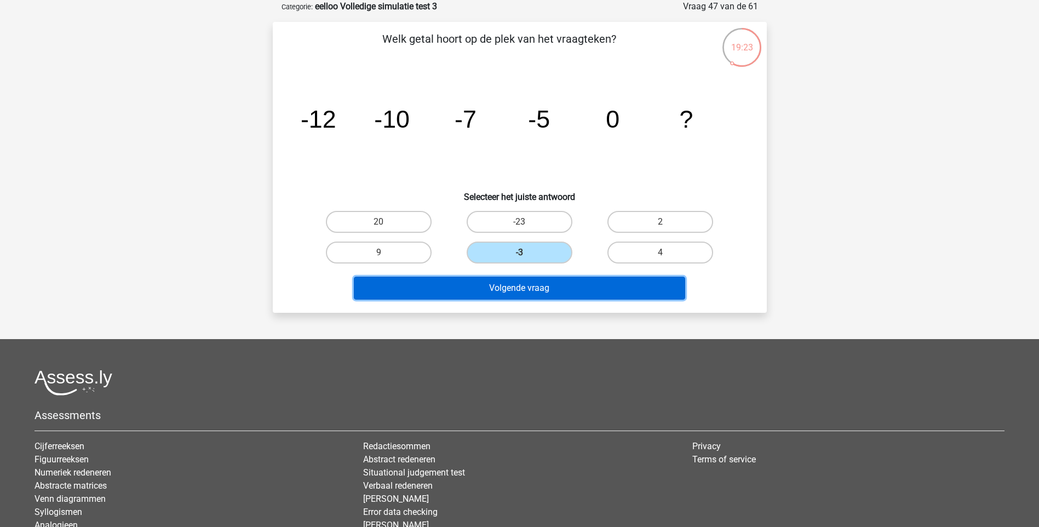
click at [522, 295] on button "Volgende vraag" at bounding box center [519, 288] width 331 height 23
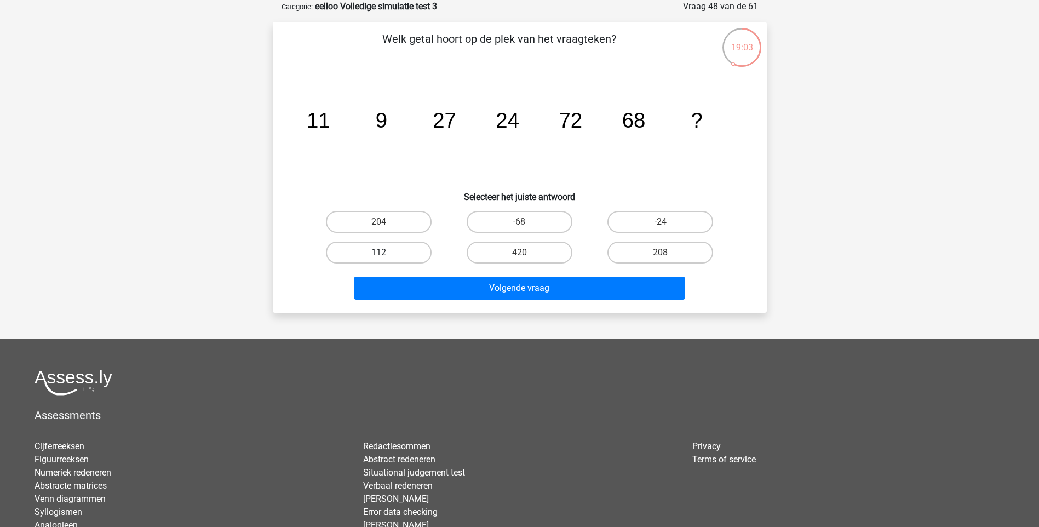
click at [389, 256] on label "112" at bounding box center [379, 253] width 106 height 22
click at [386, 256] on input "112" at bounding box center [382, 256] width 7 height 7
radio input "true"
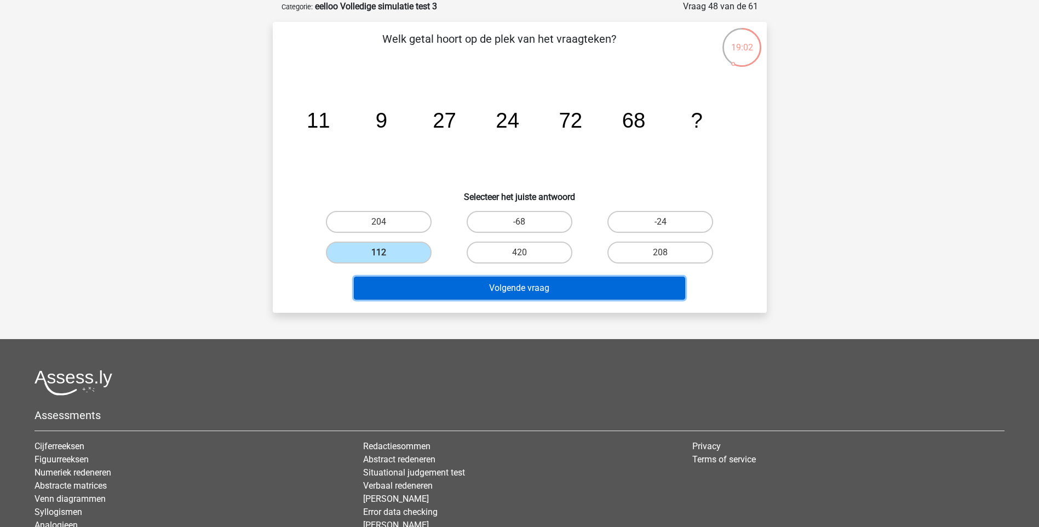
click at [528, 288] on button "Volgende vraag" at bounding box center [519, 288] width 331 height 23
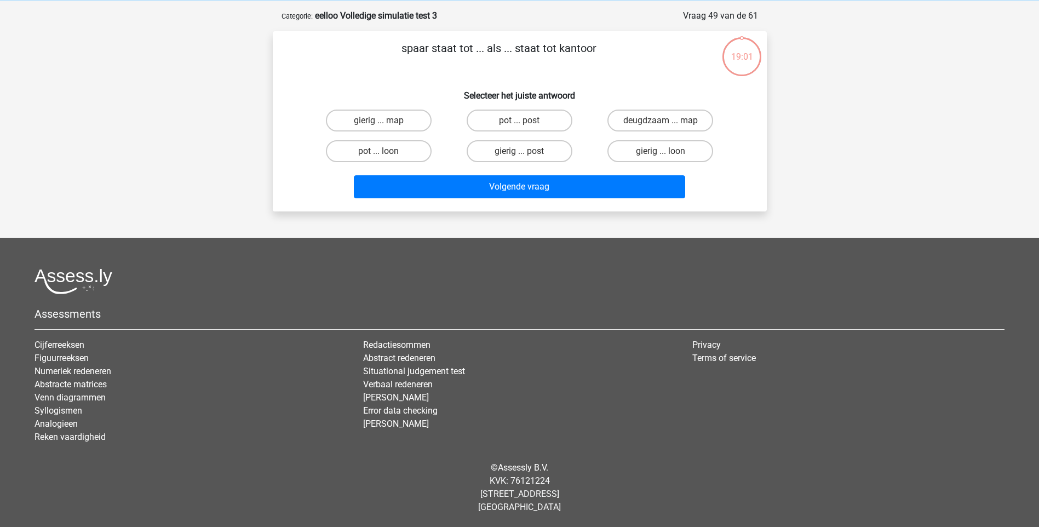
scroll to position [45, 0]
click at [384, 153] on input "pot ... loon" at bounding box center [382, 154] width 7 height 7
radio input "true"
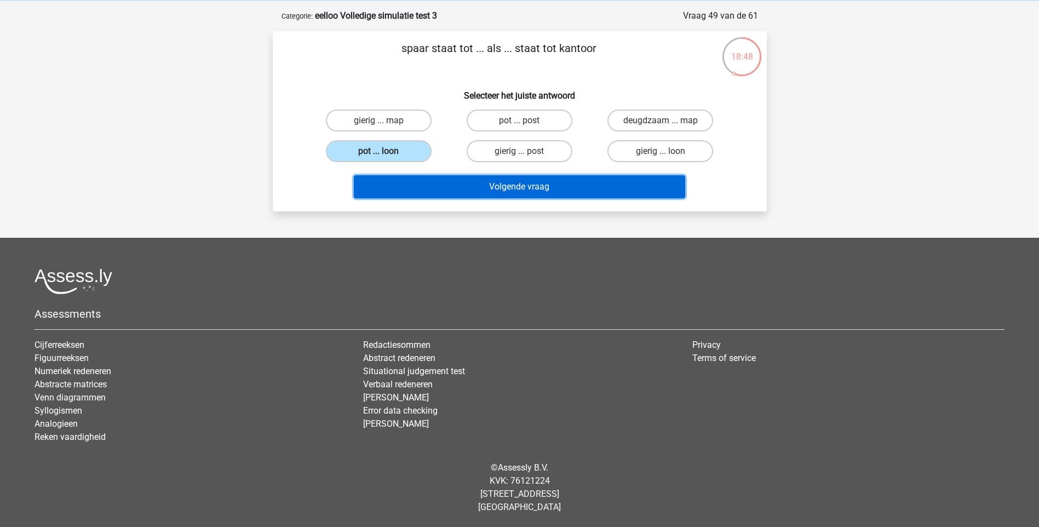
click at [526, 182] on button "Volgende vraag" at bounding box center [519, 186] width 331 height 23
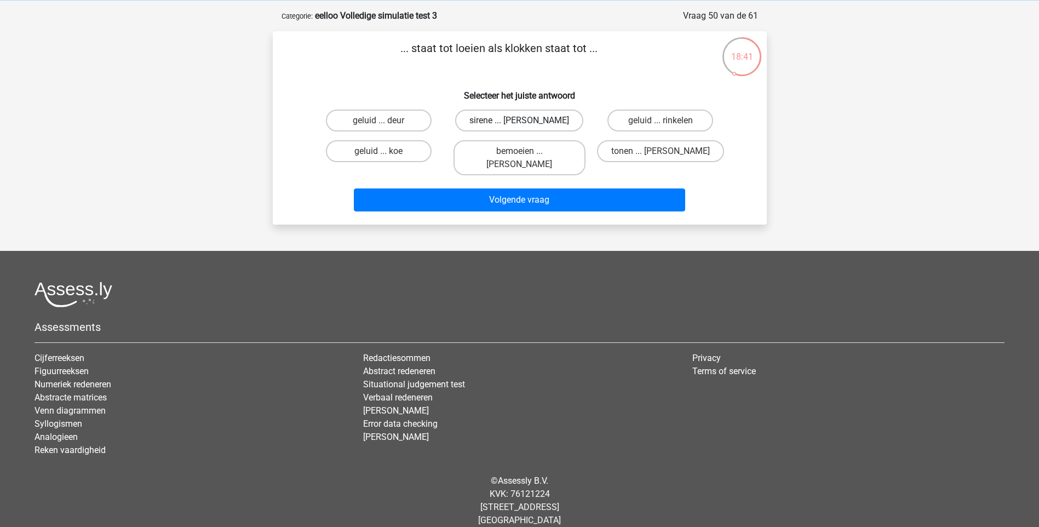
click at [527, 121] on label "sirene ... luiden" at bounding box center [519, 121] width 128 height 22
click at [526, 121] on input "sirene ... luiden" at bounding box center [522, 124] width 7 height 7
radio input "true"
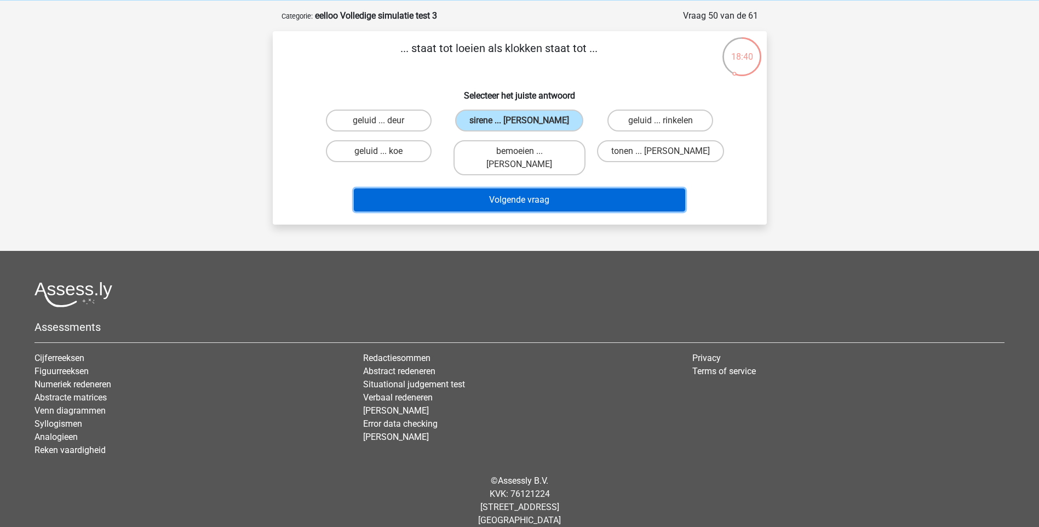
click at [527, 188] on button "Volgende vraag" at bounding box center [519, 199] width 331 height 23
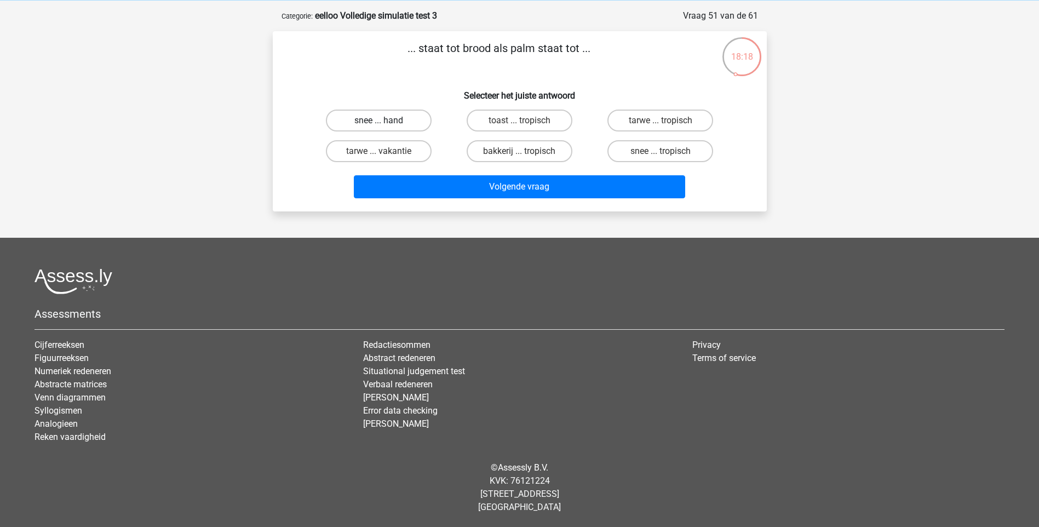
click at [401, 123] on label "snee ... hand" at bounding box center [379, 121] width 106 height 22
click at [386, 123] on input "snee ... hand" at bounding box center [382, 124] width 7 height 7
radio input "true"
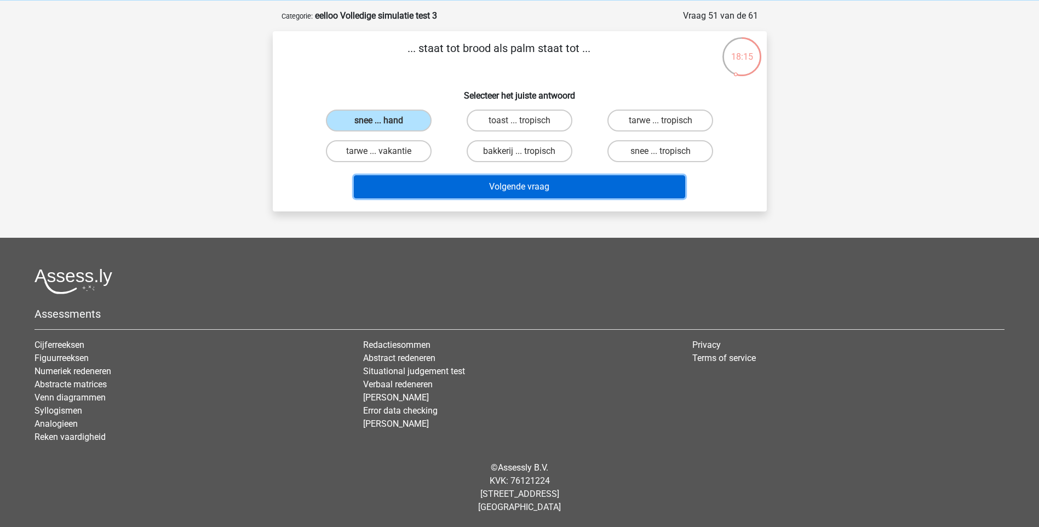
click at [525, 188] on button "Volgende vraag" at bounding box center [519, 186] width 331 height 23
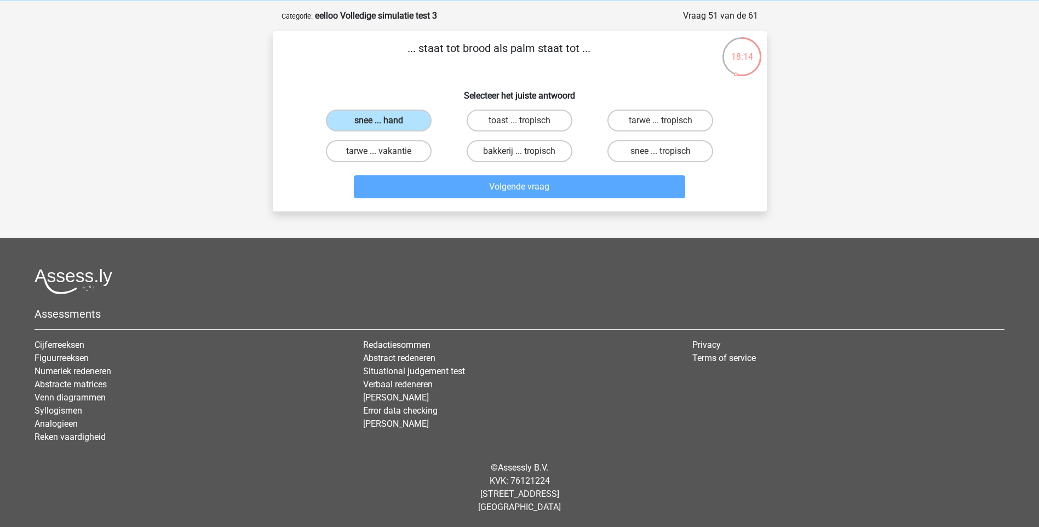
scroll to position [55, 0]
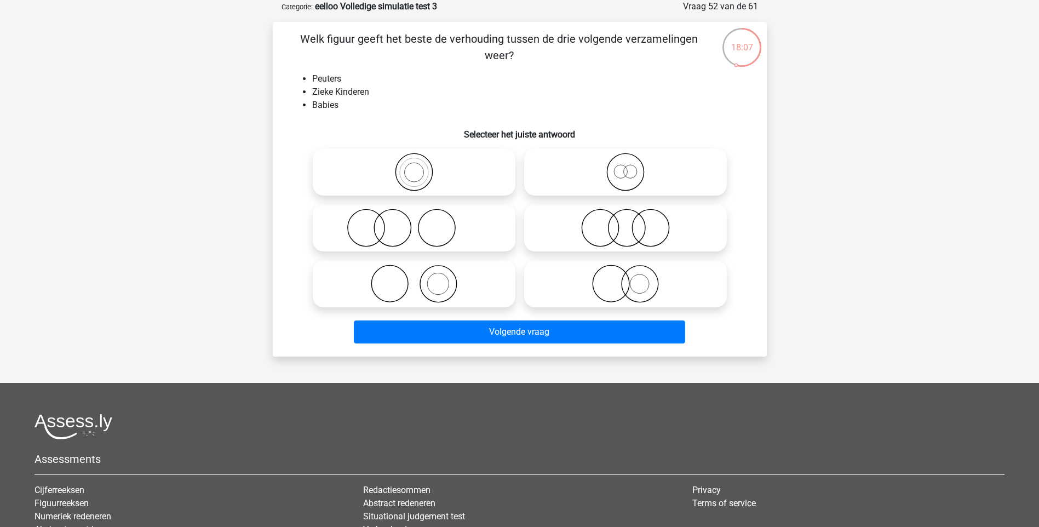
click at [631, 237] on icon at bounding box center [626, 228] width 194 height 38
click at [631, 222] on input "radio" at bounding box center [629, 218] width 7 height 7
radio input "true"
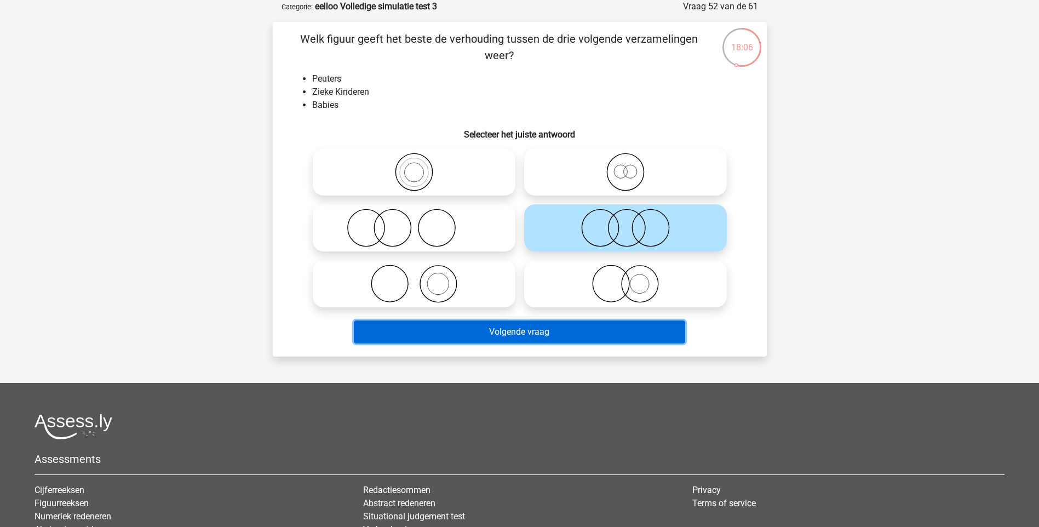
click at [544, 333] on button "Volgende vraag" at bounding box center [519, 331] width 331 height 23
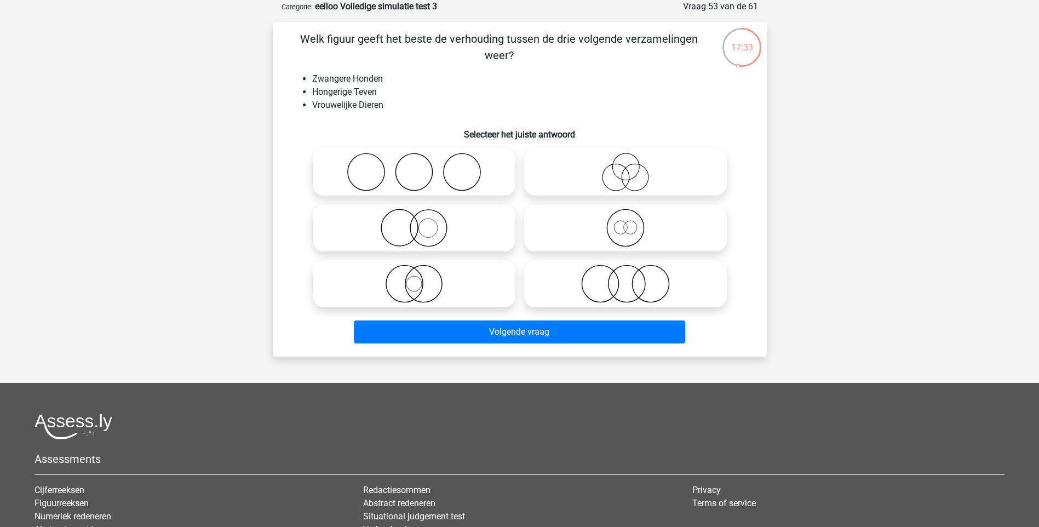
click at [631, 240] on icon at bounding box center [626, 228] width 194 height 38
click at [631, 222] on input "radio" at bounding box center [629, 218] width 7 height 7
radio input "true"
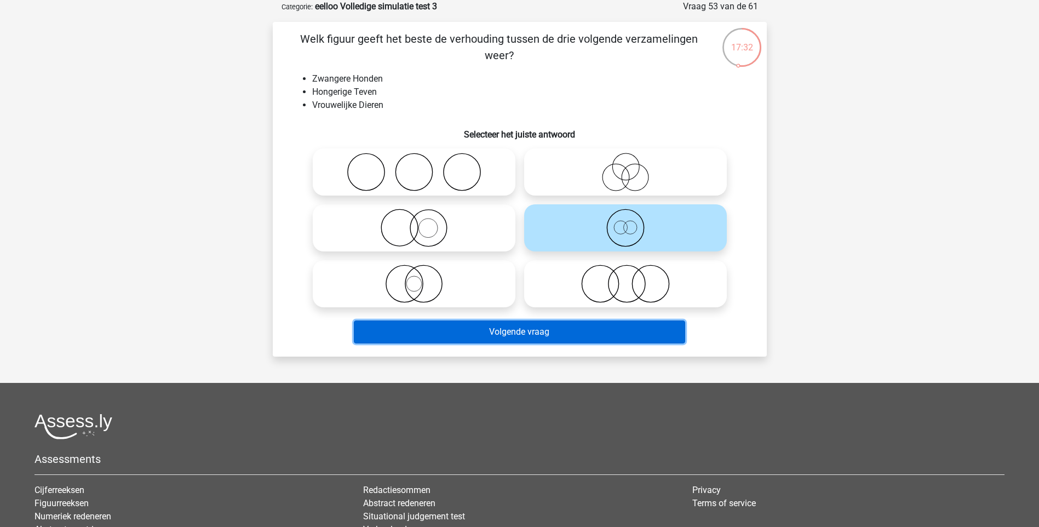
click at [531, 335] on button "Volgende vraag" at bounding box center [519, 331] width 331 height 23
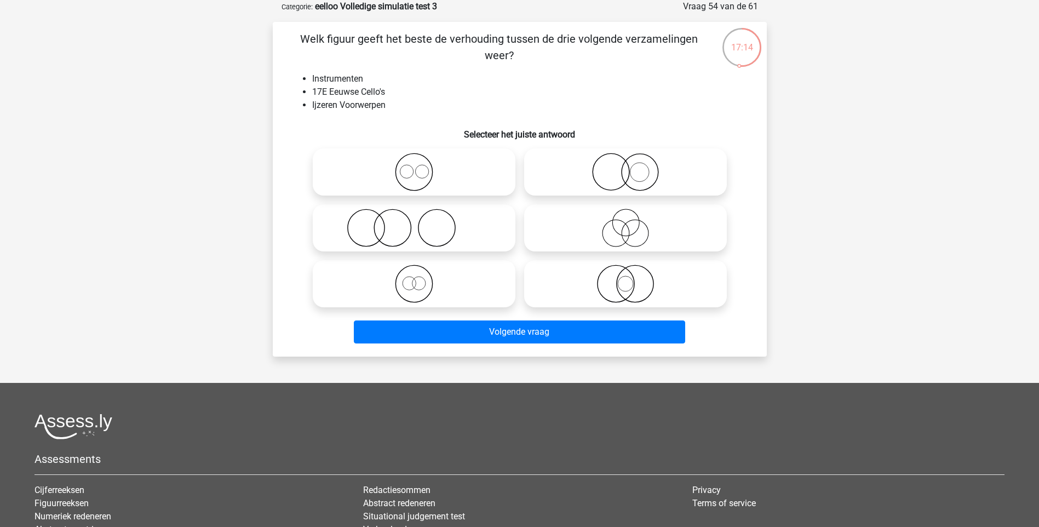
click at [413, 291] on icon at bounding box center [414, 284] width 194 height 38
click at [414, 278] on input "radio" at bounding box center [417, 274] width 7 height 7
radio input "true"
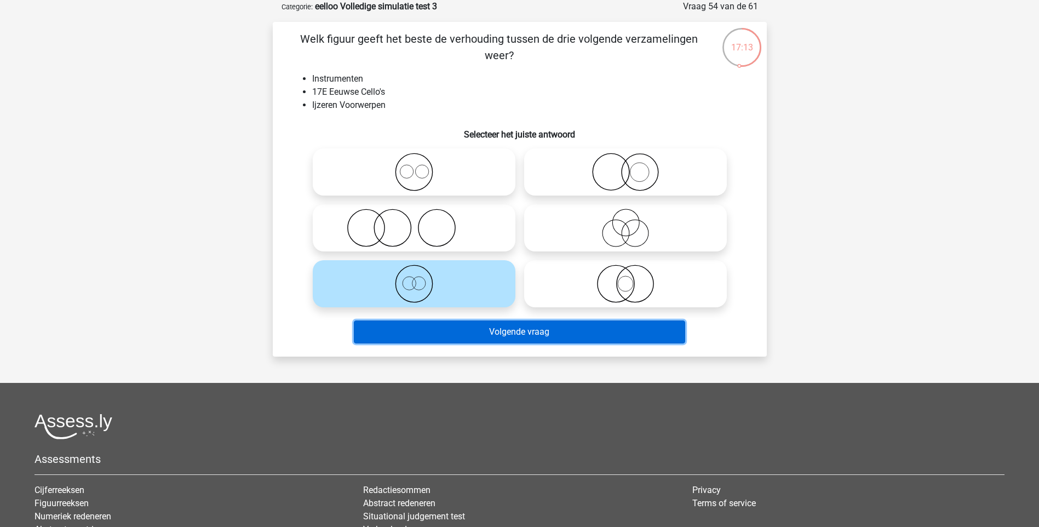
click at [502, 335] on button "Volgende vraag" at bounding box center [519, 331] width 331 height 23
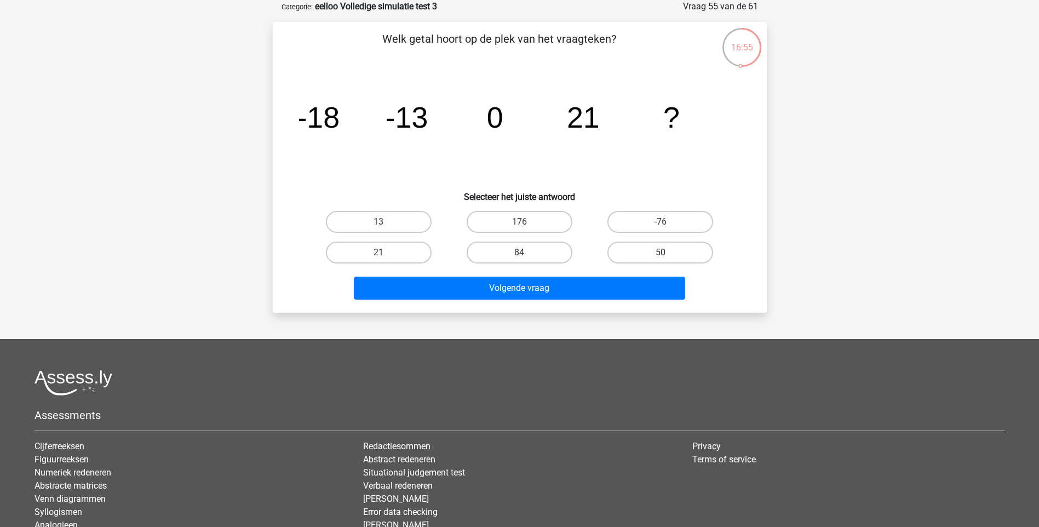
click at [661, 249] on label "50" at bounding box center [661, 253] width 106 height 22
click at [661, 253] on input "50" at bounding box center [664, 256] width 7 height 7
radio input "true"
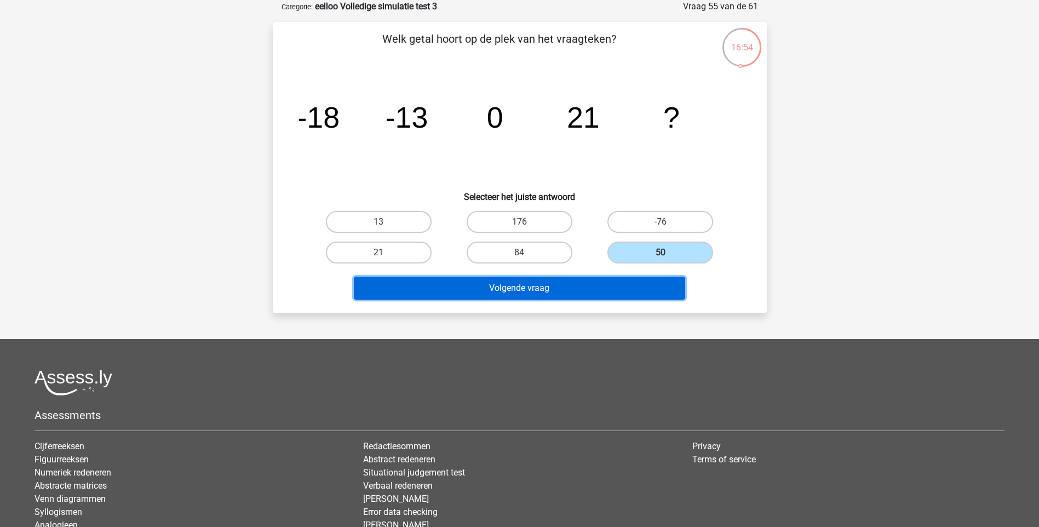
click at [562, 289] on button "Volgende vraag" at bounding box center [519, 288] width 331 height 23
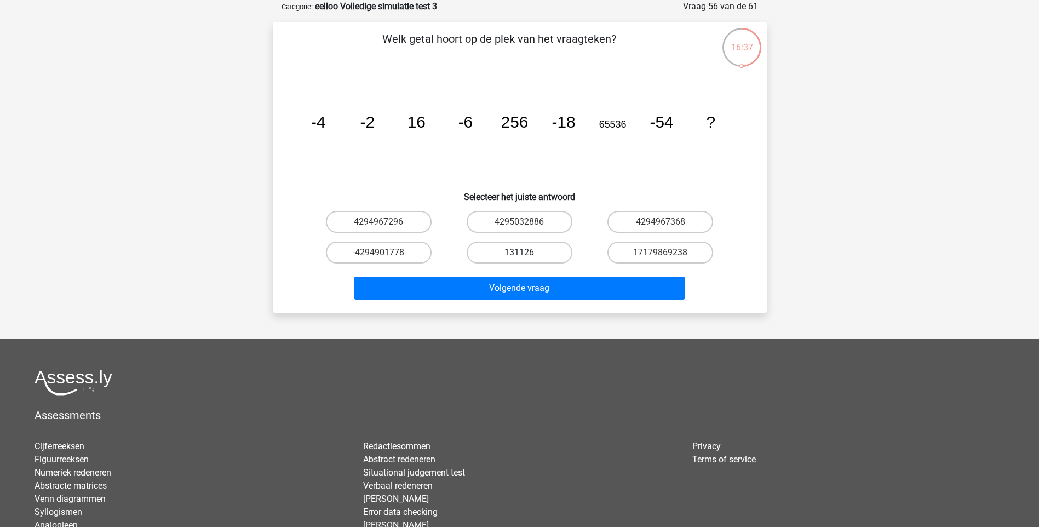
click at [539, 252] on label "131126" at bounding box center [520, 253] width 106 height 22
click at [526, 253] on input "131126" at bounding box center [522, 256] width 7 height 7
radio input "true"
click at [509, 260] on label "131126" at bounding box center [520, 253] width 106 height 22
click at [519, 260] on input "131126" at bounding box center [522, 256] width 7 height 7
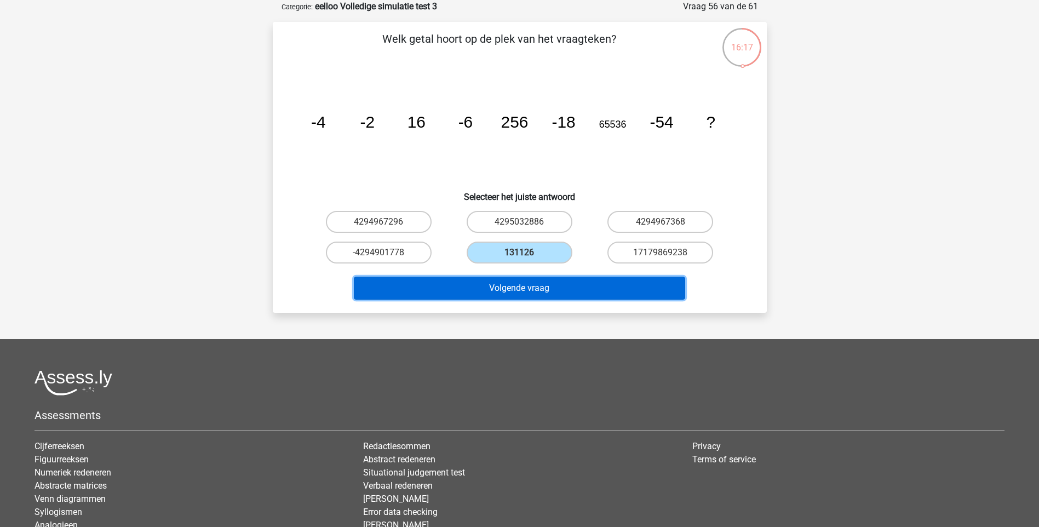
click at [519, 289] on button "Volgende vraag" at bounding box center [519, 288] width 331 height 23
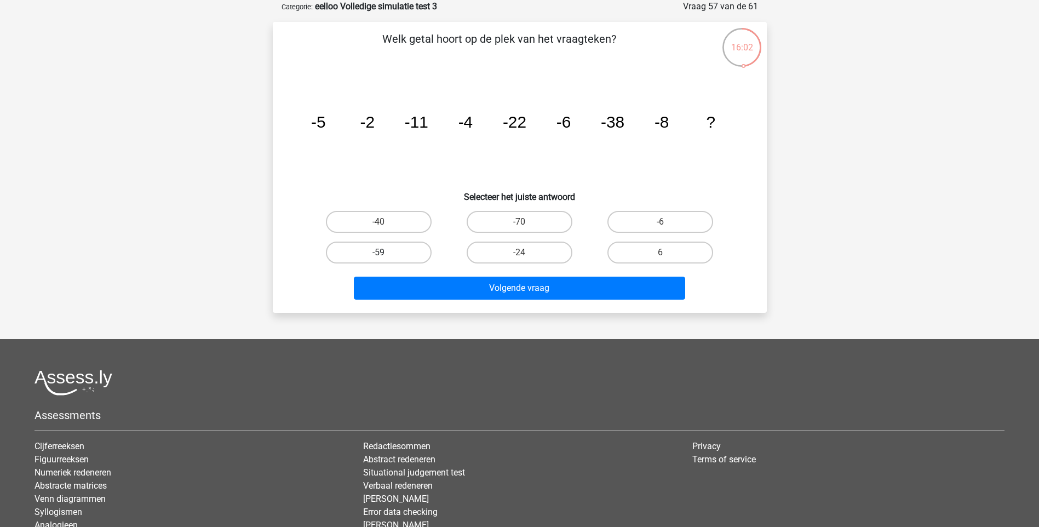
click at [392, 252] on label "-59" at bounding box center [379, 253] width 106 height 22
click at [386, 253] on input "-59" at bounding box center [382, 256] width 7 height 7
radio input "true"
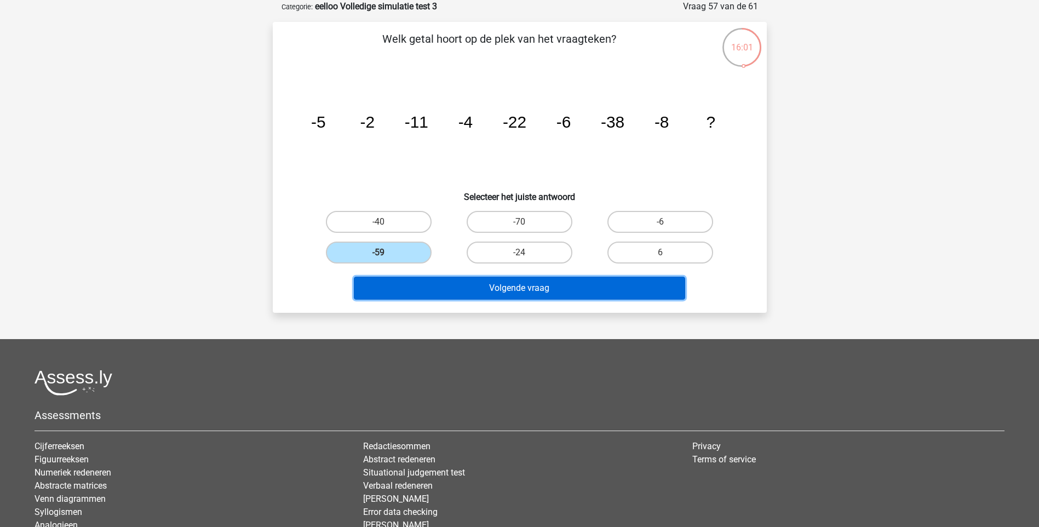
click at [495, 293] on button "Volgende vraag" at bounding box center [519, 288] width 331 height 23
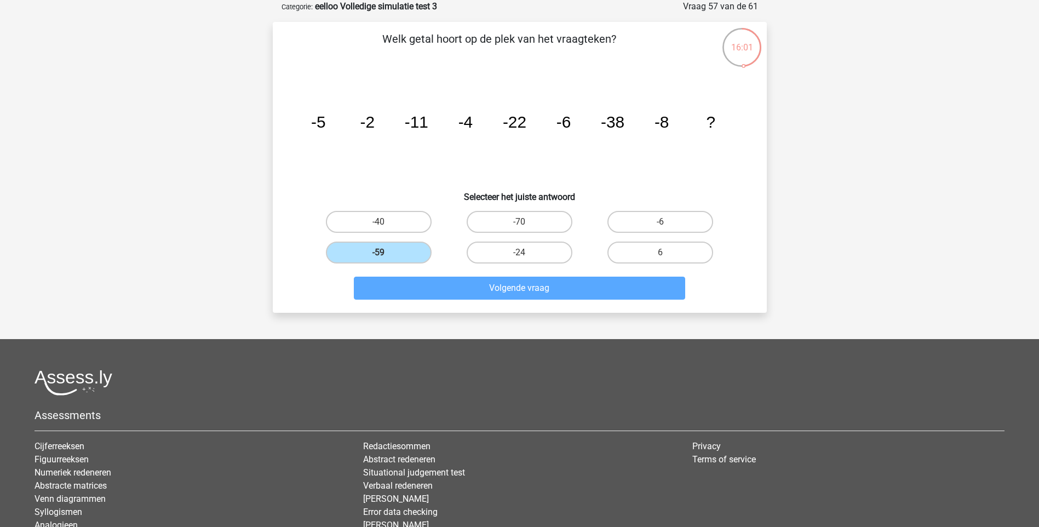
scroll to position [45, 0]
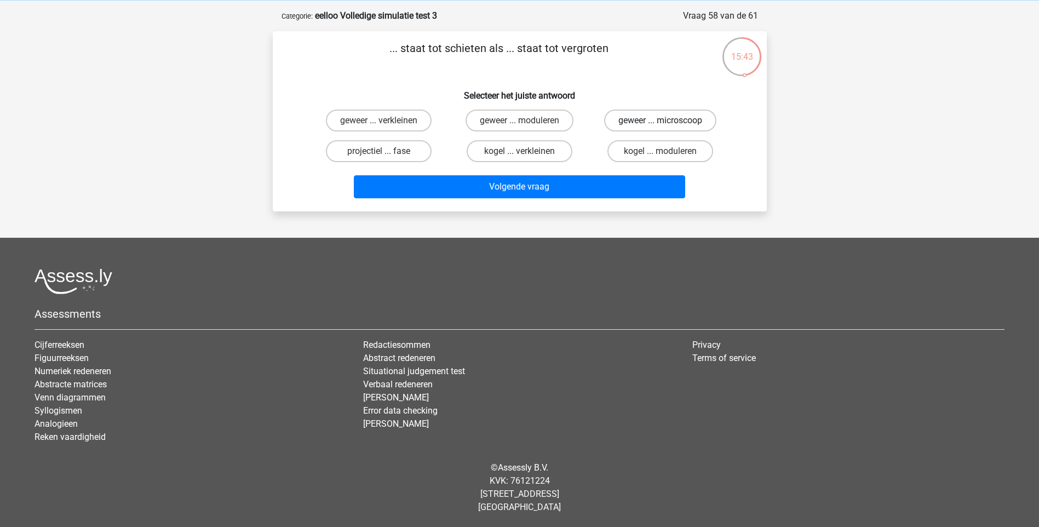
click at [645, 125] on label "geweer ... microscoop" at bounding box center [660, 121] width 112 height 22
click at [661, 125] on input "geweer ... microscoop" at bounding box center [664, 124] width 7 height 7
radio input "true"
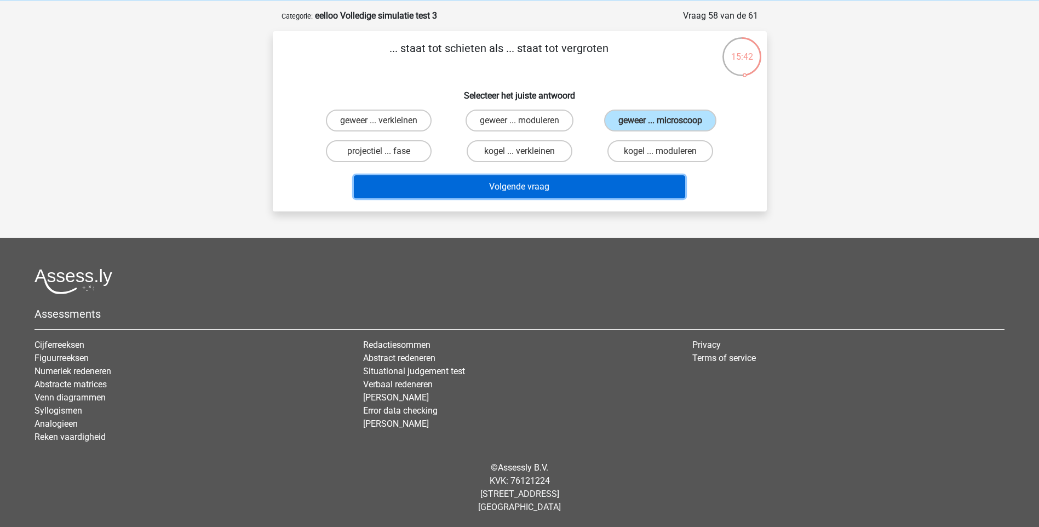
click at [545, 190] on button "Volgende vraag" at bounding box center [519, 186] width 331 height 23
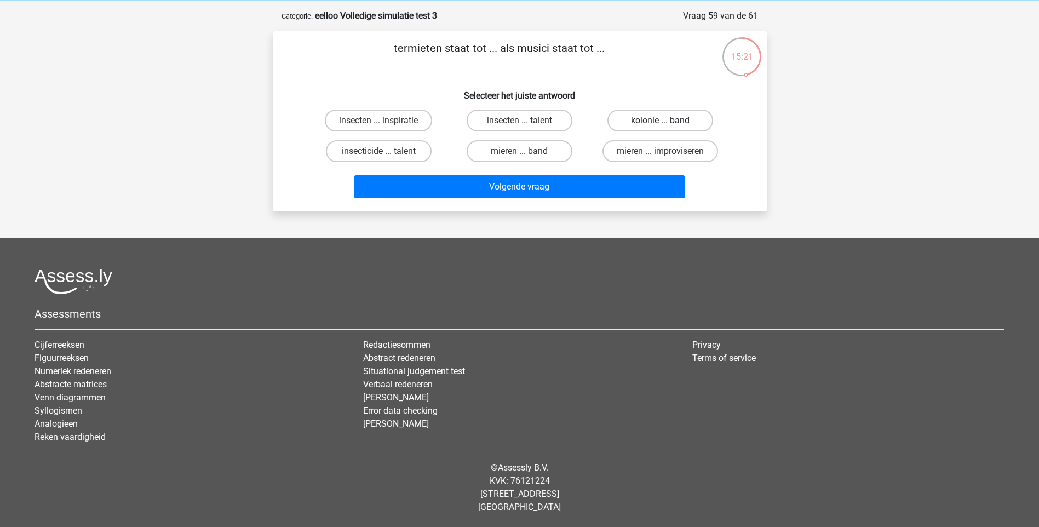
click at [650, 119] on label "kolonie ... band" at bounding box center [661, 121] width 106 height 22
click at [661, 121] on input "kolonie ... band" at bounding box center [664, 124] width 7 height 7
radio input "true"
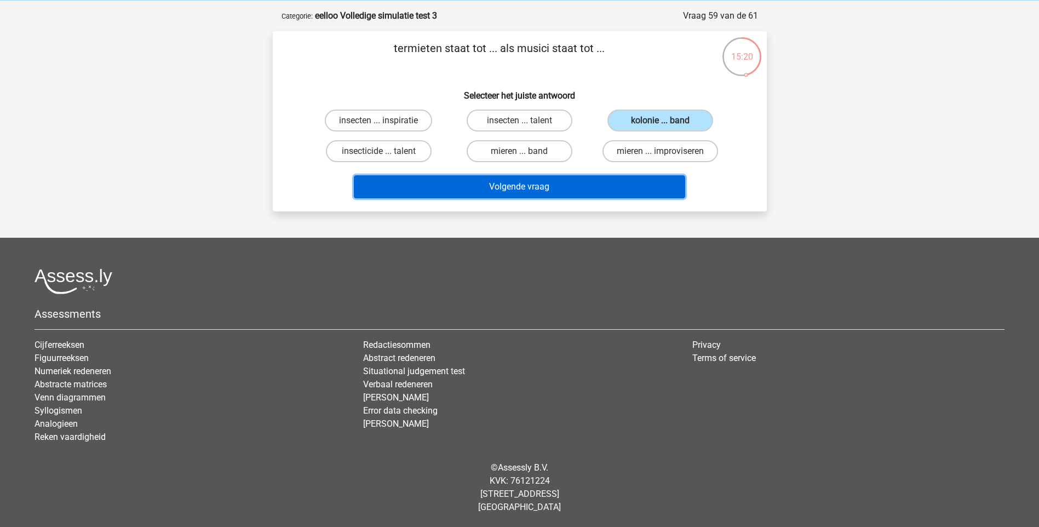
click at [520, 185] on button "Volgende vraag" at bounding box center [519, 186] width 331 height 23
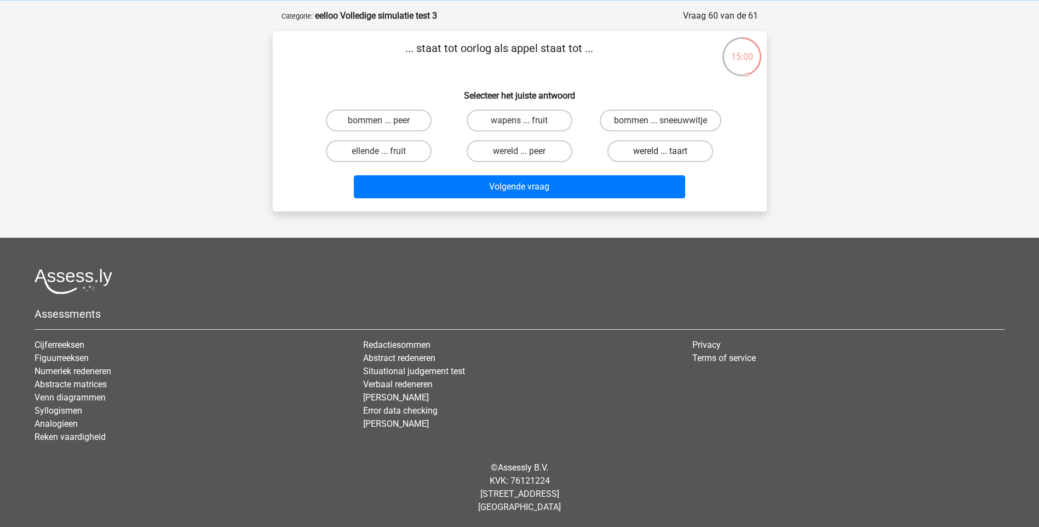
click at [644, 156] on label "wereld ... taart" at bounding box center [661, 151] width 106 height 22
click at [661, 156] on input "wereld ... taart" at bounding box center [664, 154] width 7 height 7
radio input "true"
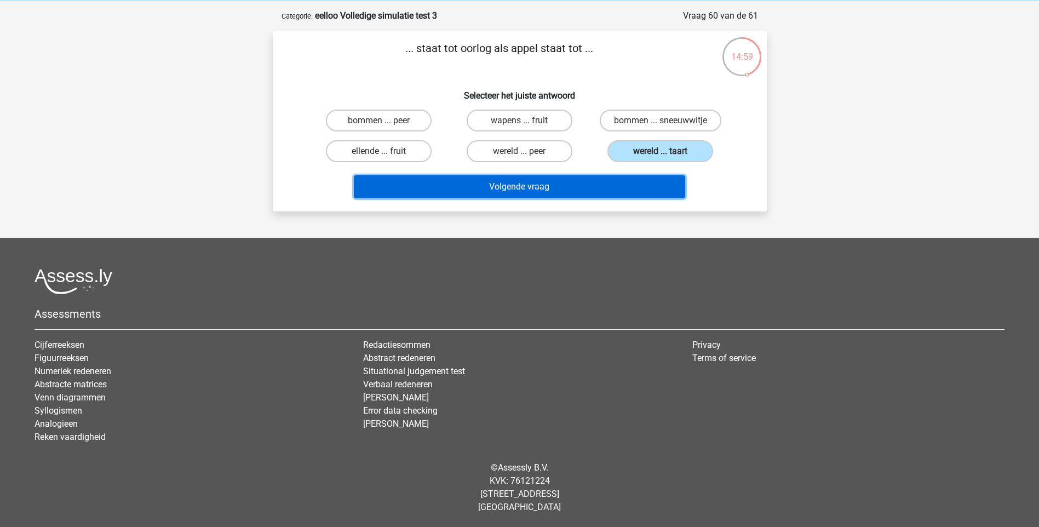
click at [538, 186] on button "Volgende vraag" at bounding box center [519, 186] width 331 height 23
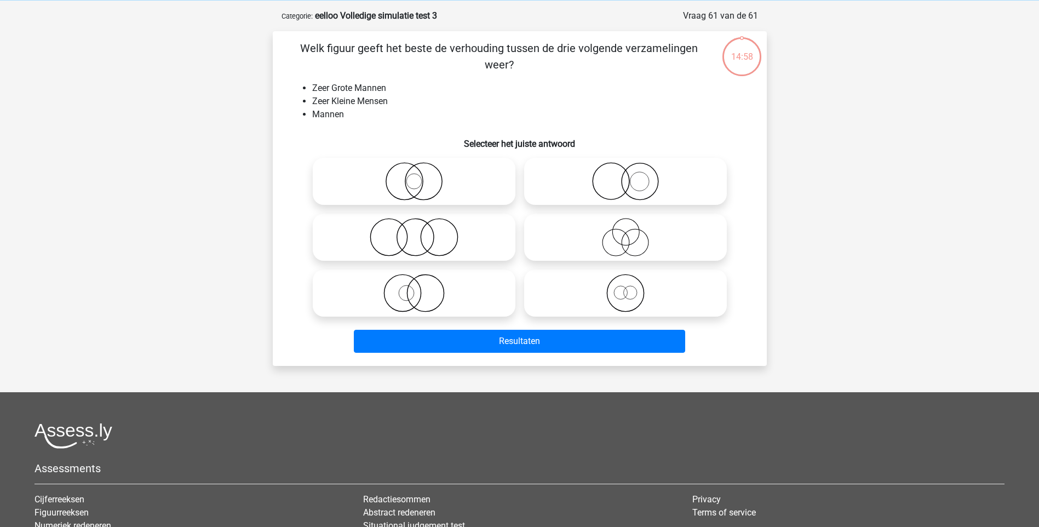
scroll to position [55, 0]
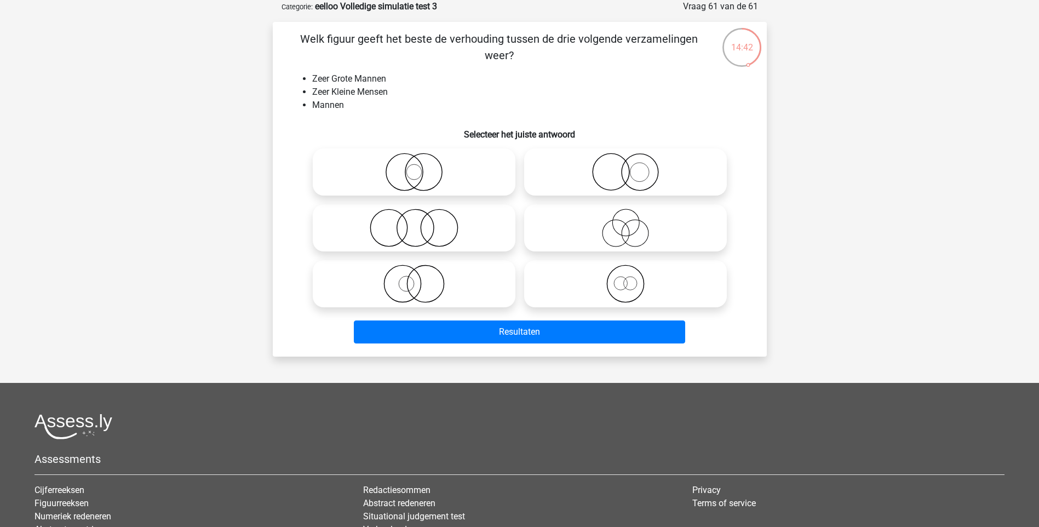
click at [637, 176] on icon at bounding box center [626, 172] width 194 height 38
click at [633, 167] on input "radio" at bounding box center [629, 162] width 7 height 7
radio input "true"
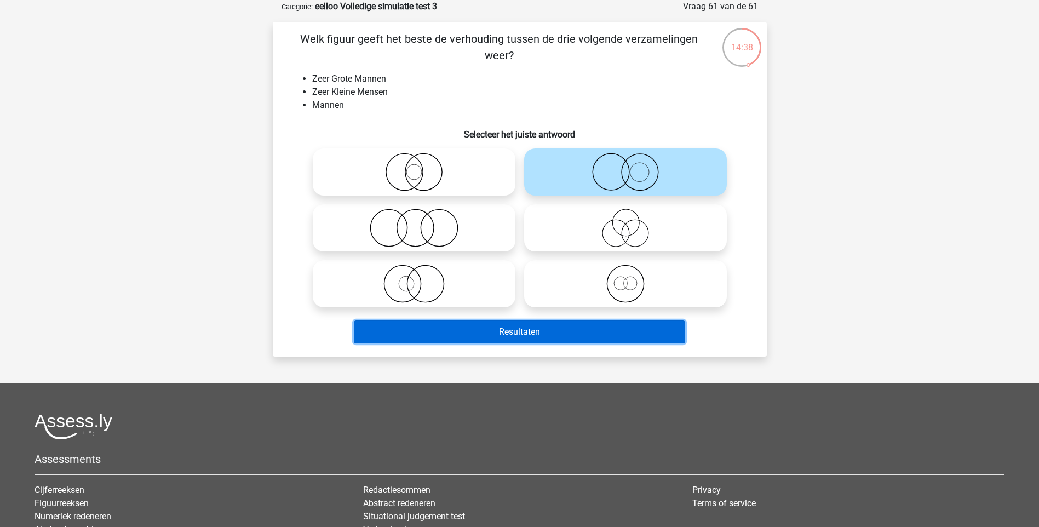
click at [524, 331] on button "Resultaten" at bounding box center [519, 331] width 331 height 23
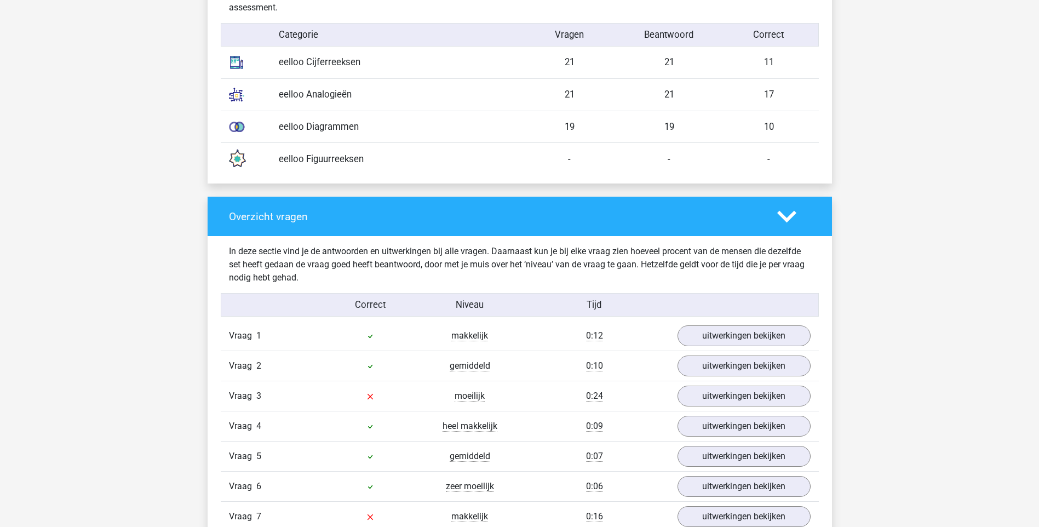
scroll to position [931, 0]
click at [732, 335] on link "uitwerkingen bekijken" at bounding box center [743, 336] width 153 height 24
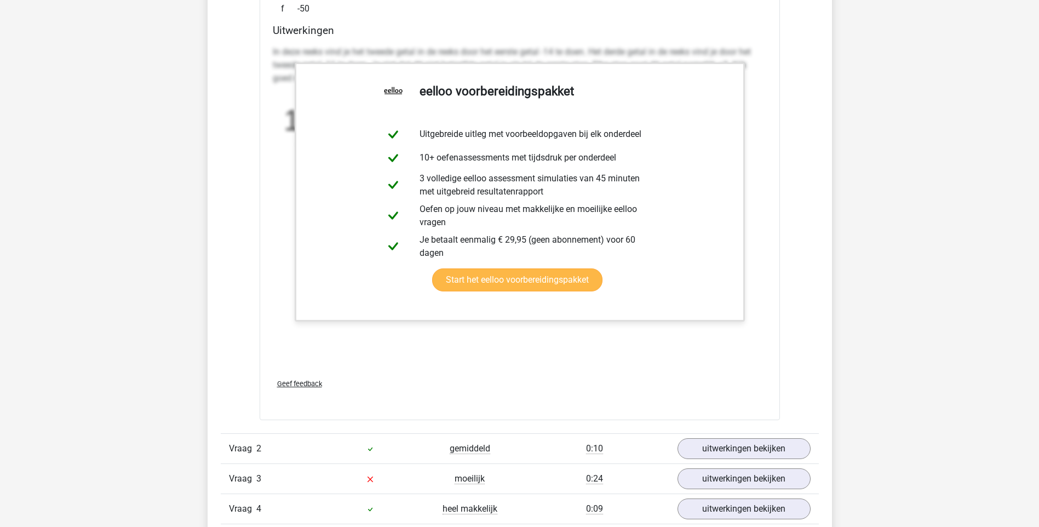
scroll to position [1534, 0]
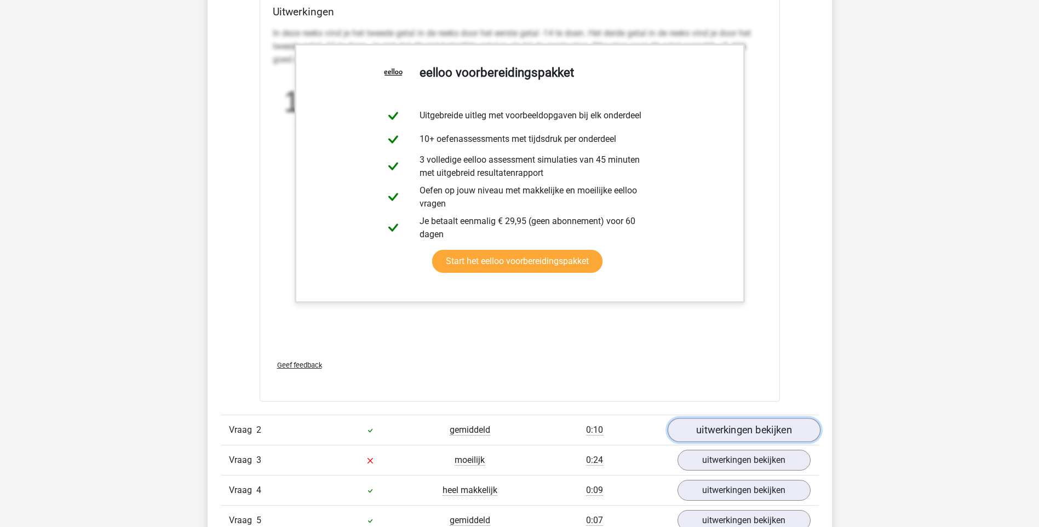
click at [752, 432] on link "uitwerkingen bekijken" at bounding box center [743, 430] width 153 height 24
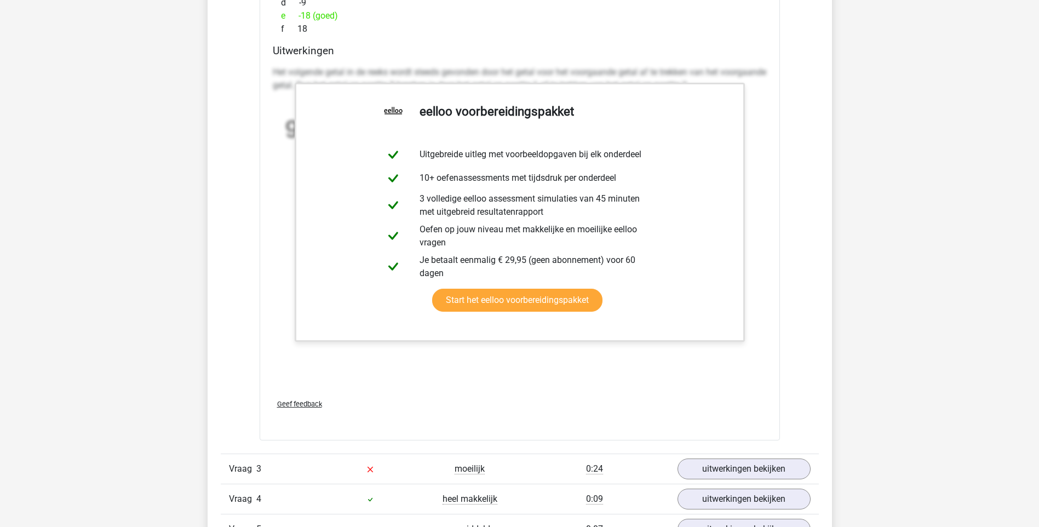
scroll to position [2301, 0]
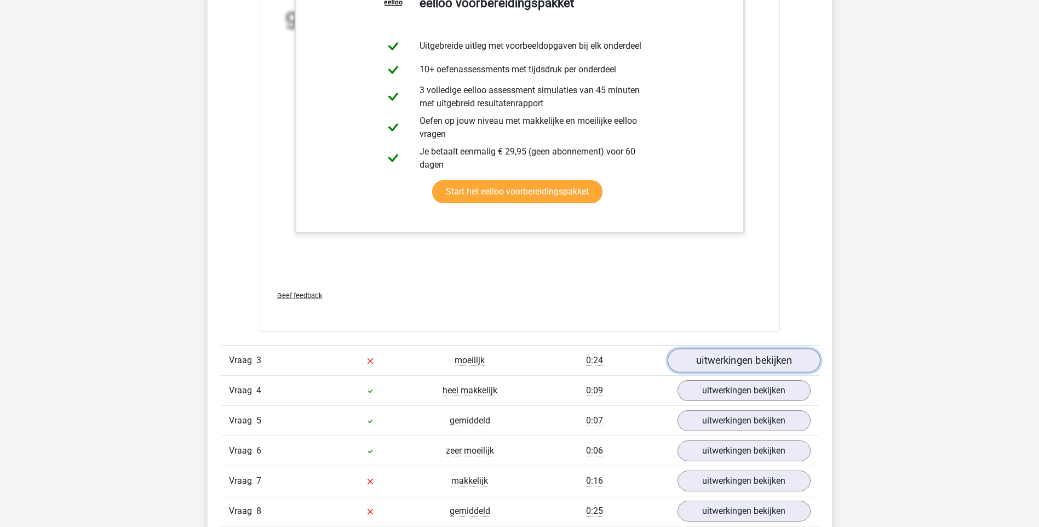
click at [731, 365] on link "uitwerkingen bekijken" at bounding box center [743, 360] width 153 height 24
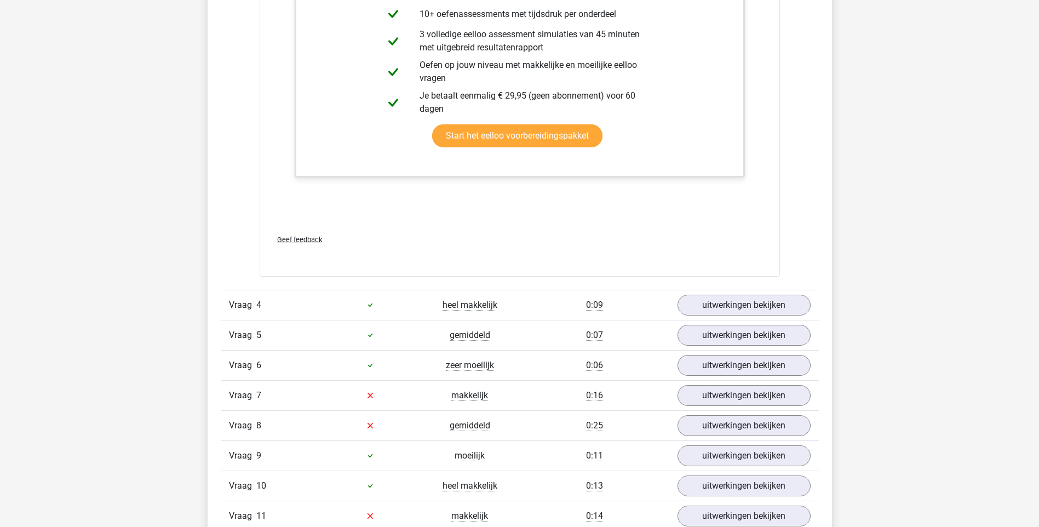
scroll to position [3068, 0]
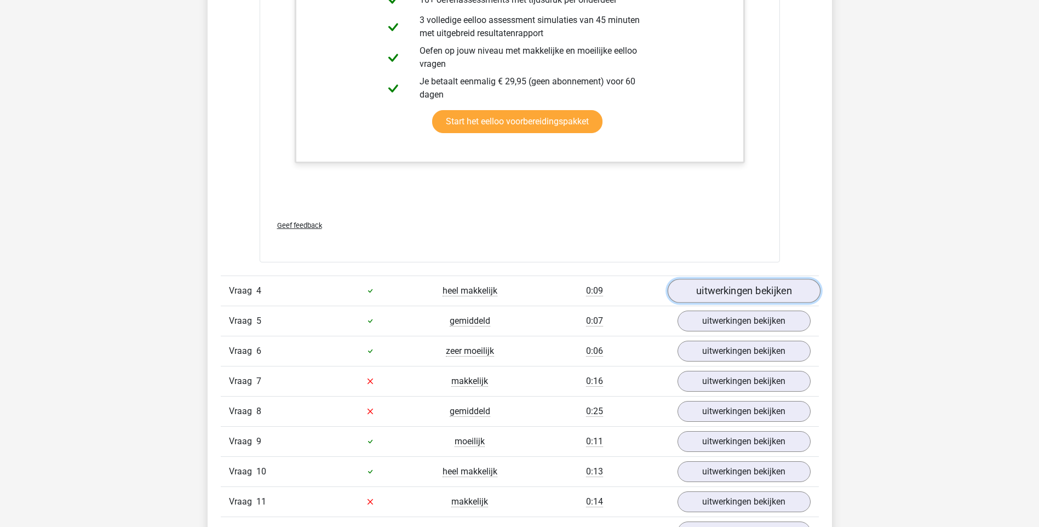
click at [733, 293] on link "uitwerkingen bekijken" at bounding box center [743, 291] width 153 height 24
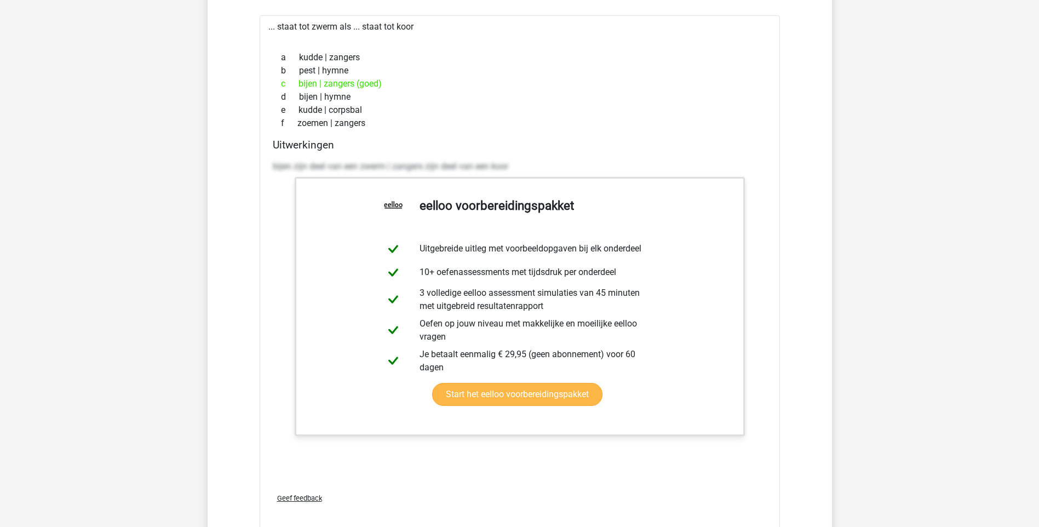
scroll to position [3616, 0]
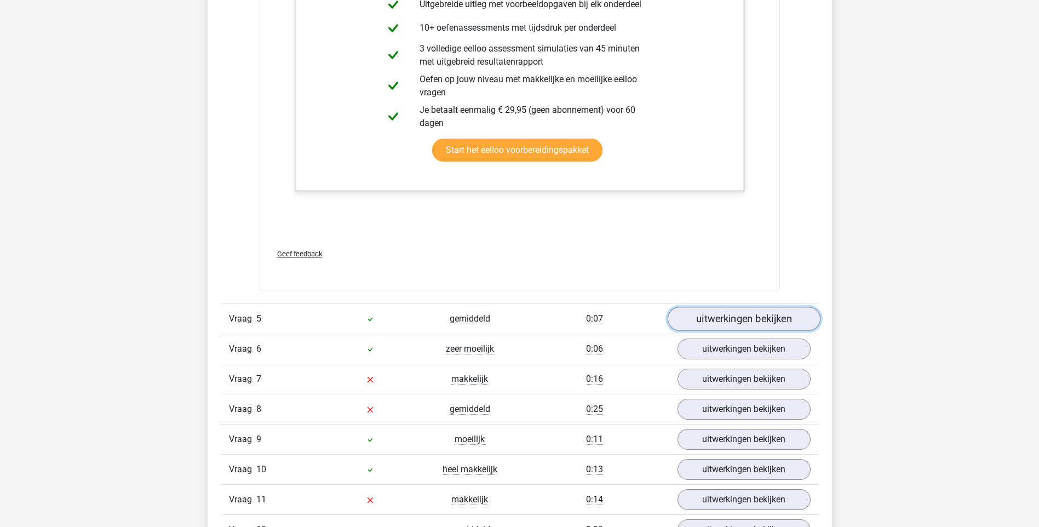
click at [732, 320] on link "uitwerkingen bekijken" at bounding box center [743, 319] width 153 height 24
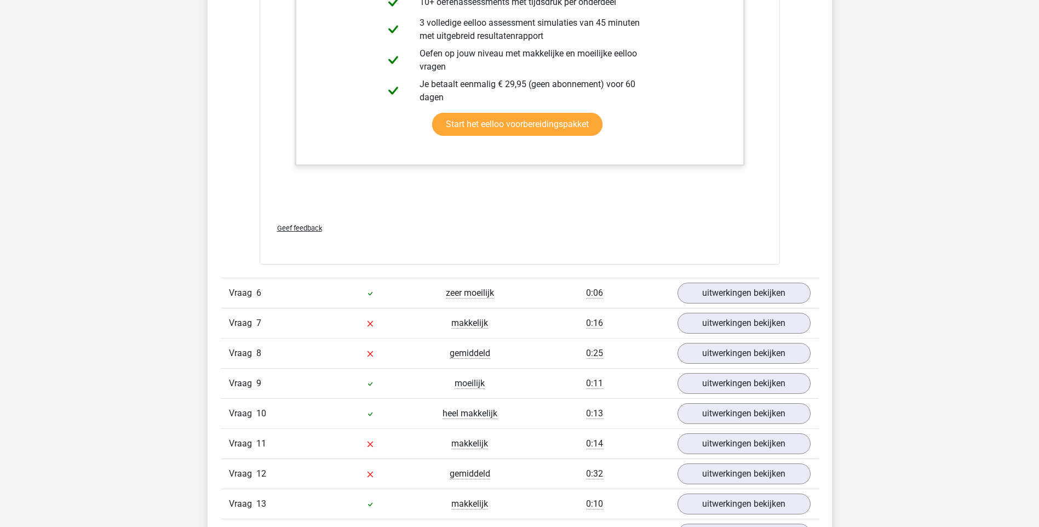
scroll to position [4218, 0]
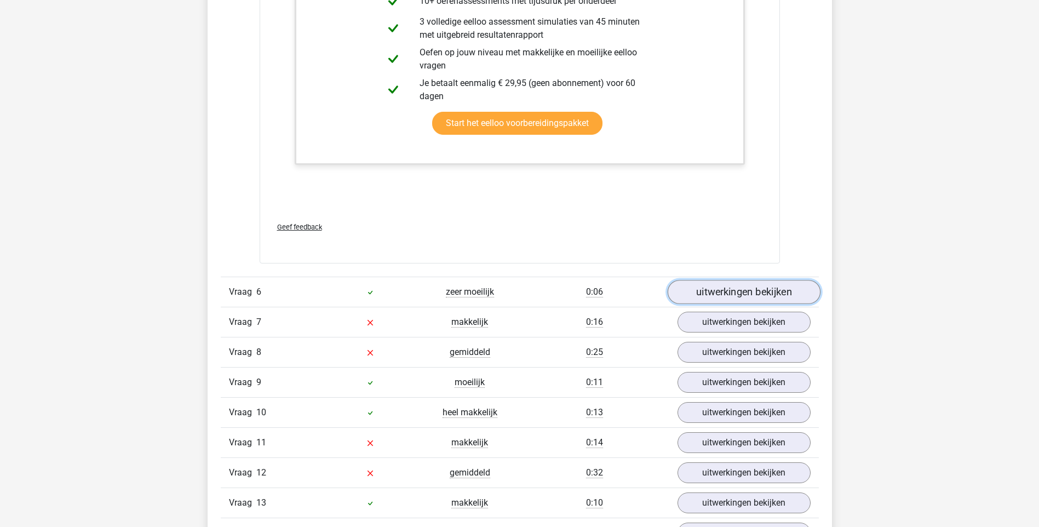
click at [724, 293] on link "uitwerkingen bekijken" at bounding box center [743, 292] width 153 height 24
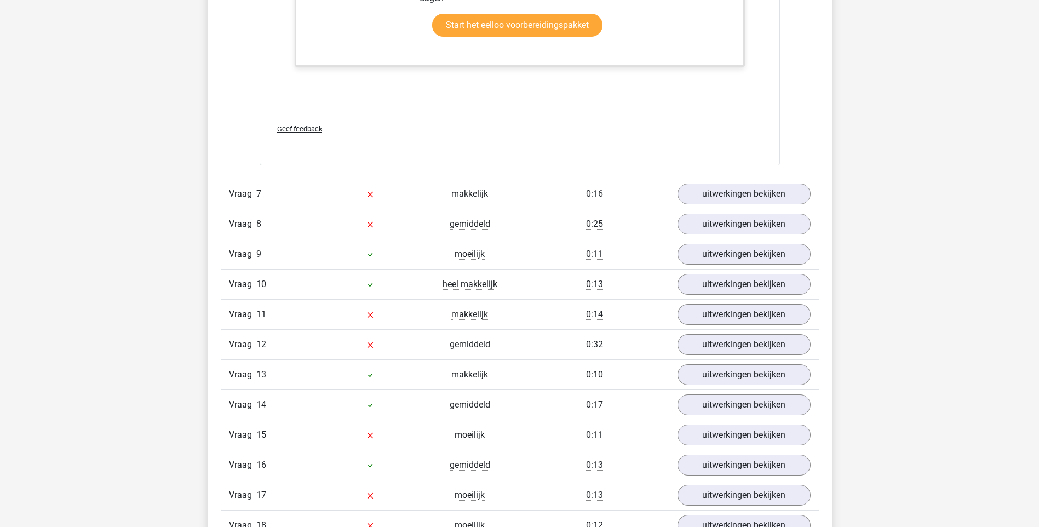
scroll to position [4930, 0]
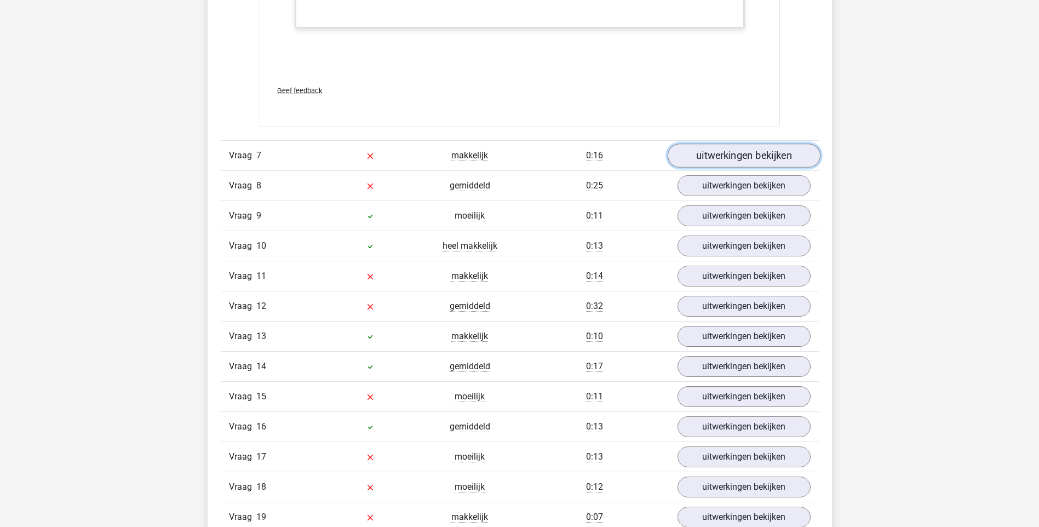
click at [735, 154] on link "uitwerkingen bekijken" at bounding box center [743, 156] width 153 height 24
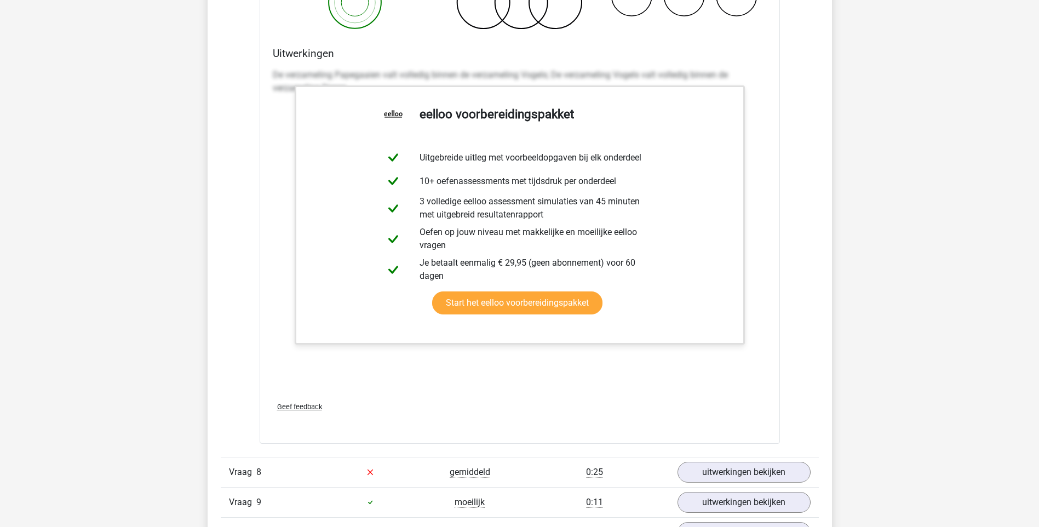
scroll to position [5533, 0]
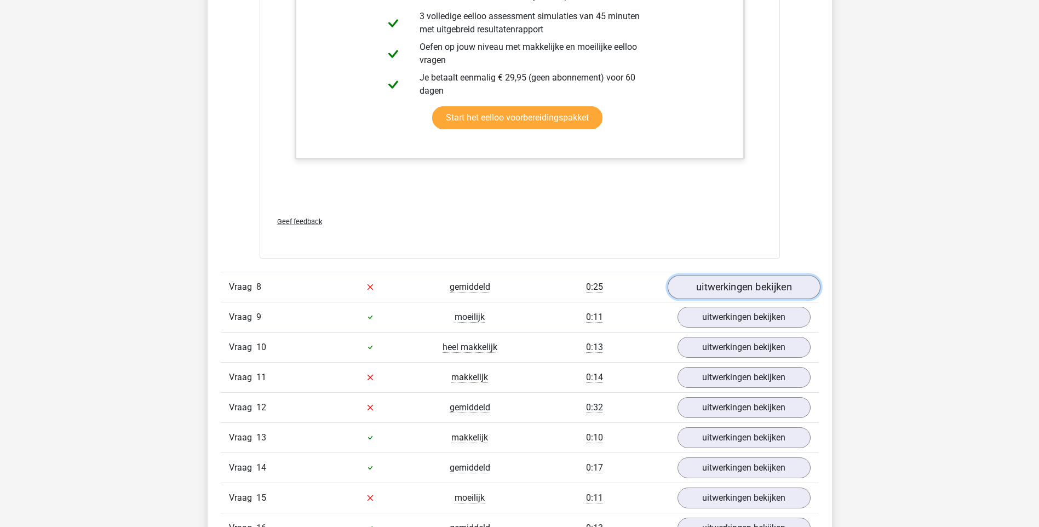
click at [738, 290] on link "uitwerkingen bekijken" at bounding box center [743, 287] width 153 height 24
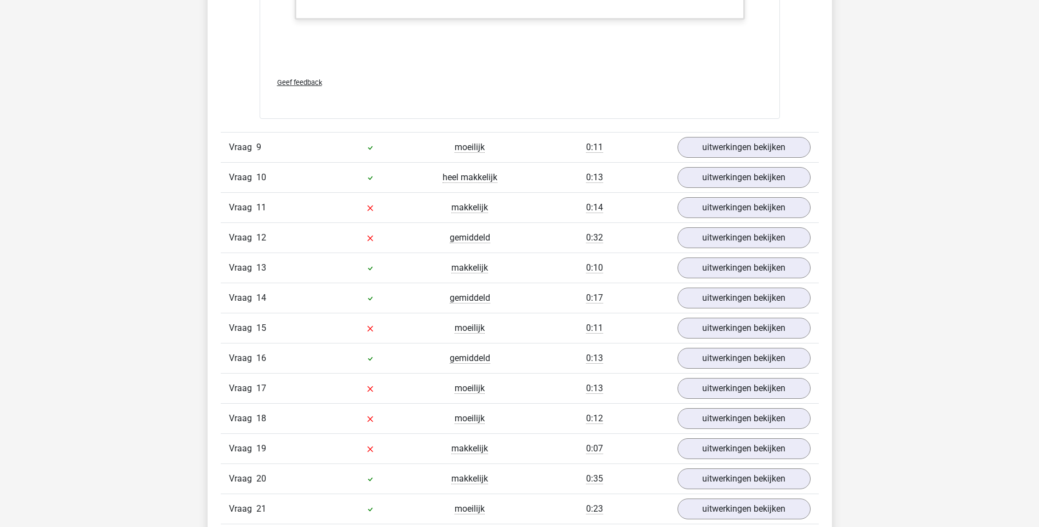
scroll to position [6409, 0]
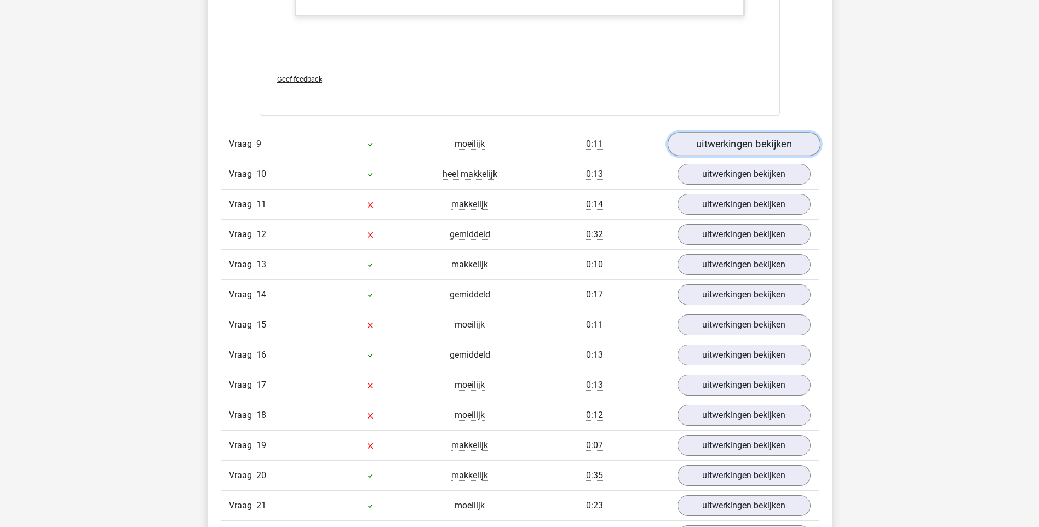
click at [723, 147] on link "uitwerkingen bekijken" at bounding box center [743, 144] width 153 height 24
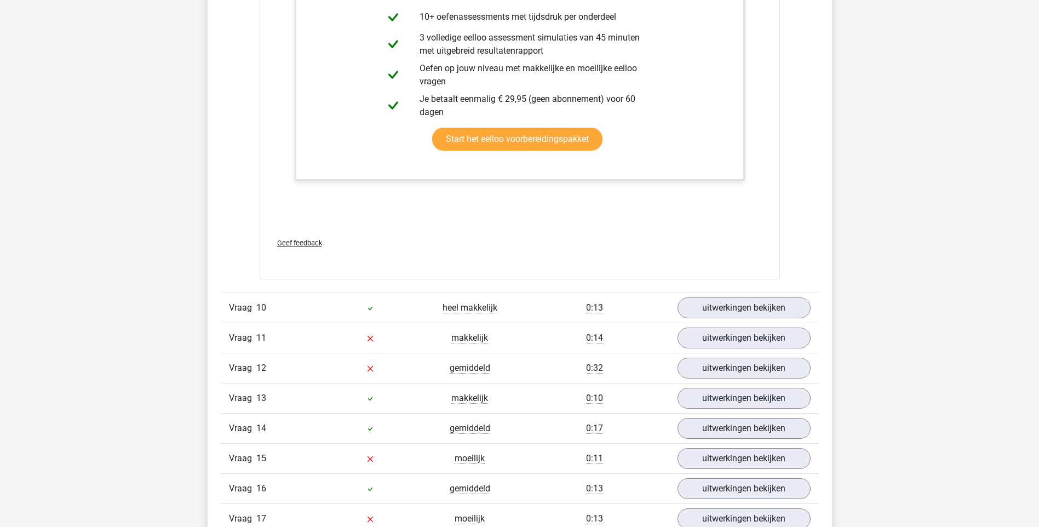
scroll to position [7067, 0]
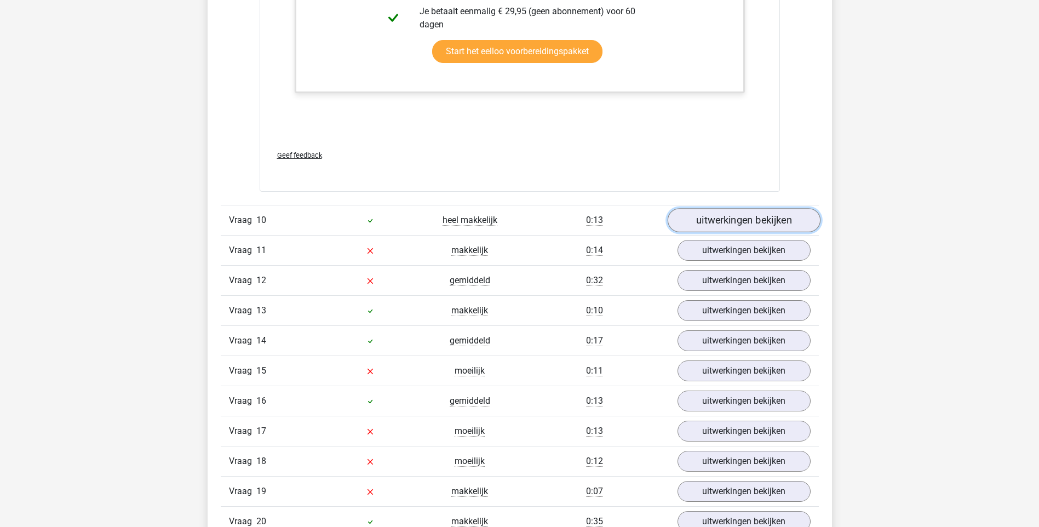
click at [730, 221] on link "uitwerkingen bekijken" at bounding box center [743, 220] width 153 height 24
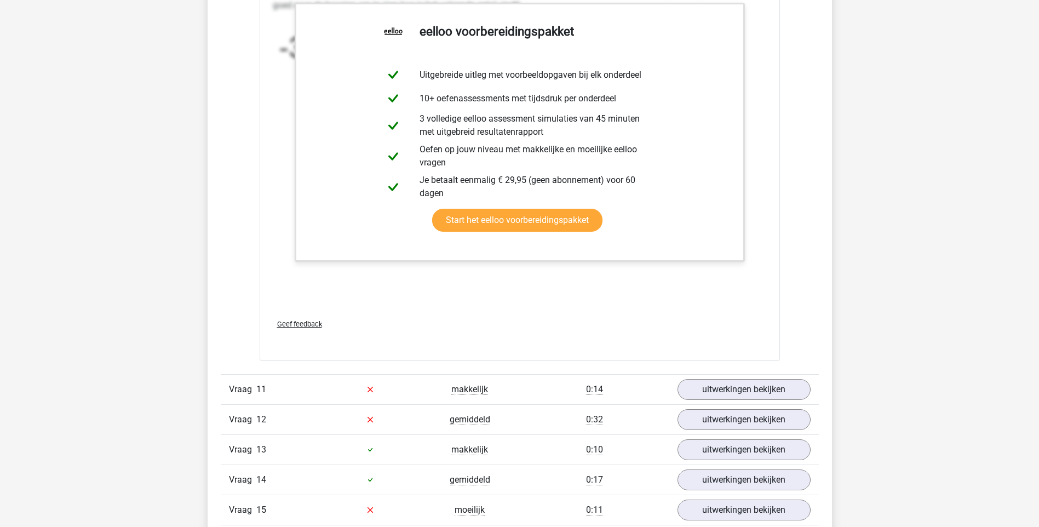
scroll to position [7614, 0]
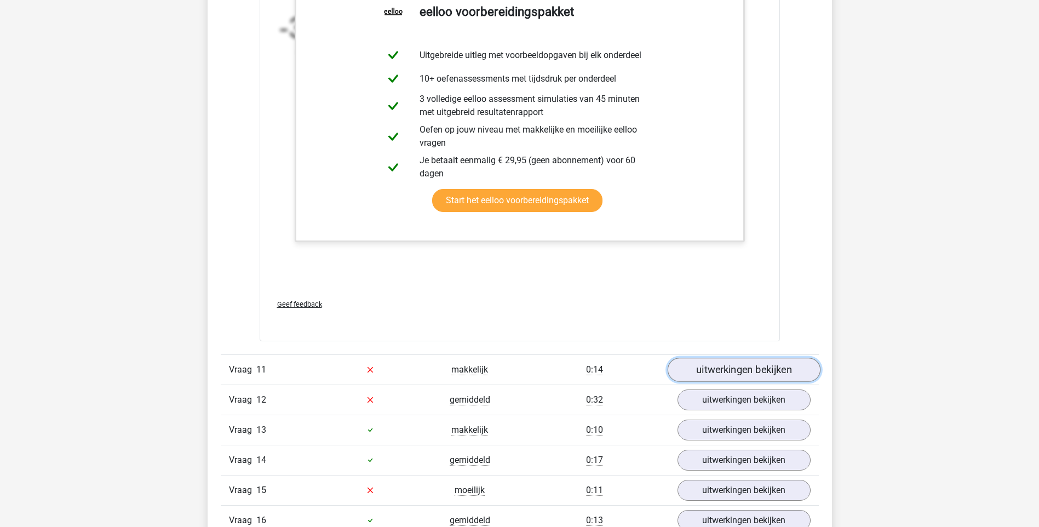
click at [724, 368] on link "uitwerkingen bekijken" at bounding box center [743, 370] width 153 height 24
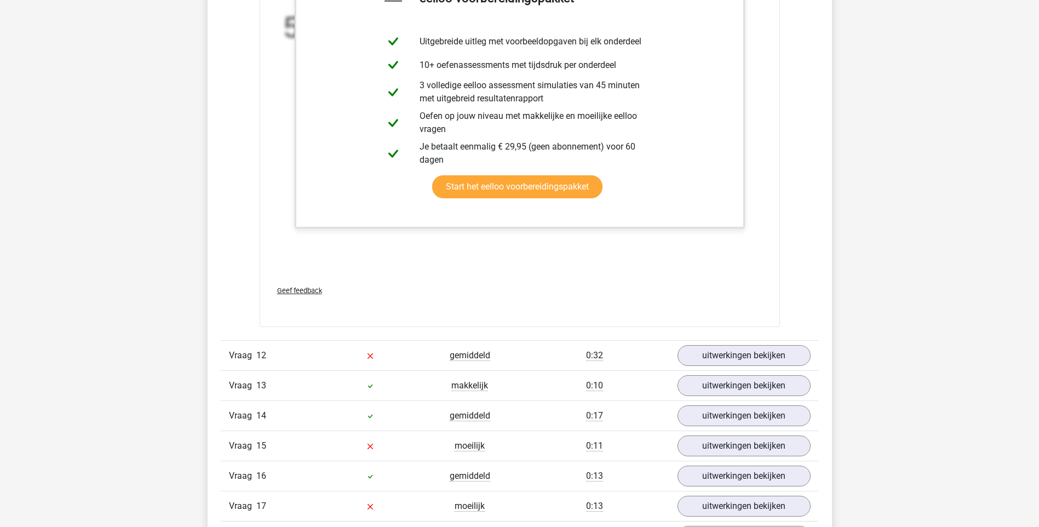
scroll to position [8327, 0]
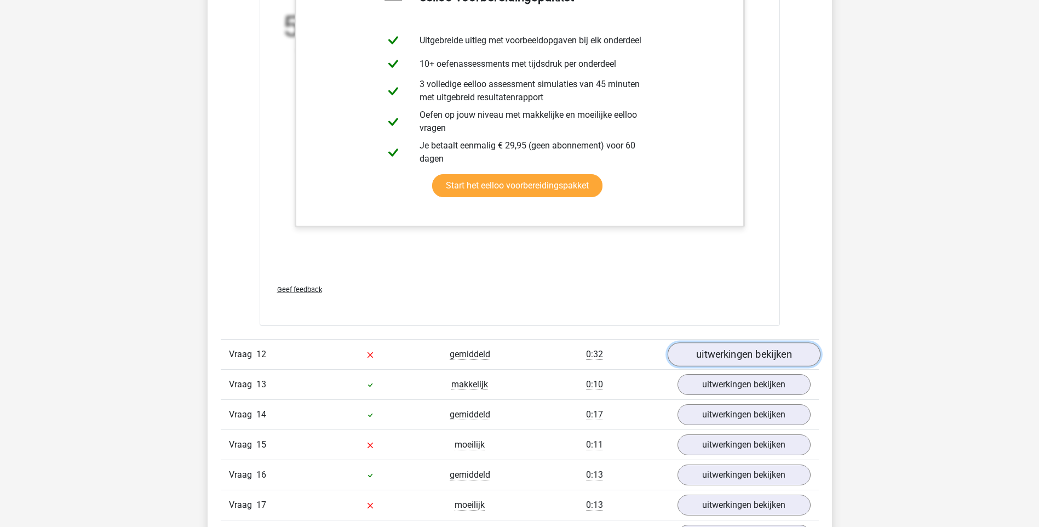
click at [736, 352] on link "uitwerkingen bekijken" at bounding box center [743, 355] width 153 height 24
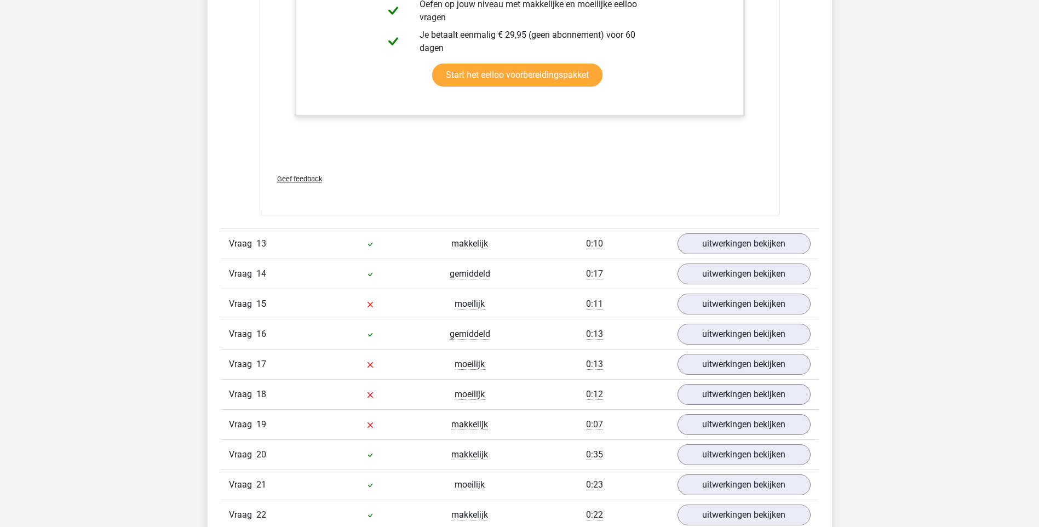
scroll to position [9148, 0]
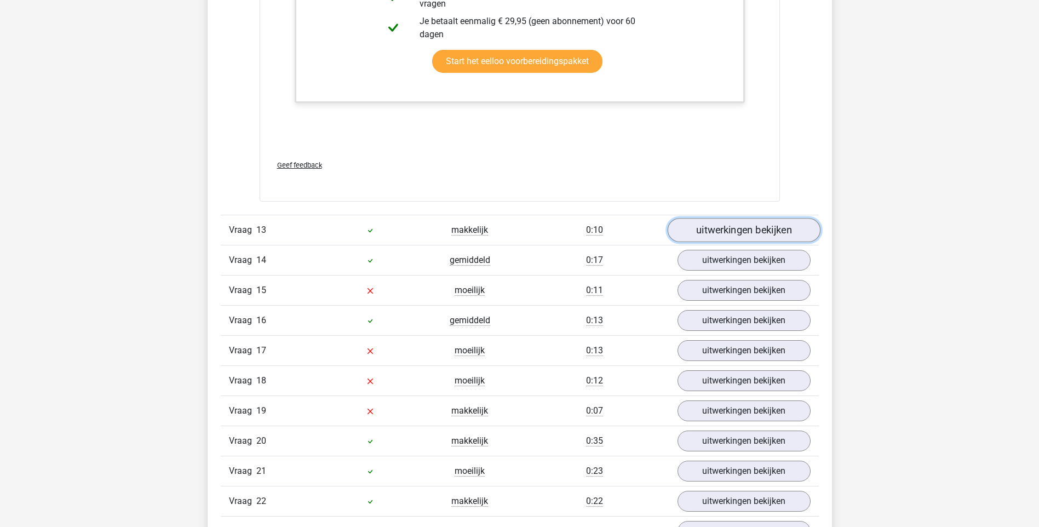
click at [722, 230] on link "uitwerkingen bekijken" at bounding box center [743, 230] width 153 height 24
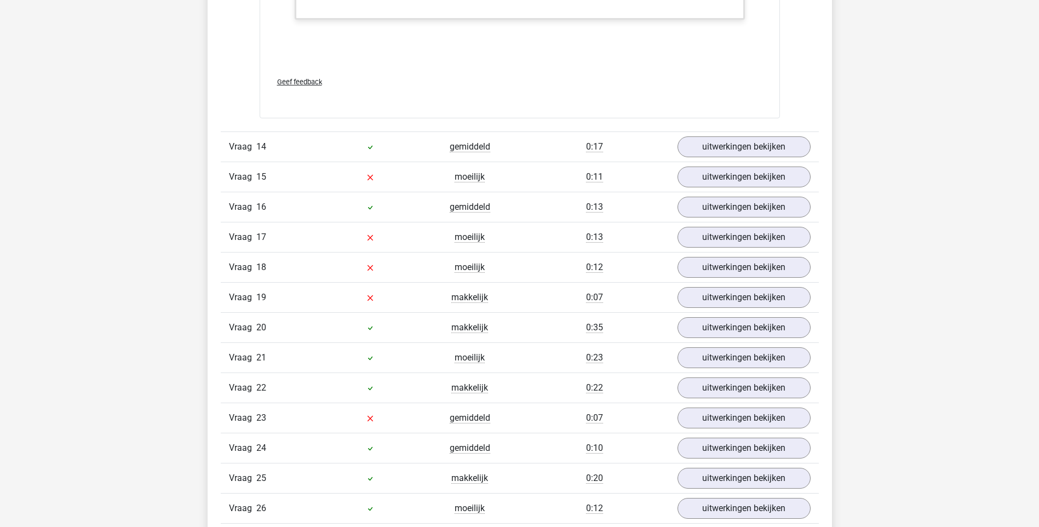
scroll to position [9806, 0]
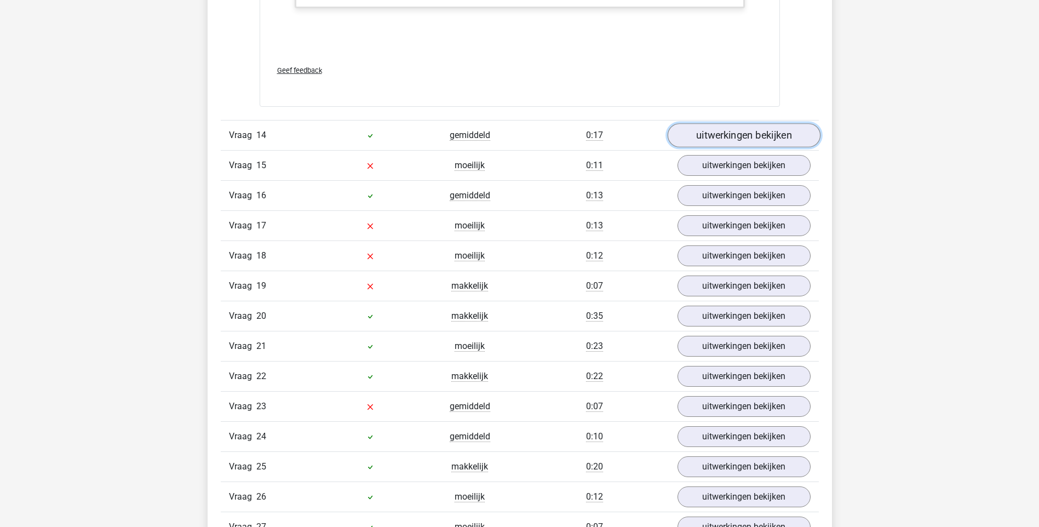
click at [746, 133] on link "uitwerkingen bekijken" at bounding box center [743, 135] width 153 height 24
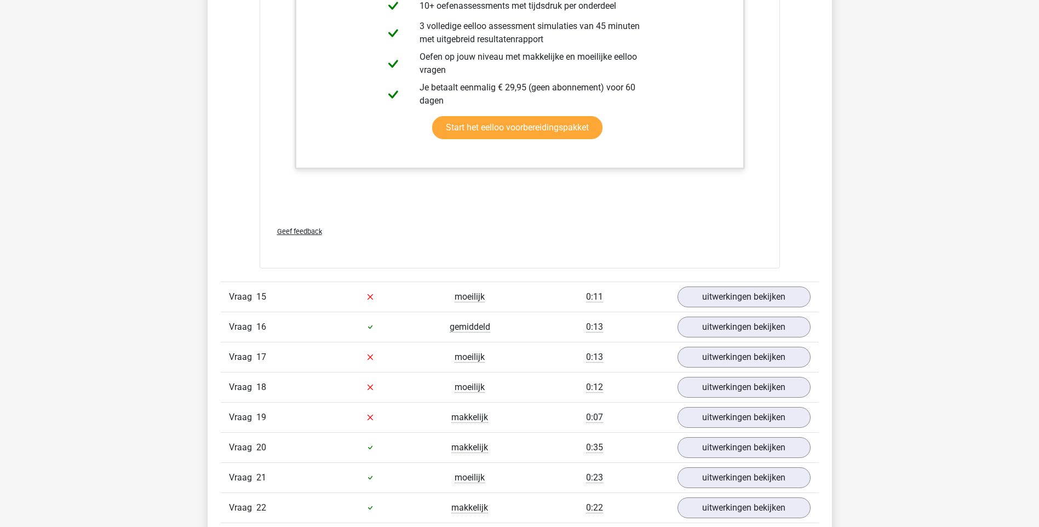
scroll to position [10354, 0]
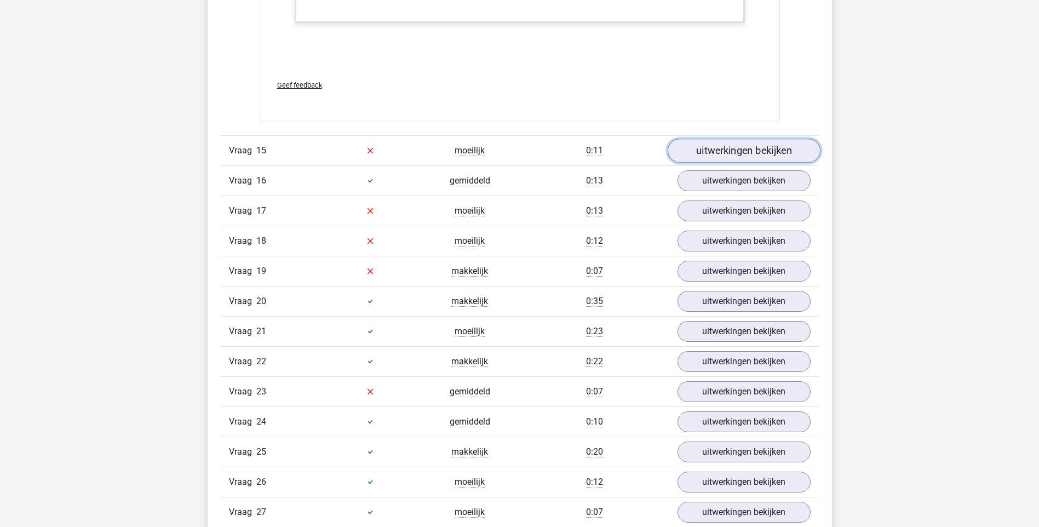
click at [734, 150] on link "uitwerkingen bekijken" at bounding box center [743, 151] width 153 height 24
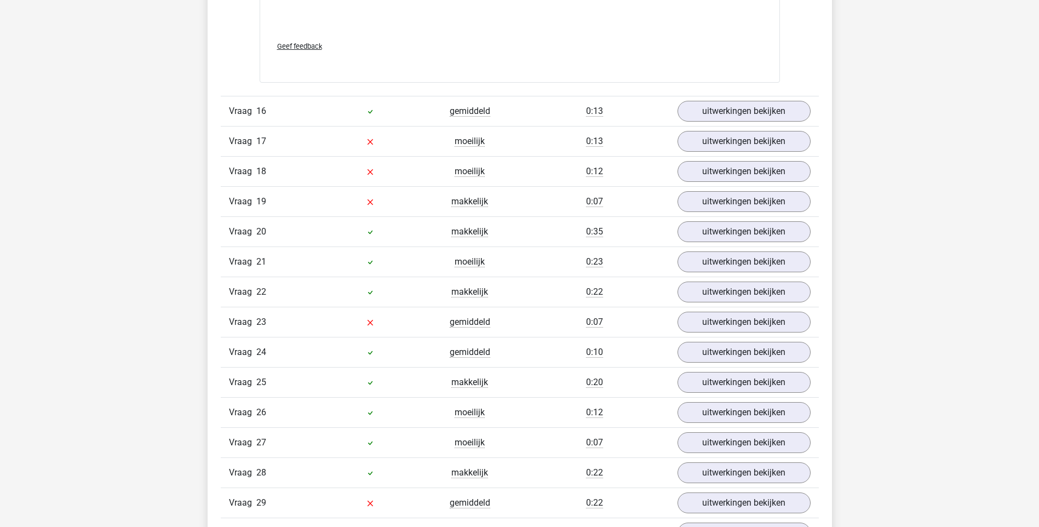
scroll to position [10956, 0]
click at [717, 111] on link "uitwerkingen bekijken" at bounding box center [743, 111] width 153 height 24
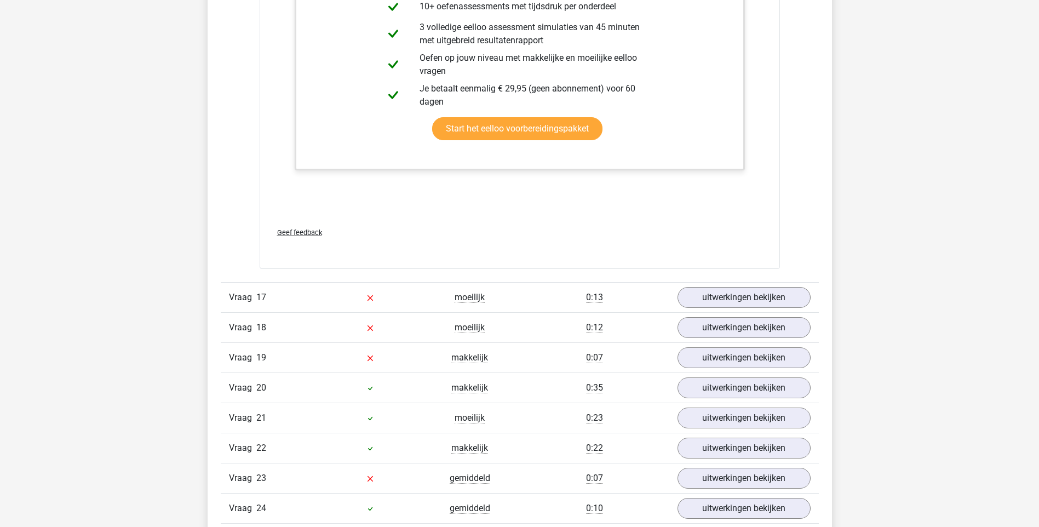
scroll to position [11504, 0]
click at [725, 294] on link "uitwerkingen bekijken" at bounding box center [743, 296] width 153 height 24
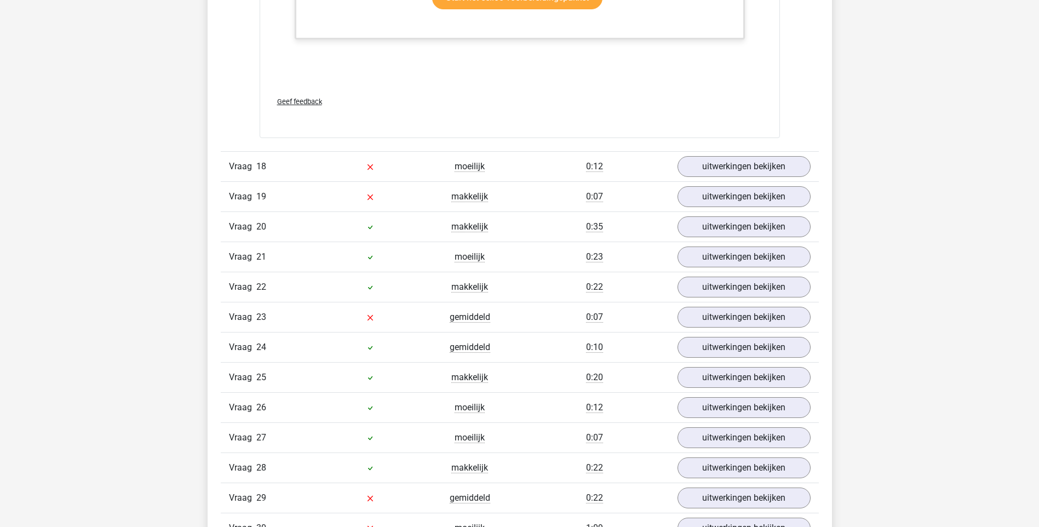
scroll to position [12380, 0]
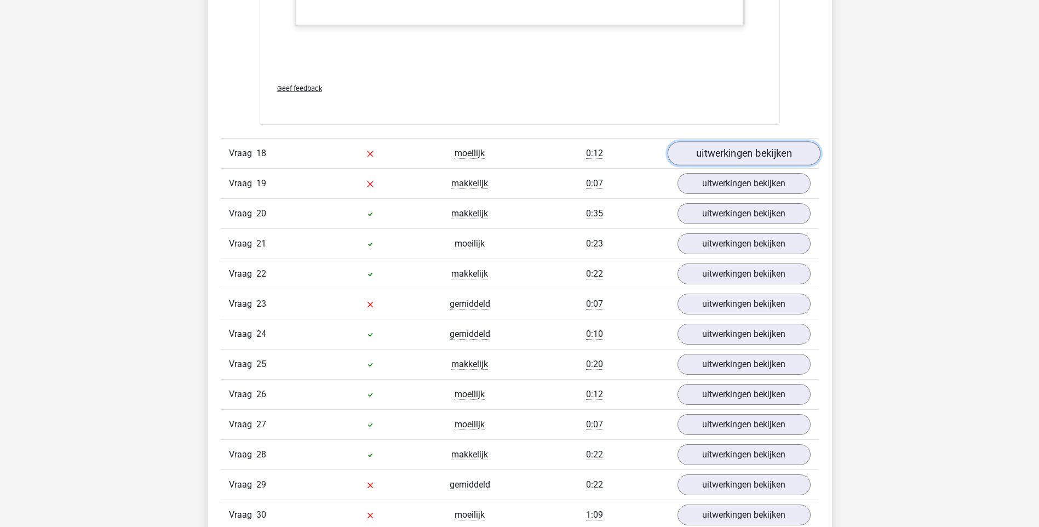
click at [738, 158] on link "uitwerkingen bekijken" at bounding box center [743, 153] width 153 height 24
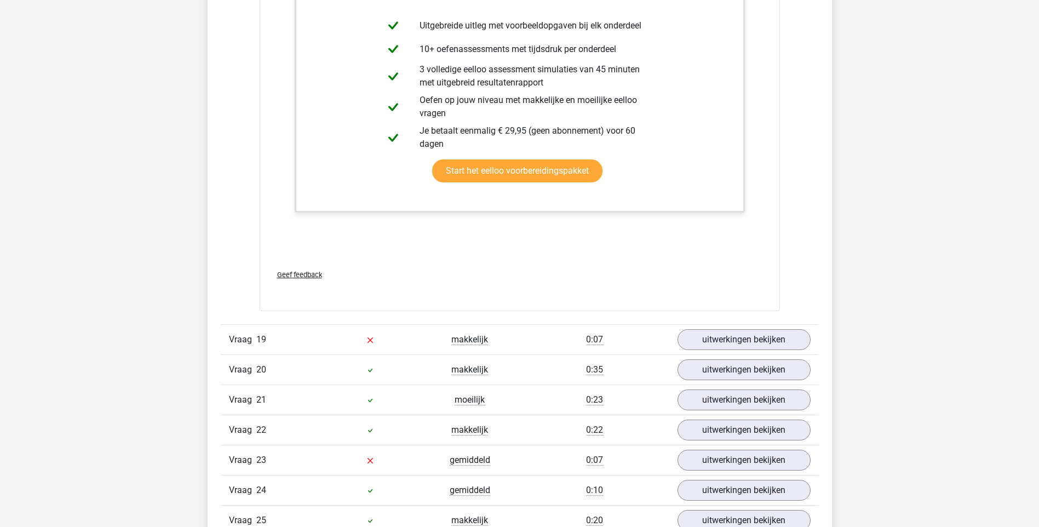
scroll to position [12928, 0]
click at [718, 342] on link "uitwerkingen bekijken" at bounding box center [743, 340] width 153 height 24
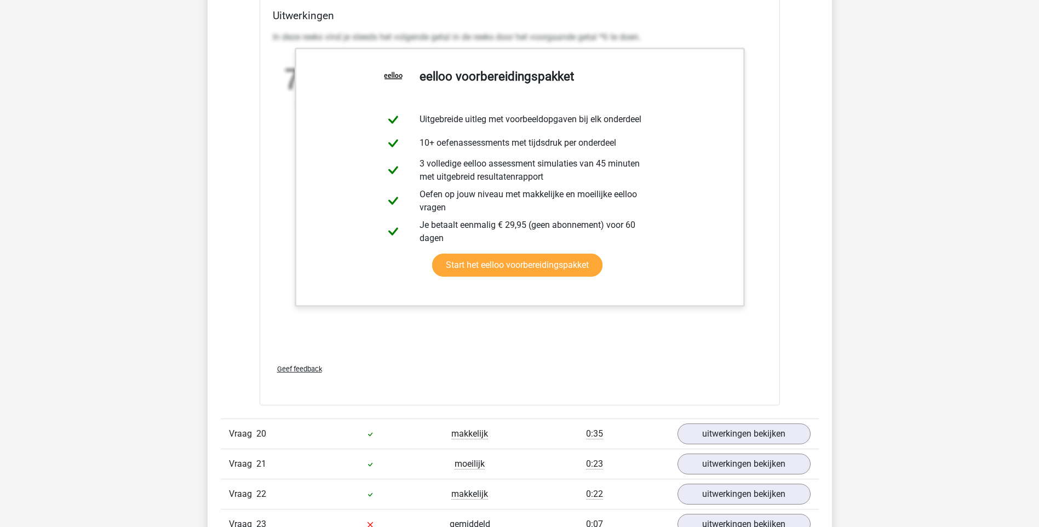
scroll to position [13750, 0]
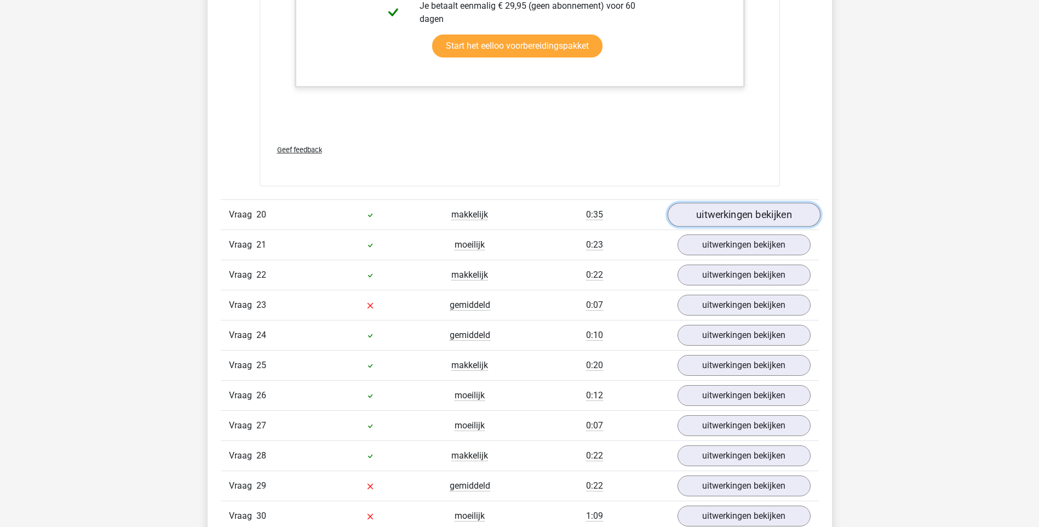
click at [730, 210] on link "uitwerkingen bekijken" at bounding box center [743, 215] width 153 height 24
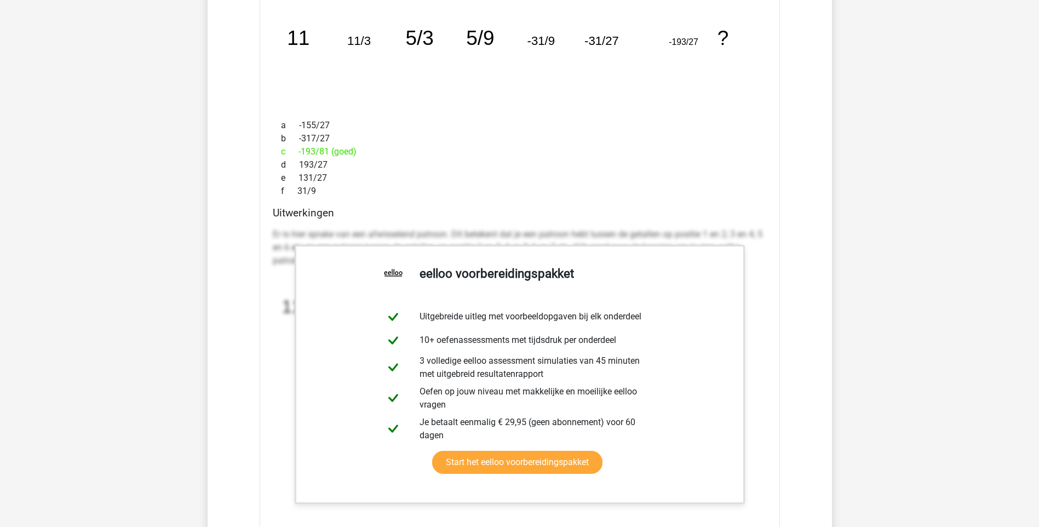
scroll to position [14298, 0]
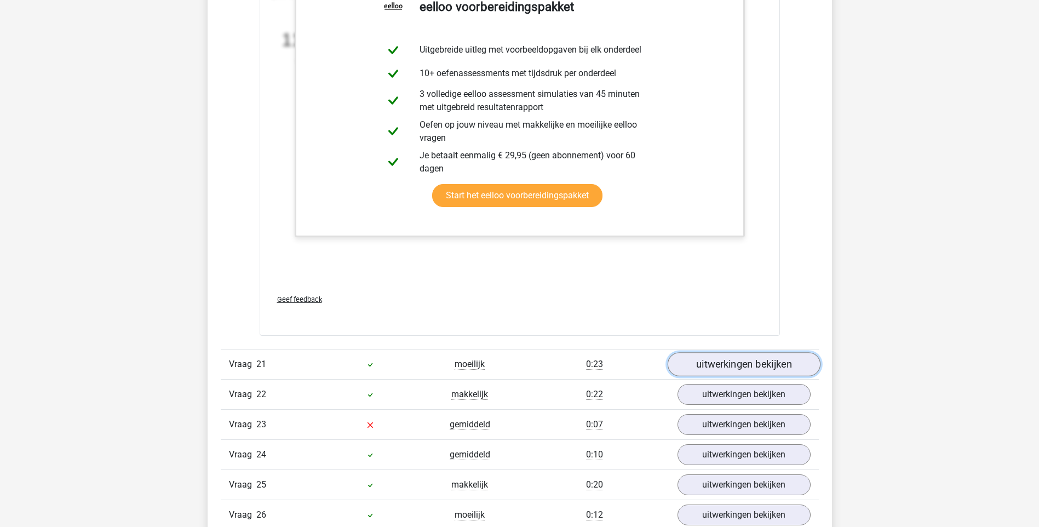
click at [733, 366] on link "uitwerkingen bekijken" at bounding box center [743, 364] width 153 height 24
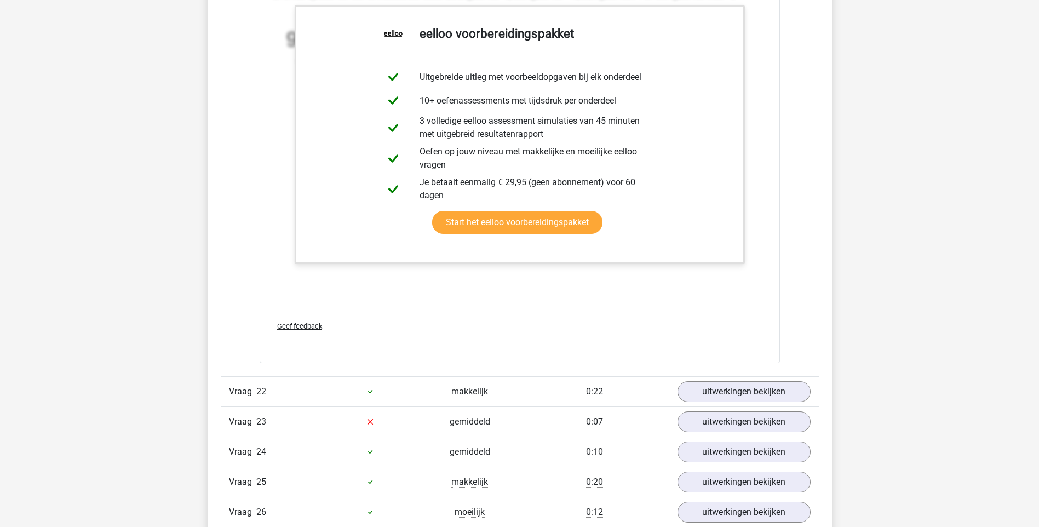
scroll to position [15119, 0]
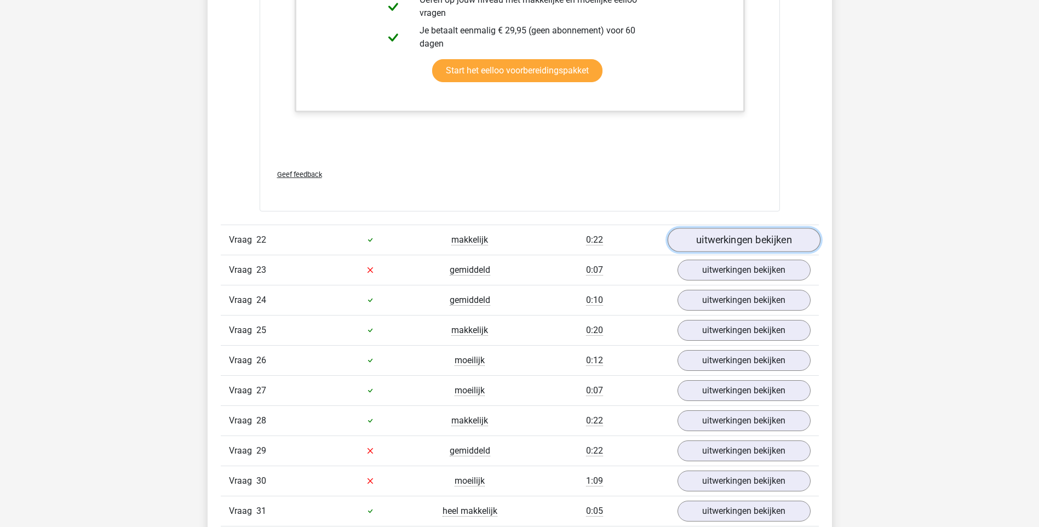
click at [774, 240] on link "uitwerkingen bekijken" at bounding box center [743, 240] width 153 height 24
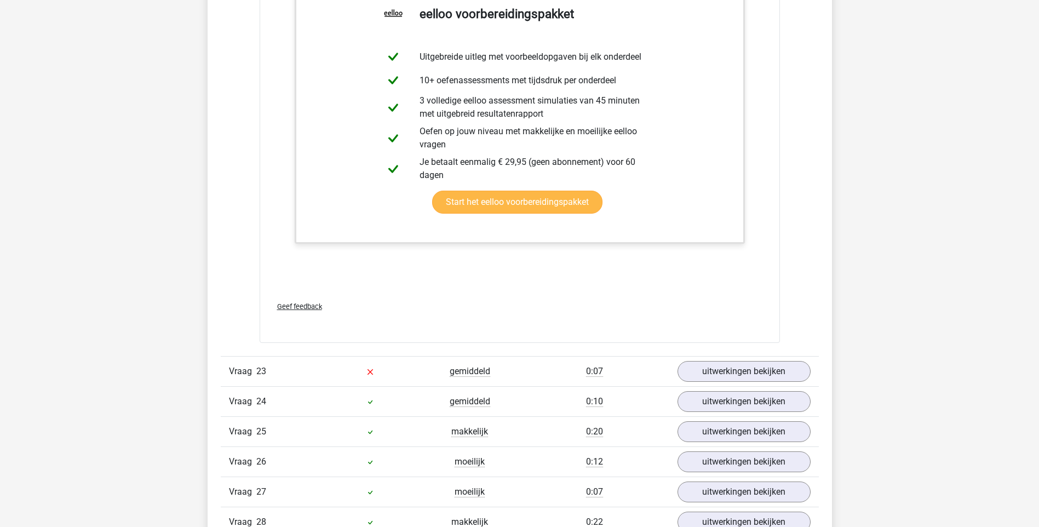
scroll to position [15722, 0]
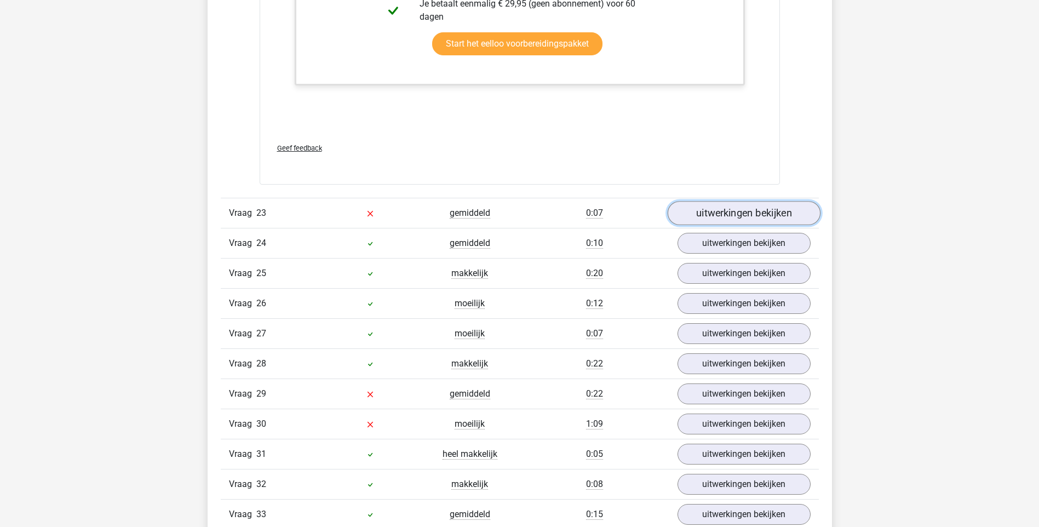
click at [764, 212] on link "uitwerkingen bekijken" at bounding box center [743, 213] width 153 height 24
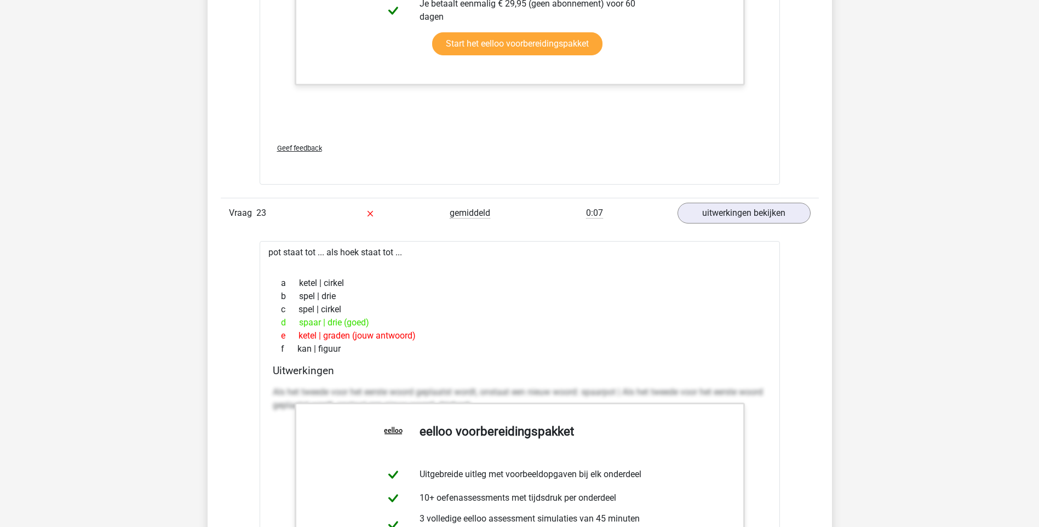
drag, startPoint x: 436, startPoint y: 335, endPoint x: 360, endPoint y: 336, distance: 75.1
click at [360, 336] on div "e ketel | graden (jouw antwoord)" at bounding box center [520, 335] width 494 height 13
click at [690, 319] on div "d spaar | drie (goed)" at bounding box center [520, 322] width 494 height 13
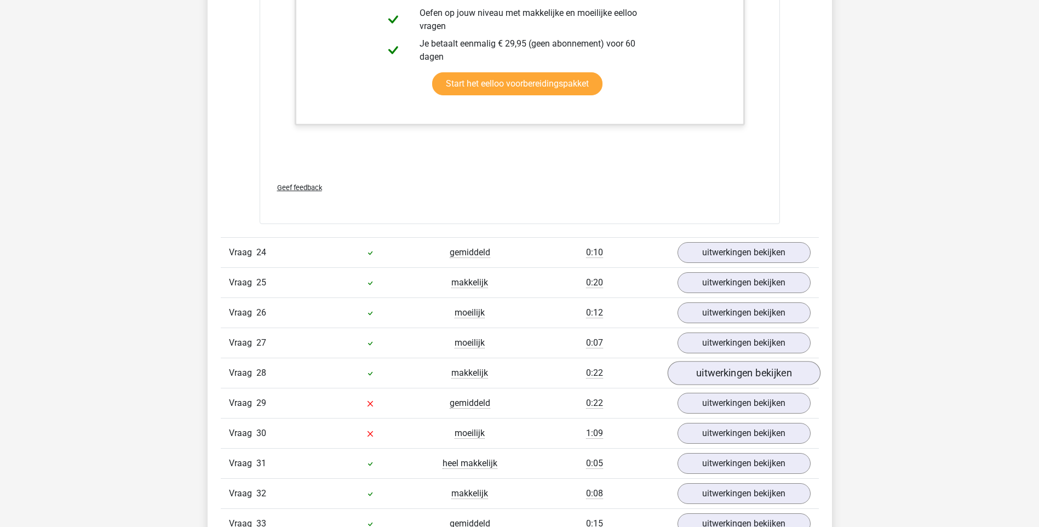
scroll to position [16270, 0]
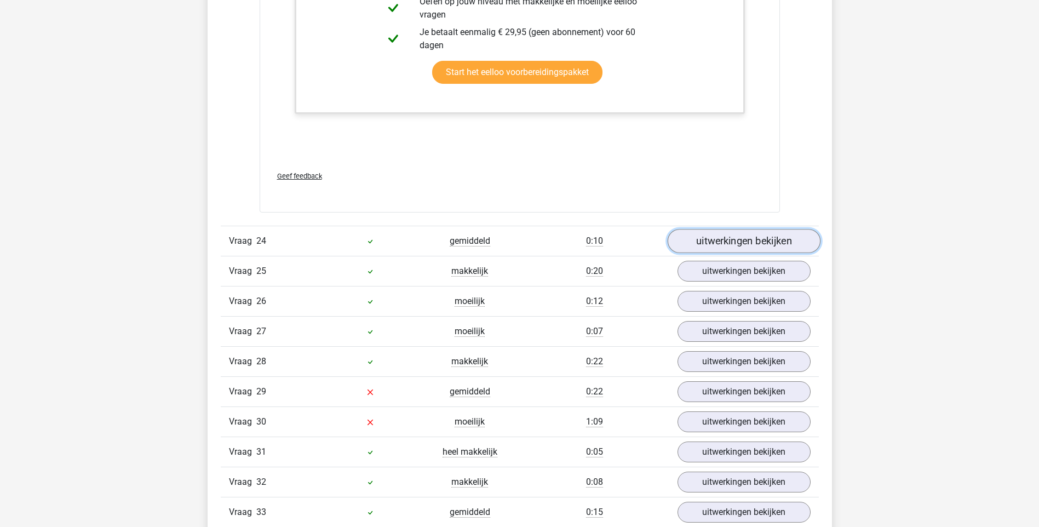
click at [735, 242] on link "uitwerkingen bekijken" at bounding box center [743, 241] width 153 height 24
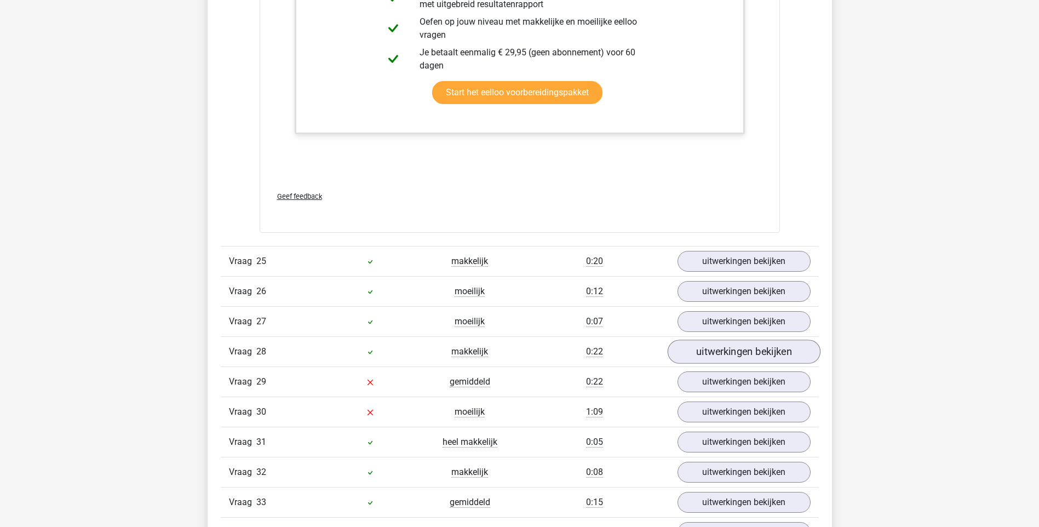
scroll to position [16872, 0]
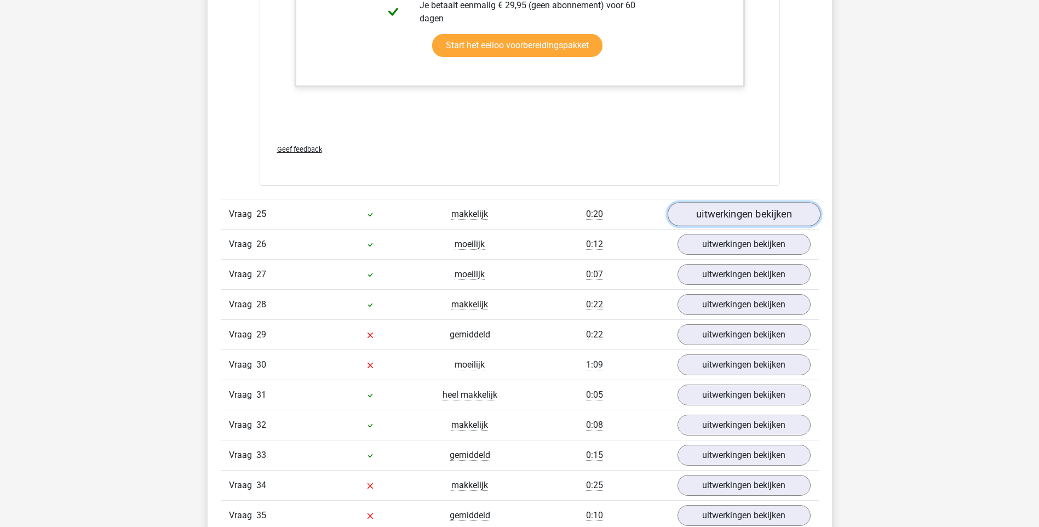
click at [729, 216] on link "uitwerkingen bekijken" at bounding box center [743, 214] width 153 height 24
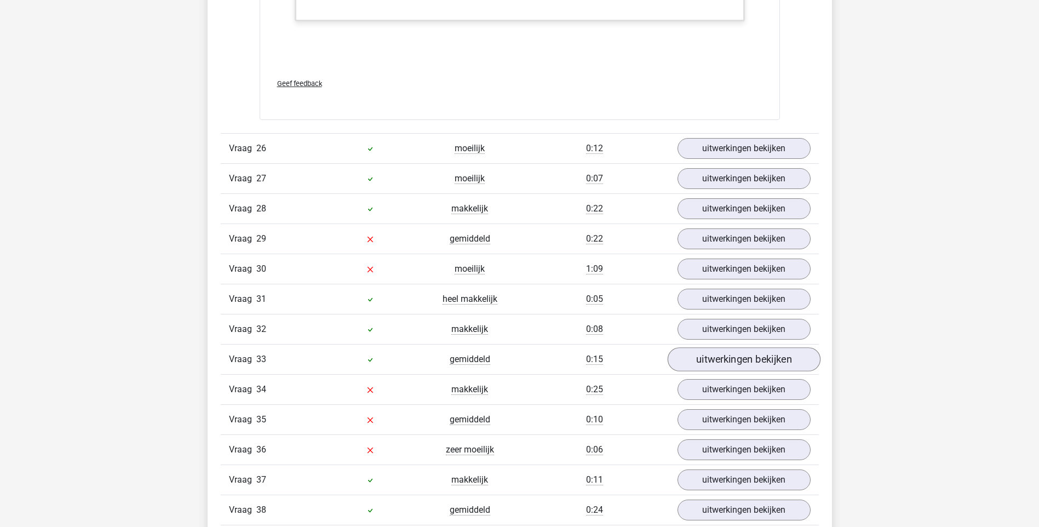
scroll to position [17694, 0]
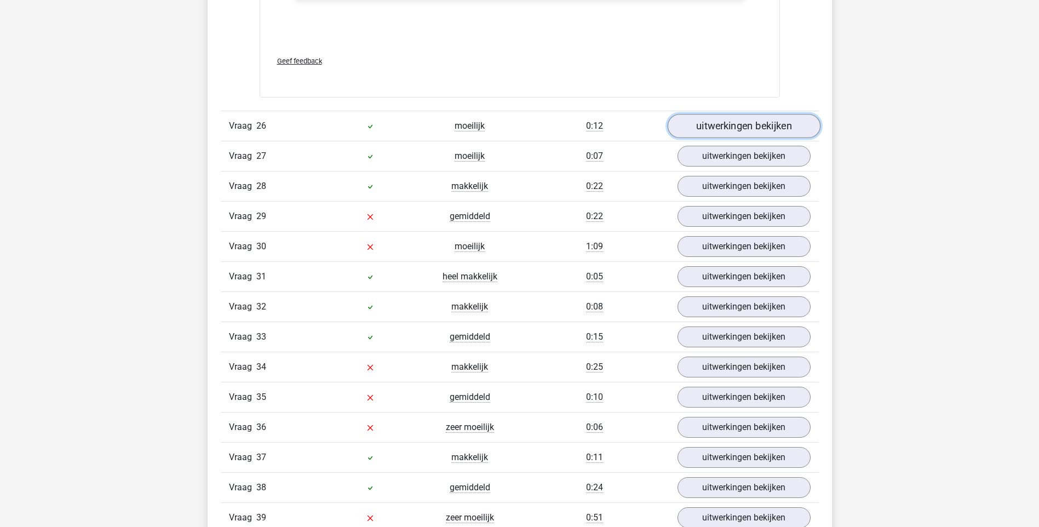
click at [737, 118] on link "uitwerkingen bekijken" at bounding box center [743, 126] width 153 height 24
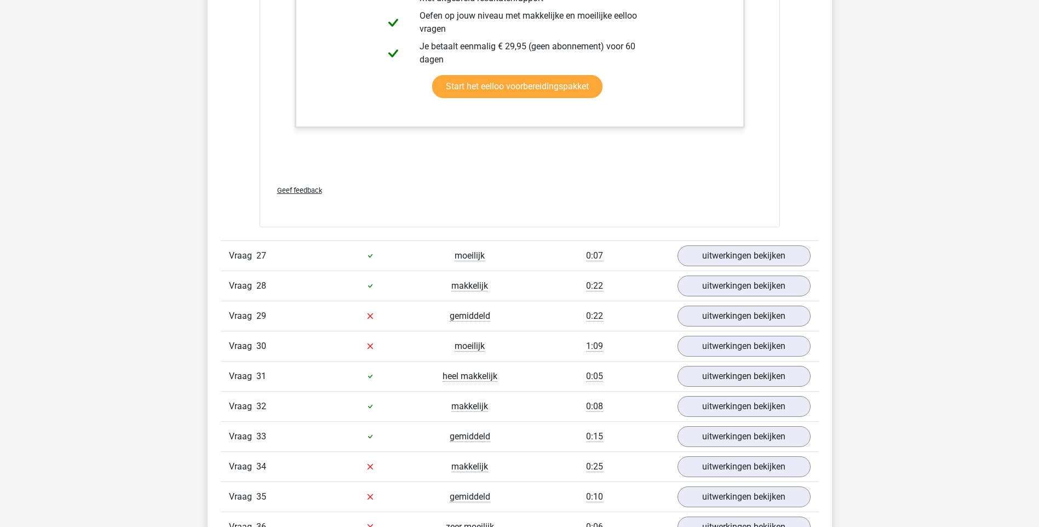
scroll to position [18351, 0]
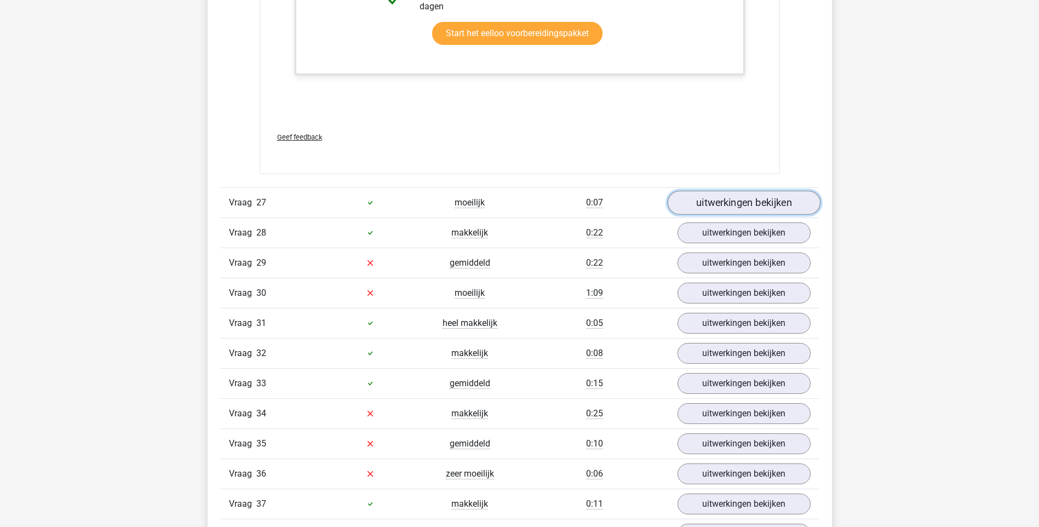
click at [732, 205] on link "uitwerkingen bekijken" at bounding box center [743, 203] width 153 height 24
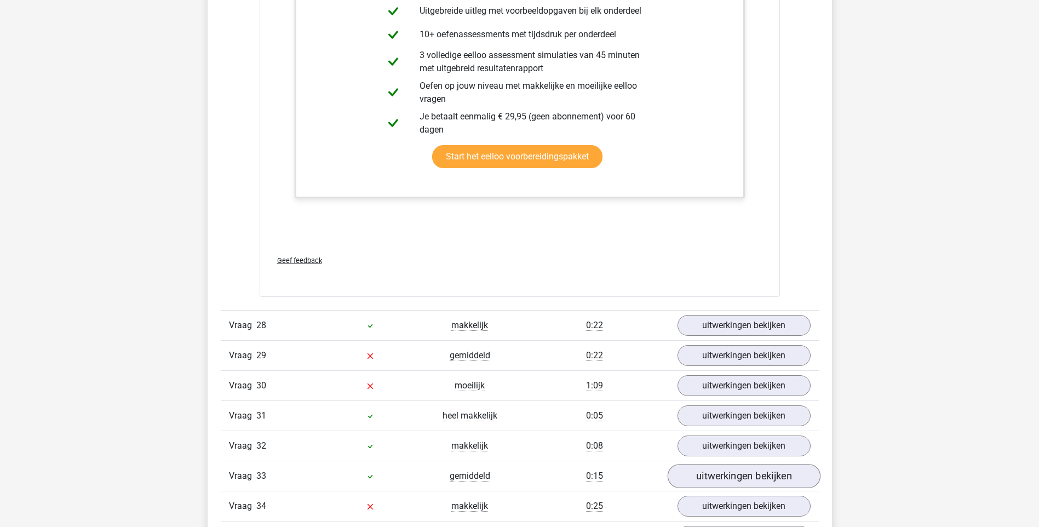
scroll to position [19118, 0]
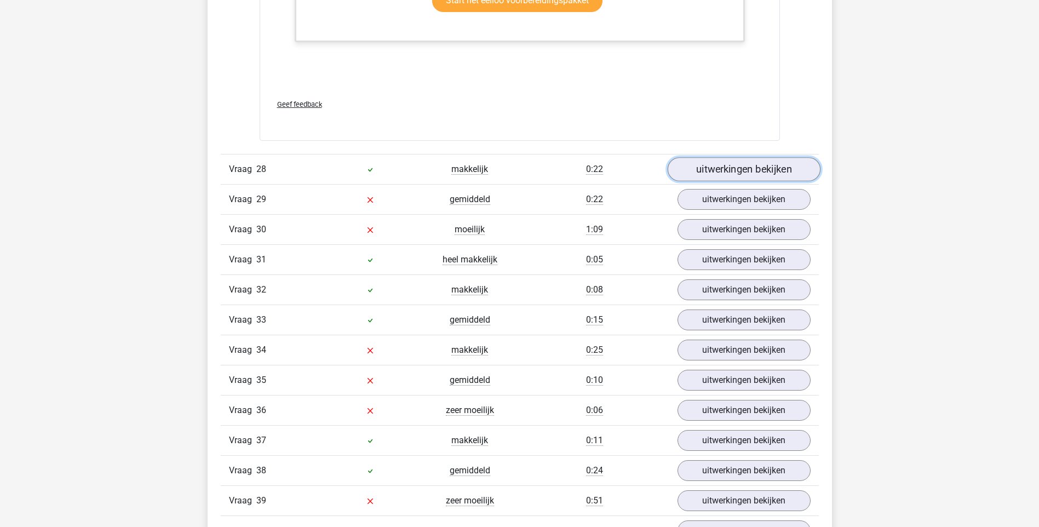
click at [738, 167] on link "uitwerkingen bekijken" at bounding box center [743, 169] width 153 height 24
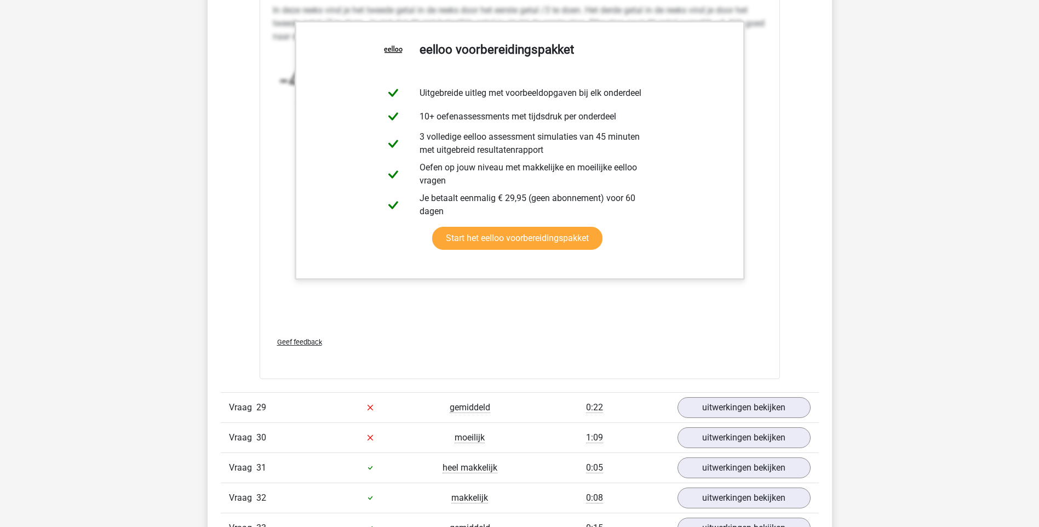
scroll to position [19885, 0]
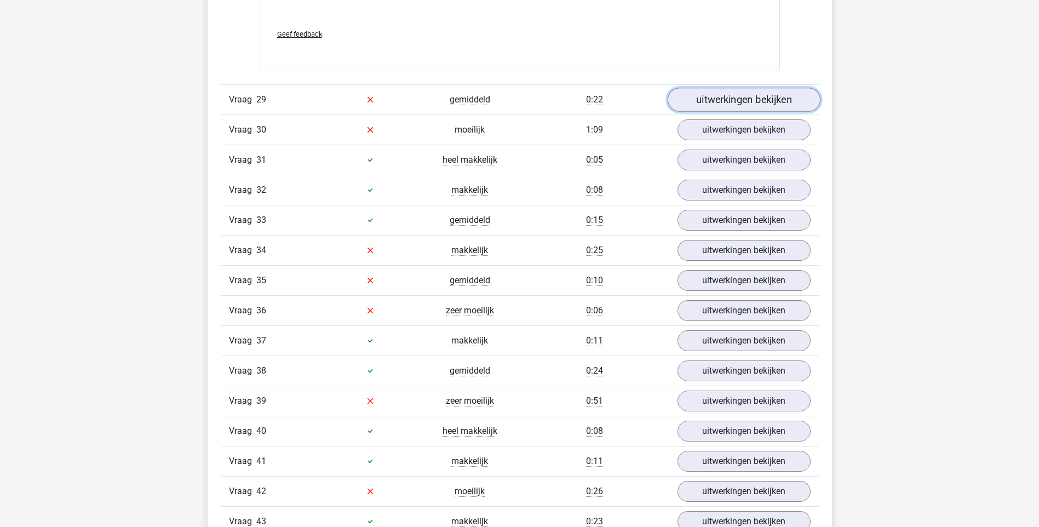
click at [730, 102] on link "uitwerkingen bekijken" at bounding box center [743, 100] width 153 height 24
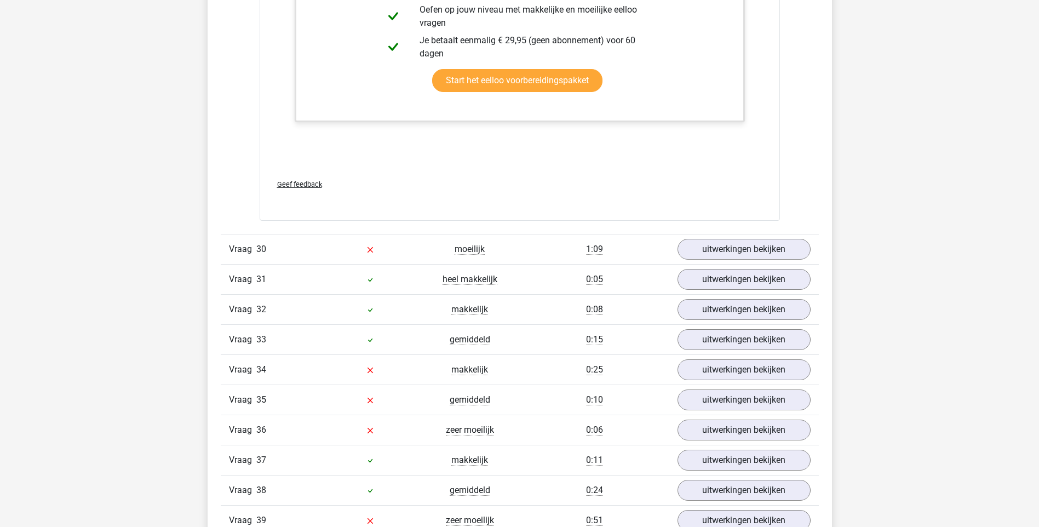
scroll to position [20433, 0]
click at [742, 249] on link "uitwerkingen bekijken" at bounding box center [743, 249] width 153 height 24
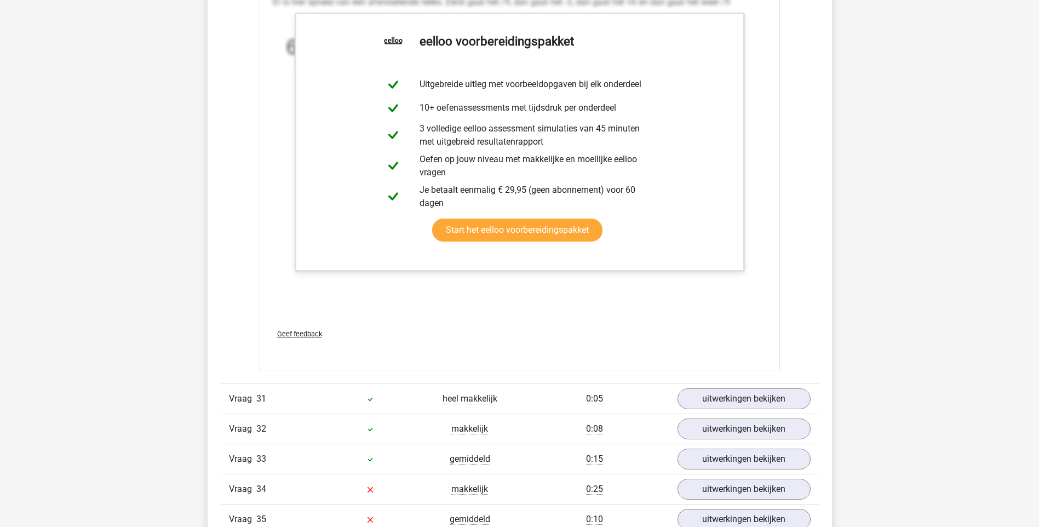
scroll to position [20981, 0]
click at [712, 403] on link "uitwerkingen bekijken" at bounding box center [743, 398] width 153 height 24
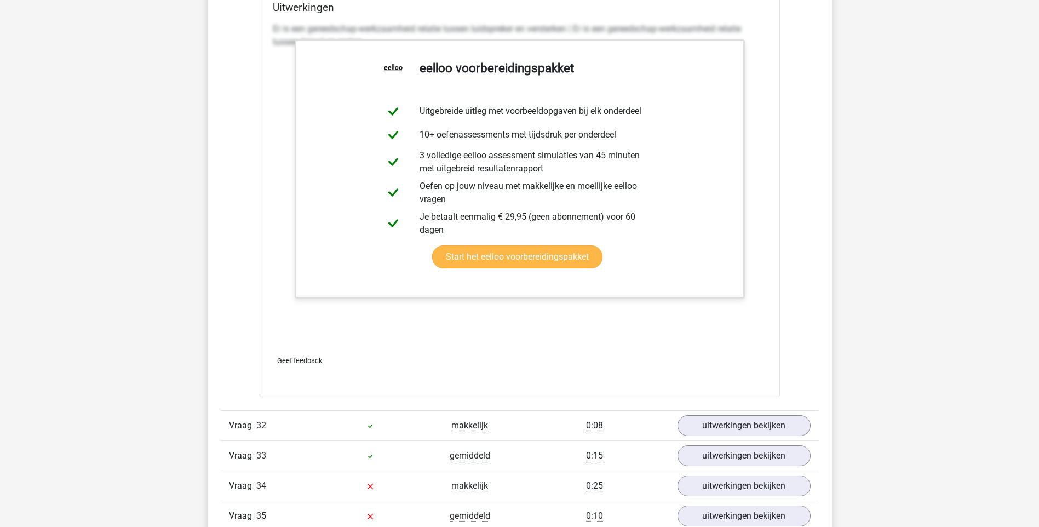
scroll to position [21529, 0]
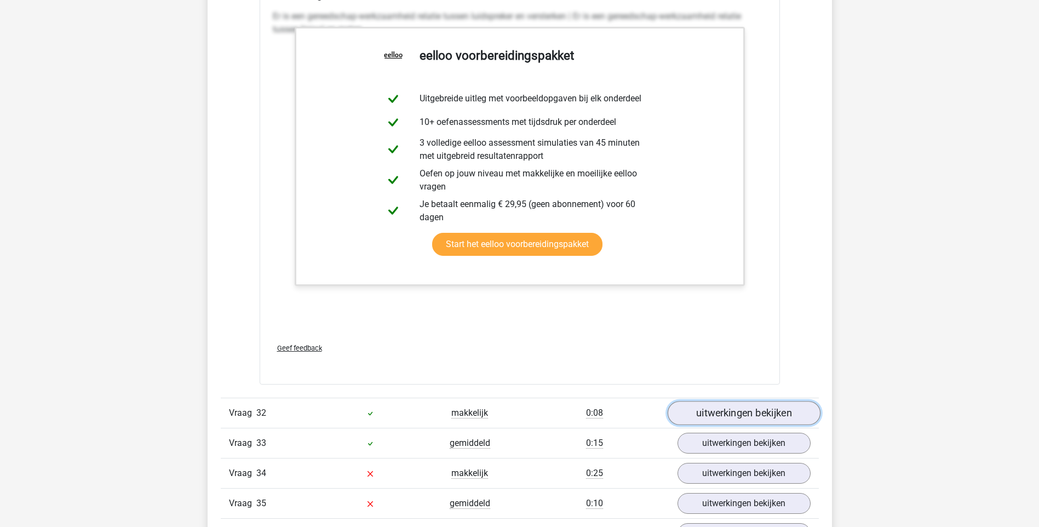
click at [735, 411] on link "uitwerkingen bekijken" at bounding box center [743, 413] width 153 height 24
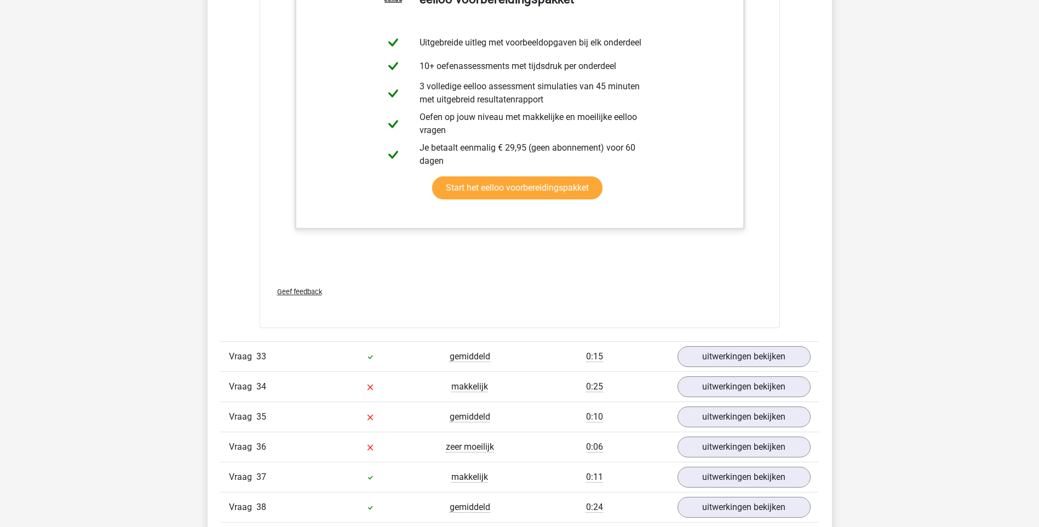
scroll to position [22241, 0]
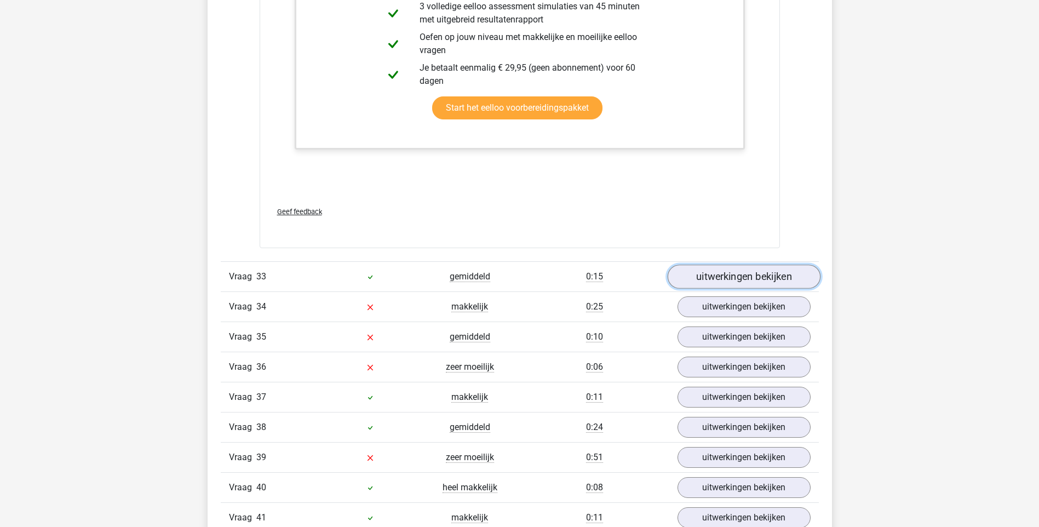
click at [724, 278] on link "uitwerkingen bekijken" at bounding box center [743, 277] width 153 height 24
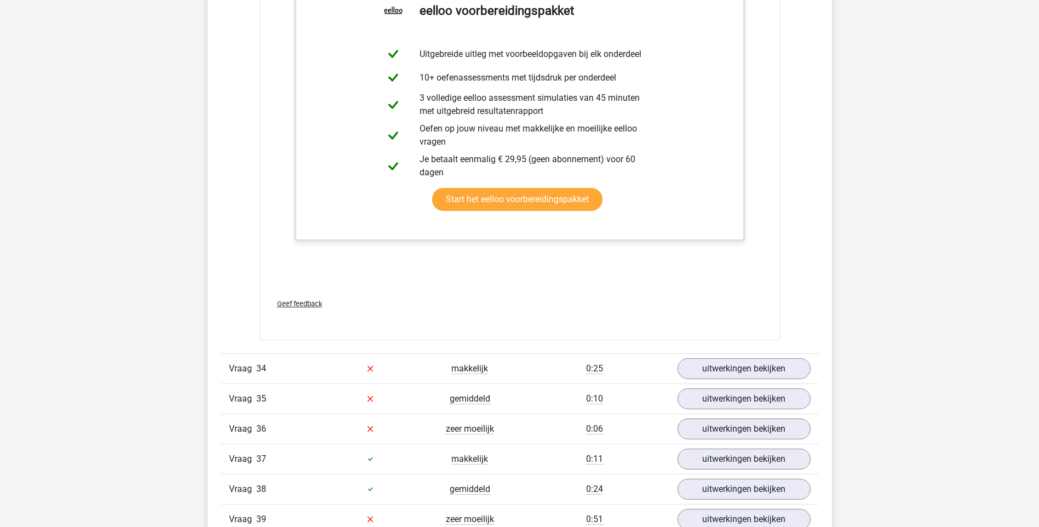
scroll to position [22734, 0]
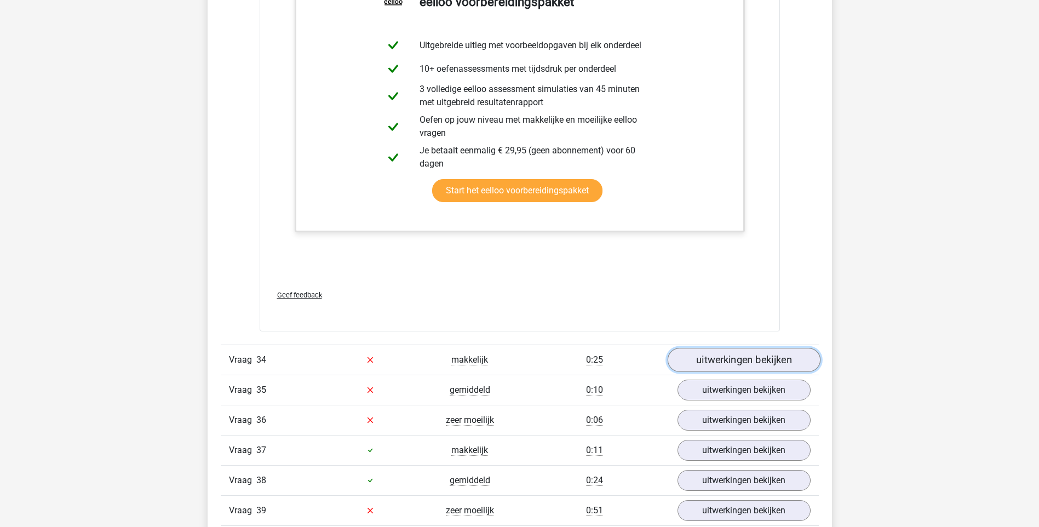
click at [731, 360] on link "uitwerkingen bekijken" at bounding box center [743, 360] width 153 height 24
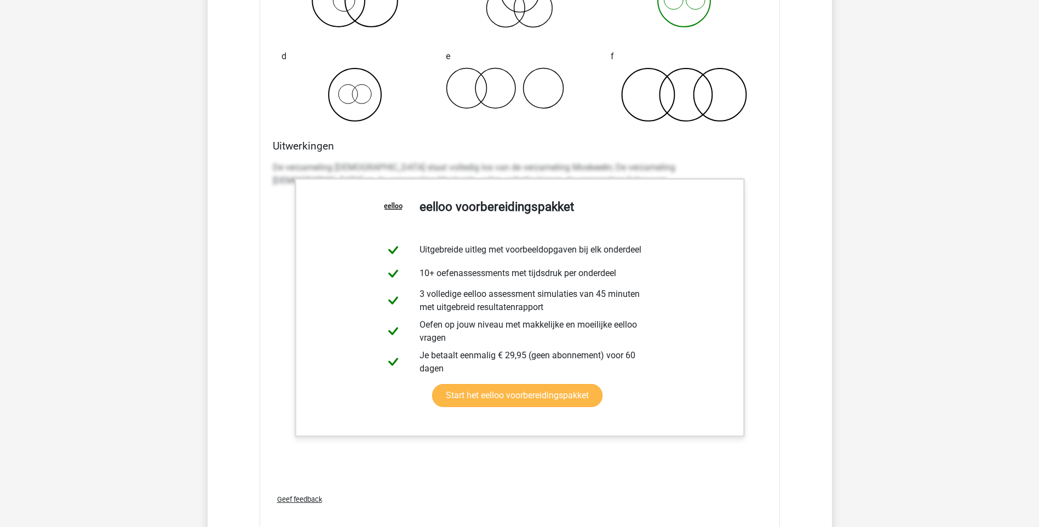
scroll to position [23556, 0]
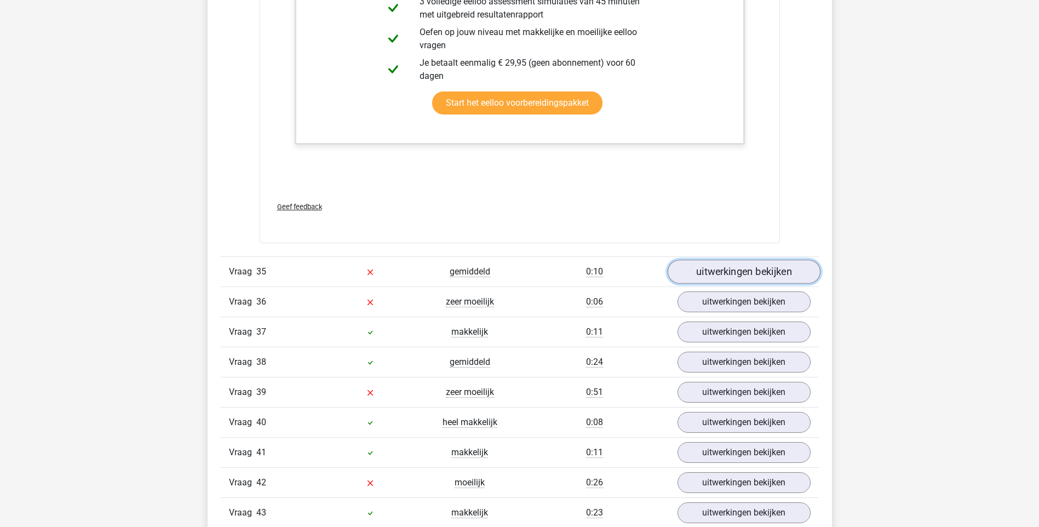
click at [702, 276] on link "uitwerkingen bekijken" at bounding box center [743, 272] width 153 height 24
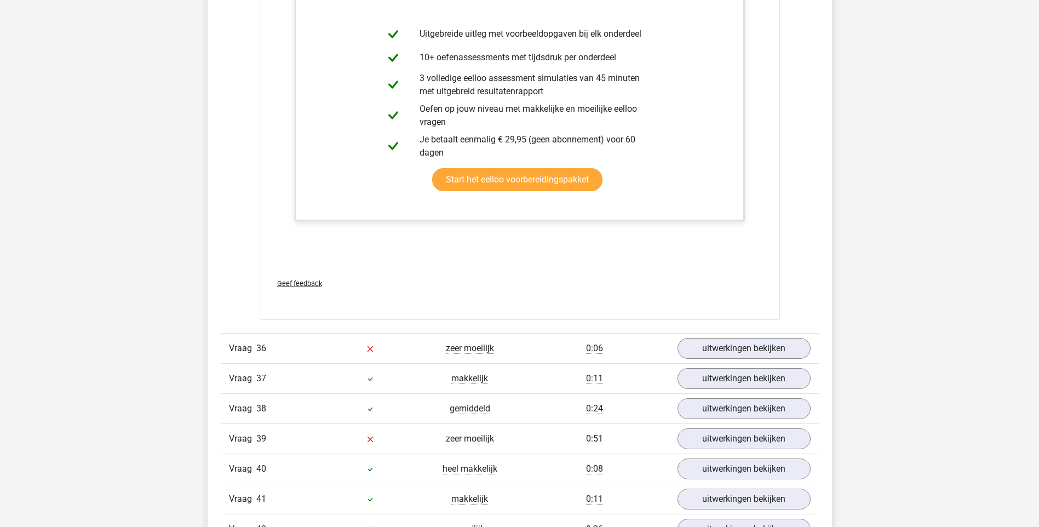
scroll to position [24213, 0]
click at [724, 352] on link "uitwerkingen bekijken" at bounding box center [743, 348] width 153 height 24
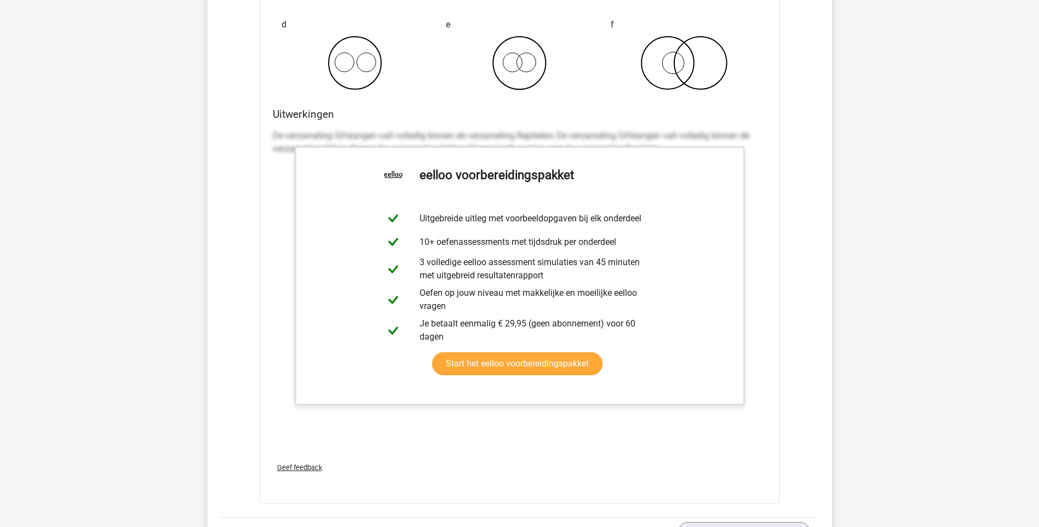
scroll to position [24925, 0]
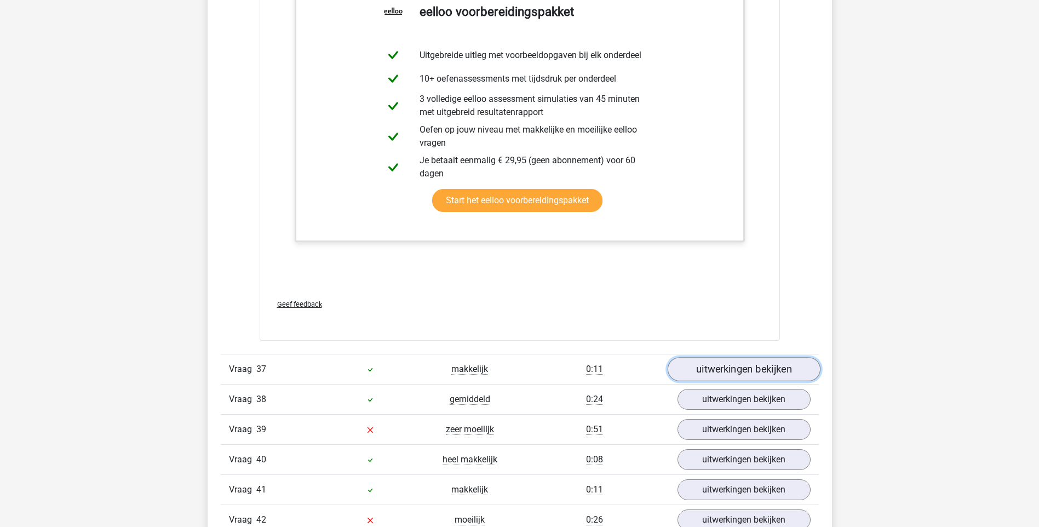
click at [729, 368] on link "uitwerkingen bekijken" at bounding box center [743, 370] width 153 height 24
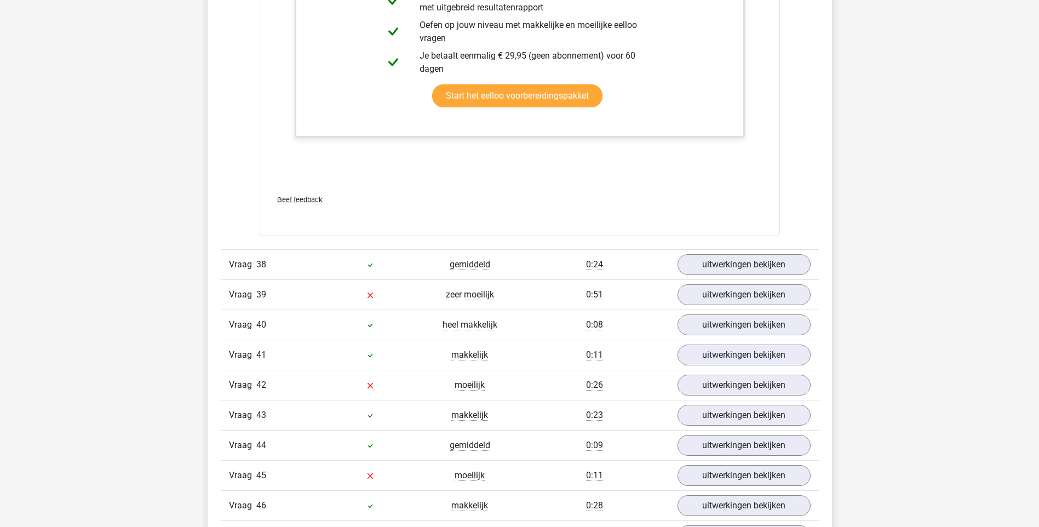
scroll to position [25747, 0]
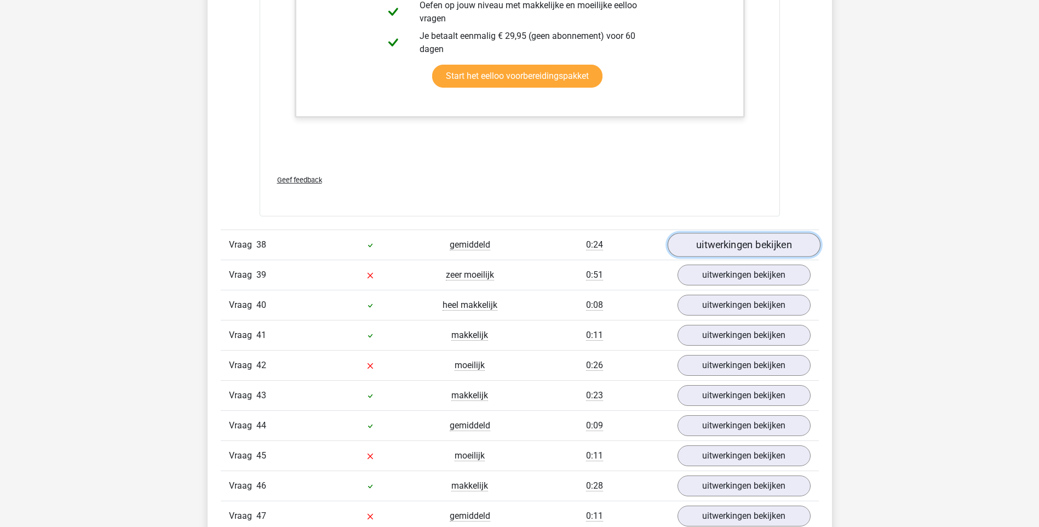
click at [746, 250] on link "uitwerkingen bekijken" at bounding box center [743, 245] width 153 height 24
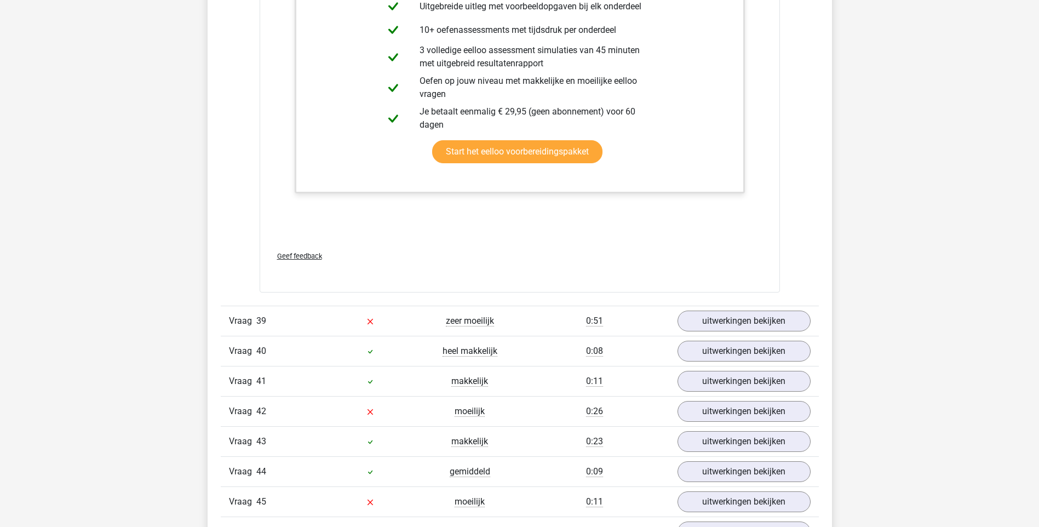
scroll to position [26459, 0]
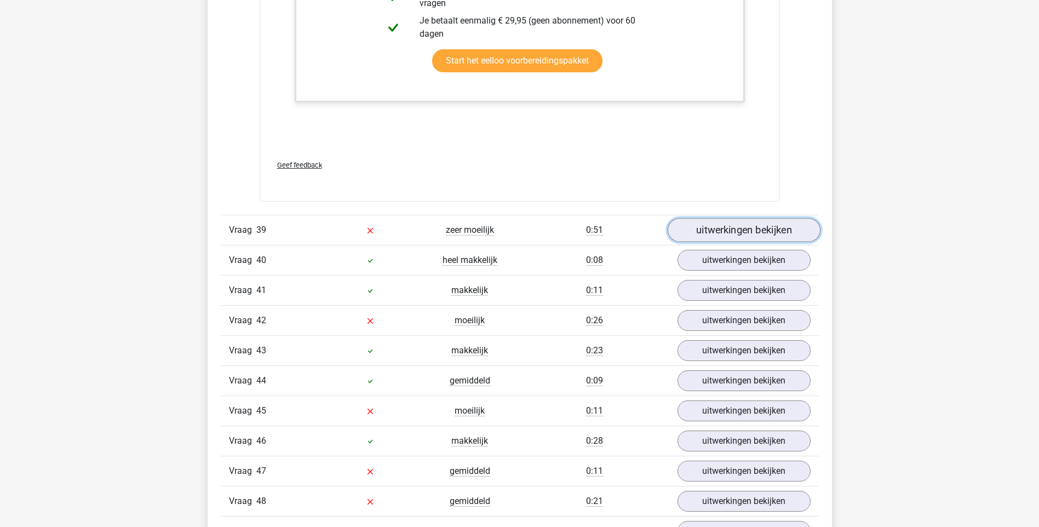
click at [736, 228] on link "uitwerkingen bekijken" at bounding box center [743, 230] width 153 height 24
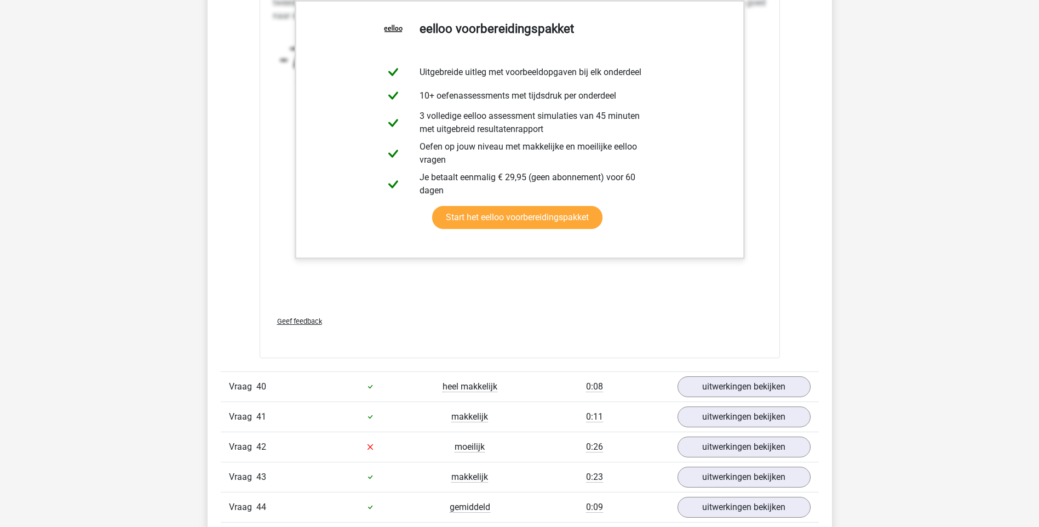
scroll to position [27171, 0]
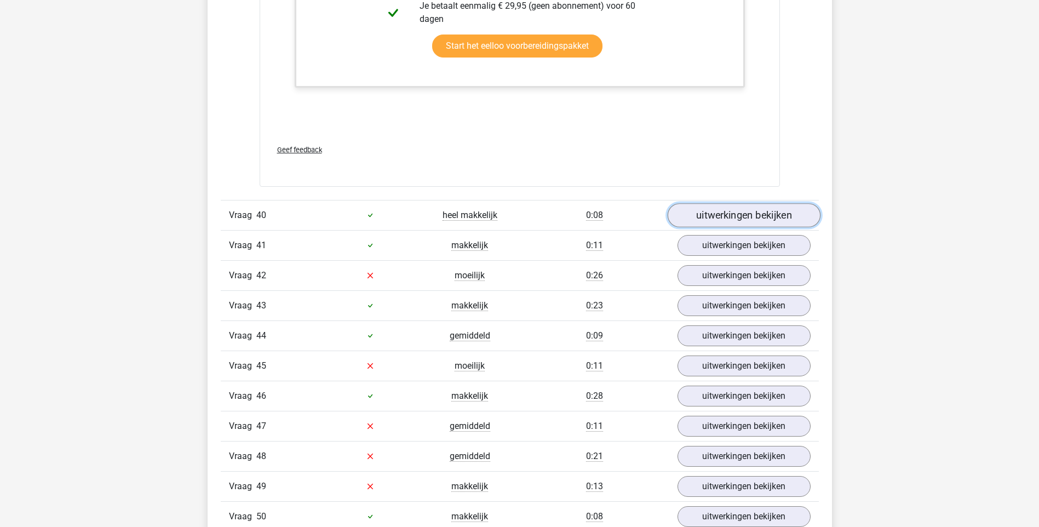
click at [727, 218] on link "uitwerkingen bekijken" at bounding box center [743, 215] width 153 height 24
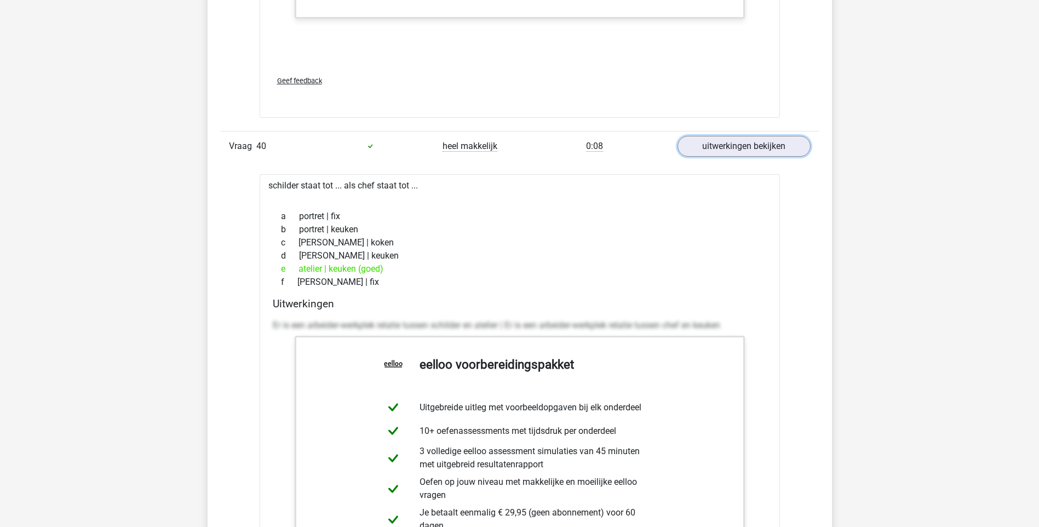
scroll to position [27609, 0]
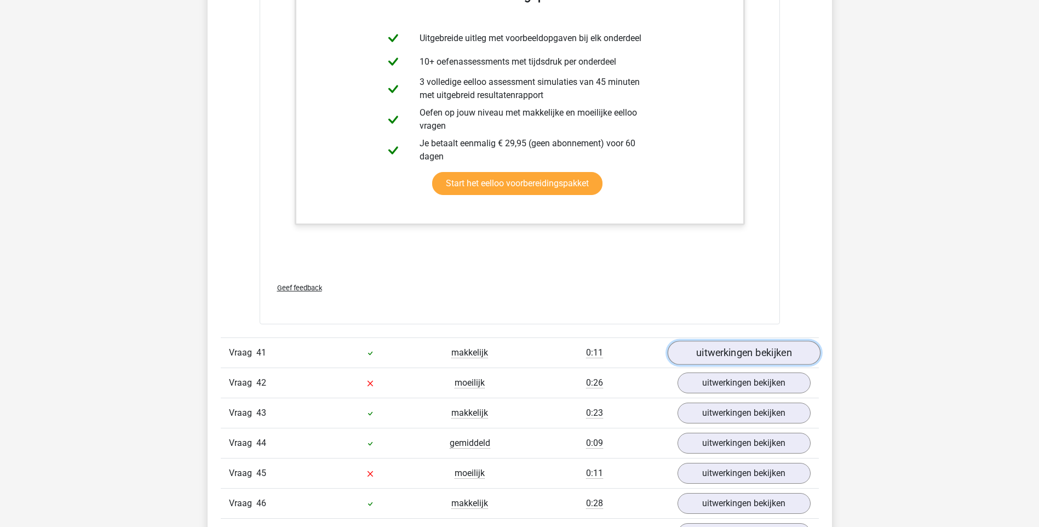
click at [731, 353] on link "uitwerkingen bekijken" at bounding box center [743, 353] width 153 height 24
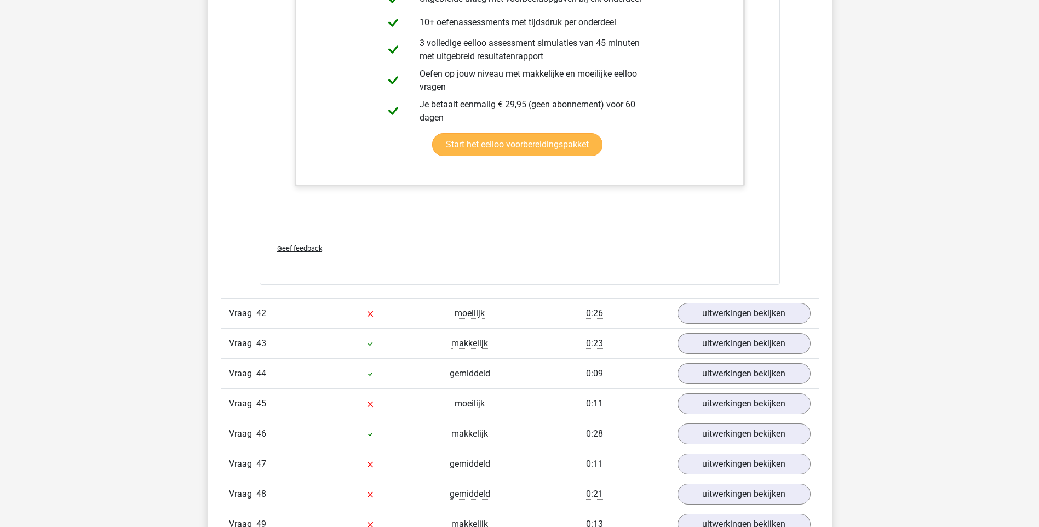
scroll to position [28267, 0]
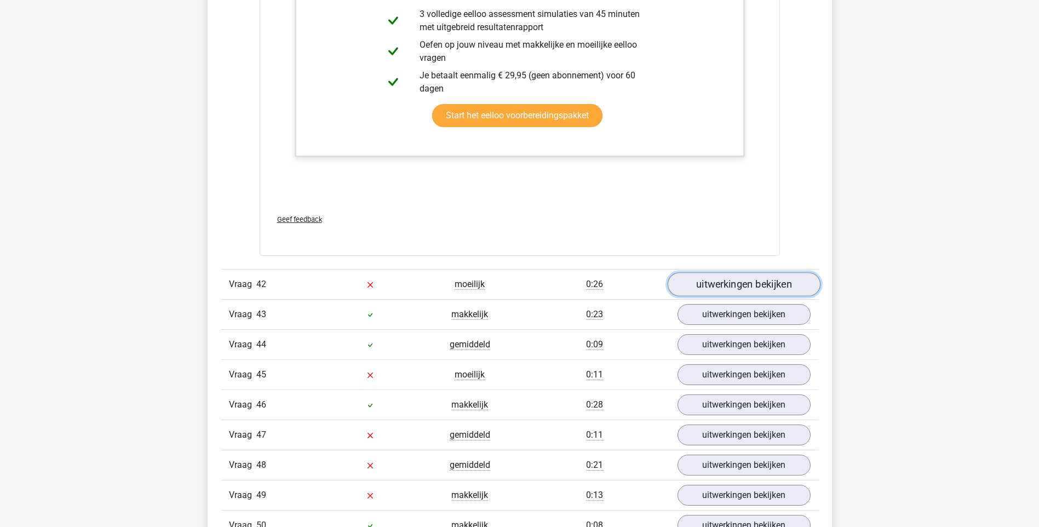
click at [740, 286] on link "uitwerkingen bekijken" at bounding box center [743, 284] width 153 height 24
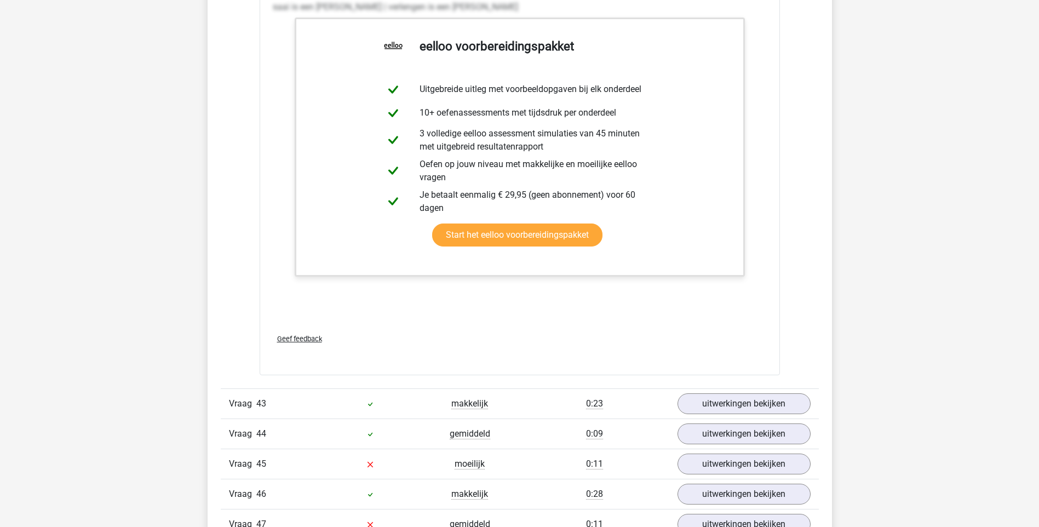
scroll to position [28924, 0]
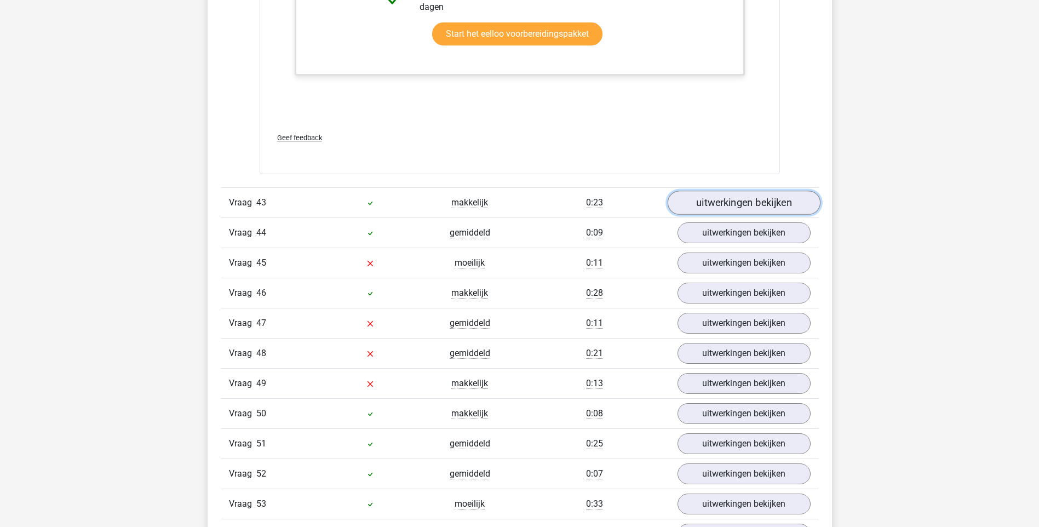
click at [732, 199] on link "uitwerkingen bekijken" at bounding box center [743, 203] width 153 height 24
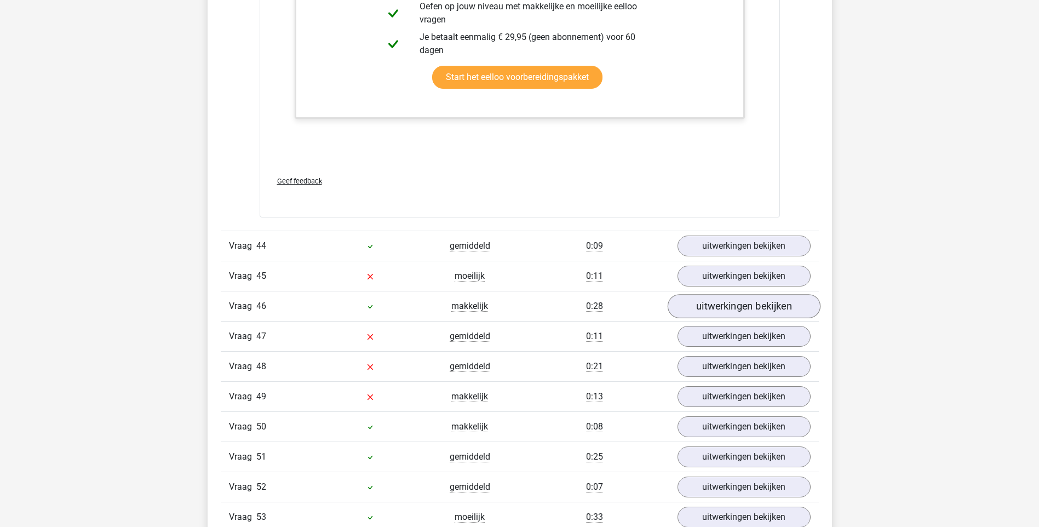
scroll to position [29636, 0]
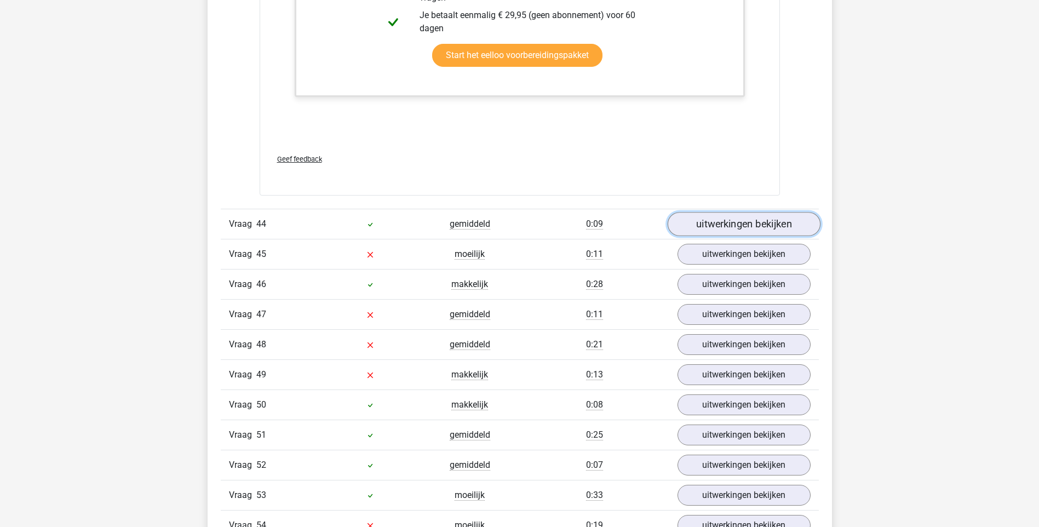
click at [742, 227] on link "uitwerkingen bekijken" at bounding box center [743, 225] width 153 height 24
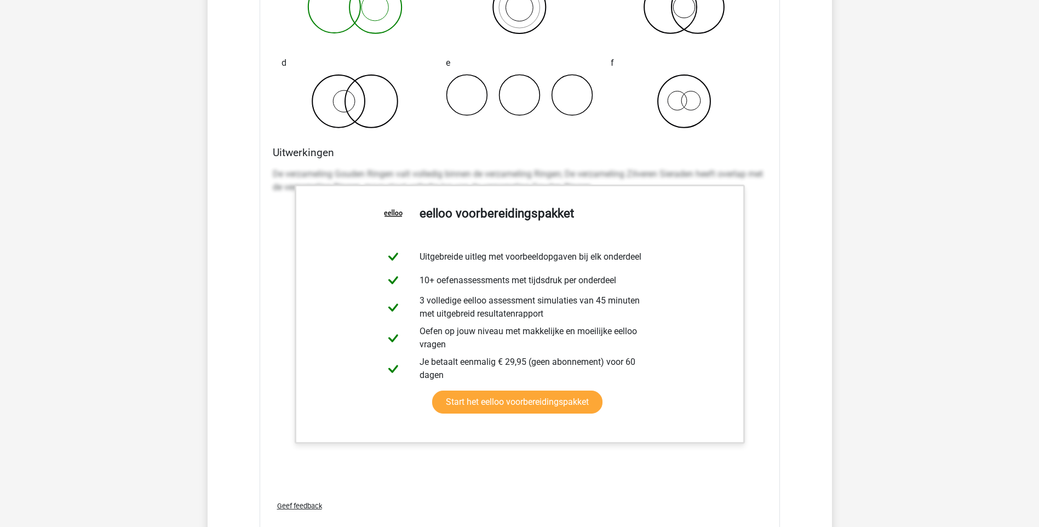
scroll to position [30239, 0]
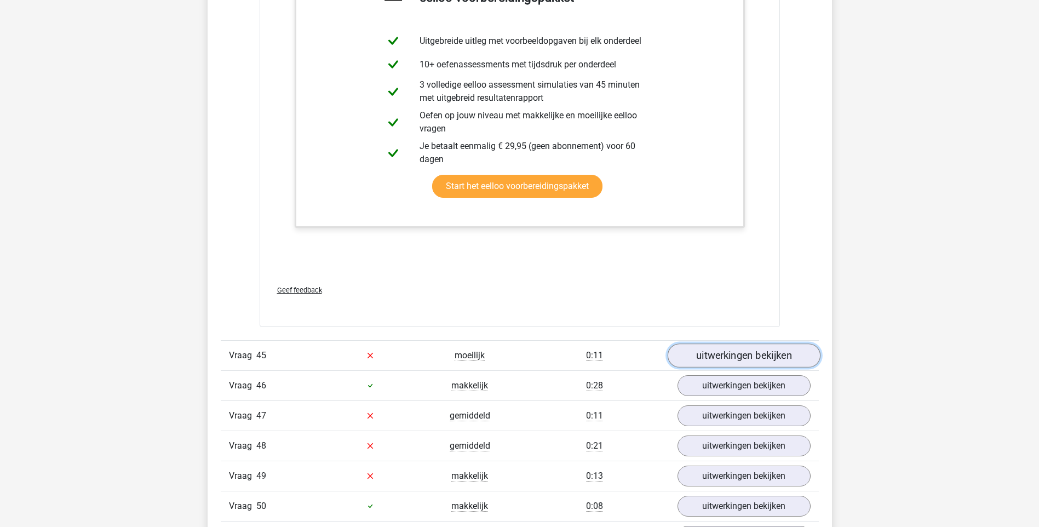
click at [743, 357] on link "uitwerkingen bekijken" at bounding box center [743, 355] width 153 height 24
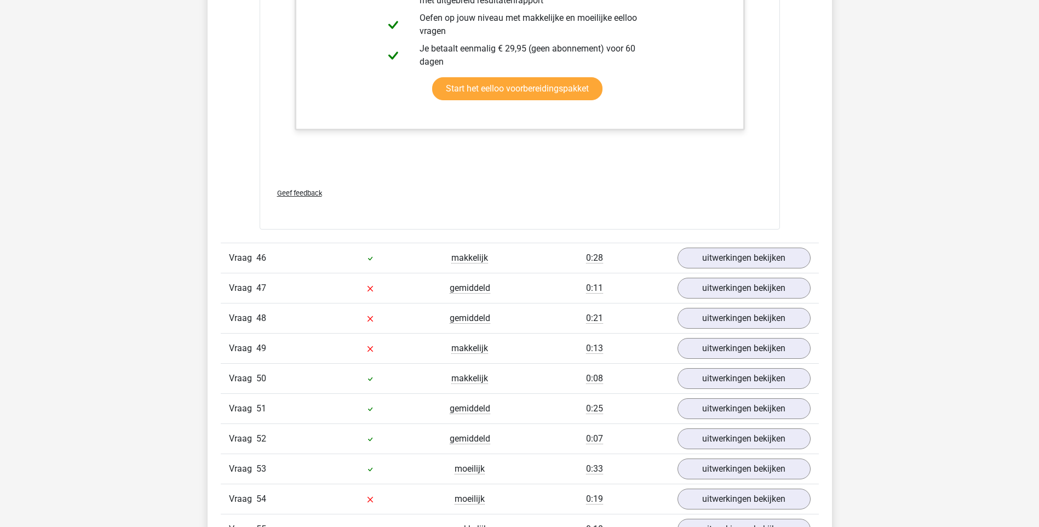
scroll to position [31115, 0]
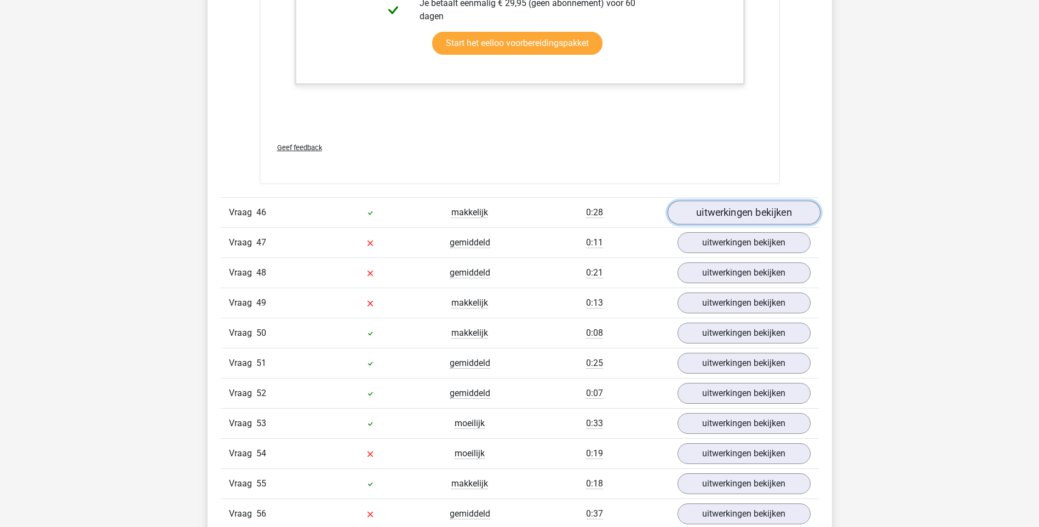
click at [709, 211] on link "uitwerkingen bekijken" at bounding box center [743, 212] width 153 height 24
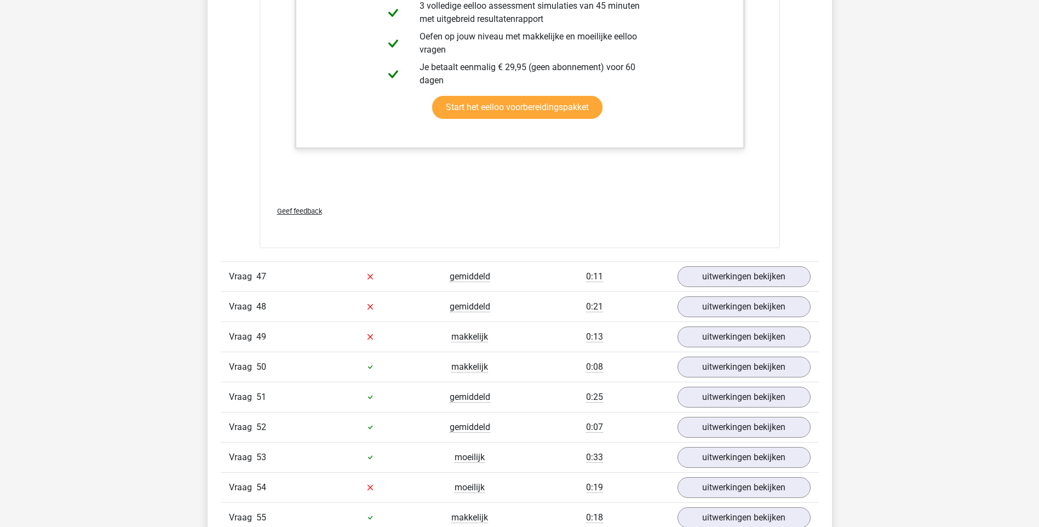
scroll to position [31773, 0]
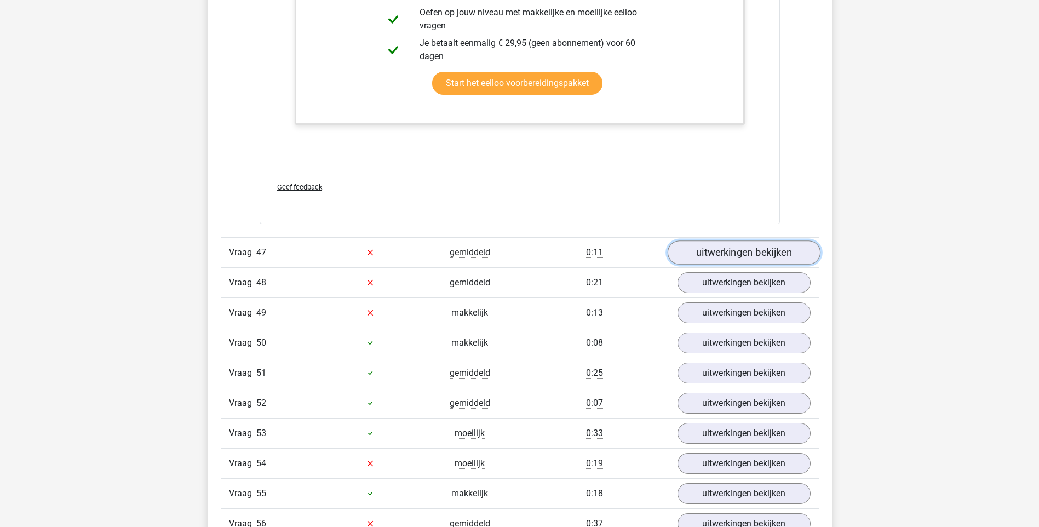
click at [718, 254] on link "uitwerkingen bekijken" at bounding box center [743, 252] width 153 height 24
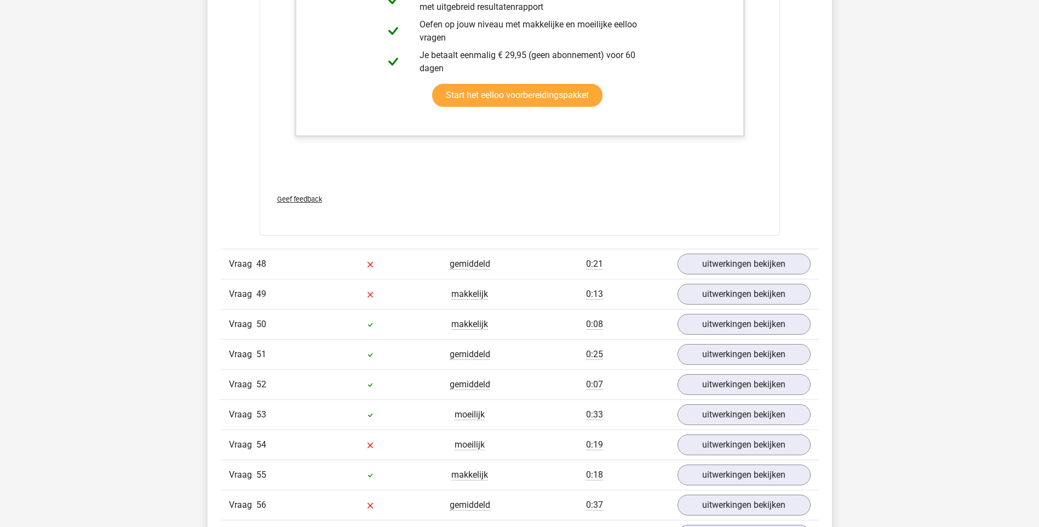
scroll to position [32485, 0]
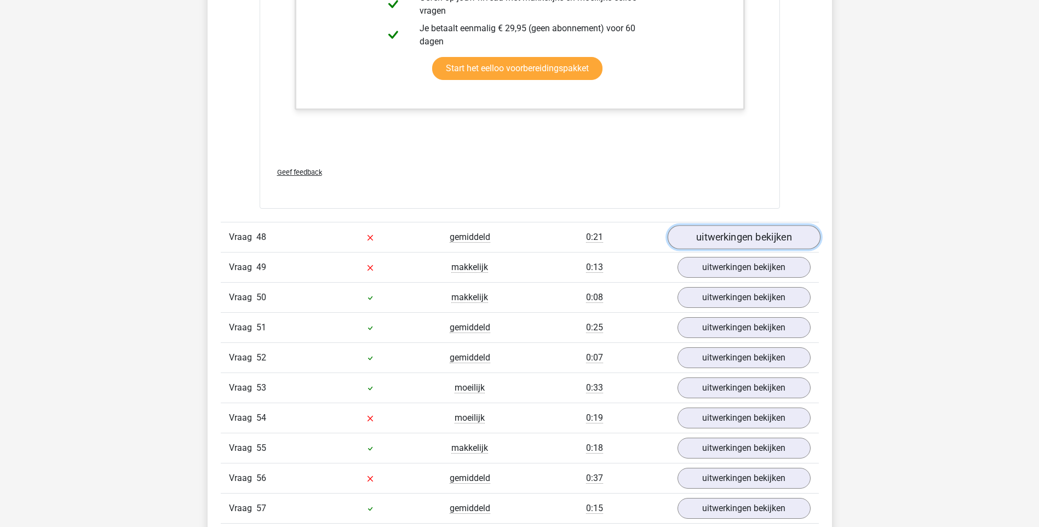
click at [741, 239] on link "uitwerkingen bekijken" at bounding box center [743, 237] width 153 height 24
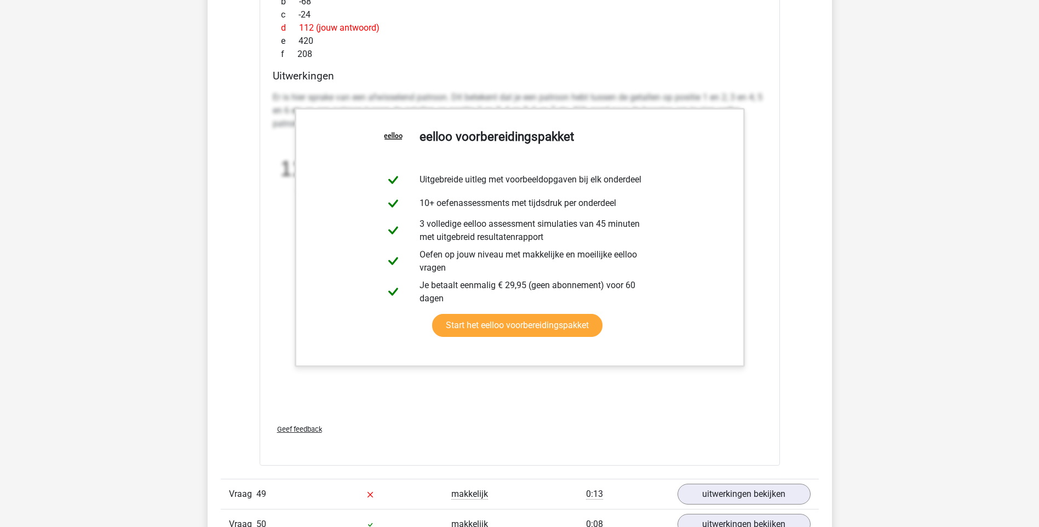
scroll to position [33087, 0]
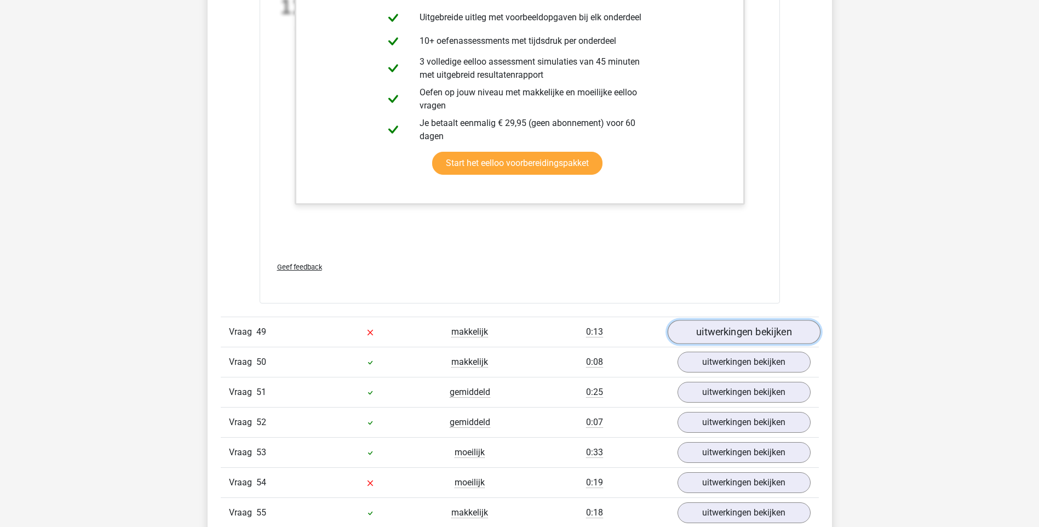
click at [763, 329] on link "uitwerkingen bekijken" at bounding box center [743, 332] width 153 height 24
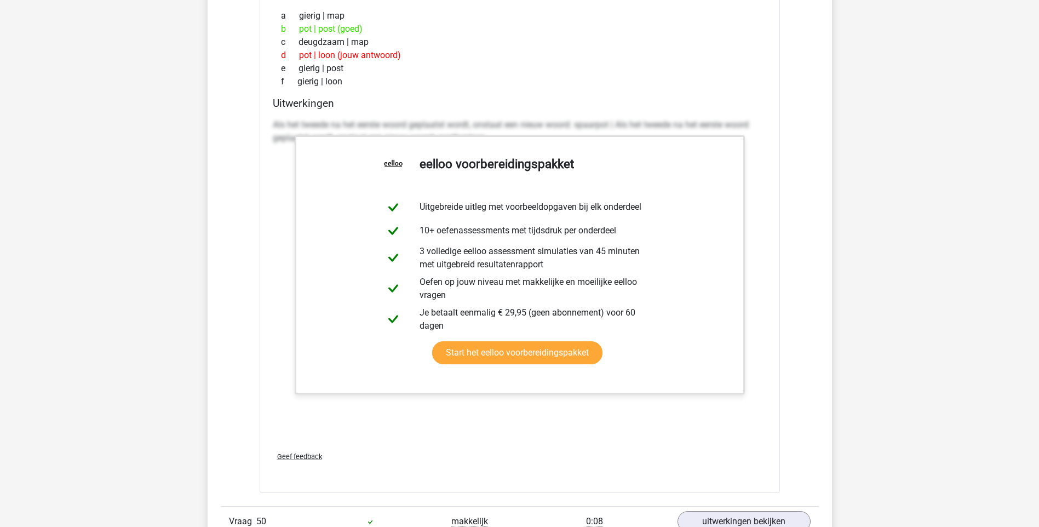
scroll to position [33580, 0]
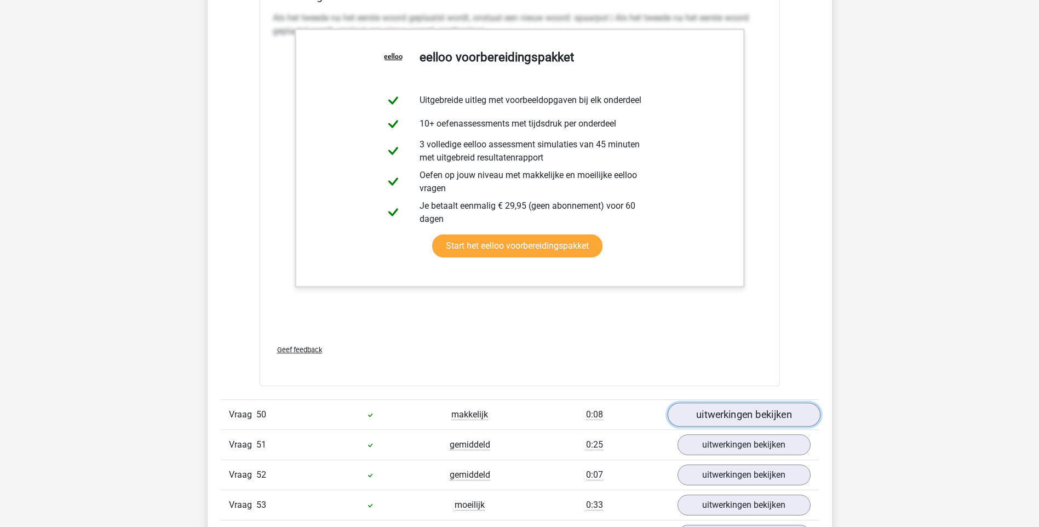
click at [742, 419] on link "uitwerkingen bekijken" at bounding box center [743, 415] width 153 height 24
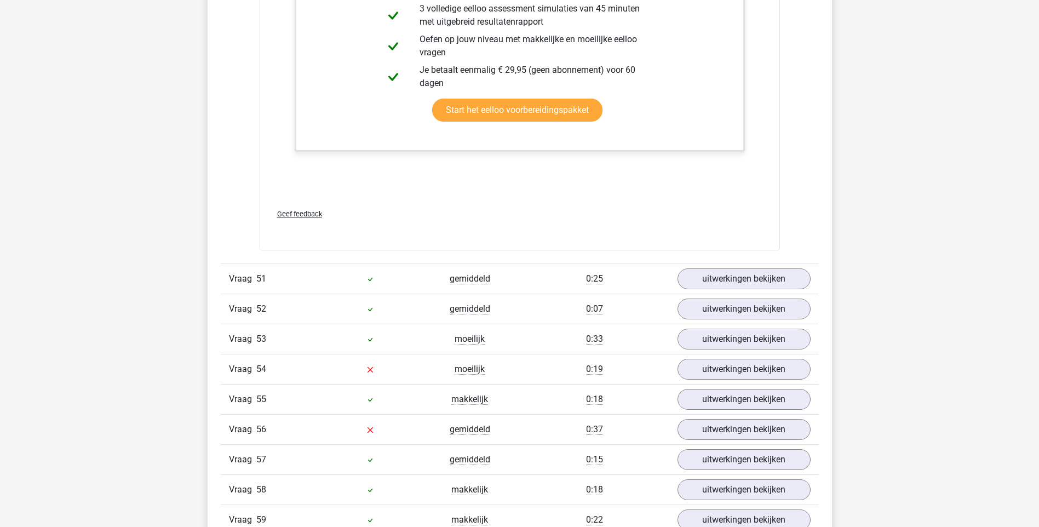
scroll to position [34293, 0]
click at [741, 280] on link "uitwerkingen bekijken" at bounding box center [743, 279] width 153 height 24
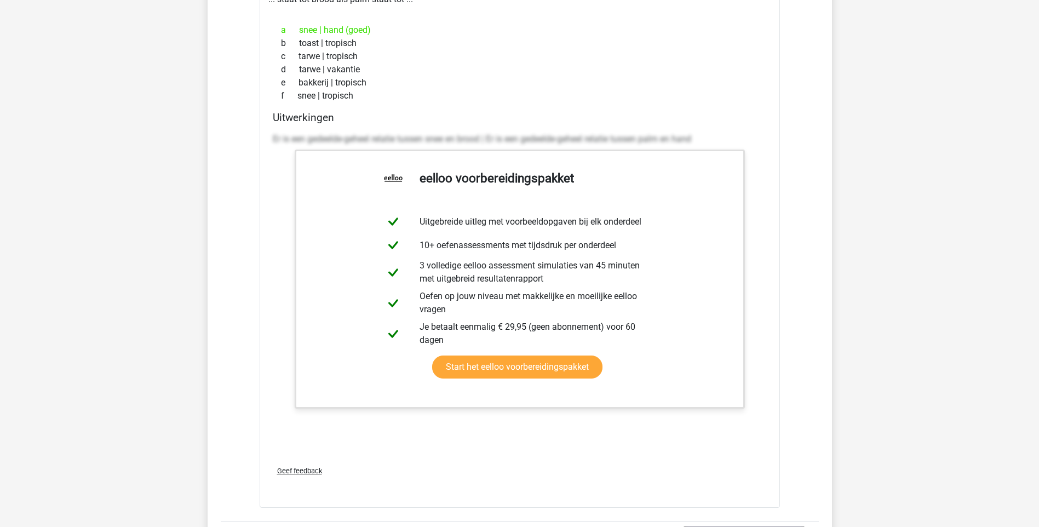
scroll to position [34840, 0]
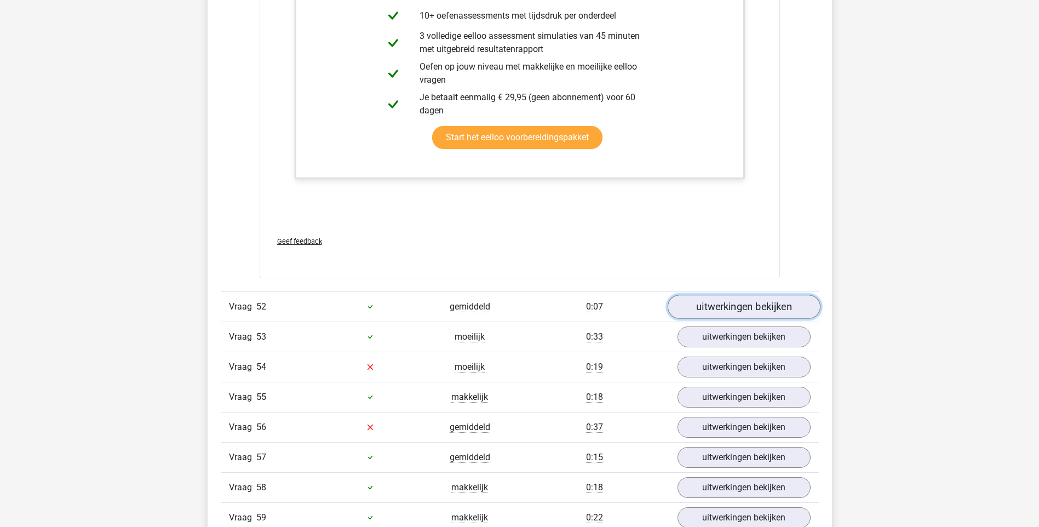
click at [719, 306] on link "uitwerkingen bekijken" at bounding box center [743, 307] width 153 height 24
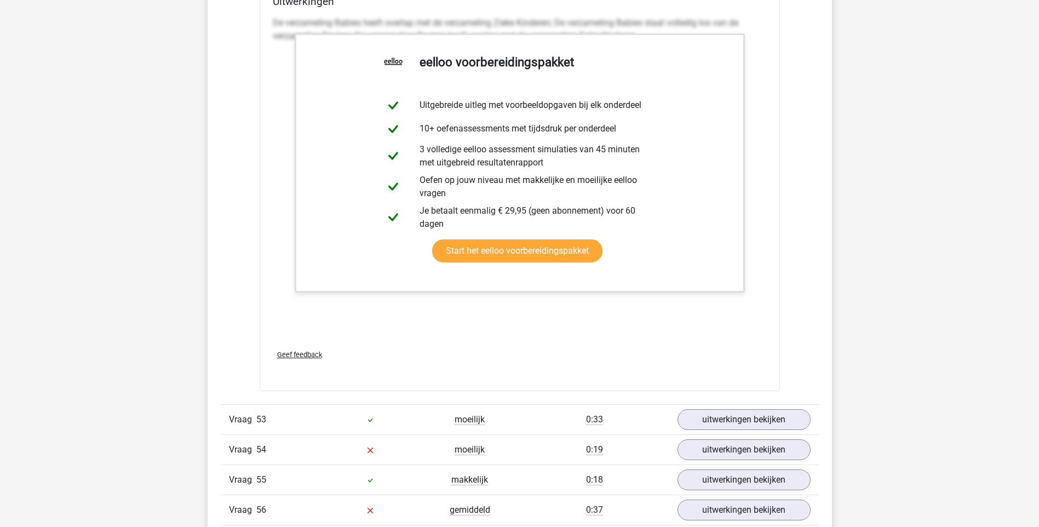
scroll to position [35607, 0]
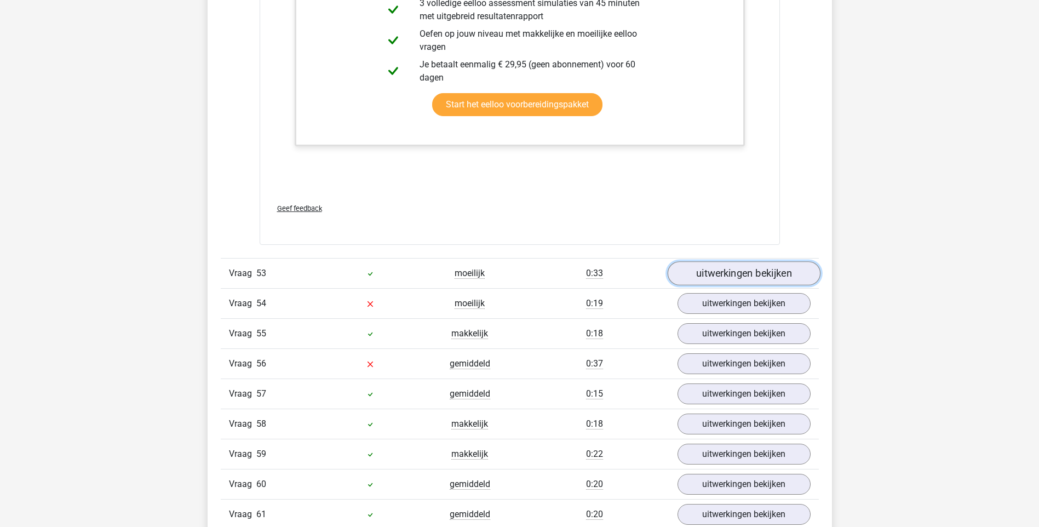
click at [734, 281] on link "uitwerkingen bekijken" at bounding box center [743, 273] width 153 height 24
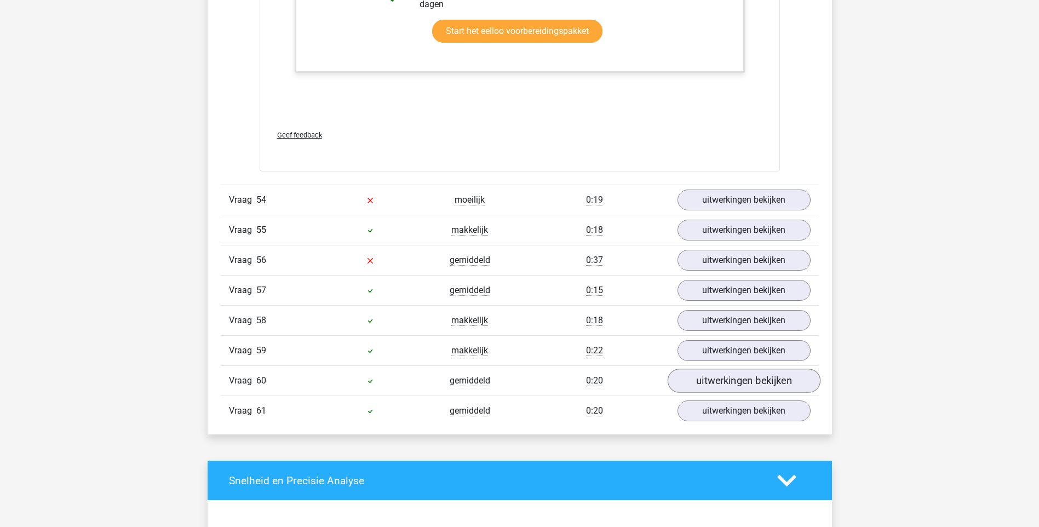
scroll to position [36429, 0]
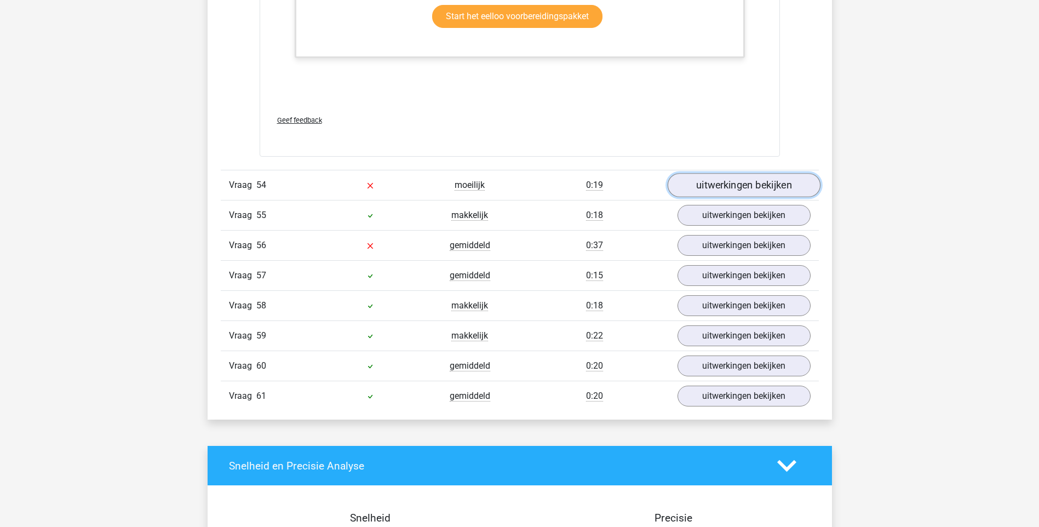
click at [733, 190] on link "uitwerkingen bekijken" at bounding box center [743, 185] width 153 height 24
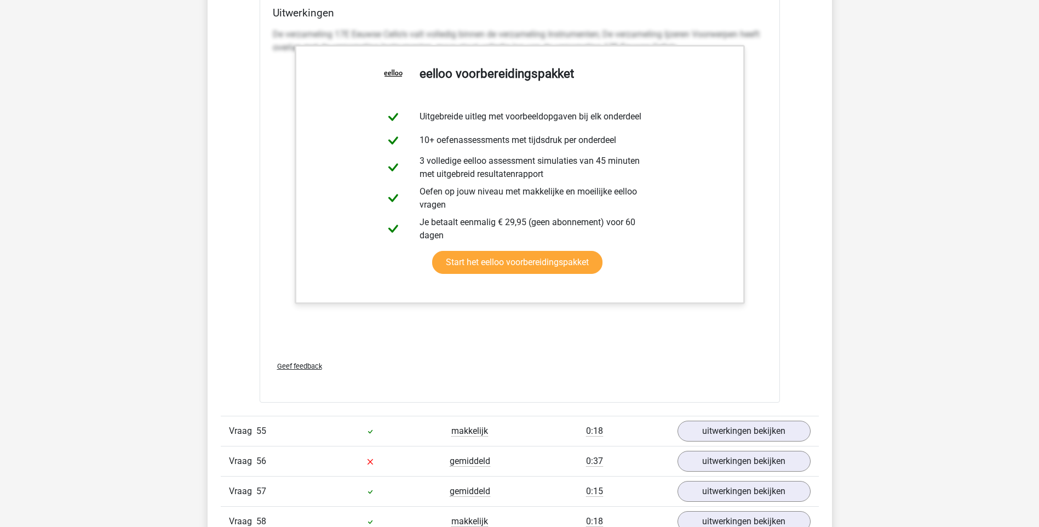
scroll to position [36922, 0]
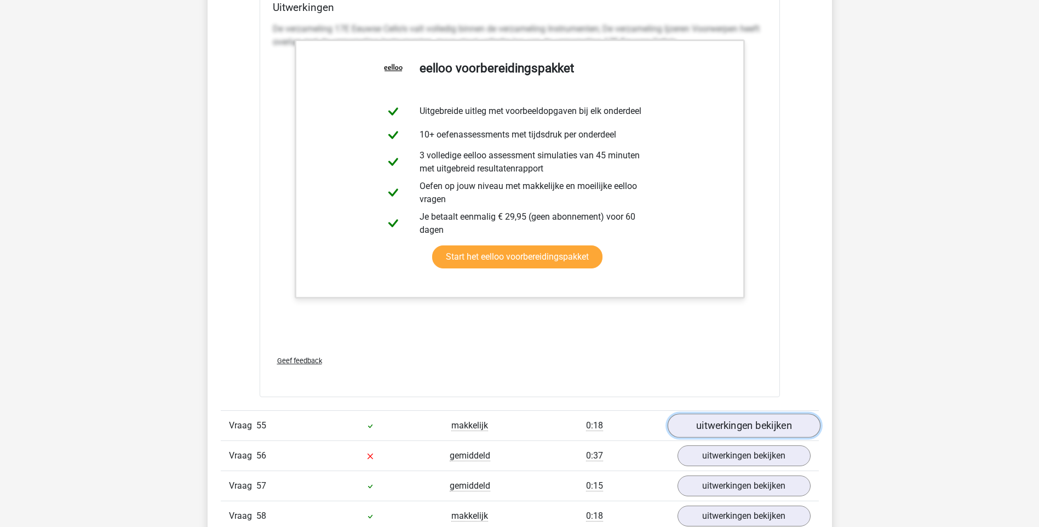
click at [725, 425] on link "uitwerkingen bekijken" at bounding box center [743, 426] width 153 height 24
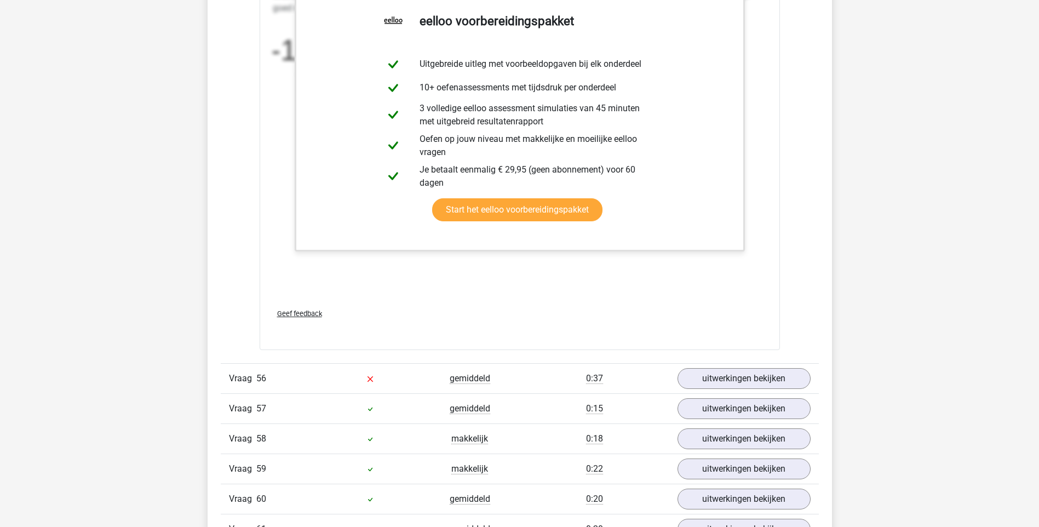
scroll to position [37908, 0]
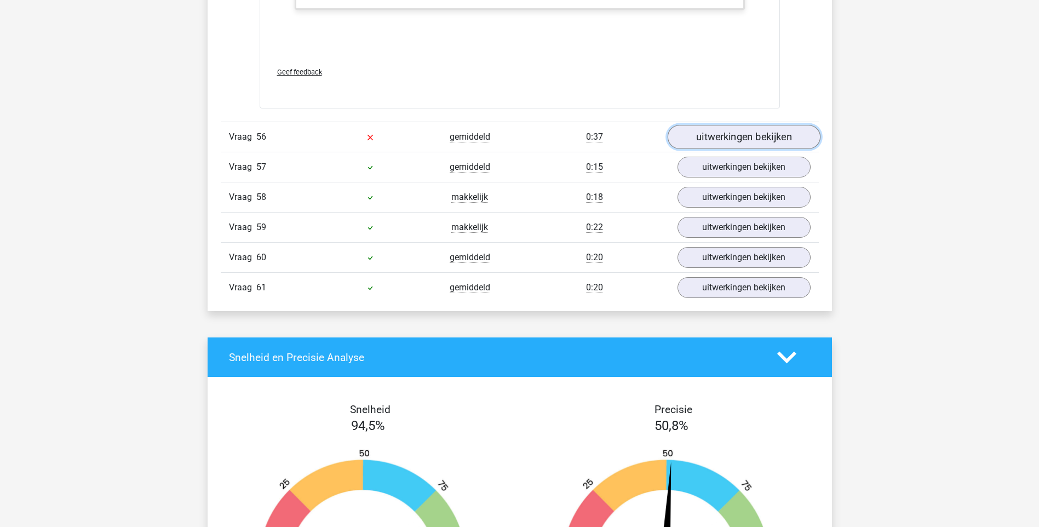
click at [721, 137] on link "uitwerkingen bekijken" at bounding box center [743, 137] width 153 height 24
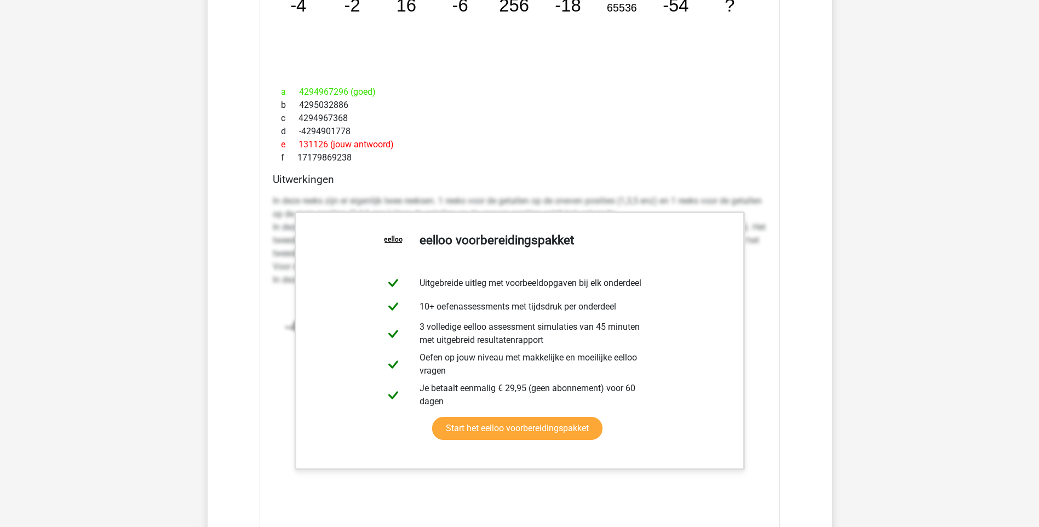
scroll to position [38401, 0]
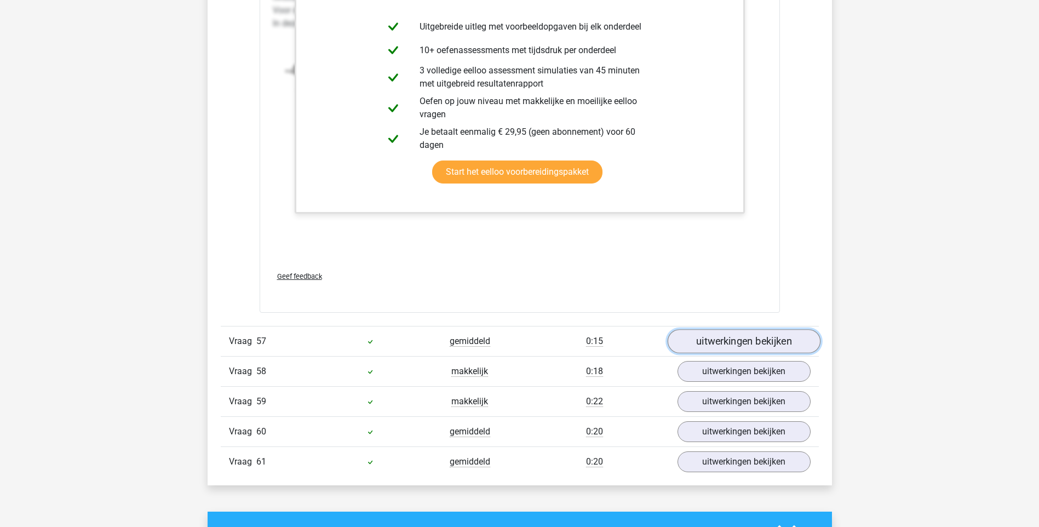
click at [717, 342] on link "uitwerkingen bekijken" at bounding box center [743, 341] width 153 height 24
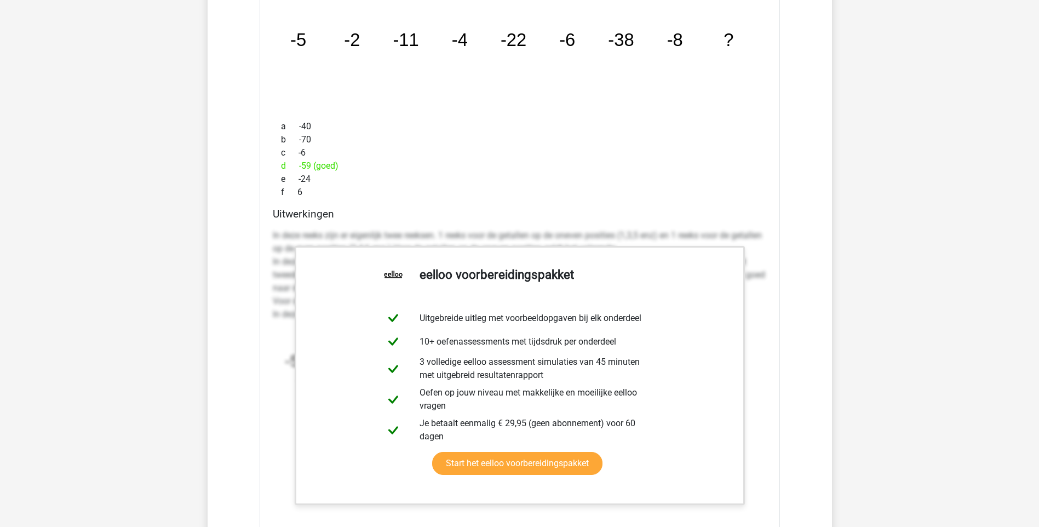
scroll to position [39113, 0]
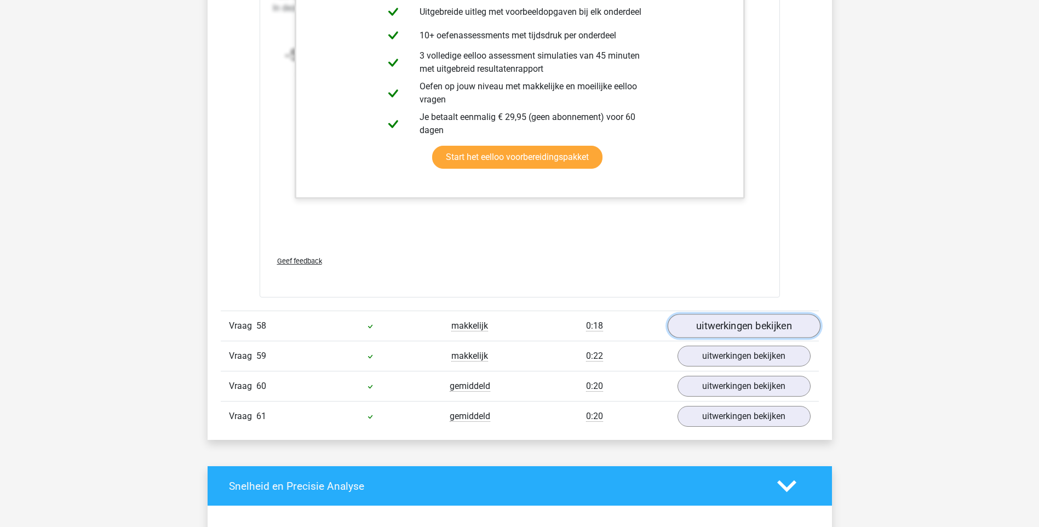
click at [726, 333] on link "uitwerkingen bekijken" at bounding box center [743, 326] width 153 height 24
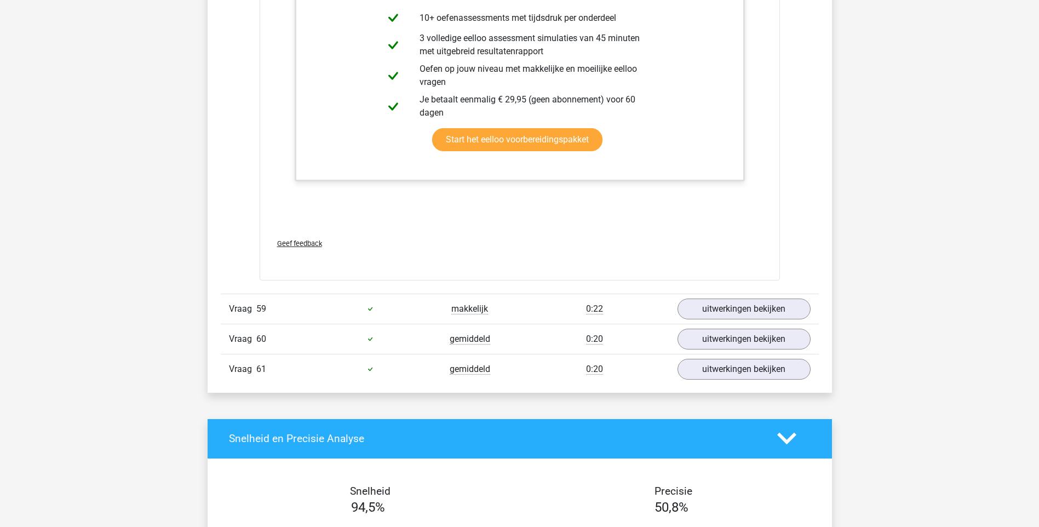
scroll to position [39716, 0]
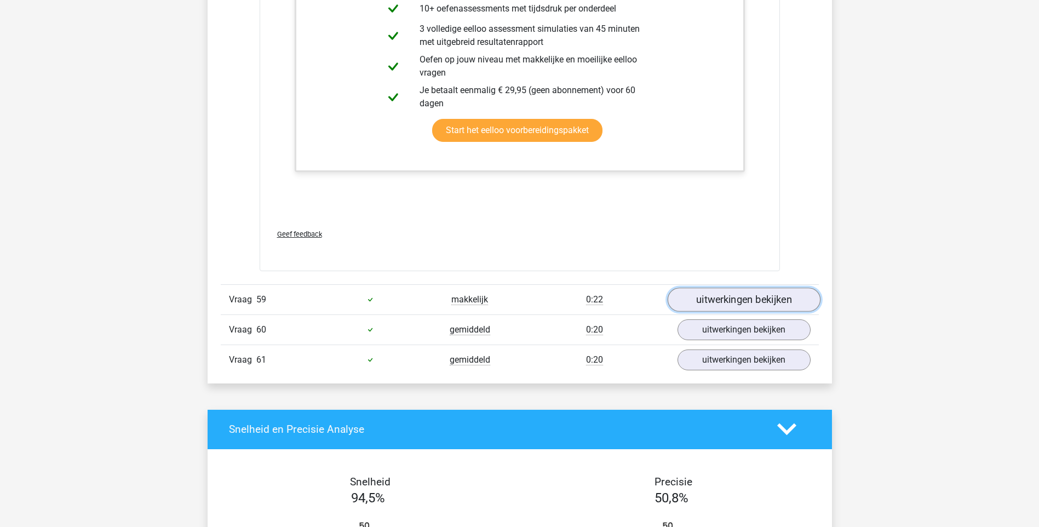
click at [737, 302] on link "uitwerkingen bekijken" at bounding box center [743, 300] width 153 height 24
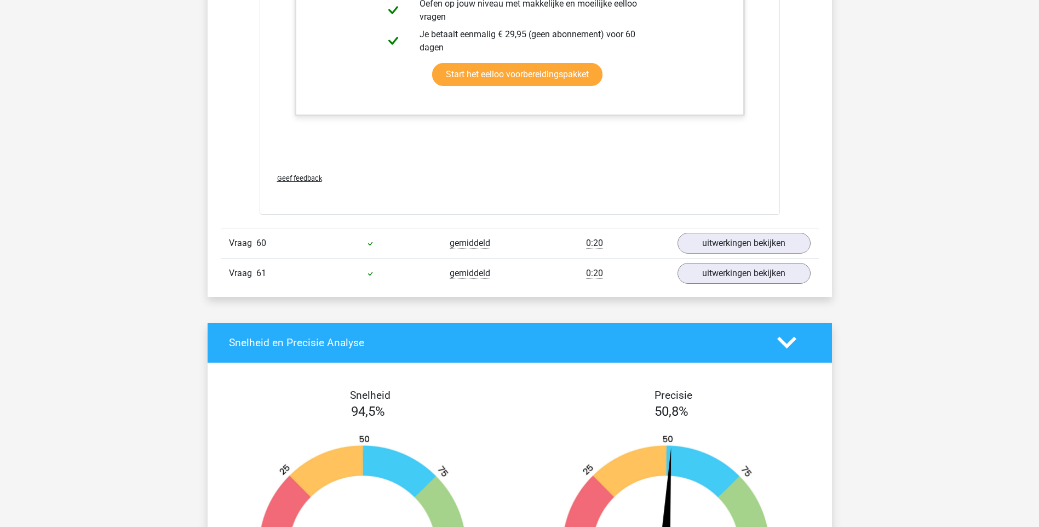
scroll to position [40373, 0]
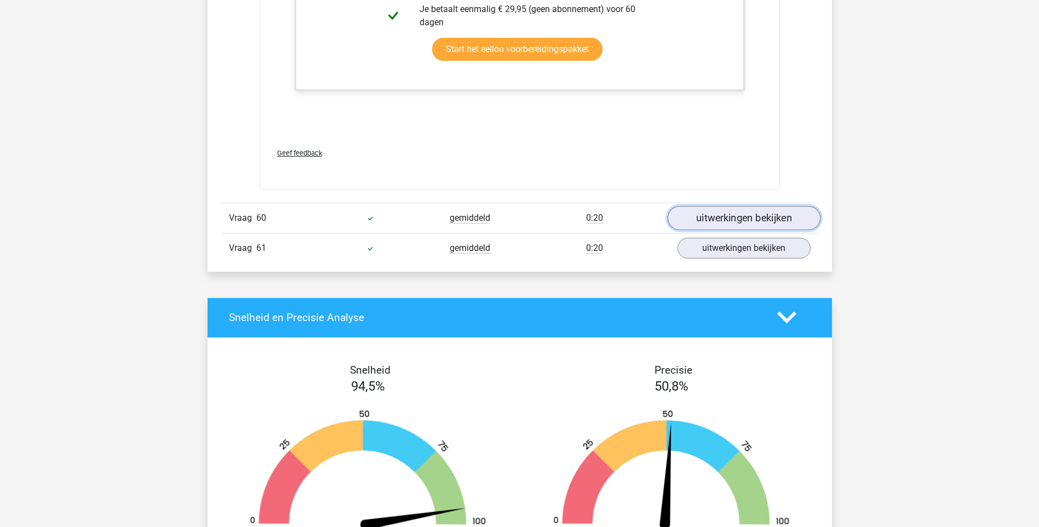
click at [727, 220] on link "uitwerkingen bekijken" at bounding box center [743, 218] width 153 height 24
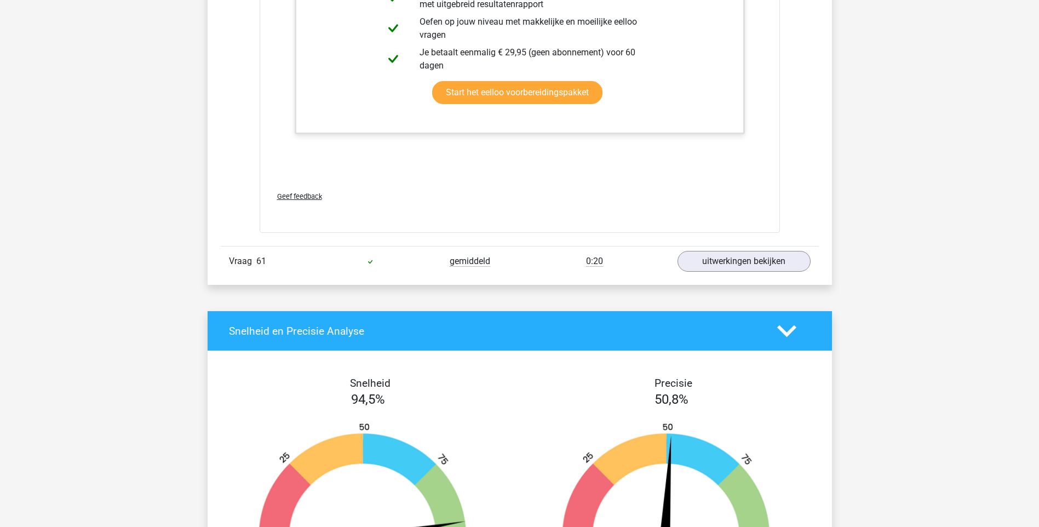
scroll to position [40921, 0]
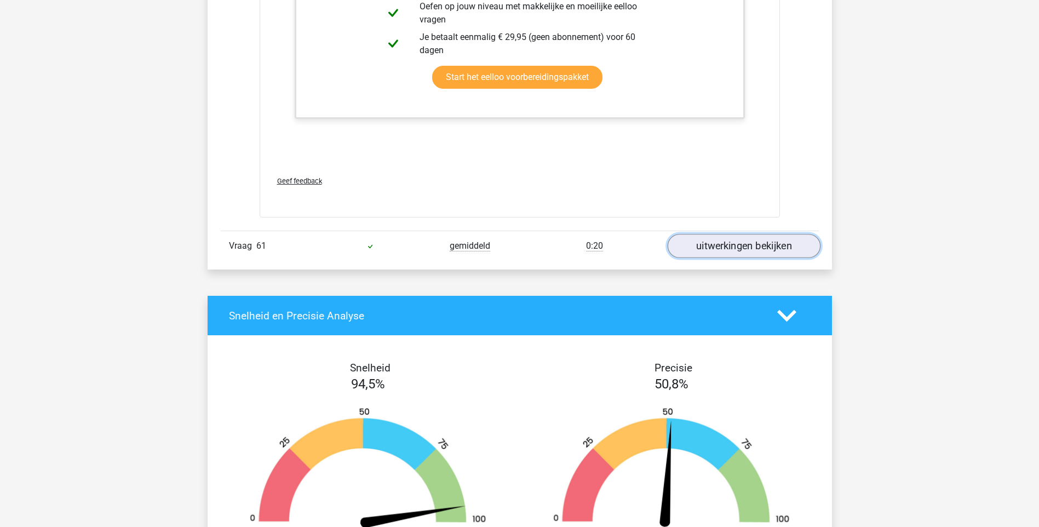
click at [742, 244] on link "uitwerkingen bekijken" at bounding box center [743, 246] width 153 height 24
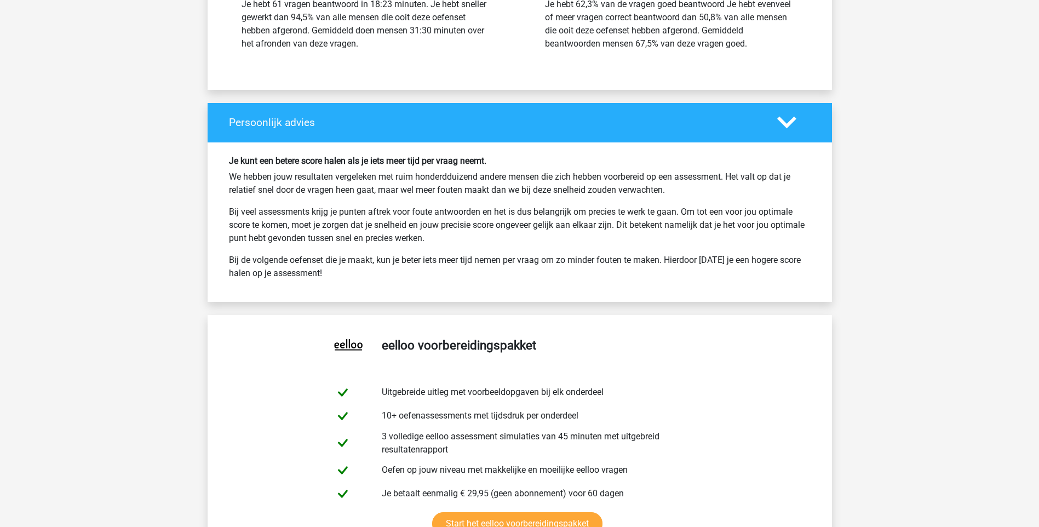
scroll to position [42126, 0]
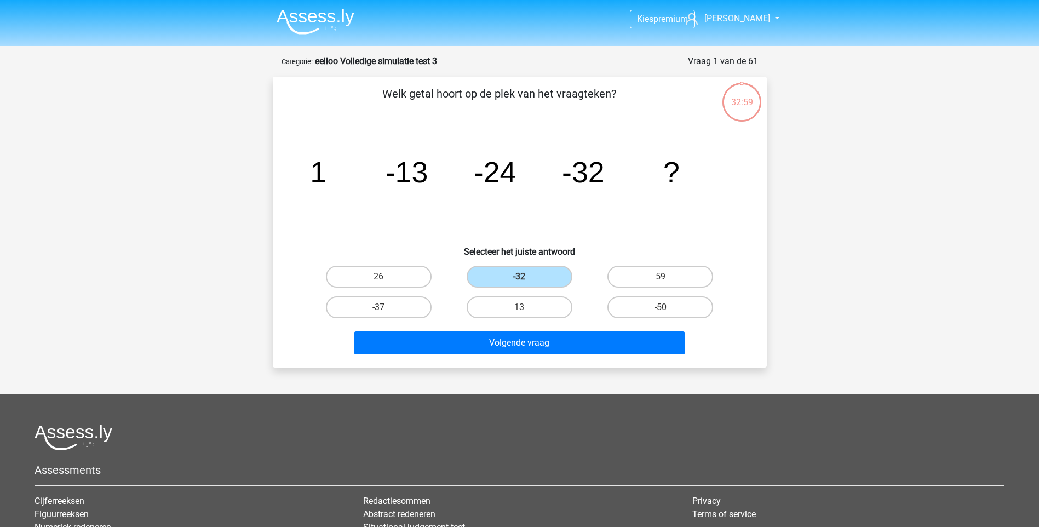
scroll to position [55, 0]
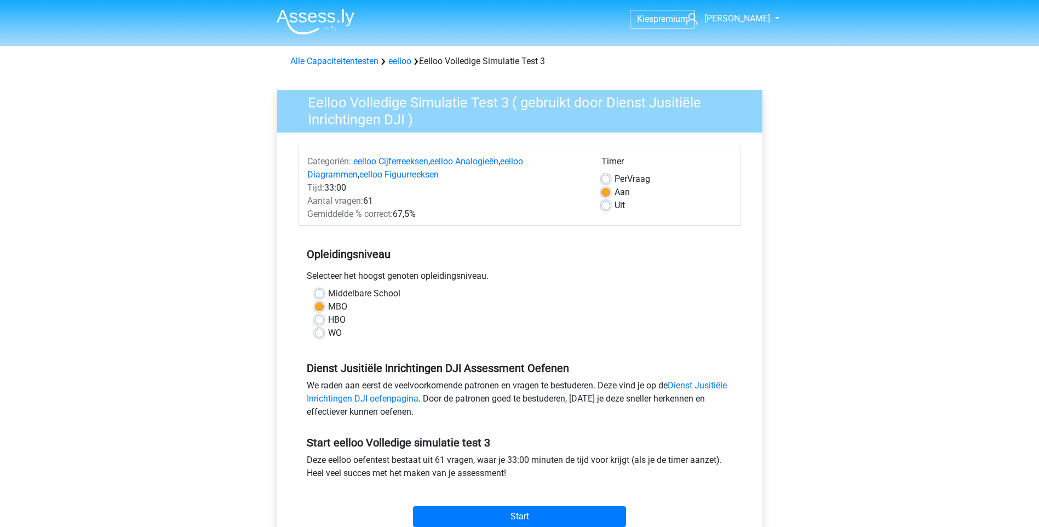
scroll to position [164, 0]
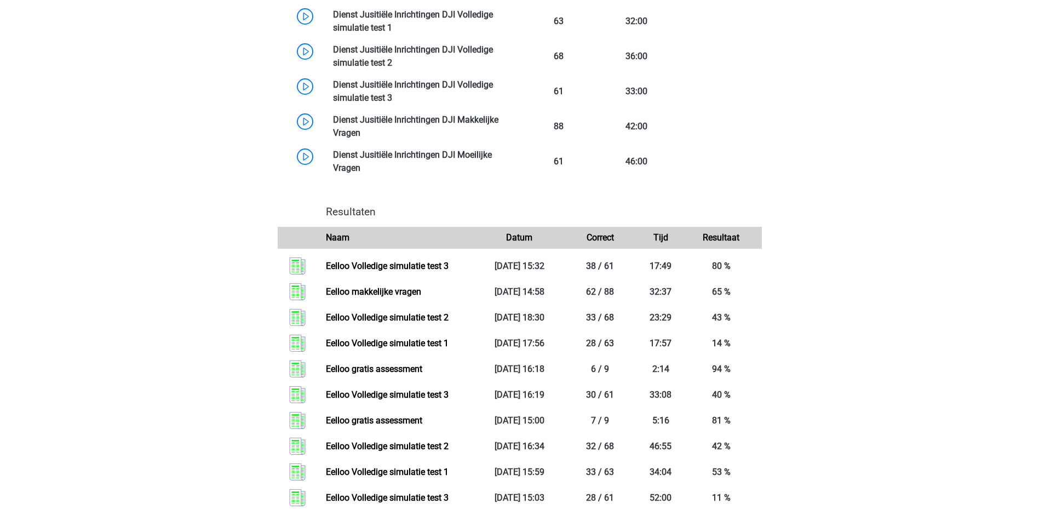
scroll to position [1150, 0]
